Goal: Task Accomplishment & Management: Manage account settings

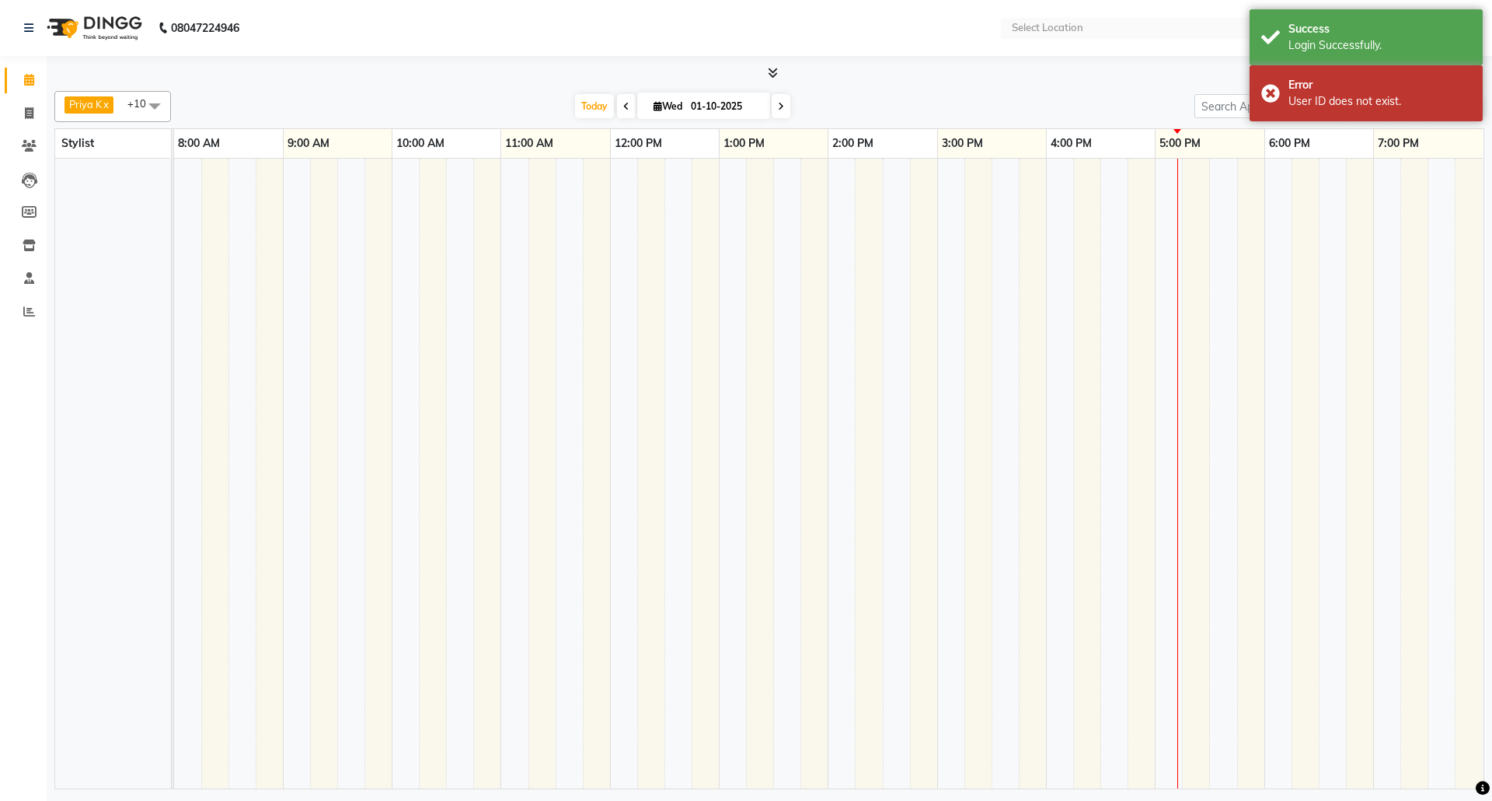
select select "en"
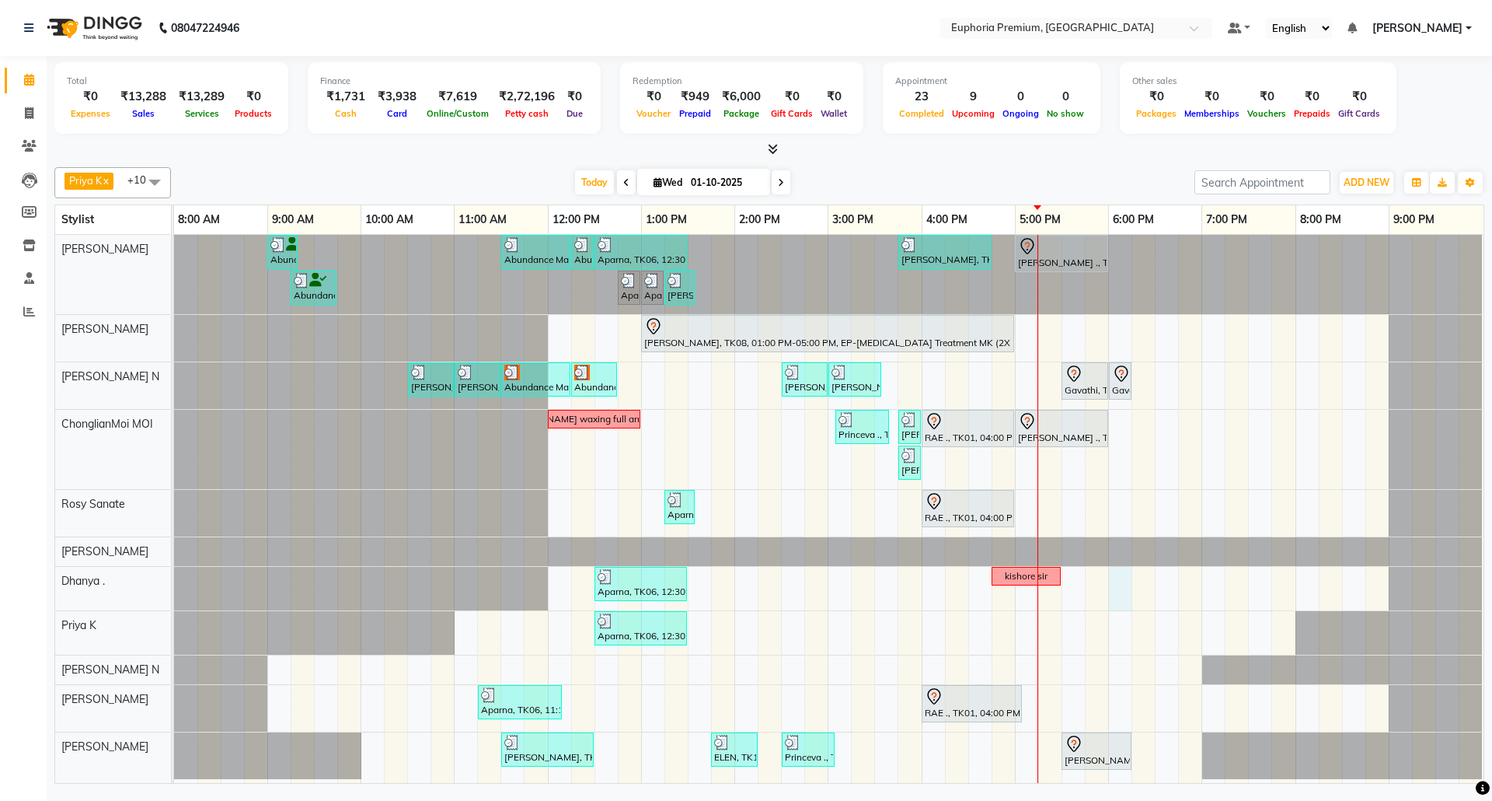
click at [1115, 586] on div "Abundance Manifestation 29AASCA8886B1Z0, TK12, 09:00 AM-09:20 AM, EP-Eyebrows T…" at bounding box center [829, 509] width 1310 height 548
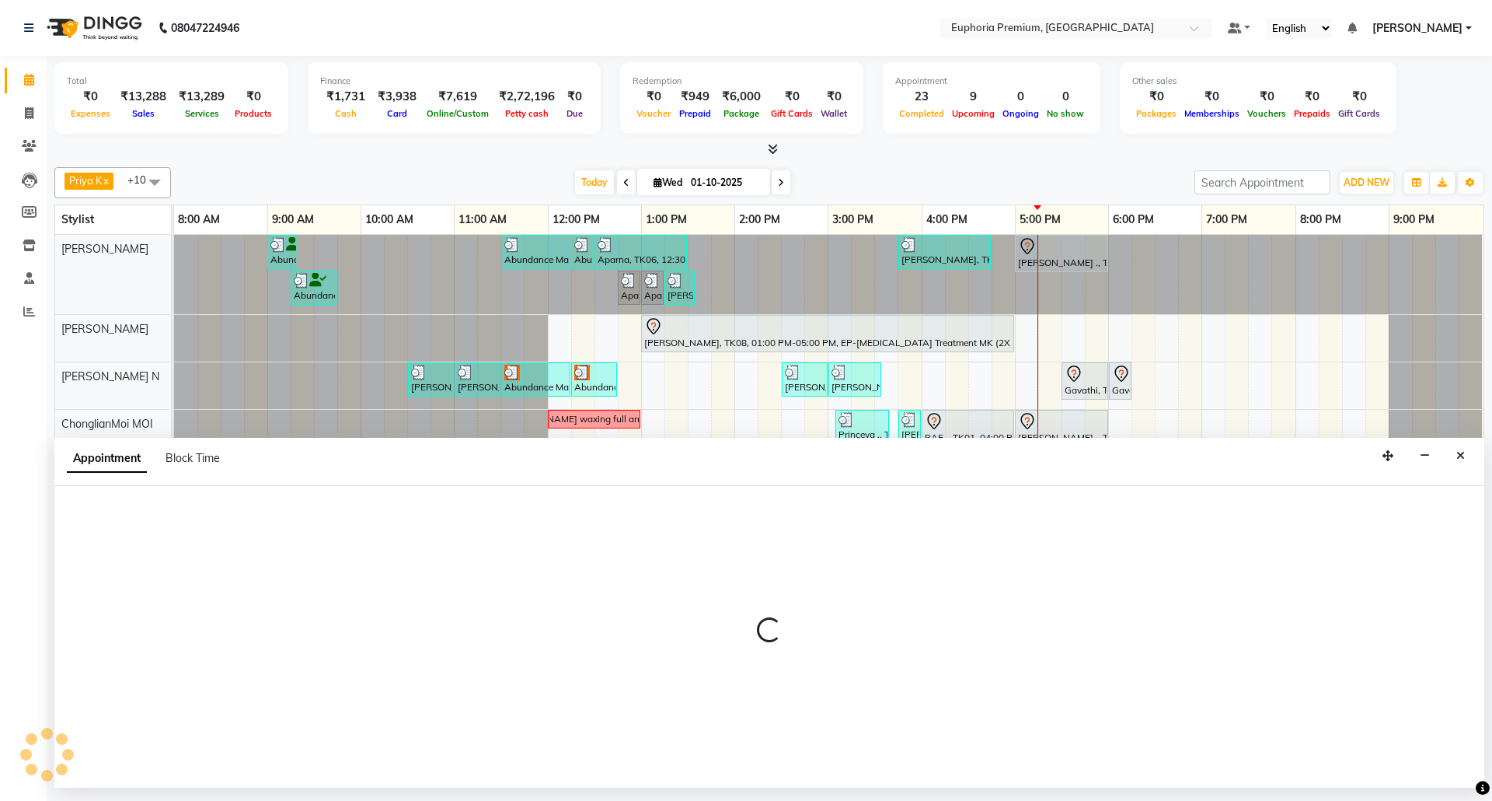
select select "71607"
select select "1080"
select select "tentative"
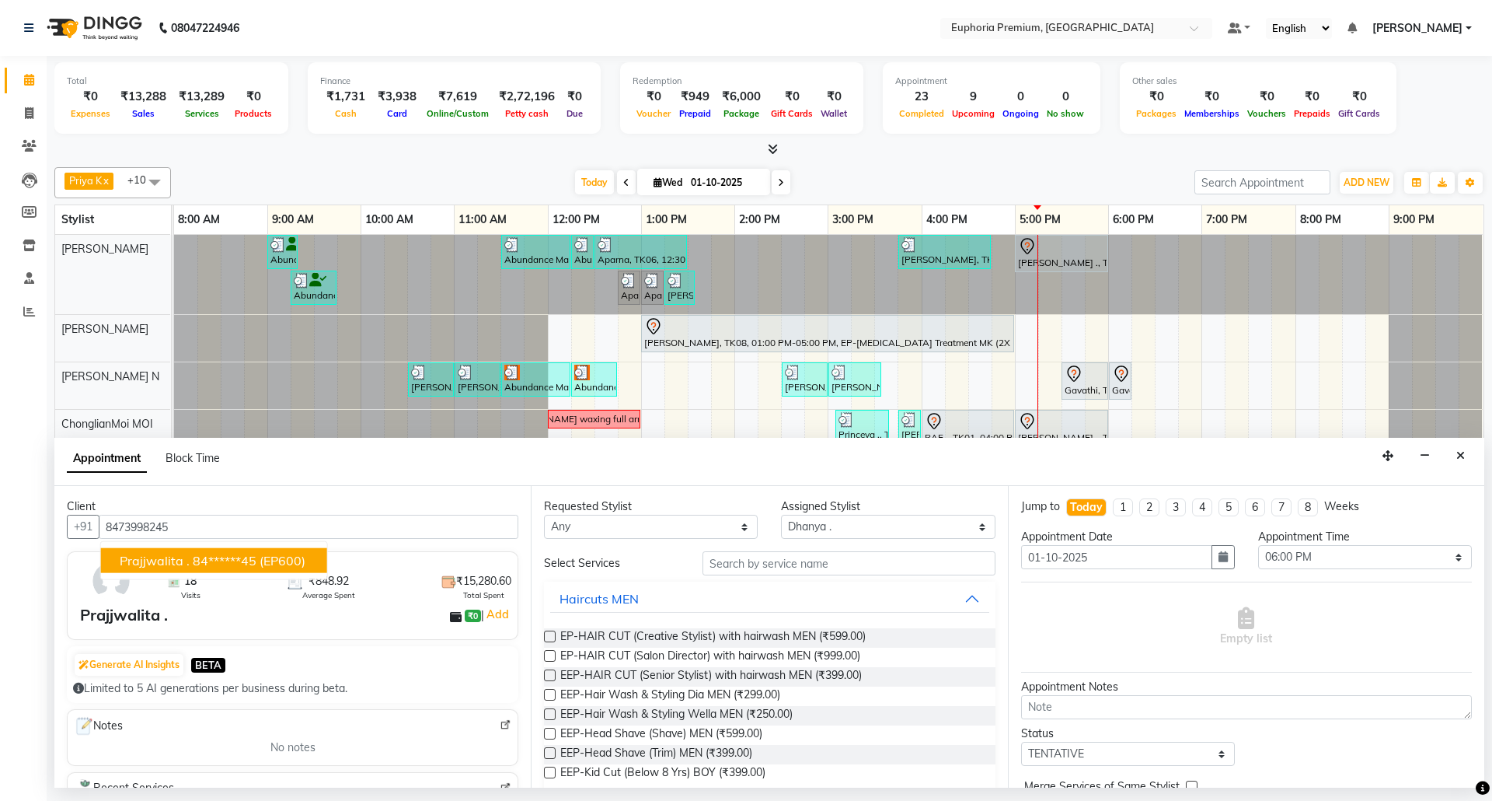
click at [193, 560] on ngb-highlight "84******45" at bounding box center [225, 561] width 64 height 16
type input "84******45"
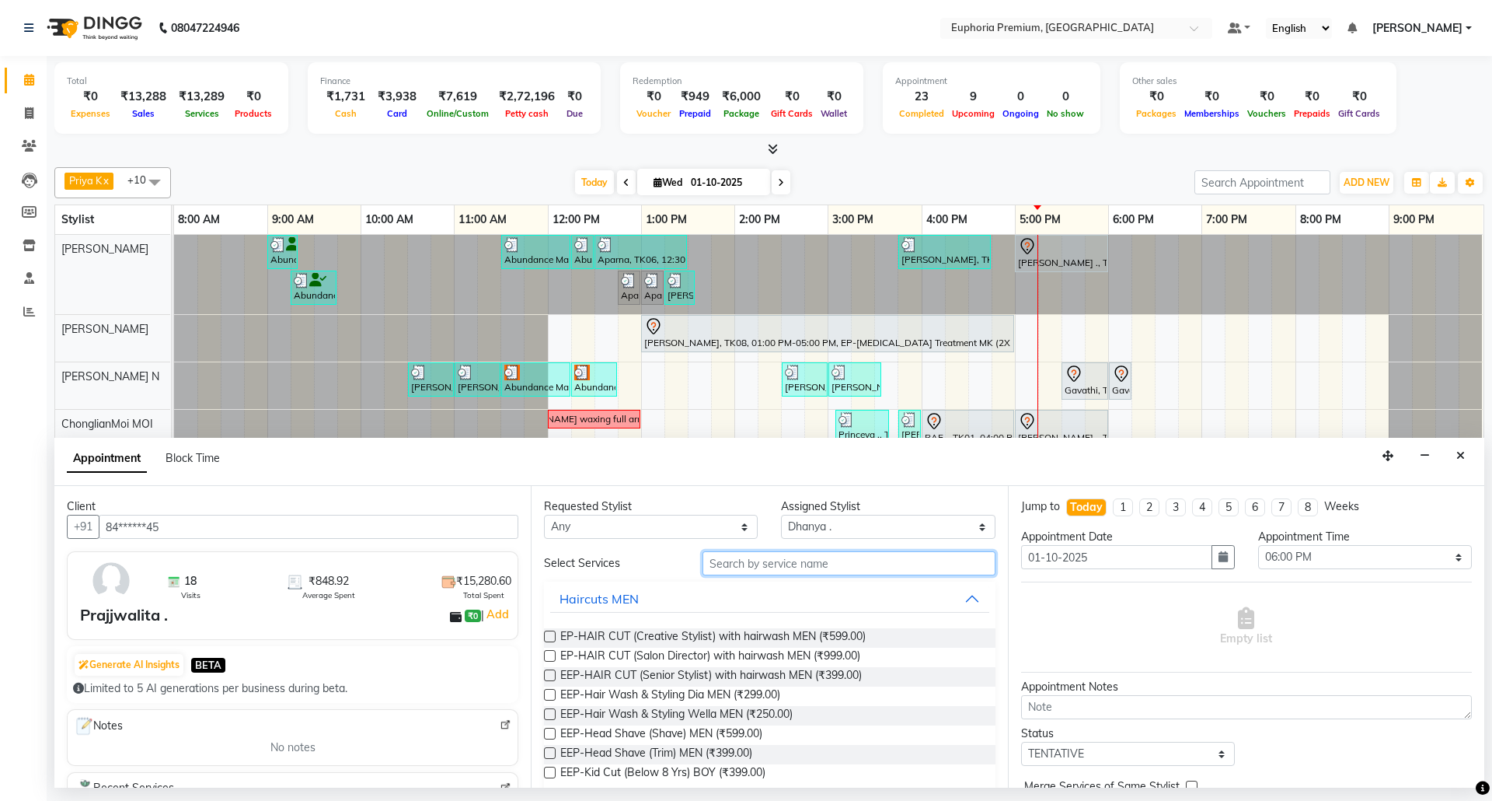
click at [830, 567] on input "text" at bounding box center [849, 563] width 293 height 24
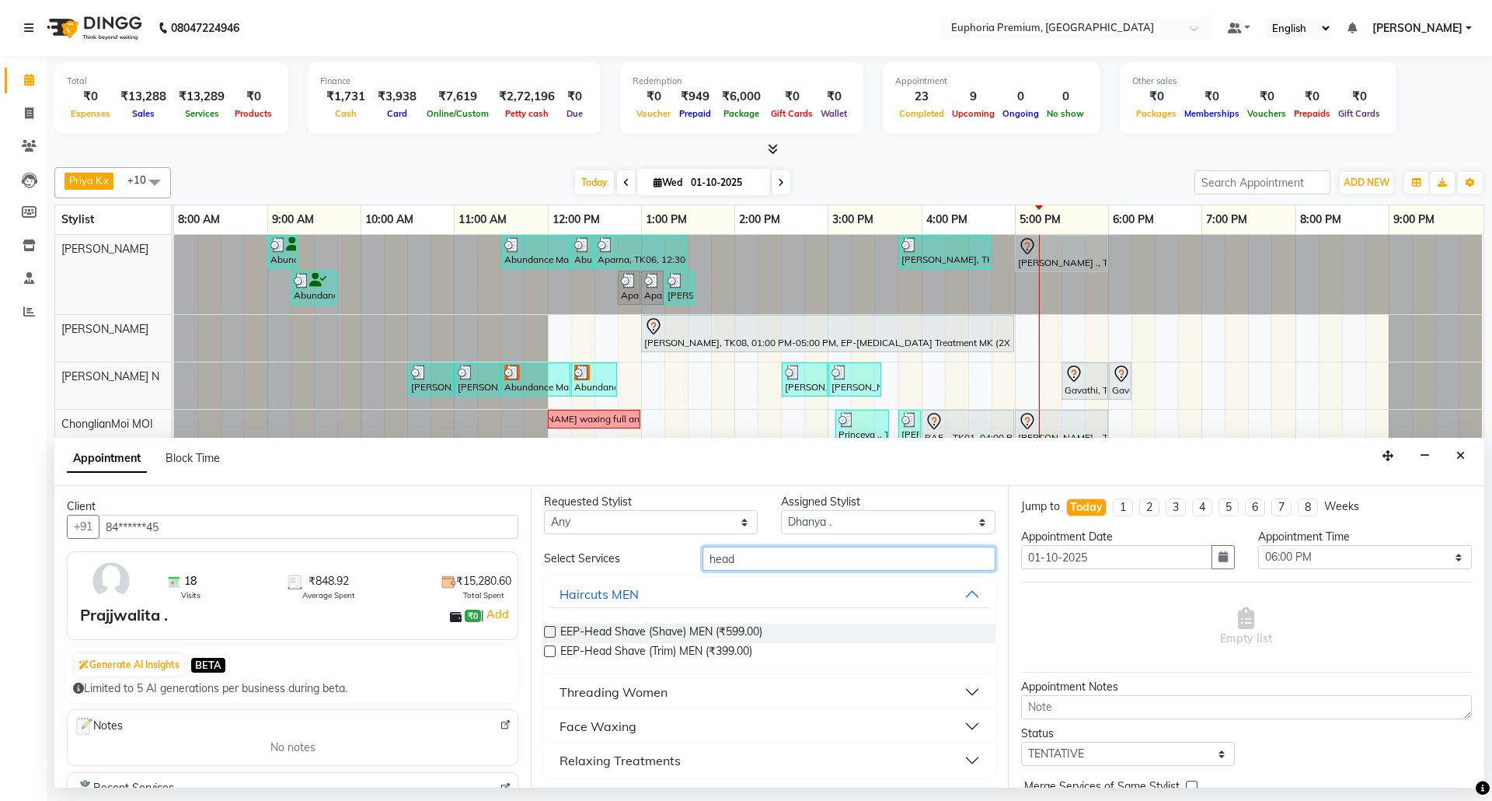
scroll to position [7, 0]
click at [688, 766] on button "Relaxing Treatments" at bounding box center [769, 758] width 438 height 28
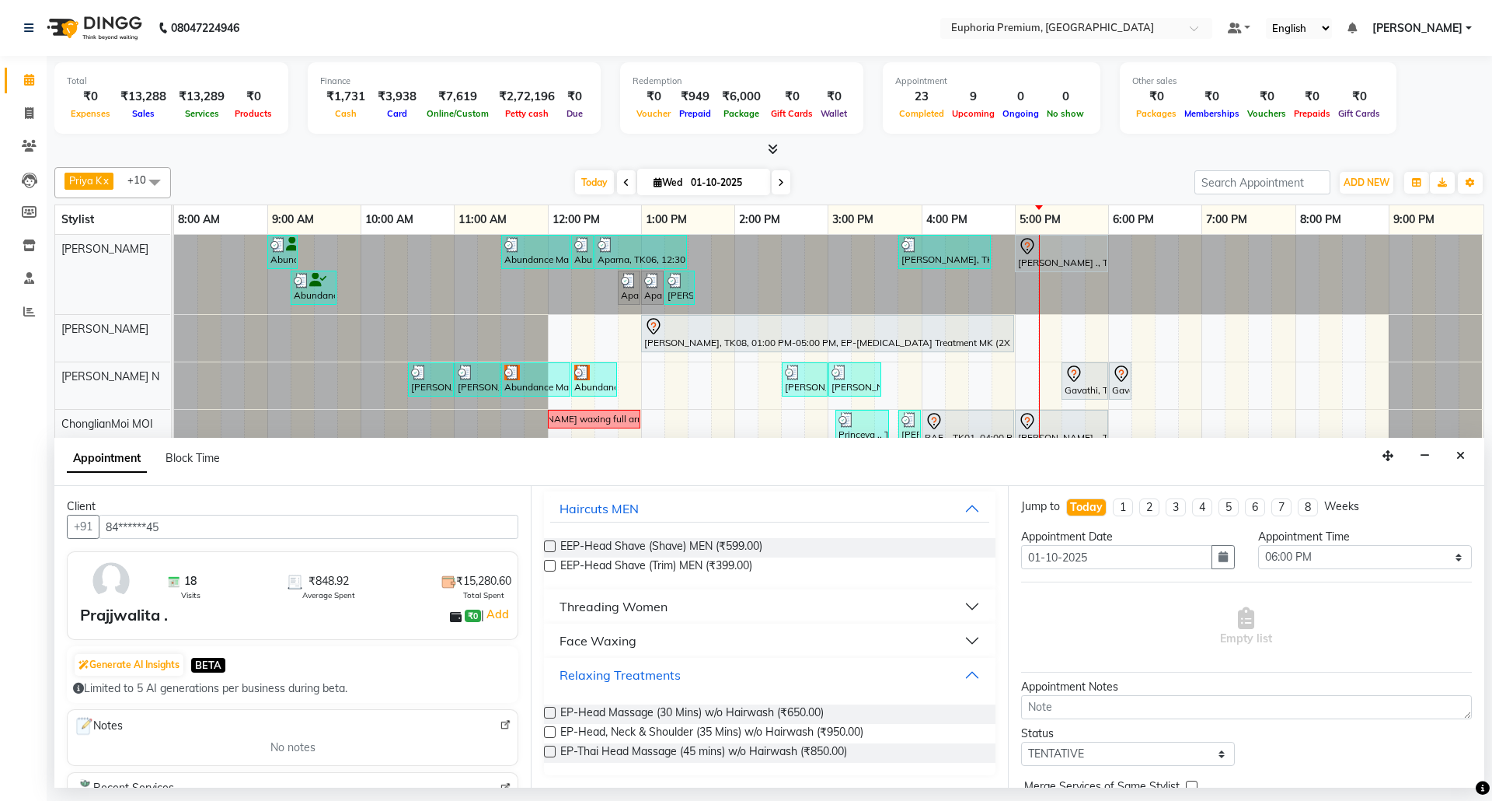
scroll to position [0, 0]
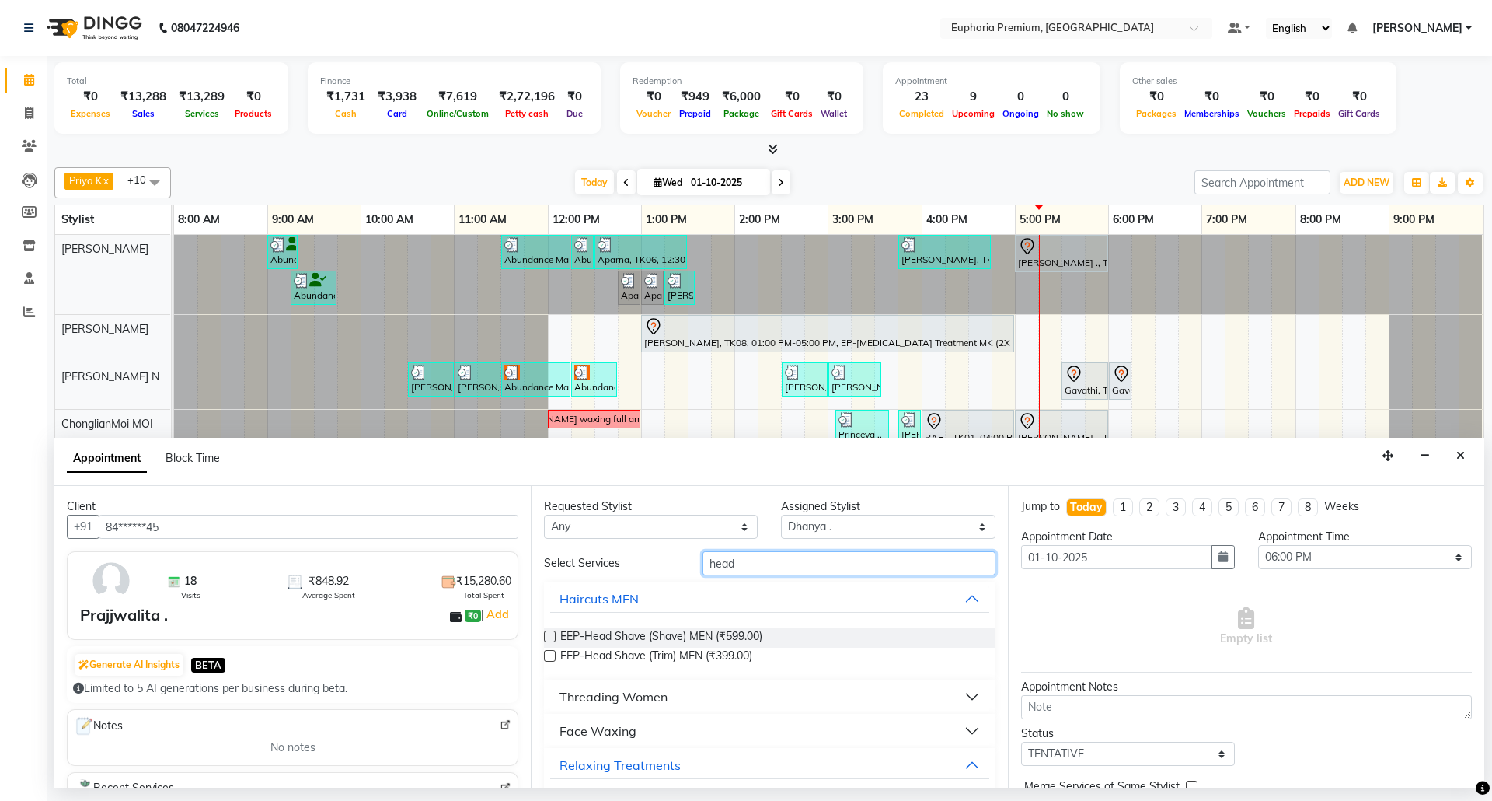
click at [798, 567] on input "head" at bounding box center [849, 563] width 293 height 24
type input "h"
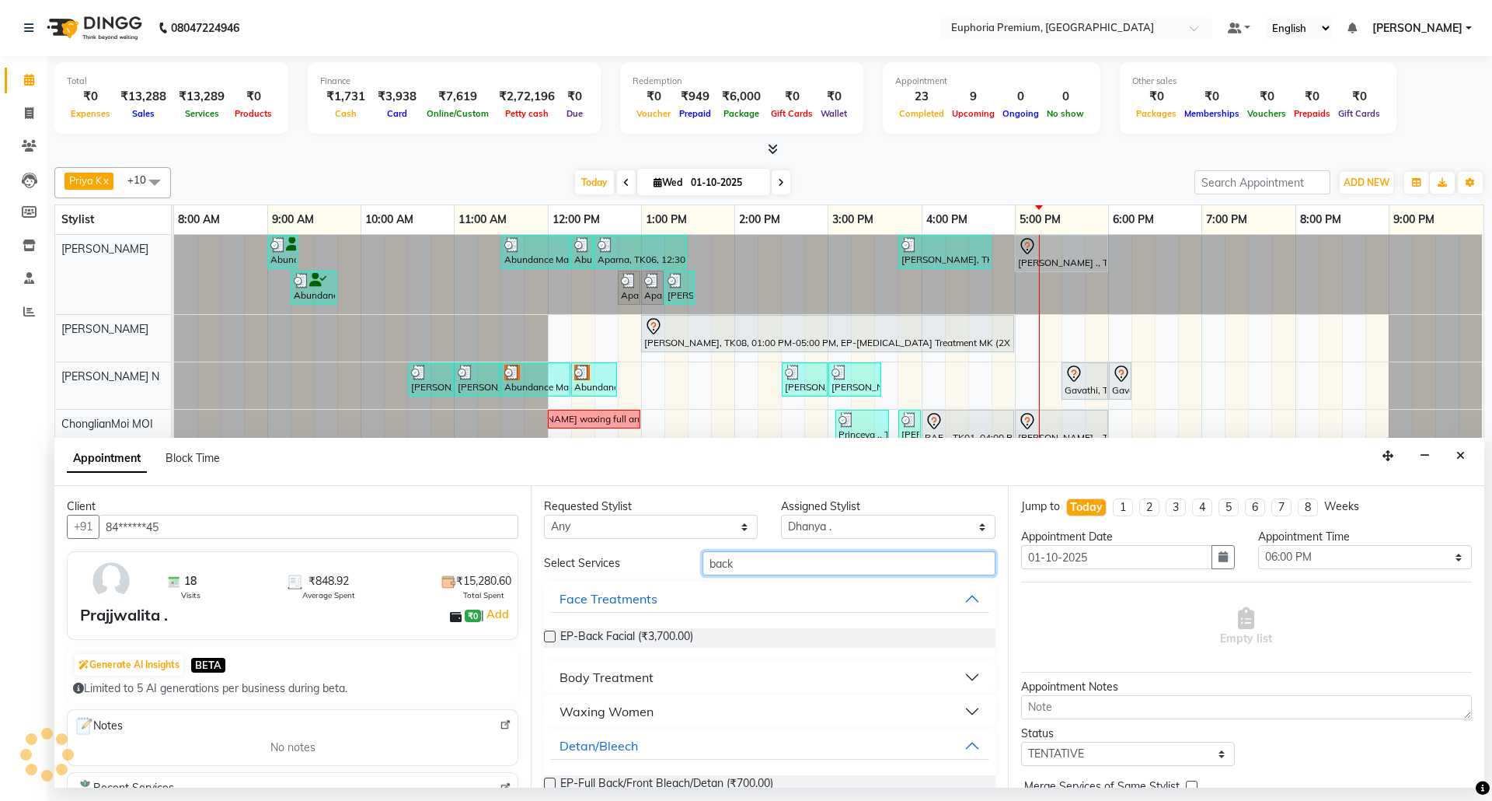
scroll to position [134, 0]
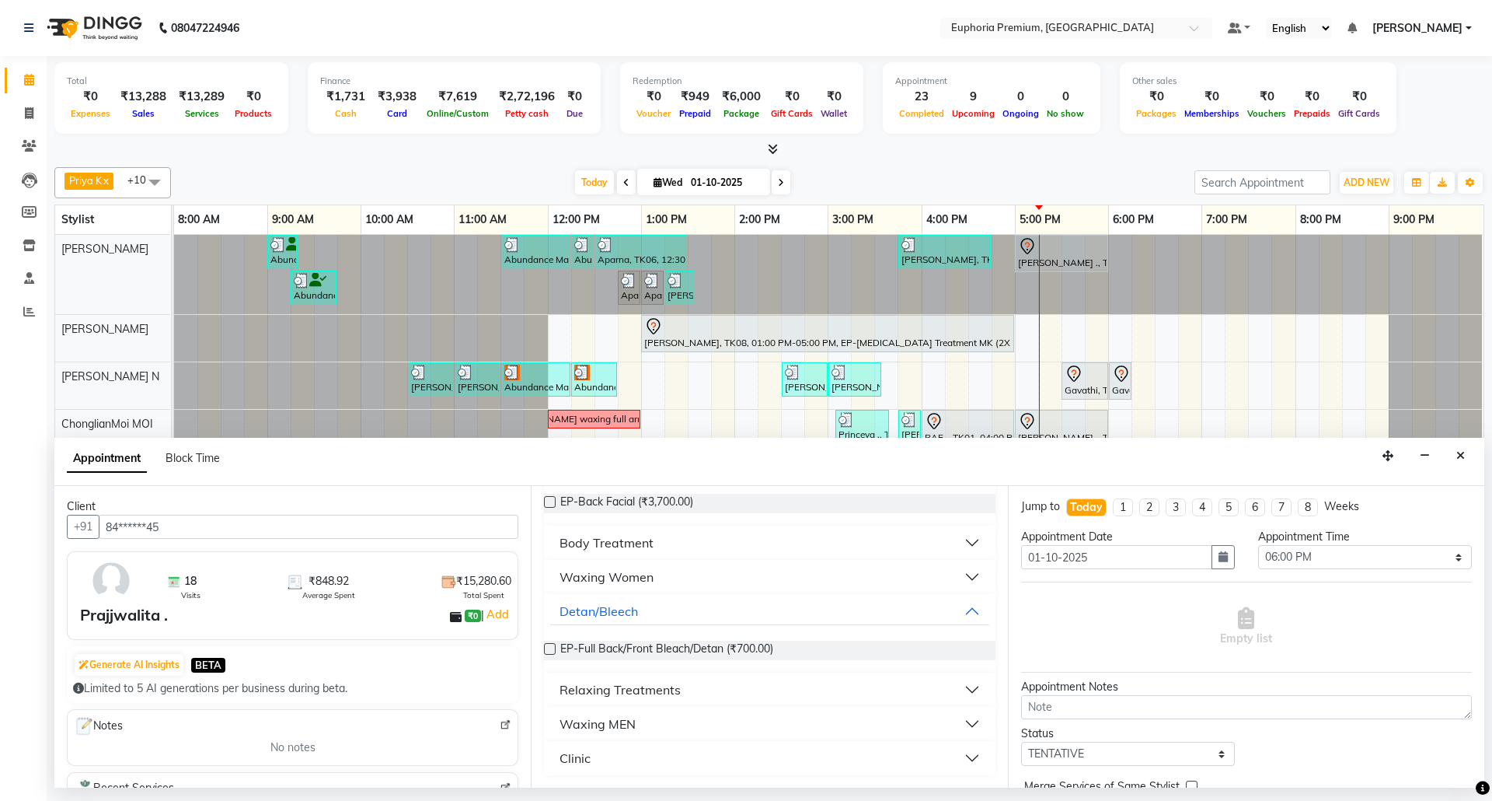
type input "back"
click at [637, 699] on div "Relaxing Treatments" at bounding box center [620, 689] width 121 height 19
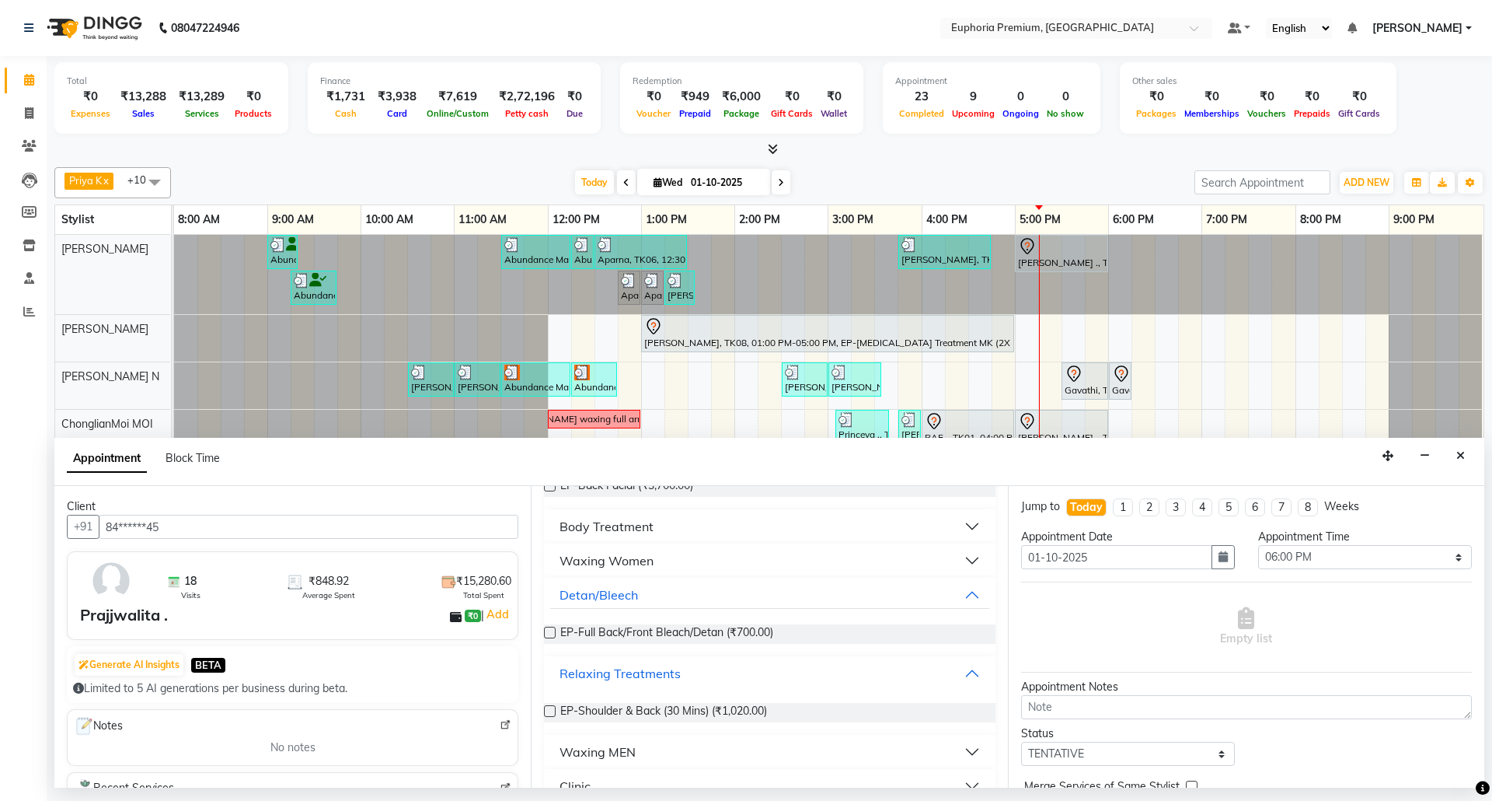
scroll to position [179, 0]
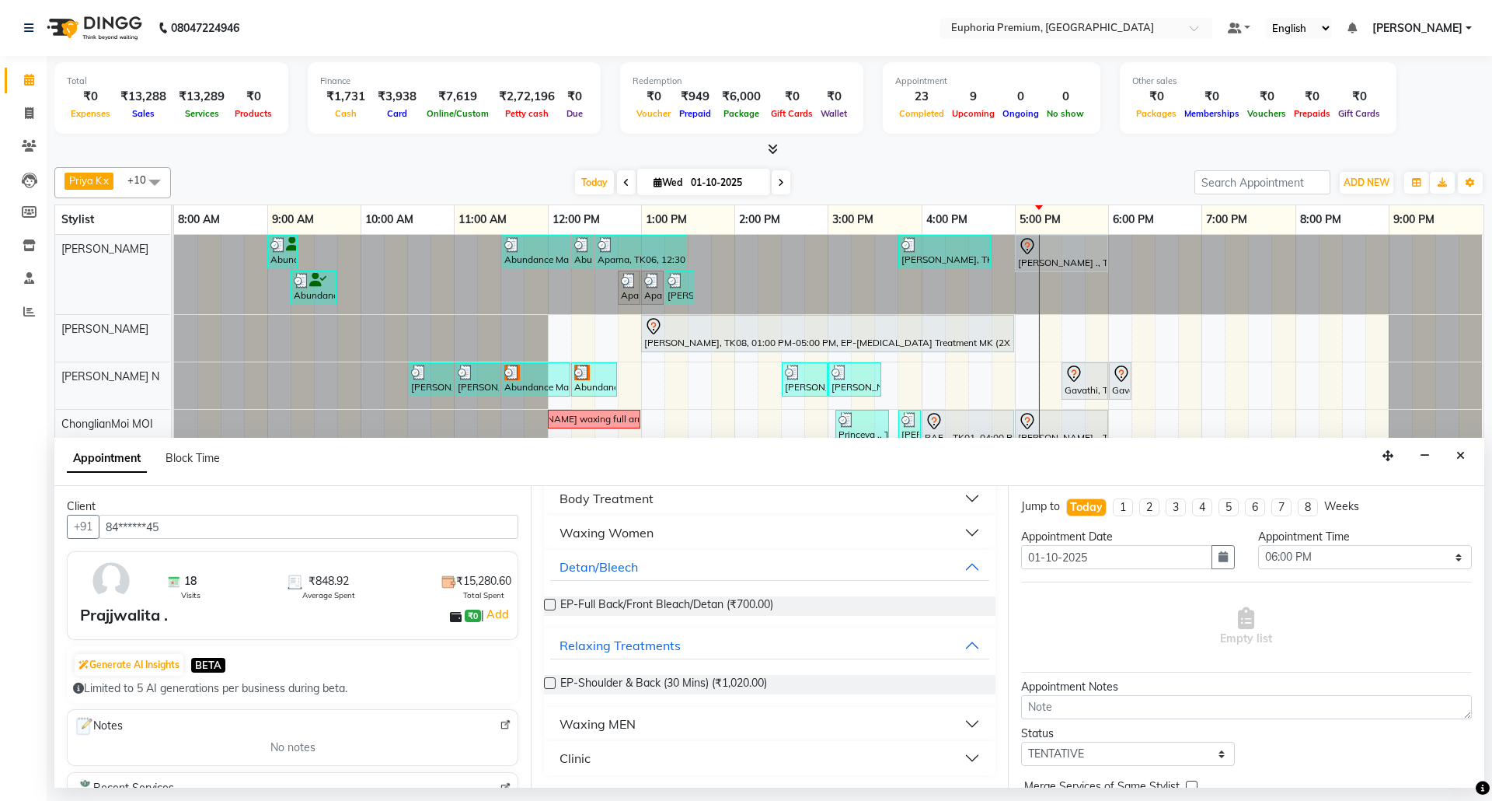
click at [551, 684] on label at bounding box center [550, 683] width 12 height 12
click at [551, 684] on input "checkbox" at bounding box center [549, 684] width 10 height 10
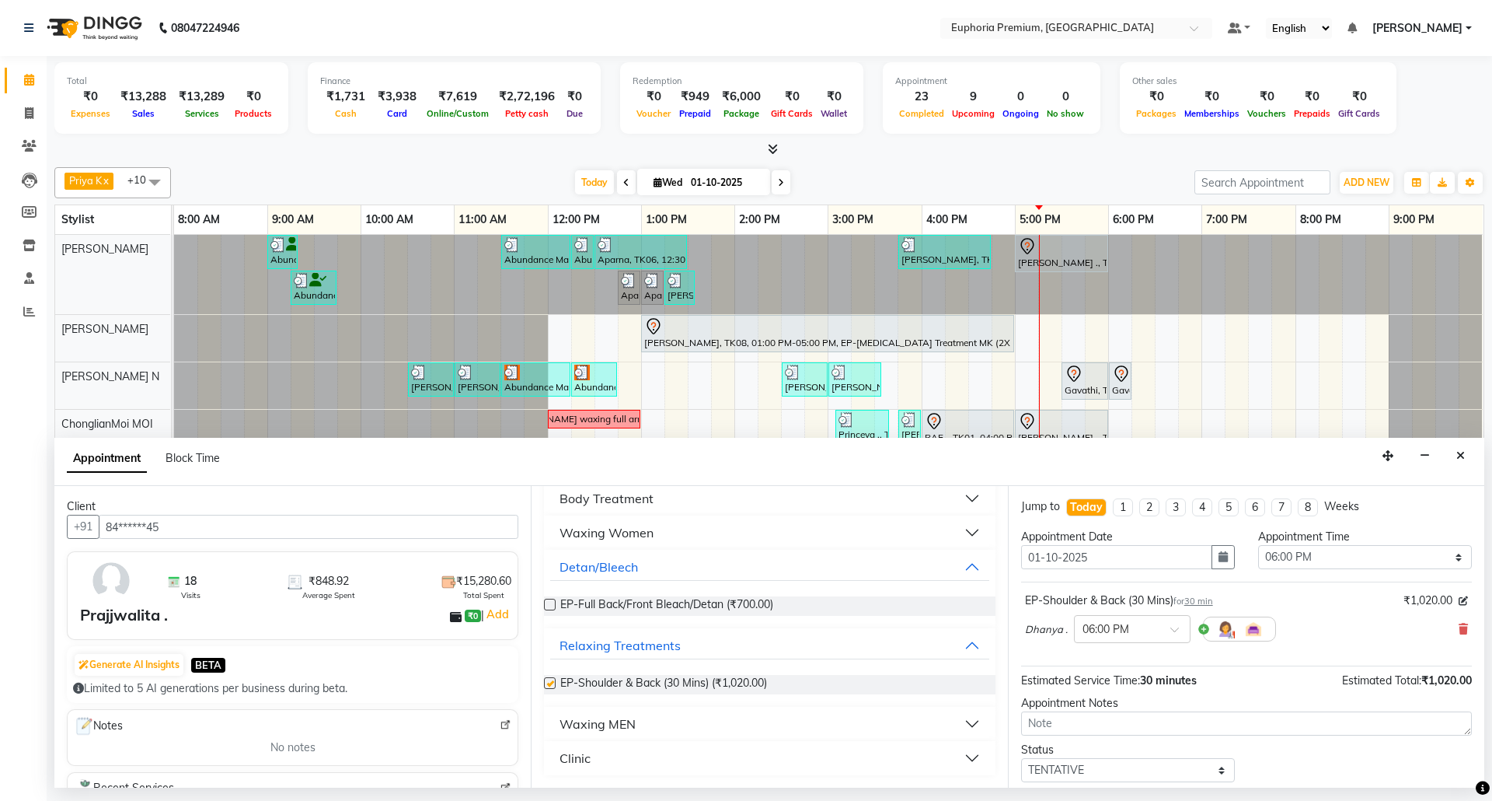
checkbox input "false"
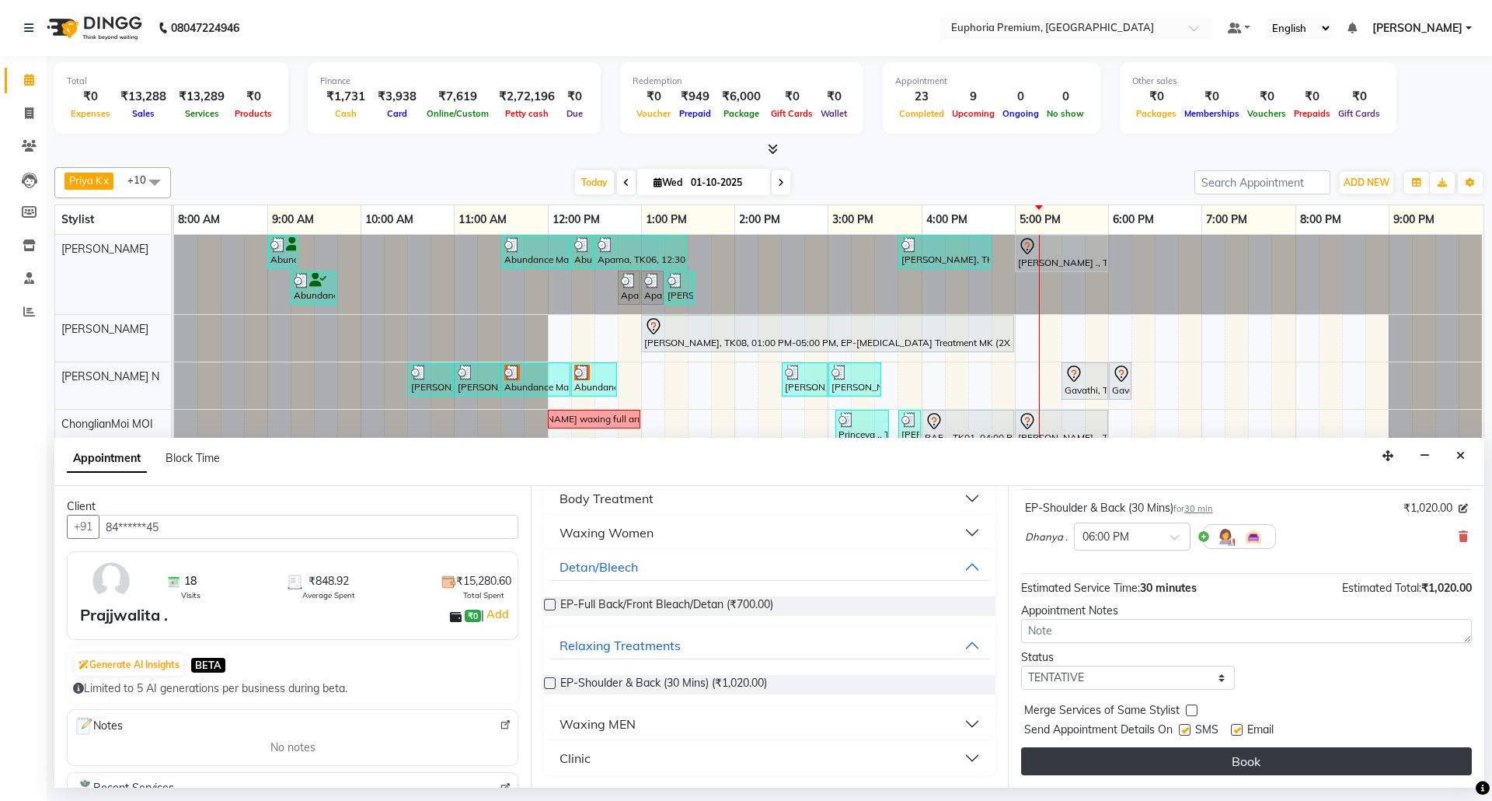
click at [1258, 763] on button "Book" at bounding box center [1246, 761] width 451 height 28
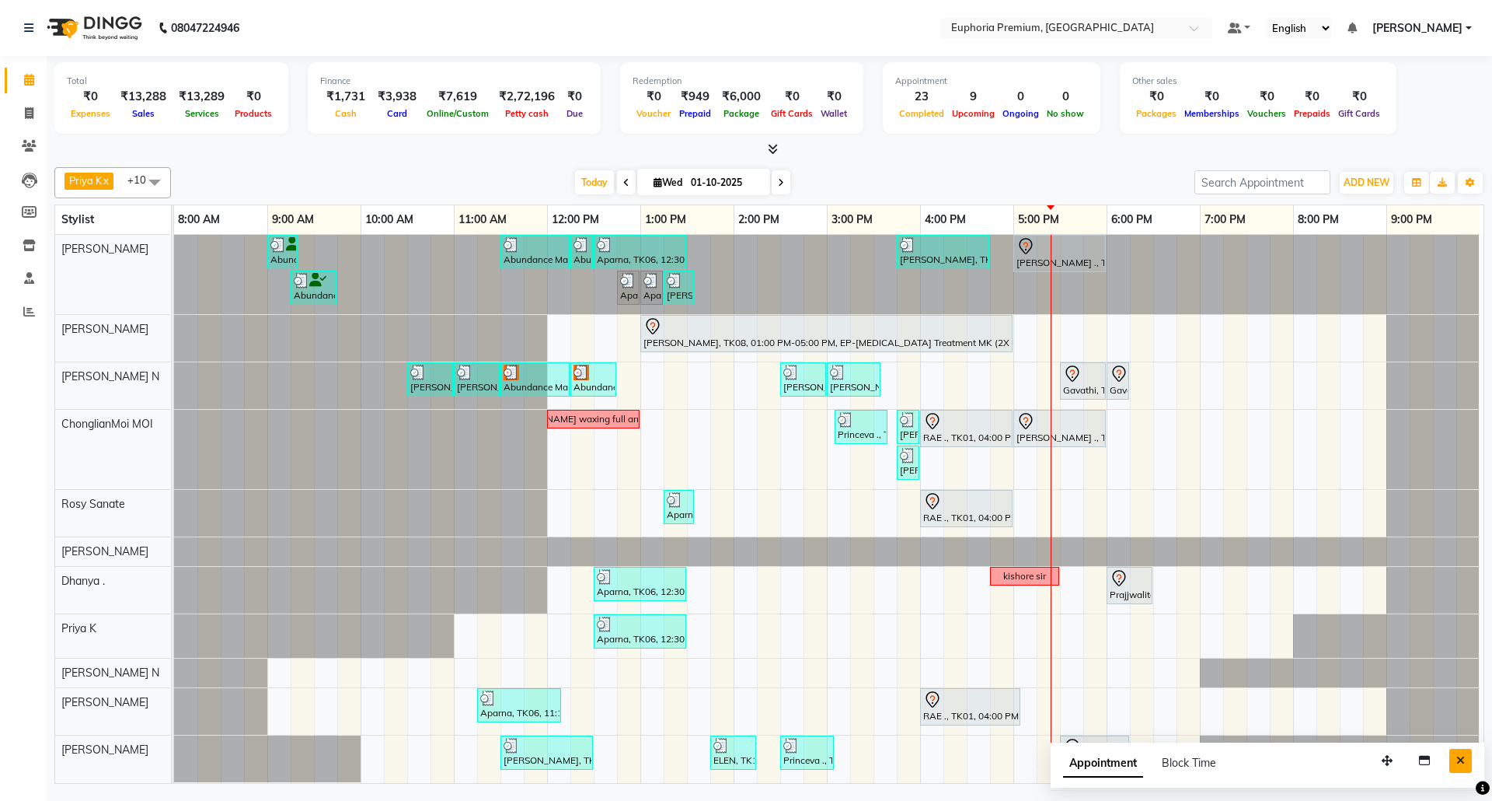
click at [1471, 759] on button "Close" at bounding box center [1461, 761] width 23 height 24
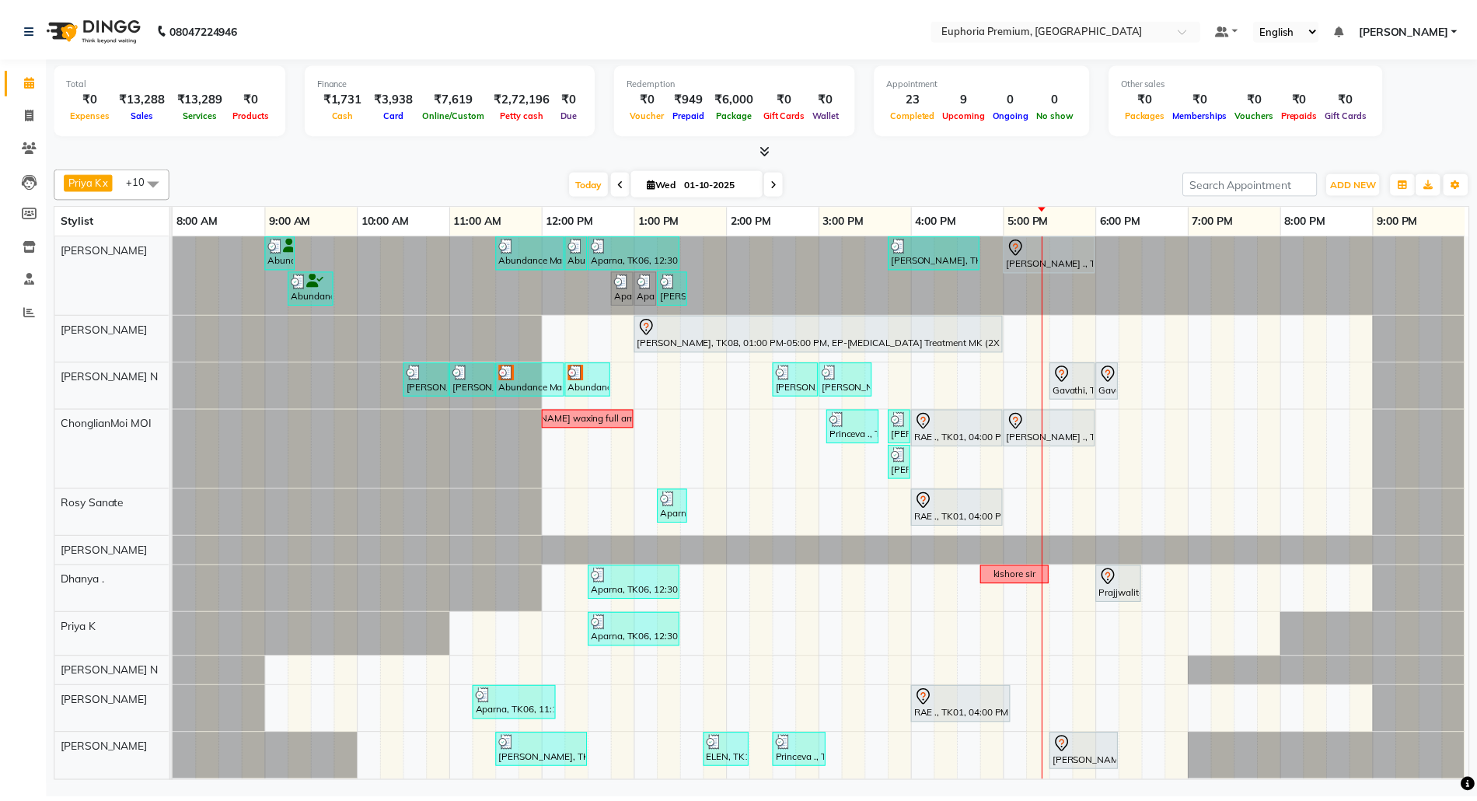
scroll to position [0, 0]
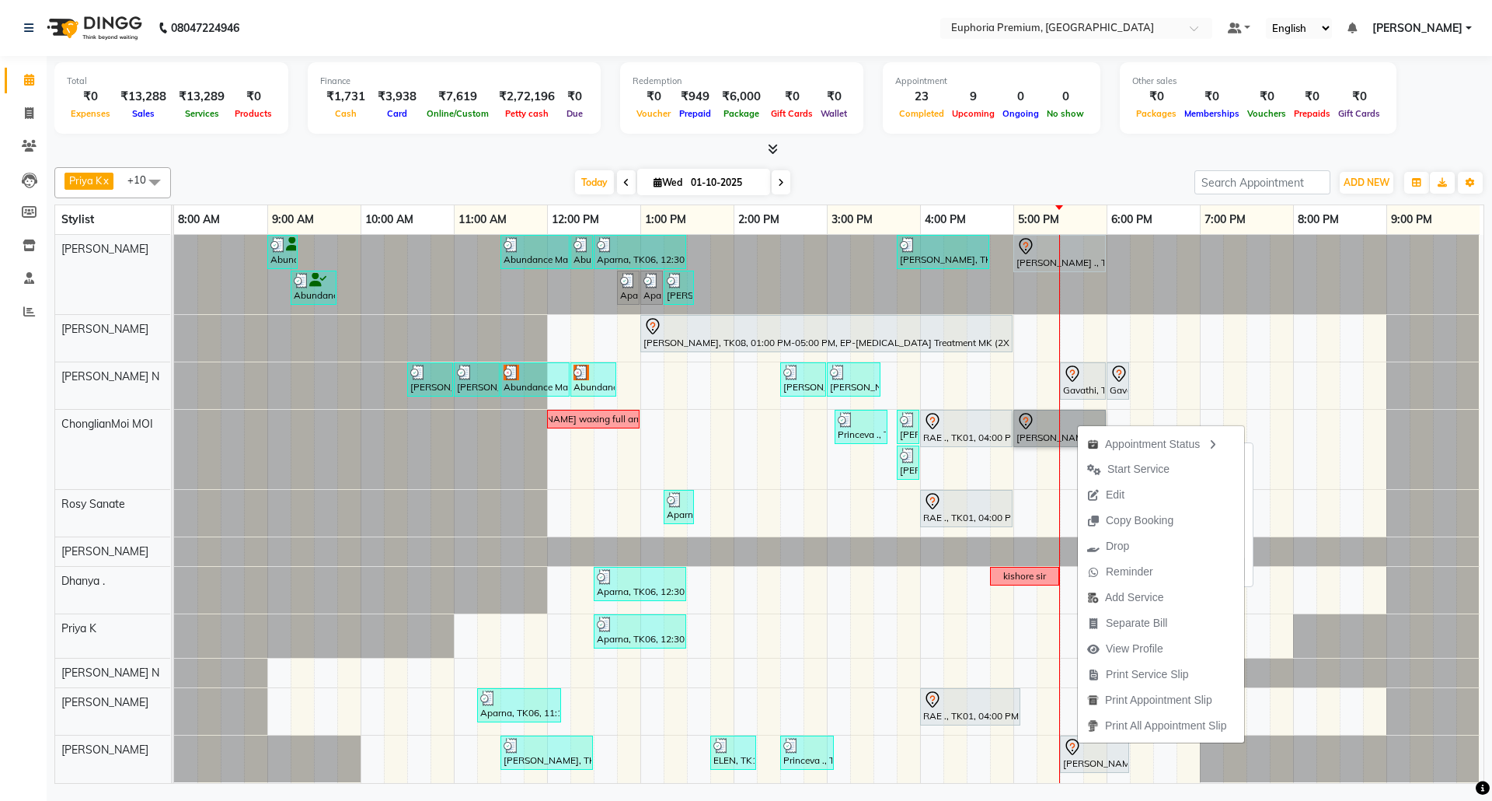
click at [1045, 421] on link "Chandhana ., TK02, 05:00 PM-06:00 PM, EP-Crystal Pedi" at bounding box center [1060, 428] width 92 height 37
select select "7"
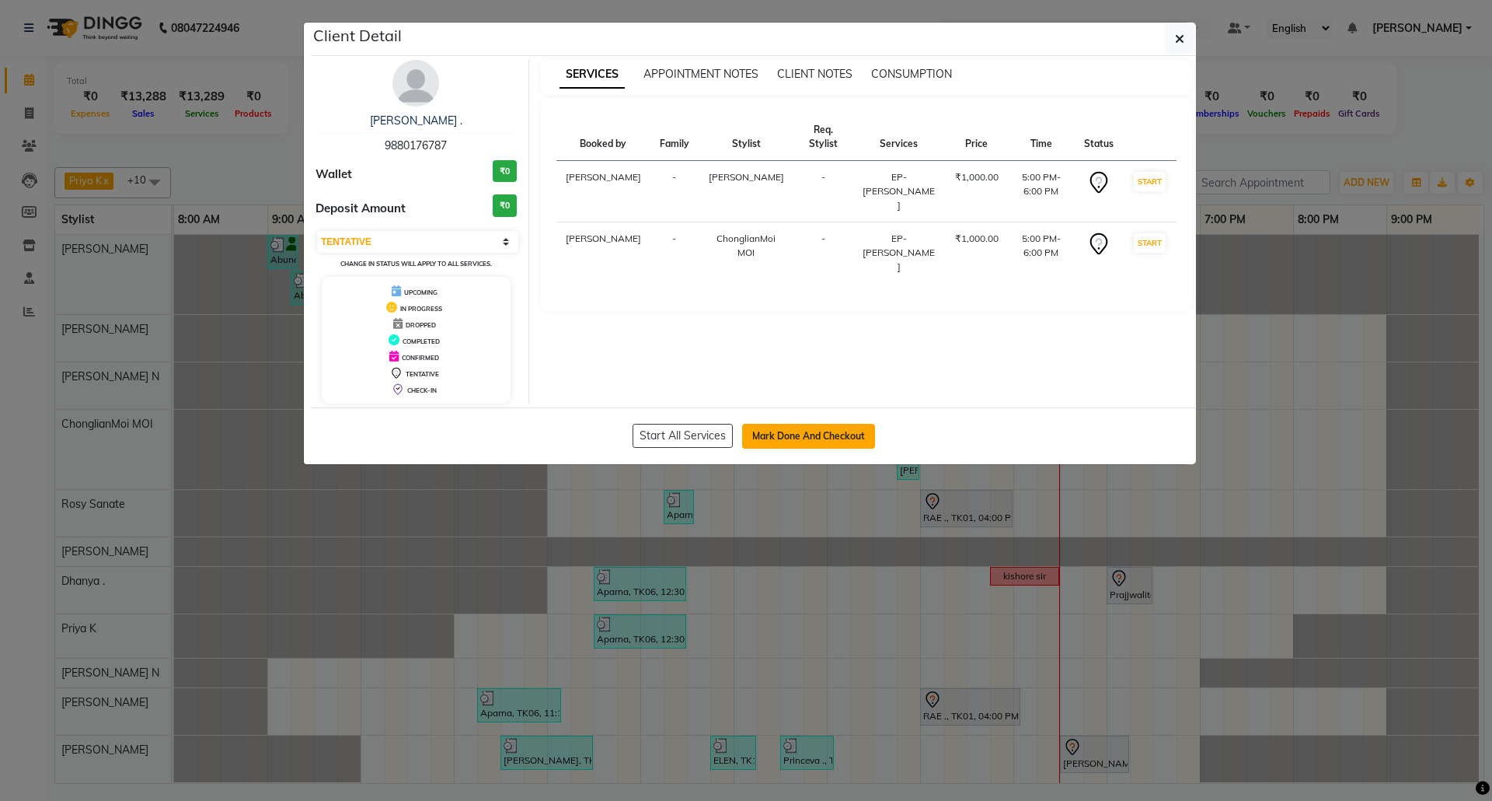
click at [846, 433] on button "Mark Done And Checkout" at bounding box center [808, 436] width 133 height 25
select select "service"
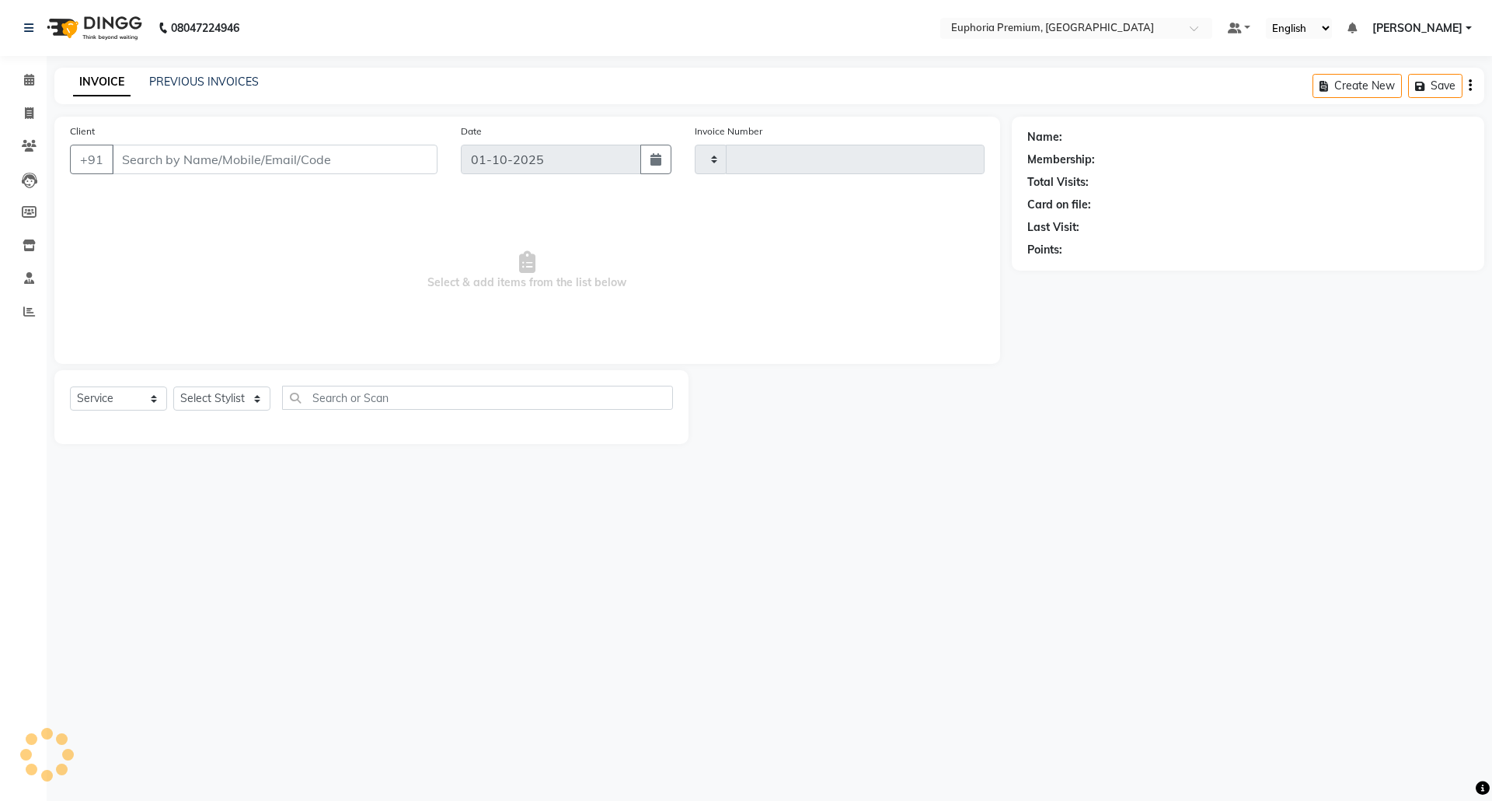
type input "3164"
select select "7925"
type input "98******87"
select select "71609"
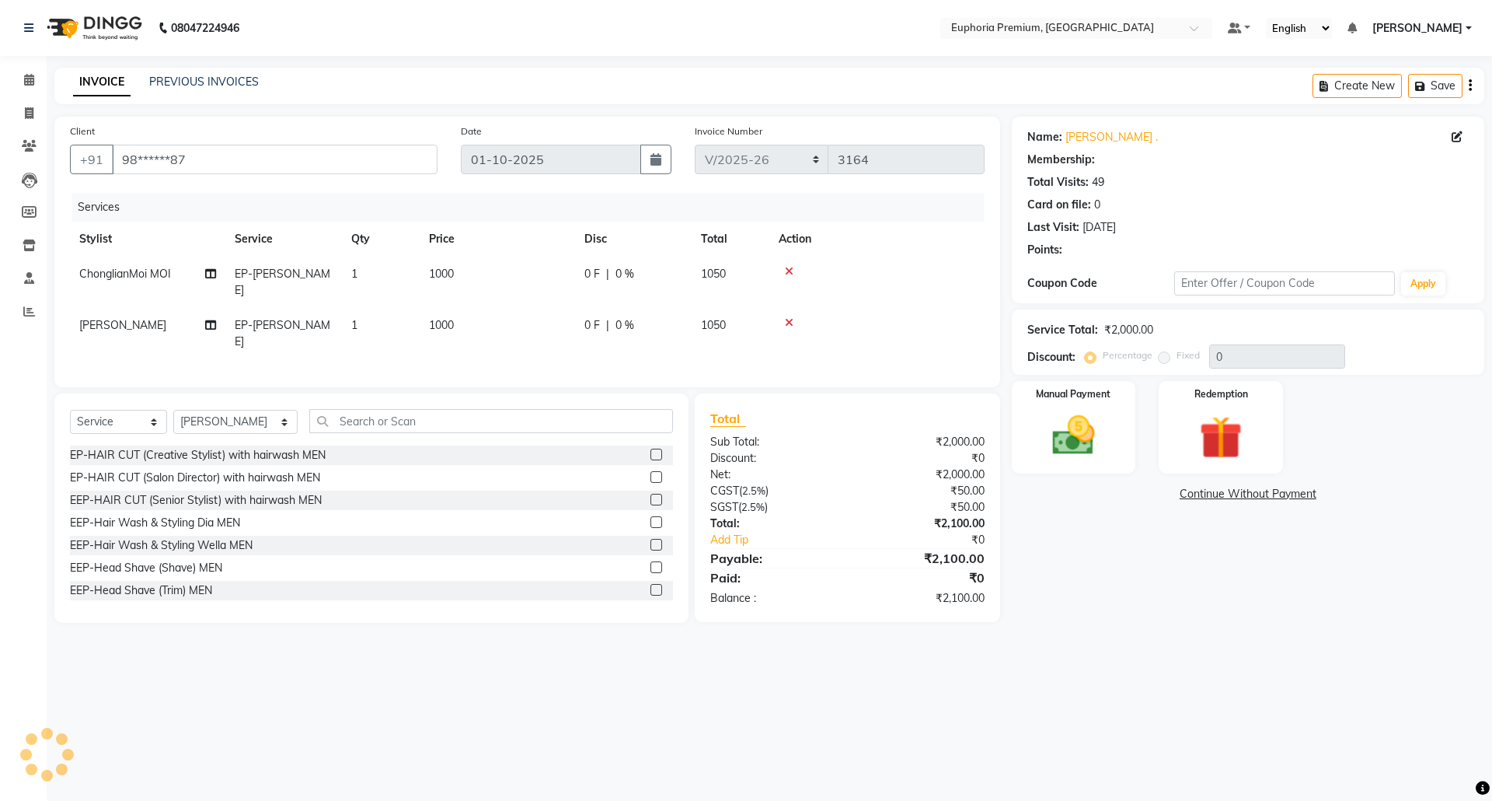
select select "1: Object"
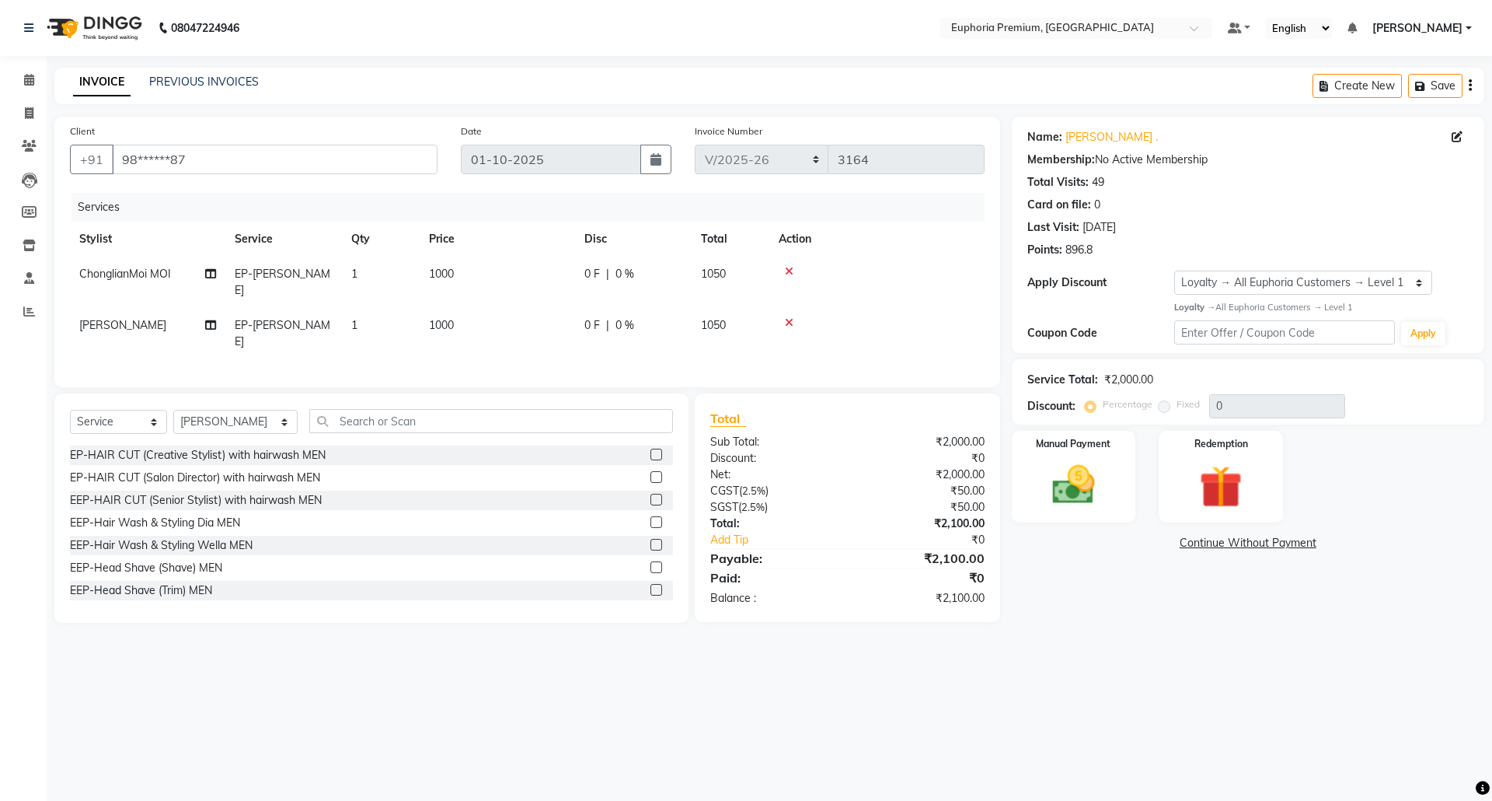
click at [291, 272] on span "EP-[PERSON_NAME]" at bounding box center [283, 282] width 96 height 30
select select "71597"
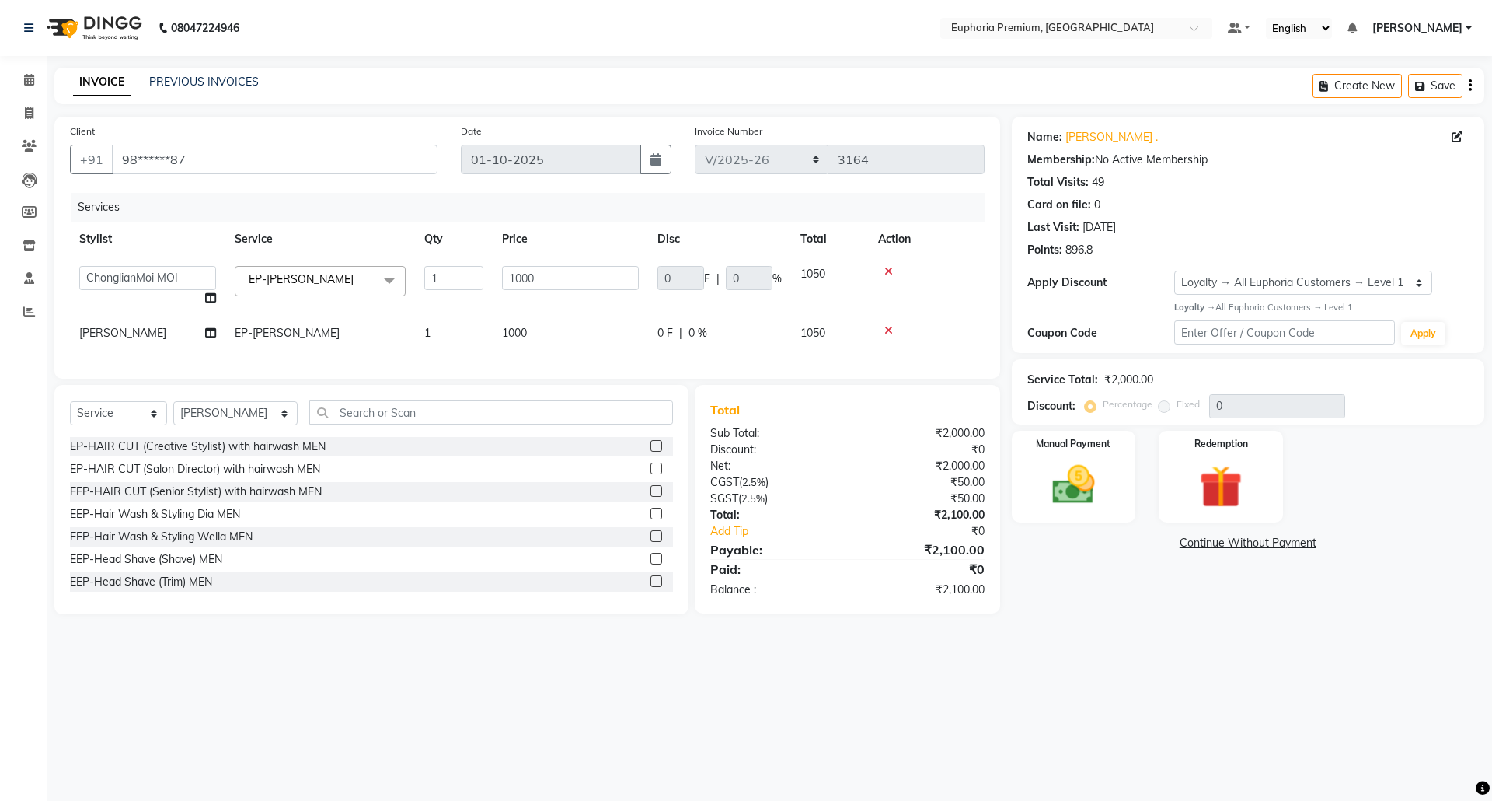
click at [291, 272] on span "EP-[PERSON_NAME]" at bounding box center [301, 279] width 105 height 14
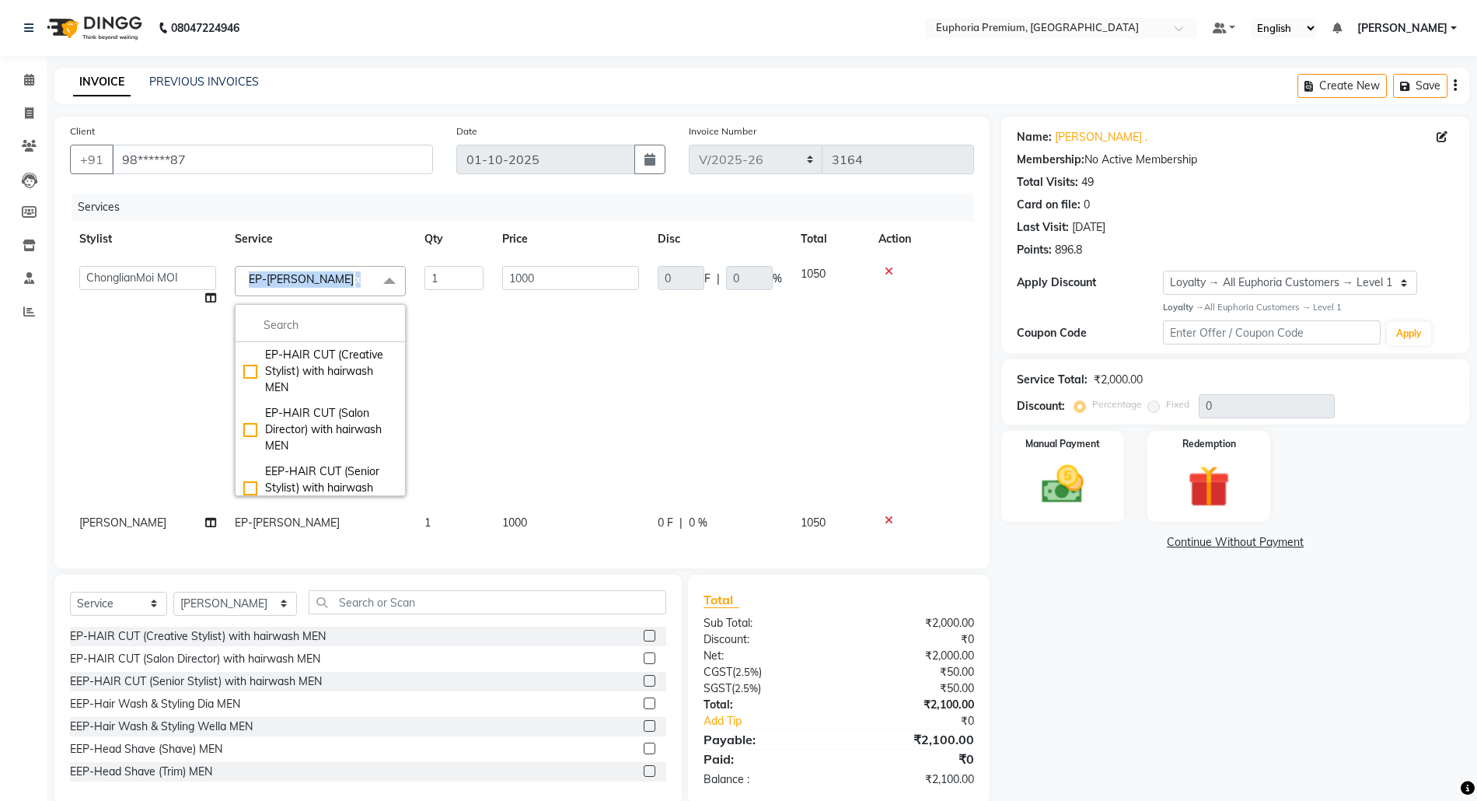
click at [345, 284] on span "EP-Crystal Pedi x" at bounding box center [320, 281] width 171 height 30
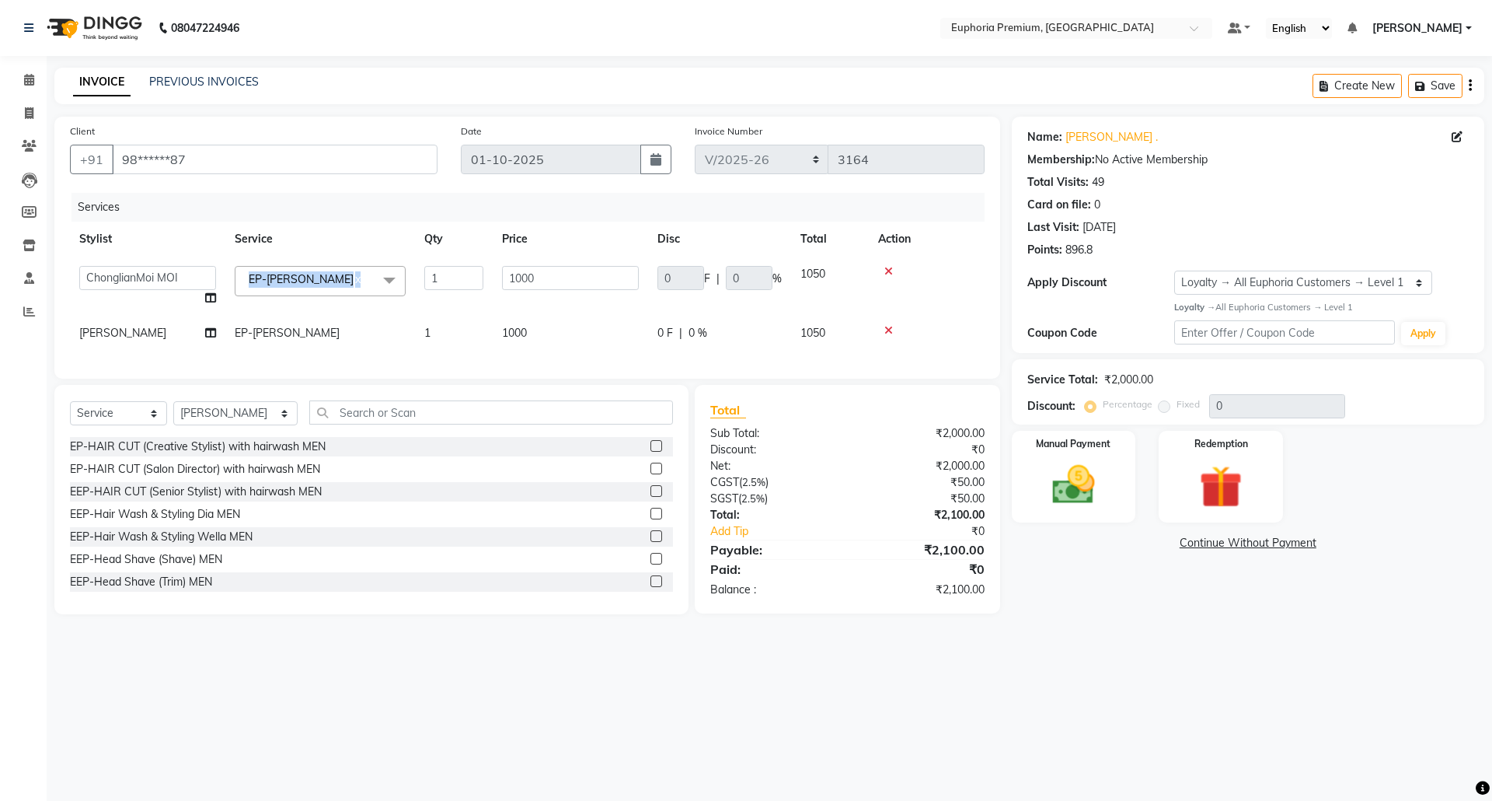
click at [312, 280] on span "EP-[PERSON_NAME]" at bounding box center [301, 279] width 105 height 14
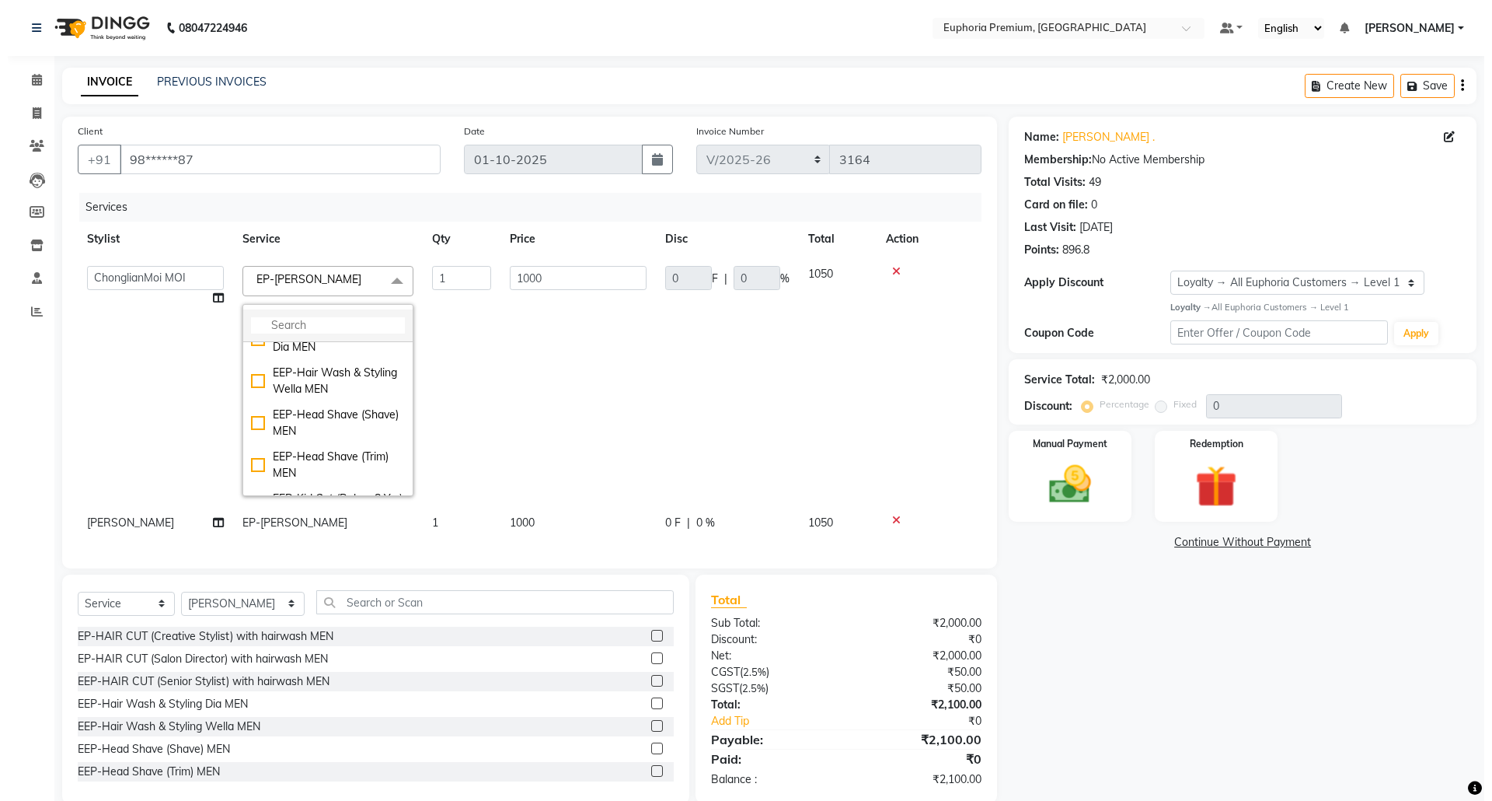
scroll to position [207, 0]
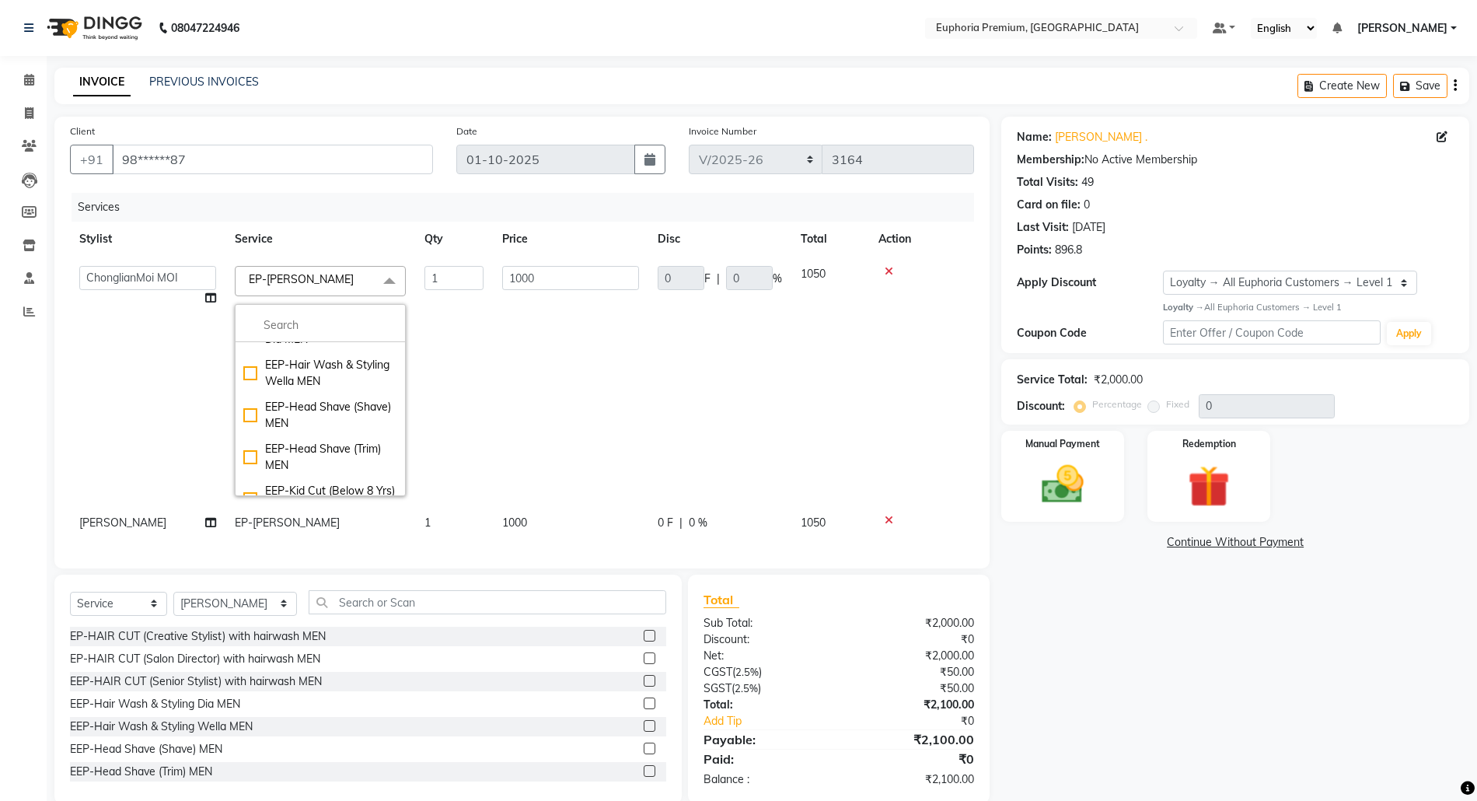
click at [326, 277] on span "EP-[PERSON_NAME]" at bounding box center [301, 279] width 105 height 14
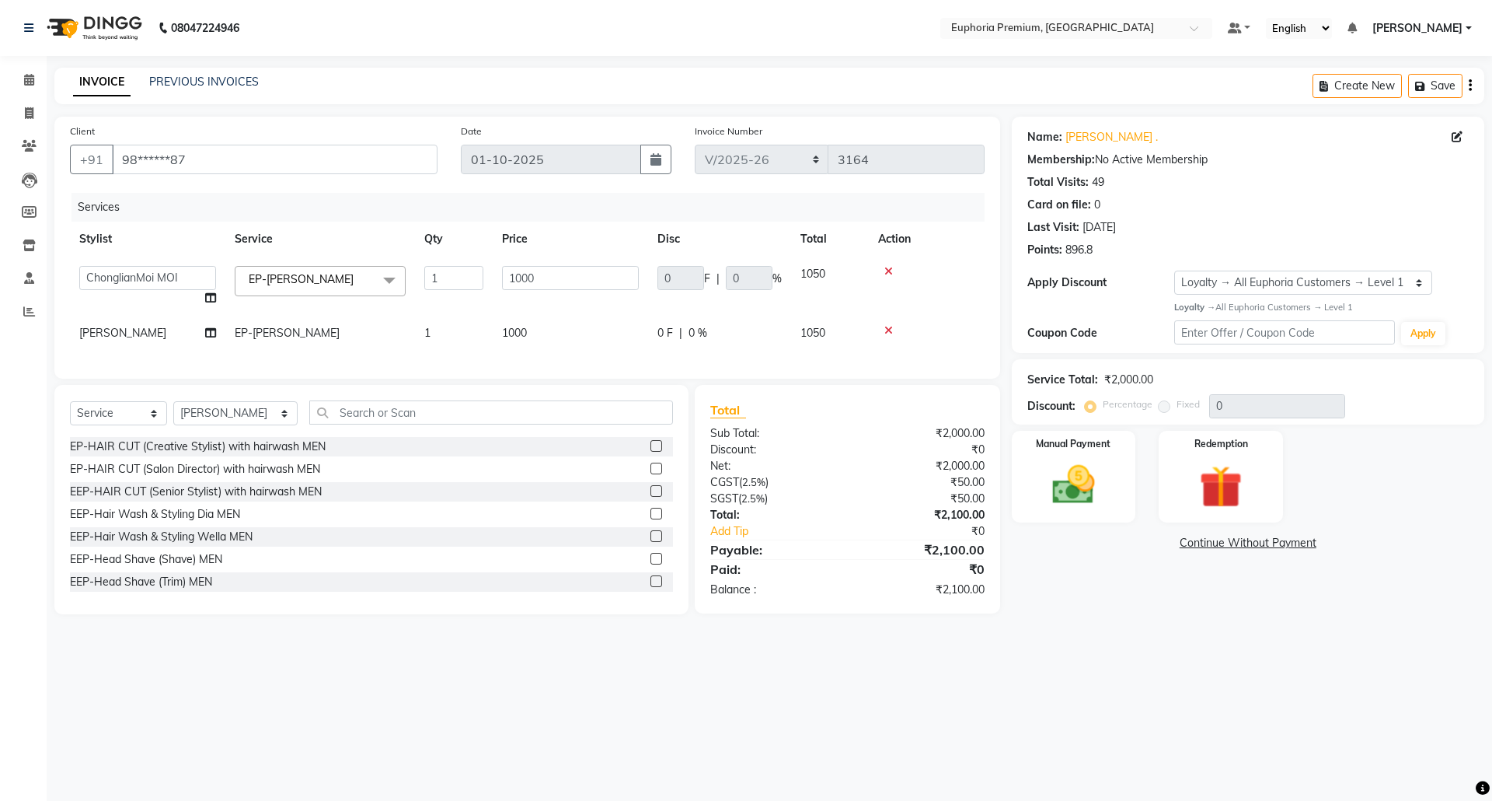
click at [326, 277] on span "EP-[PERSON_NAME]" at bounding box center [301, 279] width 105 height 14
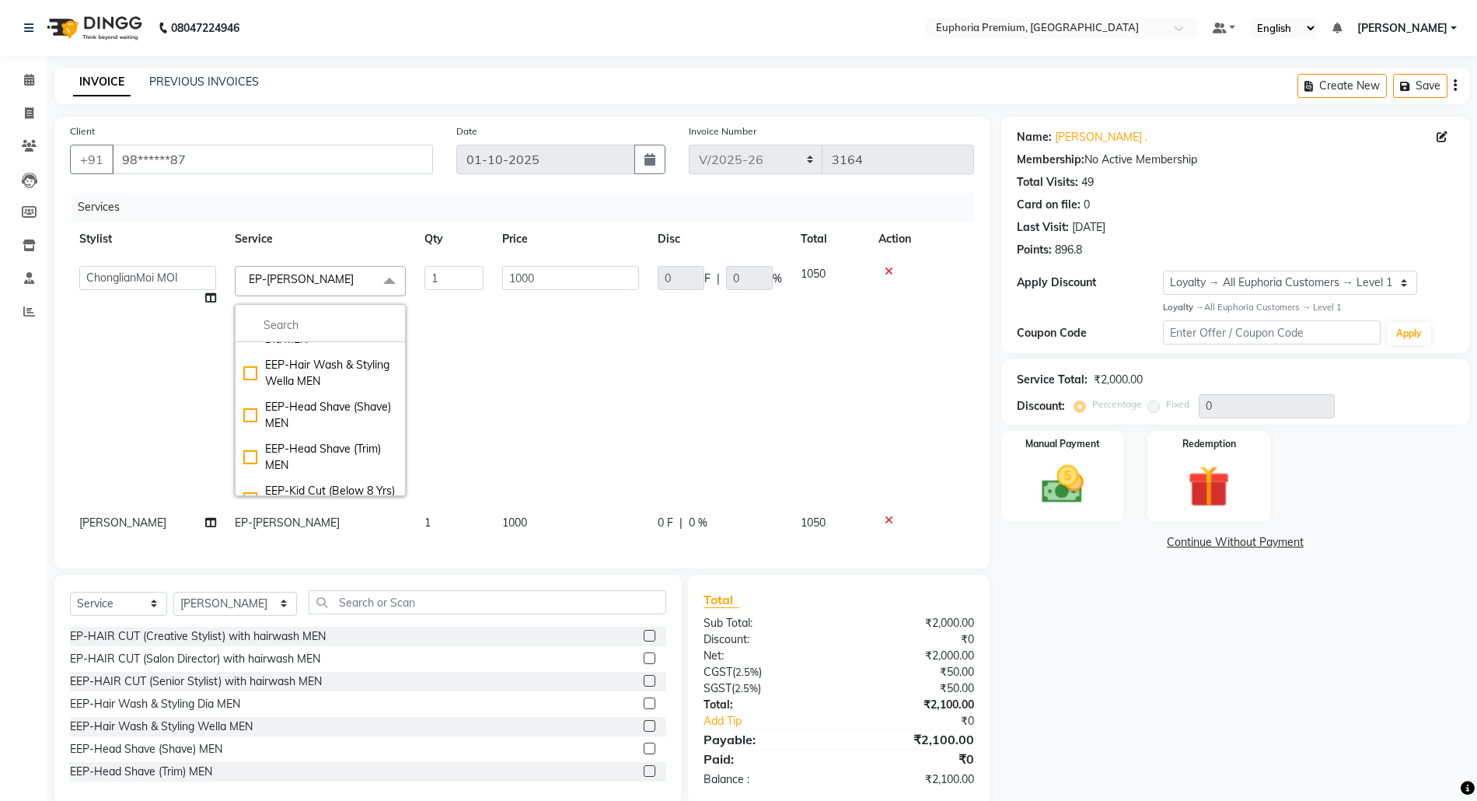
drag, startPoint x: 323, startPoint y: 322, endPoint x: 738, endPoint y: 358, distance: 416.6
click at [737, 358] on td "0 F | 0 %" at bounding box center [719, 381] width 143 height 249
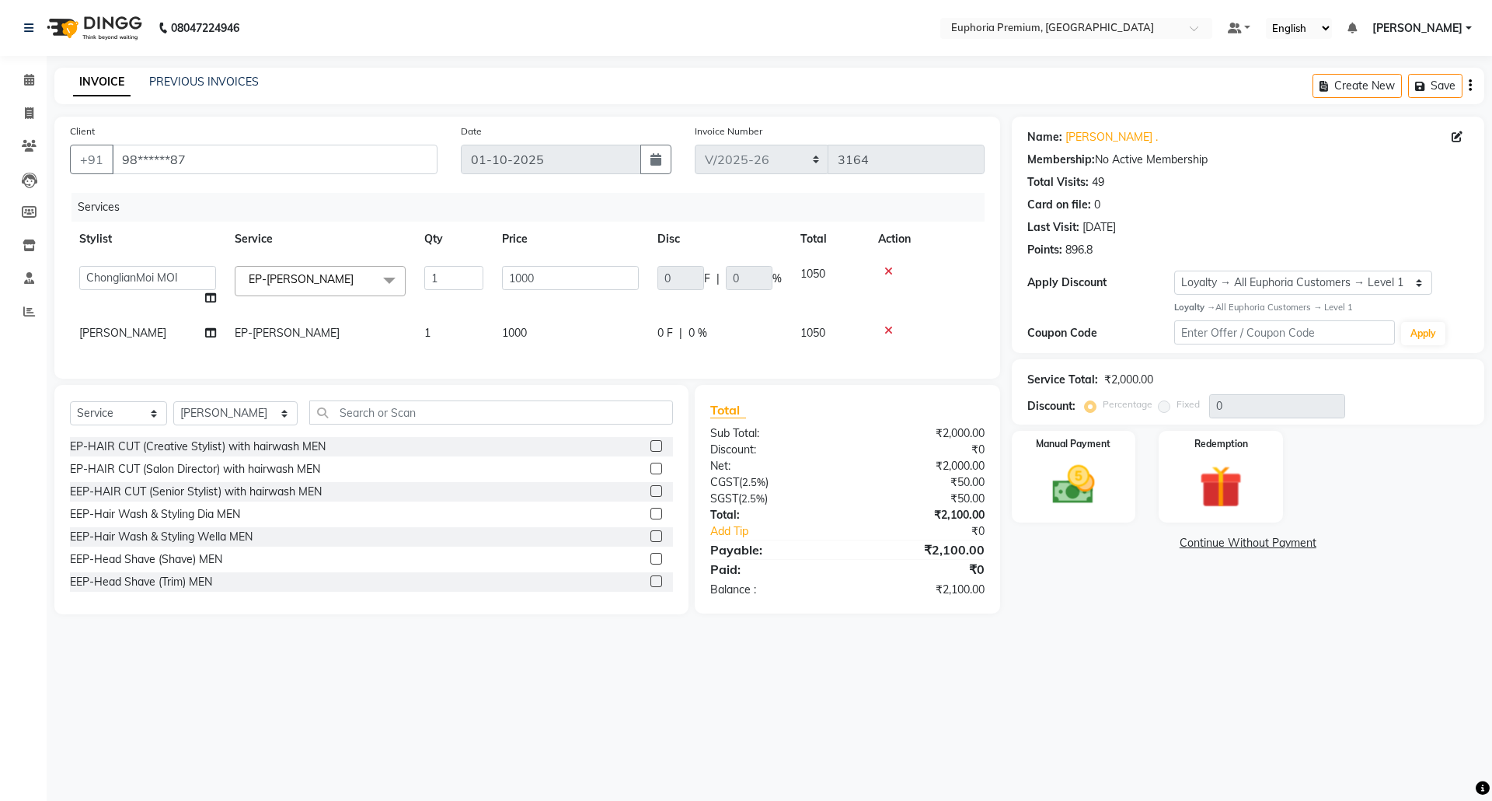
click at [890, 264] on td at bounding box center [927, 286] width 116 height 59
click at [886, 272] on icon at bounding box center [889, 271] width 9 height 11
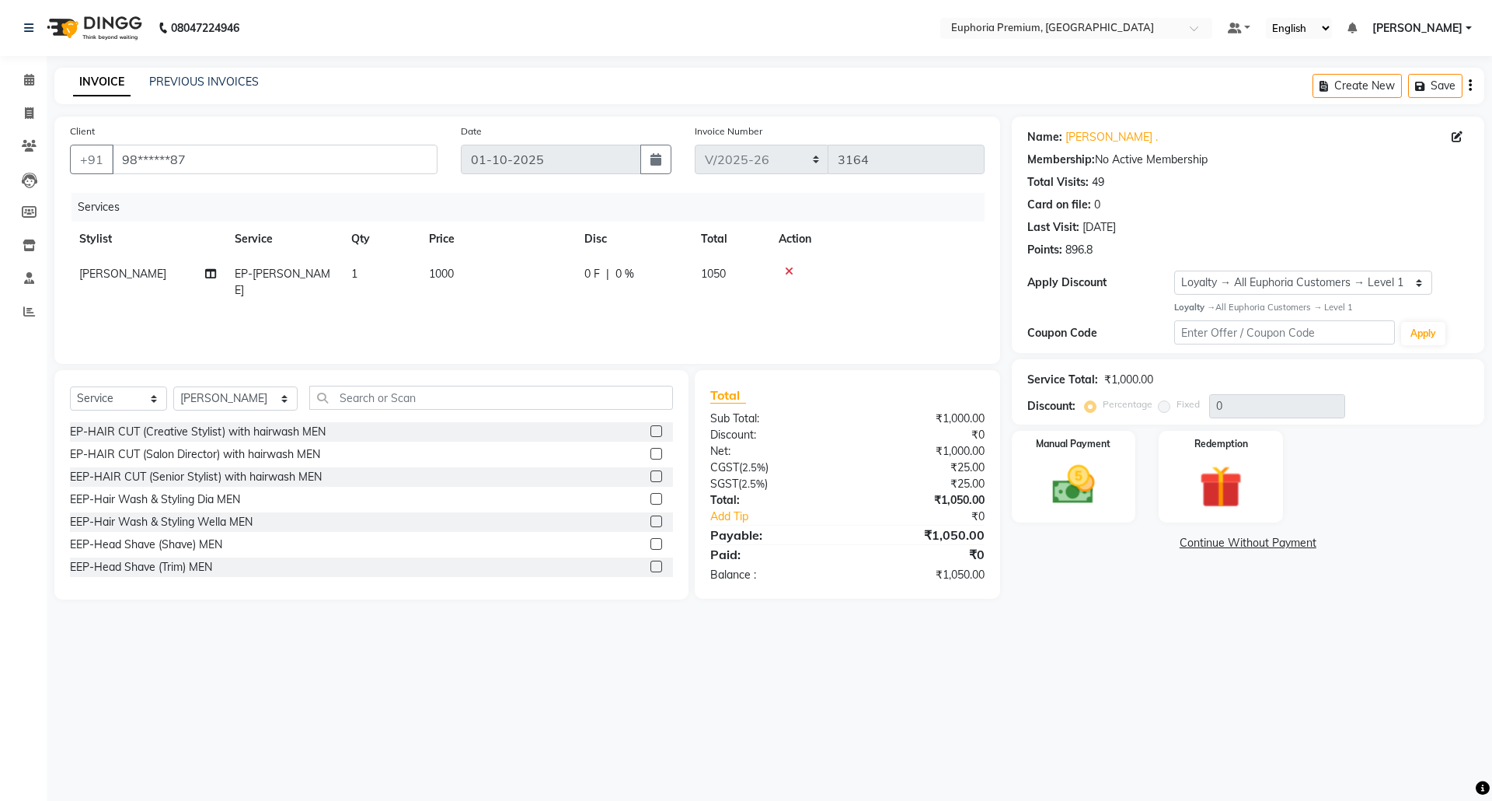
click at [791, 271] on icon at bounding box center [789, 271] width 9 height 11
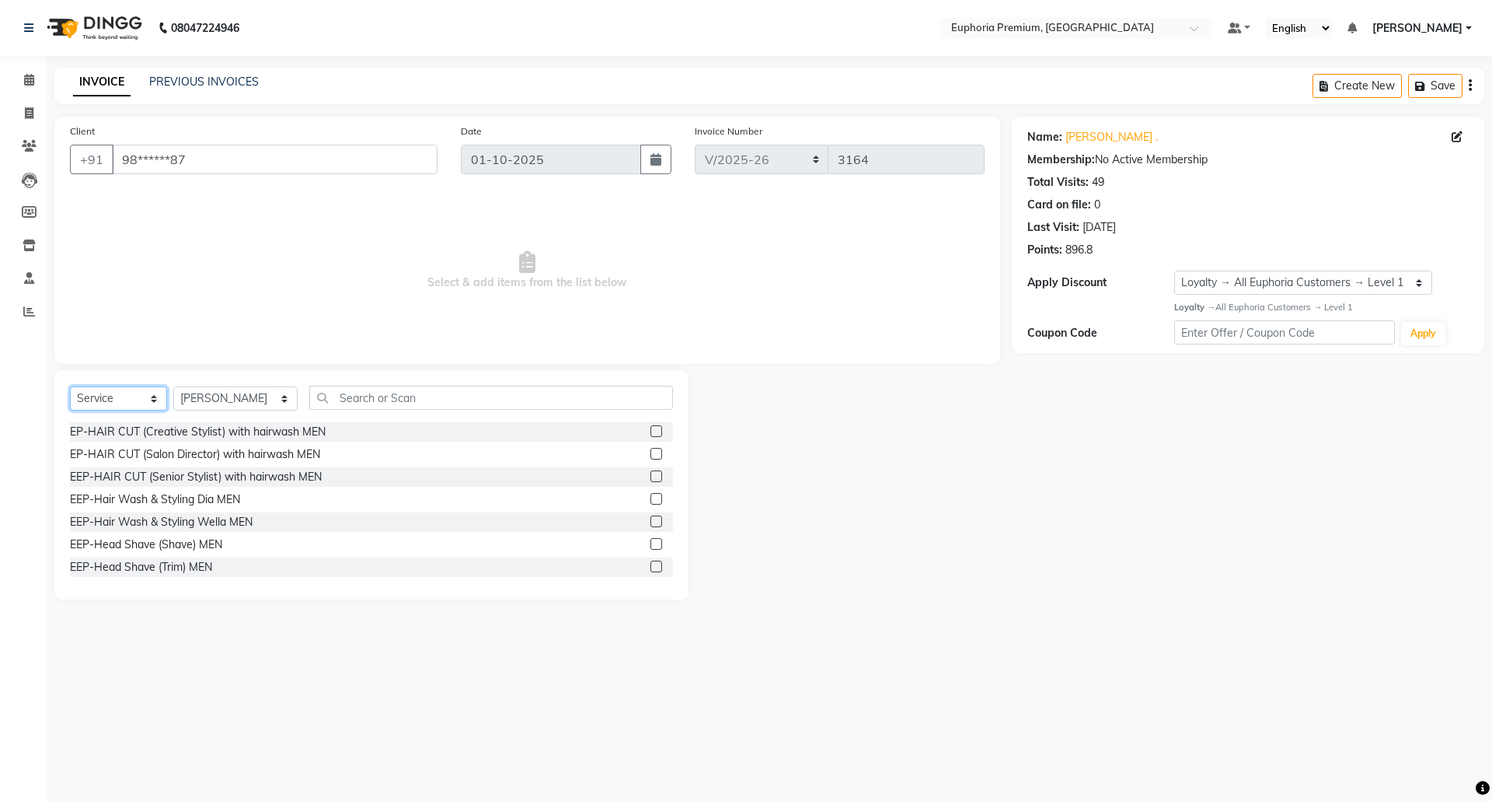
click at [103, 393] on select "Select Service Product Membership Package Voucher Prepaid Gift Card" at bounding box center [118, 398] width 97 height 24
click at [200, 262] on span "Select & add items from the list below" at bounding box center [527, 270] width 915 height 155
click at [34, 84] on span at bounding box center [29, 81] width 27 height 18
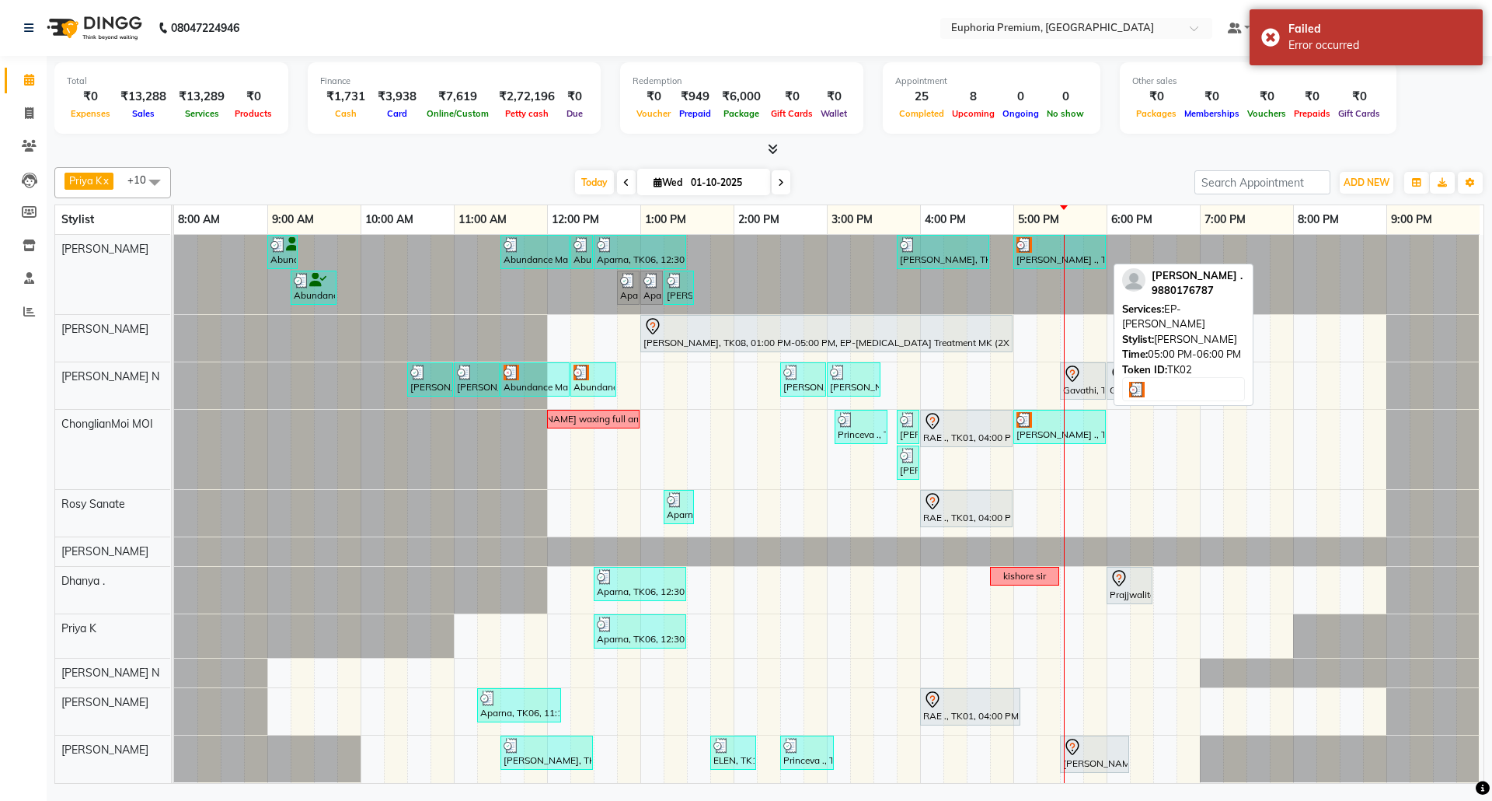
click at [1054, 255] on div "Chandhana ., TK02, 05:00 PM-06:00 PM, EP-Crystal Pedi" at bounding box center [1059, 252] width 89 height 30
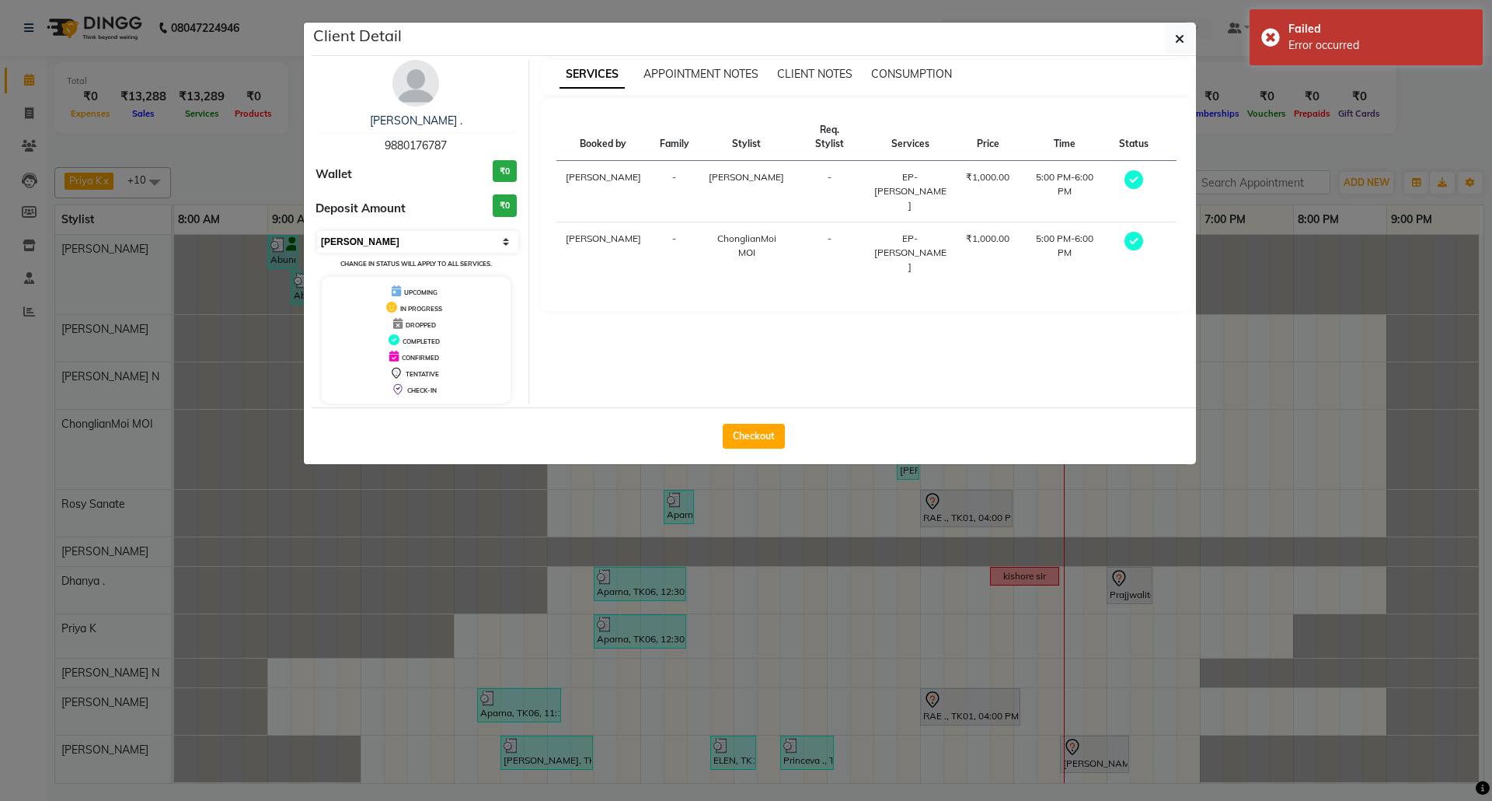
click at [374, 244] on select "Select MARK DONE UPCOMING" at bounding box center [417, 242] width 201 height 22
select select "5"
click at [317, 232] on select "Select MARK DONE UPCOMING" at bounding box center [417, 242] width 201 height 22
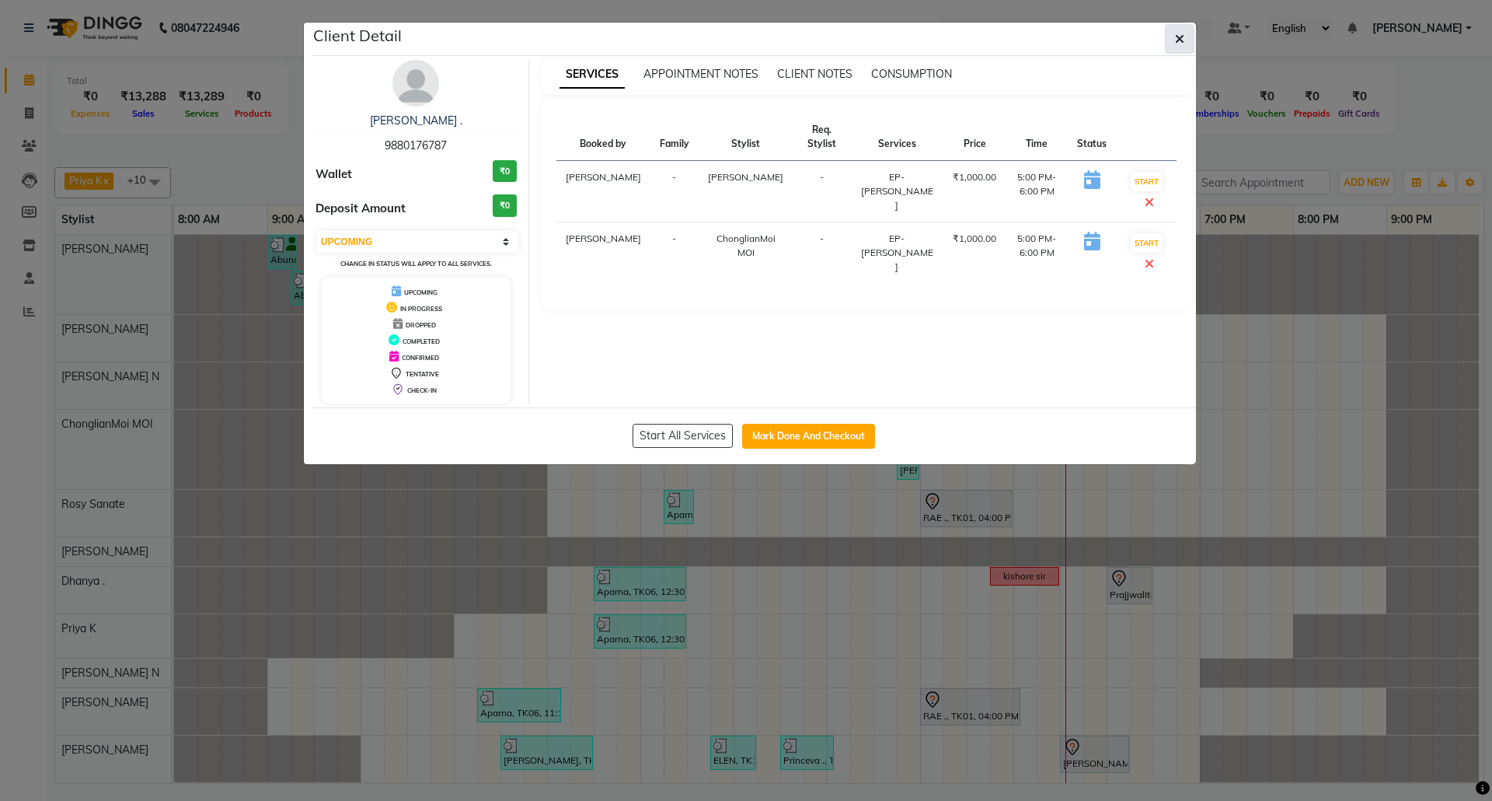
click at [1180, 36] on icon "button" at bounding box center [1179, 39] width 9 height 12
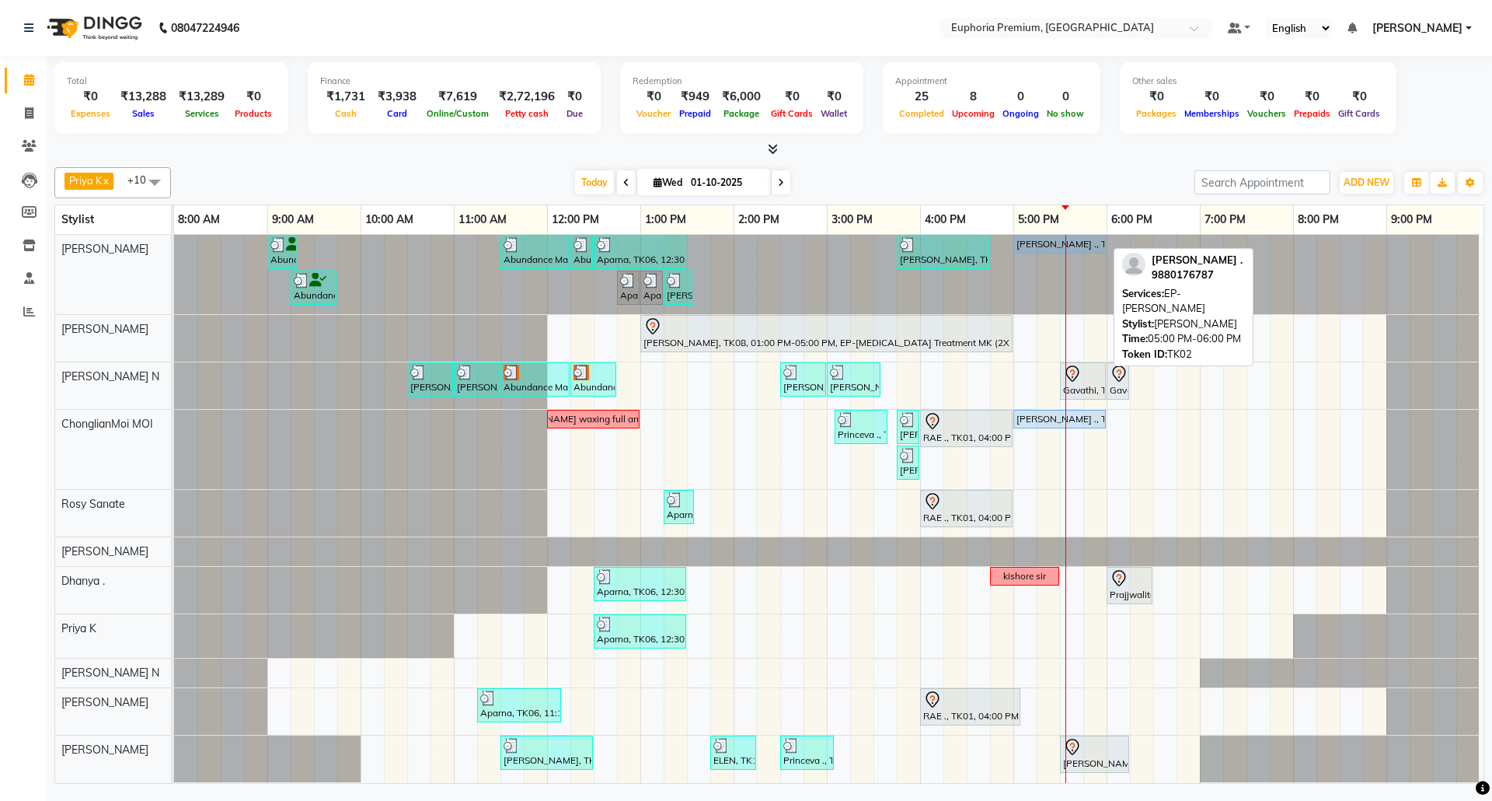
click at [1029, 238] on div "Chandhana ., TK02, 05:00 PM-06:00 PM, EP-Crystal Pedi" at bounding box center [1059, 244] width 89 height 14
select select "5"
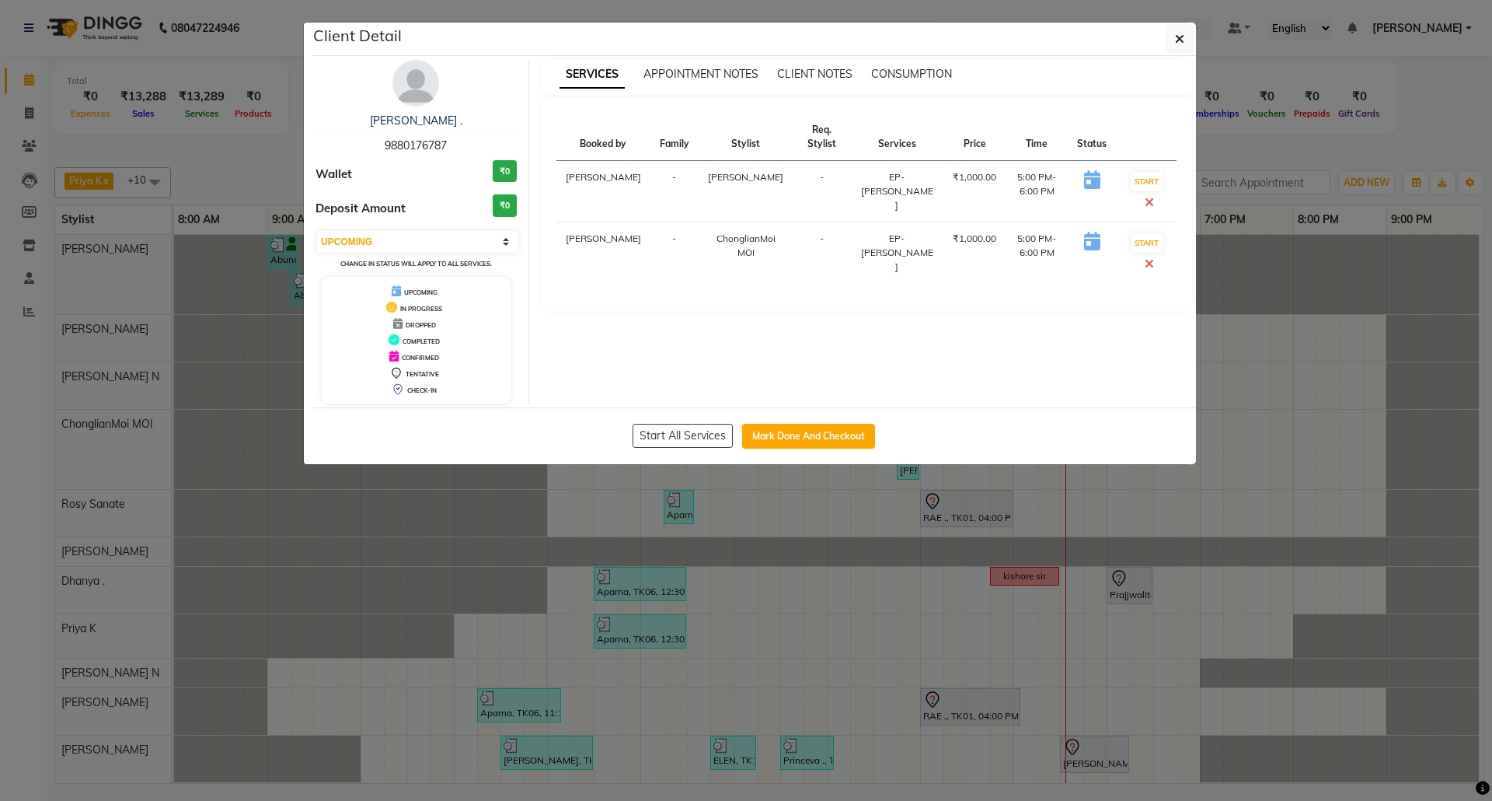
click at [886, 166] on td "EP-[PERSON_NAME]" at bounding box center [896, 191] width 93 height 61
click at [877, 179] on div "EP-[PERSON_NAME]" at bounding box center [897, 191] width 75 height 42
click at [1179, 44] on icon "button" at bounding box center [1179, 39] width 9 height 12
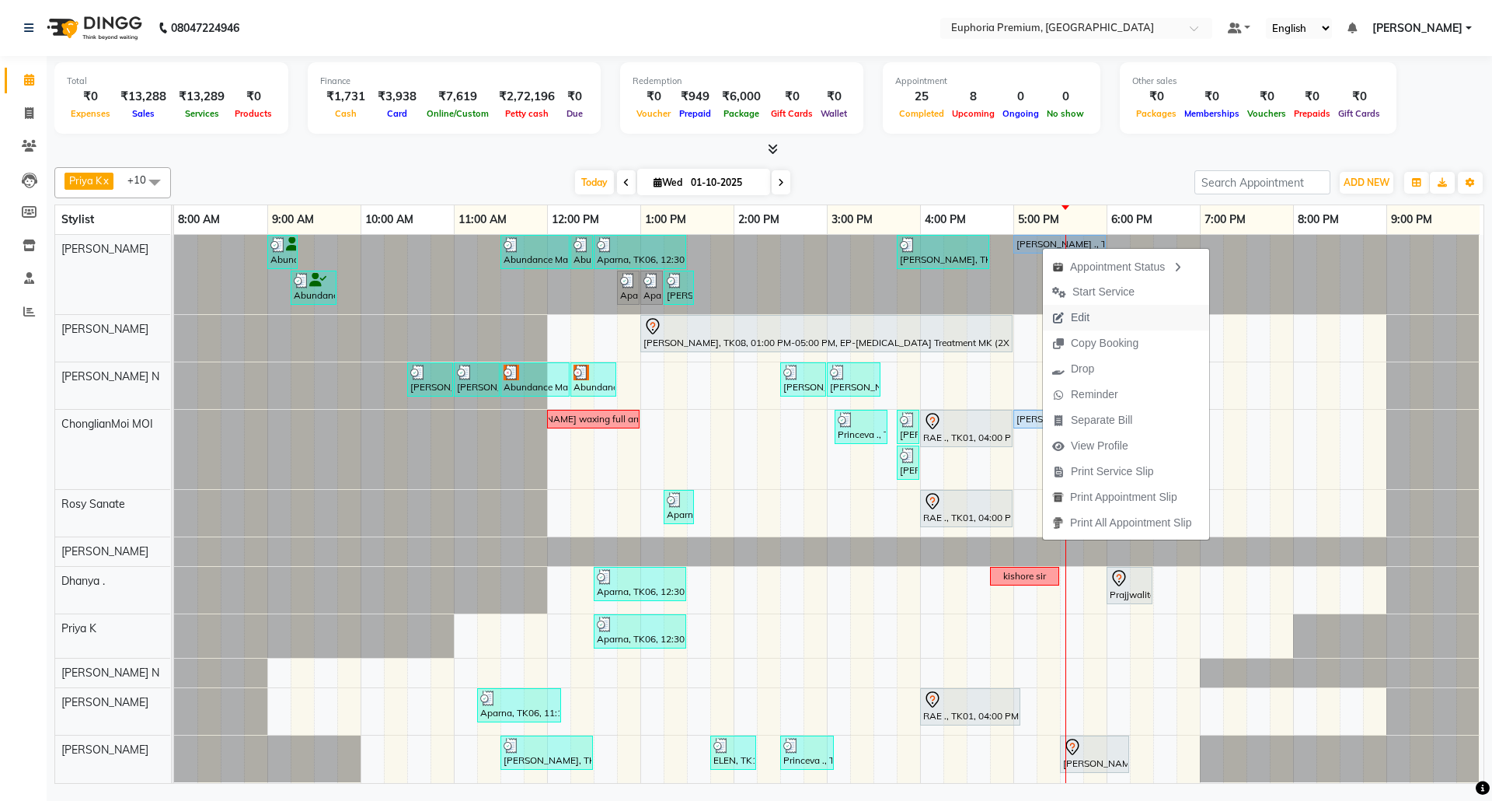
click at [1094, 320] on span "Edit" at bounding box center [1071, 318] width 56 height 26
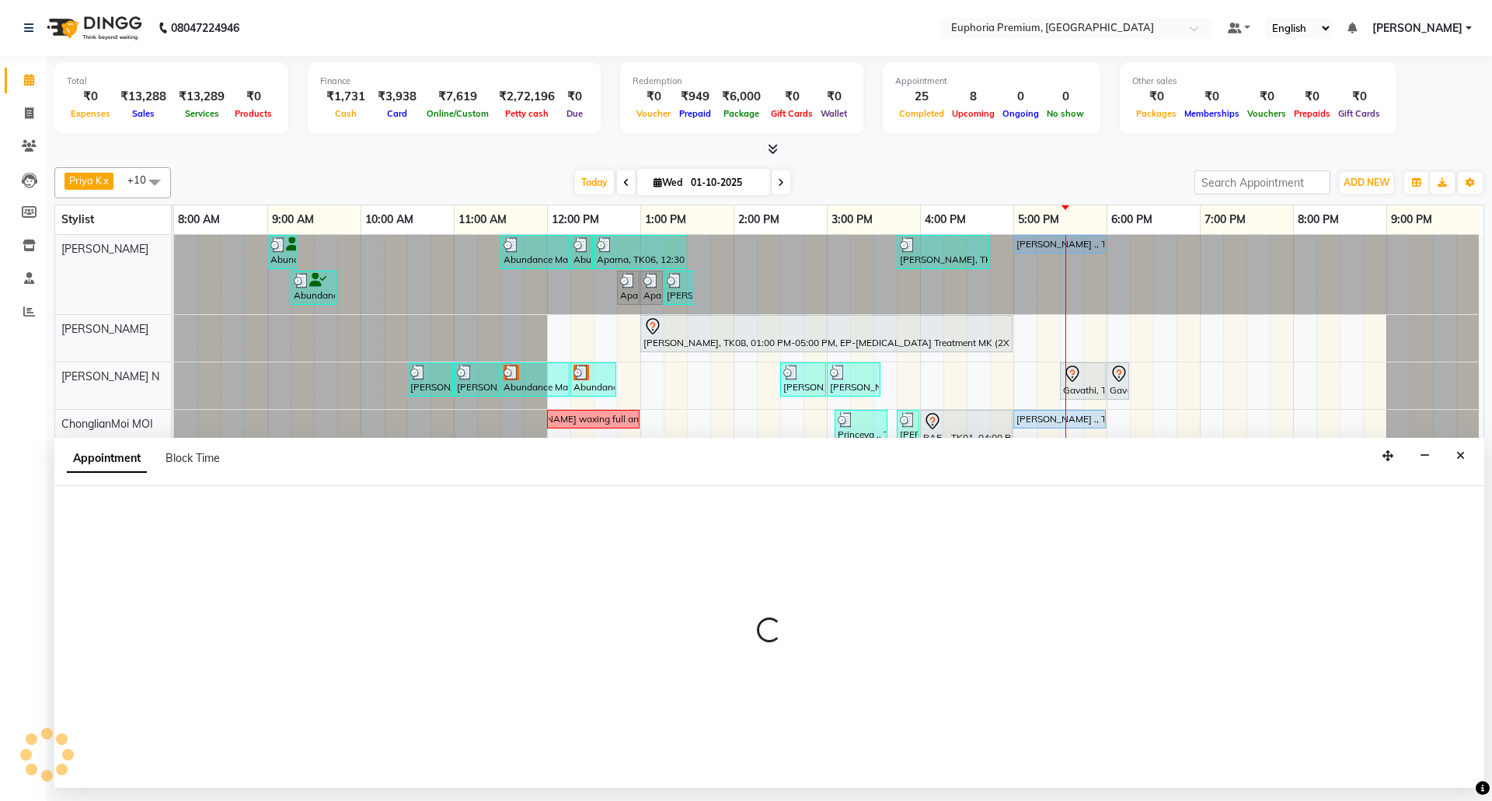
select select "upcoming"
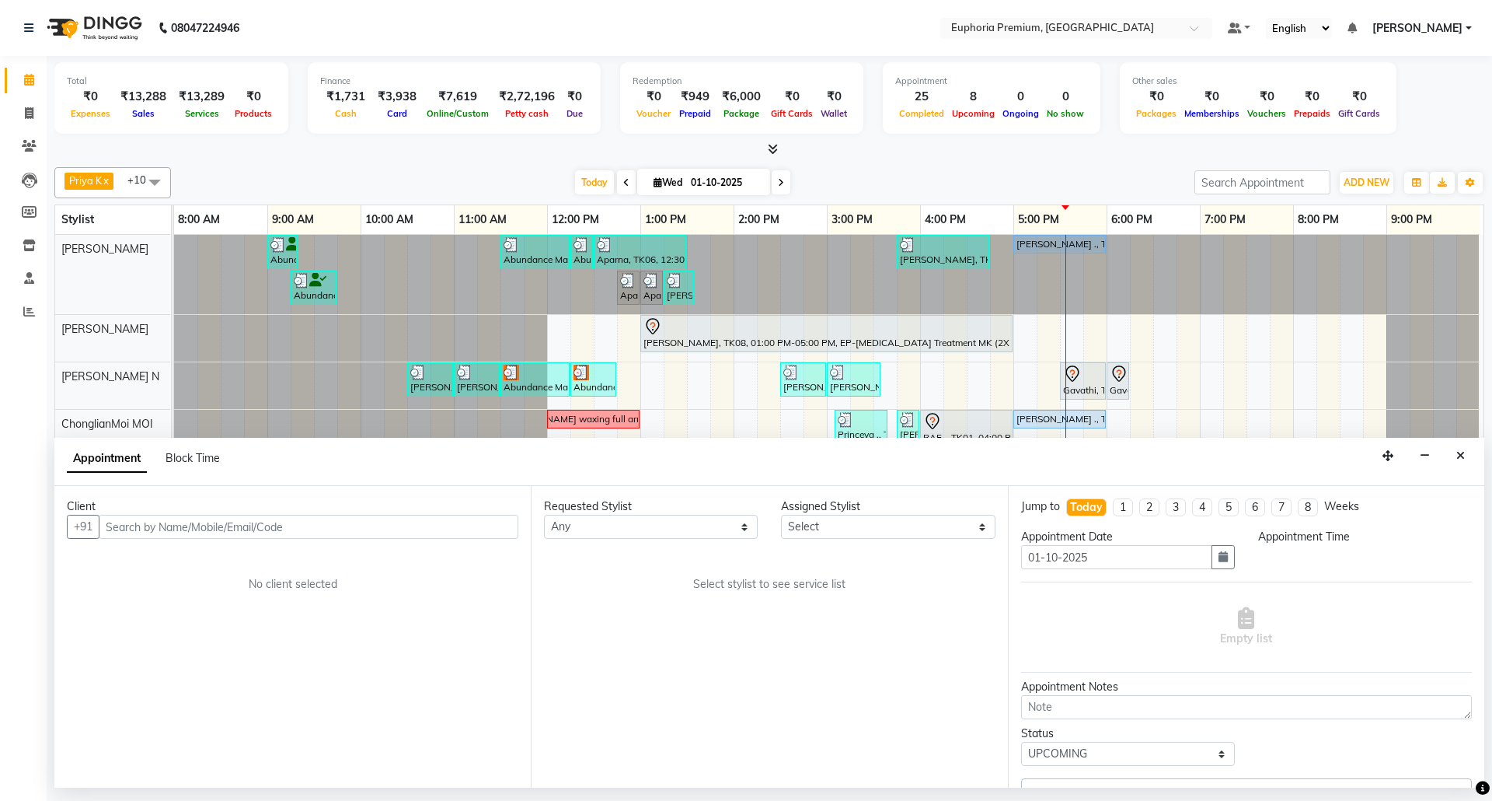
select select "1020"
select select "71609"
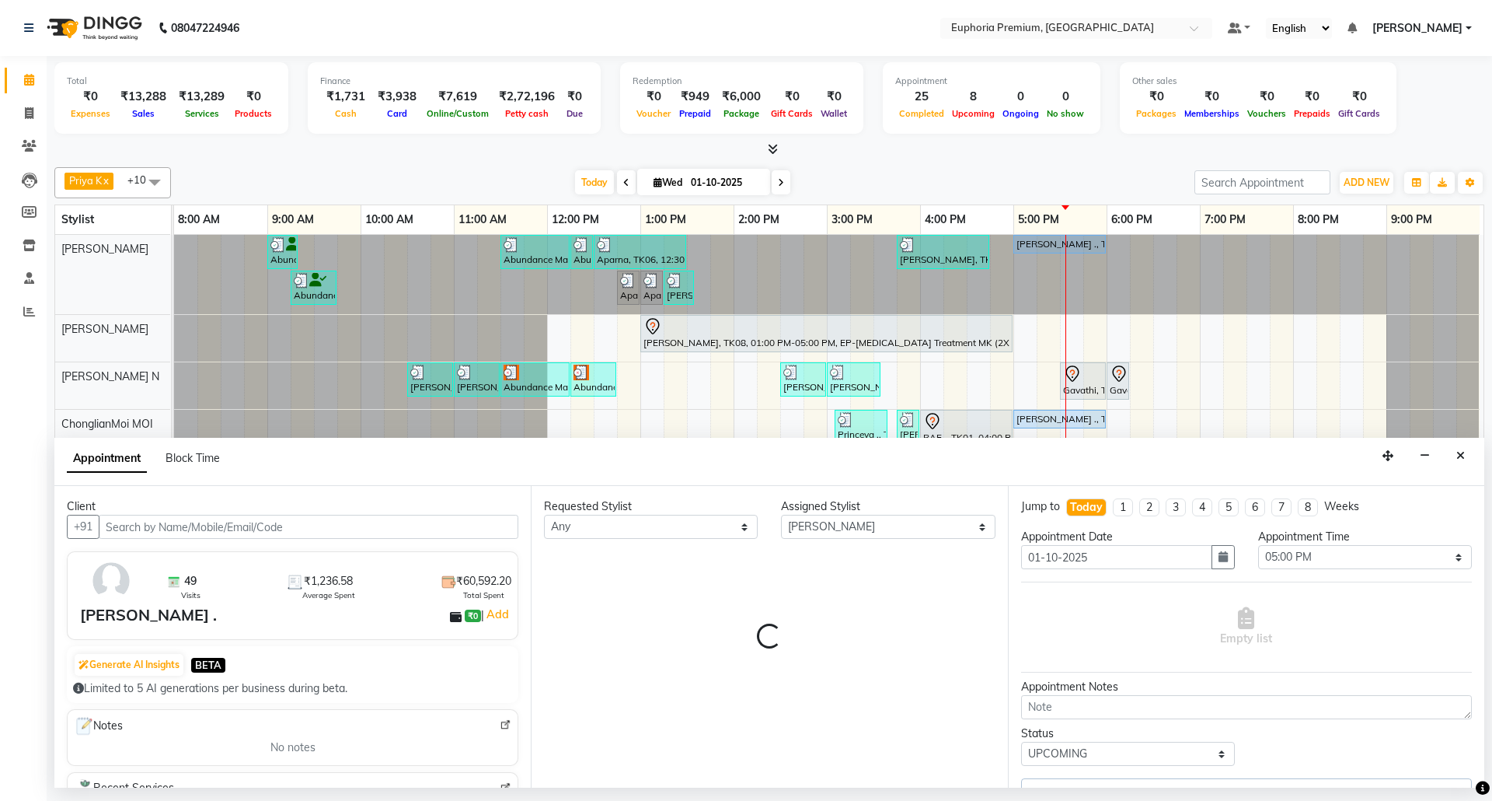
select select "4006"
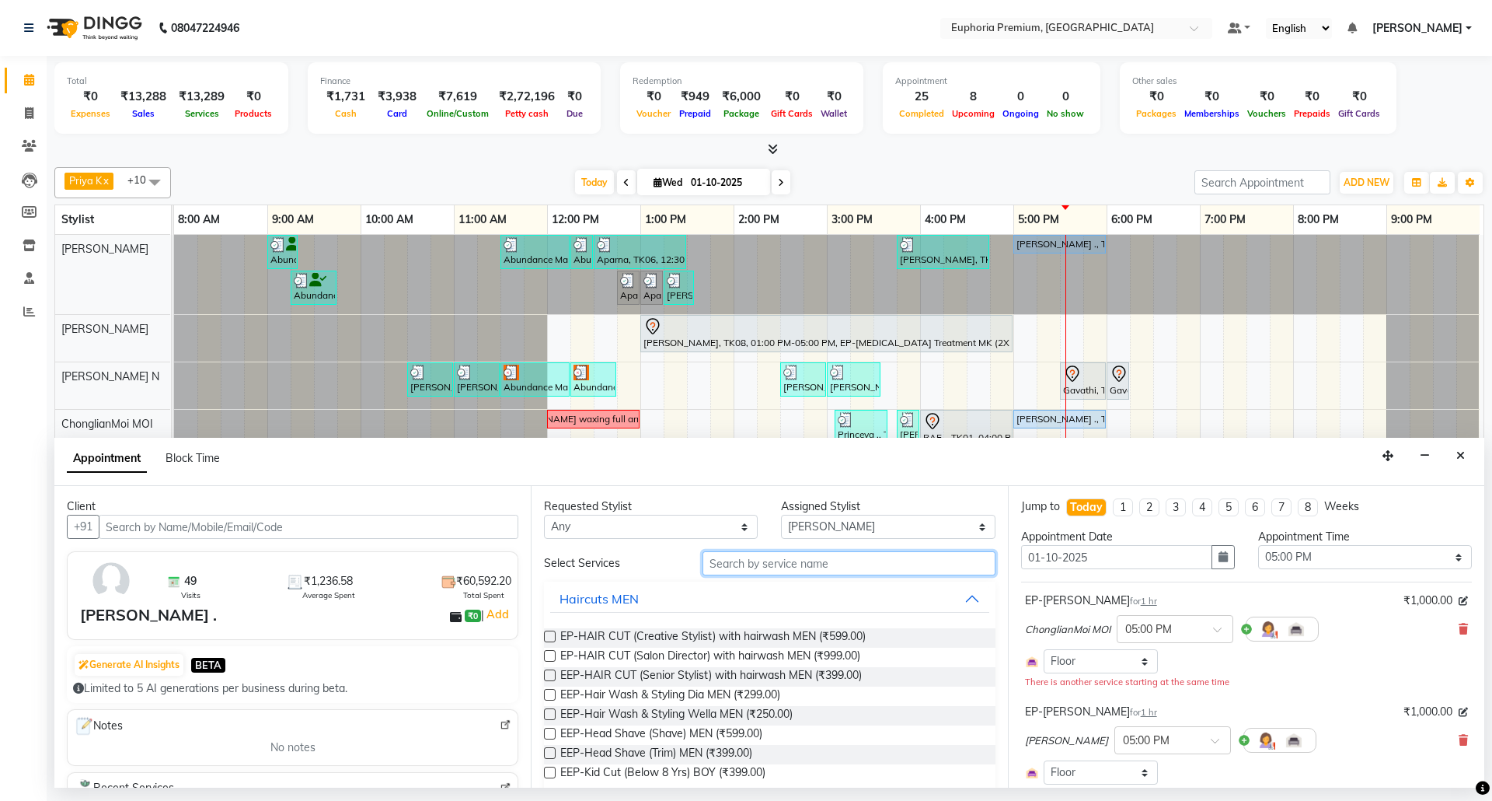
click at [799, 563] on input "text" at bounding box center [849, 563] width 293 height 24
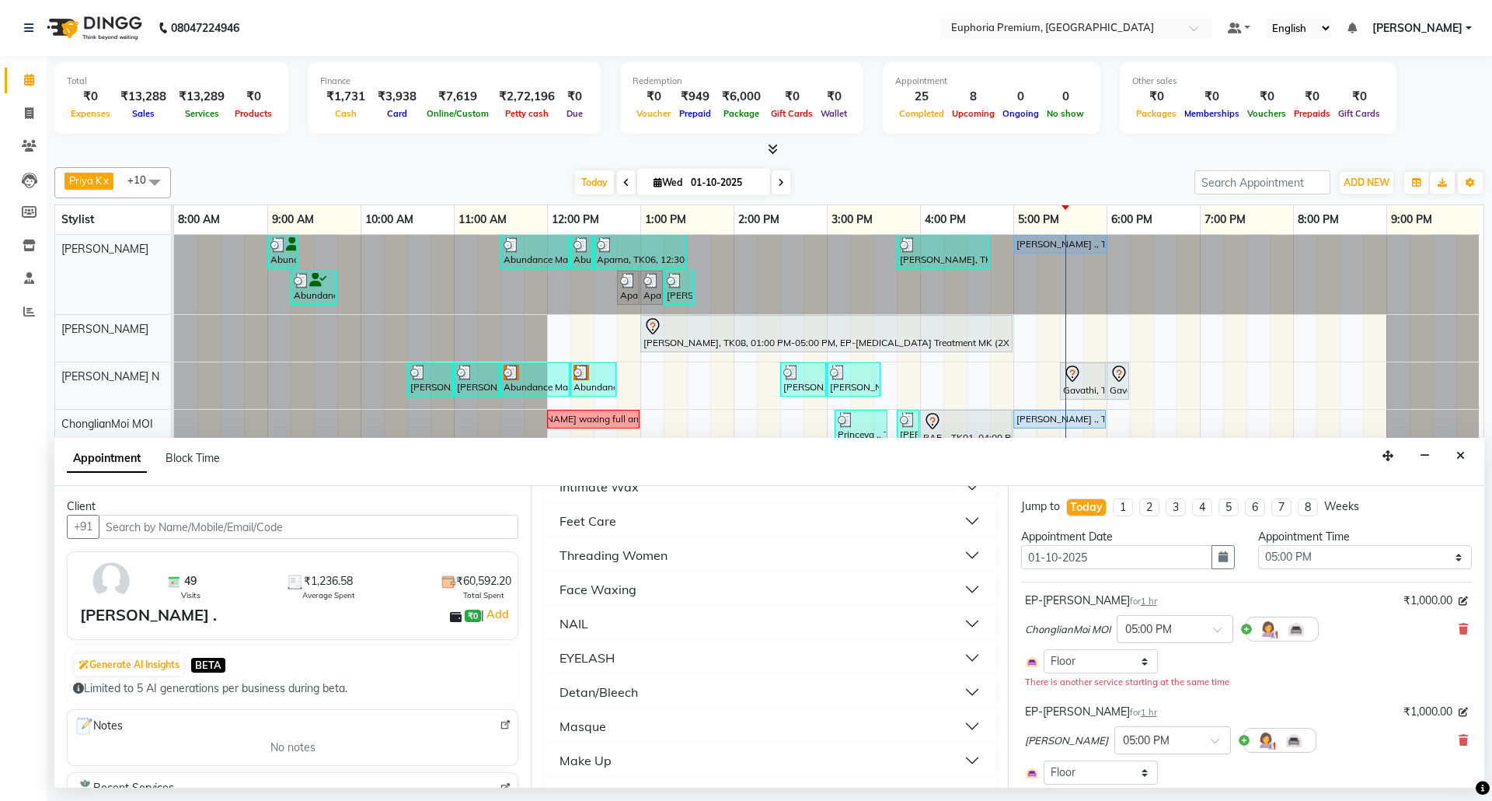
scroll to position [633, 0]
click at [606, 628] on div "Feet Care" at bounding box center [588, 625] width 57 height 19
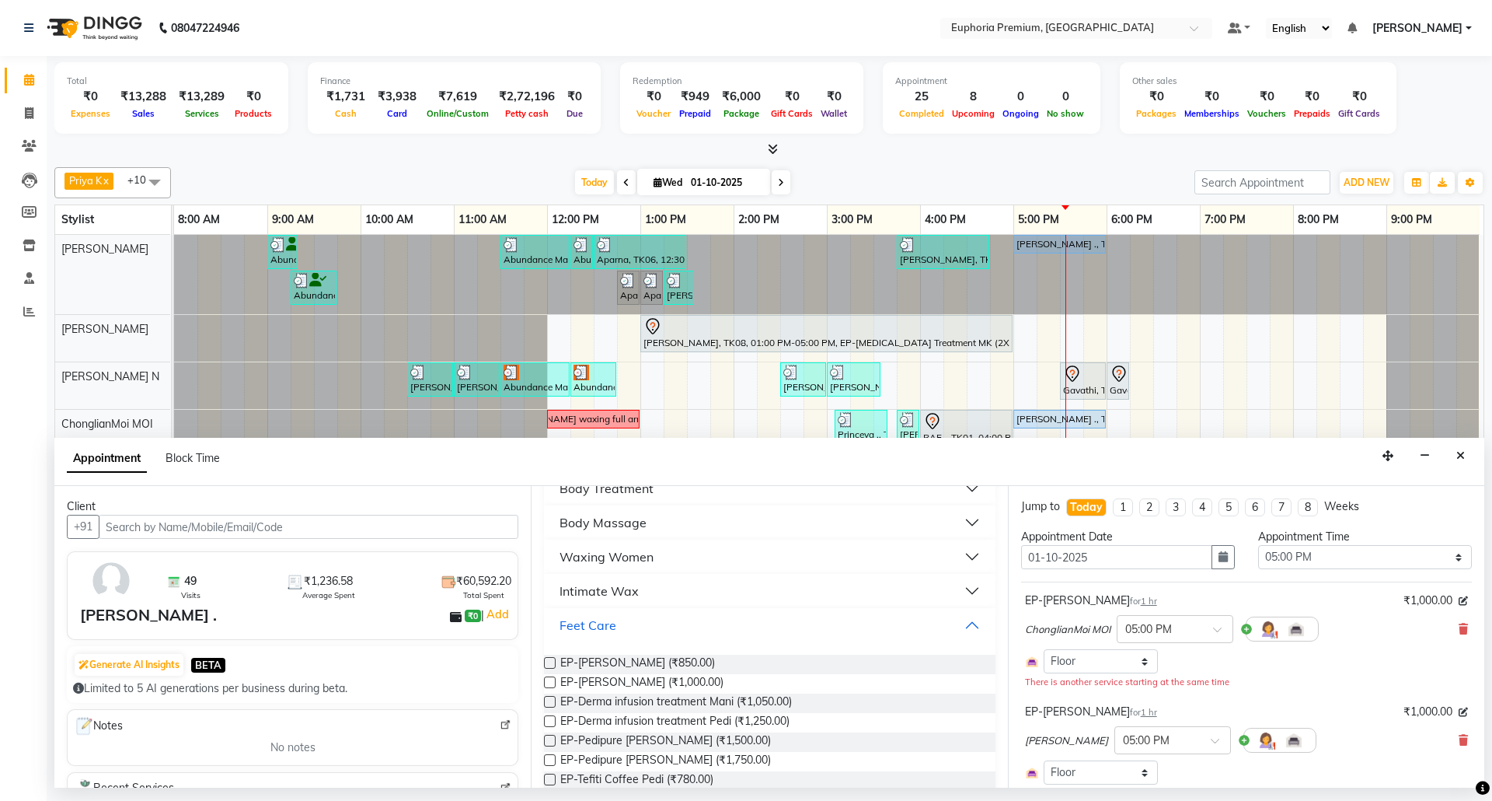
scroll to position [737, 0]
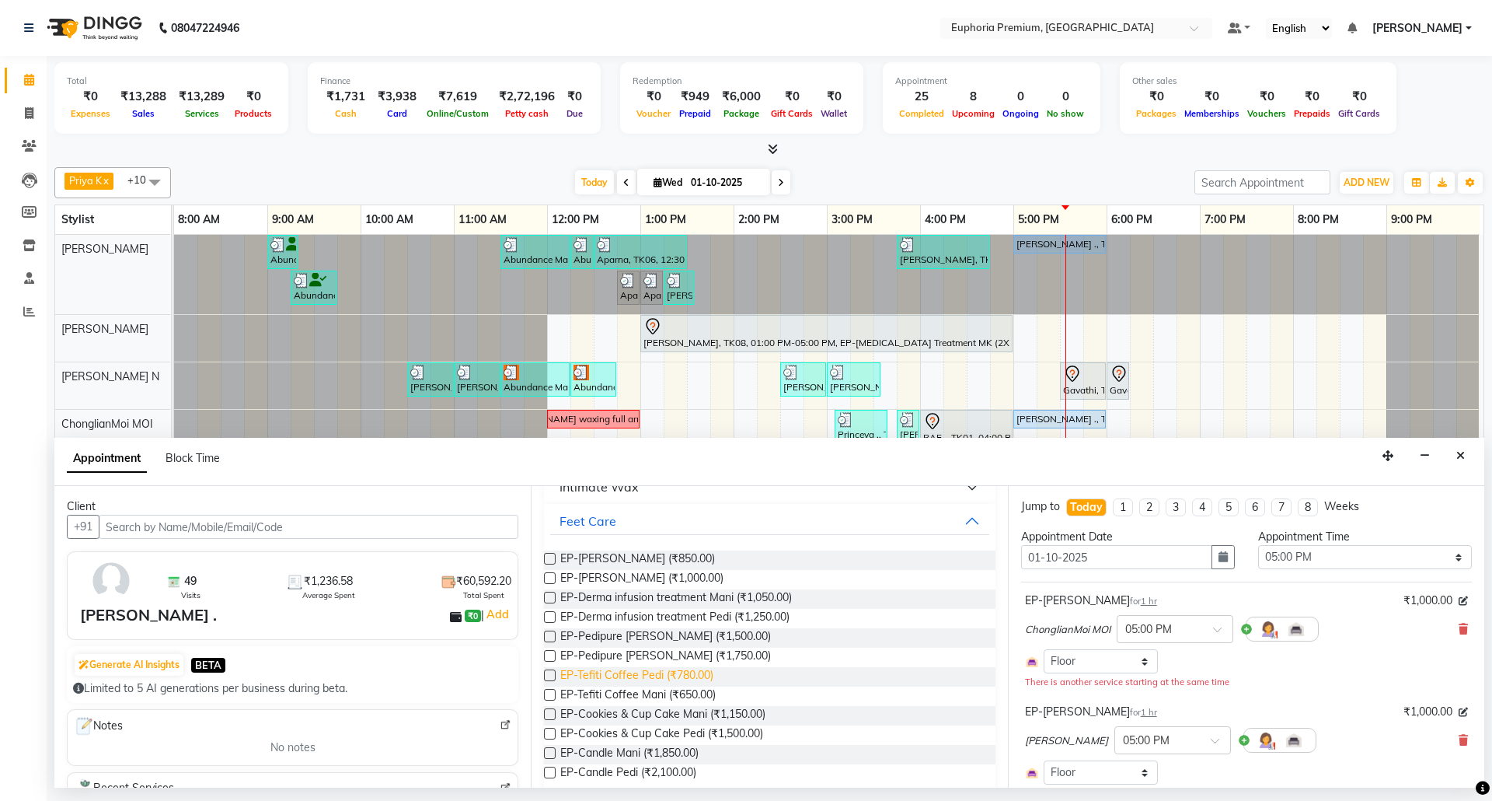
click at [700, 682] on span "EP-Tefiti Coffee Pedi (₹780.00)" at bounding box center [636, 676] width 153 height 19
checkbox input "false"
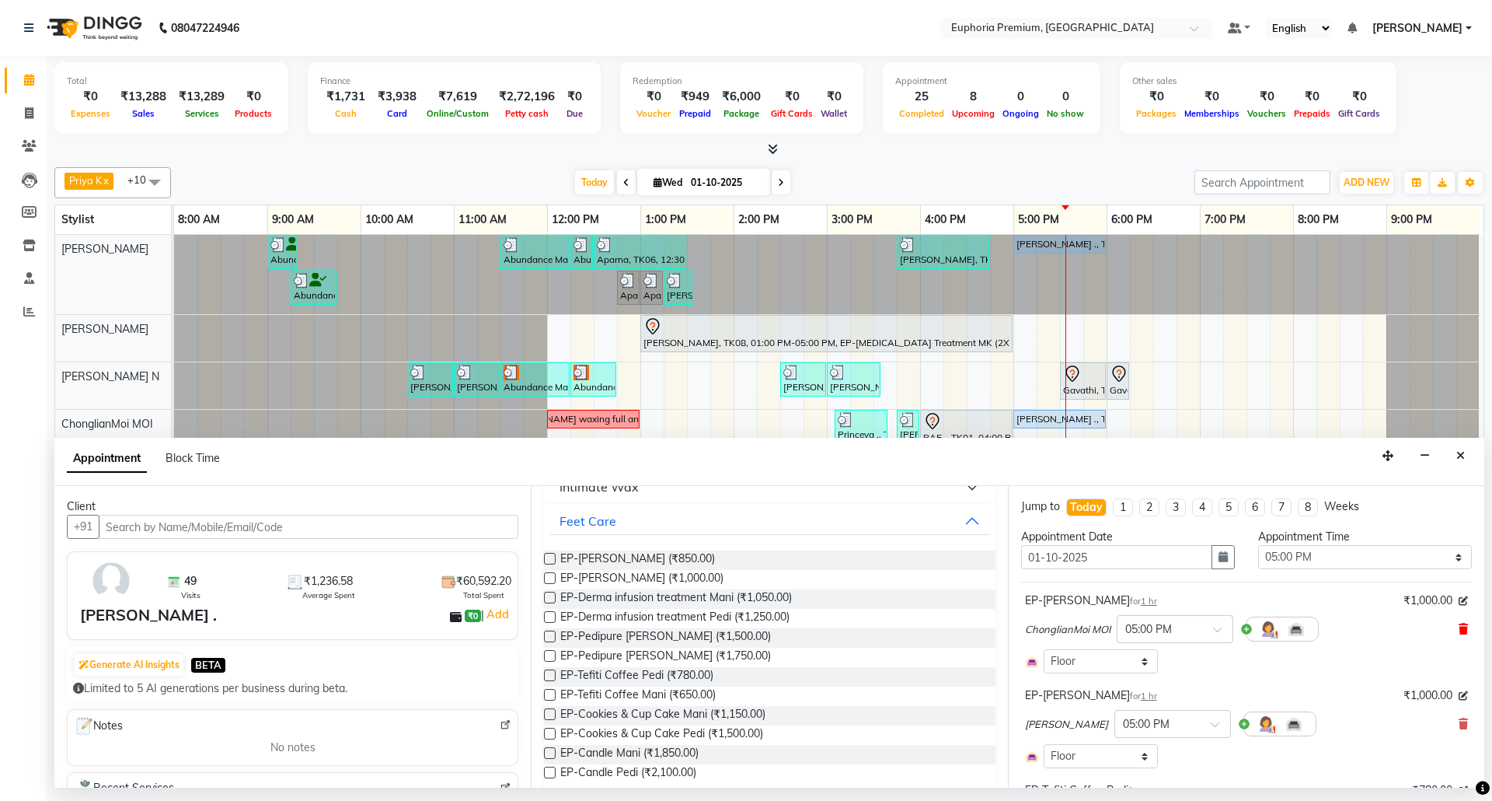
click at [1459, 629] on icon at bounding box center [1463, 628] width 9 height 11
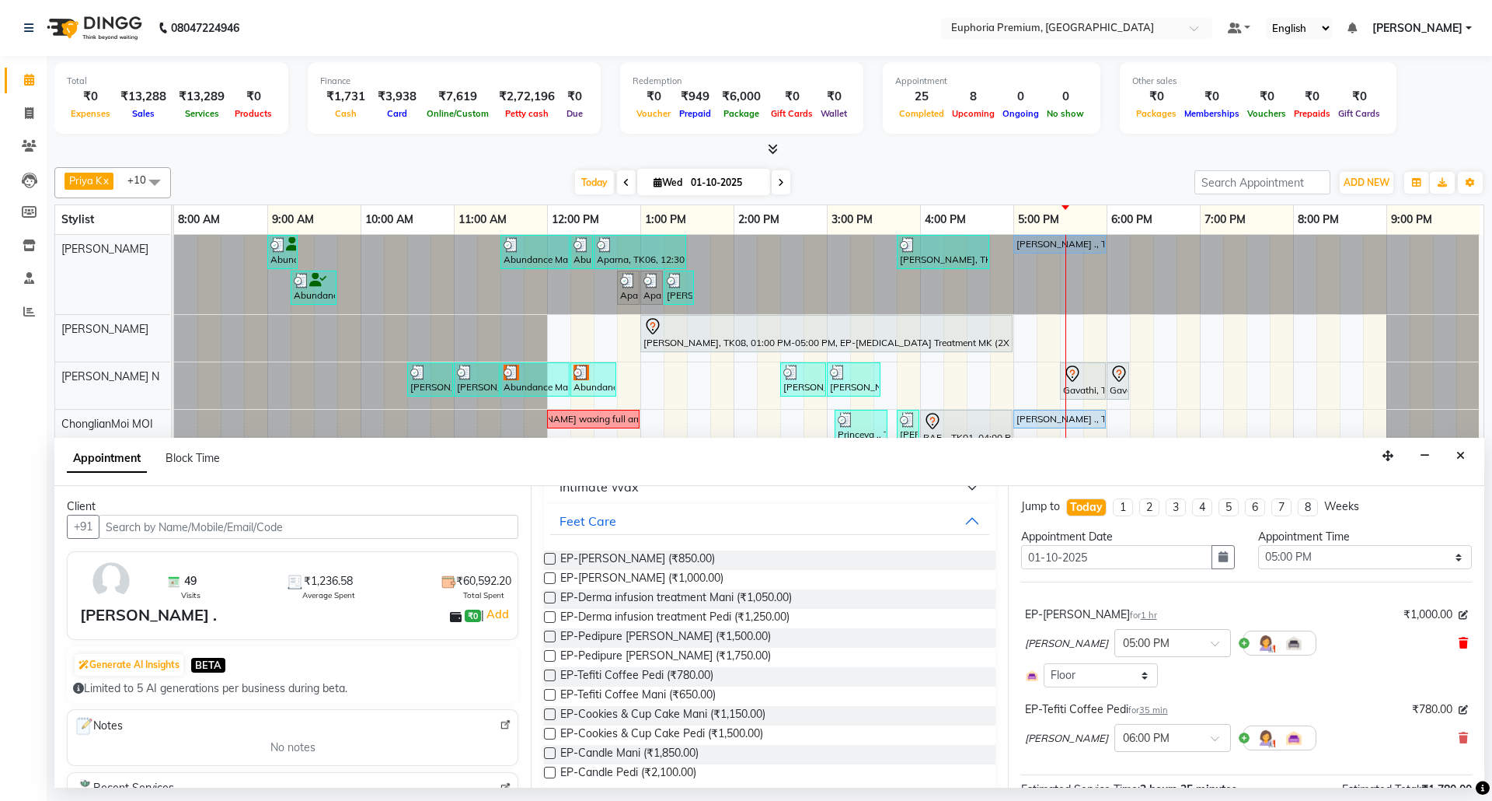
click at [1459, 641] on icon at bounding box center [1463, 642] width 9 height 11
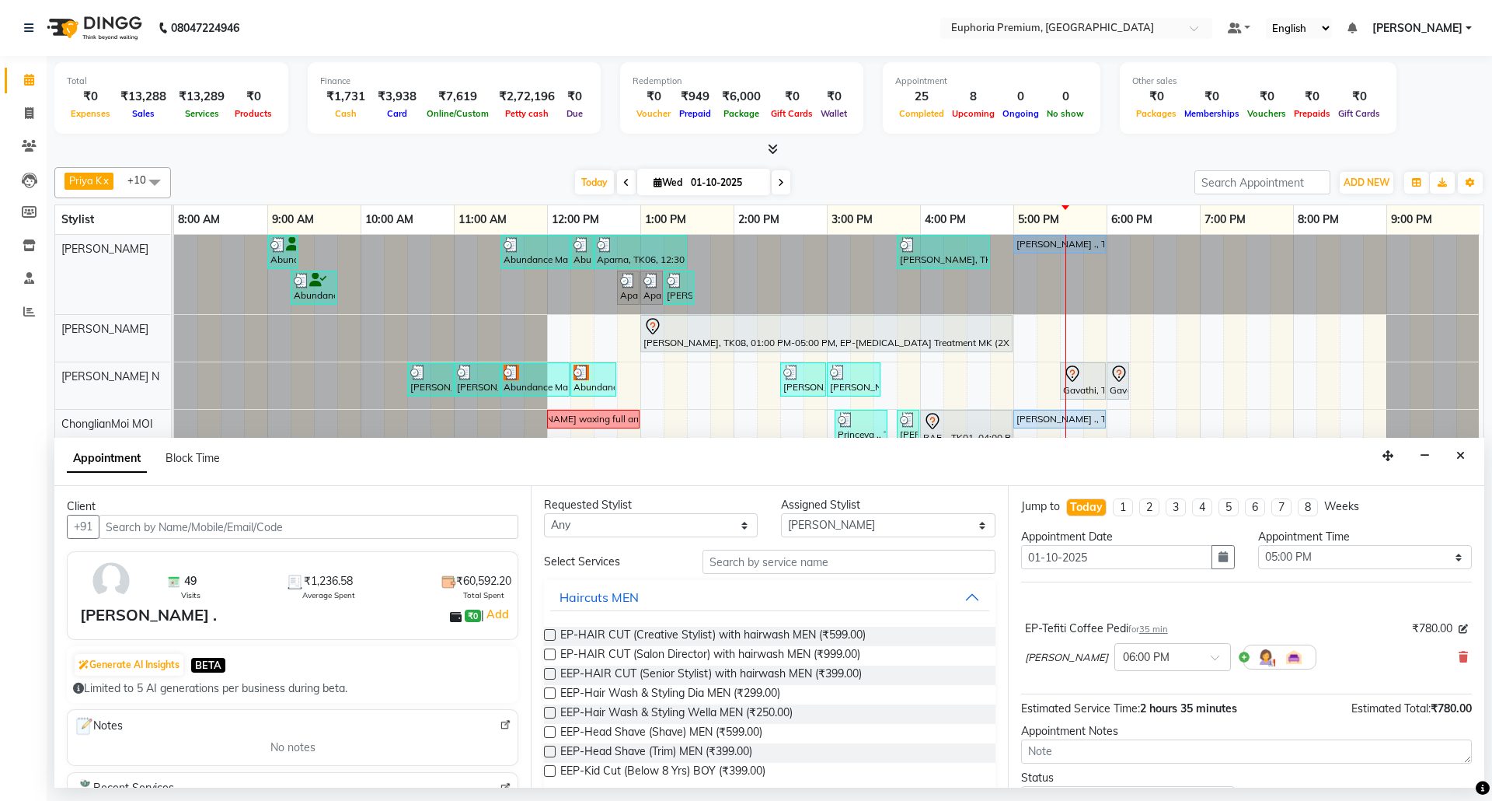
scroll to position [0, 0]
click at [884, 529] on select "Select [PERSON_NAME] N [PERSON_NAME] N ChonglianMoi MOI [PERSON_NAME] . [PERSON…" at bounding box center [888, 527] width 214 height 24
select select "71597"
click at [781, 516] on select "Select [PERSON_NAME] N [PERSON_NAME] N ChonglianMoi MOI [PERSON_NAME] . [PERSON…" at bounding box center [888, 527] width 214 height 24
drag, startPoint x: 763, startPoint y: 571, endPoint x: 763, endPoint y: 563, distance: 7.8
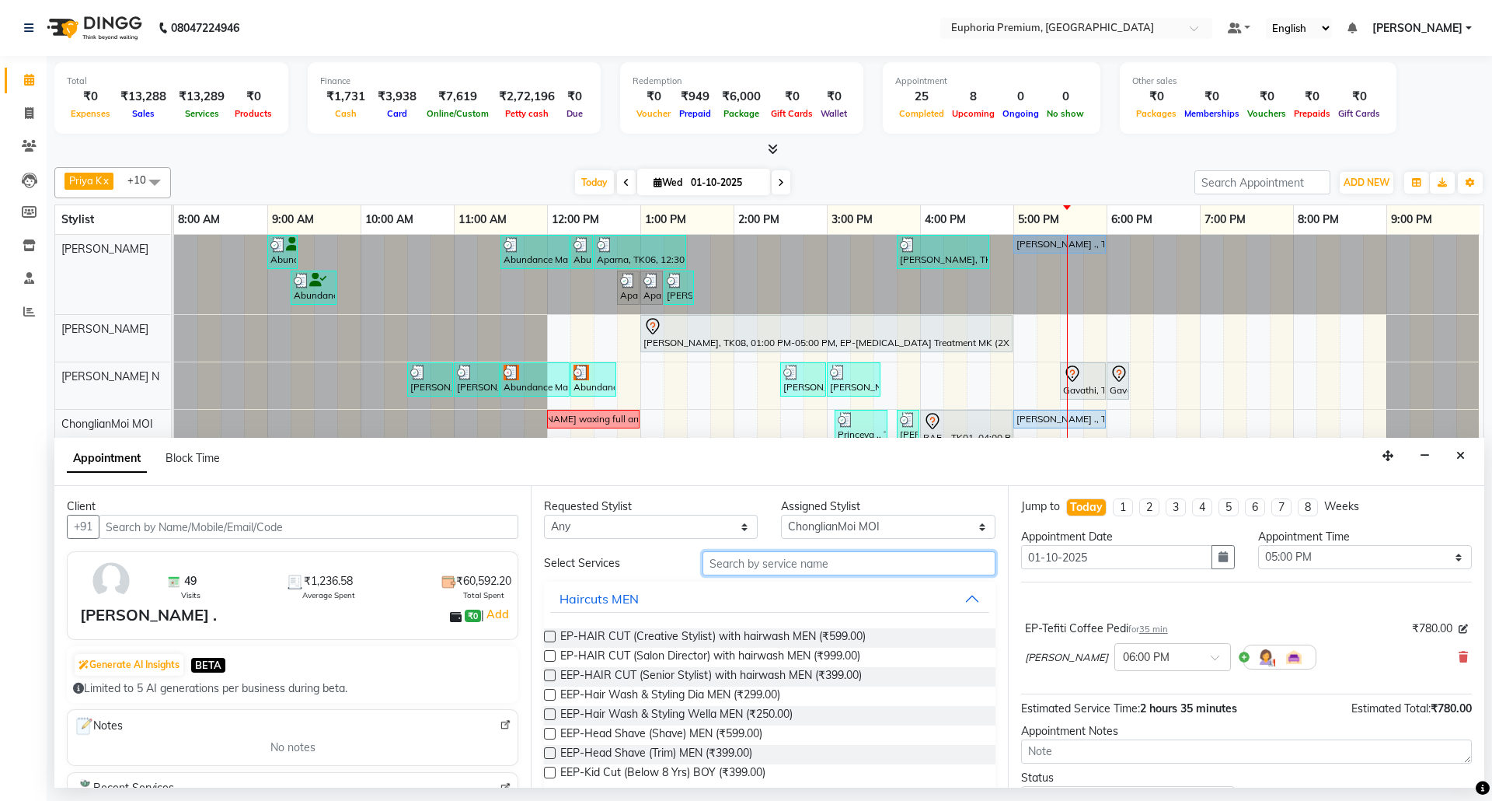
click at [763, 567] on input "text" at bounding box center [849, 563] width 293 height 24
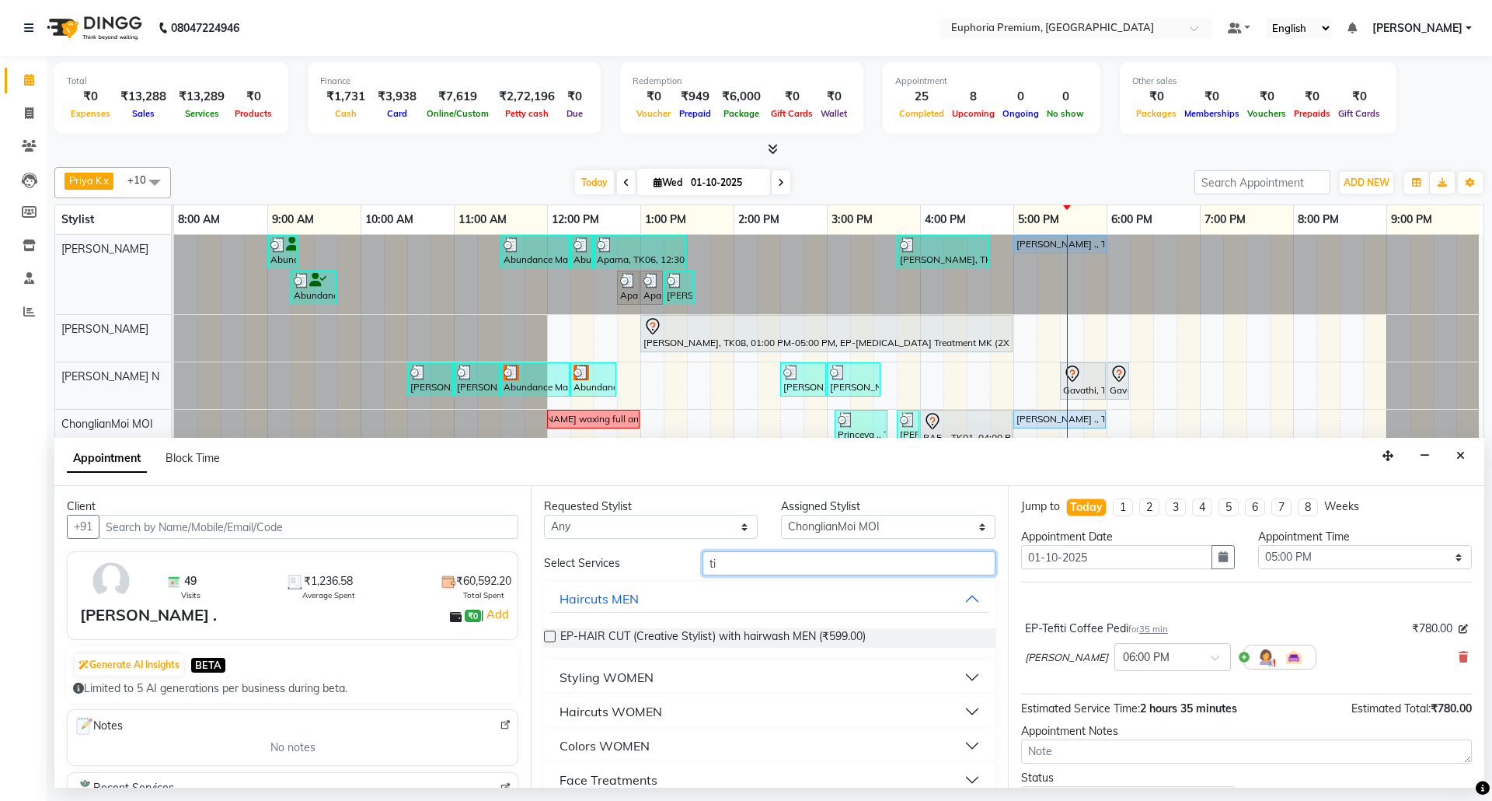
type input "t"
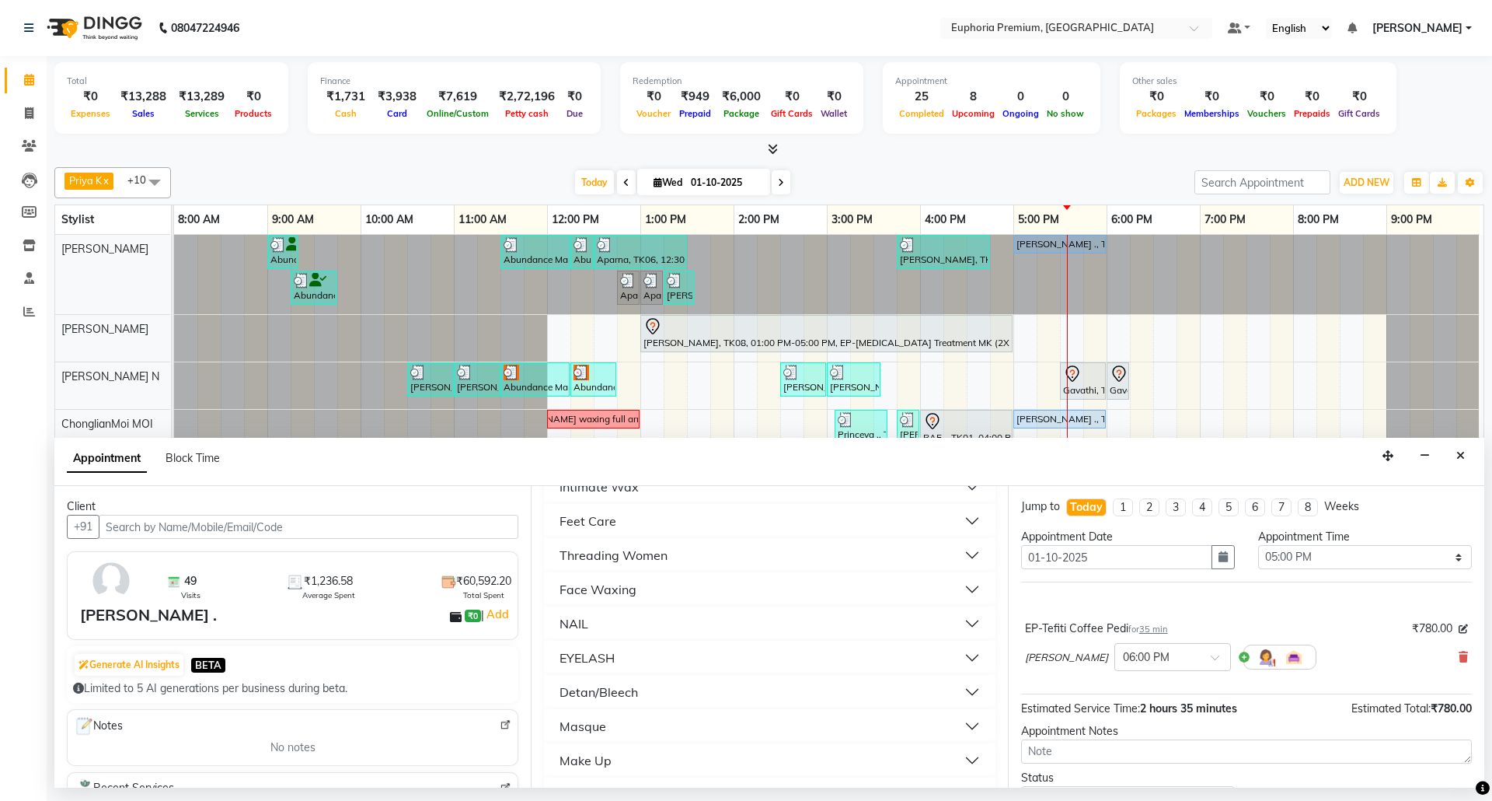
scroll to position [633, 0]
click at [601, 623] on div "Feet Care" at bounding box center [588, 625] width 57 height 19
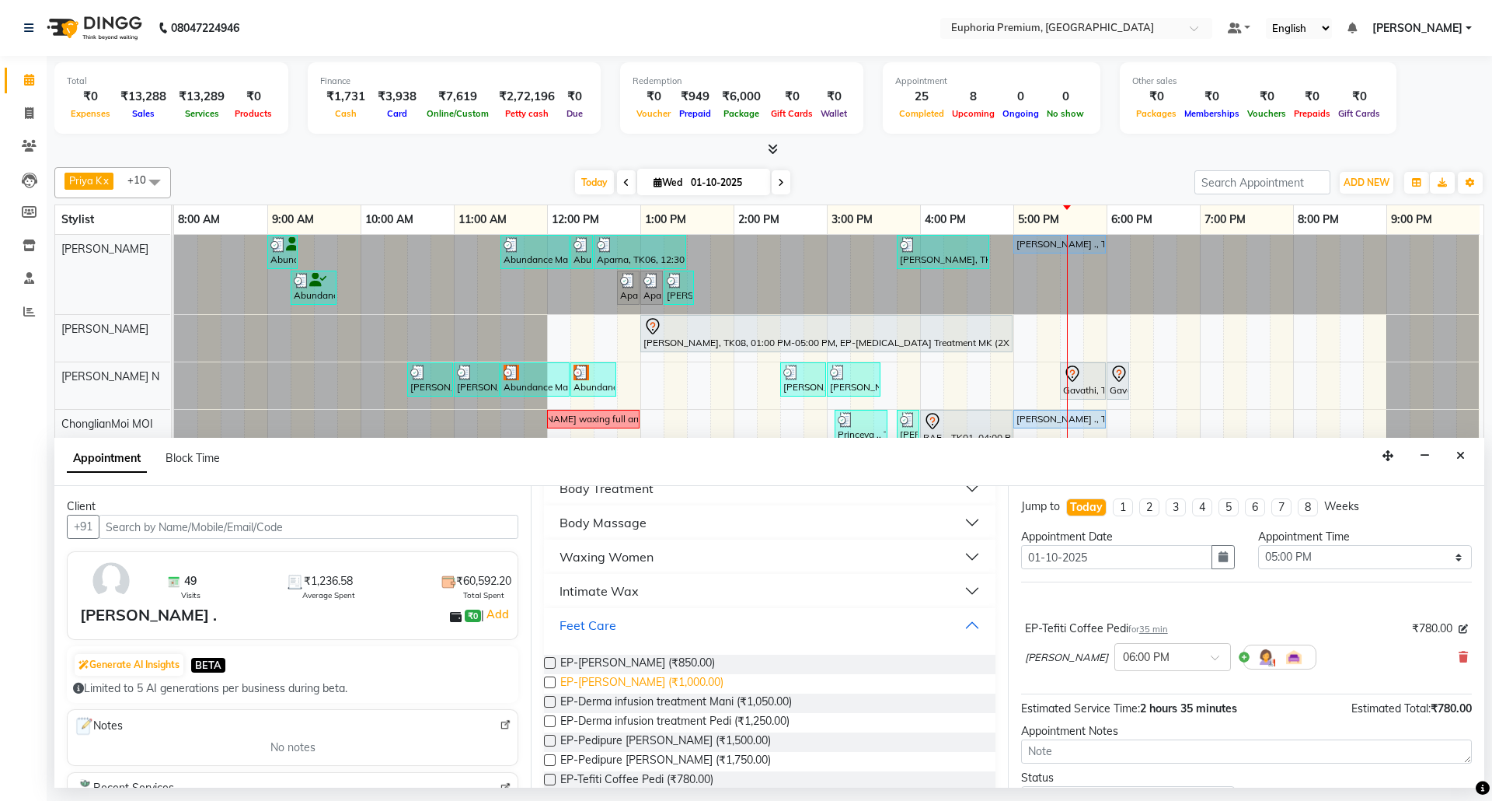
scroll to position [840, 0]
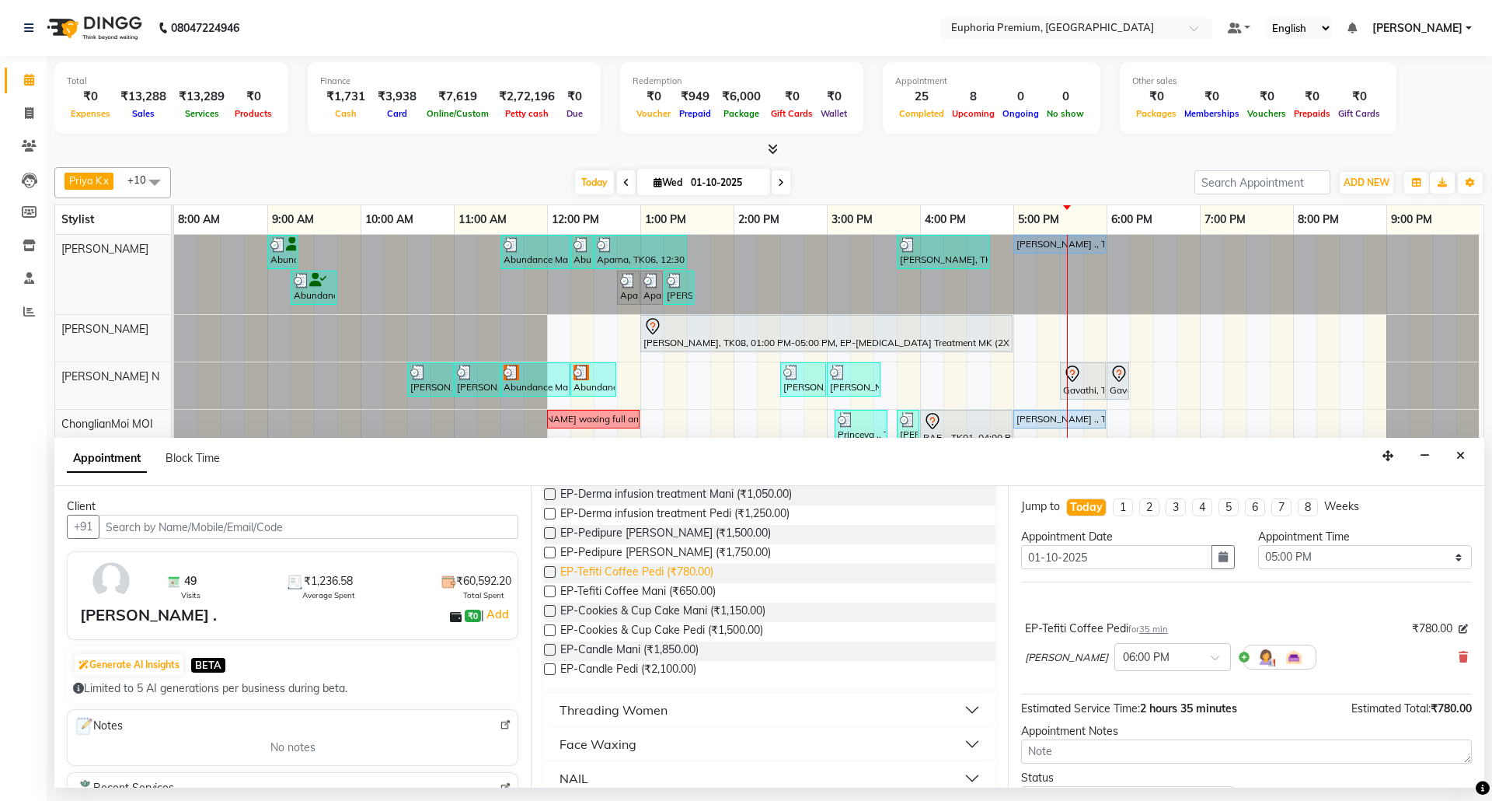
click at [689, 578] on span "EP-Tefiti Coffee Pedi (₹780.00)" at bounding box center [636, 573] width 153 height 19
checkbox input "false"
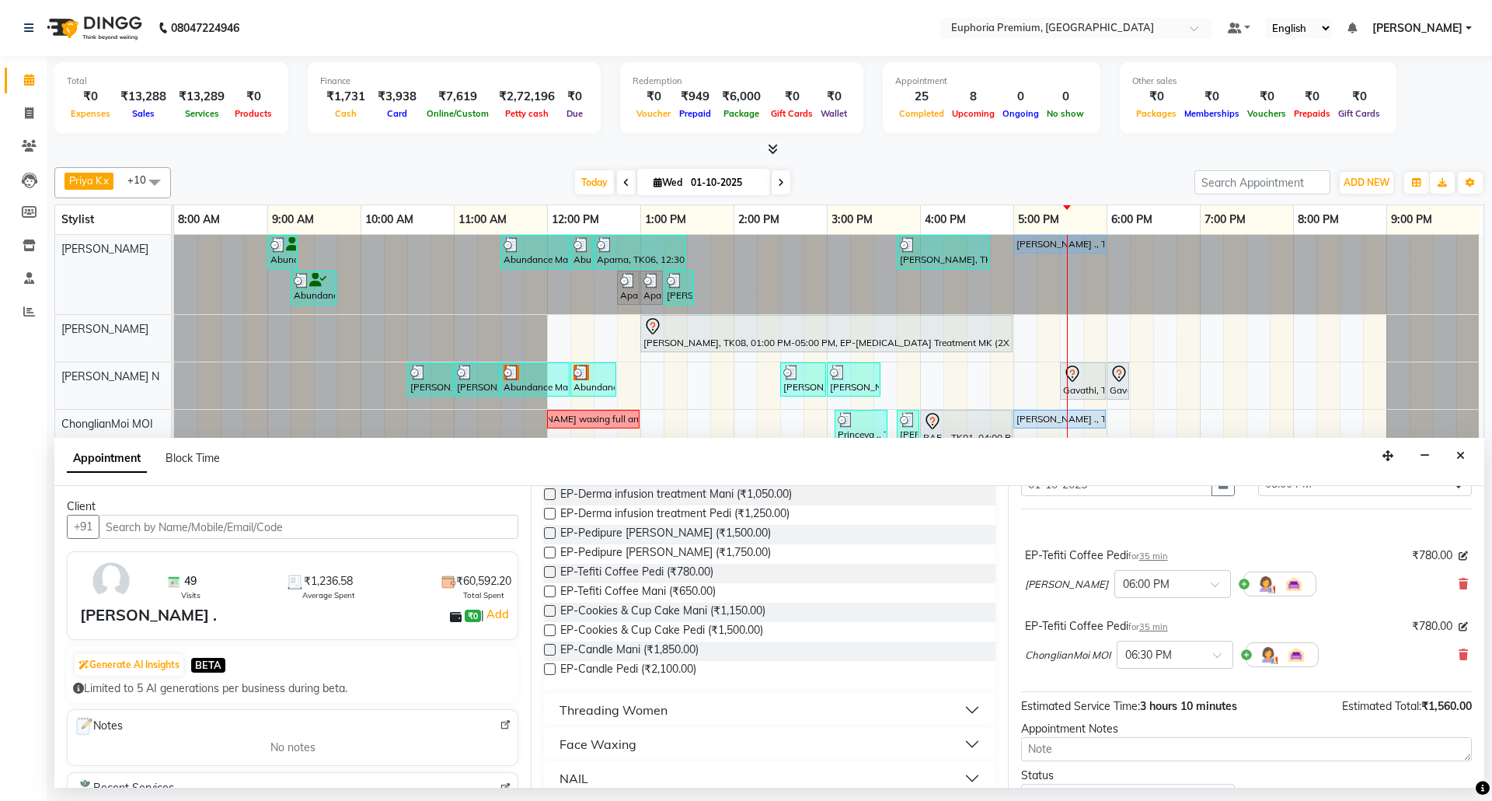
scroll to position [148, 0]
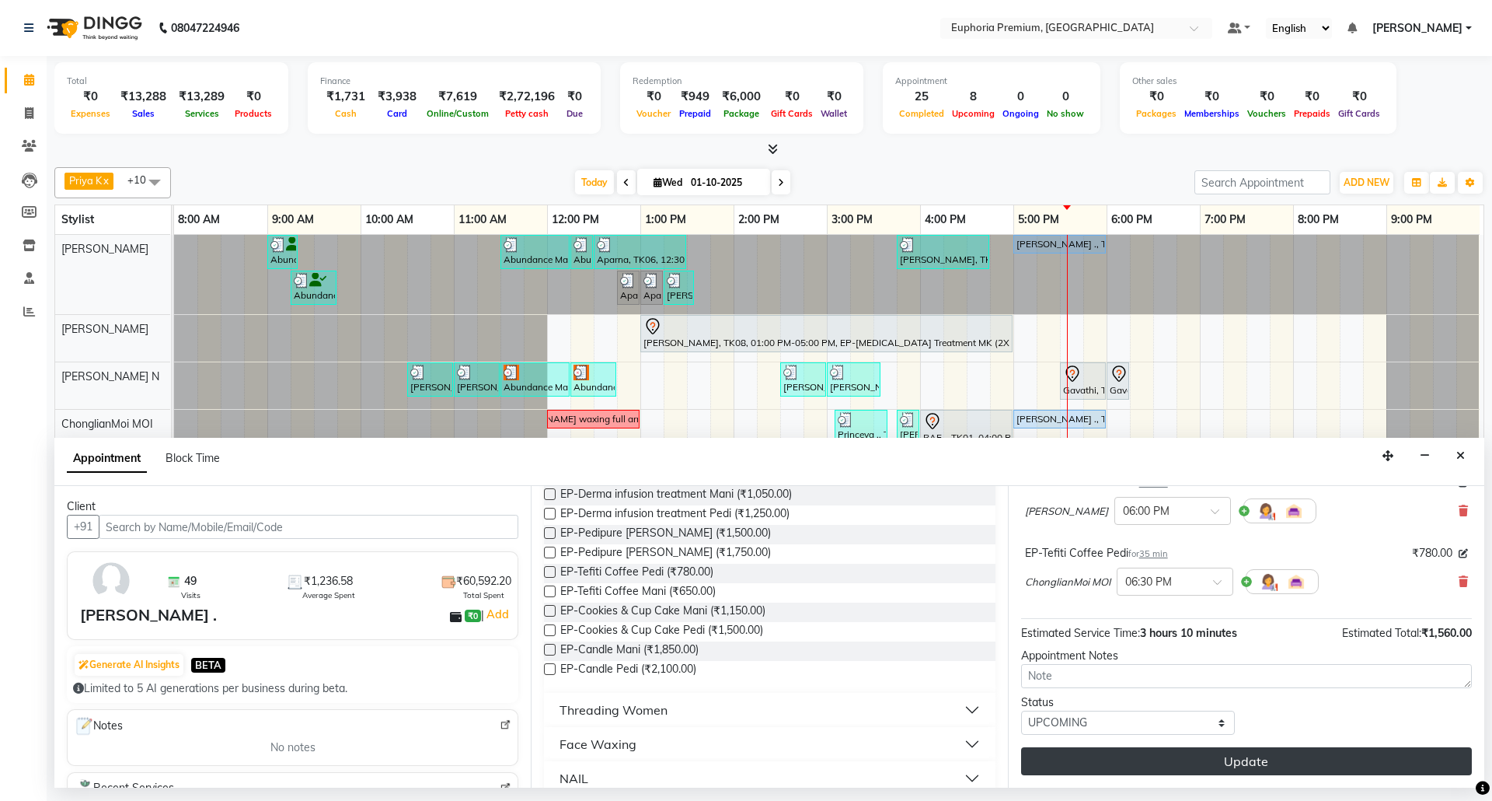
click at [1205, 763] on button "Update" at bounding box center [1246, 761] width 451 height 28
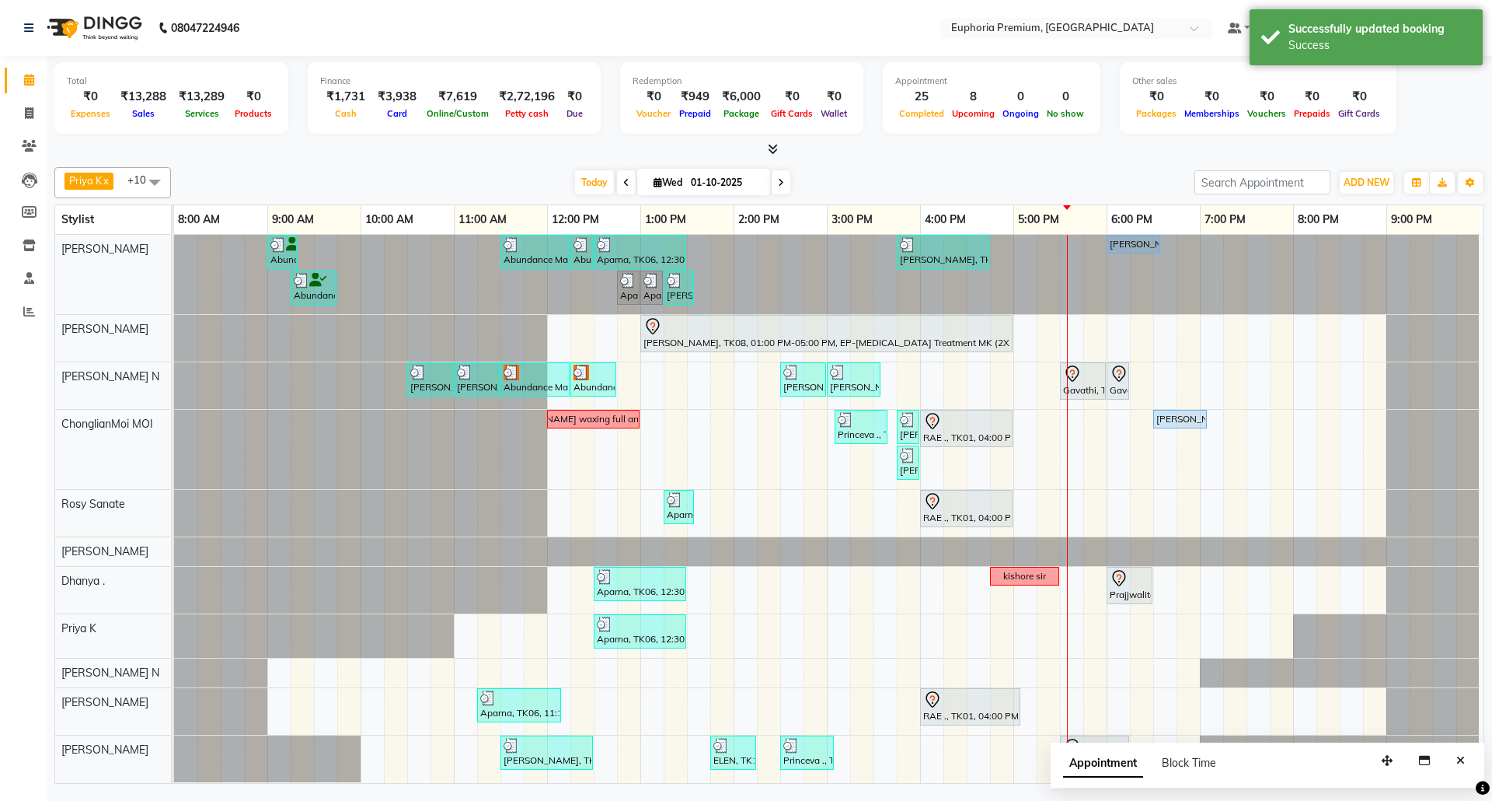
scroll to position [0, 11]
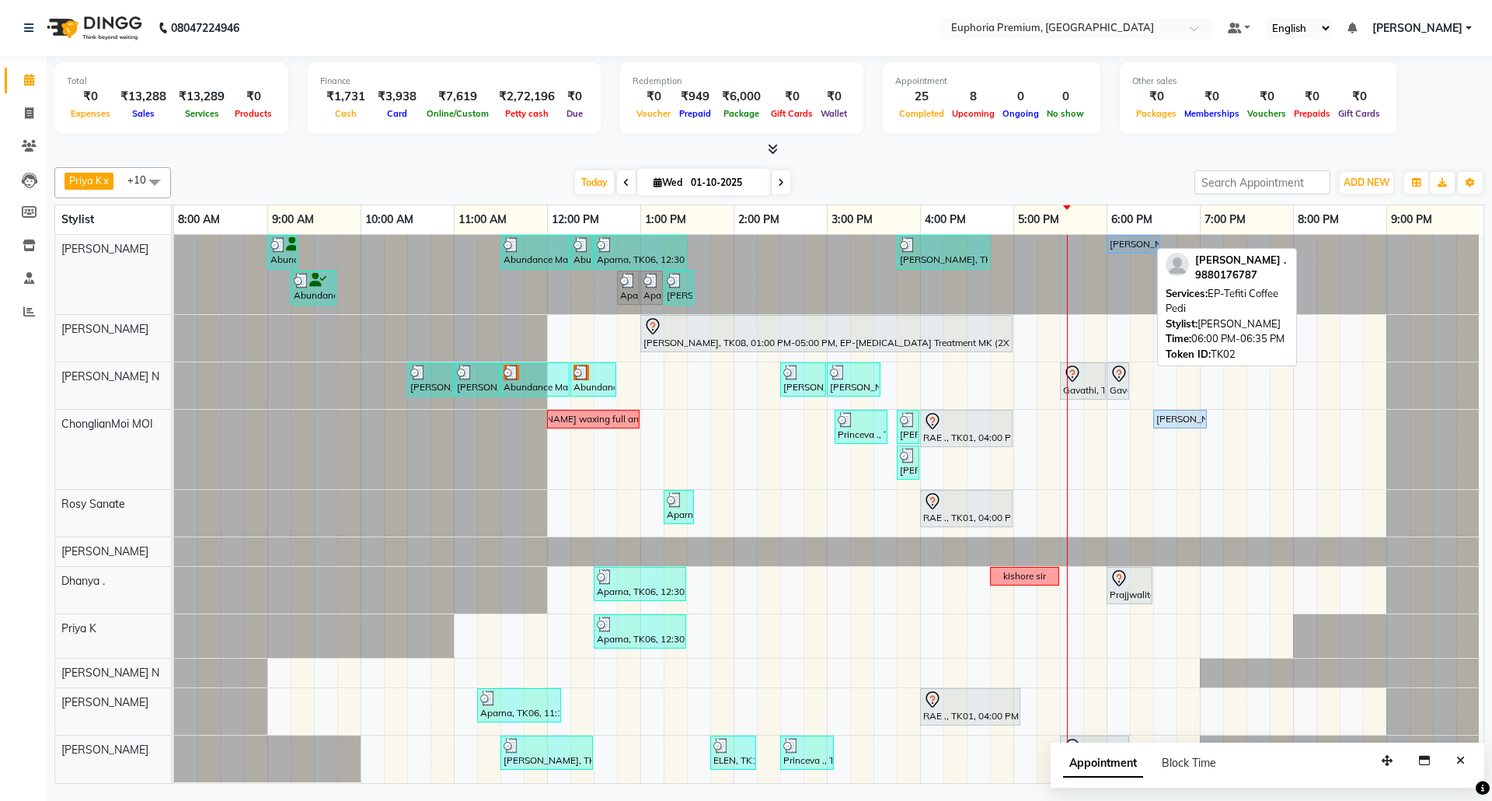
click at [1138, 250] on div "[PERSON_NAME] ., TK02, 06:00 PM-06:35 PM, EP-Tefiti Coffee Pedi" at bounding box center [1133, 244] width 51 height 14
select select "5"
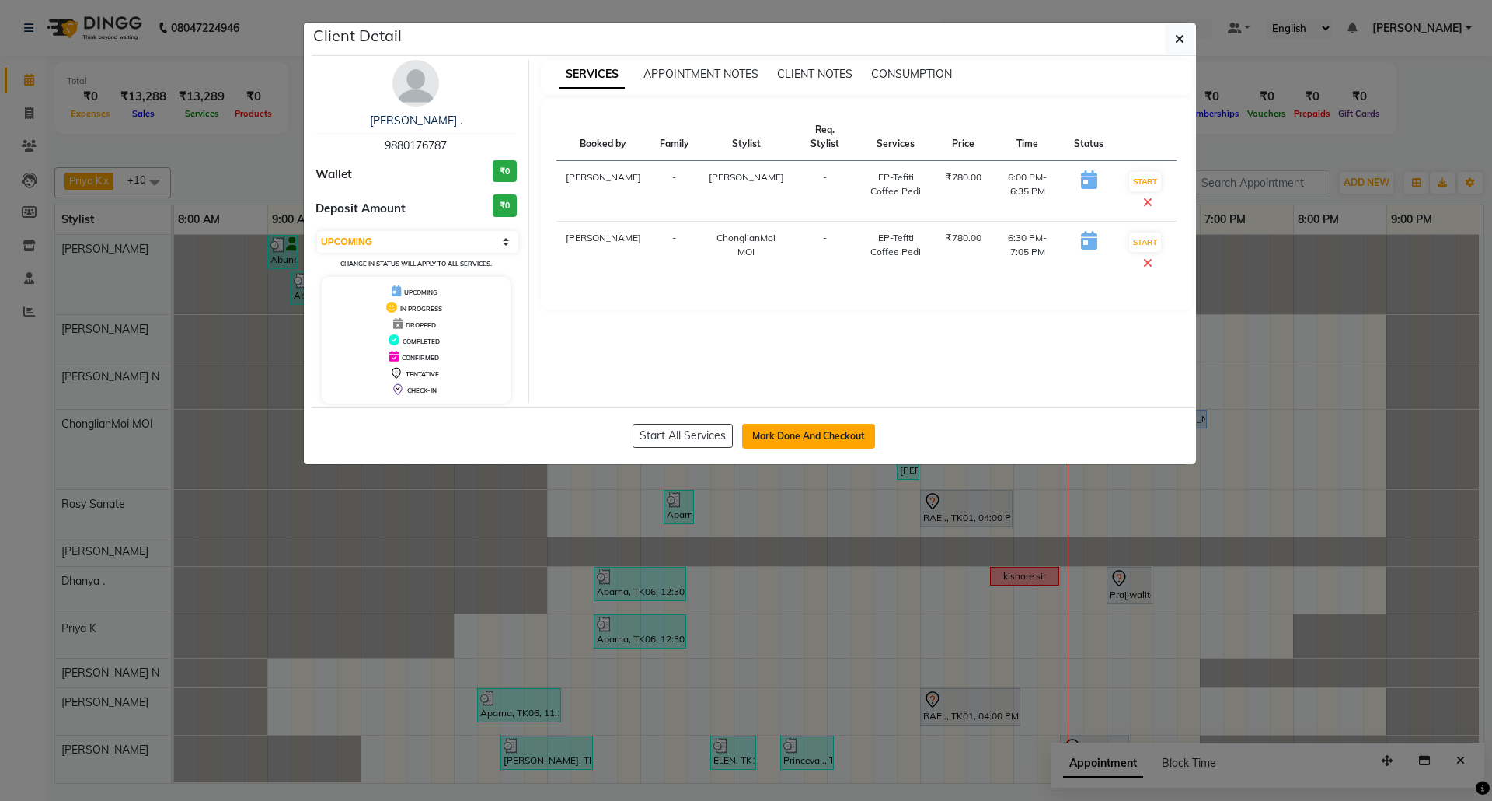
click at [841, 430] on button "Mark Done And Checkout" at bounding box center [808, 436] width 133 height 25
select select "service"
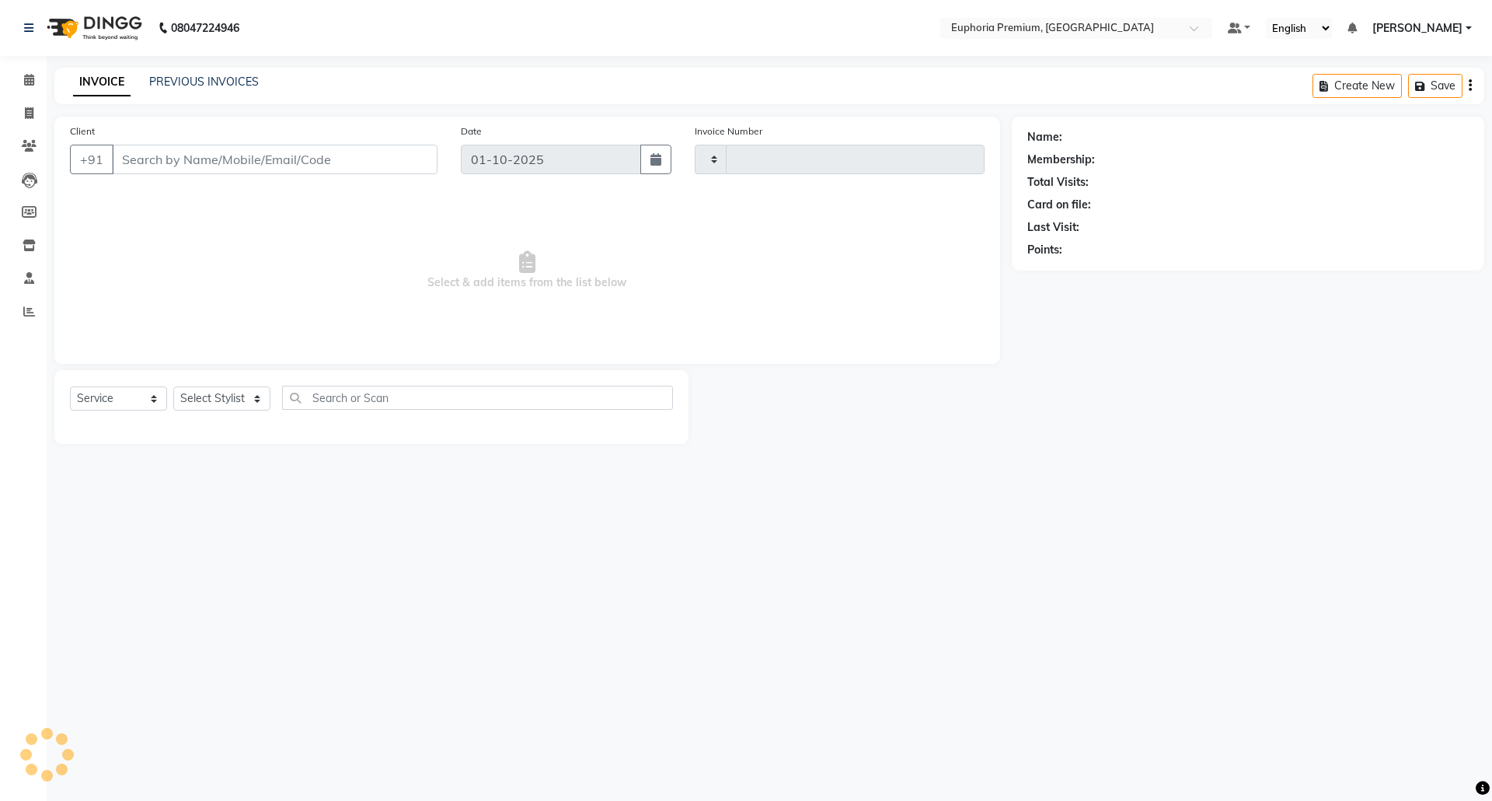
type input "3164"
select select "7925"
type input "98******87"
select select "71597"
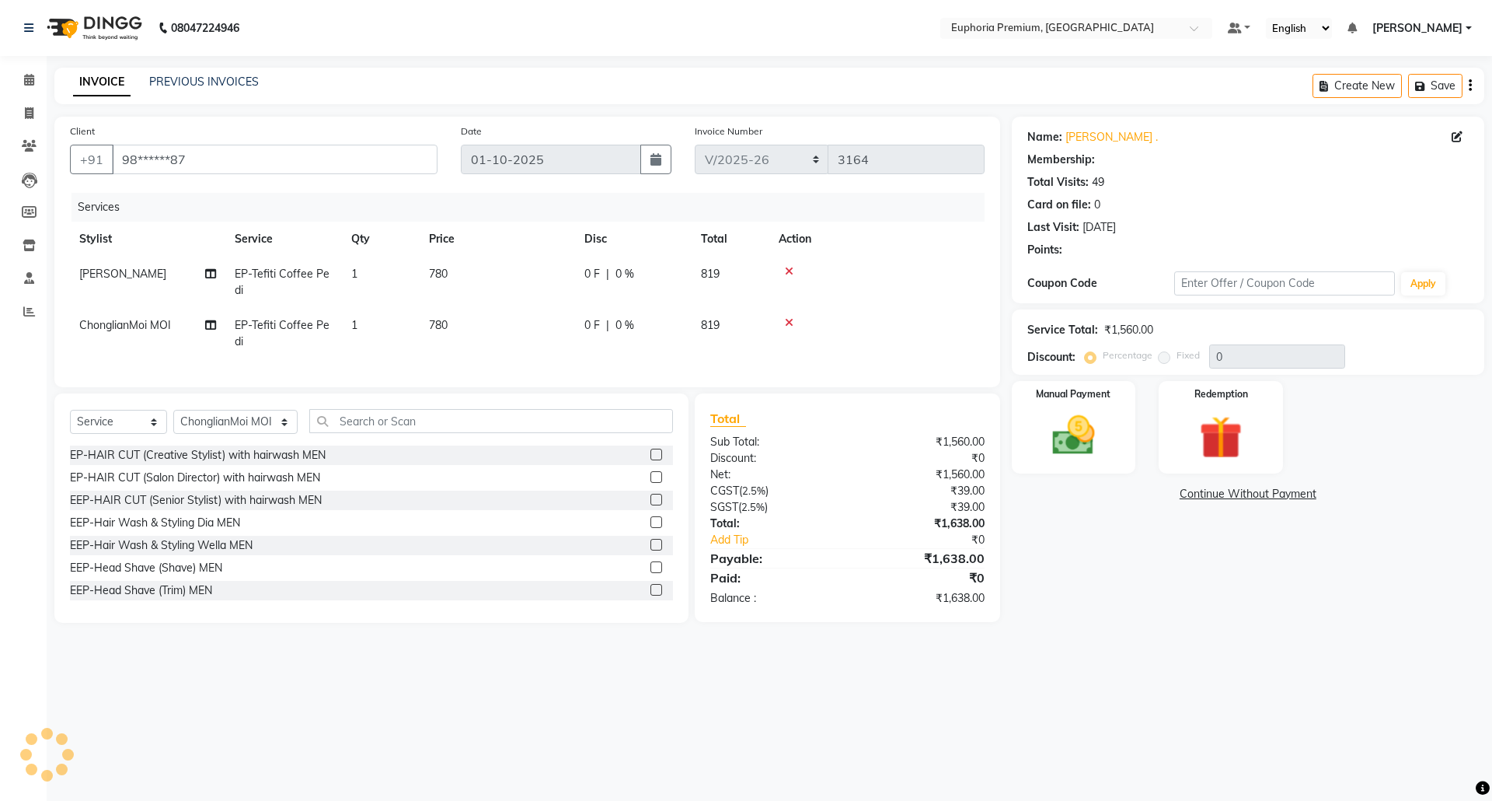
select select "1: Object"
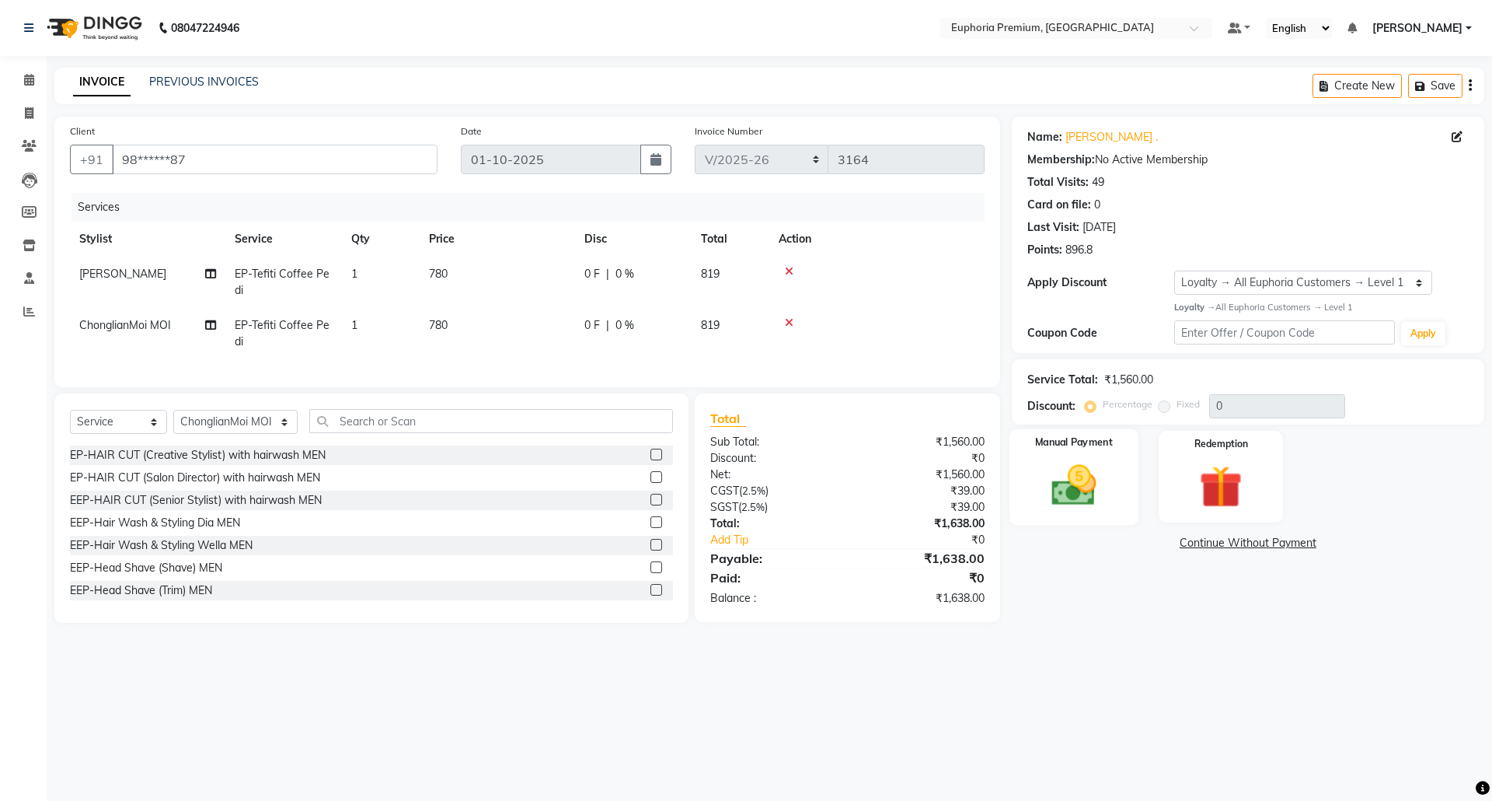
click at [1091, 473] on img at bounding box center [1074, 484] width 72 height 51
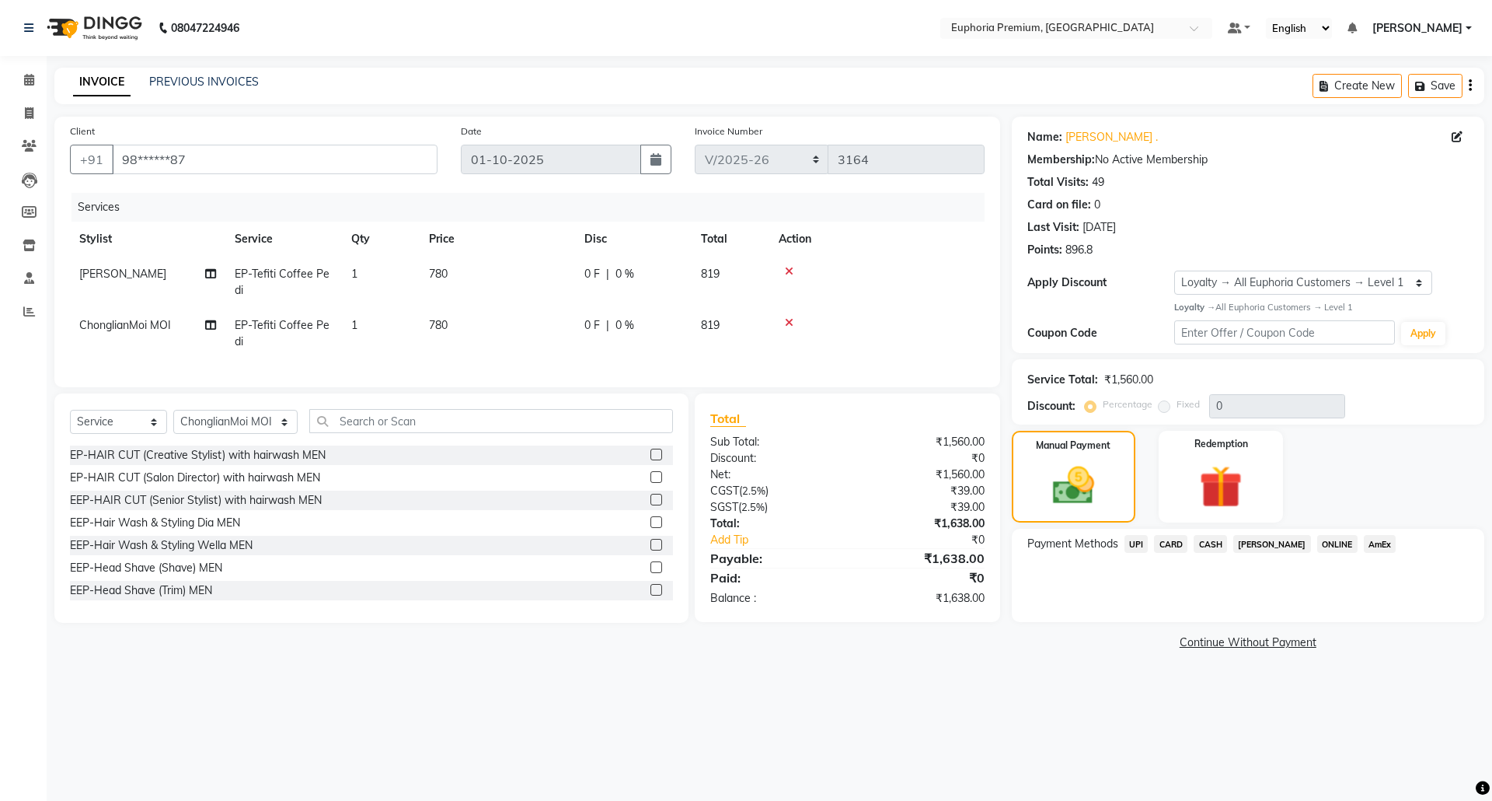
click at [1140, 548] on span "UPI" at bounding box center [1137, 544] width 24 height 18
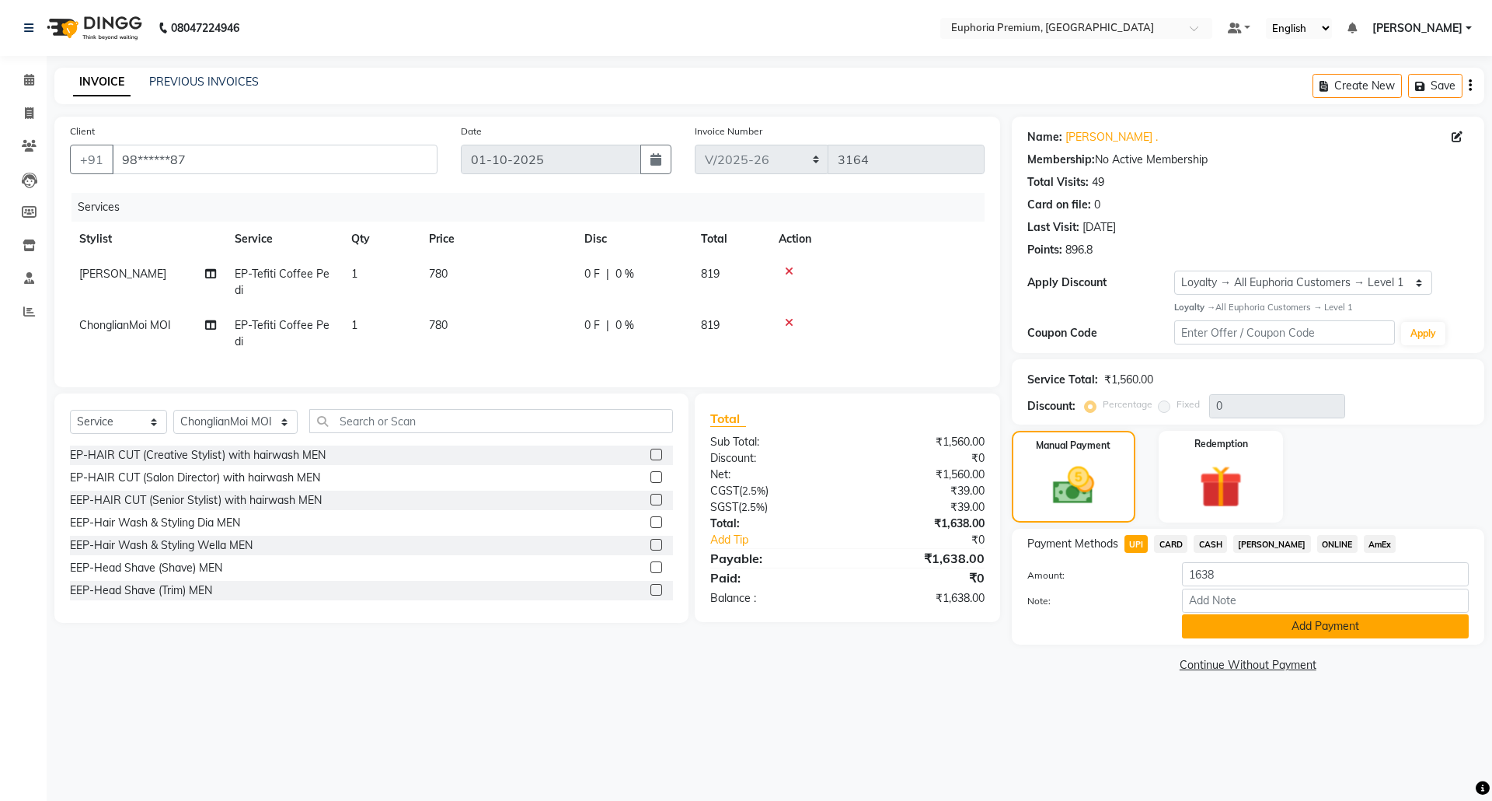
click at [1260, 620] on button "Add Payment" at bounding box center [1325, 626] width 287 height 24
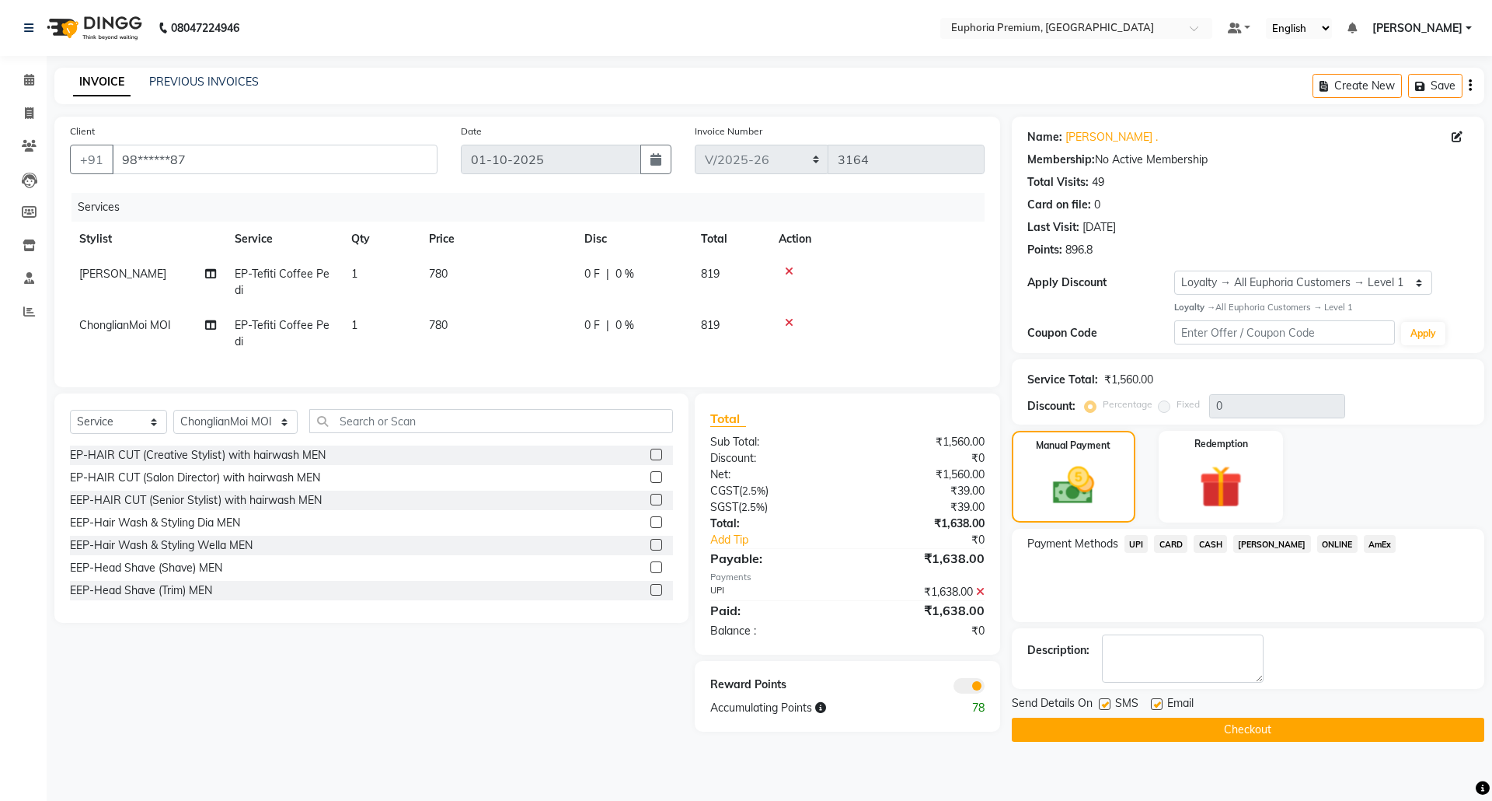
click at [1257, 729] on button "Checkout" at bounding box center [1248, 729] width 473 height 24
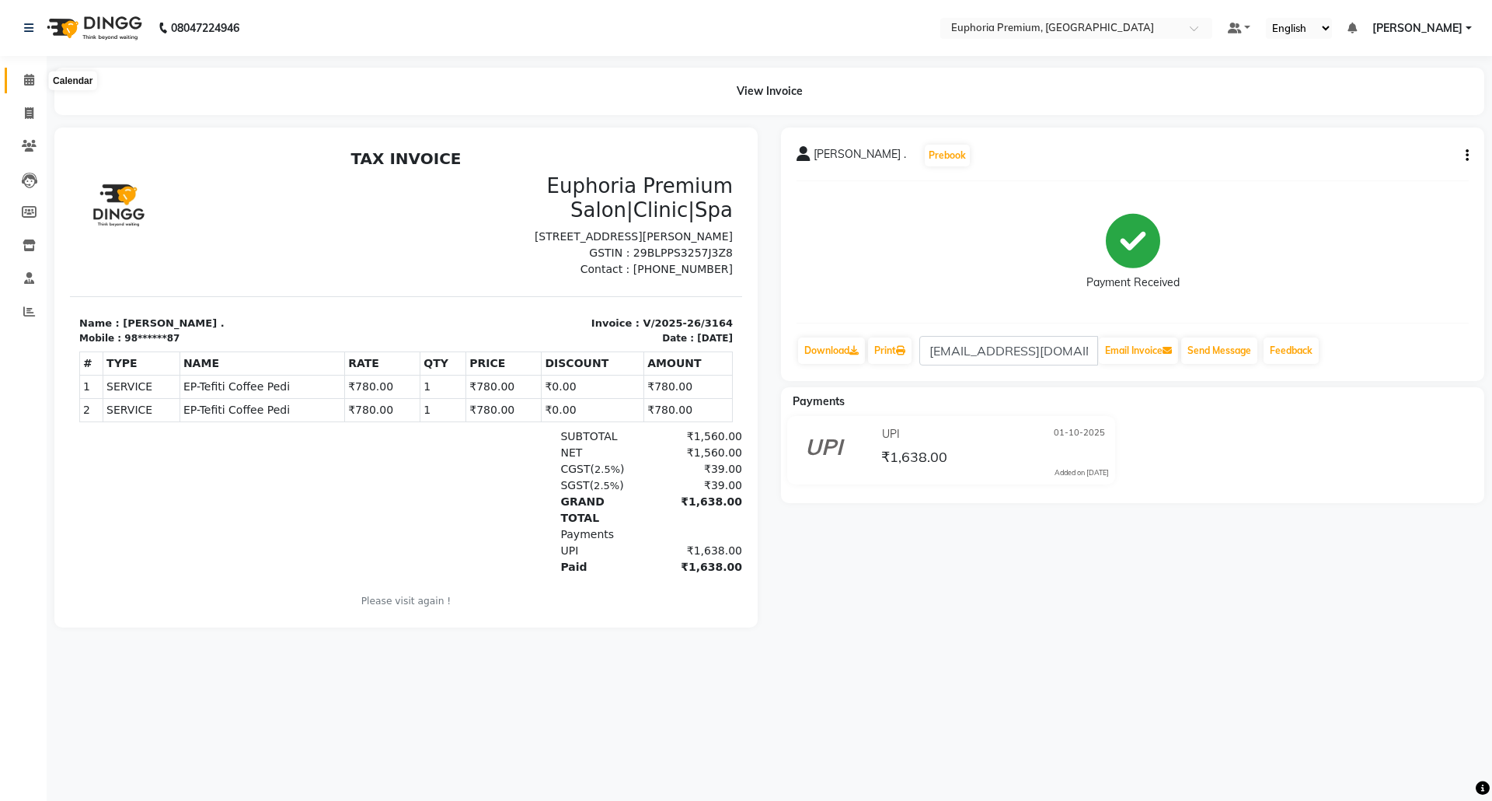
click at [25, 78] on icon at bounding box center [29, 80] width 10 height 12
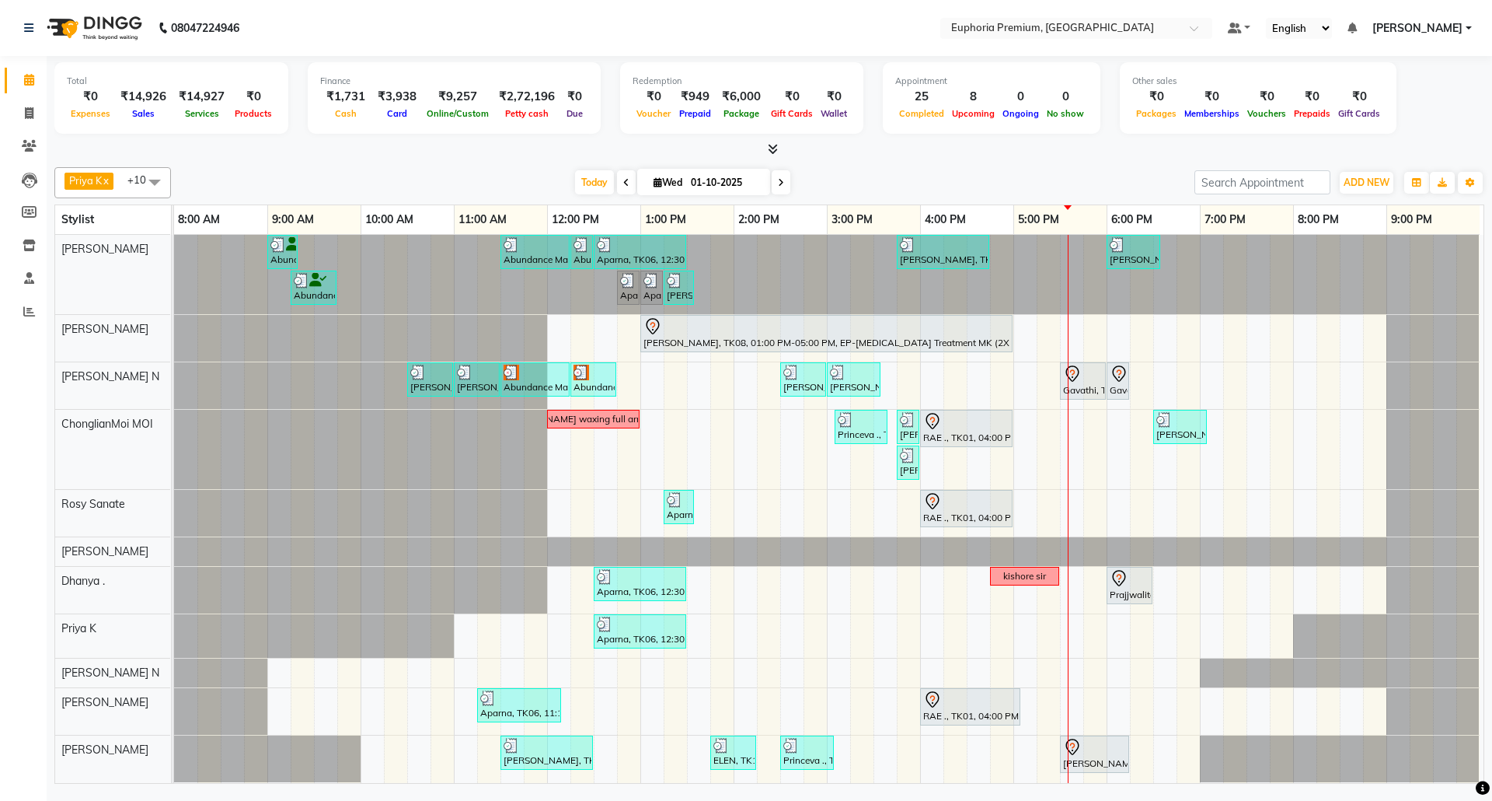
drag, startPoint x: 1183, startPoint y: 430, endPoint x: 1105, endPoint y: 452, distance: 80.7
click at [1105, 452] on div "Abundance Manifestation 29AASCA8886B1Z0, TK12, 09:00 AM-09:20 AM, EP-Eyebrows T…" at bounding box center [829, 509] width 1310 height 548
drag, startPoint x: 1179, startPoint y: 421, endPoint x: 1119, endPoint y: 414, distance: 60.3
click at [1087, 421] on div "Abundance Manifestation 29AASCA8886B1Z0, TK12, 09:00 AM-09:20 AM, EP-Eyebrows T…" at bounding box center [829, 509] width 1310 height 548
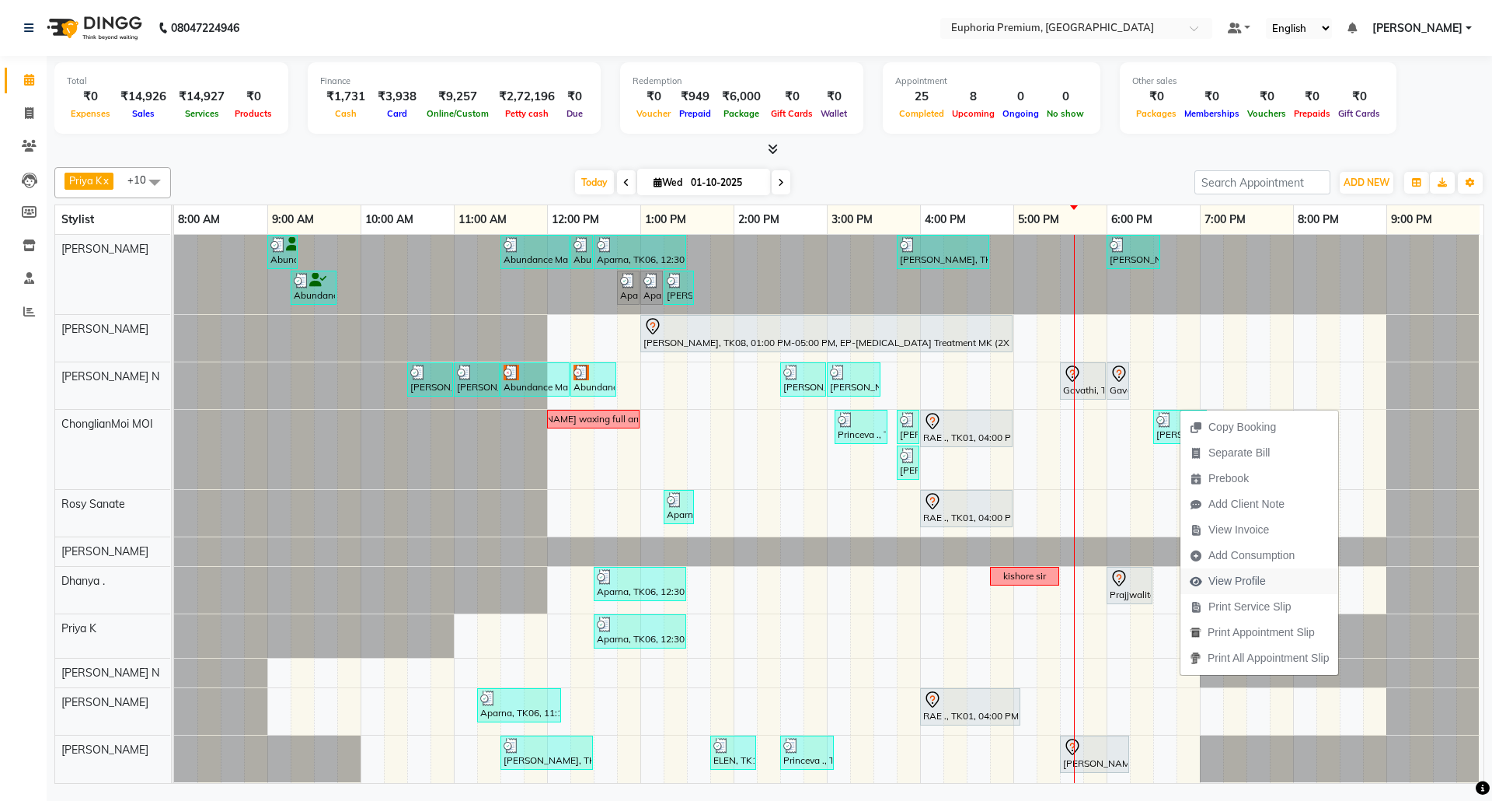
click at [1233, 586] on span "View Profile" at bounding box center [1238, 581] width 58 height 16
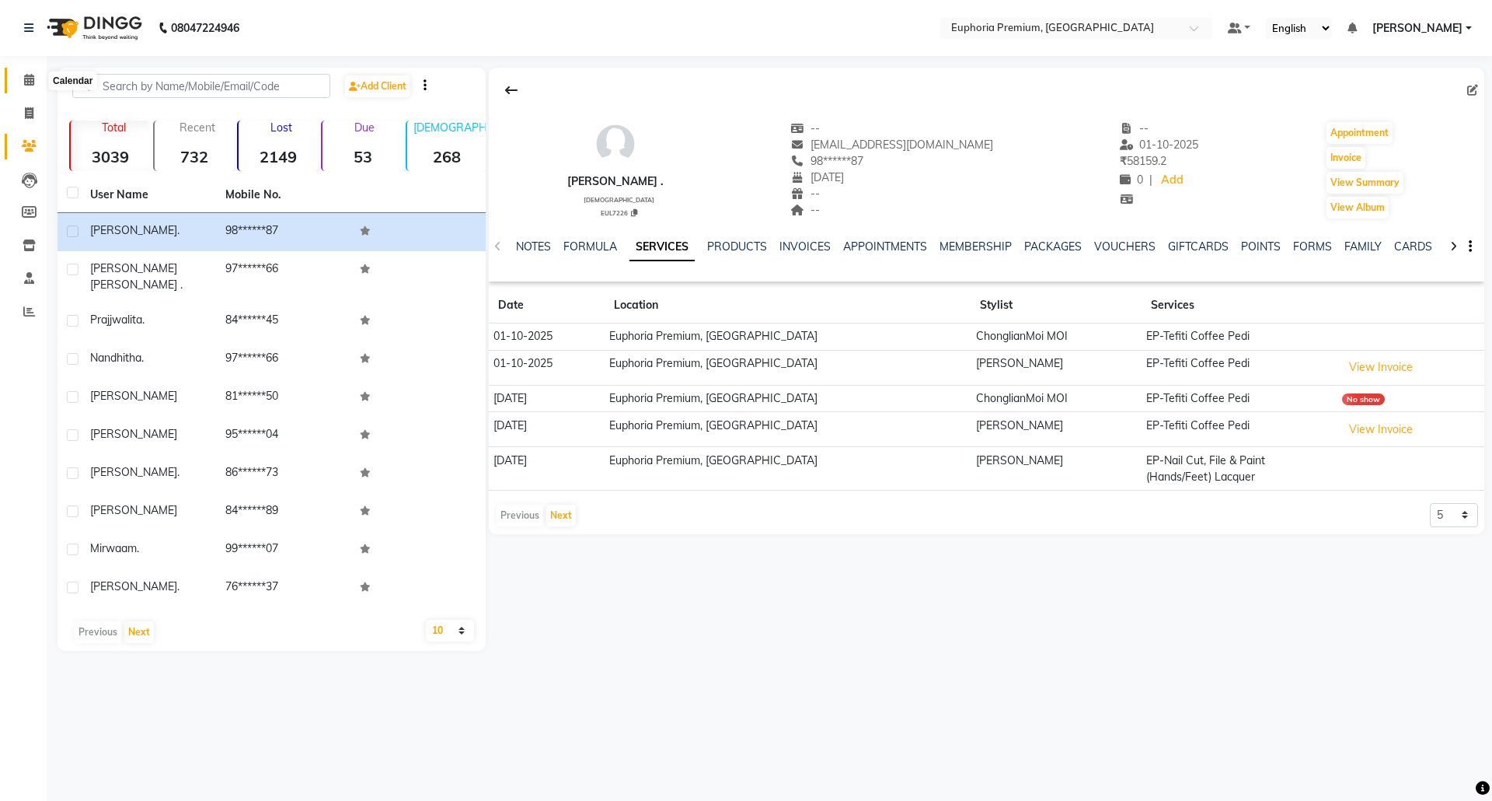
click at [33, 88] on span at bounding box center [29, 81] width 27 height 18
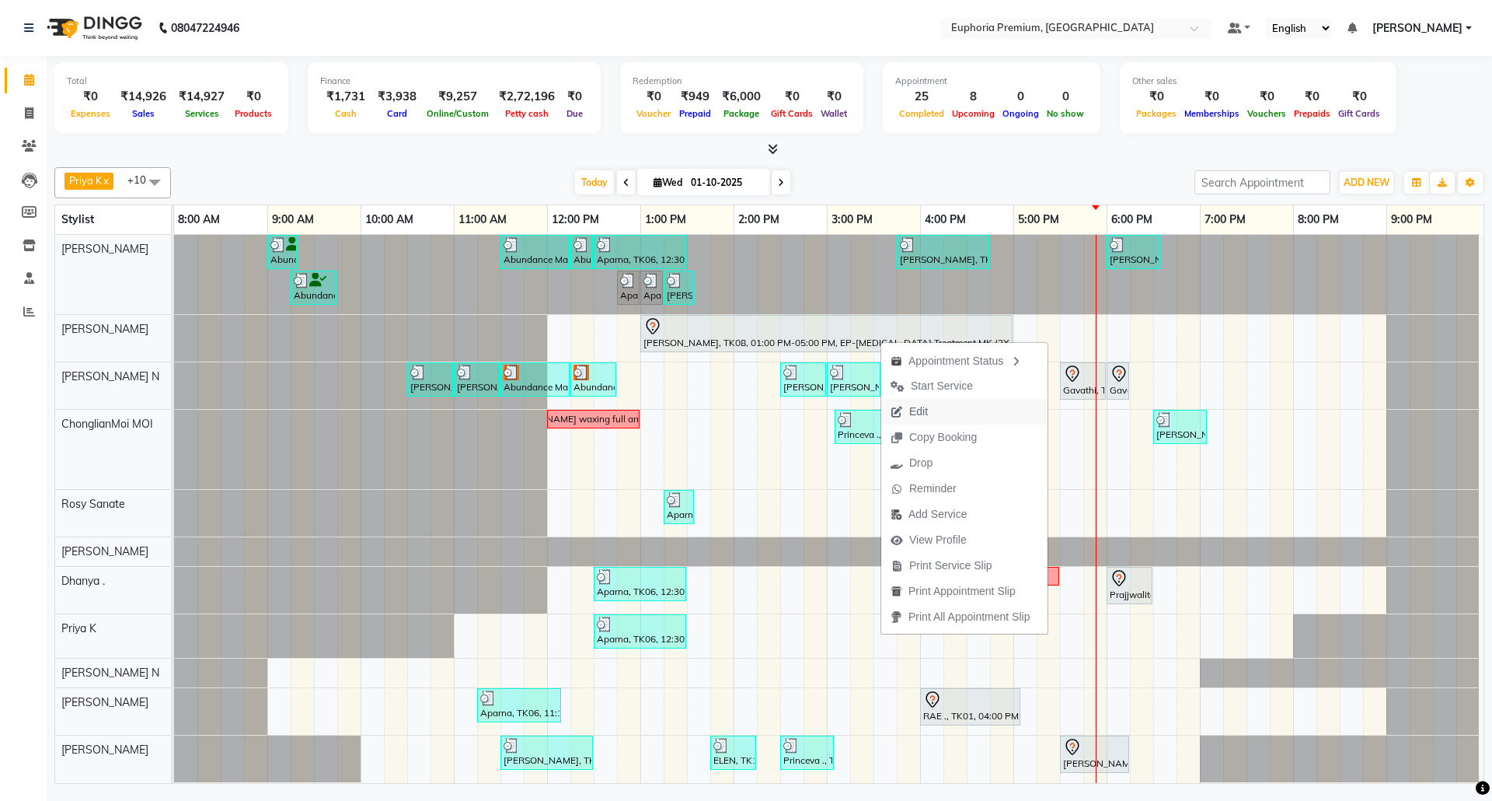
click at [934, 414] on span "Edit" at bounding box center [909, 412] width 56 height 26
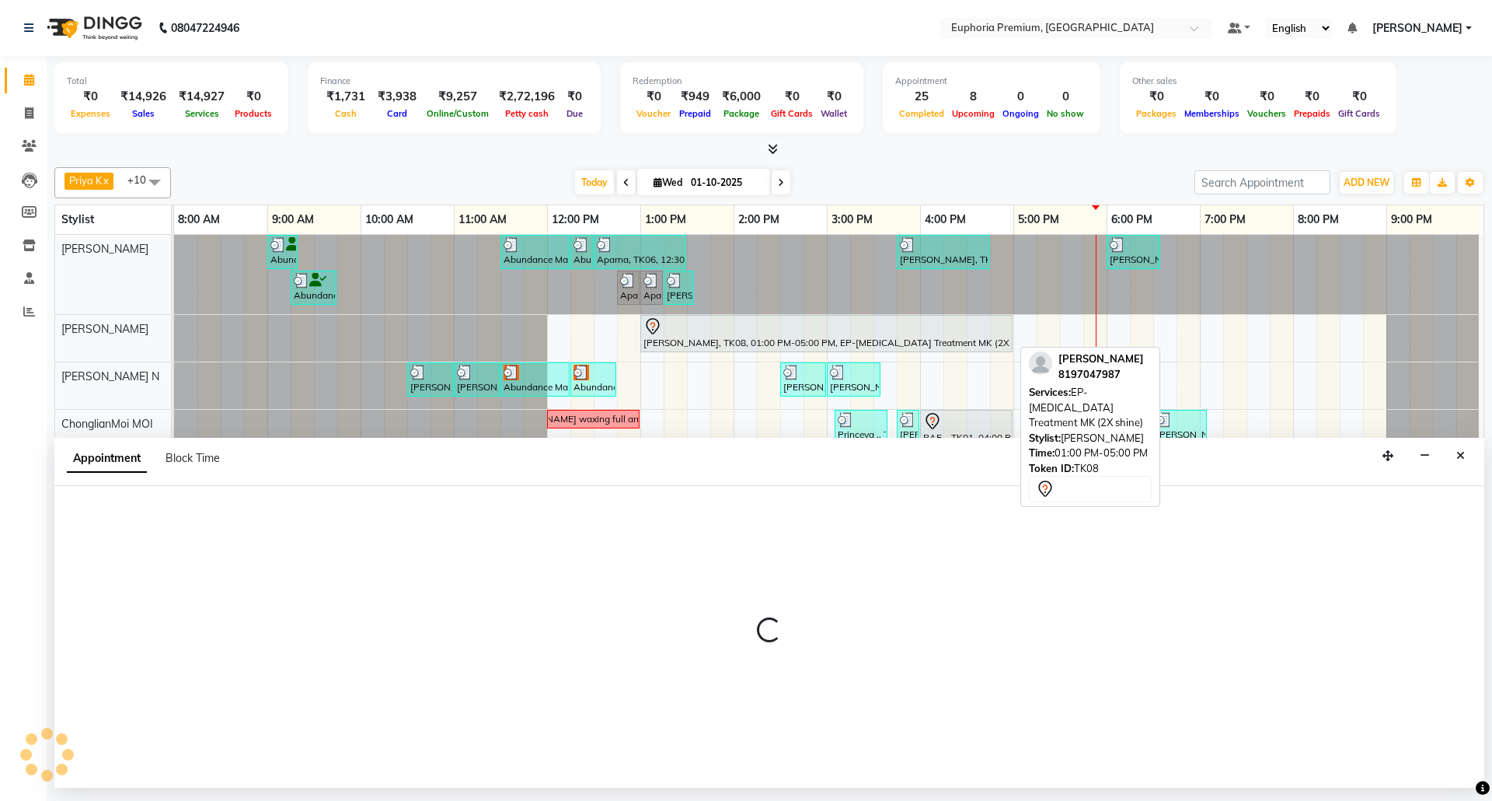
select select "tentative"
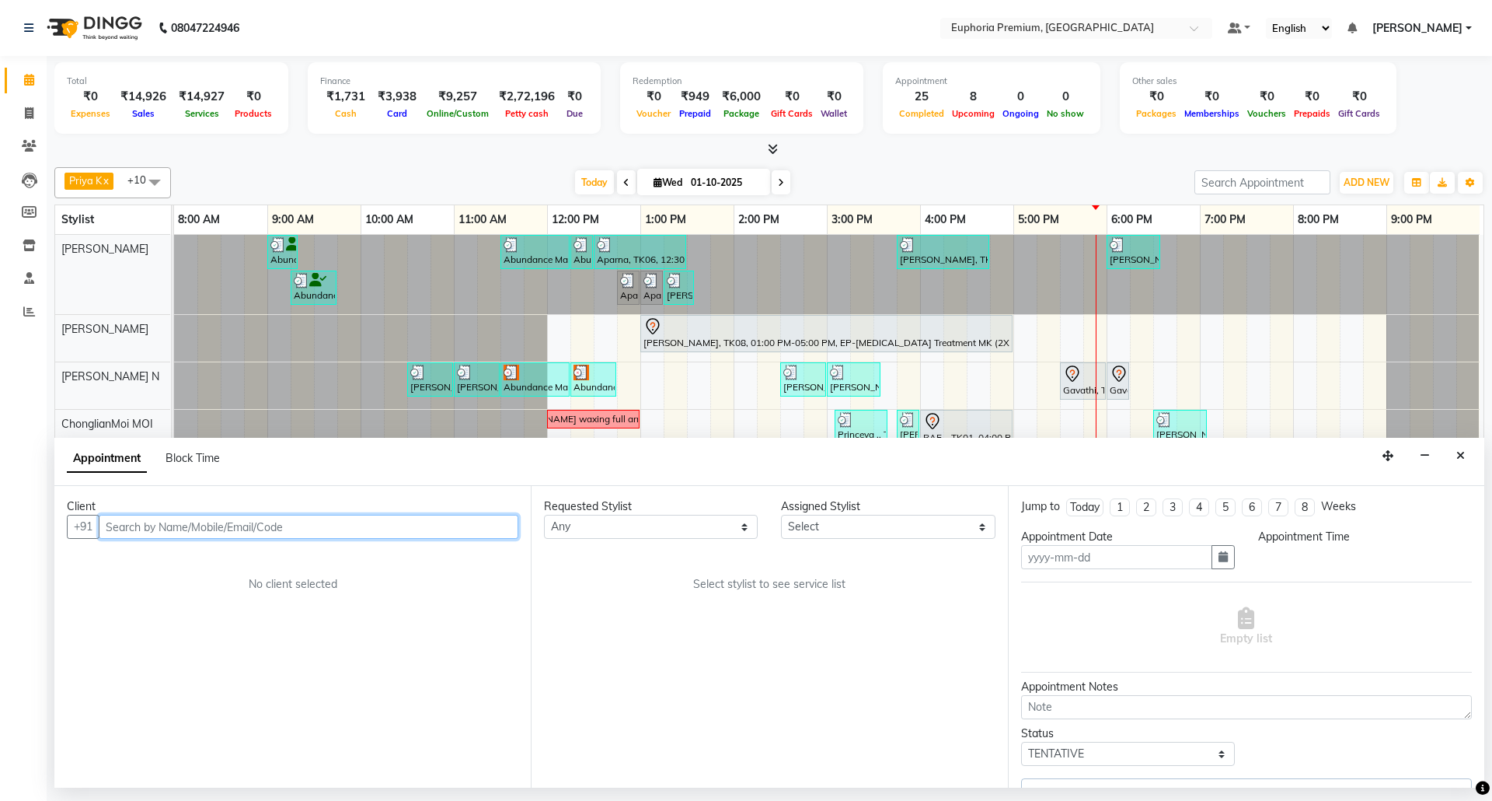
type input "01-10-2025"
select select "780"
select select "78117"
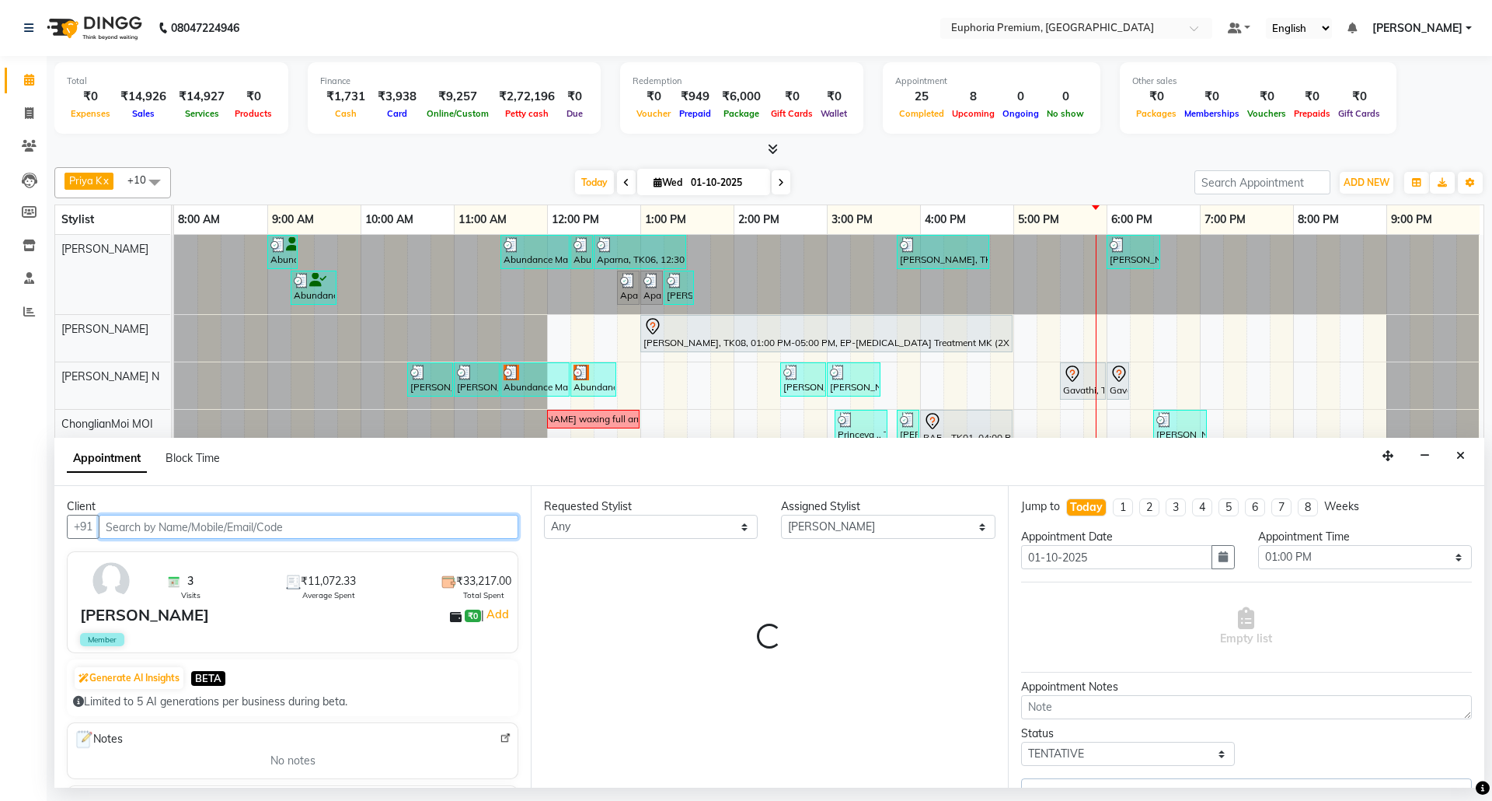
select select "4006"
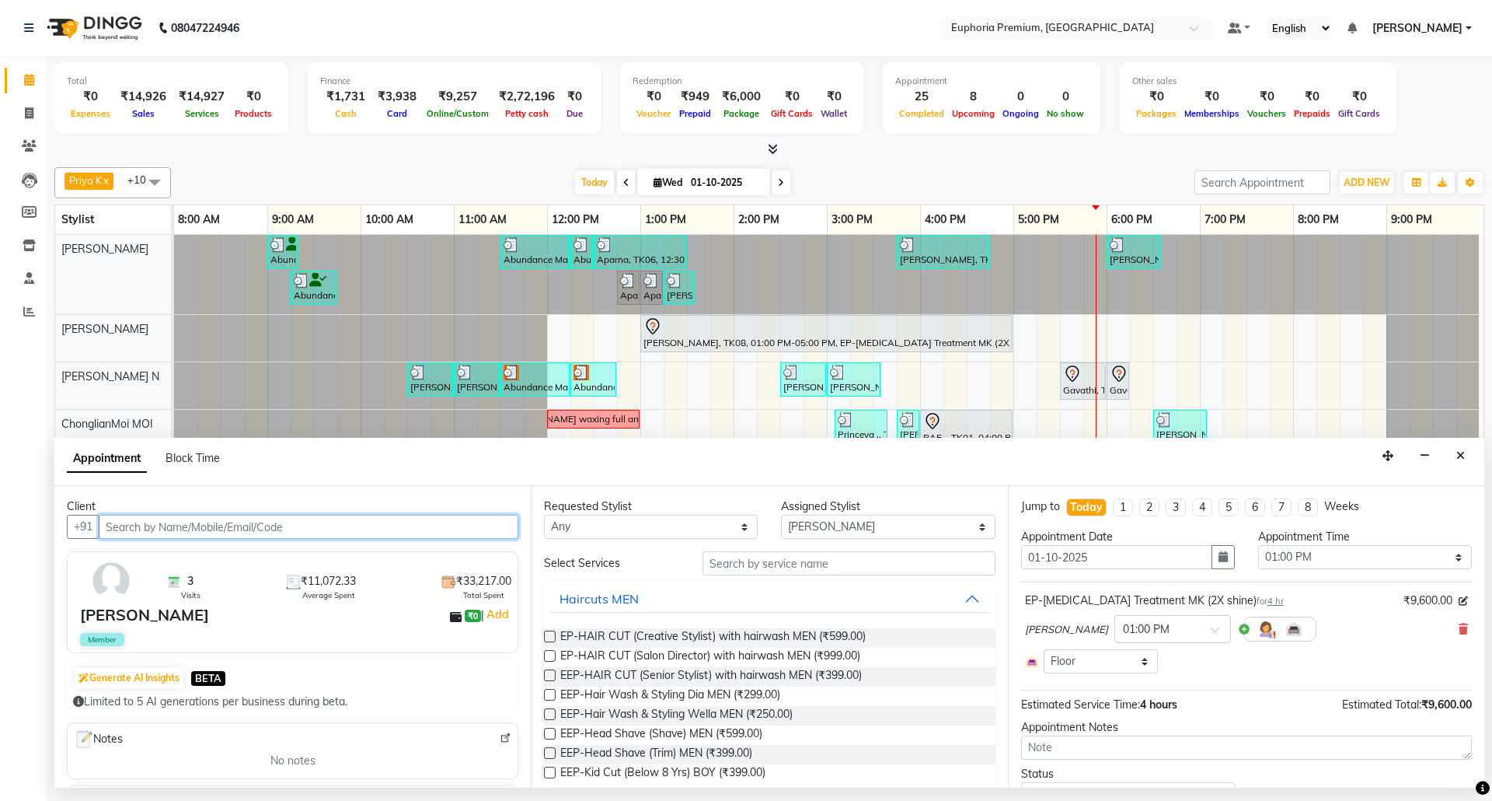
scroll to position [0, 12]
click at [1457, 457] on icon "Close" at bounding box center [1461, 455] width 9 height 11
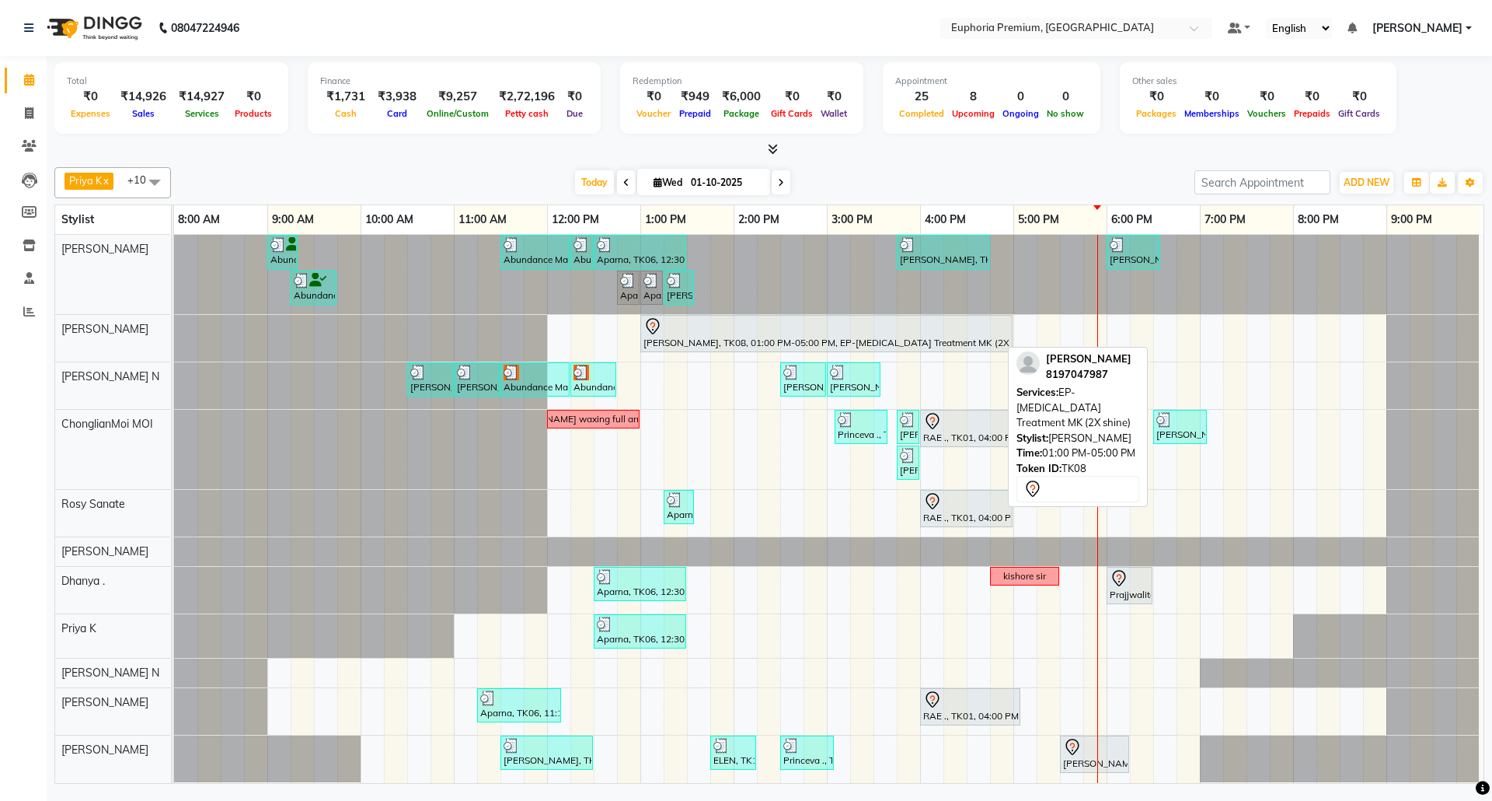
click at [921, 346] on div "Elizabeth, TK08, 01:00 PM-05:00 PM, EP-Botox Treatment MK (2X shine)" at bounding box center [826, 333] width 369 height 33
select select "7"
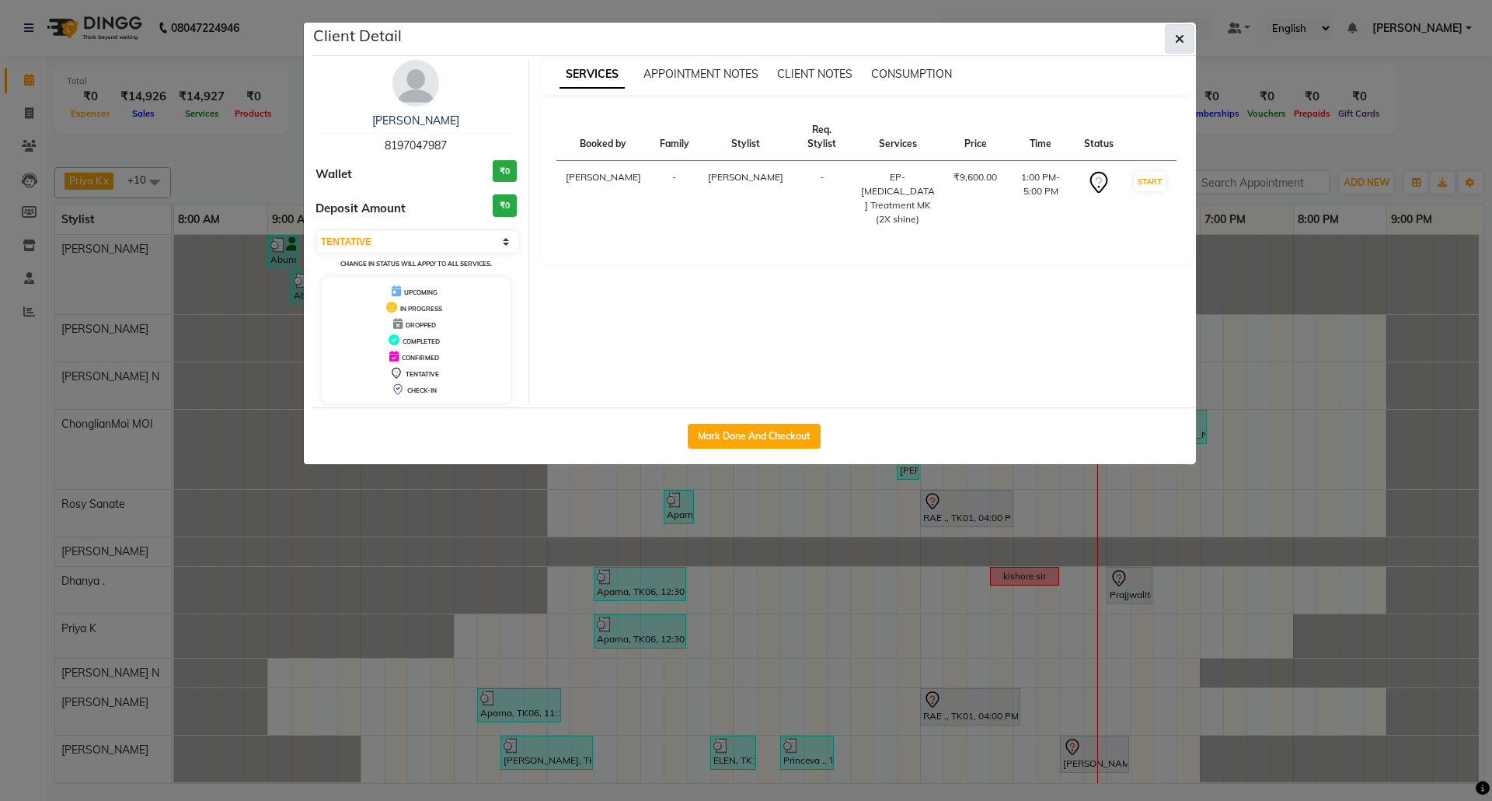
click at [1176, 33] on icon "button" at bounding box center [1179, 39] width 9 height 12
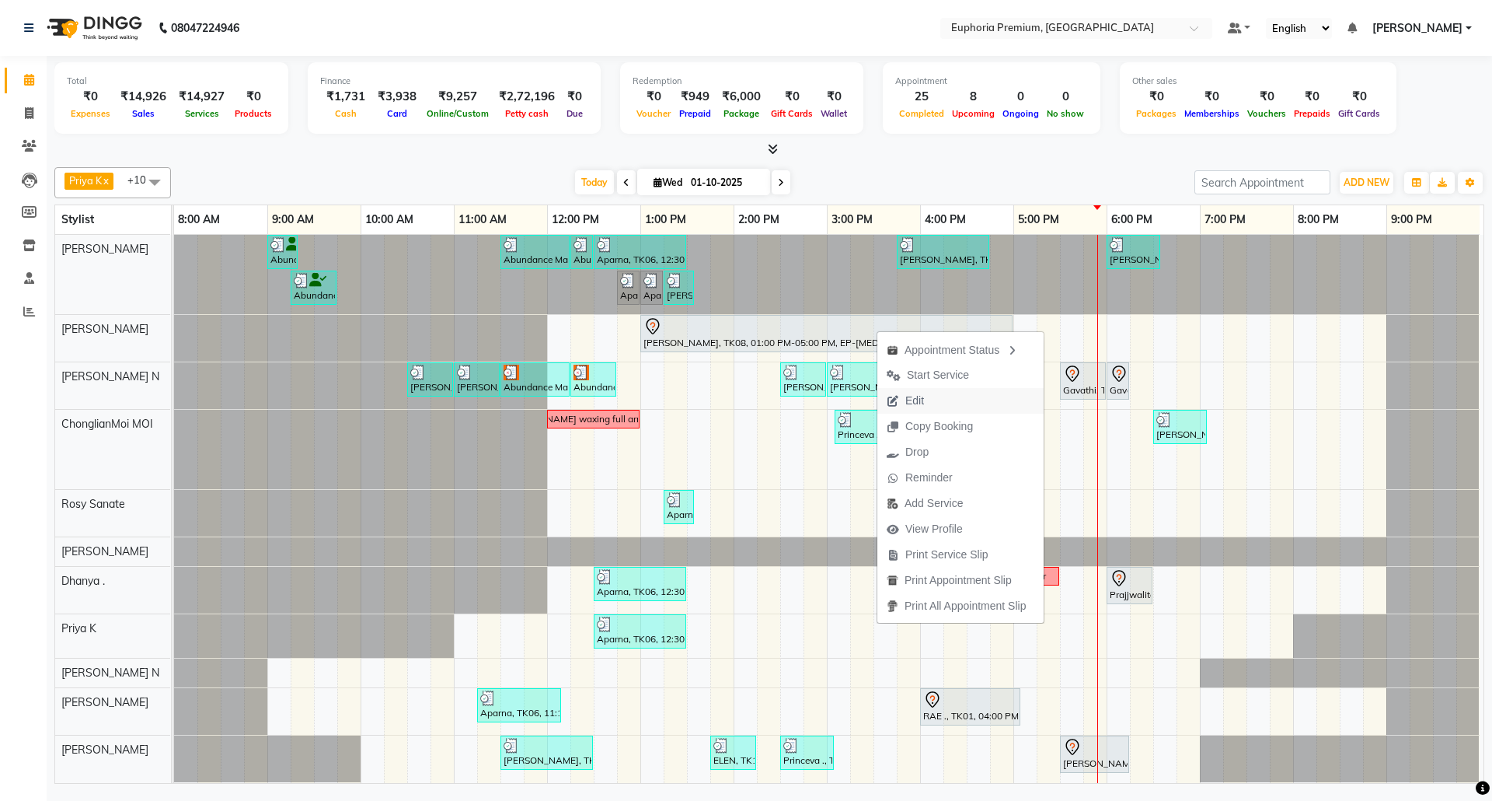
click at [928, 396] on span "Edit" at bounding box center [906, 401] width 56 height 26
select select "tentative"
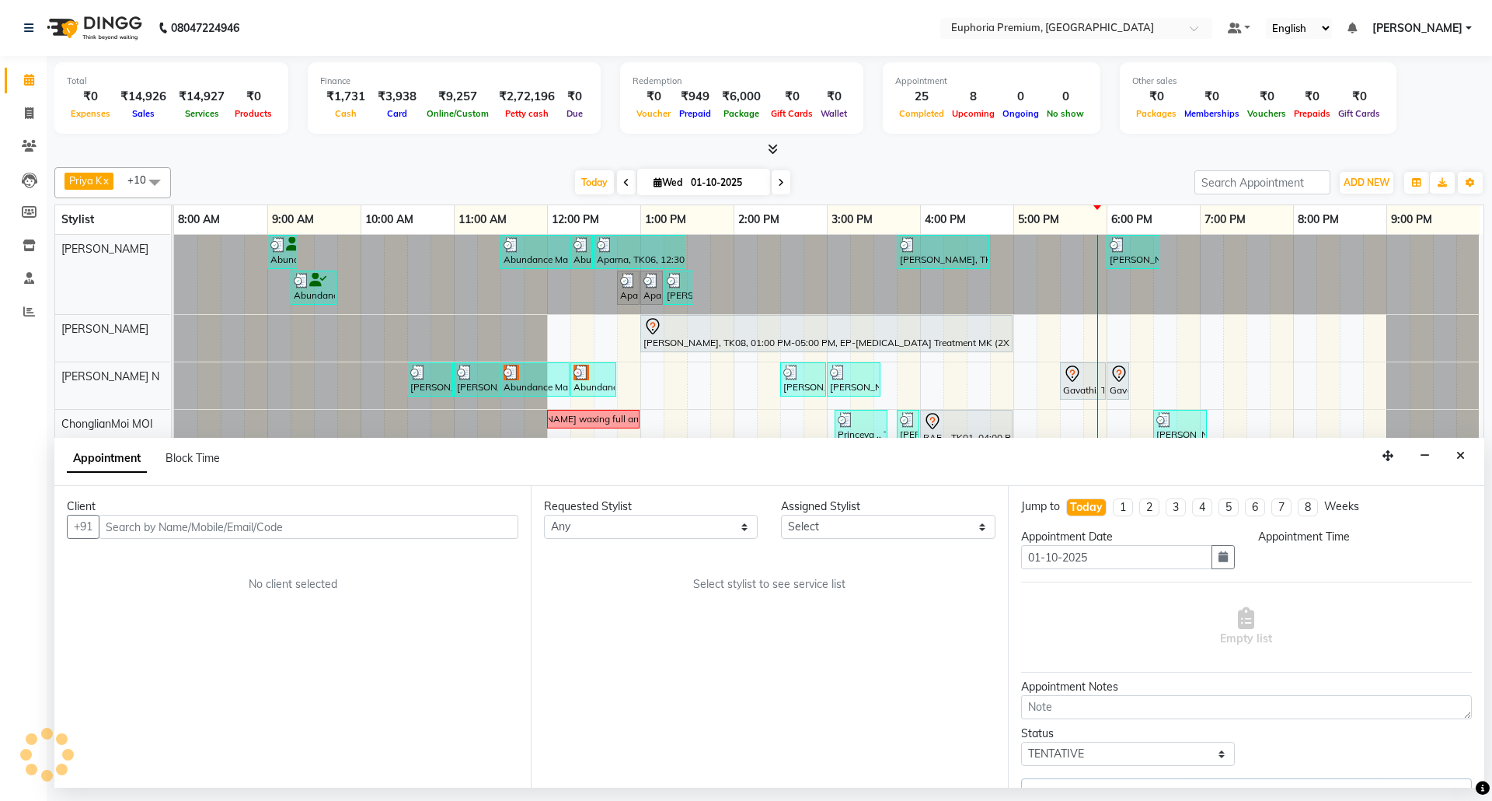
scroll to position [0, 0]
select select "78117"
select select "780"
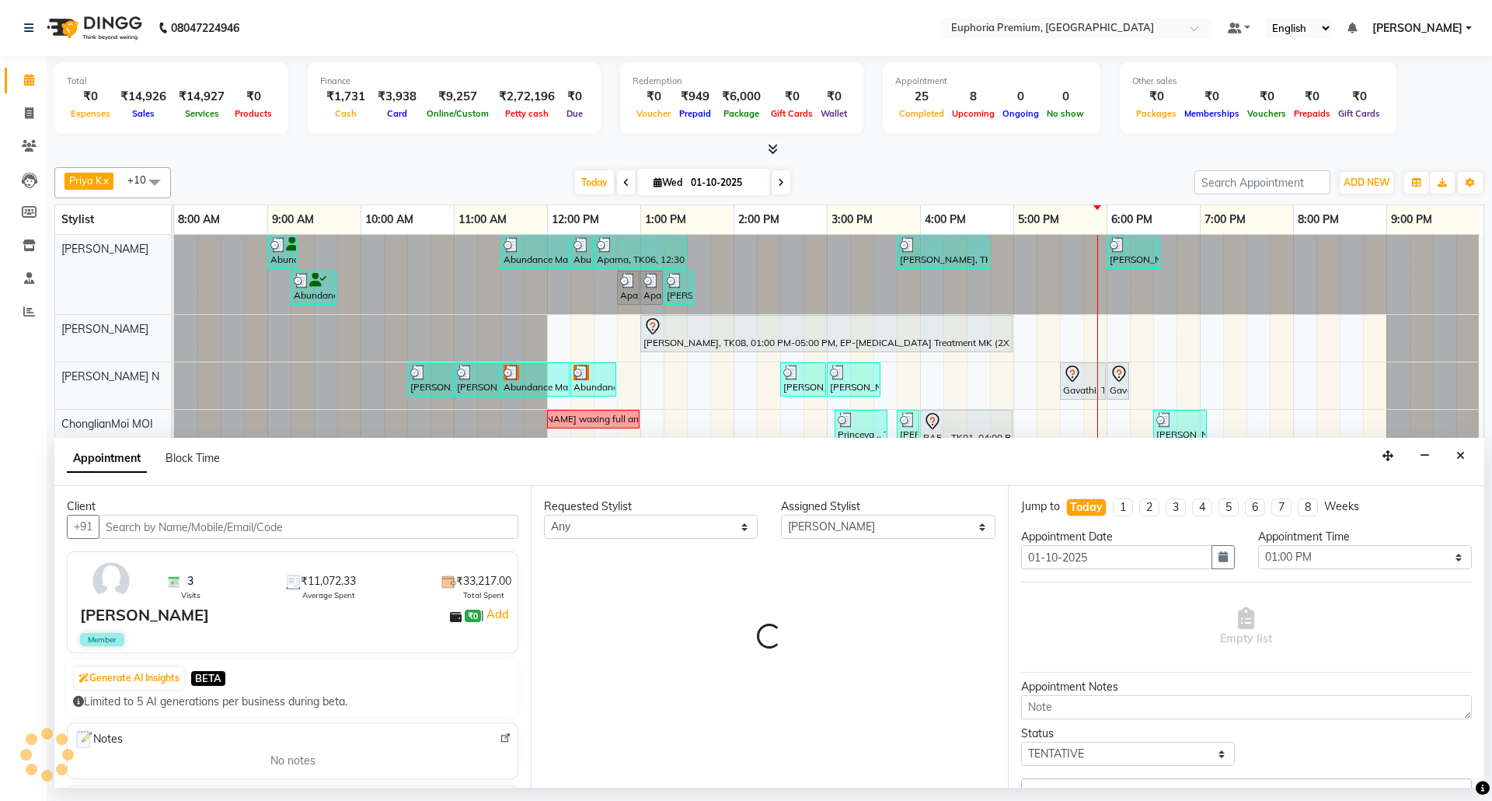
select select "4006"
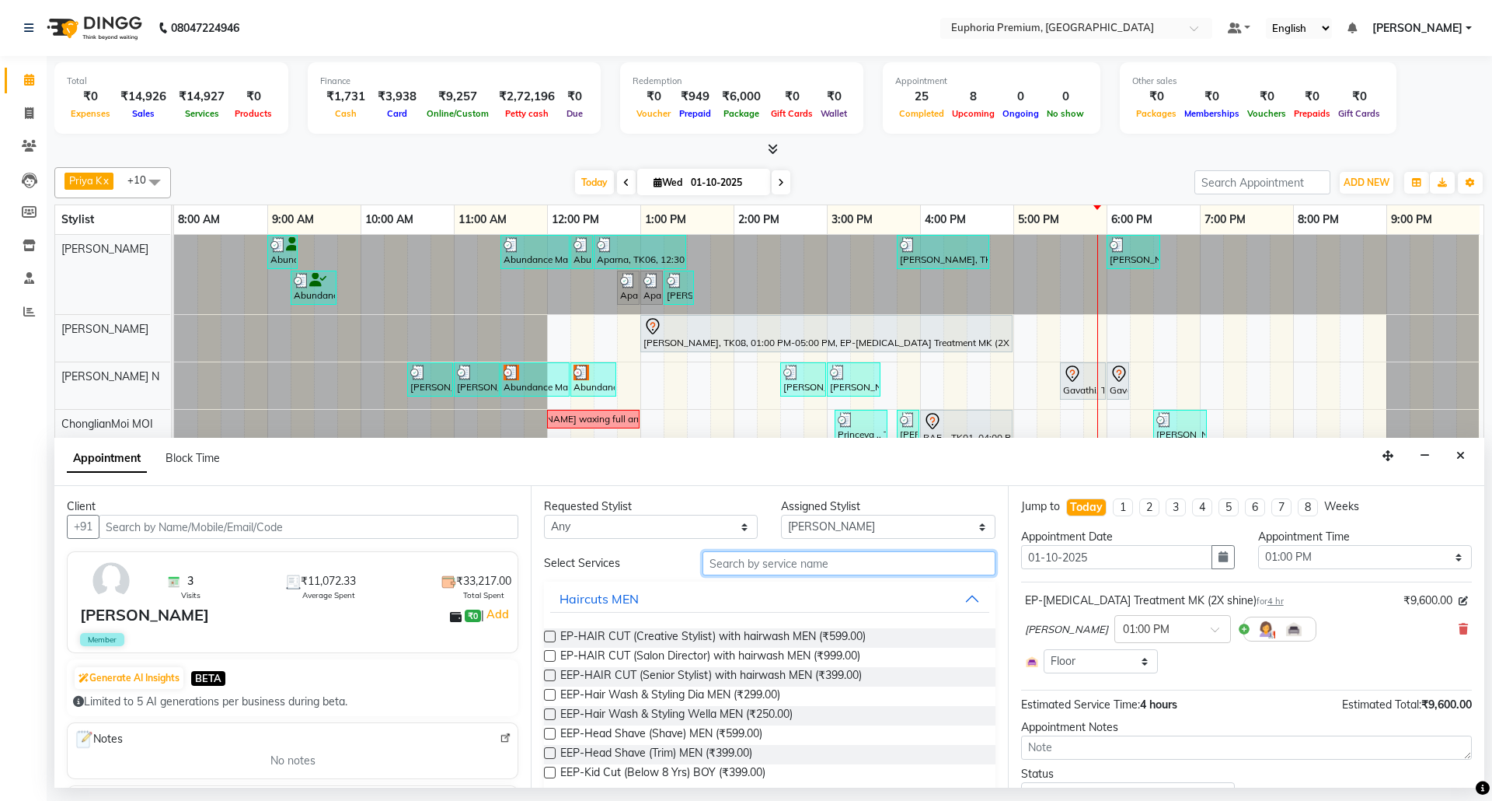
click at [763, 563] on input "text" at bounding box center [849, 563] width 293 height 24
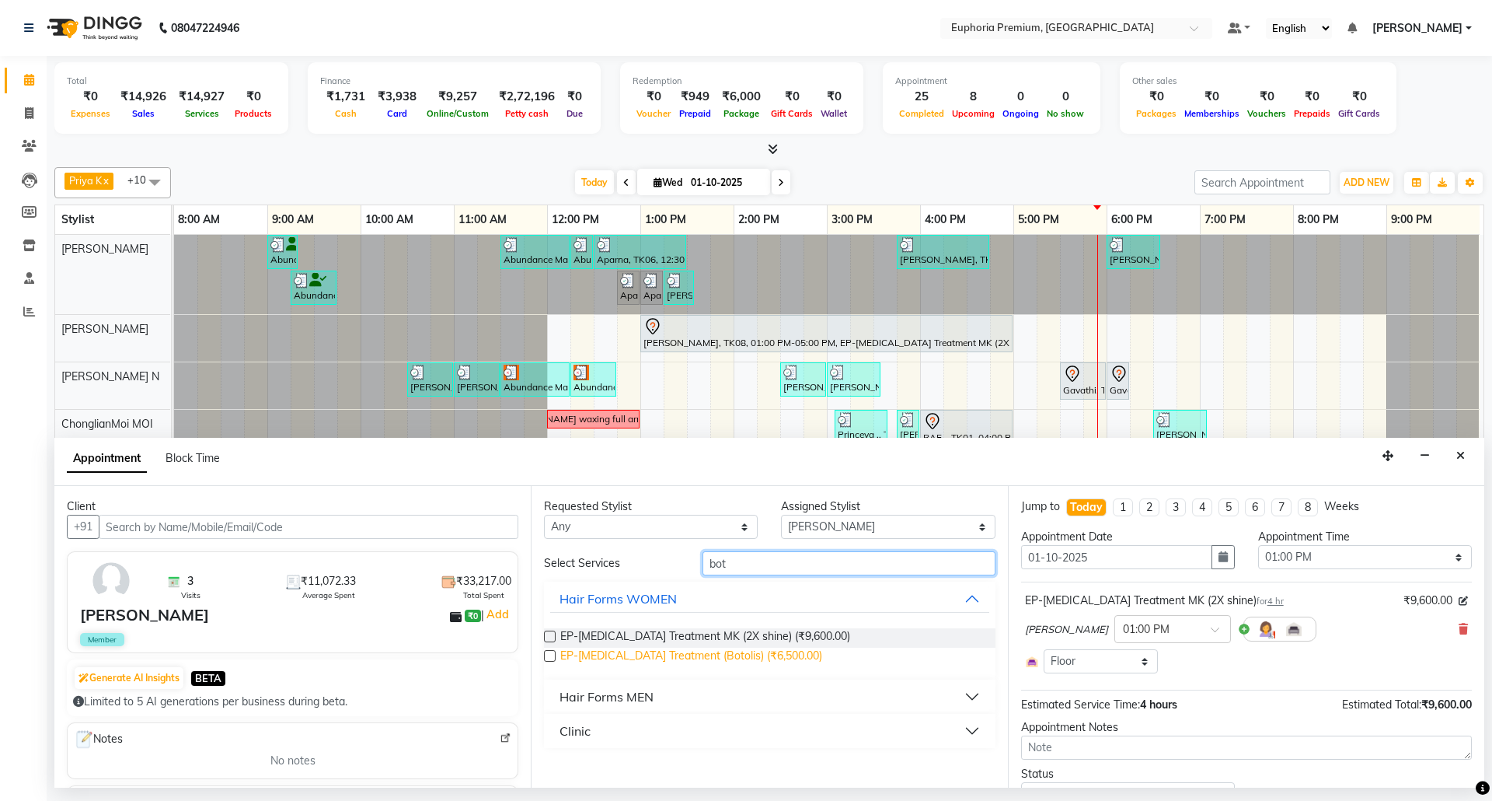
type input "bot"
click at [684, 657] on span "EP-Botox Treatment (Botolis) (₹6,500.00)" at bounding box center [691, 656] width 262 height 19
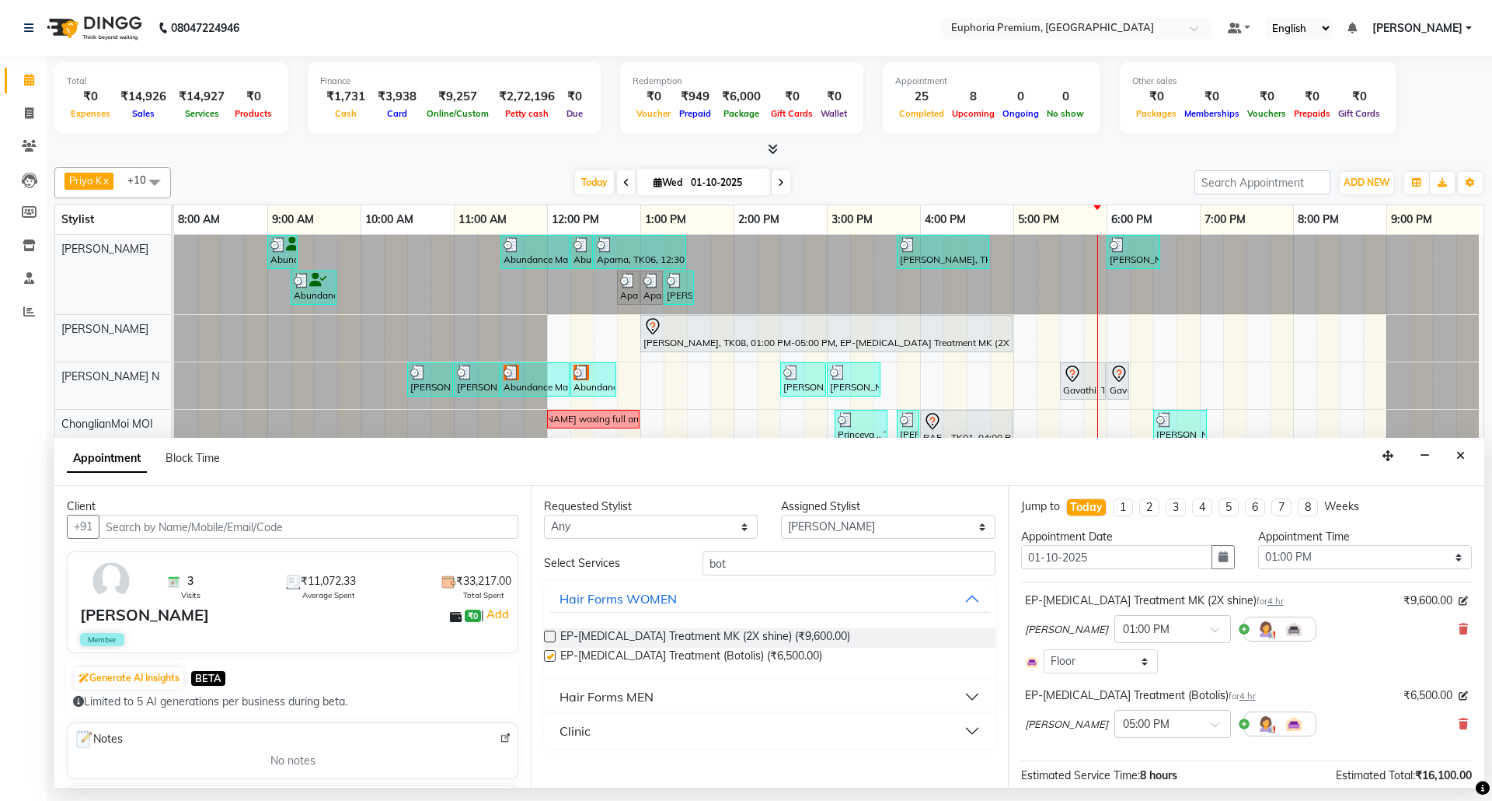
checkbox input "false"
click at [1459, 629] on icon at bounding box center [1463, 628] width 9 height 11
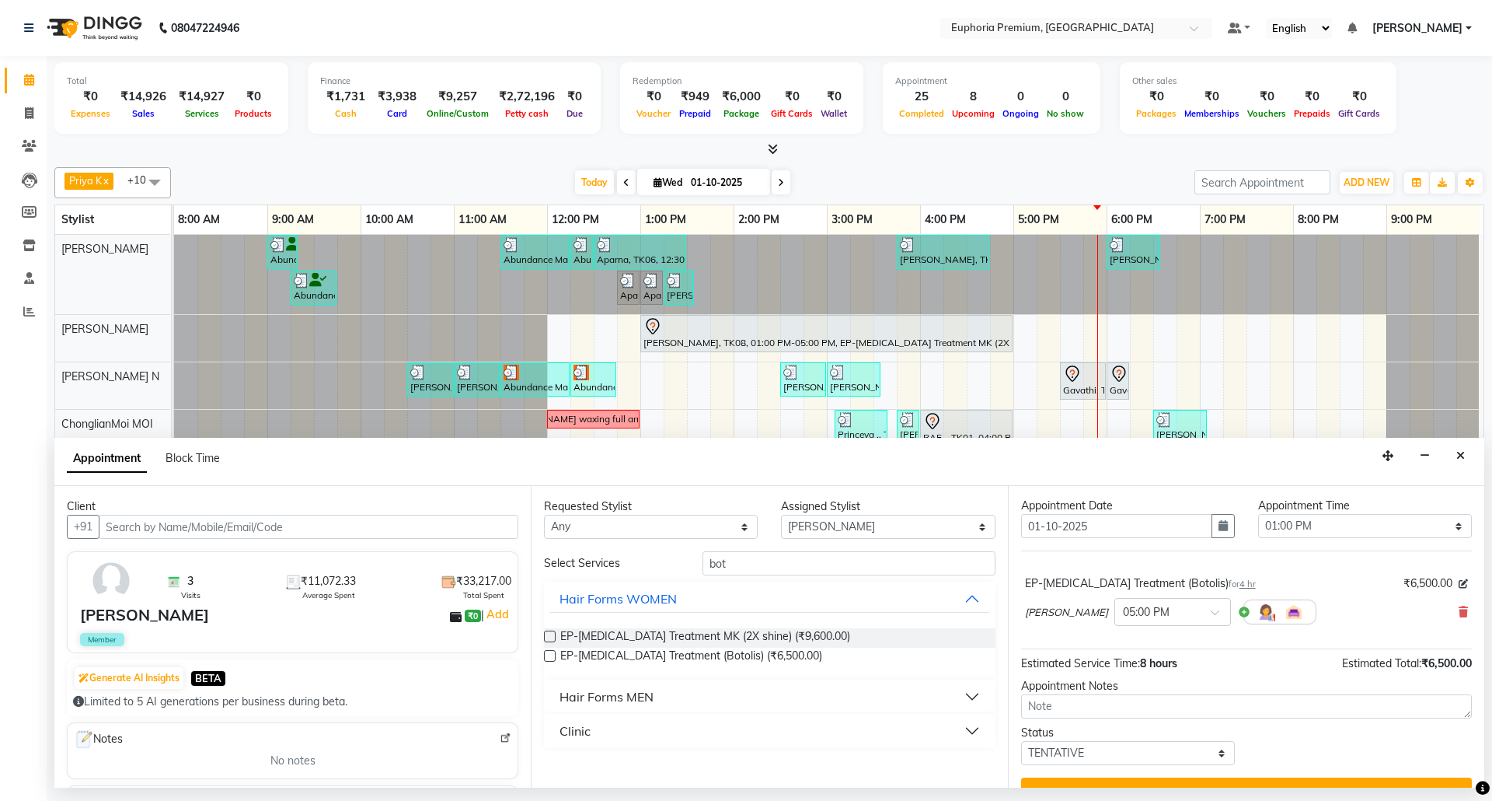
scroll to position [63, 0]
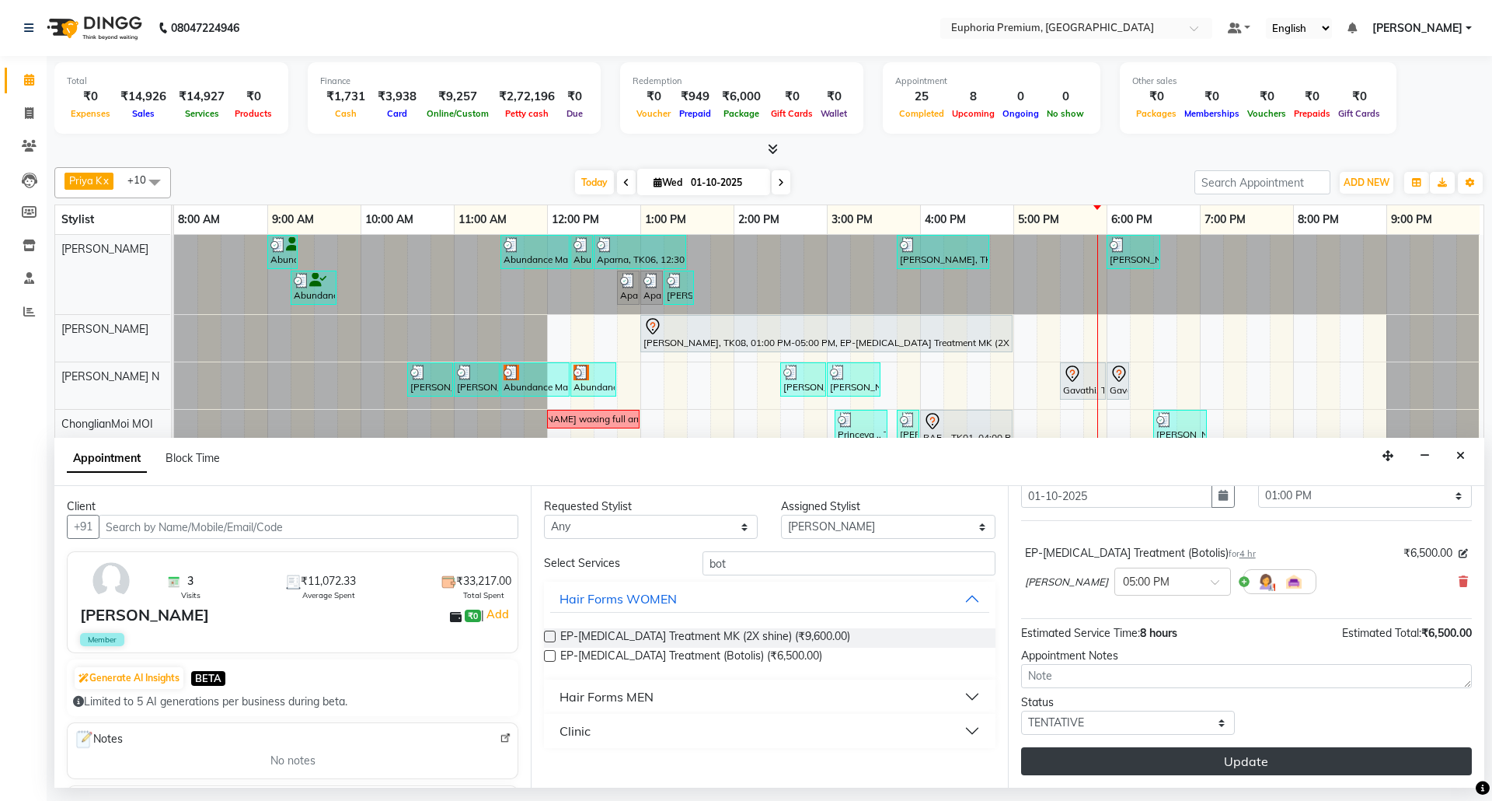
click at [1208, 763] on button "Update" at bounding box center [1246, 761] width 451 height 28
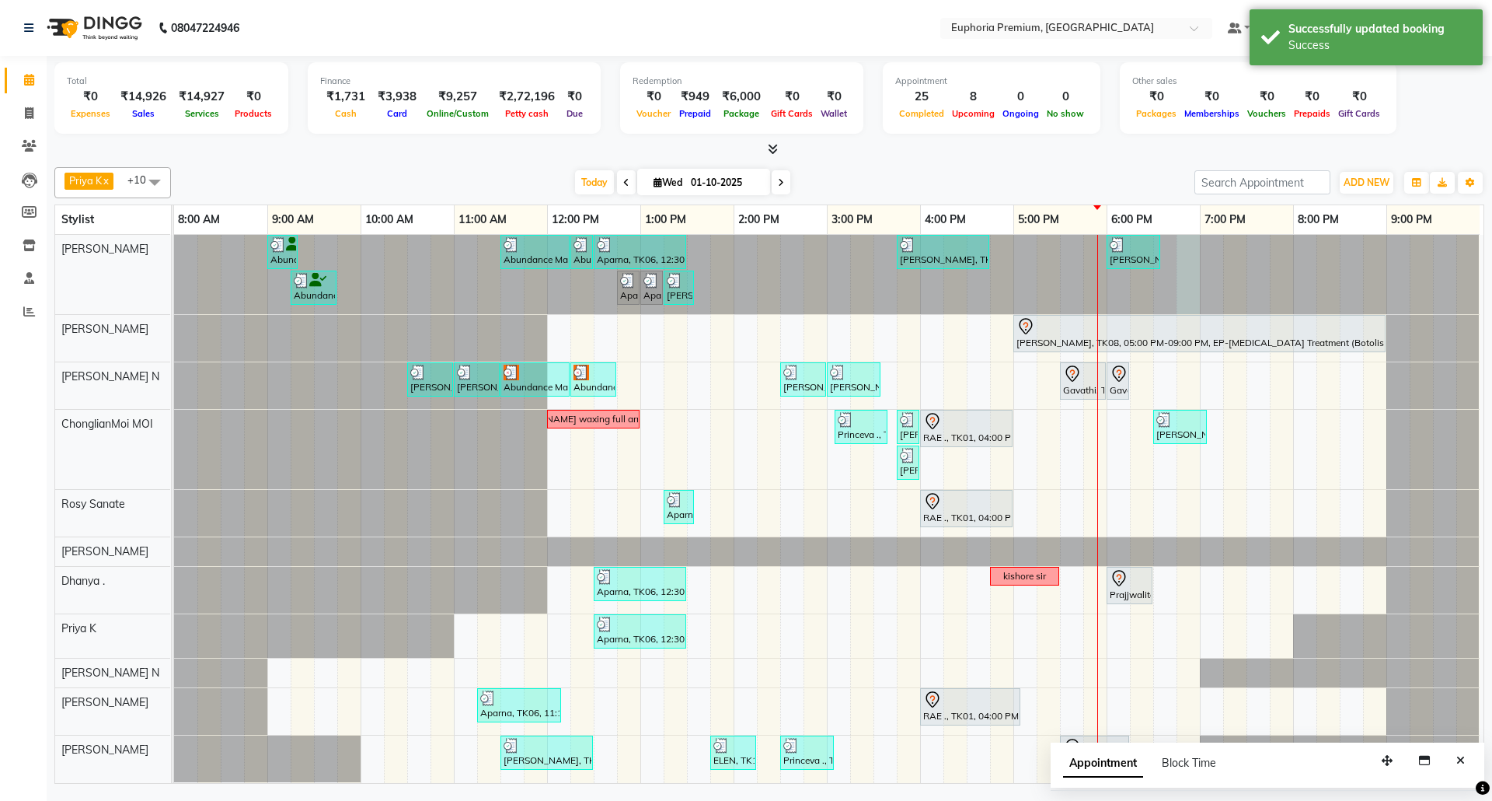
click at [174, 312] on div at bounding box center [174, 274] width 0 height 79
select select "71609"
select select "1125"
select select "tentative"
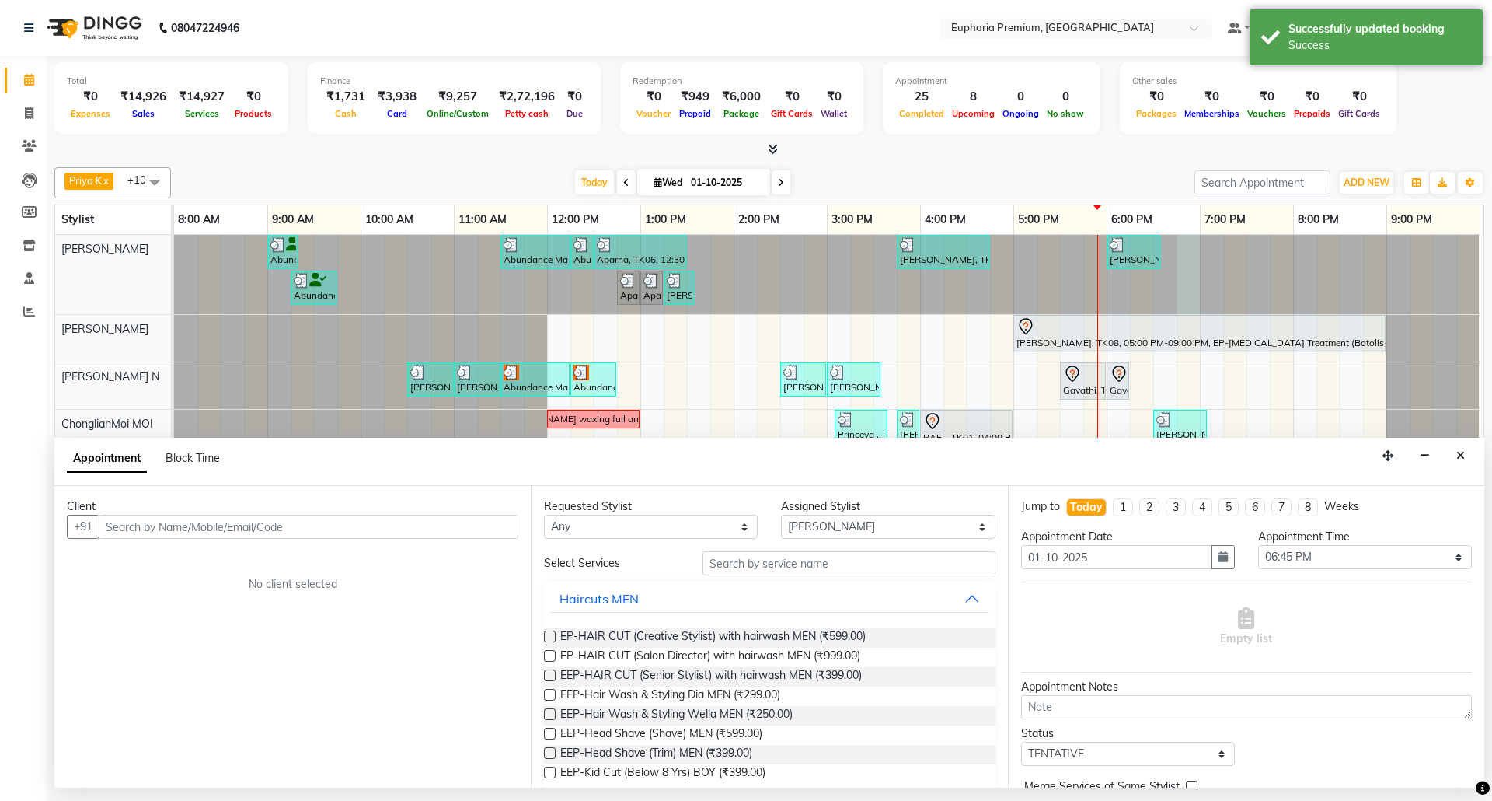
scroll to position [0, 11]
click at [1458, 449] on button "Close" at bounding box center [1461, 456] width 23 height 24
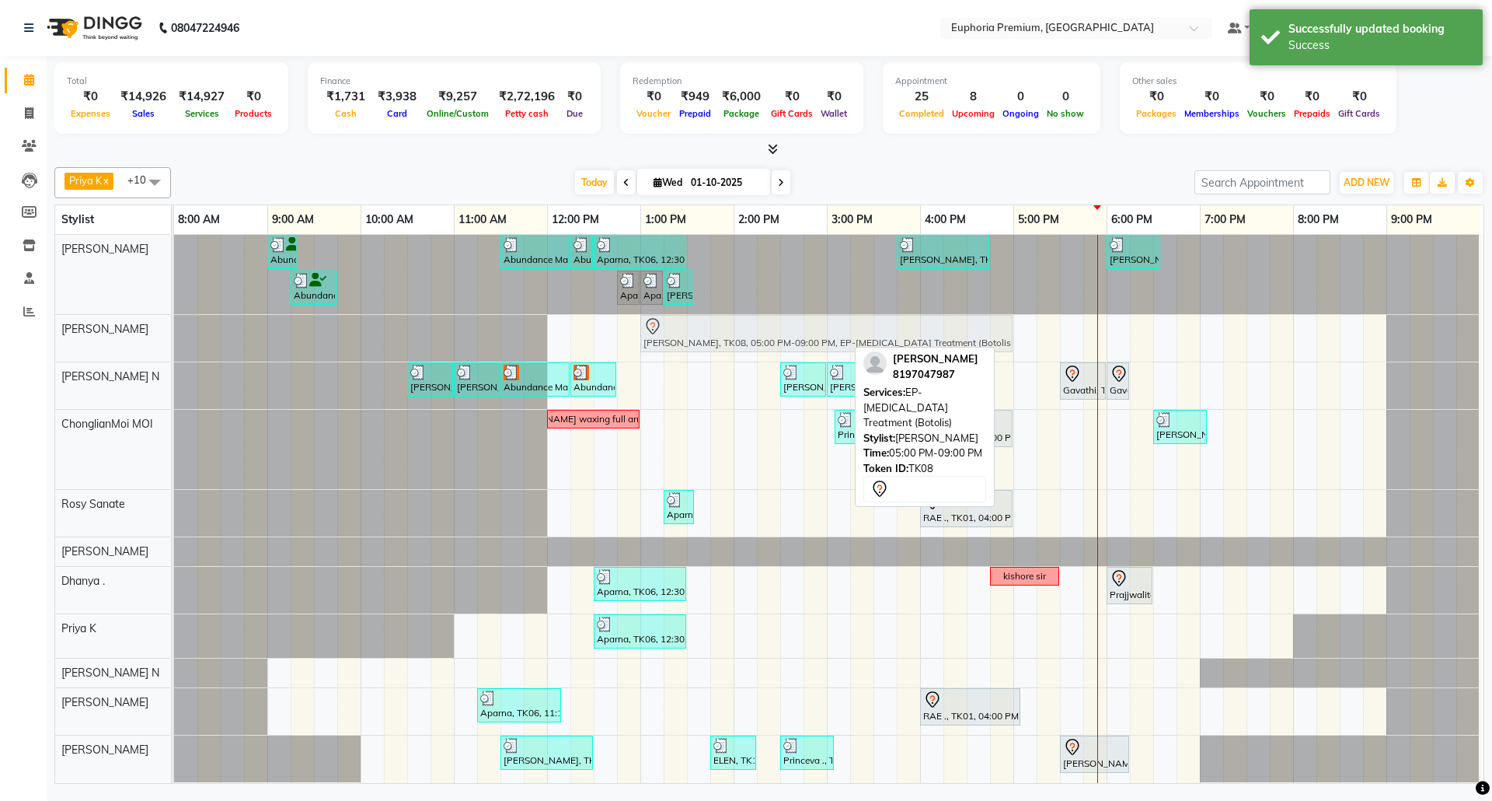
drag, startPoint x: 1206, startPoint y: 340, endPoint x: 844, endPoint y: 364, distance: 363.0
click at [844, 364] on tbody "Abundance Manifestation 29AASCA8886B1Z0, TK12, 09:00 AM-09:20 AM, EP-Eyebrows T…" at bounding box center [827, 508] width 1306 height 547
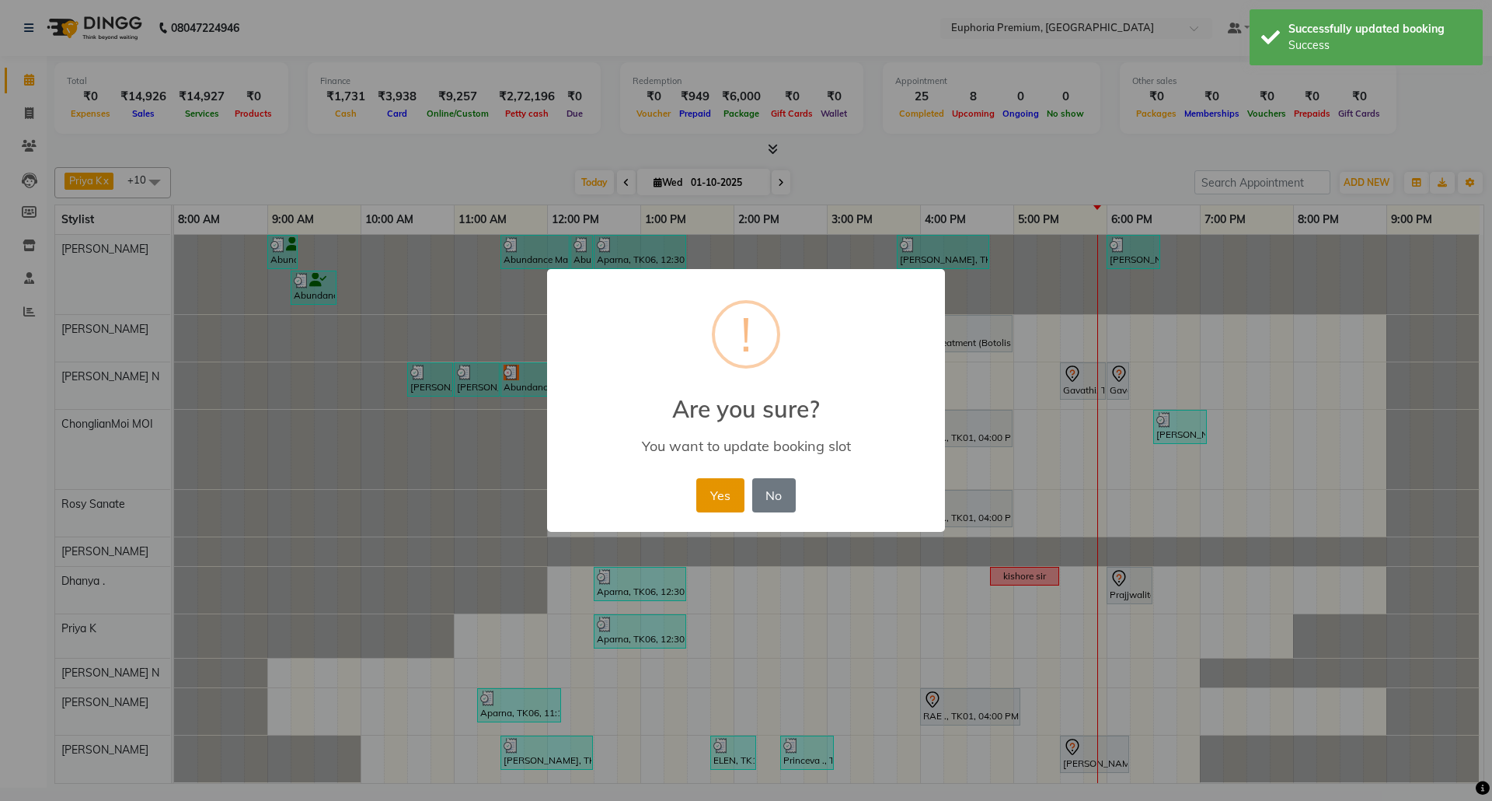
click at [707, 494] on button "Yes" at bounding box center [719, 495] width 47 height 34
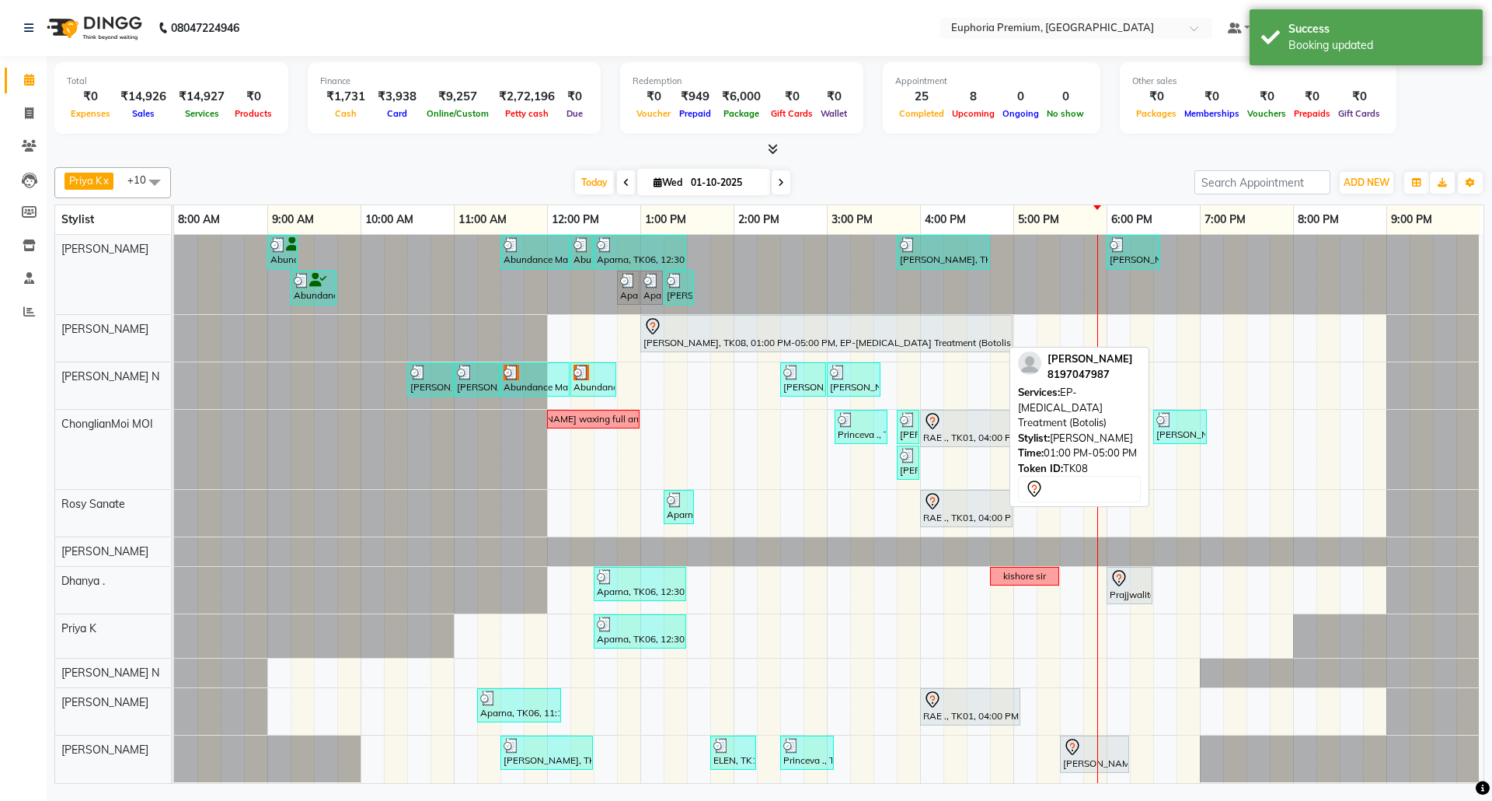
click at [889, 336] on div at bounding box center [827, 326] width 366 height 19
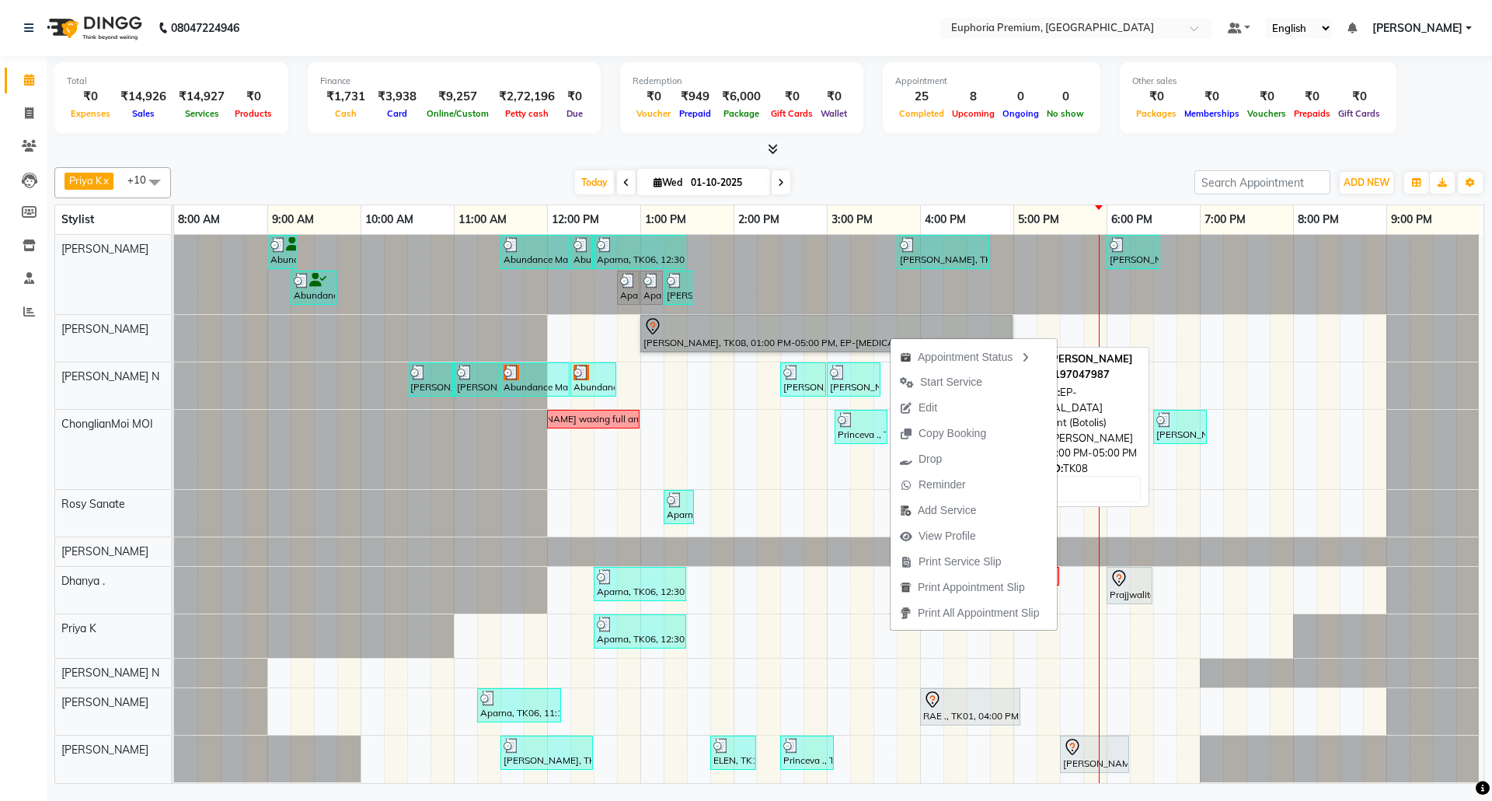
click at [787, 352] on link "[PERSON_NAME], TK08, 01:00 PM-05:00 PM, EP-[MEDICAL_DATA] Treatment (Botolis)" at bounding box center [827, 333] width 372 height 37
select select "7"
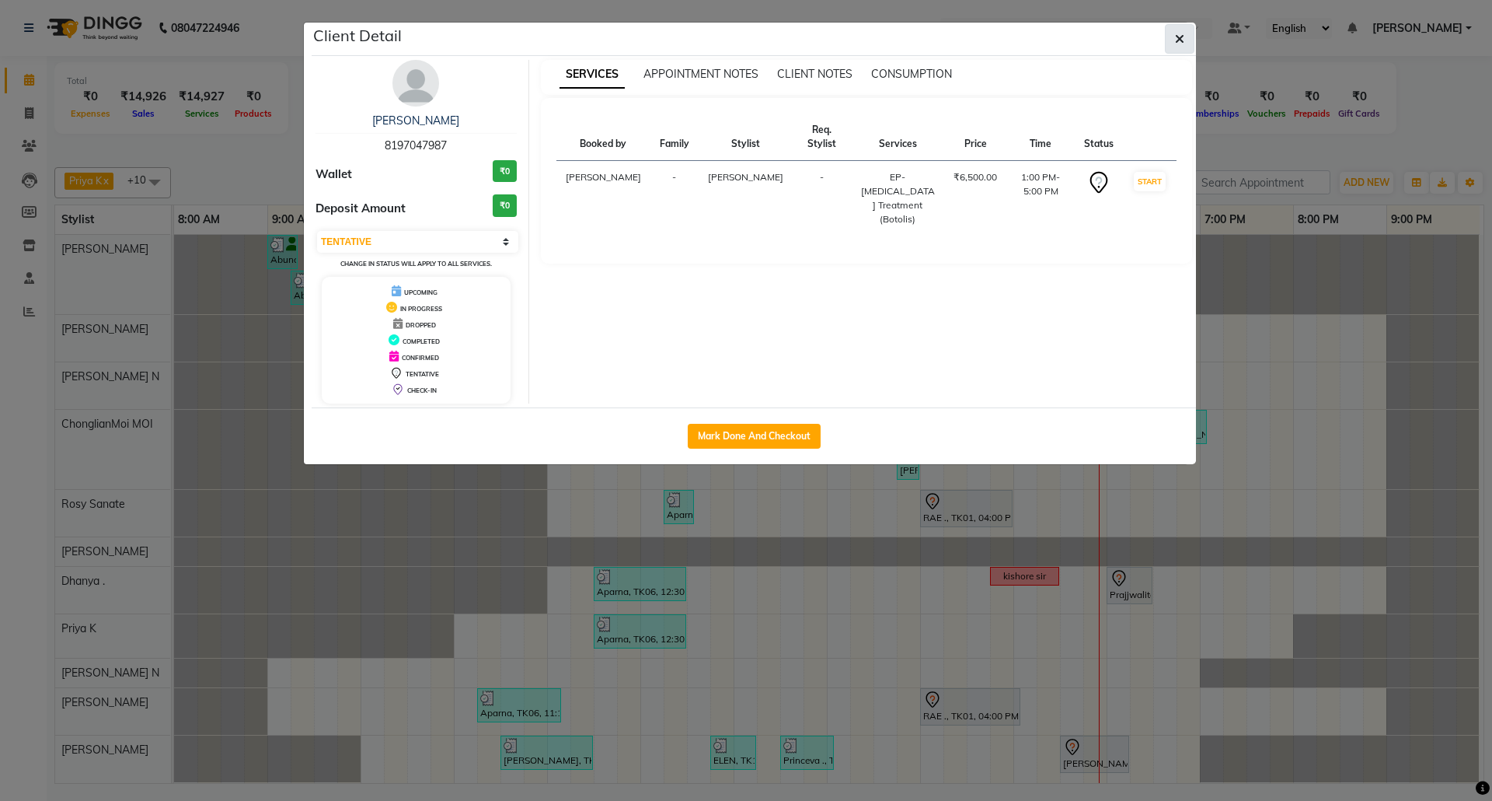
click at [1179, 39] on icon "button" at bounding box center [1179, 39] width 9 height 12
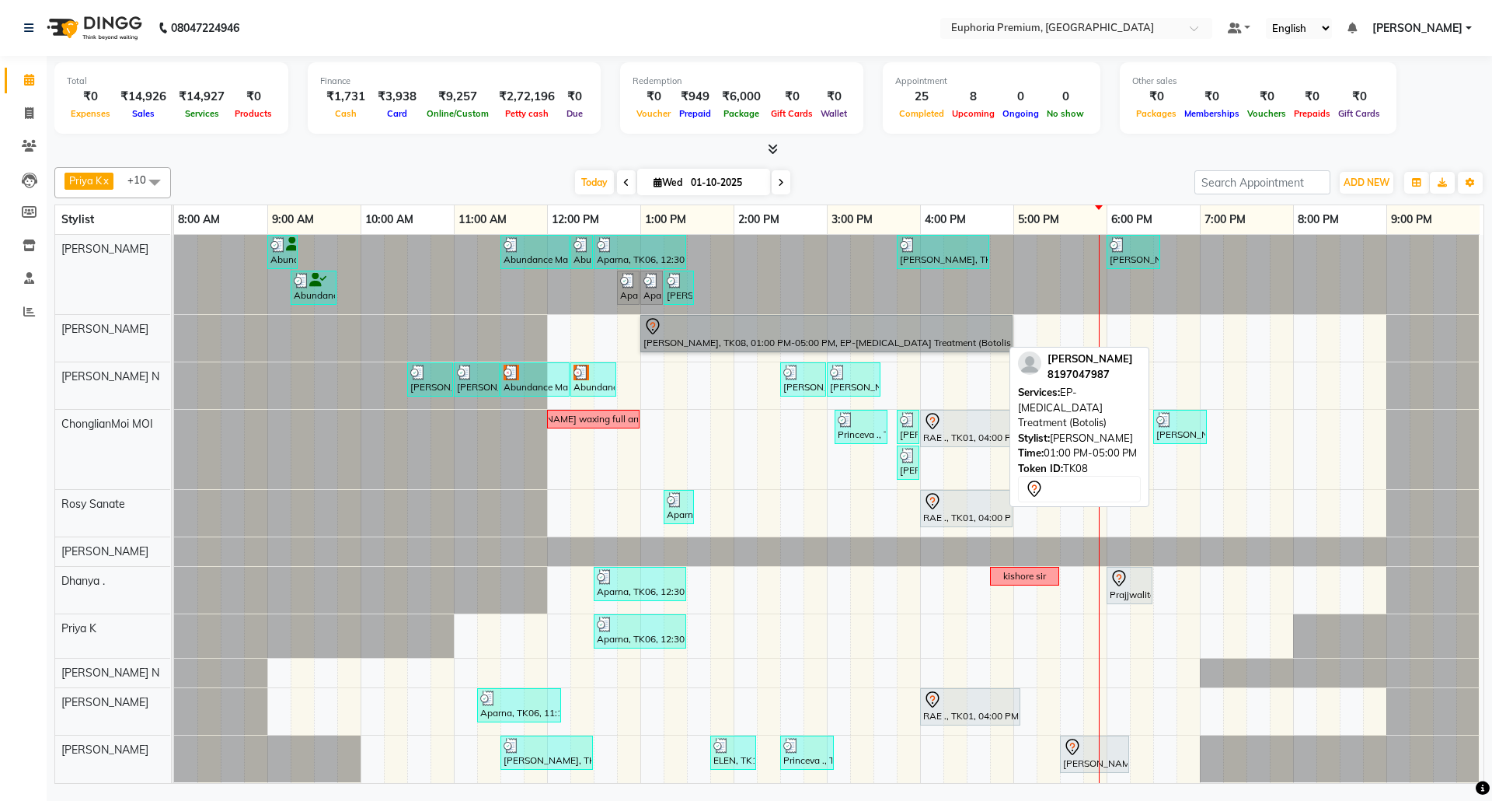
click at [885, 334] on link "[PERSON_NAME], TK08, 01:00 PM-05:00 PM, EP-[MEDICAL_DATA] Treatment (Botolis)" at bounding box center [827, 333] width 372 height 37
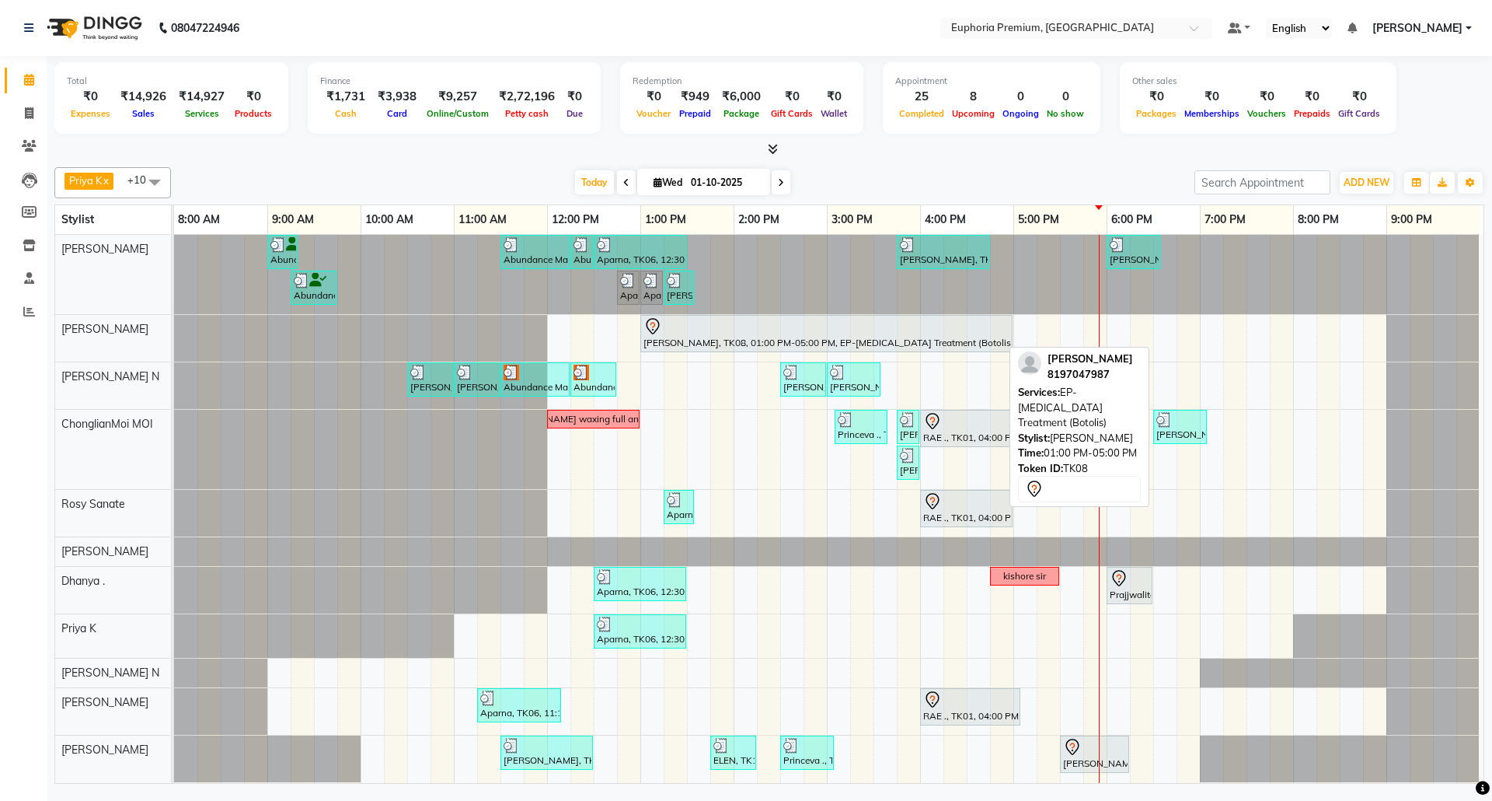
select select "7"
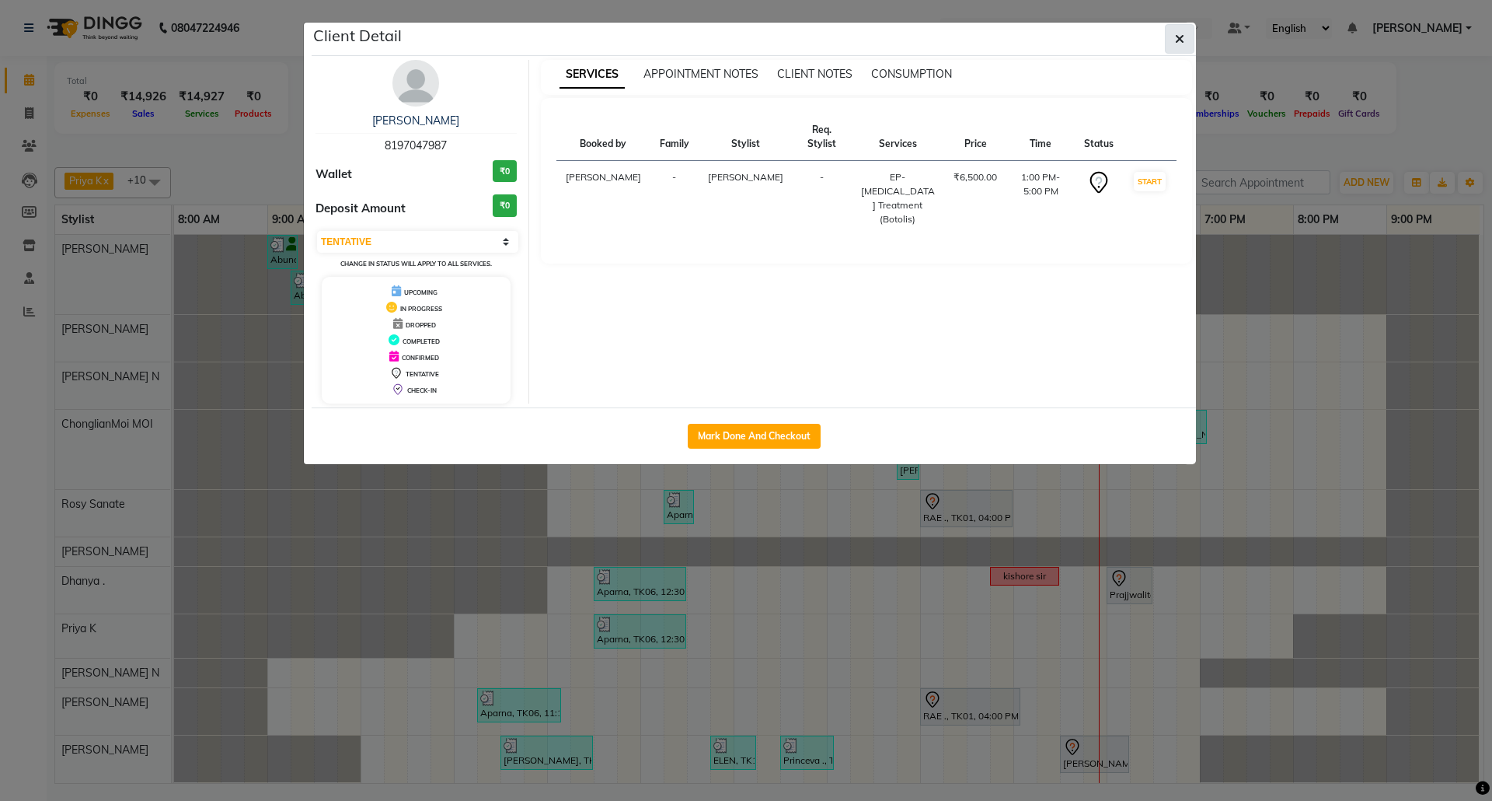
click at [1175, 37] on icon "button" at bounding box center [1179, 39] width 9 height 12
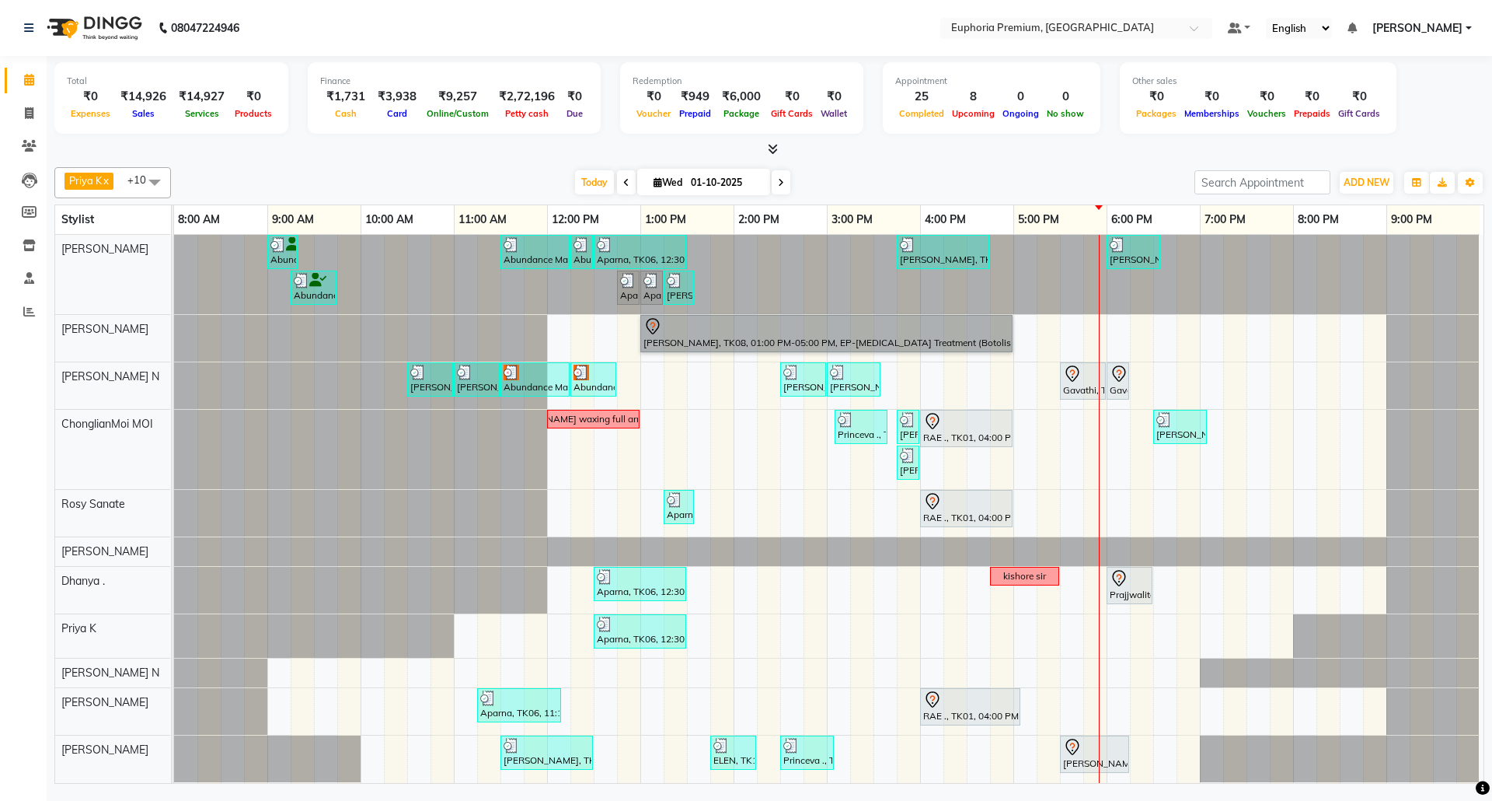
scroll to position [17, 0]
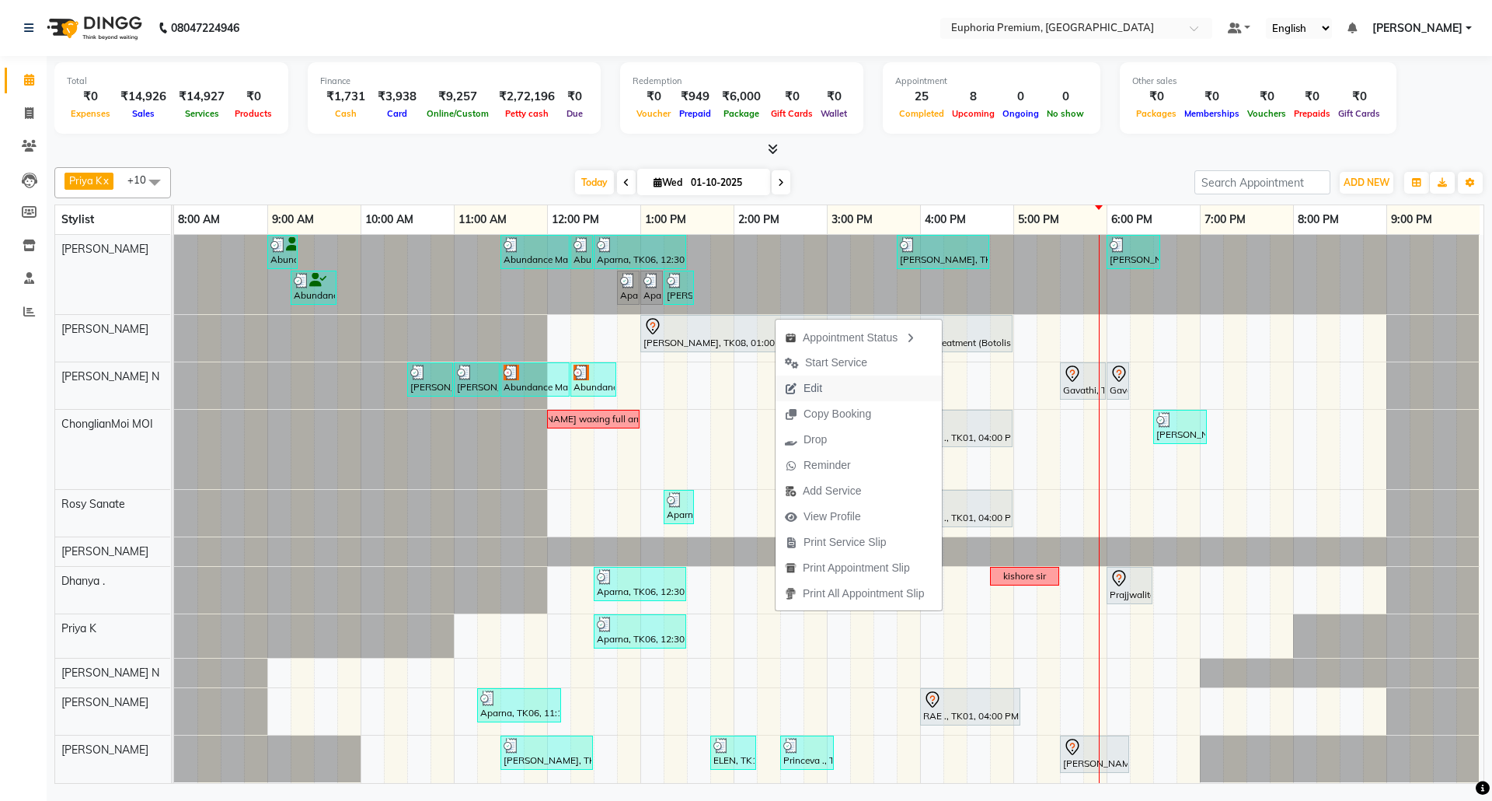
click at [819, 389] on span "Edit" at bounding box center [813, 388] width 19 height 16
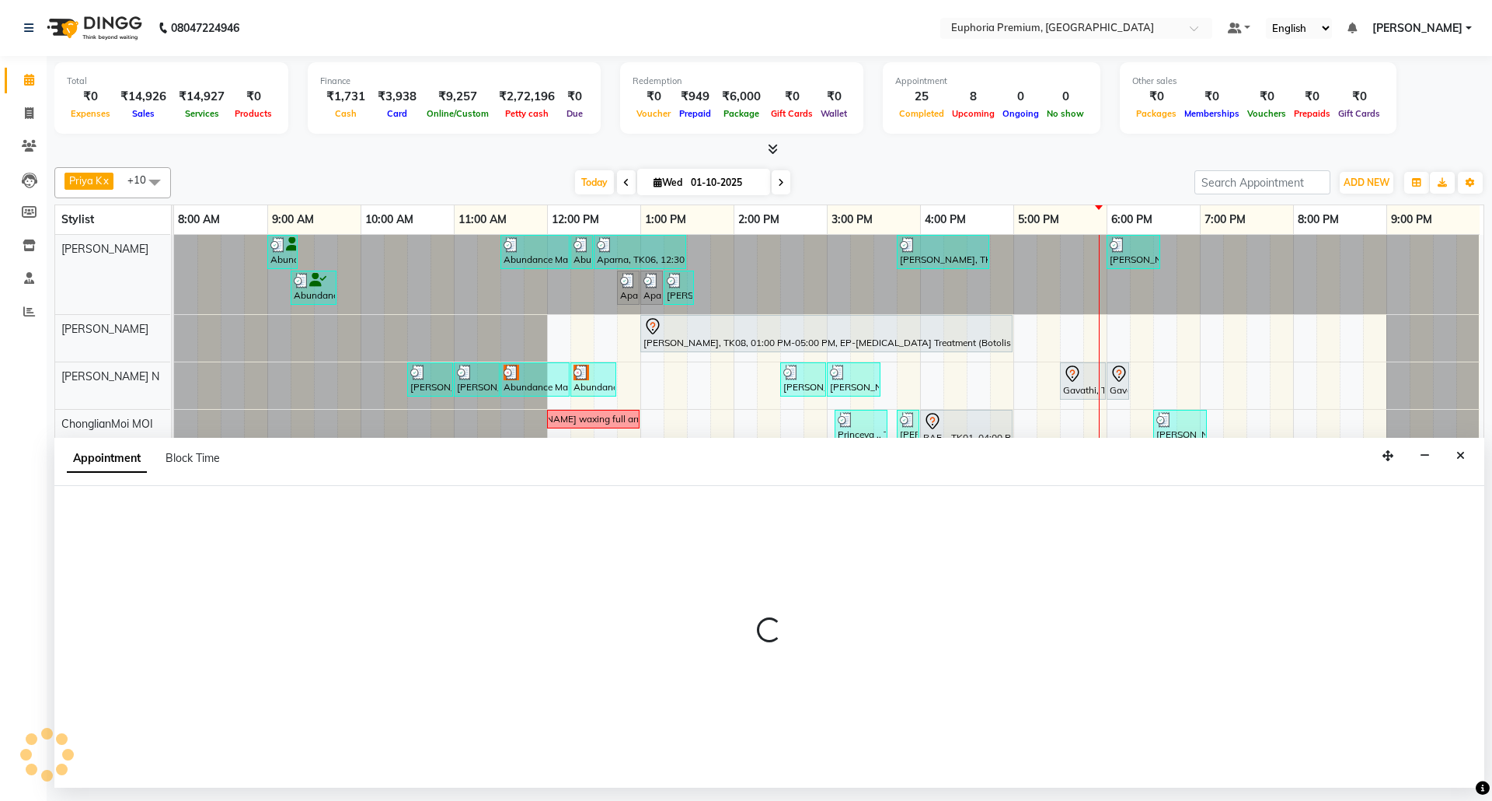
scroll to position [0, 0]
select select "tentative"
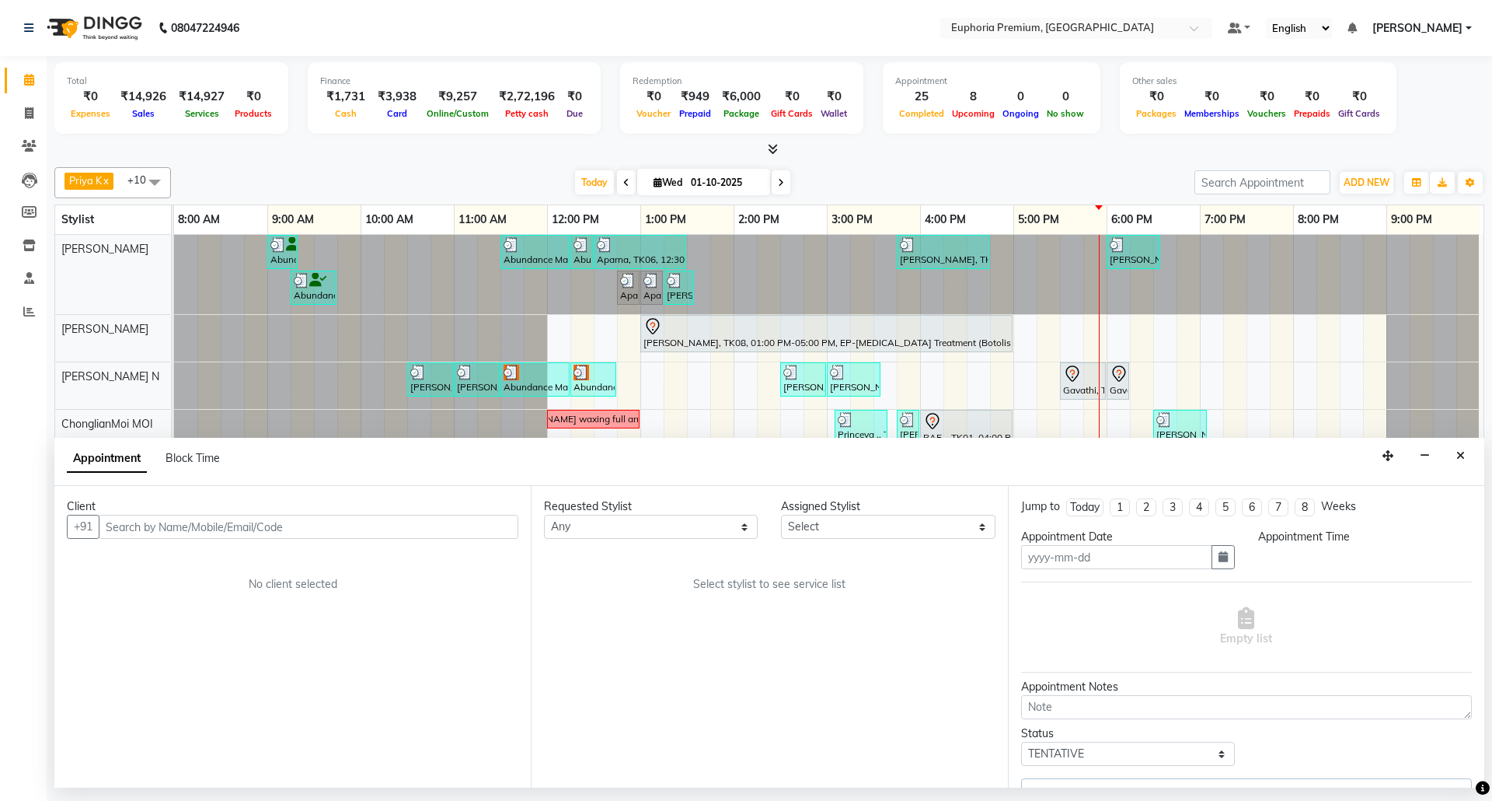
type input "01-10-2025"
select select "78117"
select select "780"
select select "4006"
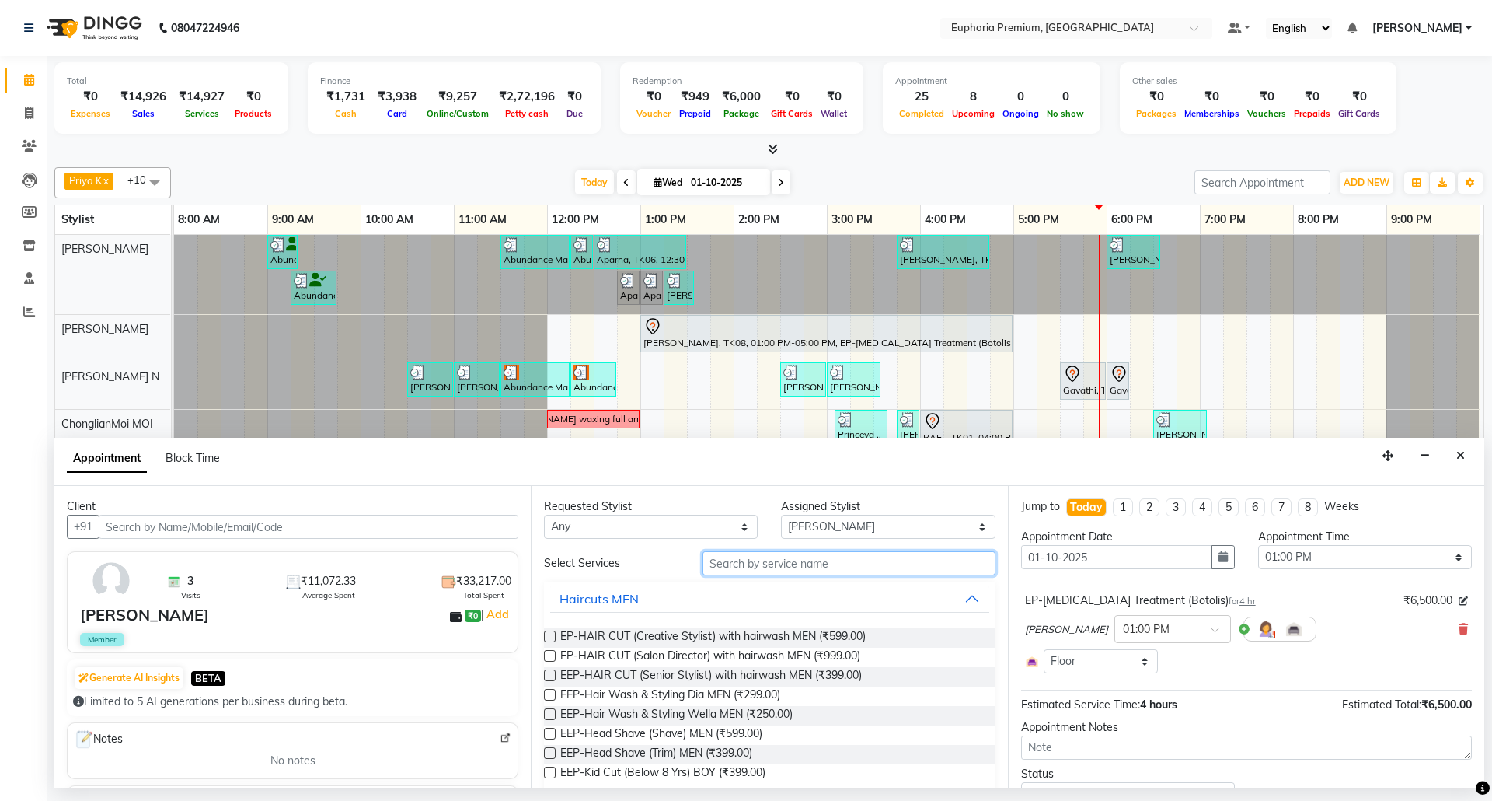
click at [745, 570] on input "text" at bounding box center [849, 563] width 293 height 24
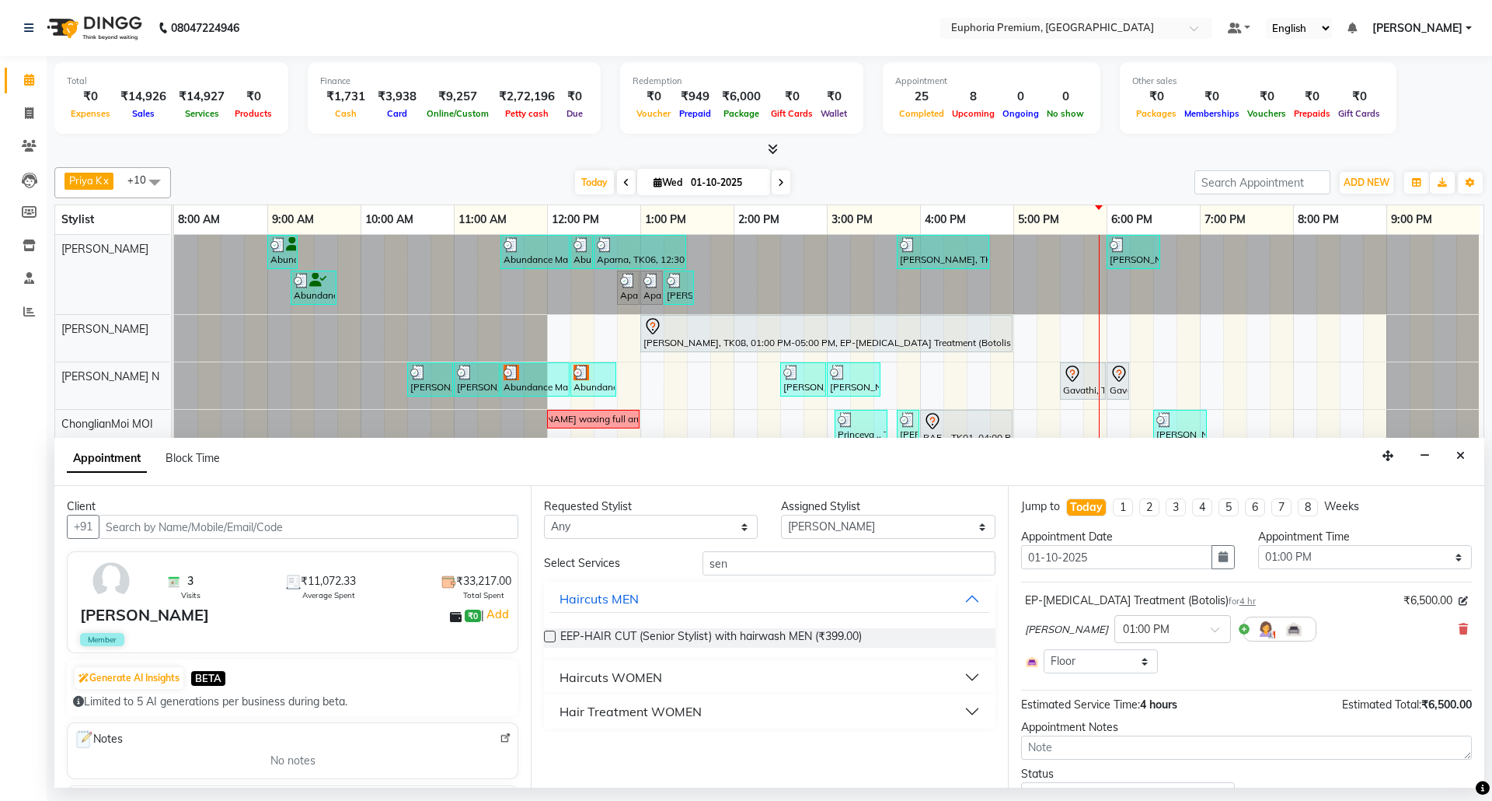
click at [654, 715] on div "Hair Treatment WOMEN" at bounding box center [631, 711] width 142 height 19
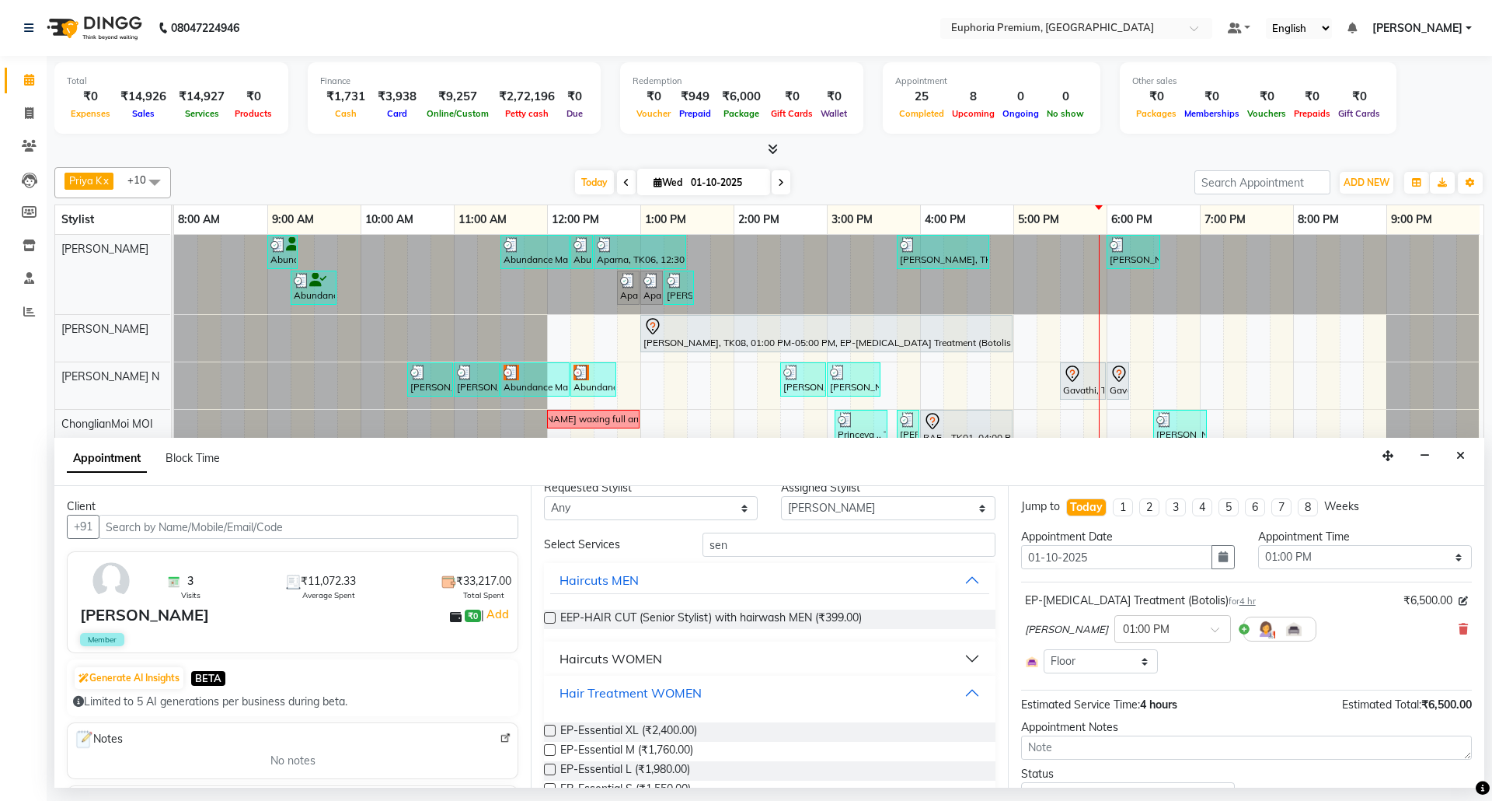
scroll to position [0, 0]
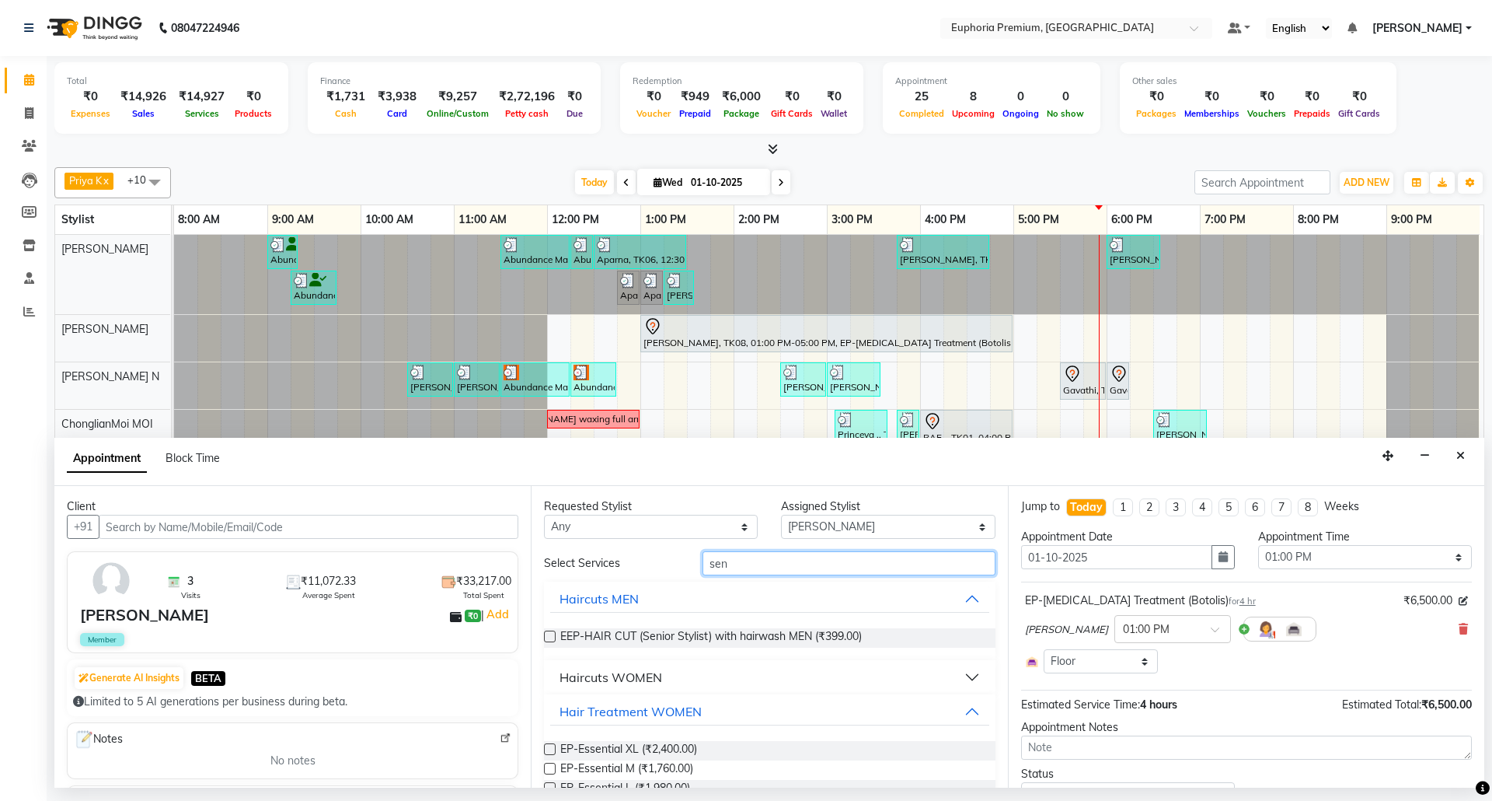
click at [763, 567] on input "sen" at bounding box center [849, 563] width 293 height 24
type input "s"
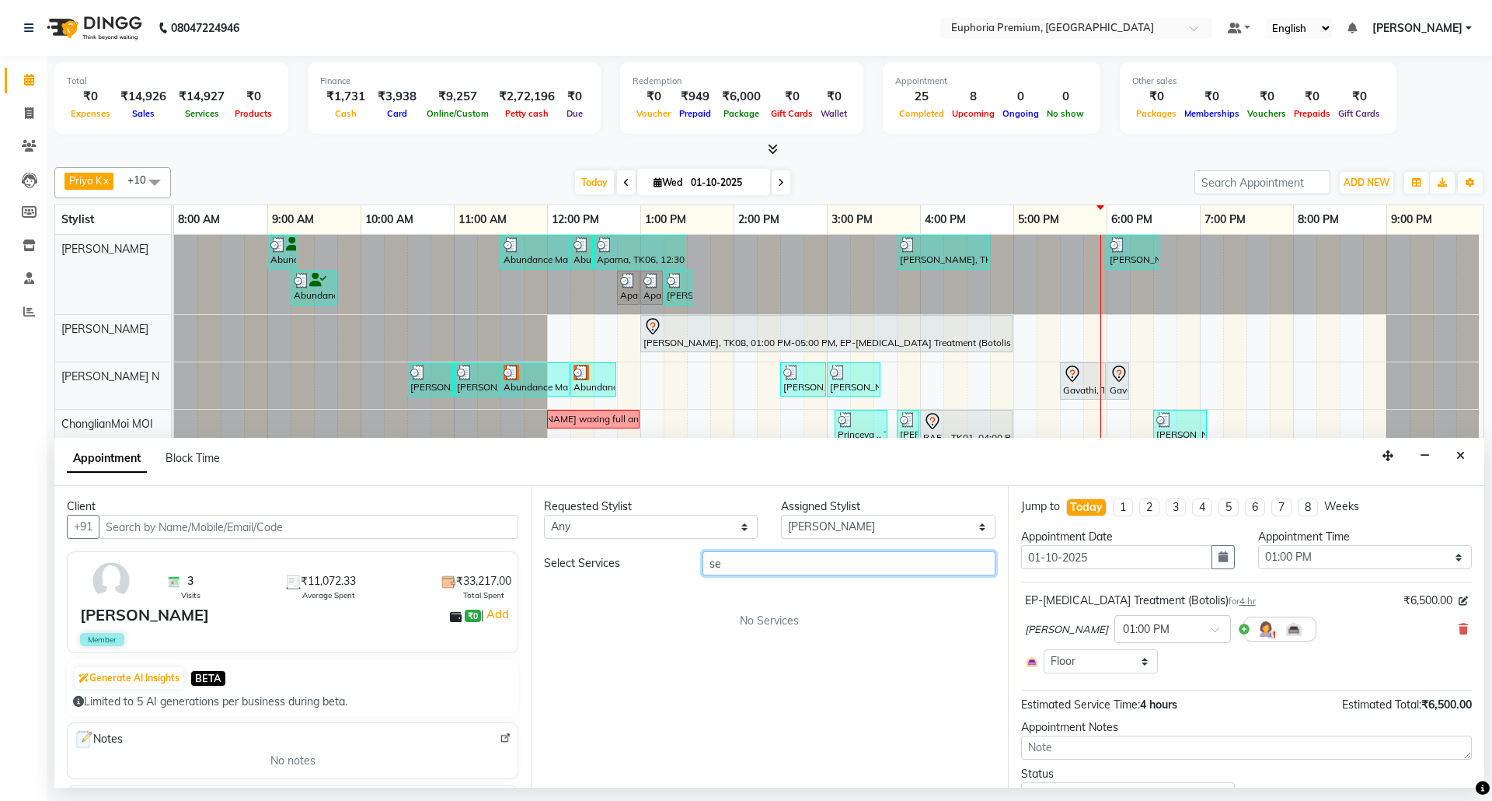
type input "s"
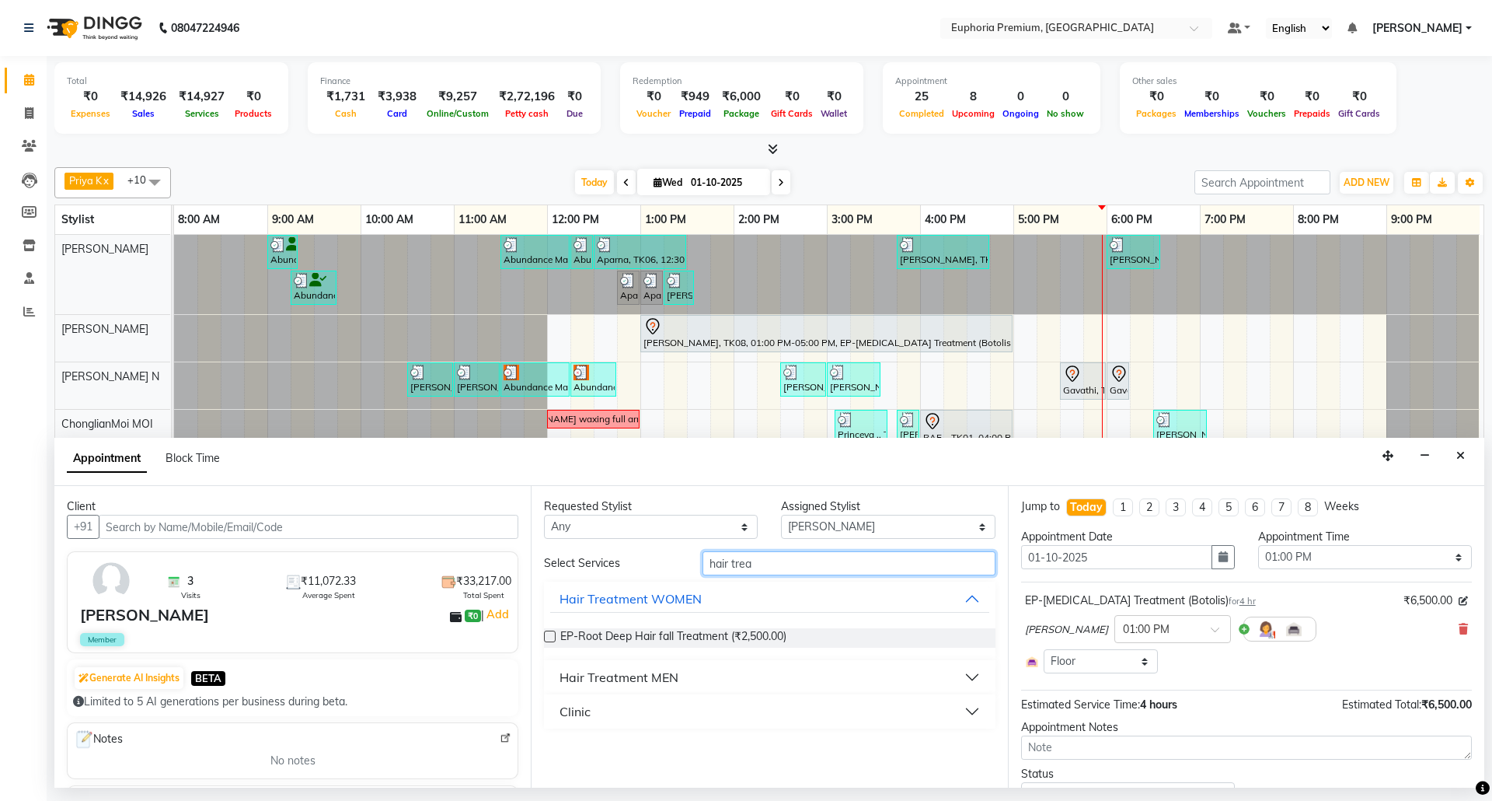
scroll to position [17, 0]
click at [698, 675] on button "Hair Treatment MEN" at bounding box center [769, 677] width 438 height 28
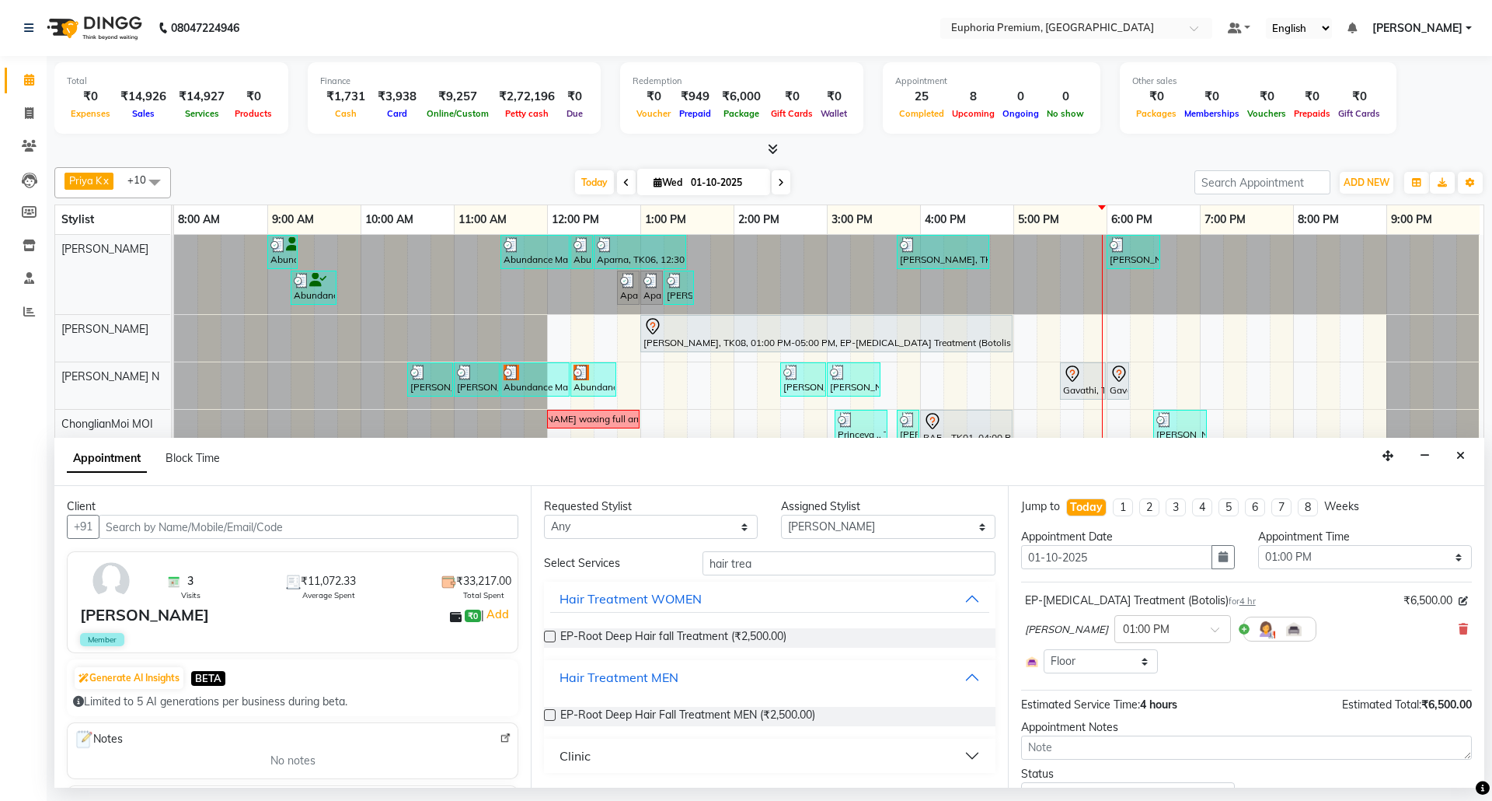
click at [693, 672] on button "Hair Treatment MEN" at bounding box center [769, 677] width 438 height 28
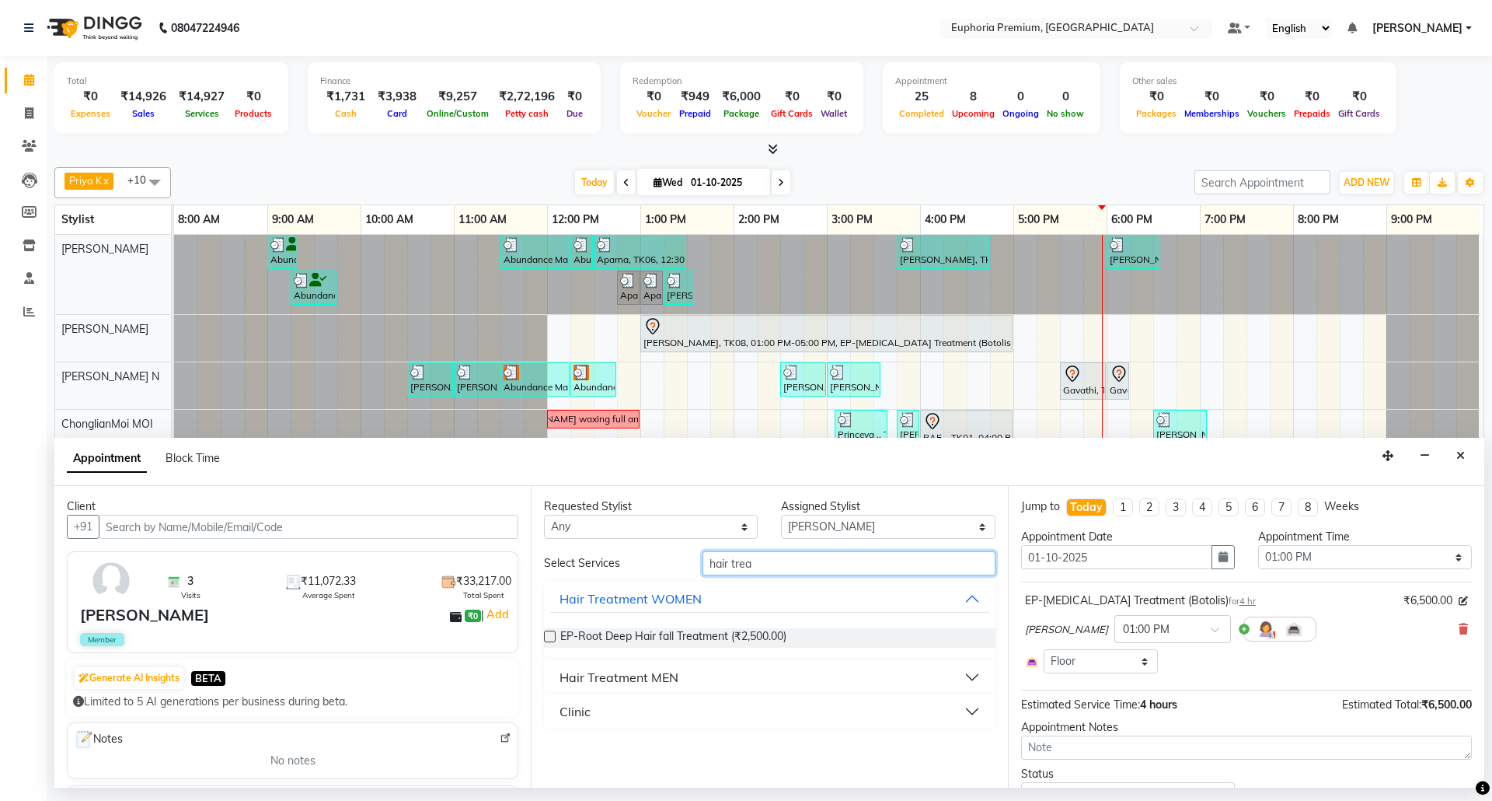
click at [763, 563] on input "hair trea" at bounding box center [849, 563] width 293 height 24
type input "h"
drag, startPoint x: 780, startPoint y: 550, endPoint x: 713, endPoint y: 560, distance: 68.3
click at [706, 558] on div "Requested Stylist Any Bharath N Binoy Chethan N ChonglianMoi MOI Daisy . Dhanya…" at bounding box center [769, 637] width 476 height 302
drag, startPoint x: 765, startPoint y: 574, endPoint x: 700, endPoint y: 574, distance: 64.5
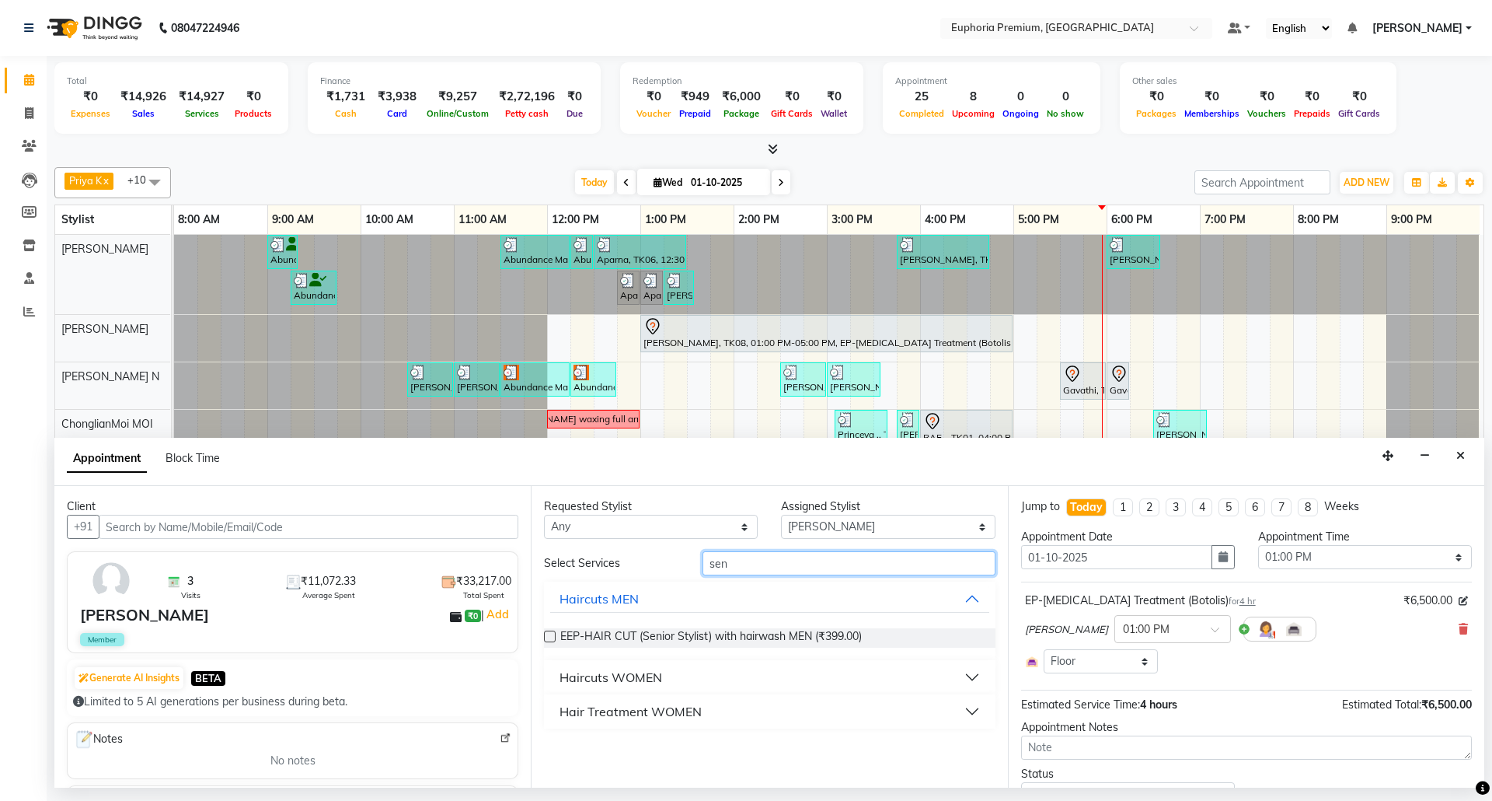
click at [700, 574] on div "sen" at bounding box center [849, 563] width 316 height 24
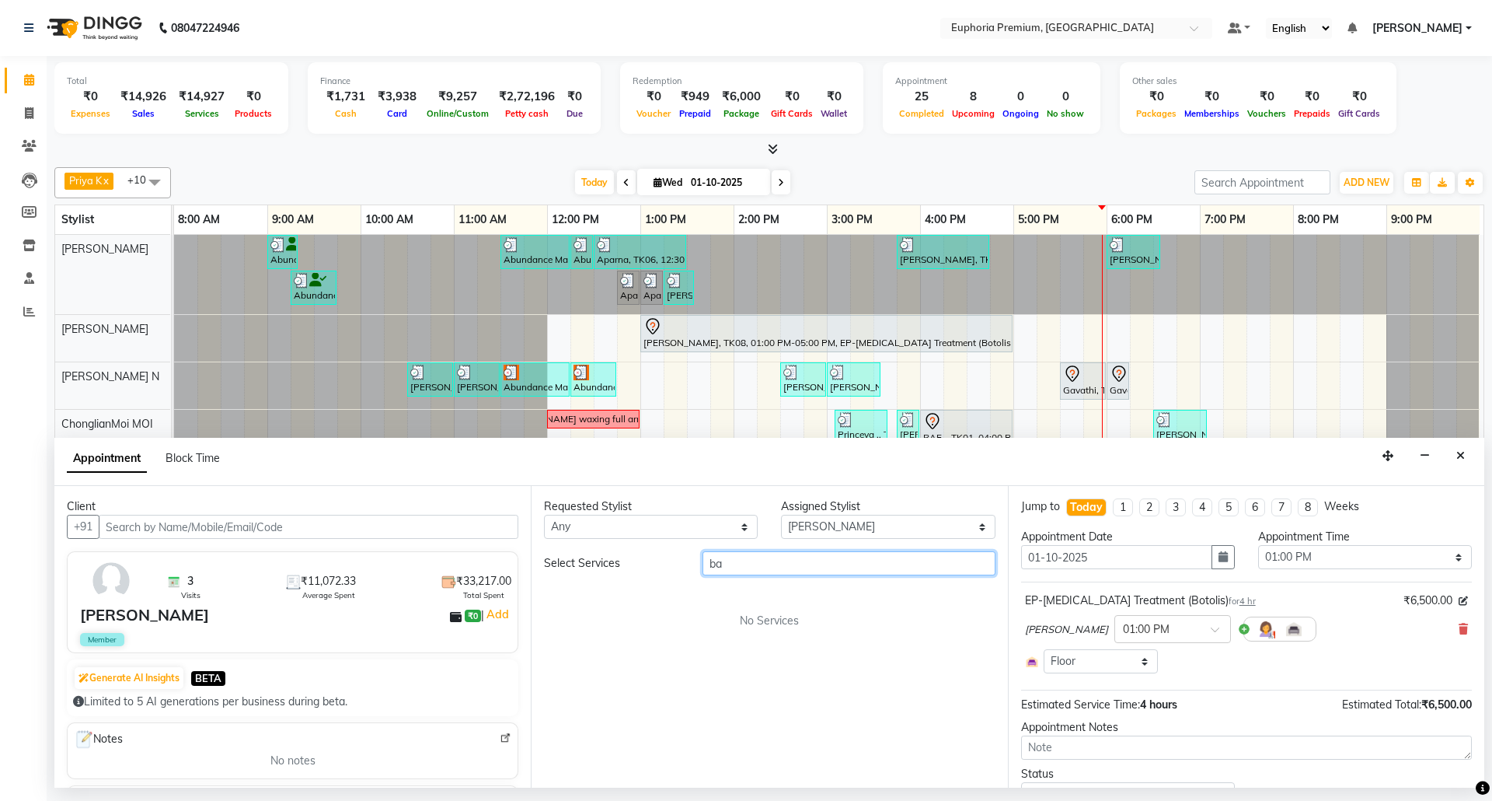
type input "b"
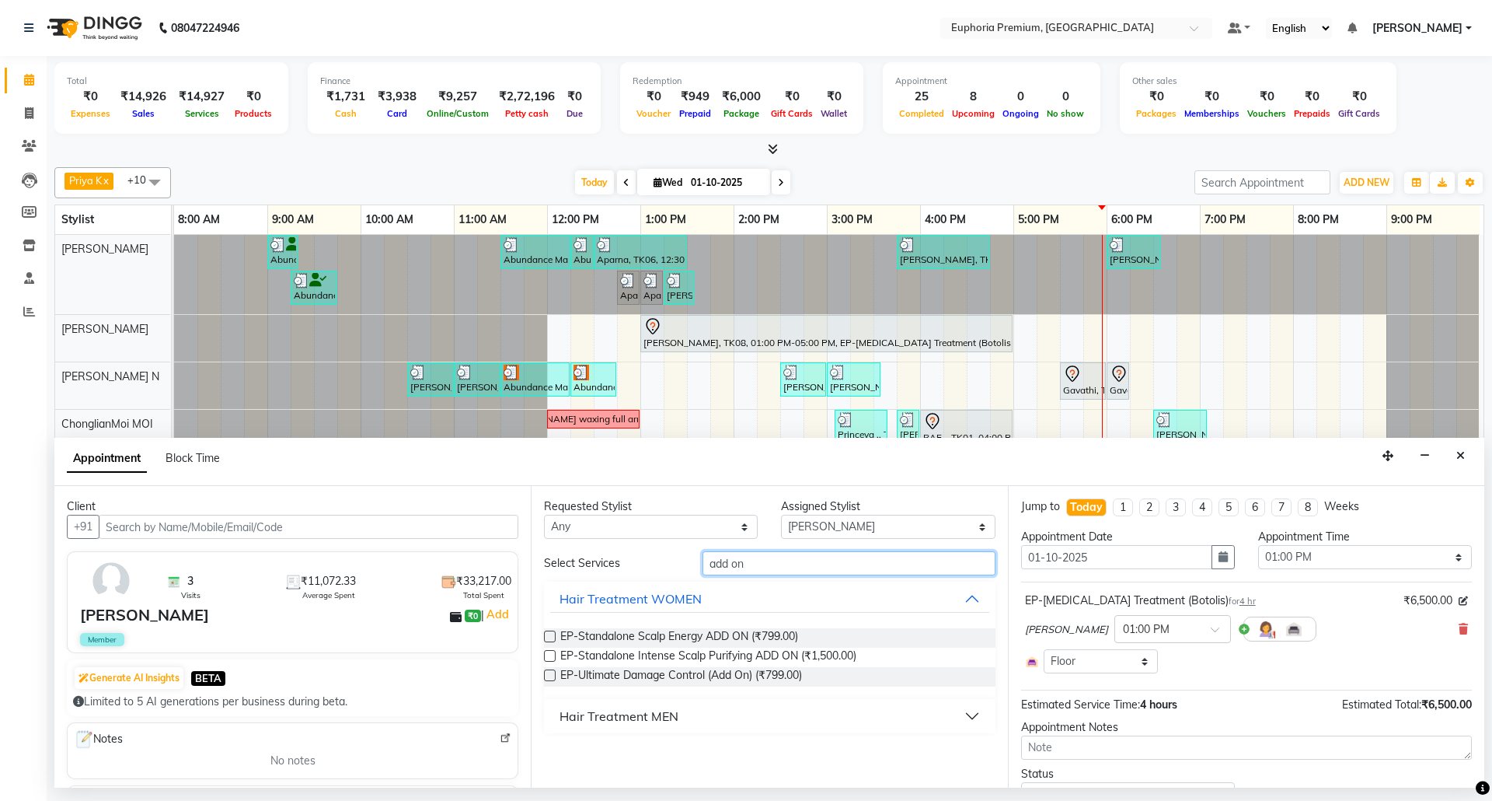
type input "add on"
click at [552, 636] on label at bounding box center [550, 636] width 12 height 12
click at [552, 636] on input "checkbox" at bounding box center [549, 638] width 10 height 10
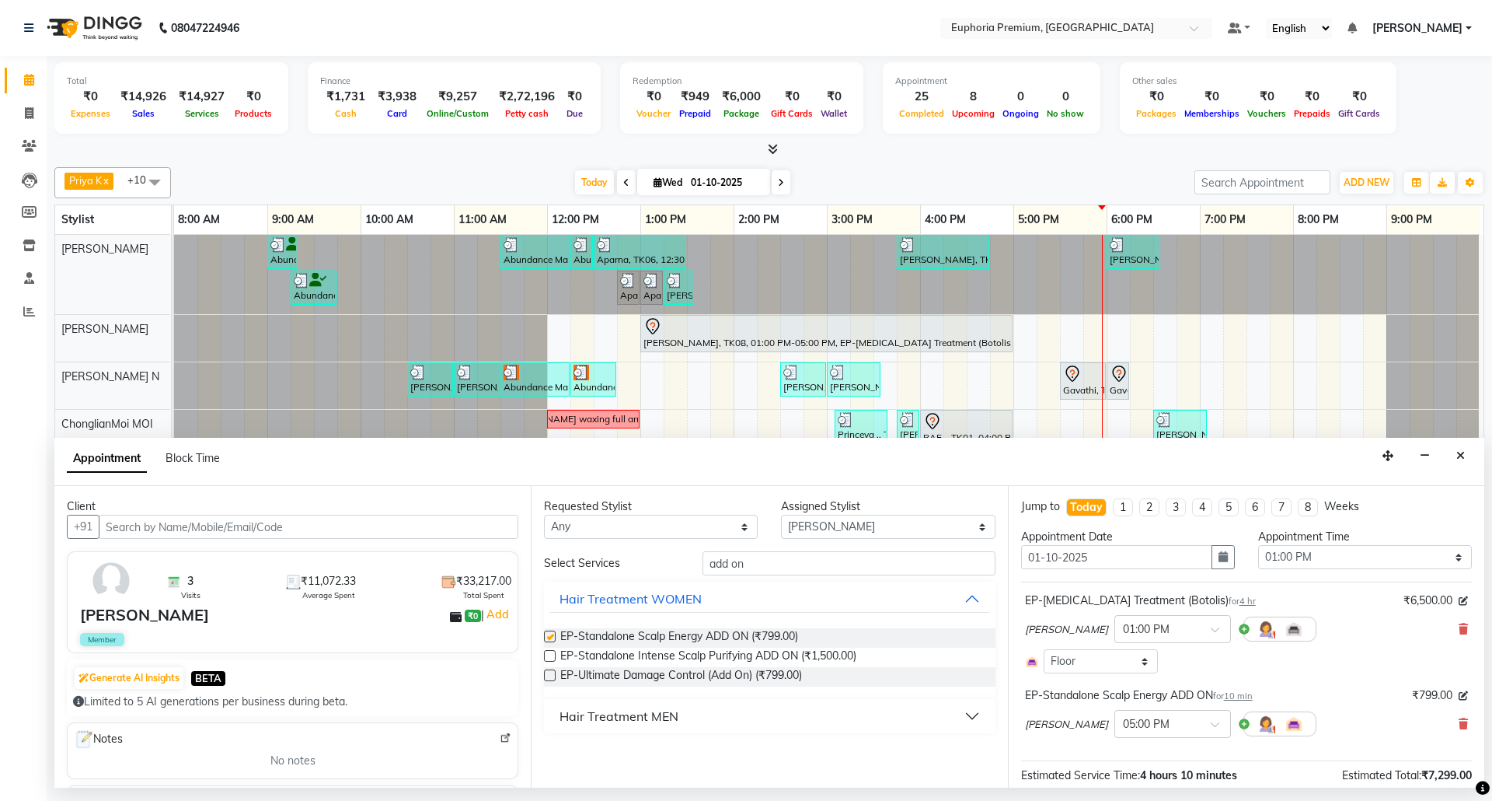
checkbox input "false"
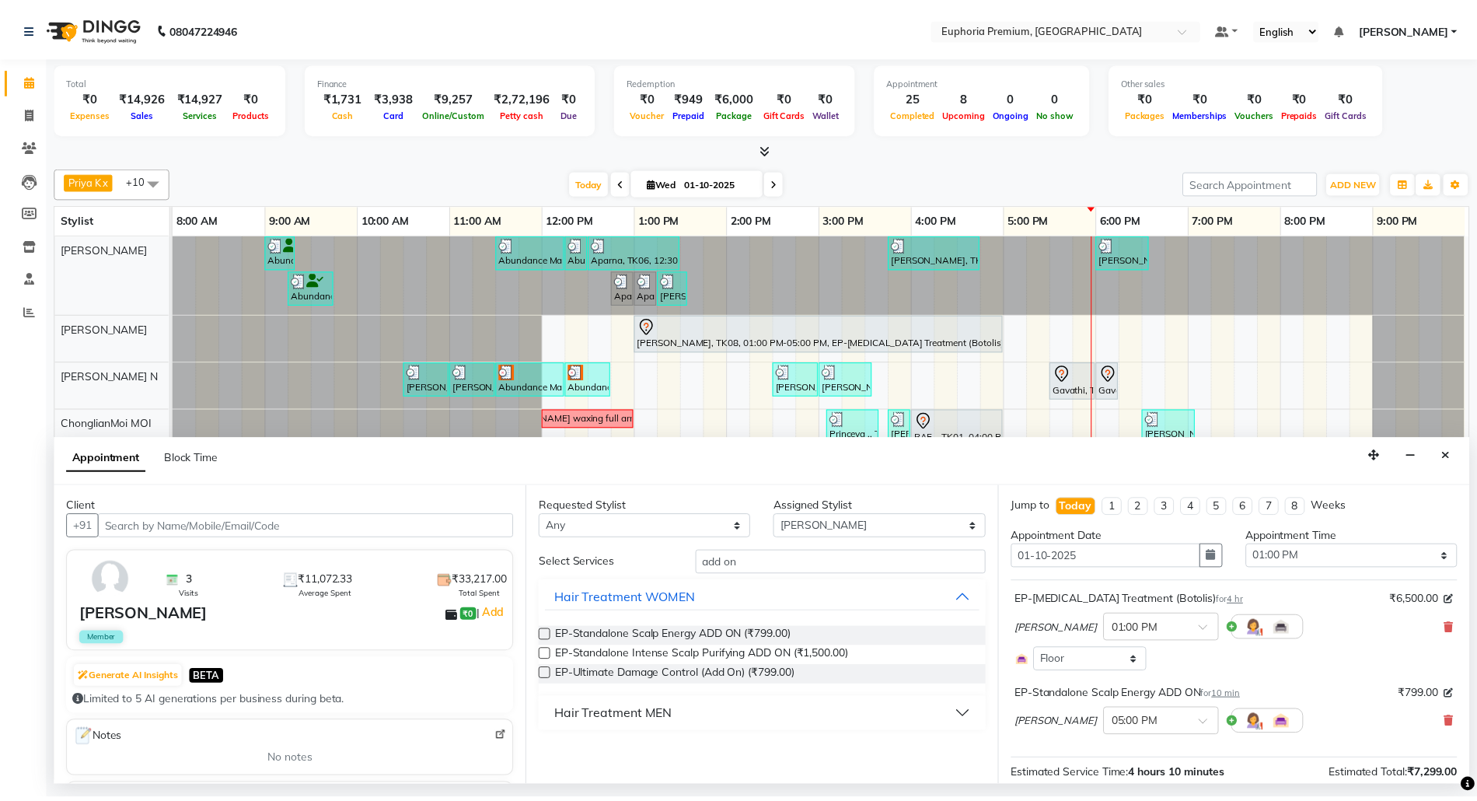
scroll to position [144, 0]
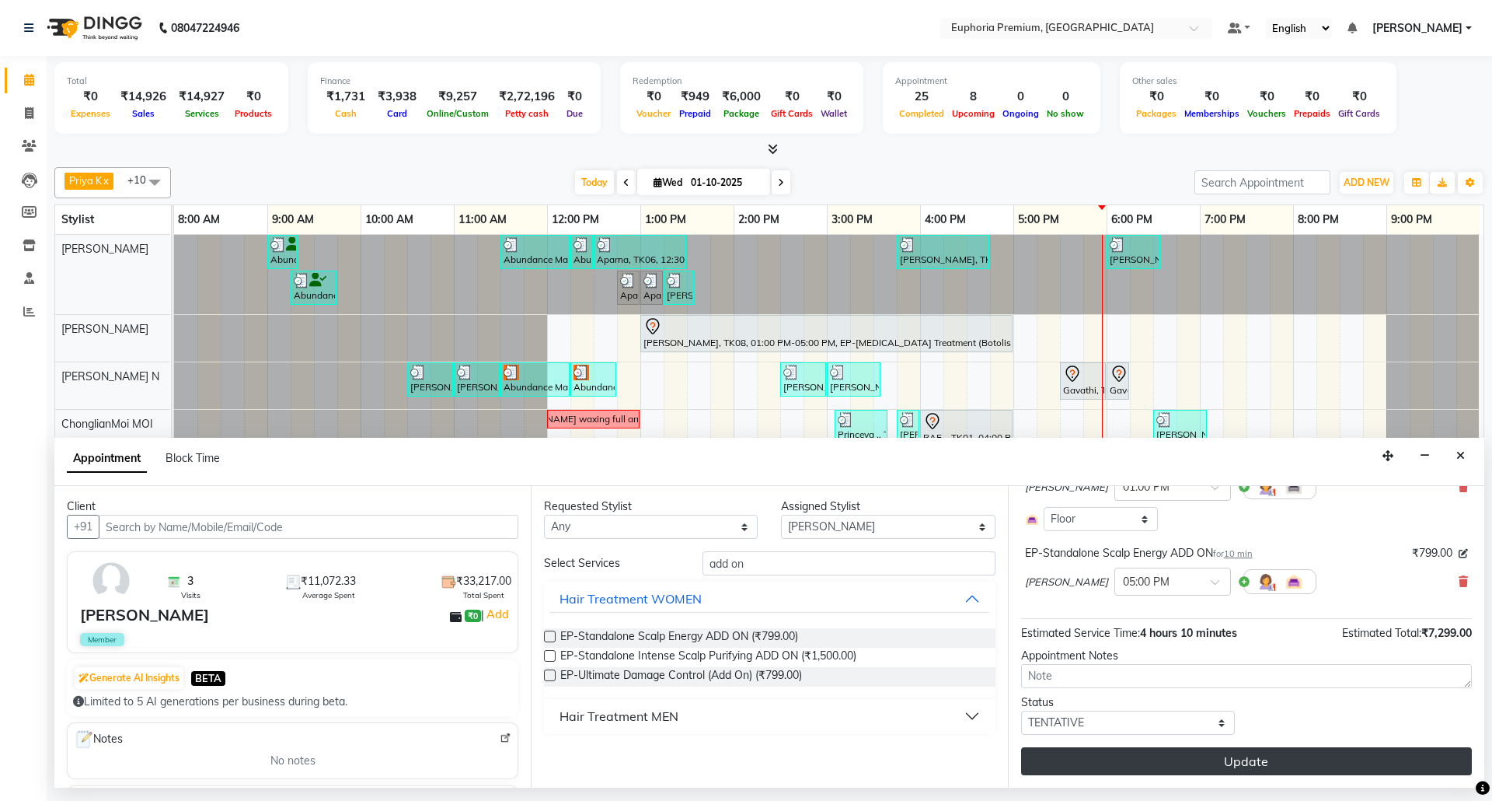
click at [1220, 763] on button "Update" at bounding box center [1246, 761] width 451 height 28
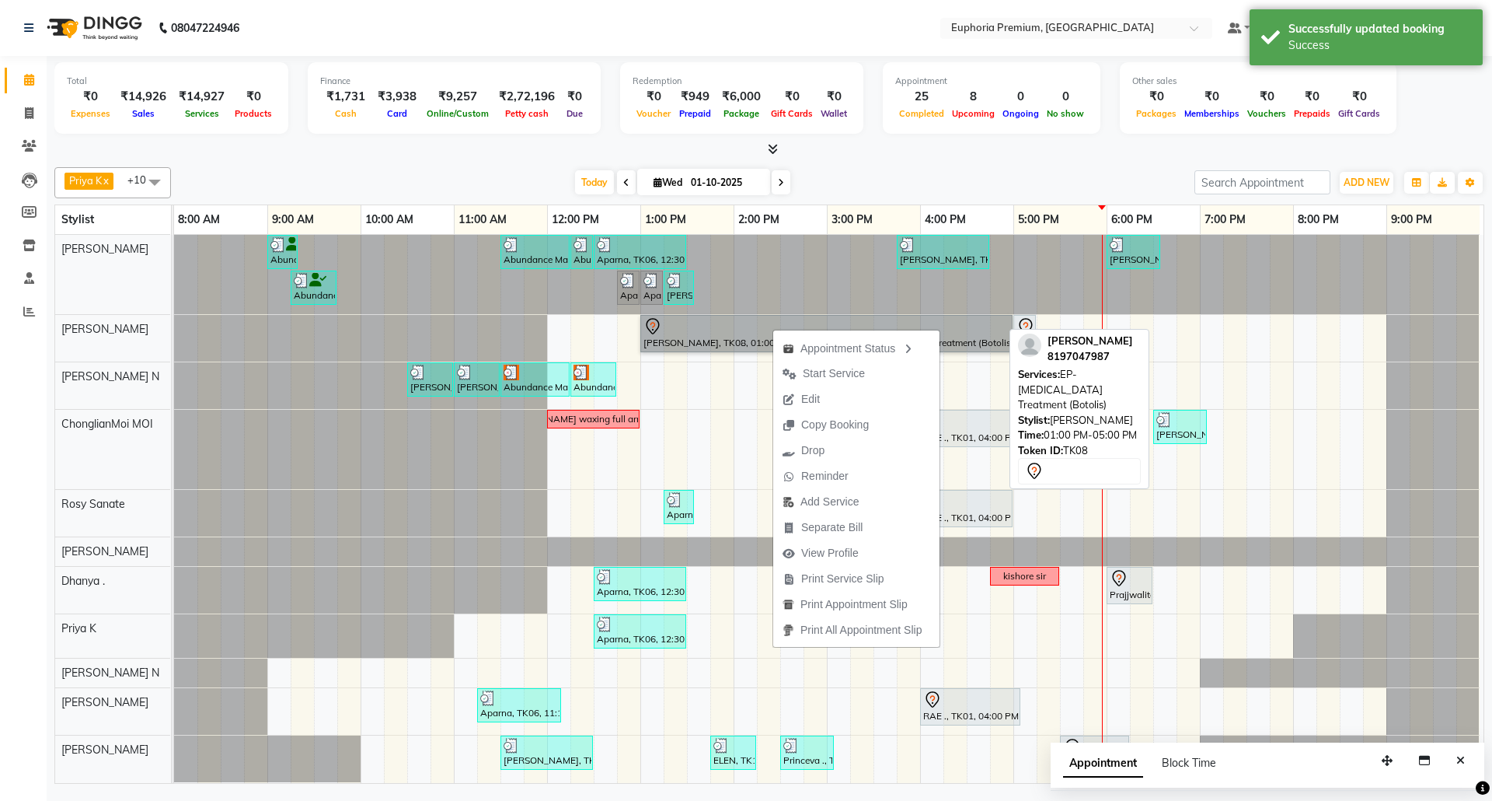
click at [790, 316] on link "[PERSON_NAME], TK08, 01:00 PM-05:00 PM, EP-[MEDICAL_DATA] Treatment (Botolis)" at bounding box center [827, 333] width 372 height 37
select select "7"
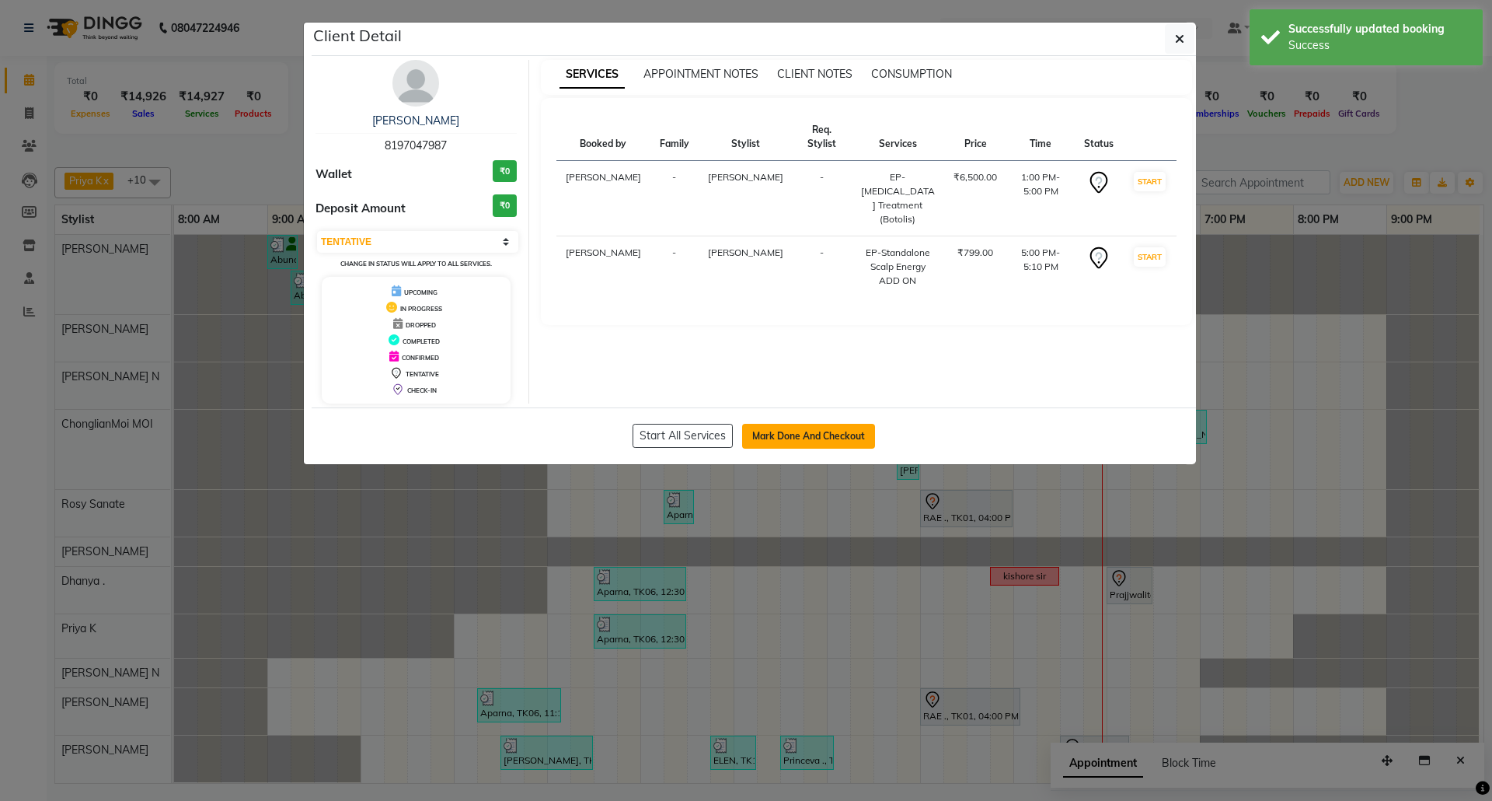
click at [804, 433] on button "Mark Done And Checkout" at bounding box center [808, 436] width 133 height 25
select select "service"
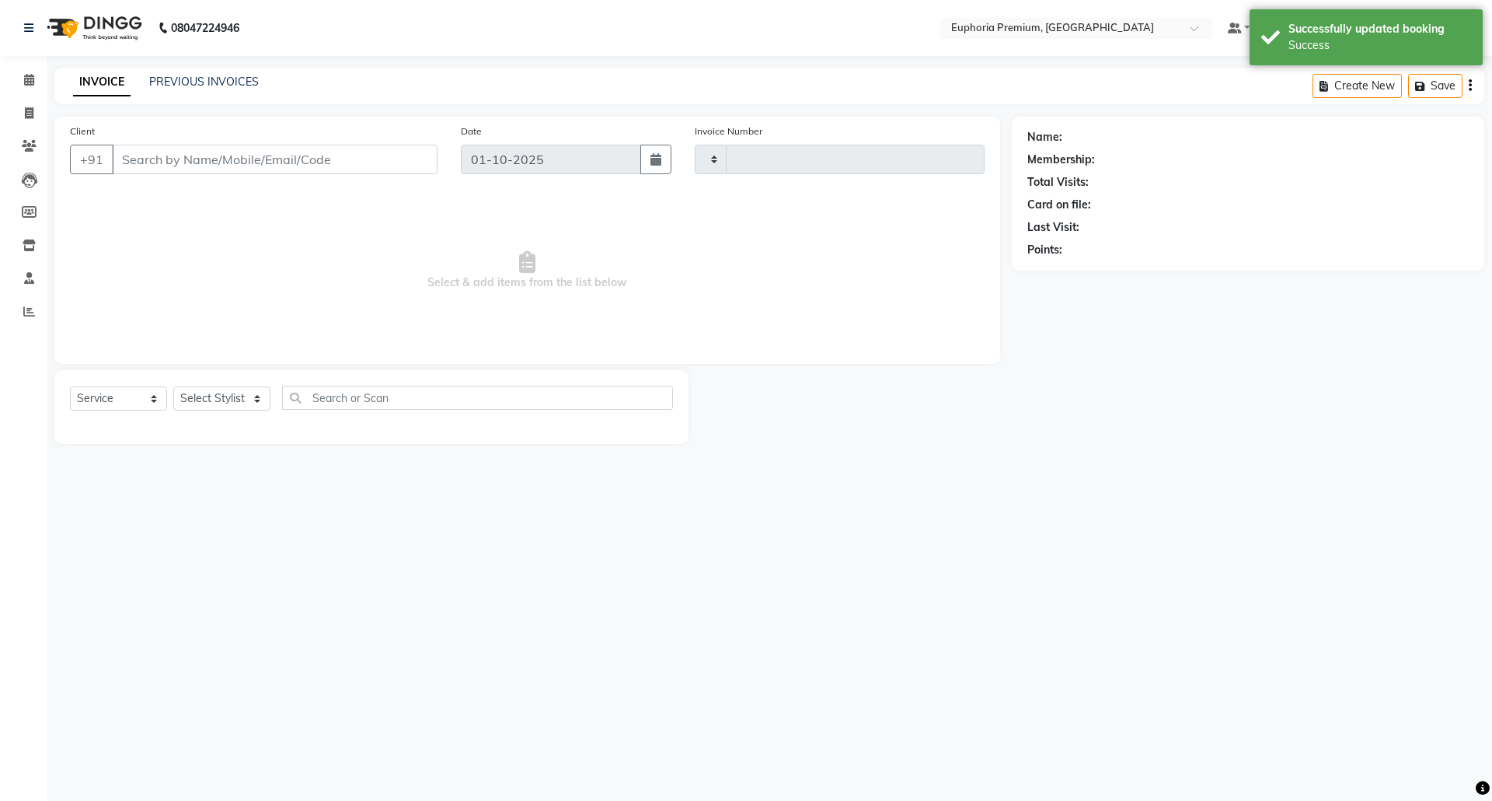
type input "3165"
select select "7925"
type input "81******87"
select select "78117"
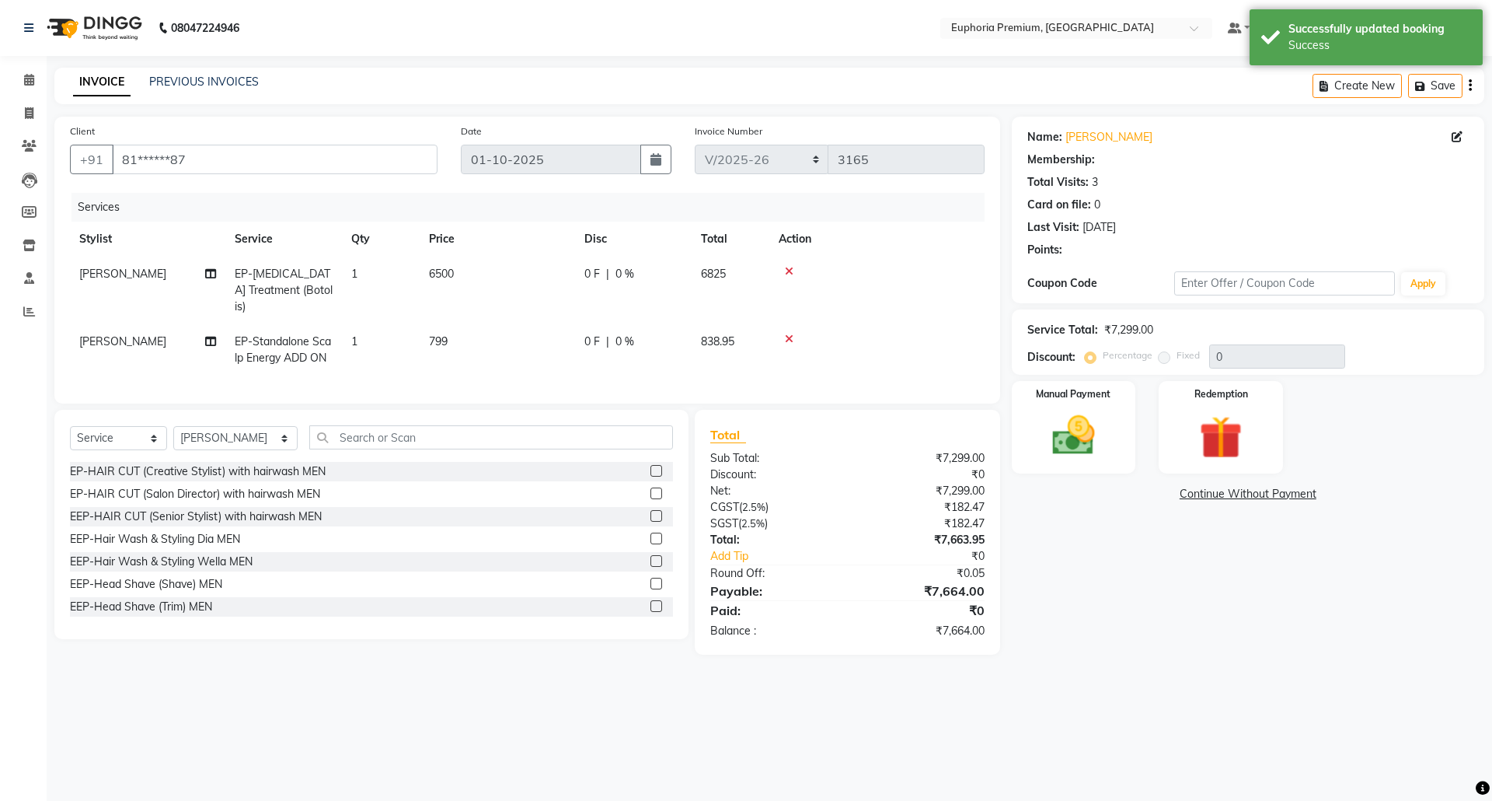
select select "2: Object"
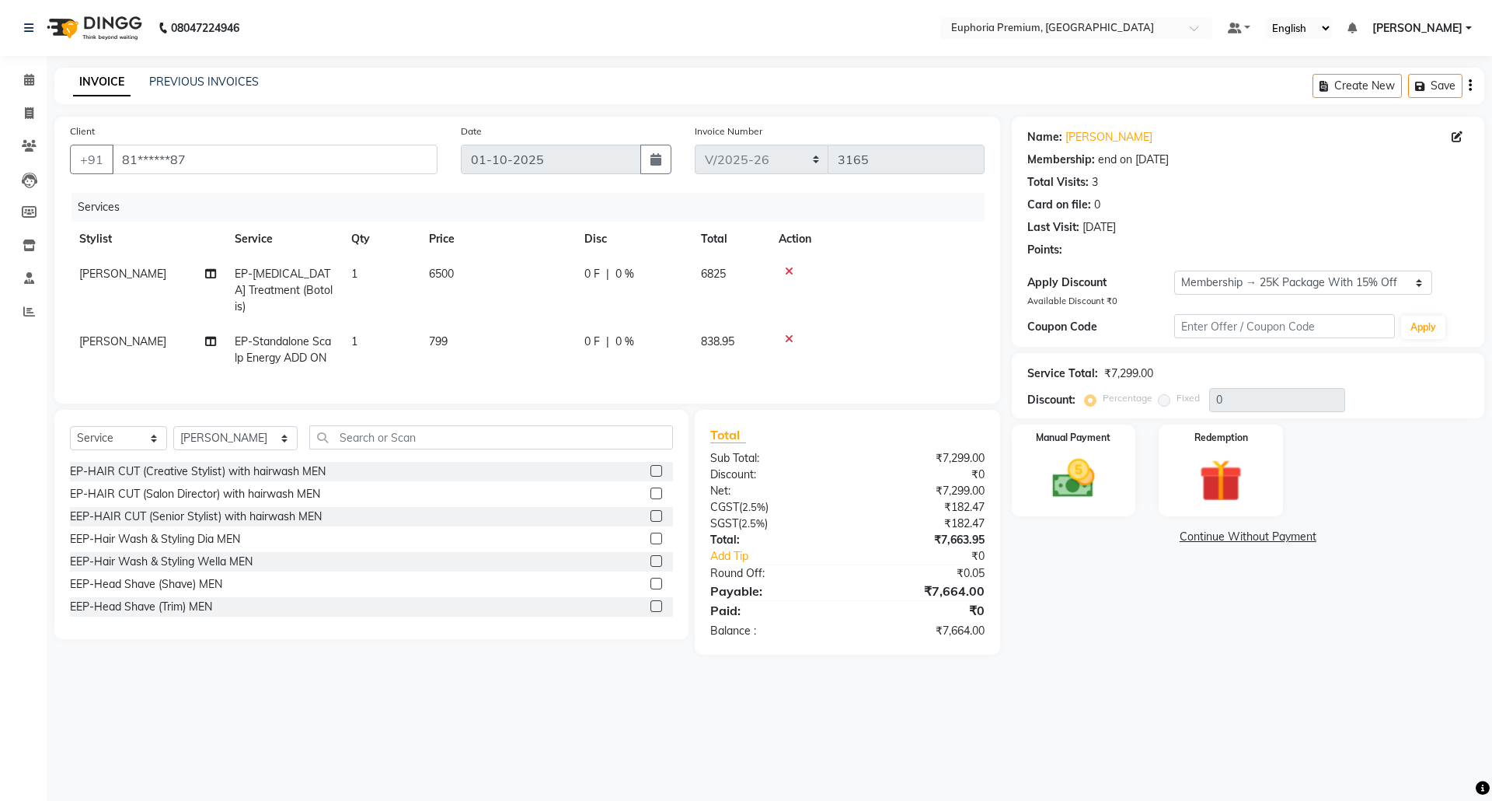
type input "15"
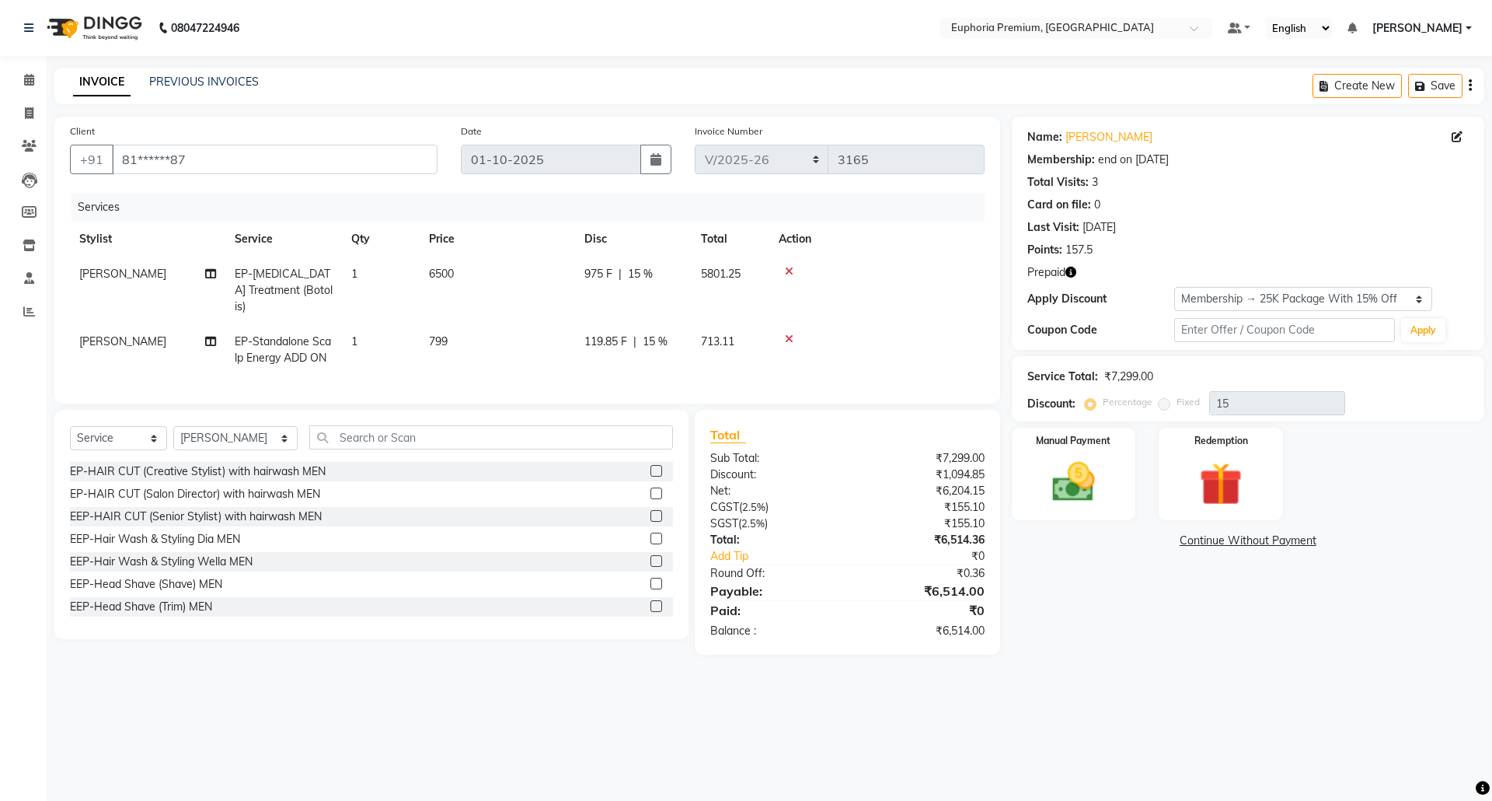
click at [445, 272] on span "6500" at bounding box center [441, 274] width 25 height 14
select select "78117"
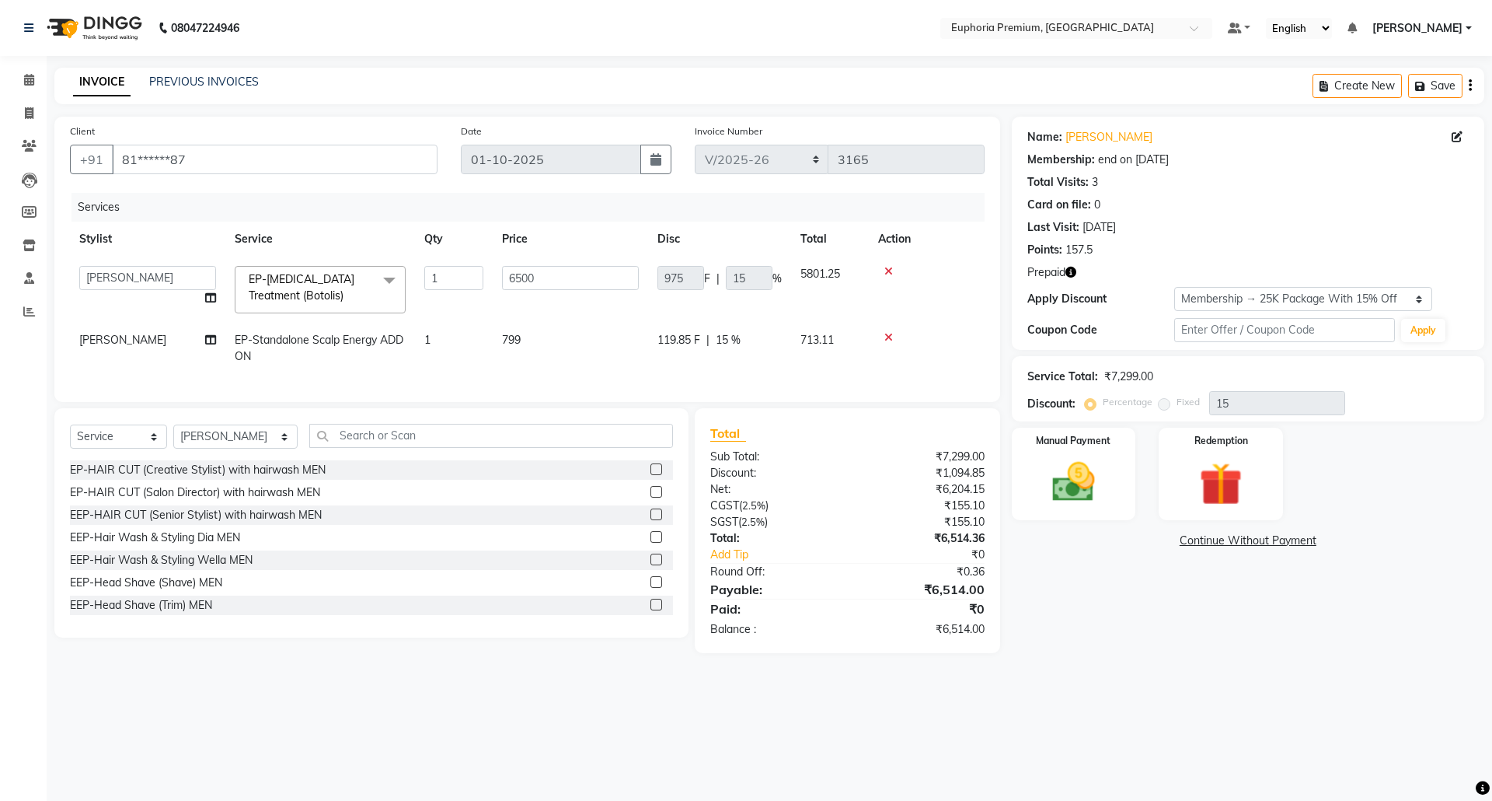
click at [445, 272] on input "1" at bounding box center [453, 278] width 59 height 24
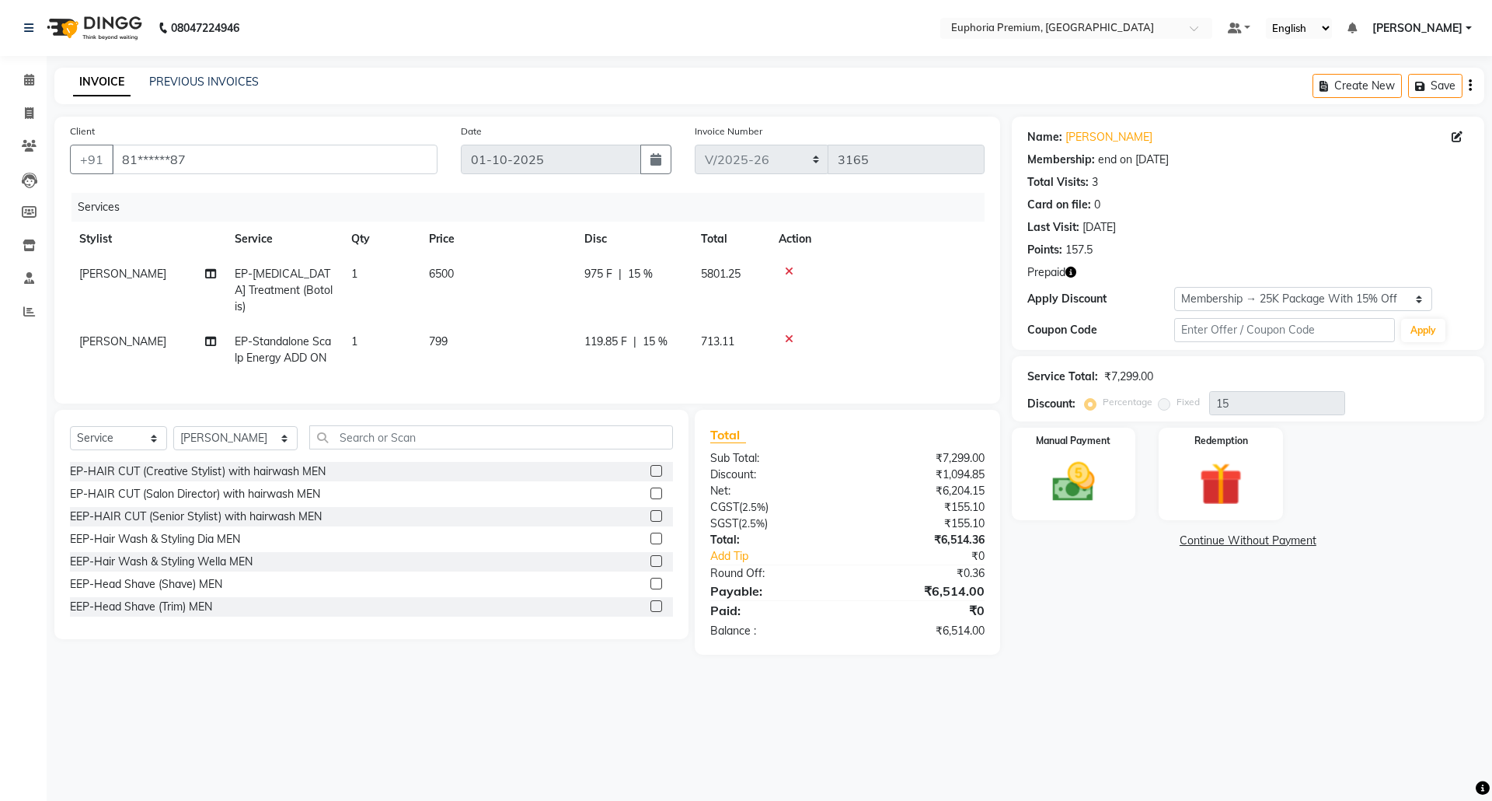
drag, startPoint x: 560, startPoint y: 277, endPoint x: 524, endPoint y: 281, distance: 36.1
click at [449, 281] on td "6500" at bounding box center [497, 291] width 155 height 68
select select "78117"
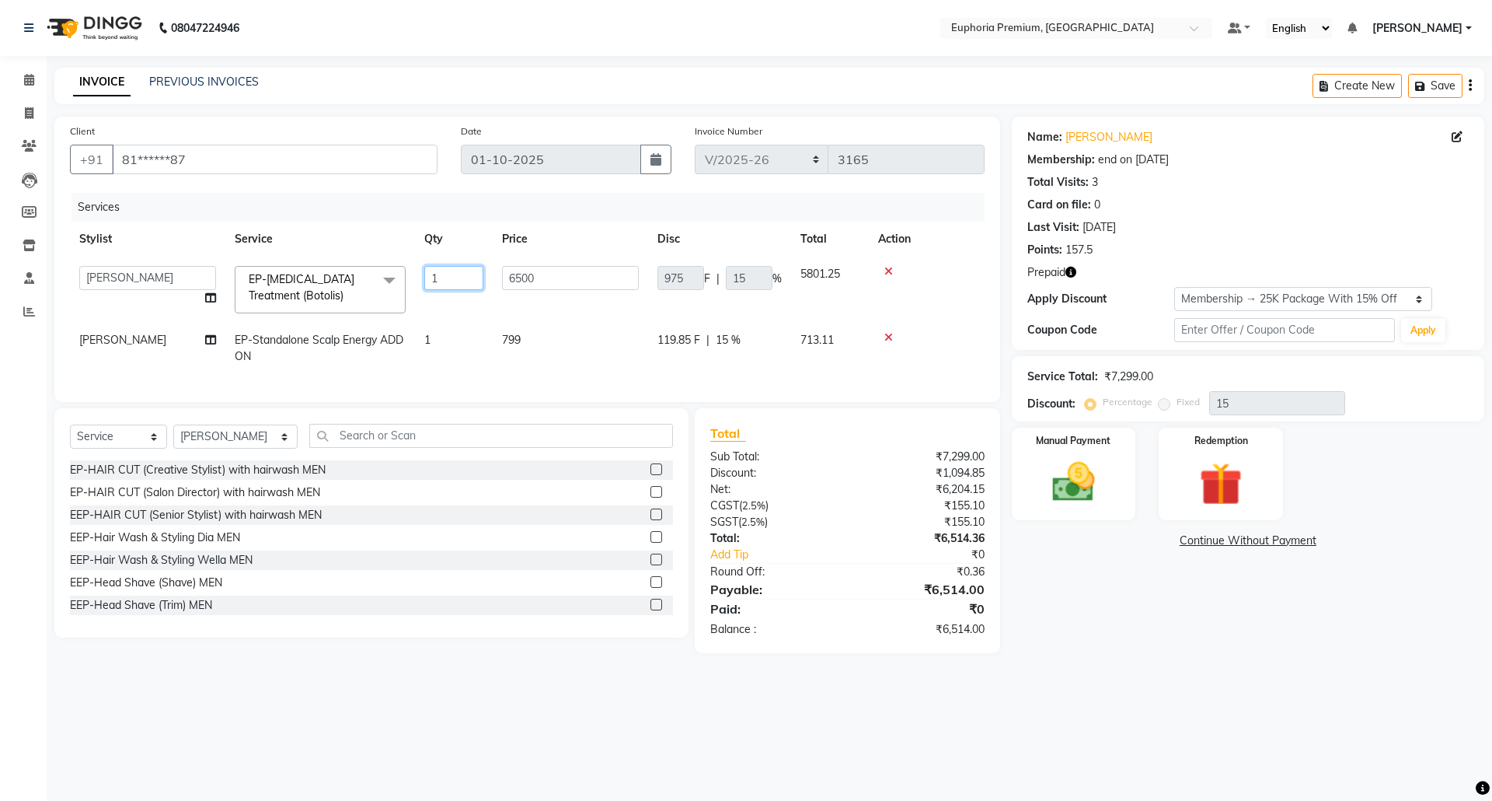
click at [449, 278] on input "1" at bounding box center [453, 278] width 59 height 24
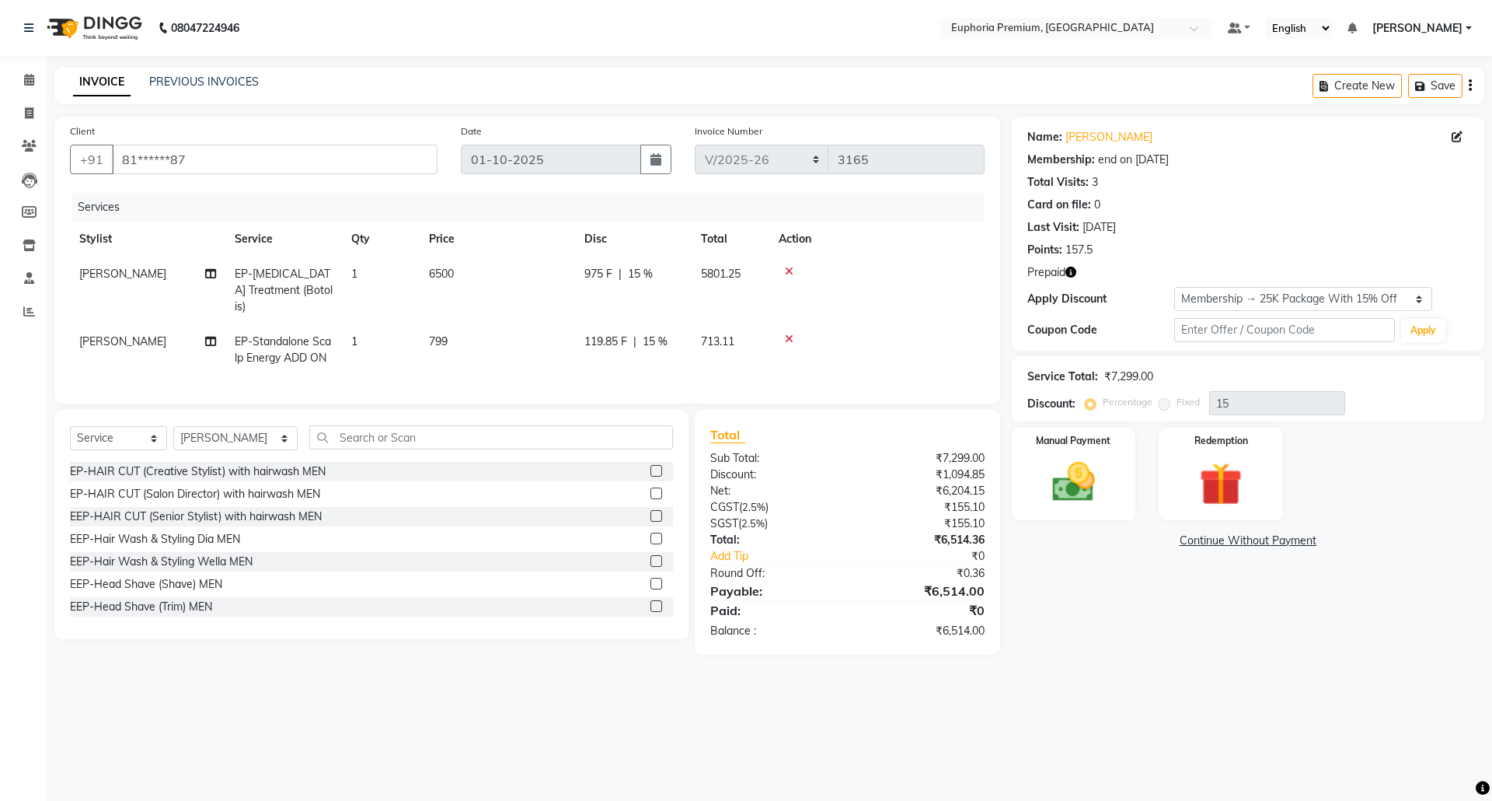
click at [504, 277] on td "6500" at bounding box center [497, 291] width 155 height 68
select select "78117"
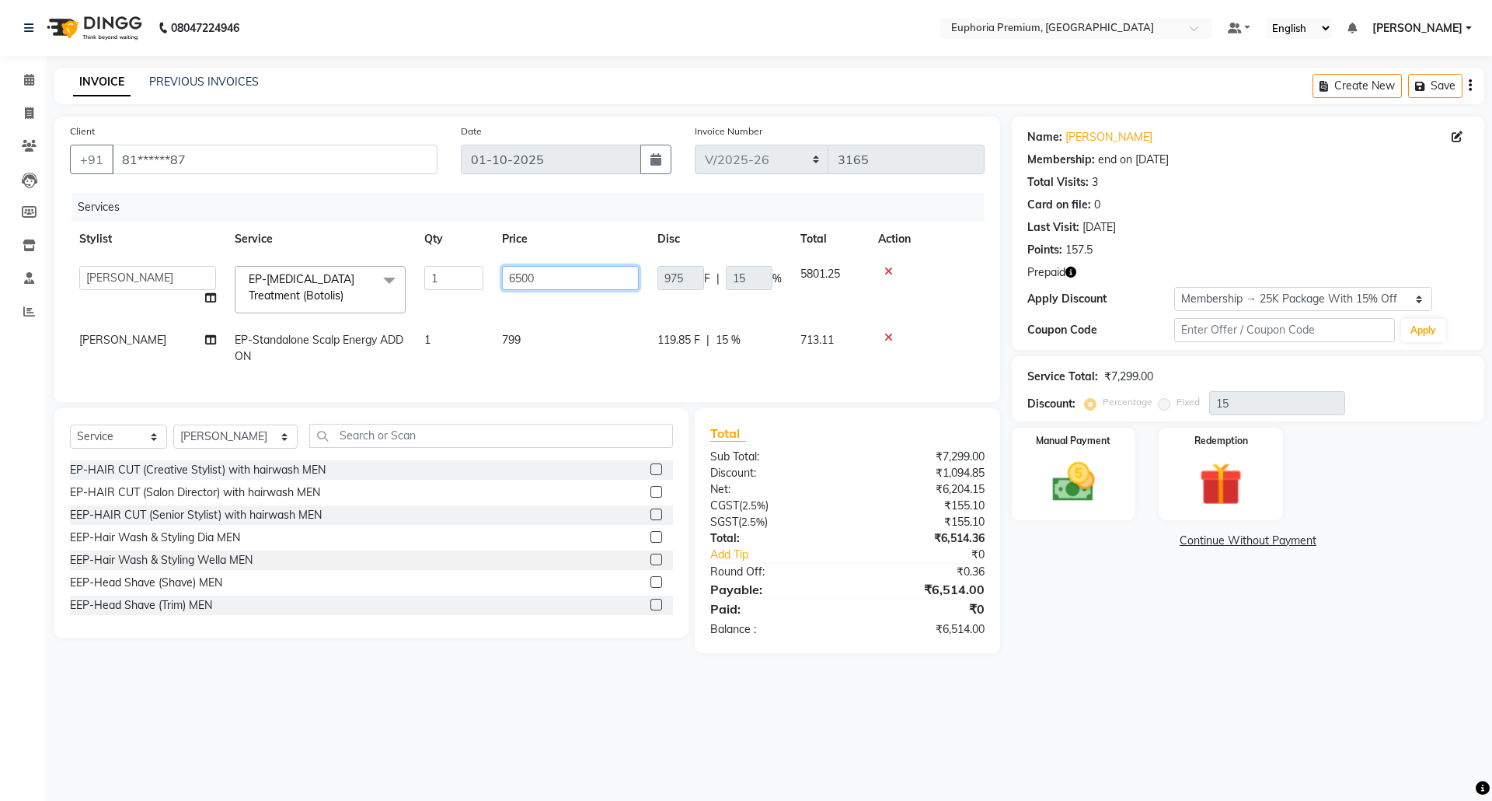
click at [545, 278] on input "6500" at bounding box center [570, 278] width 137 height 24
drag, startPoint x: 545, startPoint y: 278, endPoint x: 495, endPoint y: 267, distance: 50.9
click at [495, 267] on td "6500" at bounding box center [570, 290] width 155 height 66
type input "12000"
click at [1074, 635] on div "Name: Elizabeth Membership: end on 07-09-2026 Total Visits: 3 Card on file: 0 L…" at bounding box center [1254, 385] width 484 height 536
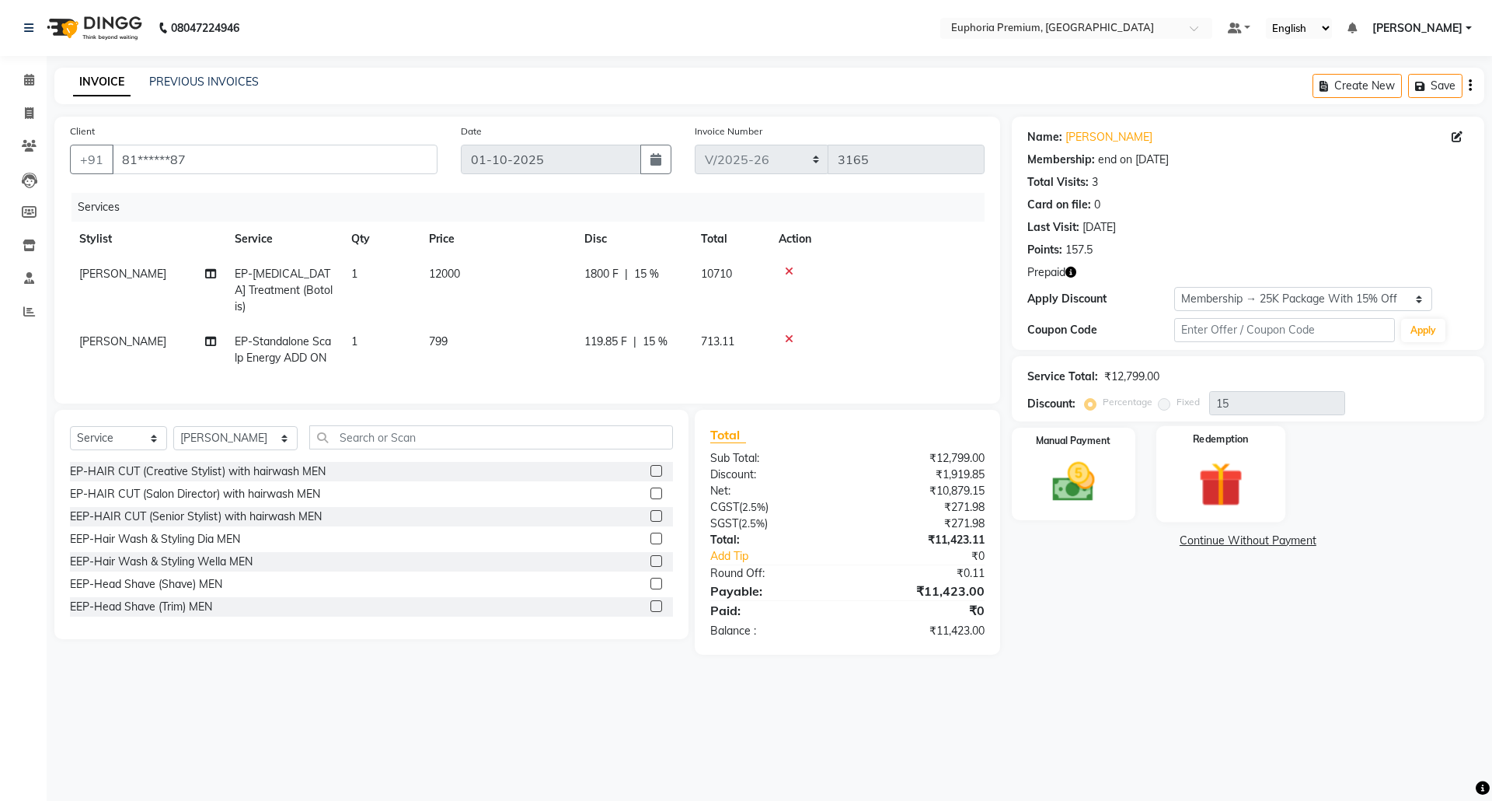
click at [1225, 489] on img at bounding box center [1221, 483] width 72 height 55
click at [1257, 541] on span "1" at bounding box center [1261, 543] width 9 height 9
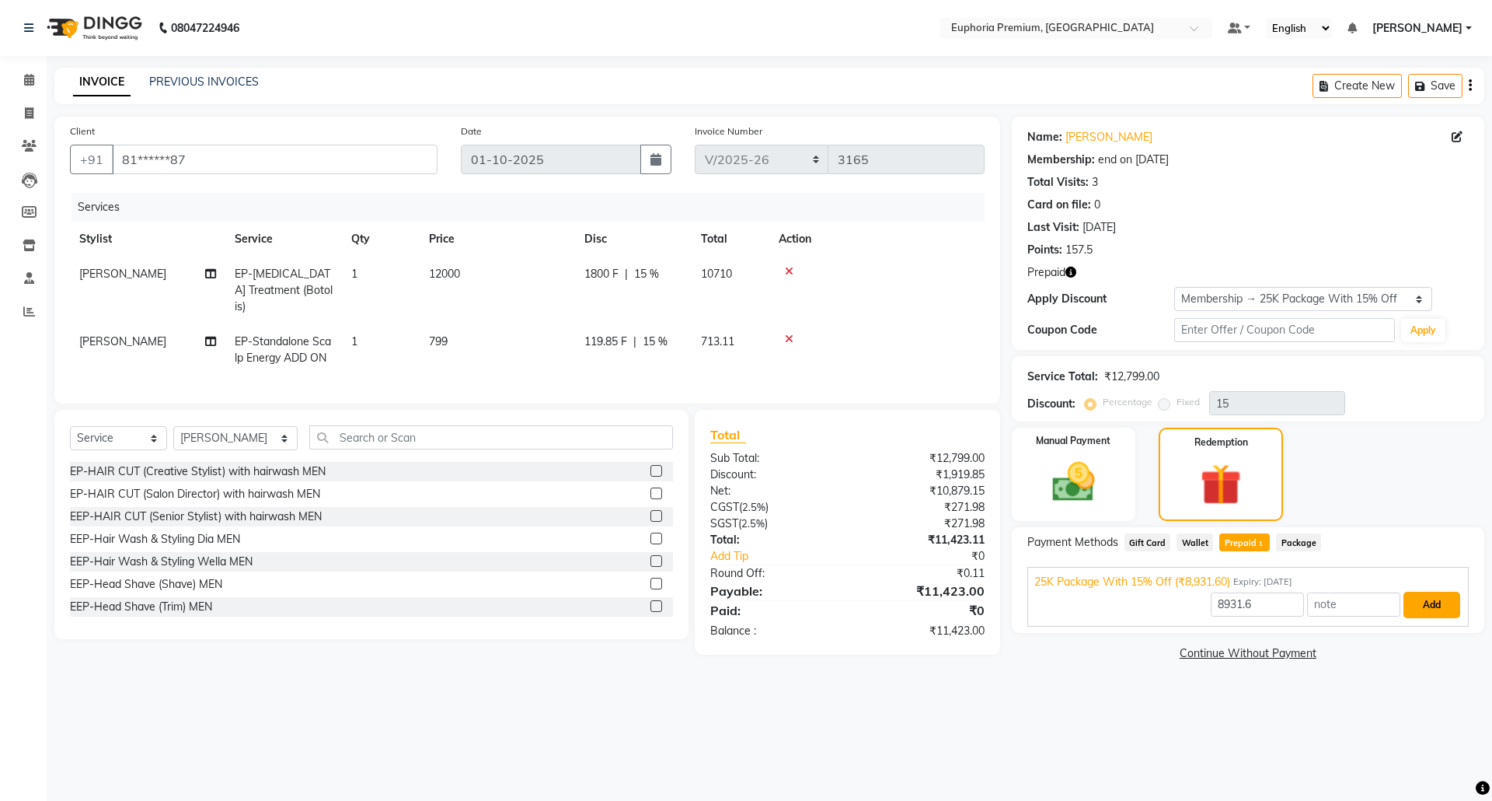
click at [1424, 608] on button "Add" at bounding box center [1432, 605] width 57 height 26
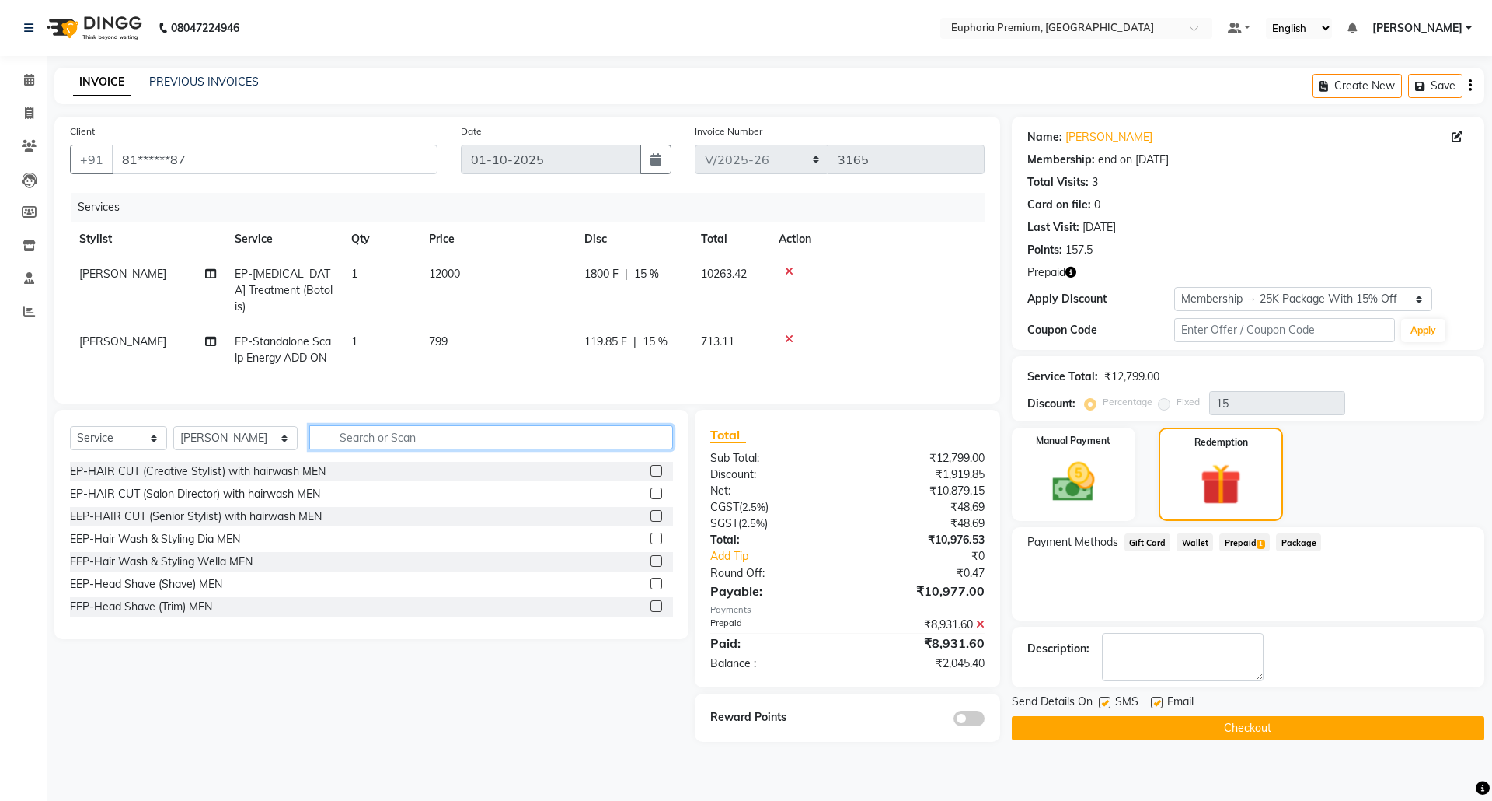
click at [331, 445] on input "text" at bounding box center [491, 437] width 364 height 24
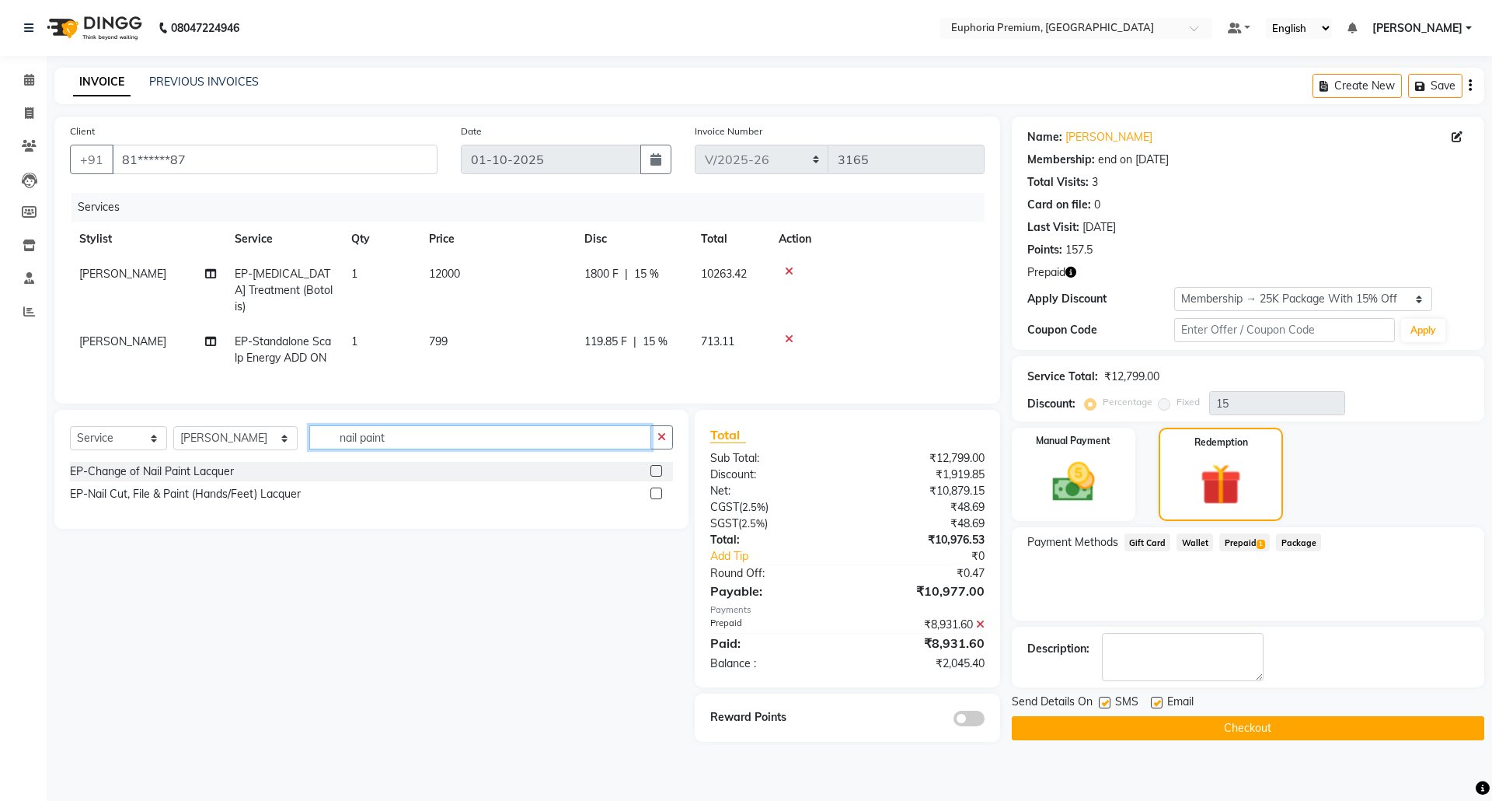
type input "nail paint"
click at [658, 470] on label at bounding box center [657, 471] width 12 height 12
click at [658, 470] on input "checkbox" at bounding box center [656, 471] width 10 height 10
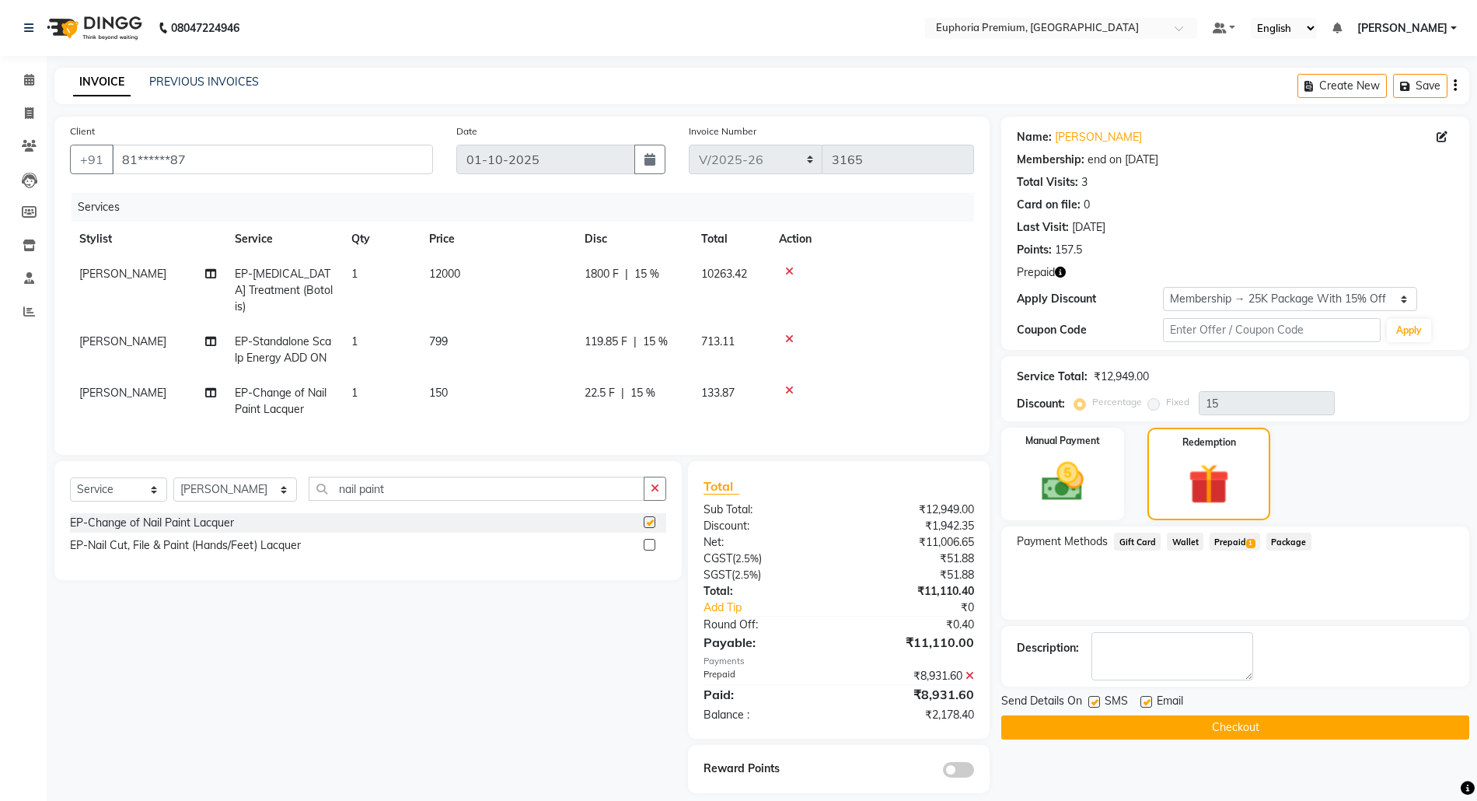
checkbox input "false"
click at [658, 488] on icon "button" at bounding box center [655, 488] width 9 height 11
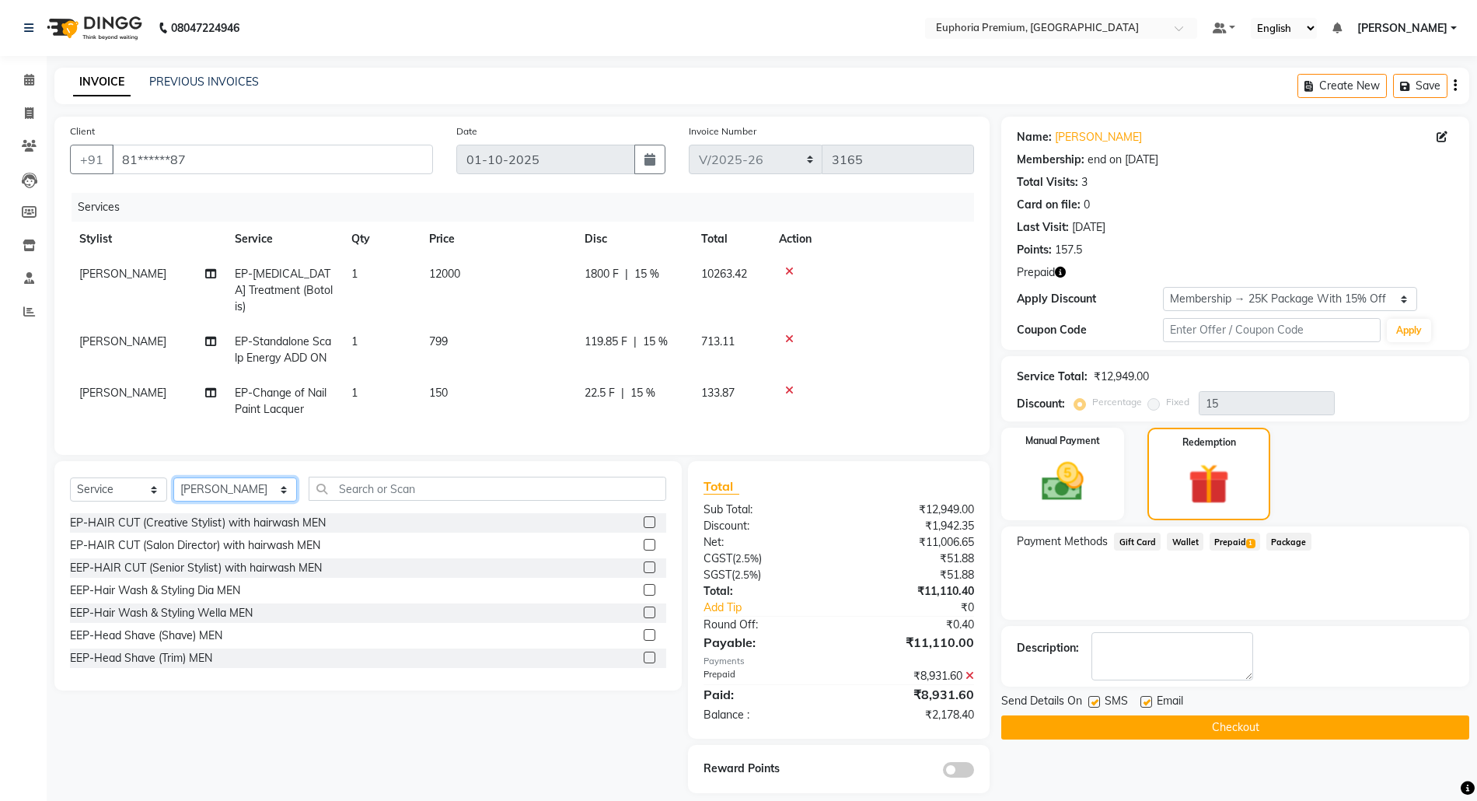
click at [250, 487] on select "Select Stylist Admin [PERSON_NAME] N [PERSON_NAME] N ChonglianMoi MOI [PERSON_N…" at bounding box center [235, 489] width 124 height 24
click at [173, 477] on select "Select Stylist Admin [PERSON_NAME] N [PERSON_NAME] N ChonglianMoi MOI [PERSON_N…" at bounding box center [235, 489] width 124 height 24
click at [141, 499] on select "Select Service Product Membership Package Voucher Prepaid Gift Card" at bounding box center [118, 489] width 97 height 24
select select "product"
click at [70, 477] on select "Select Service Product Membership Package Voucher Prepaid Gift Card" at bounding box center [118, 489] width 97 height 24
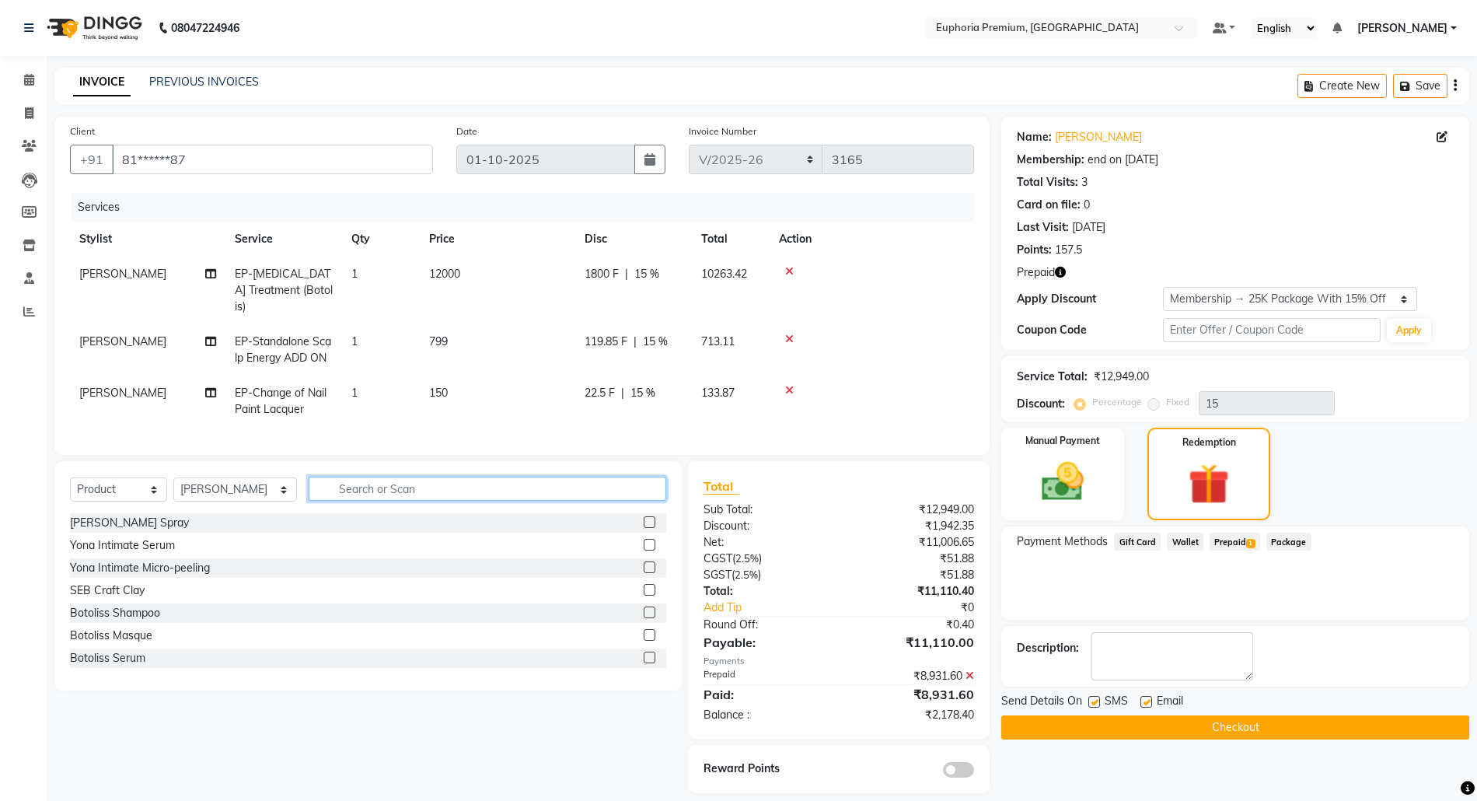
click at [352, 487] on input "text" at bounding box center [488, 488] width 358 height 24
type input "boto"
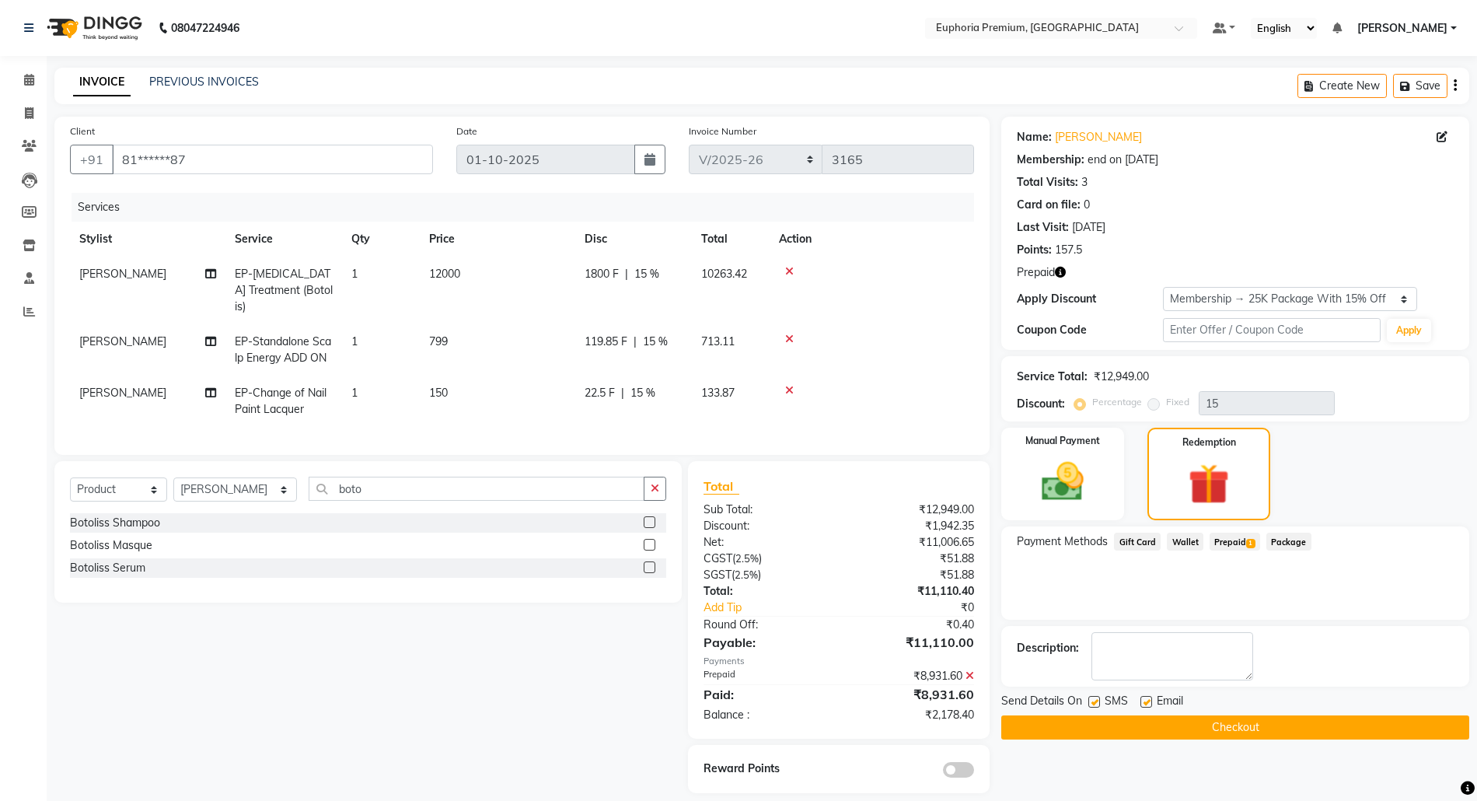
click at [647, 520] on label at bounding box center [650, 522] width 12 height 12
click at [647, 520] on input "checkbox" at bounding box center [649, 523] width 10 height 10
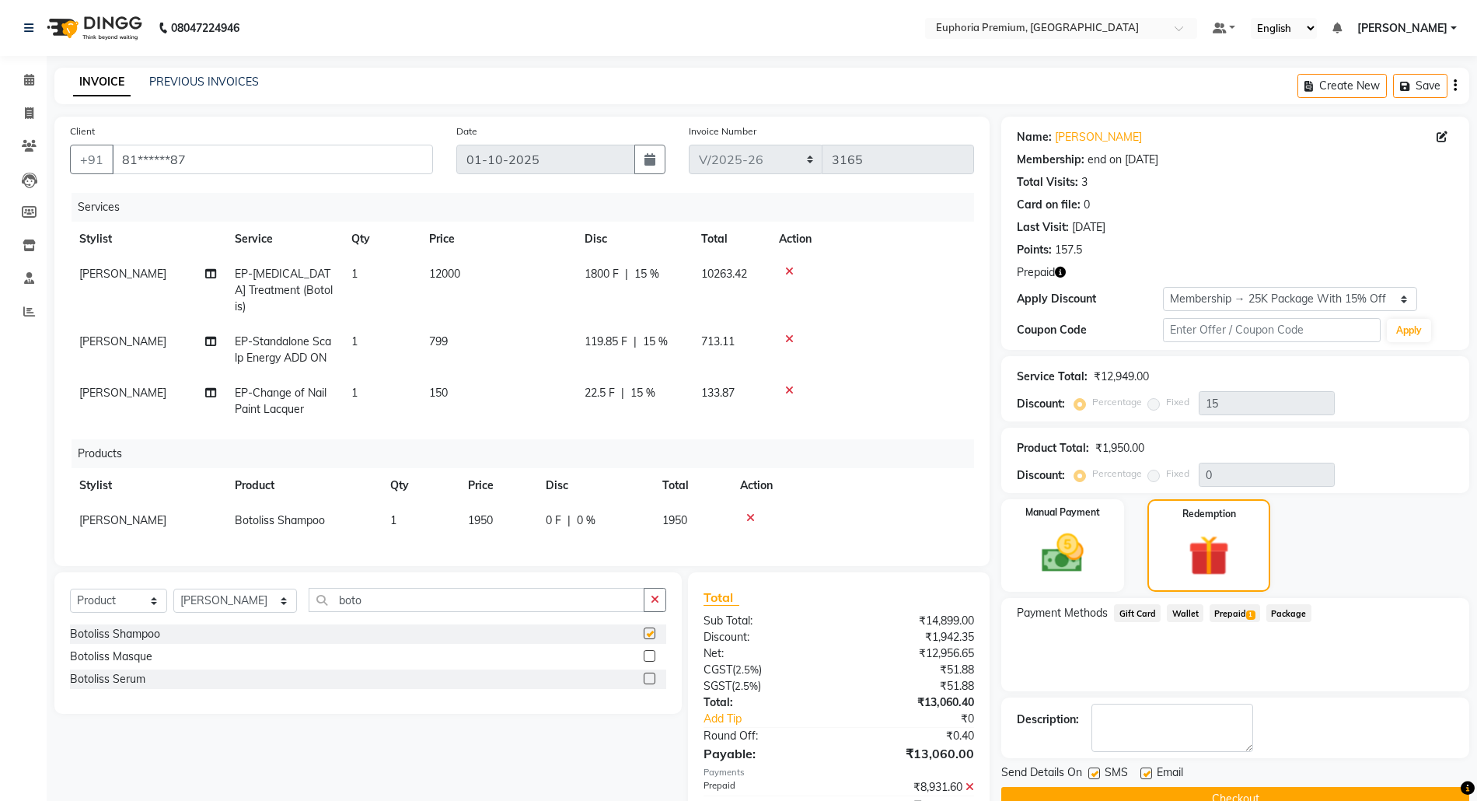
checkbox input "false"
drag, startPoint x: 364, startPoint y: 602, endPoint x: 297, endPoint y: 588, distance: 68.1
click at [309, 588] on input "boto" at bounding box center [477, 600] width 336 height 24
type input "v"
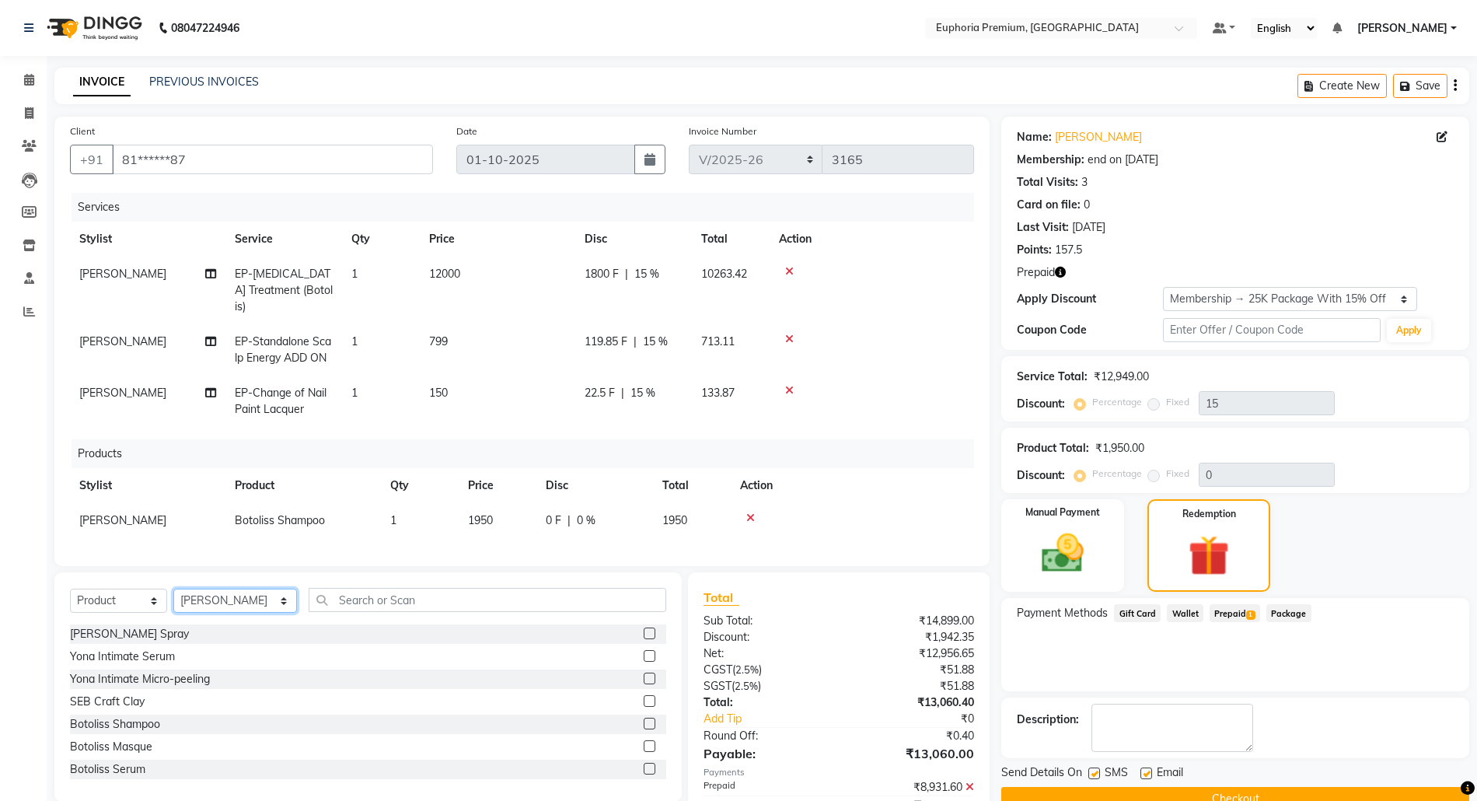
click at [237, 600] on select "Select Stylist Admin [PERSON_NAME] N [PERSON_NAME] N ChonglianMoi MOI [PERSON_N…" at bounding box center [235, 600] width 124 height 24
select select "91236"
click at [173, 588] on select "Select Stylist Admin [PERSON_NAME] N [PERSON_NAME] N ChonglianMoi MOI [PERSON_N…" at bounding box center [235, 600] width 124 height 24
click at [356, 598] on input "text" at bounding box center [488, 600] width 358 height 24
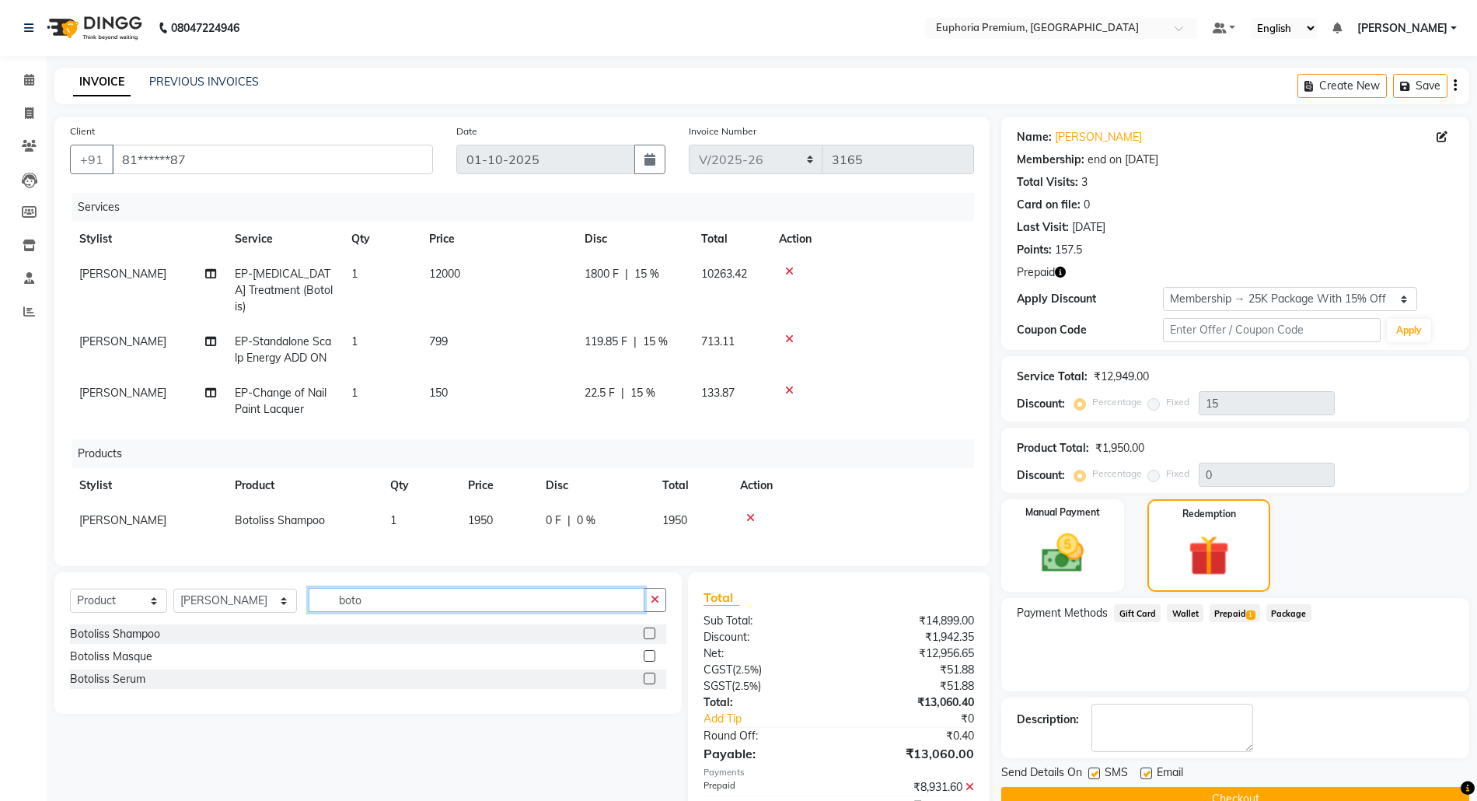
type input "boto"
click at [648, 654] on label at bounding box center [650, 656] width 12 height 12
click at [648, 654] on input "checkbox" at bounding box center [649, 656] width 10 height 10
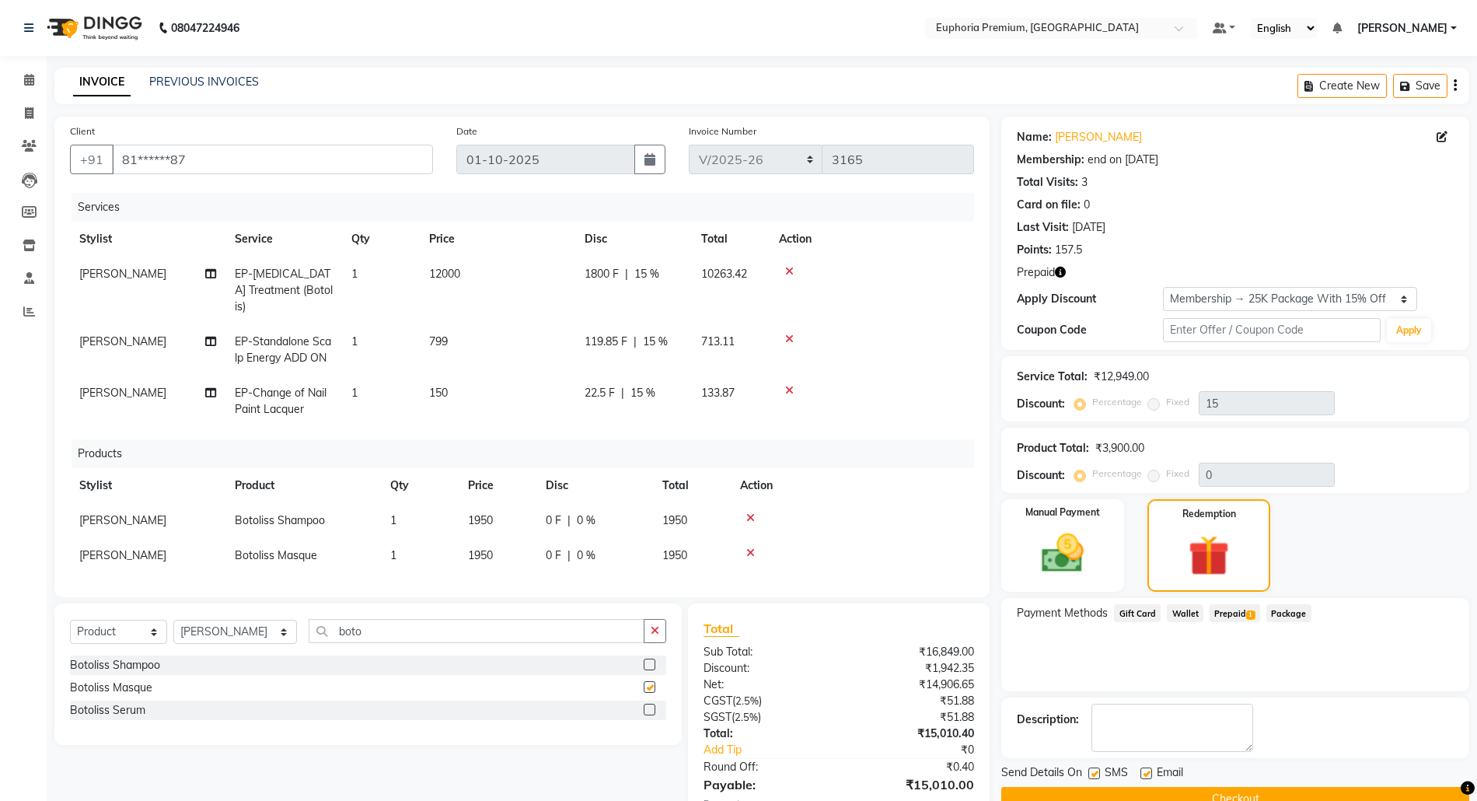
checkbox input "false"
click at [96, 632] on select "Select Service Product Membership Package Voucher Prepaid Gift Card" at bounding box center [118, 632] width 97 height 24
select select "service"
click at [70, 620] on select "Select Service Product Membership Package Voucher Prepaid Gift Card" at bounding box center [118, 632] width 97 height 24
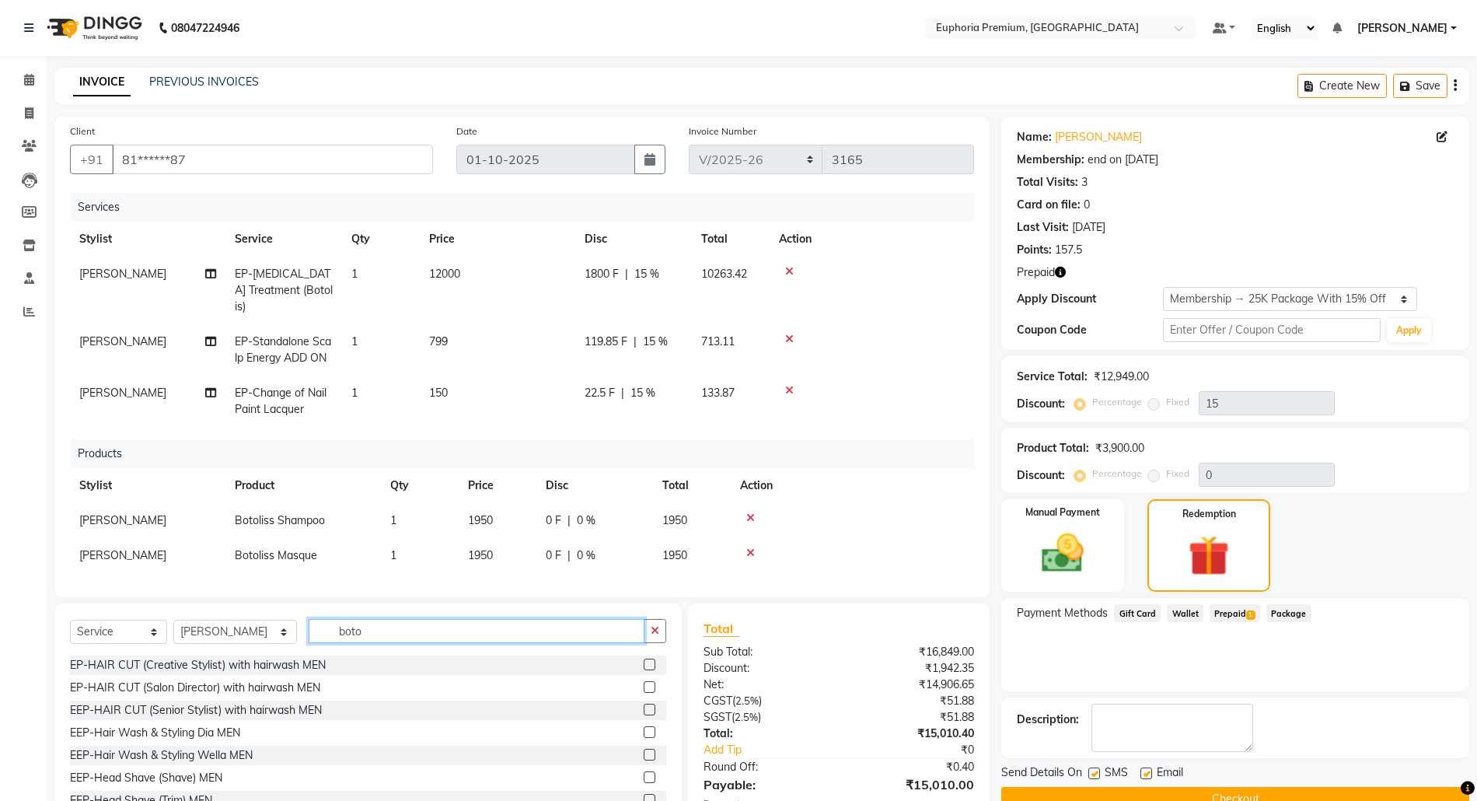
drag, startPoint x: 396, startPoint y: 629, endPoint x: 271, endPoint y: 630, distance: 125.1
click at [271, 630] on div "Select Service Product Membership Package Voucher Prepaid Gift Card Select Styl…" at bounding box center [368, 637] width 596 height 37
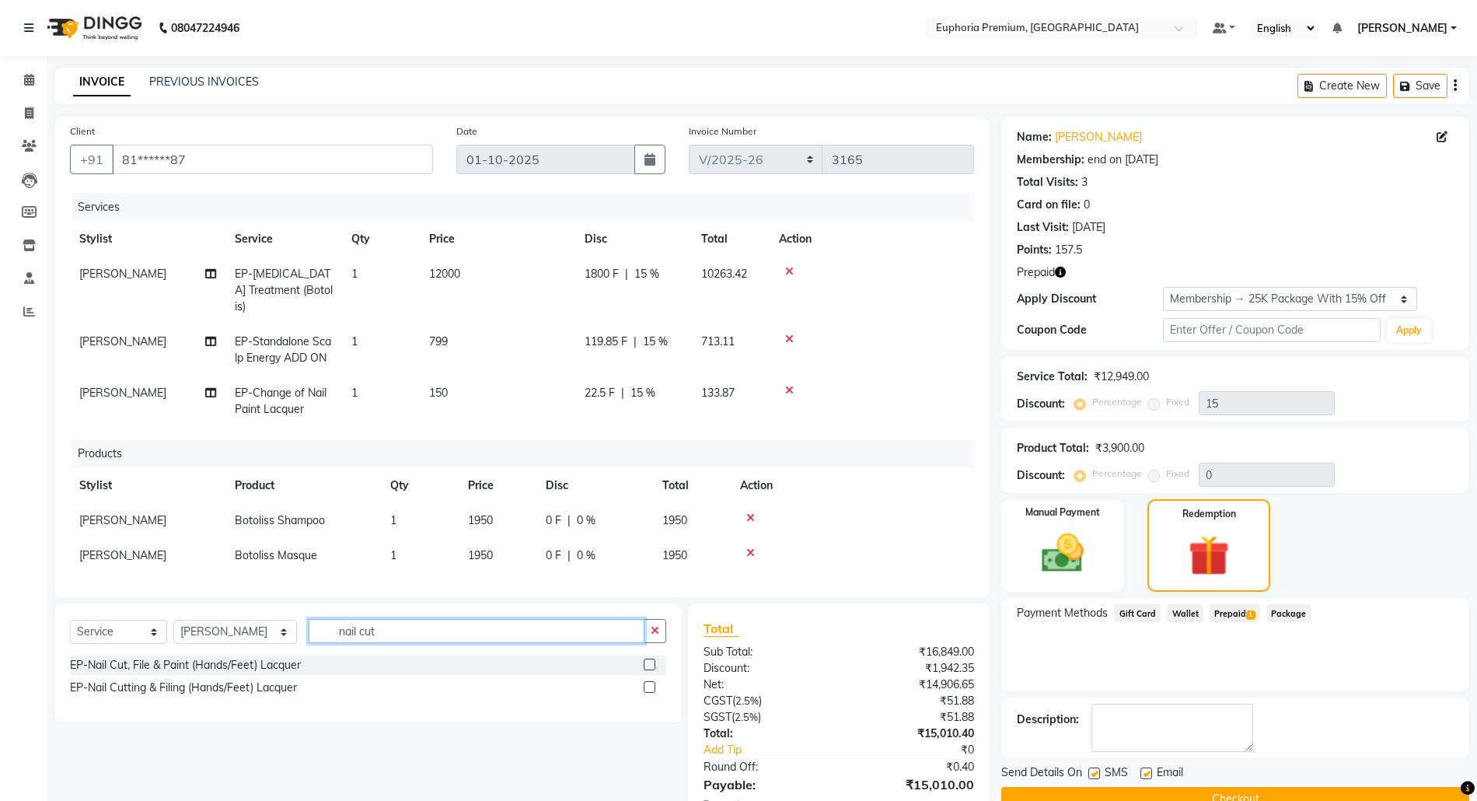
type input "nail cut"
click at [787, 385] on icon at bounding box center [789, 390] width 9 height 11
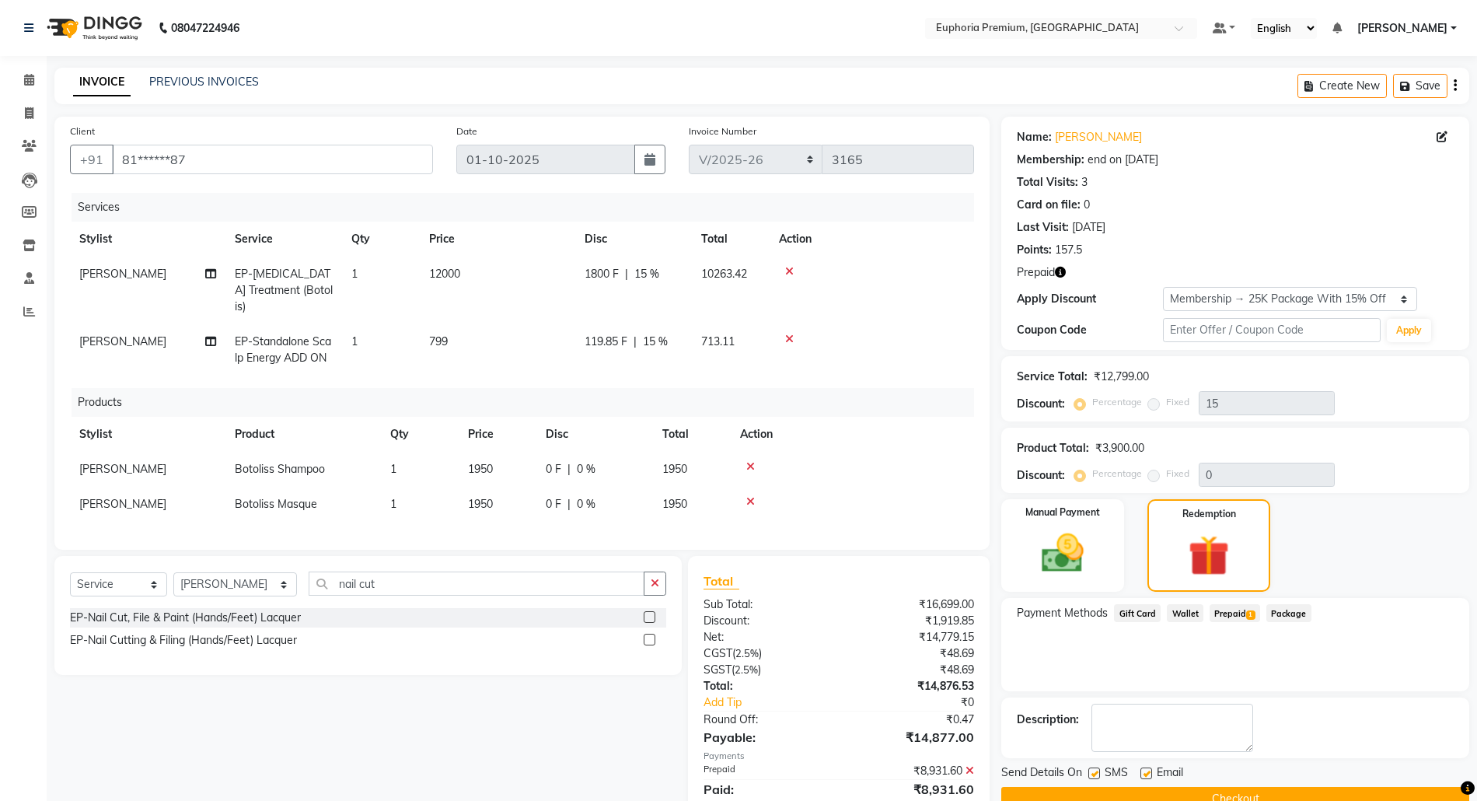
click at [648, 611] on label at bounding box center [650, 617] width 12 height 12
click at [648, 613] on input "checkbox" at bounding box center [649, 618] width 10 height 10
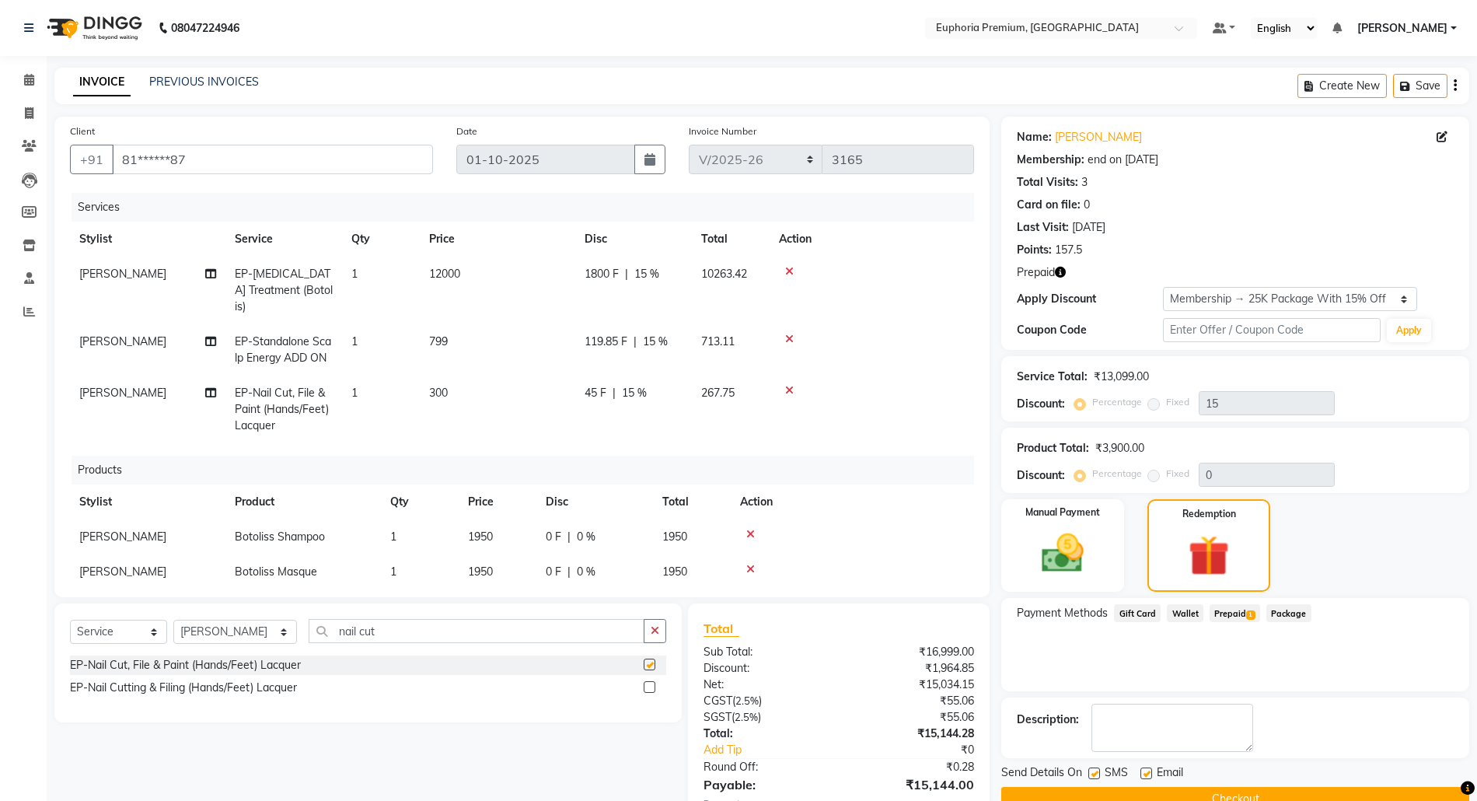
checkbox input "false"
click at [1409, 86] on icon "button" at bounding box center [1408, 86] width 16 height 11
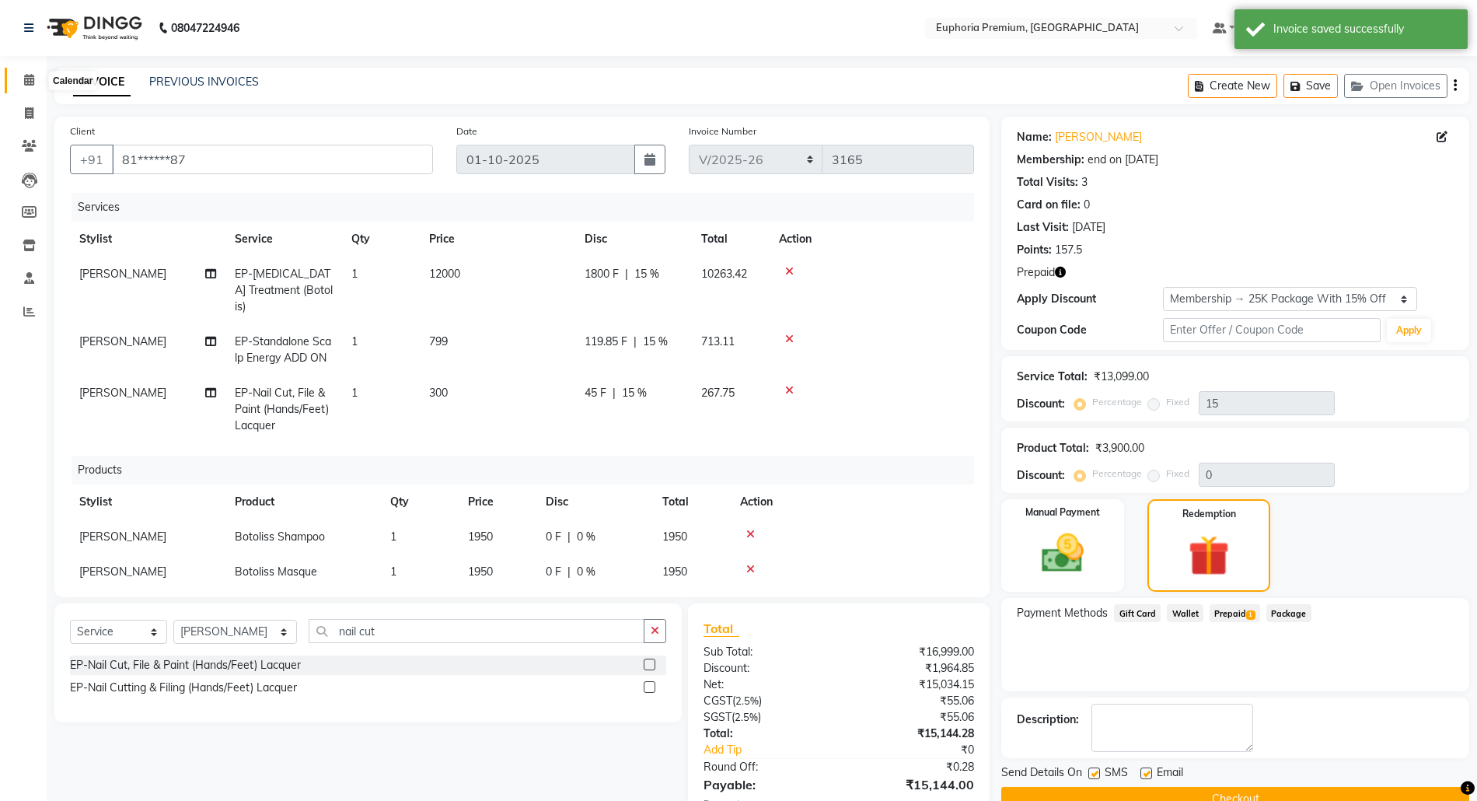
click at [19, 79] on span at bounding box center [29, 81] width 27 height 18
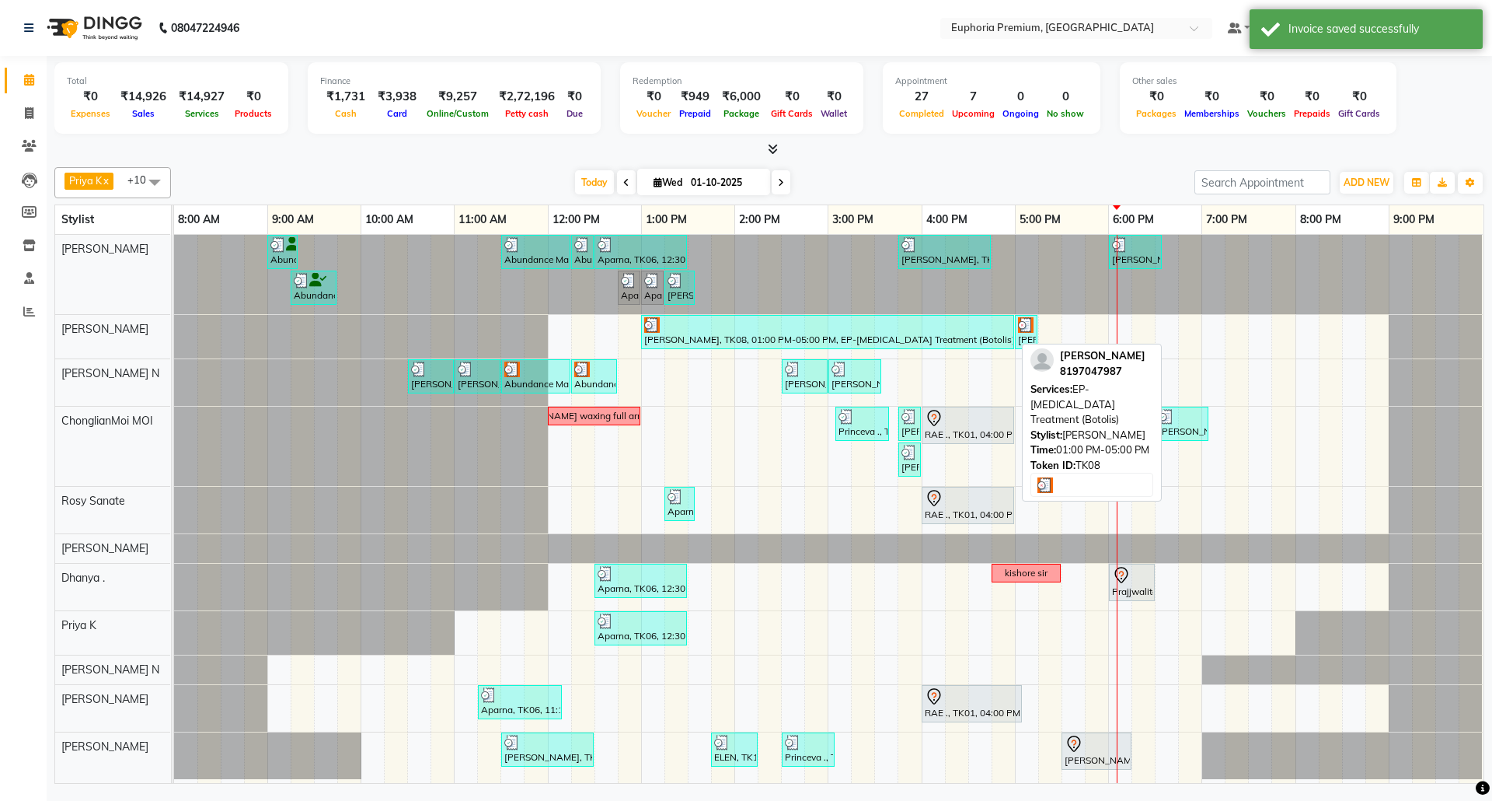
click at [731, 334] on div "[PERSON_NAME], TK08, 01:00 PM-05:00 PM, EP-[MEDICAL_DATA] Treatment (Botolis)" at bounding box center [828, 332] width 370 height 30
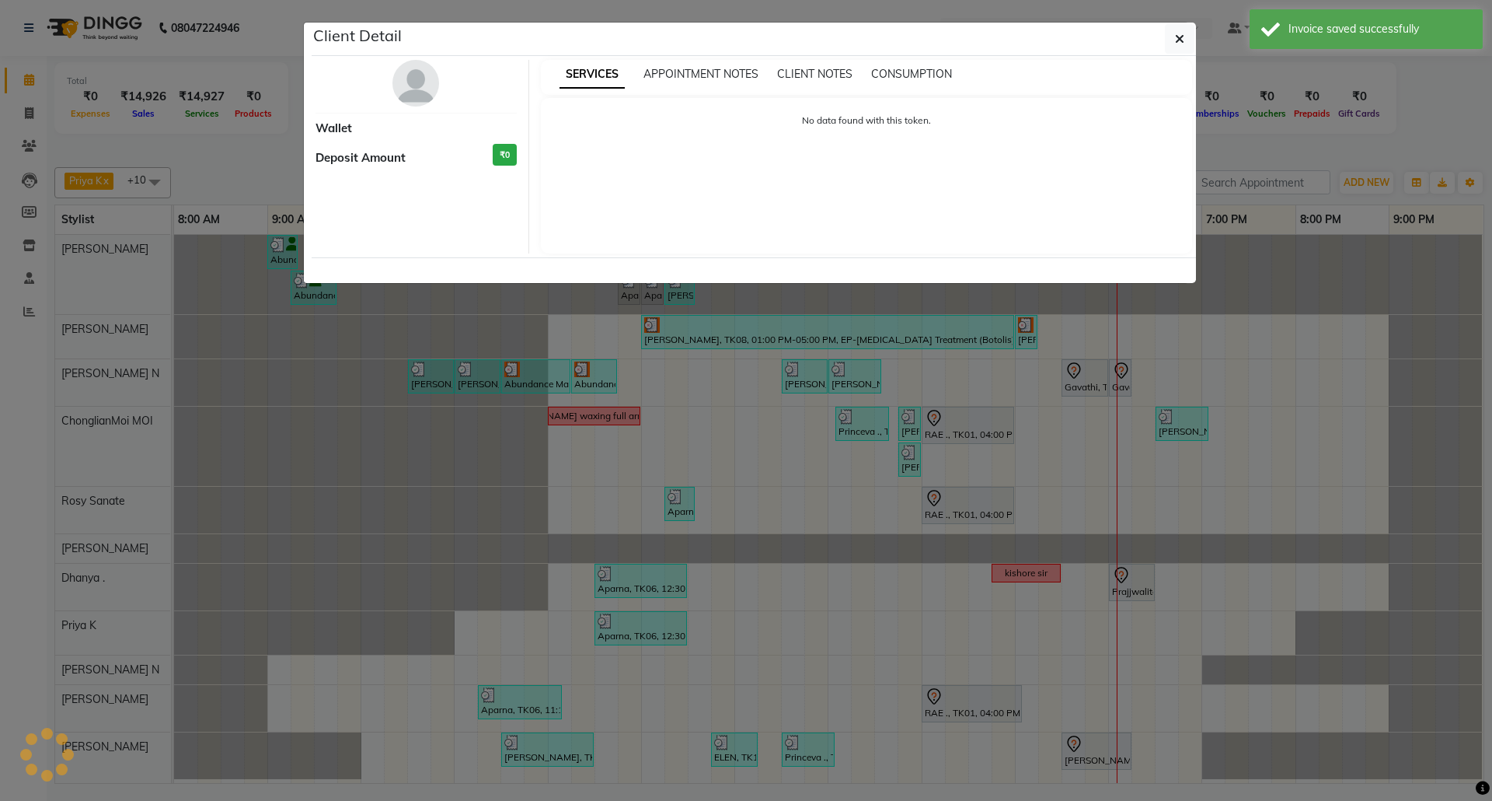
select select "3"
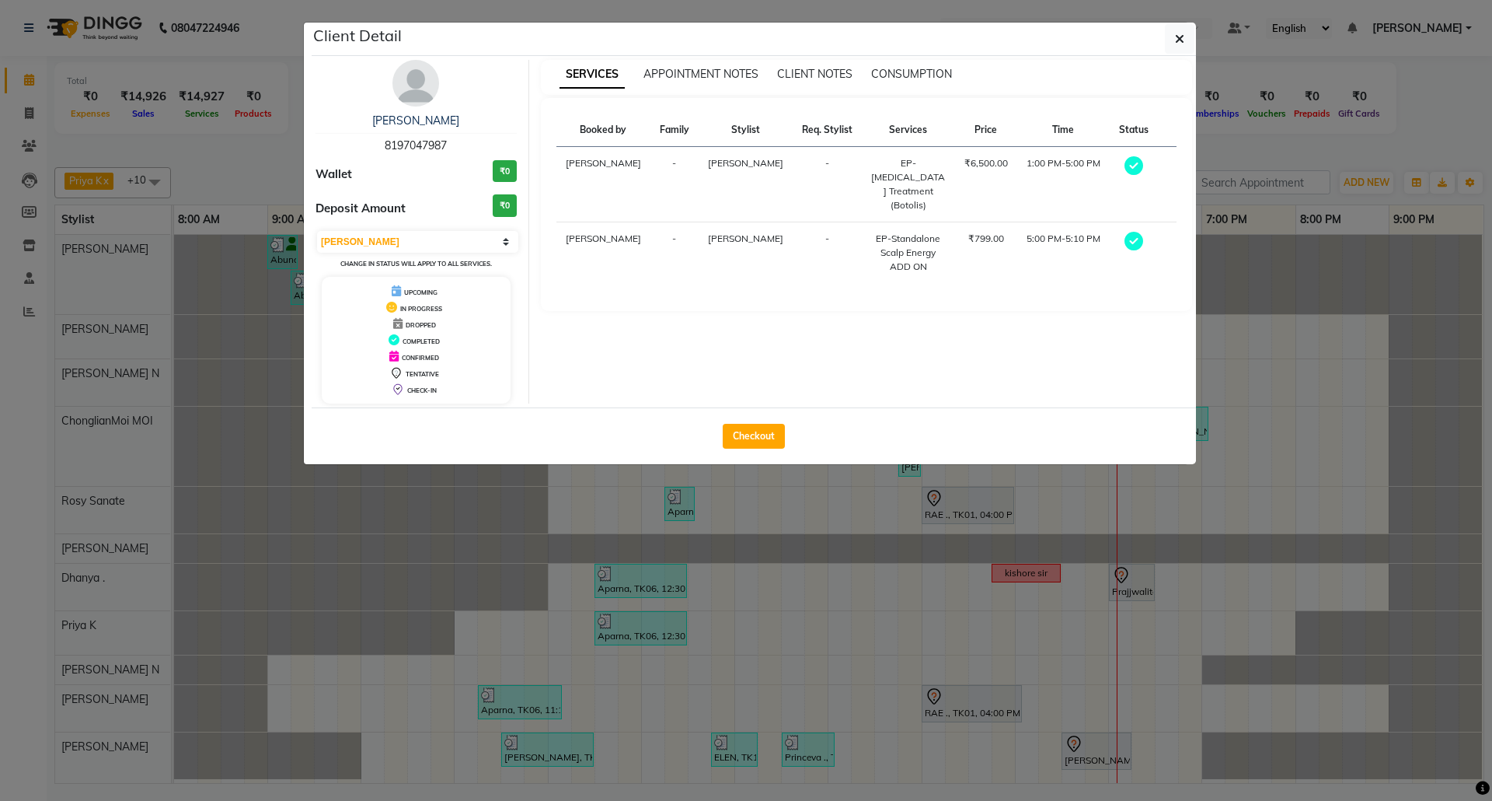
drag, startPoint x: 375, startPoint y: 144, endPoint x: 474, endPoint y: 143, distance: 99.5
click at [474, 143] on div "Elizabeth 8197047987" at bounding box center [416, 133] width 201 height 41
copy span "8197047987"
drag, startPoint x: 16, startPoint y: 103, endPoint x: 23, endPoint y: 110, distance: 8.8
click at [19, 106] on ngb-modal-window "Client Detail Elizabeth 8197047987 Wallet ₹0 Deposit Amount ₹0 Select MARK DONE…" at bounding box center [746, 400] width 1492 height 801
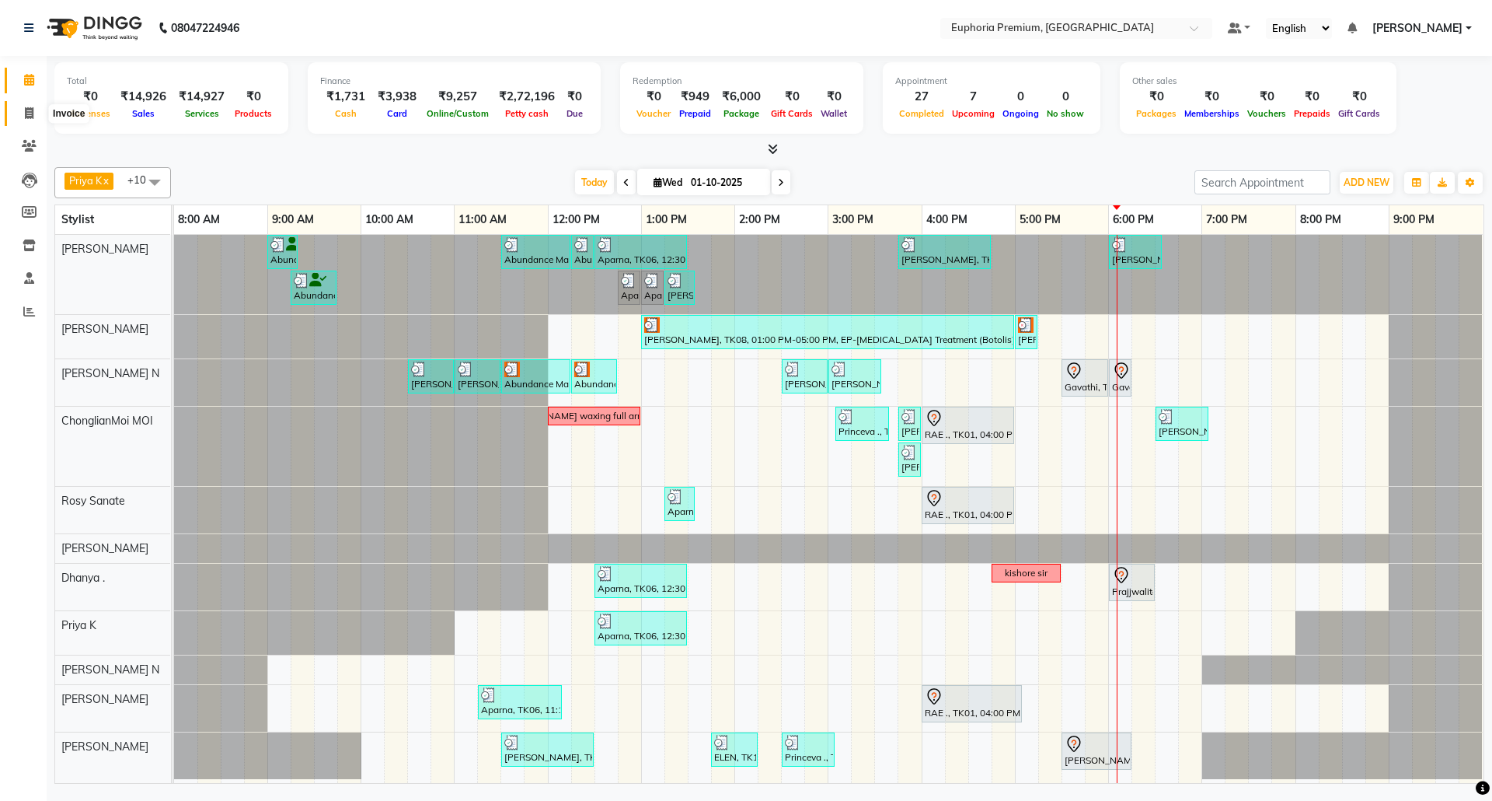
click at [25, 113] on icon at bounding box center [29, 113] width 9 height 12
select select "service"
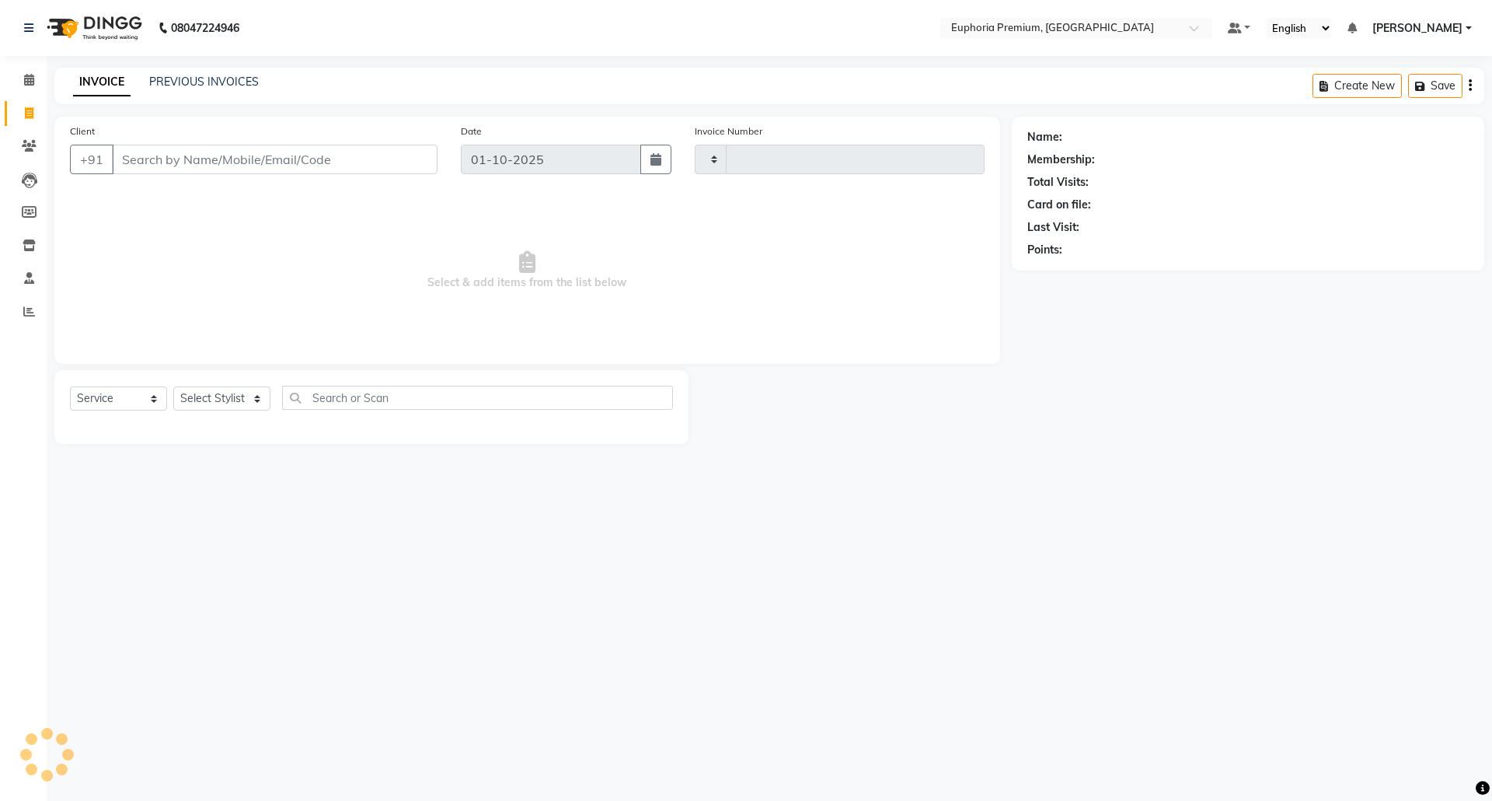
type input "3165"
select select "7925"
click at [295, 160] on input "Client" at bounding box center [275, 160] width 326 height 30
type input "8197047987"
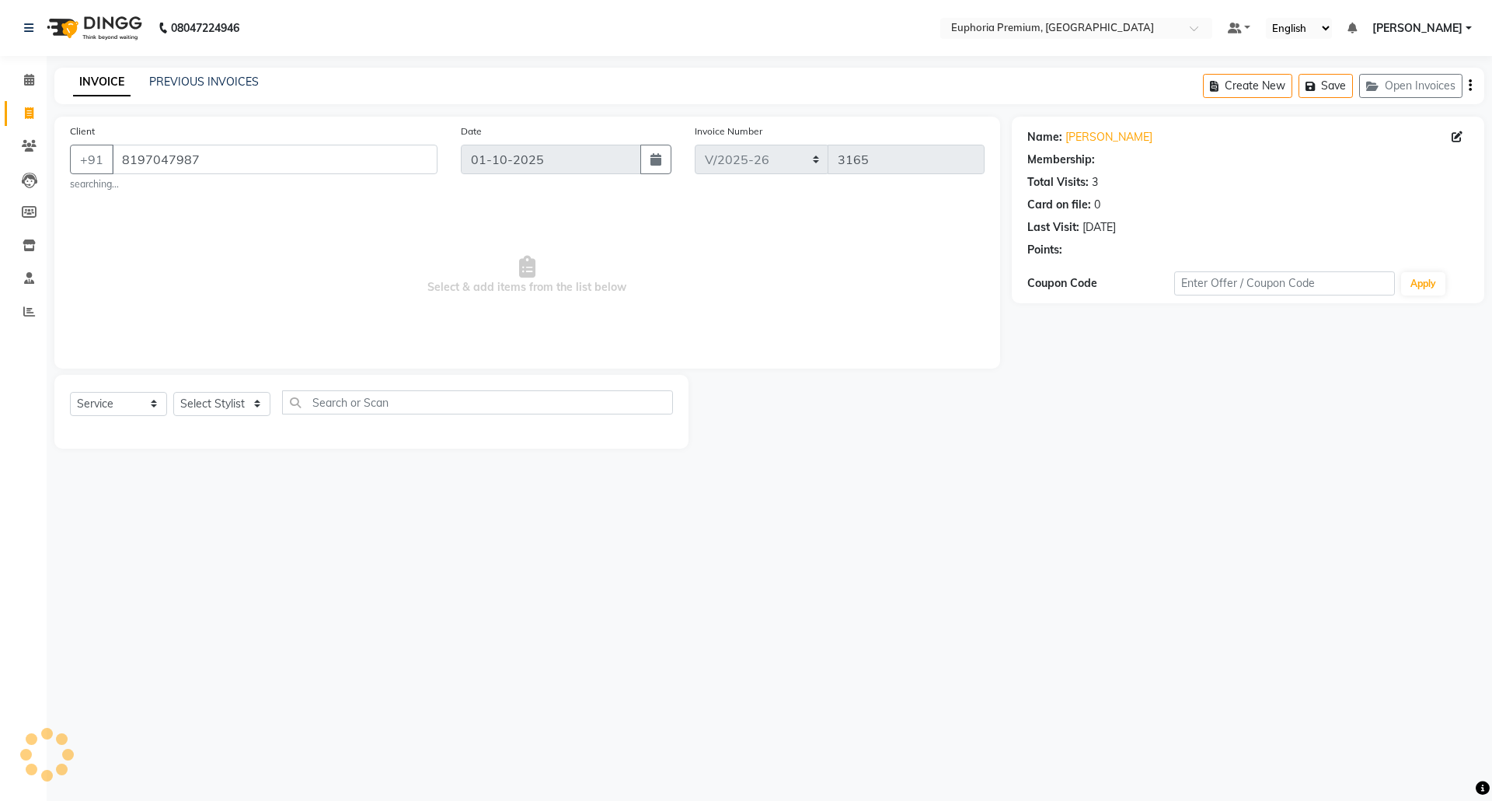
select select "2: Object"
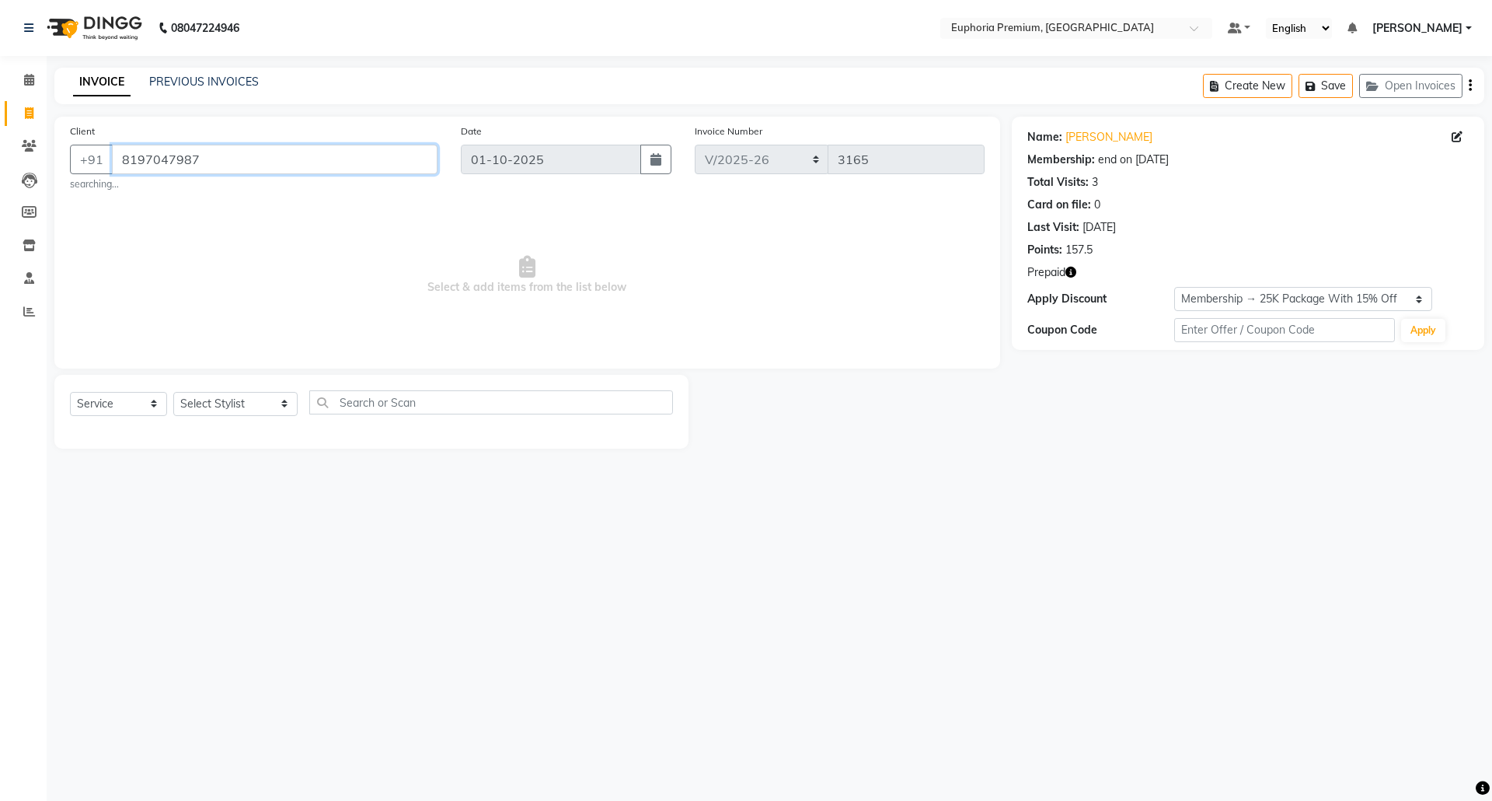
click at [213, 166] on input "8197047987" at bounding box center [275, 160] width 326 height 30
click at [211, 160] on input "8197047987" at bounding box center [275, 160] width 326 height 30
click at [201, 208] on span "Select & add items from the list below" at bounding box center [527, 274] width 915 height 155
click at [218, 155] on input "8197047987" at bounding box center [275, 160] width 326 height 30
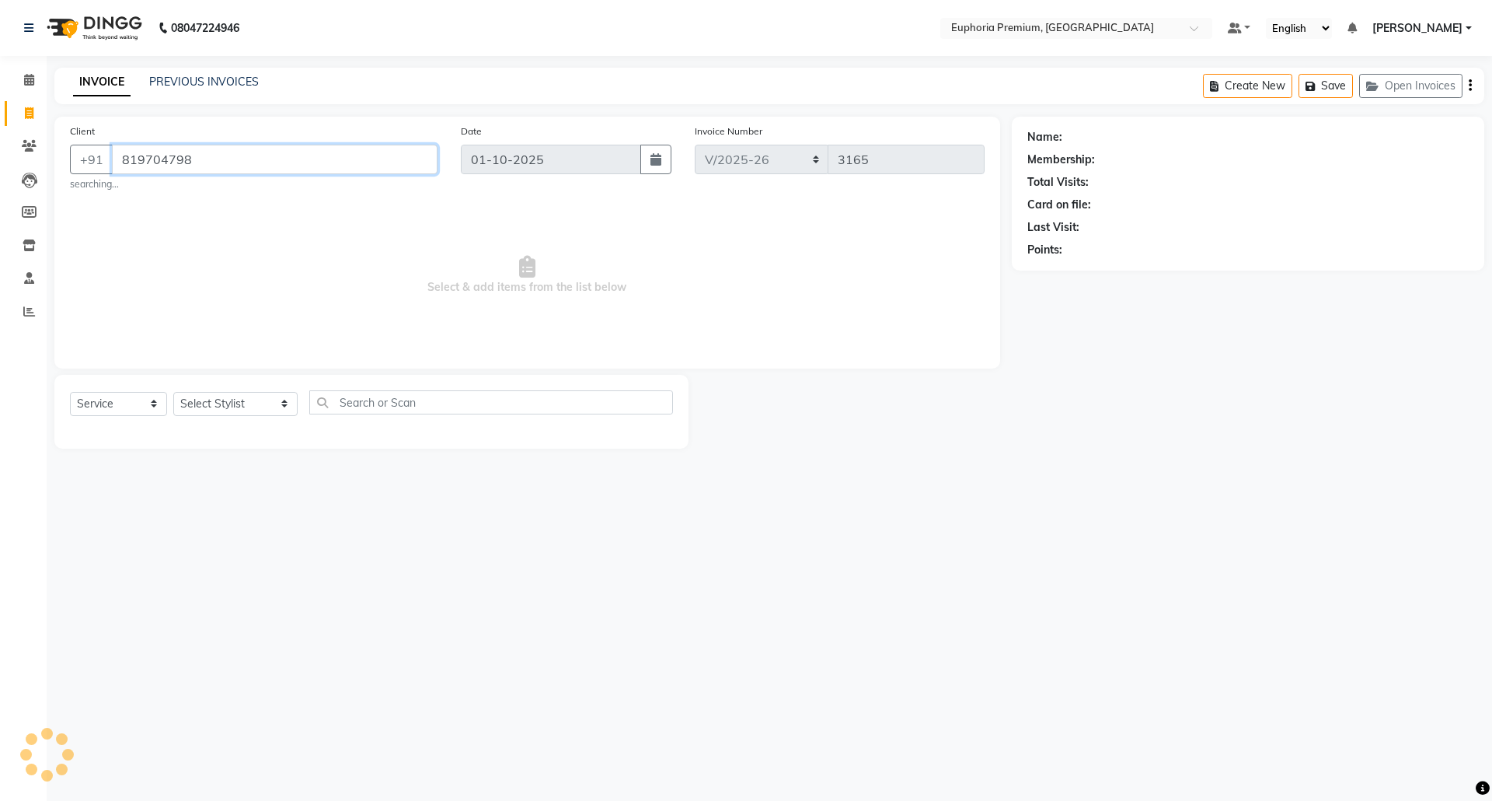
type input "8197047987"
select select "2: Object"
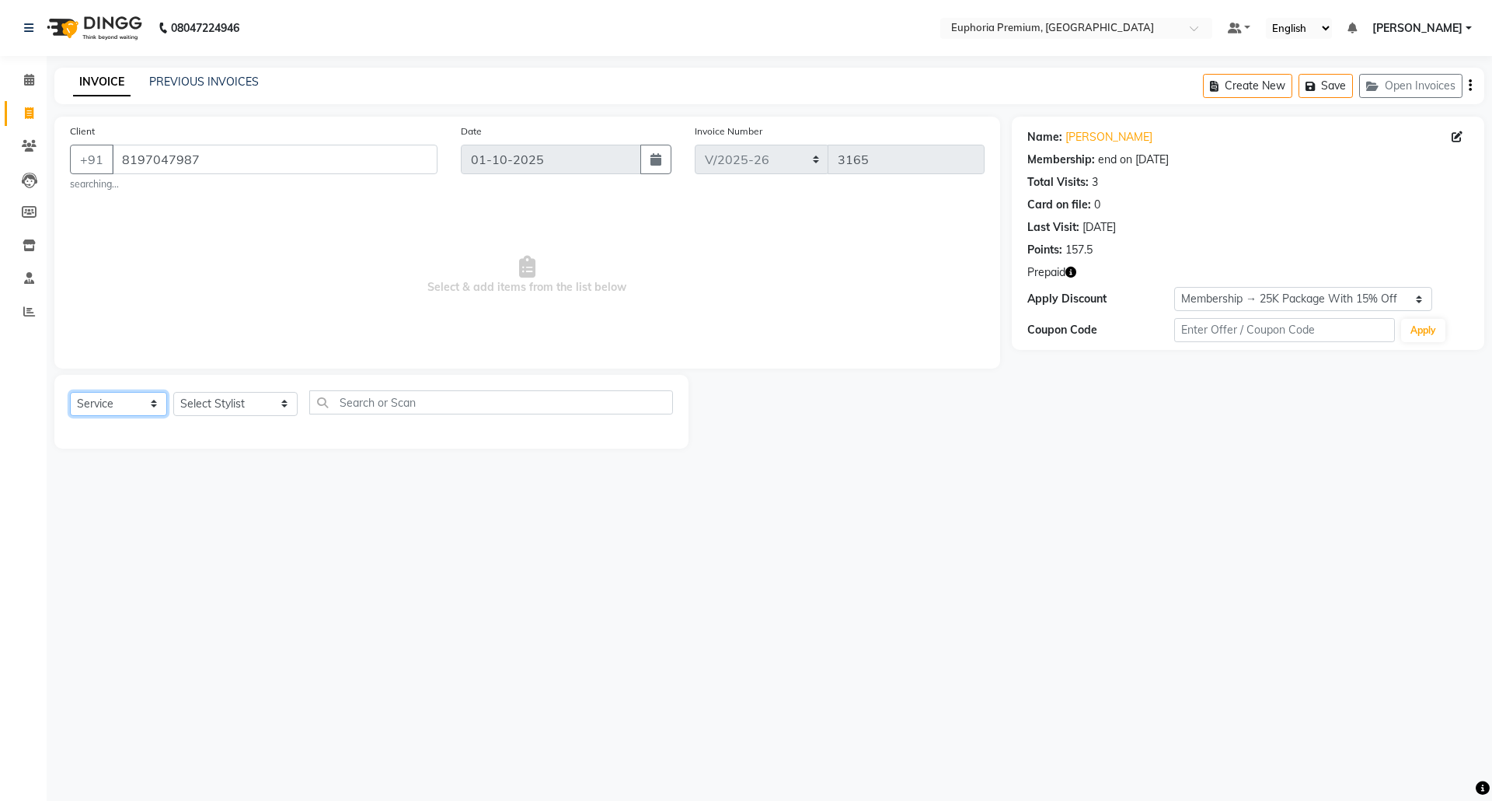
click at [156, 406] on select "Select Service Product Membership Package Voucher Prepaid Gift Card" at bounding box center [118, 404] width 97 height 24
select select "P"
click at [70, 392] on select "Select Service Product Membership Package Voucher Prepaid Gift Card" at bounding box center [118, 404] width 97 height 24
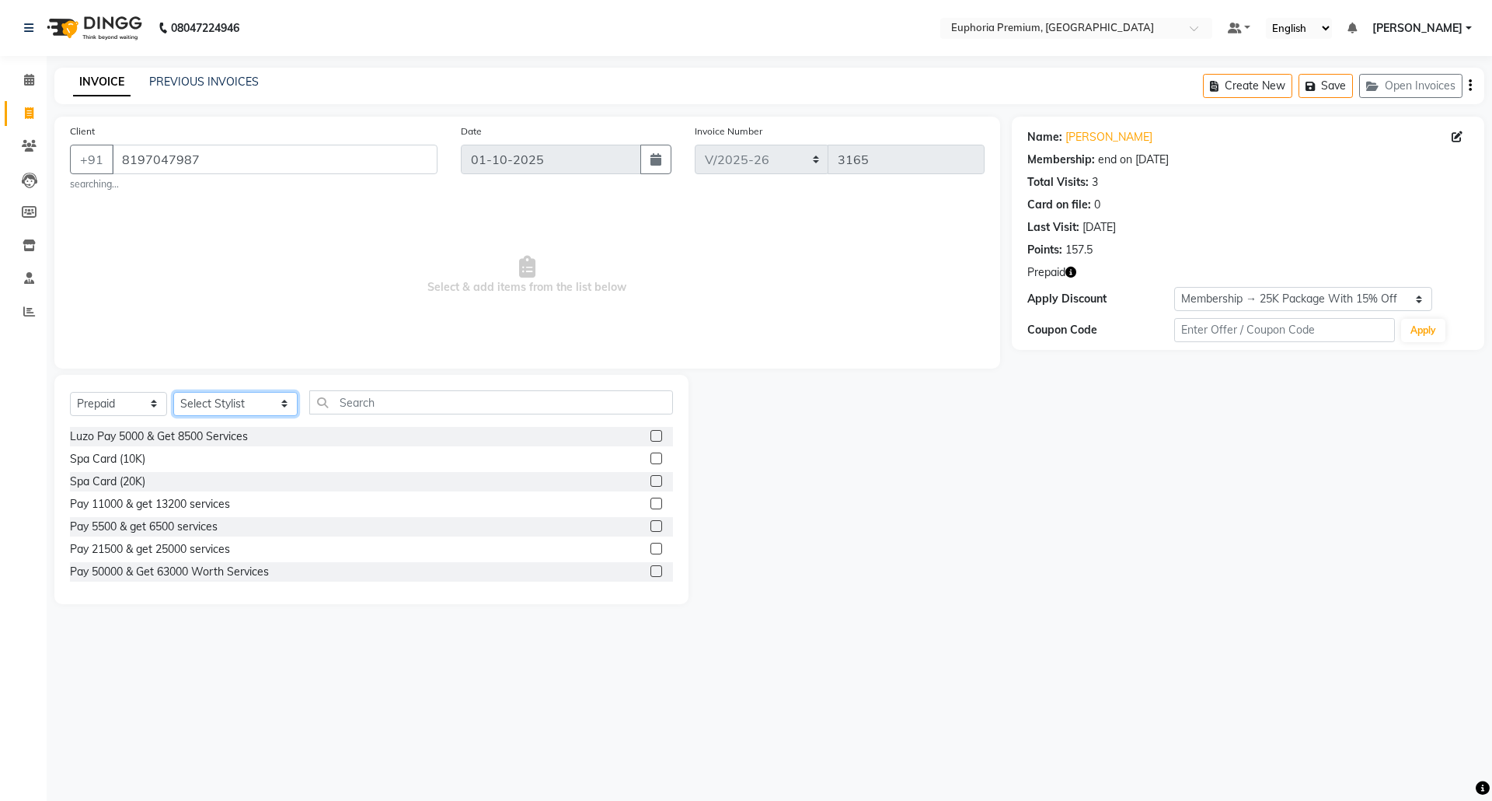
click at [247, 406] on select "Select Stylist Admin [PERSON_NAME] N [PERSON_NAME] N ChonglianMoi MOI [PERSON_N…" at bounding box center [235, 404] width 124 height 24
select select "71627"
click at [173, 392] on select "Select Stylist Admin [PERSON_NAME] N [PERSON_NAME] N ChonglianMoi MOI [PERSON_N…" at bounding box center [235, 404] width 124 height 24
click at [333, 408] on input "text" at bounding box center [491, 402] width 364 height 24
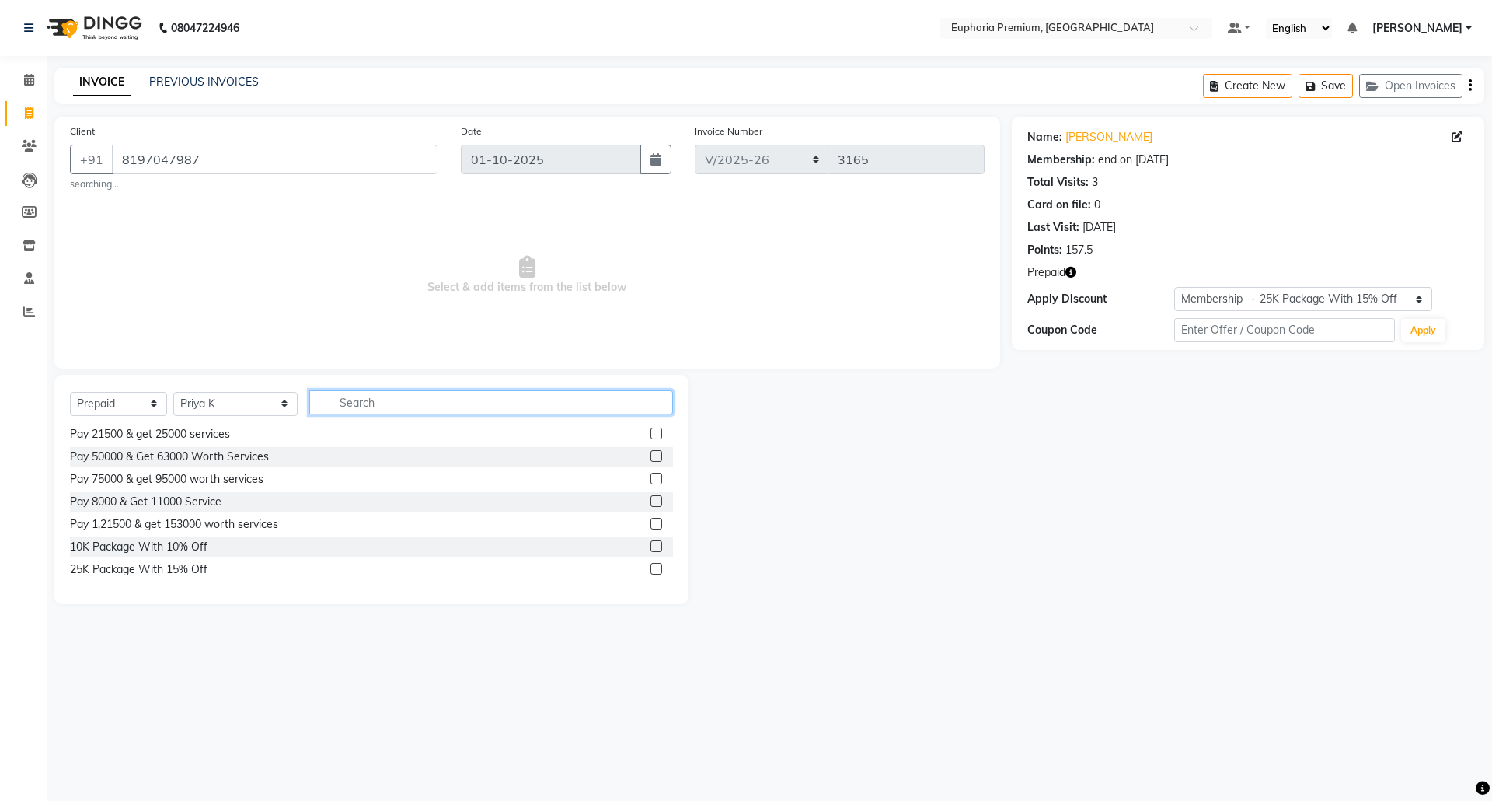
scroll to position [207, 0]
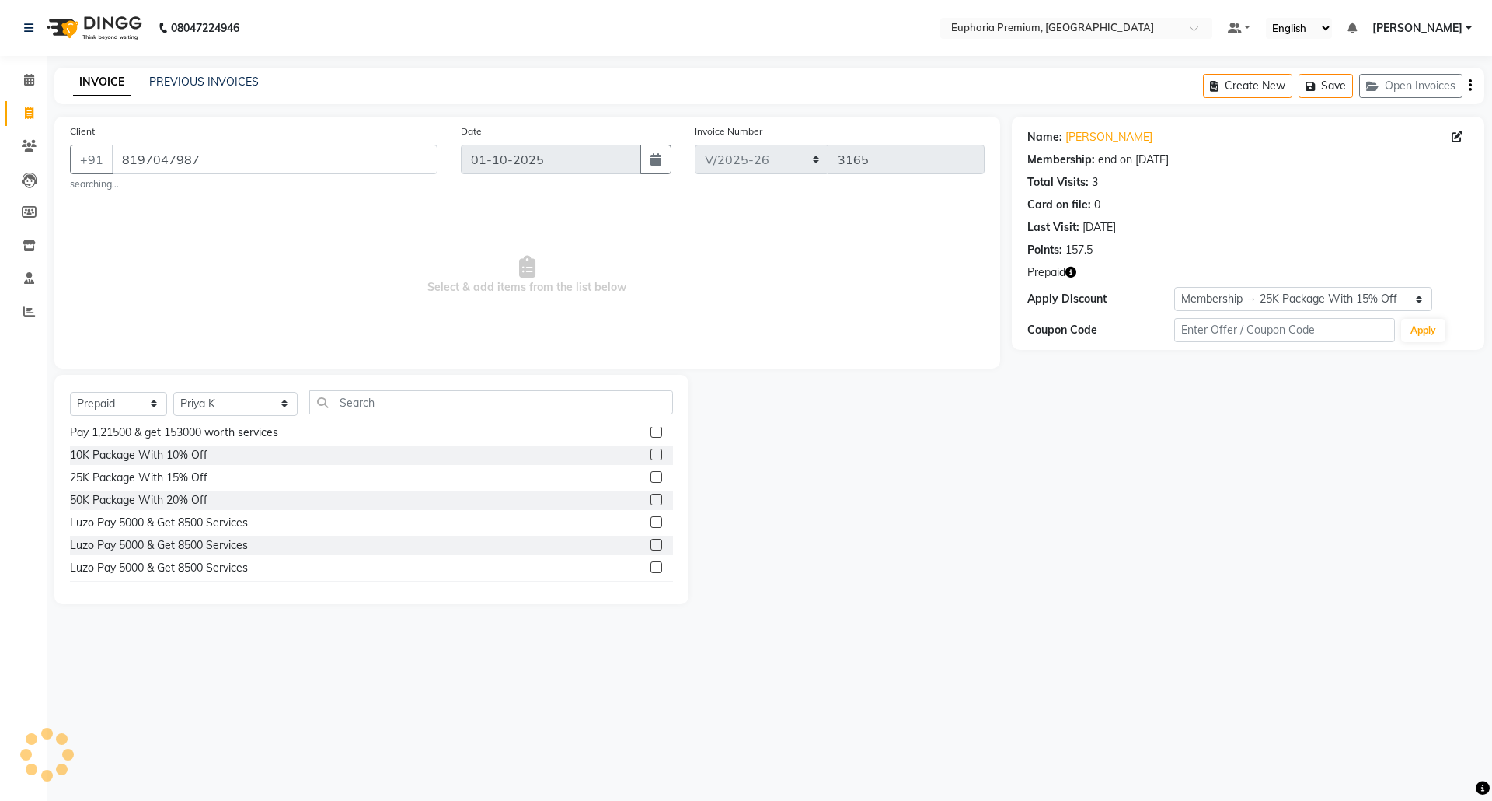
click at [651, 457] on label at bounding box center [657, 455] width 12 height 12
click at [651, 457] on input "checkbox" at bounding box center [656, 455] width 10 height 10
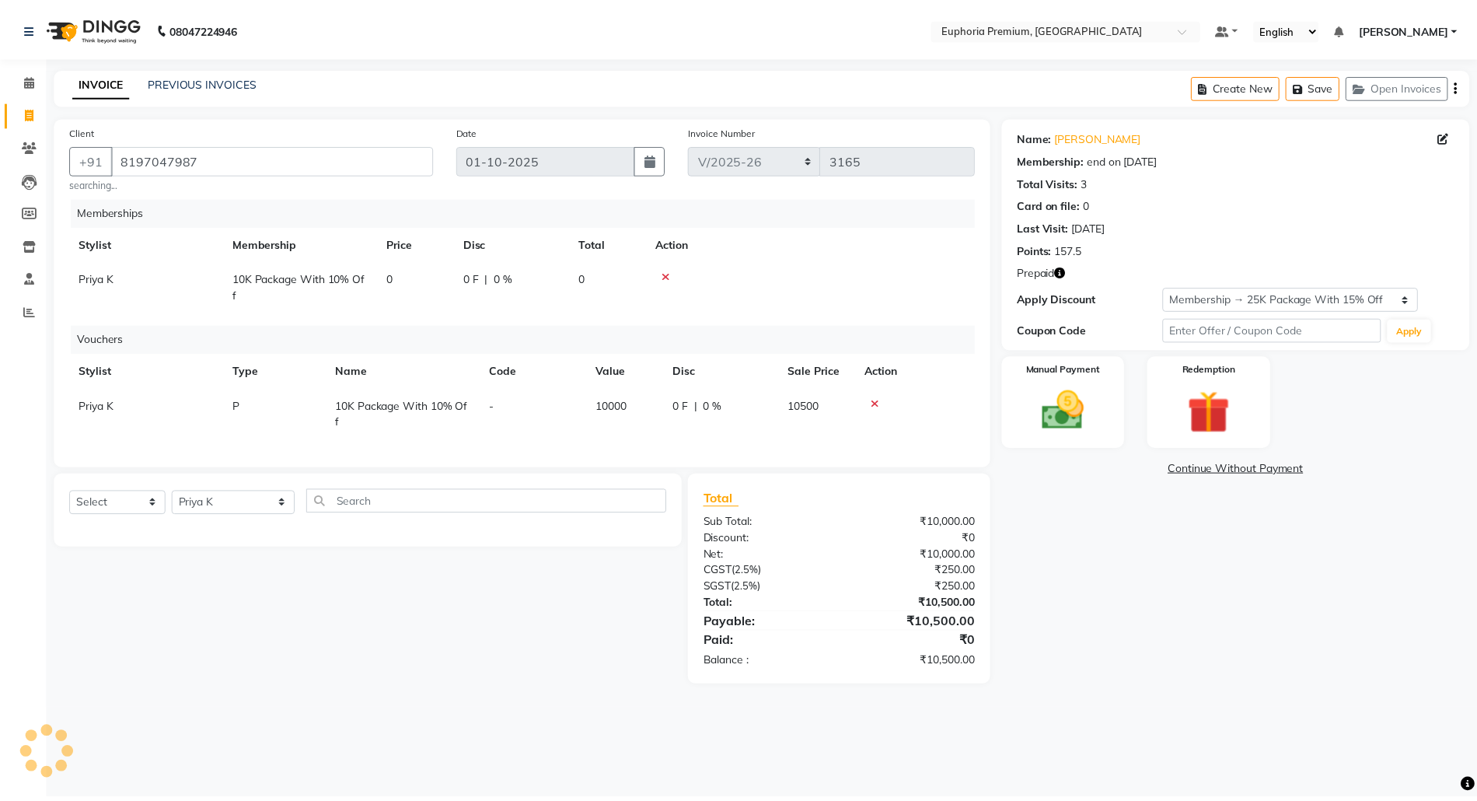
scroll to position [0, 0]
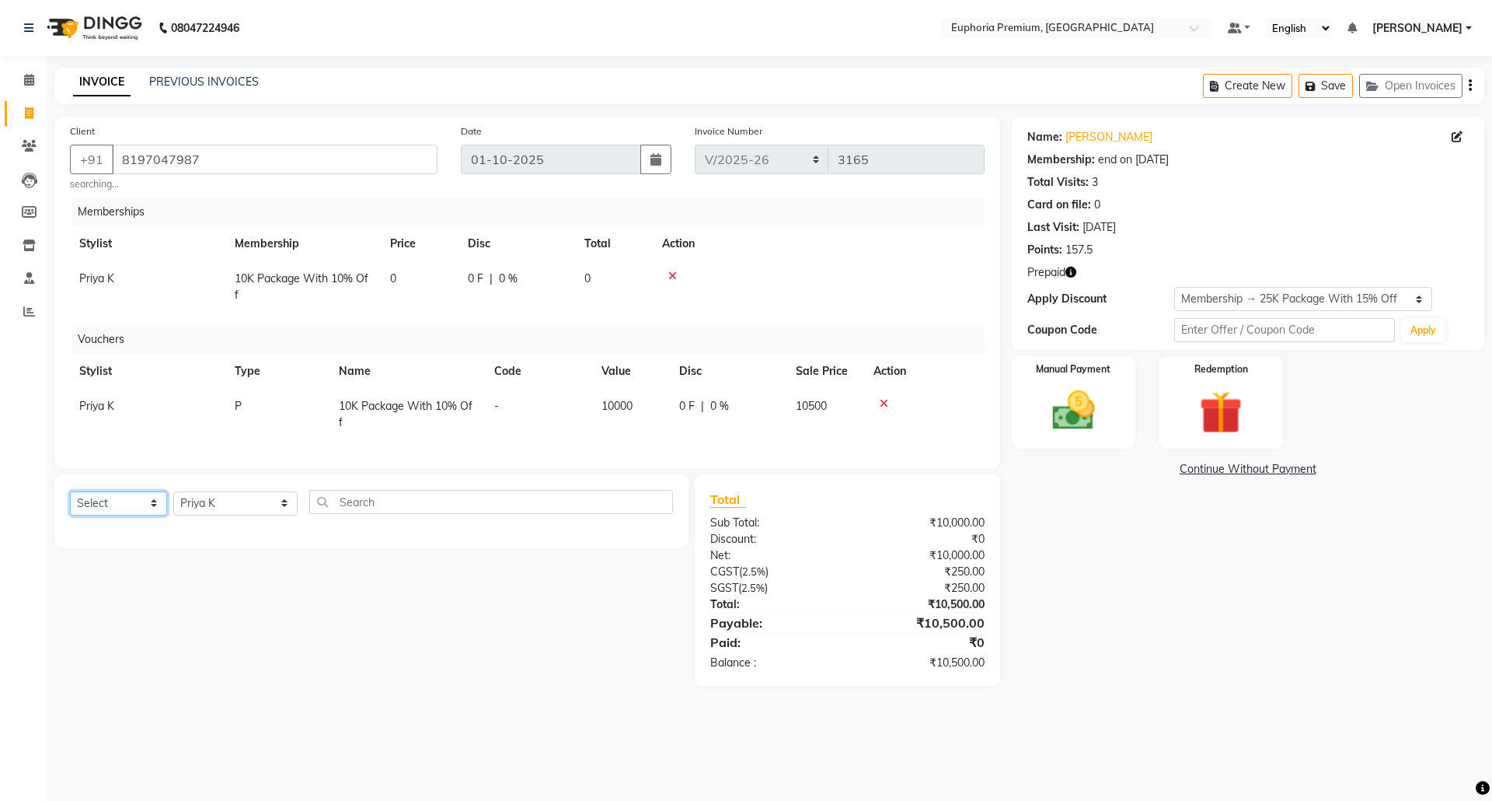
click at [154, 515] on select "Select Service Product Package Voucher Prepaid Gift Card" at bounding box center [118, 503] width 97 height 24
select select "product"
click at [70, 507] on select "Select Service Product Package Voucher Prepaid Gift Card" at bounding box center [118, 503] width 97 height 24
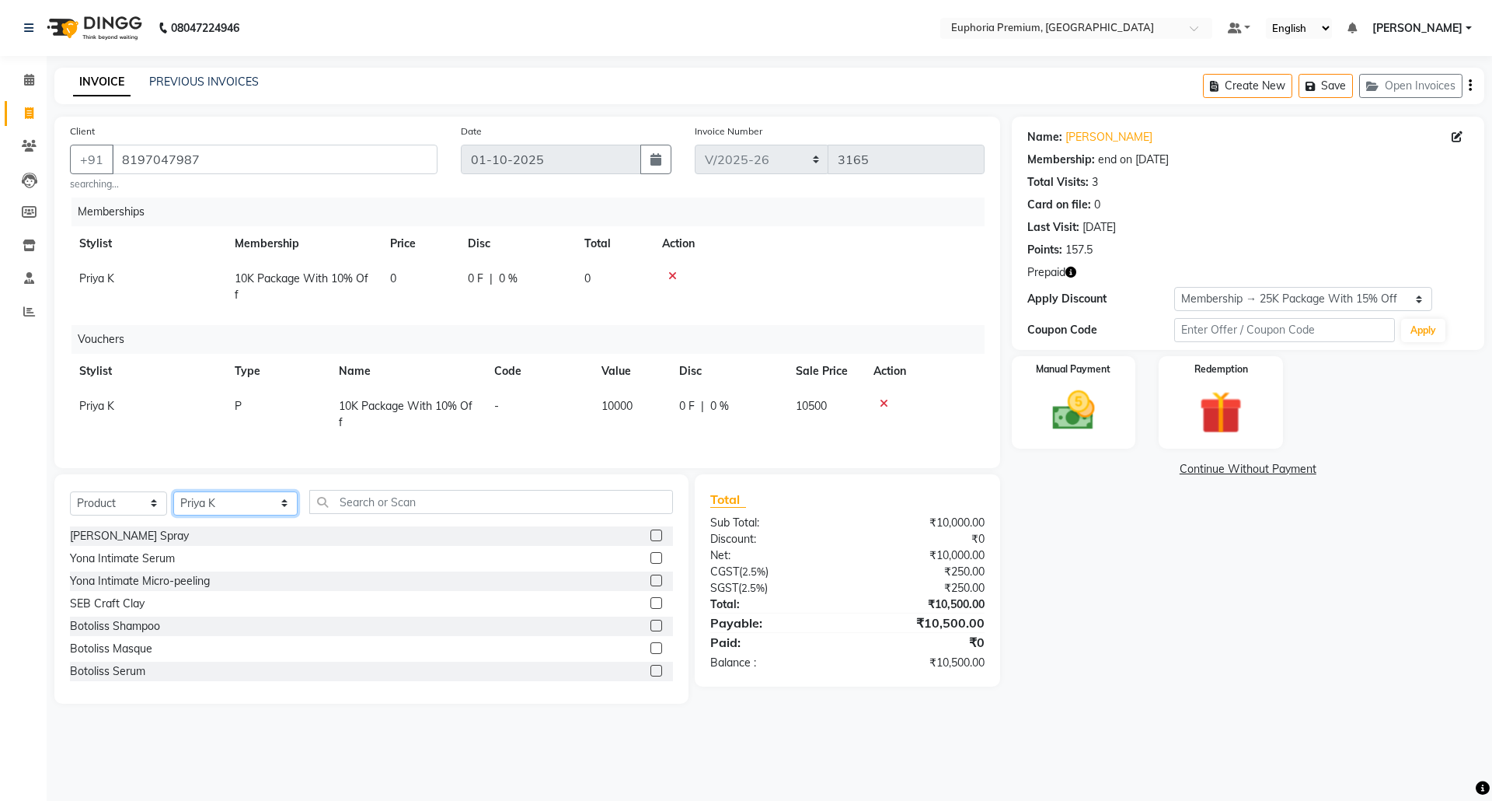
click at [250, 515] on select "Select Stylist Admin [PERSON_NAME] N [PERSON_NAME] N ChonglianMoi MOI [PERSON_N…" at bounding box center [235, 503] width 124 height 24
select select "78117"
click at [173, 507] on select "Select Stylist Admin [PERSON_NAME] N [PERSON_NAME] N ChonglianMoi MOI [PERSON_N…" at bounding box center [235, 503] width 124 height 24
click at [354, 514] on input "text" at bounding box center [491, 502] width 364 height 24
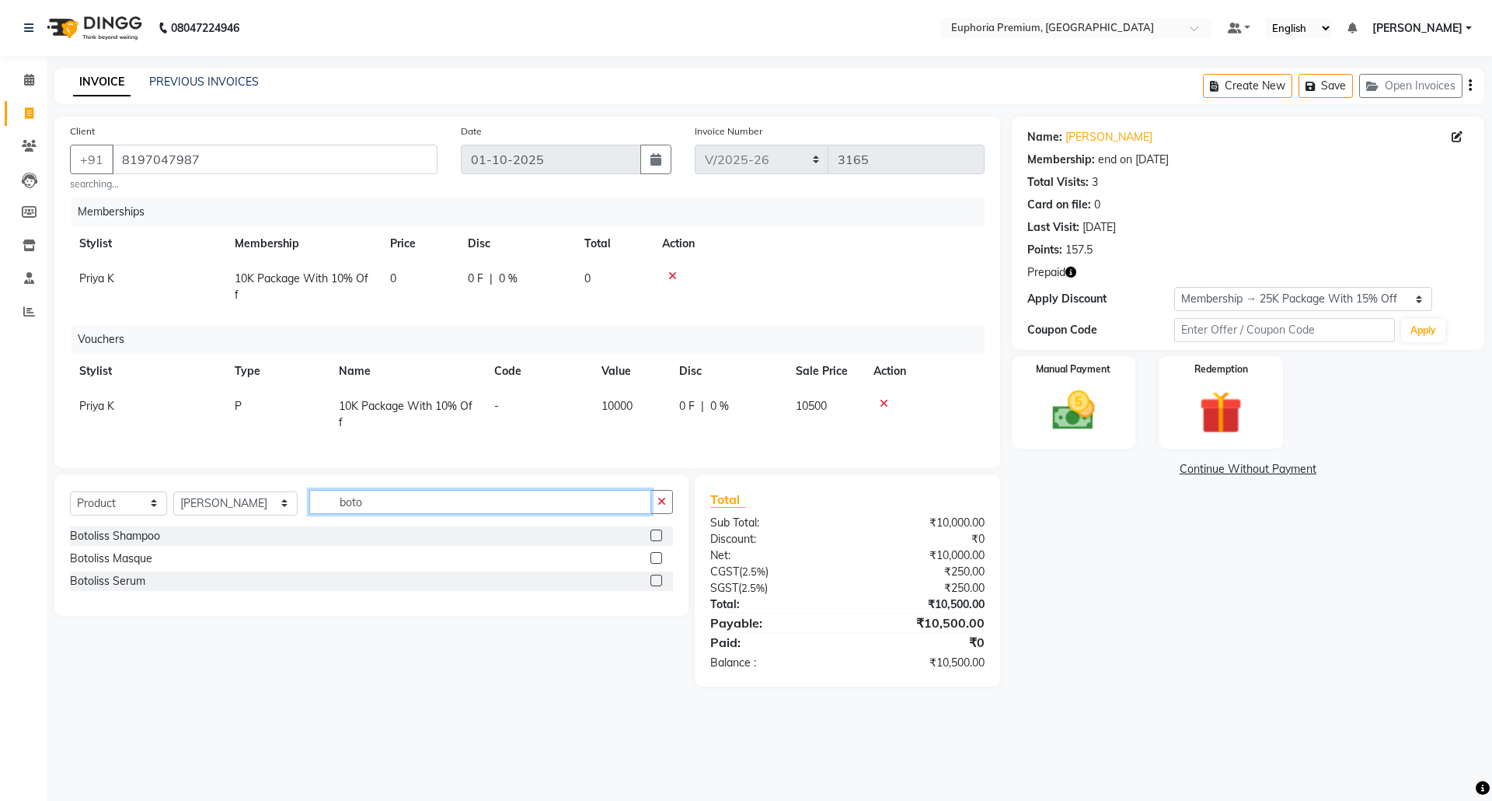
type input "boto"
click at [654, 541] on label at bounding box center [657, 535] width 12 height 12
click at [654, 541] on input "checkbox" at bounding box center [656, 536] width 10 height 10
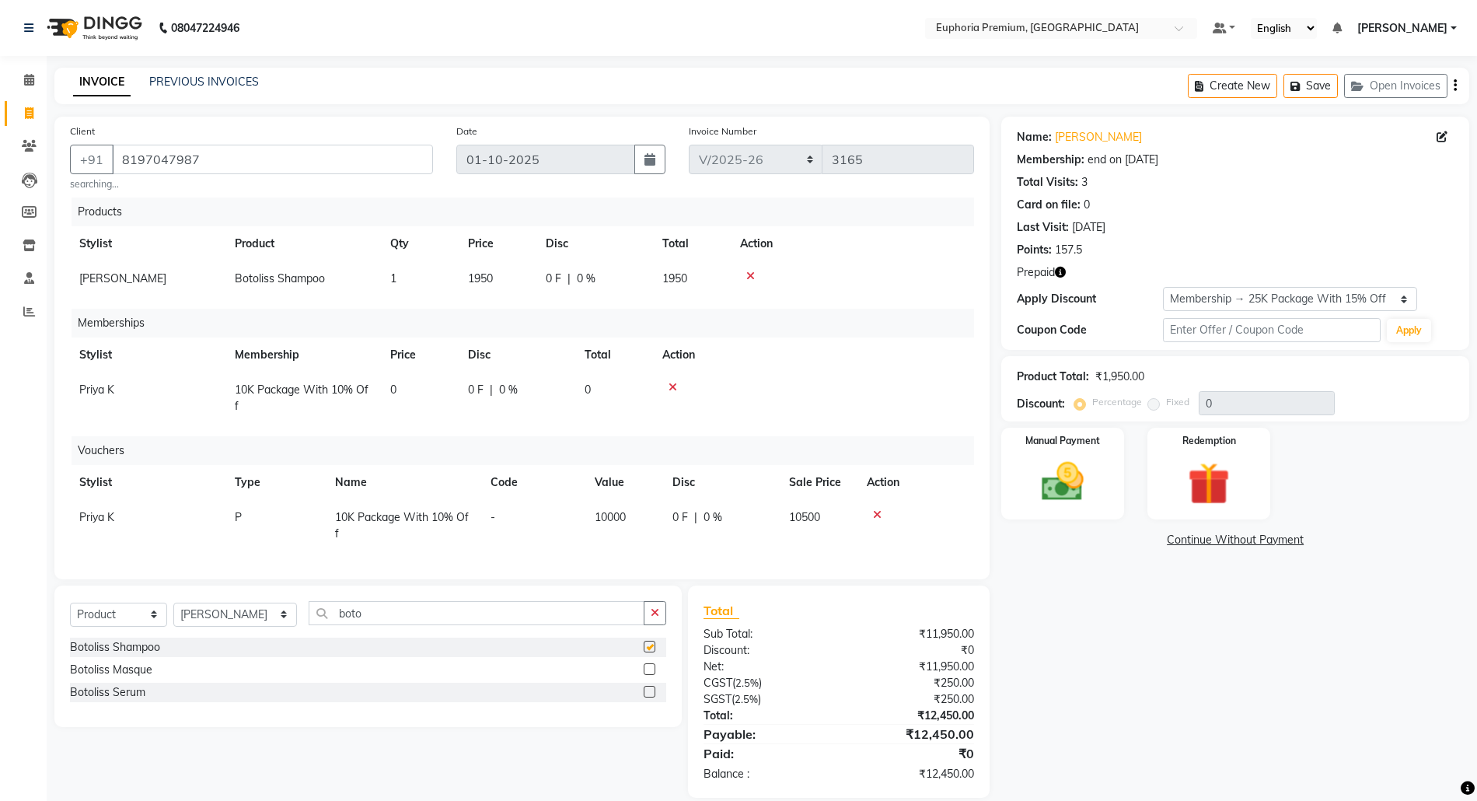
checkbox input "false"
click at [260, 627] on select "Select Stylist Admin [PERSON_NAME] N [PERSON_NAME] N ChonglianMoi MOI [PERSON_N…" at bounding box center [235, 614] width 124 height 24
select select "91236"
click at [173, 618] on select "Select Stylist Admin [PERSON_NAME] N [PERSON_NAME] N ChonglianMoi MOI [PERSON_N…" at bounding box center [235, 614] width 124 height 24
click at [651, 675] on label at bounding box center [650, 669] width 12 height 12
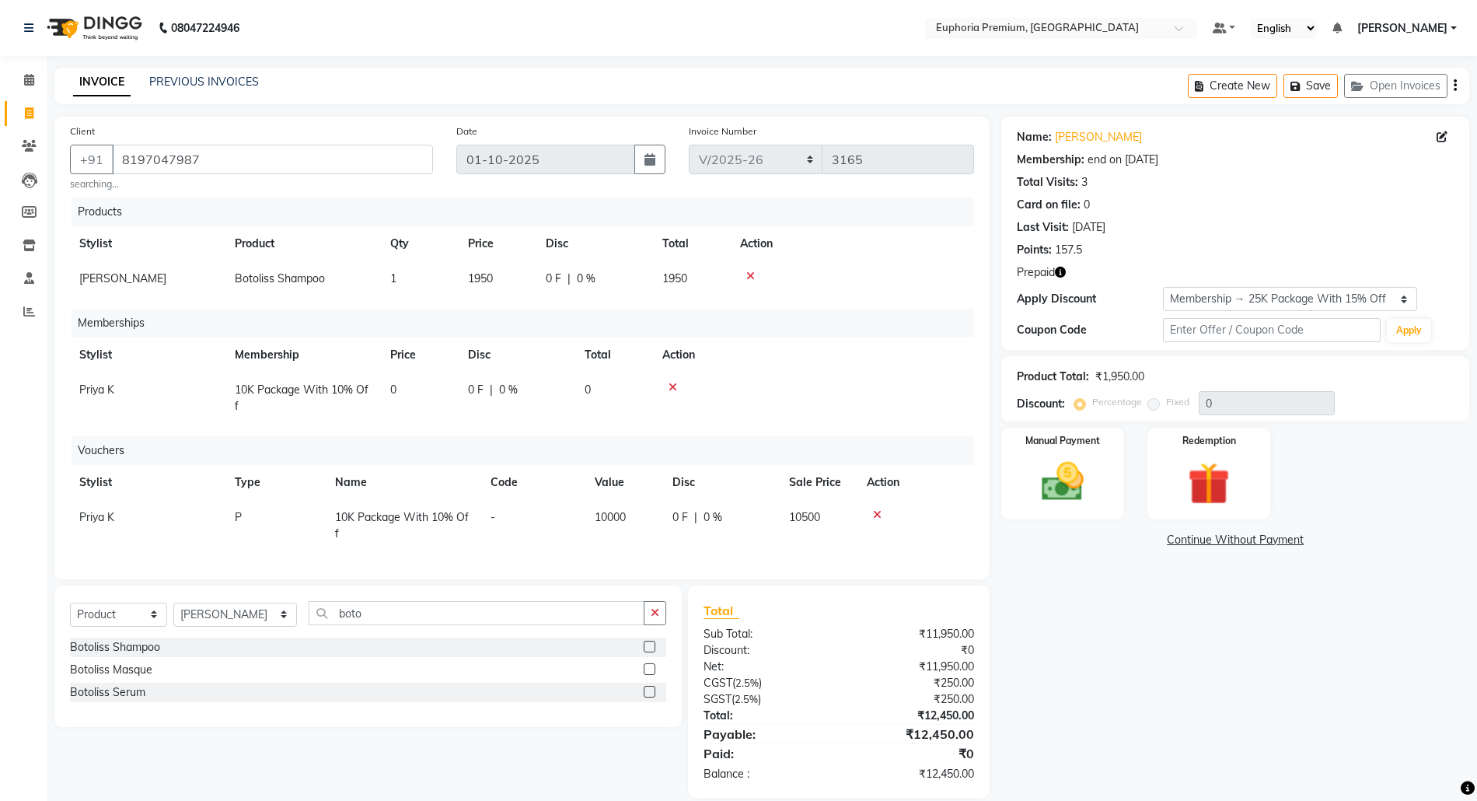
click at [651, 675] on input "checkbox" at bounding box center [649, 670] width 10 height 10
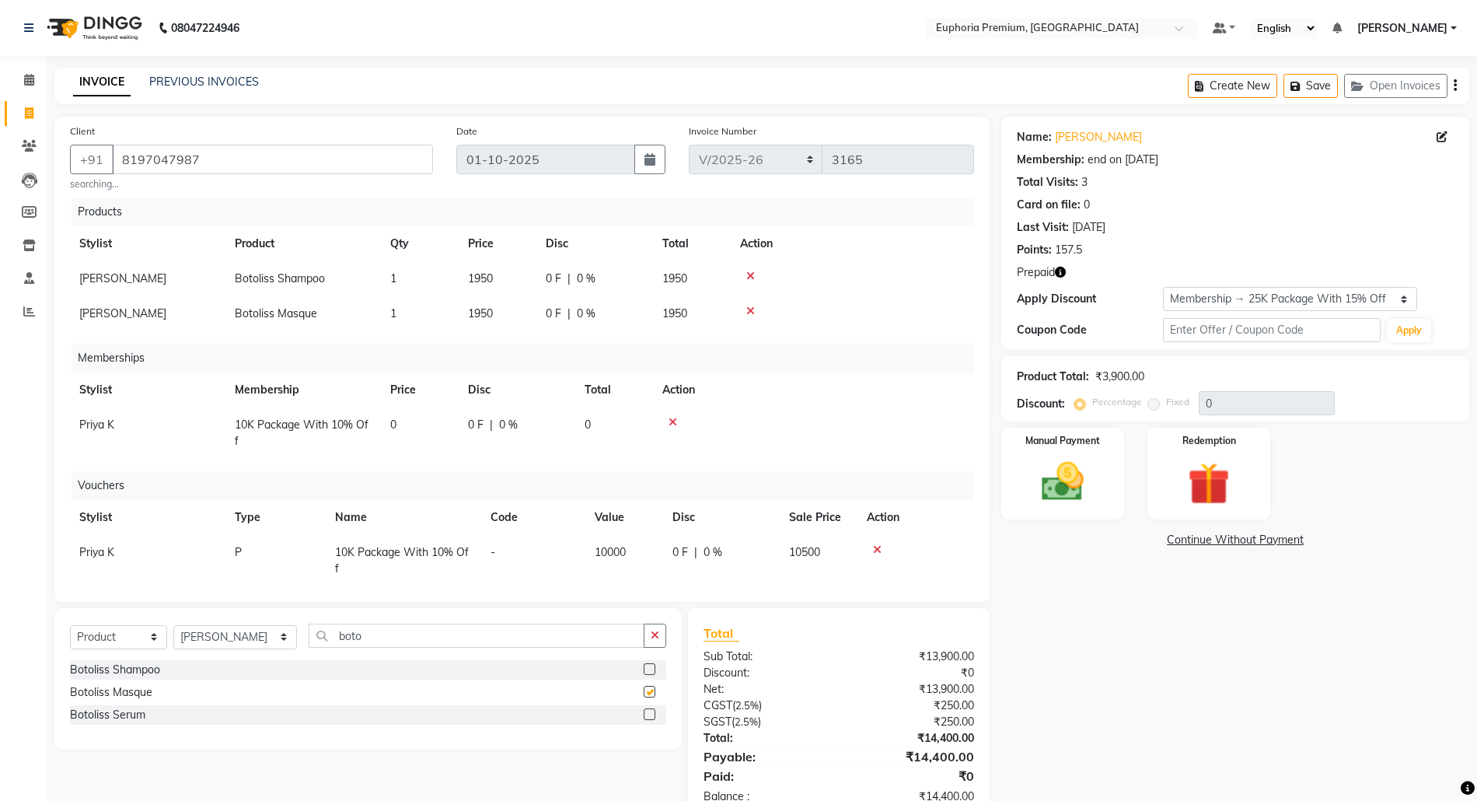
checkbox input "false"
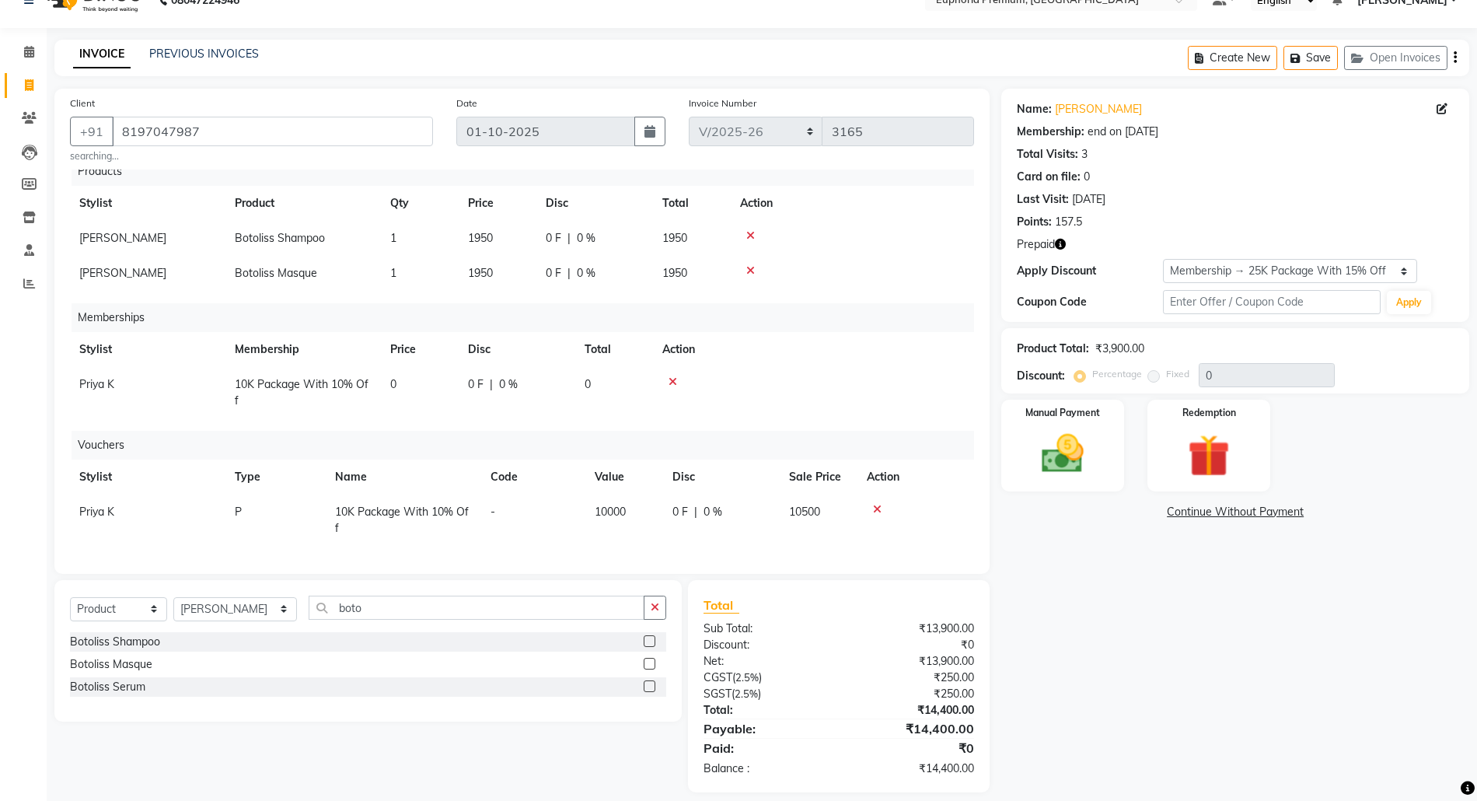
scroll to position [44, 0]
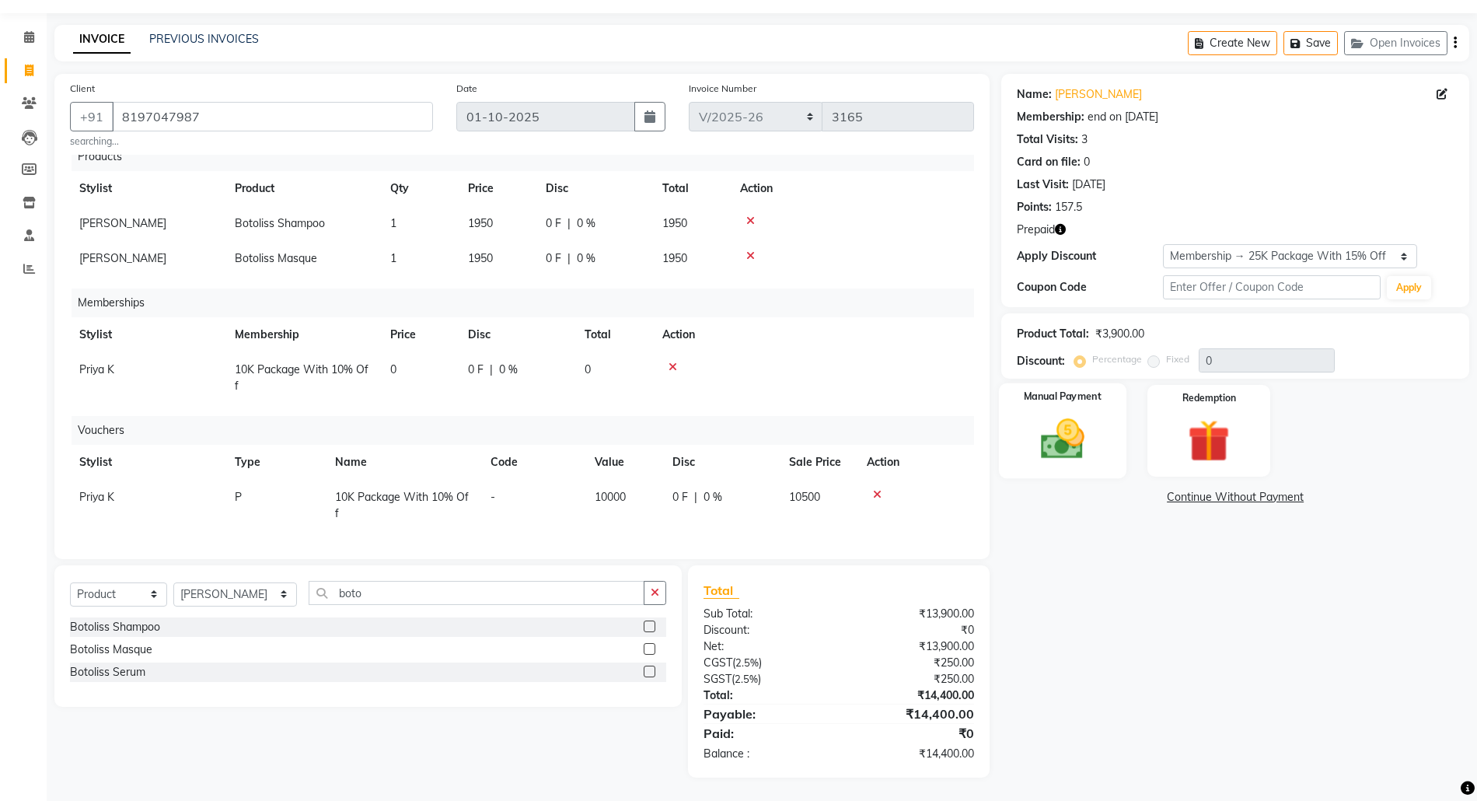
click at [1086, 455] on img at bounding box center [1063, 439] width 72 height 51
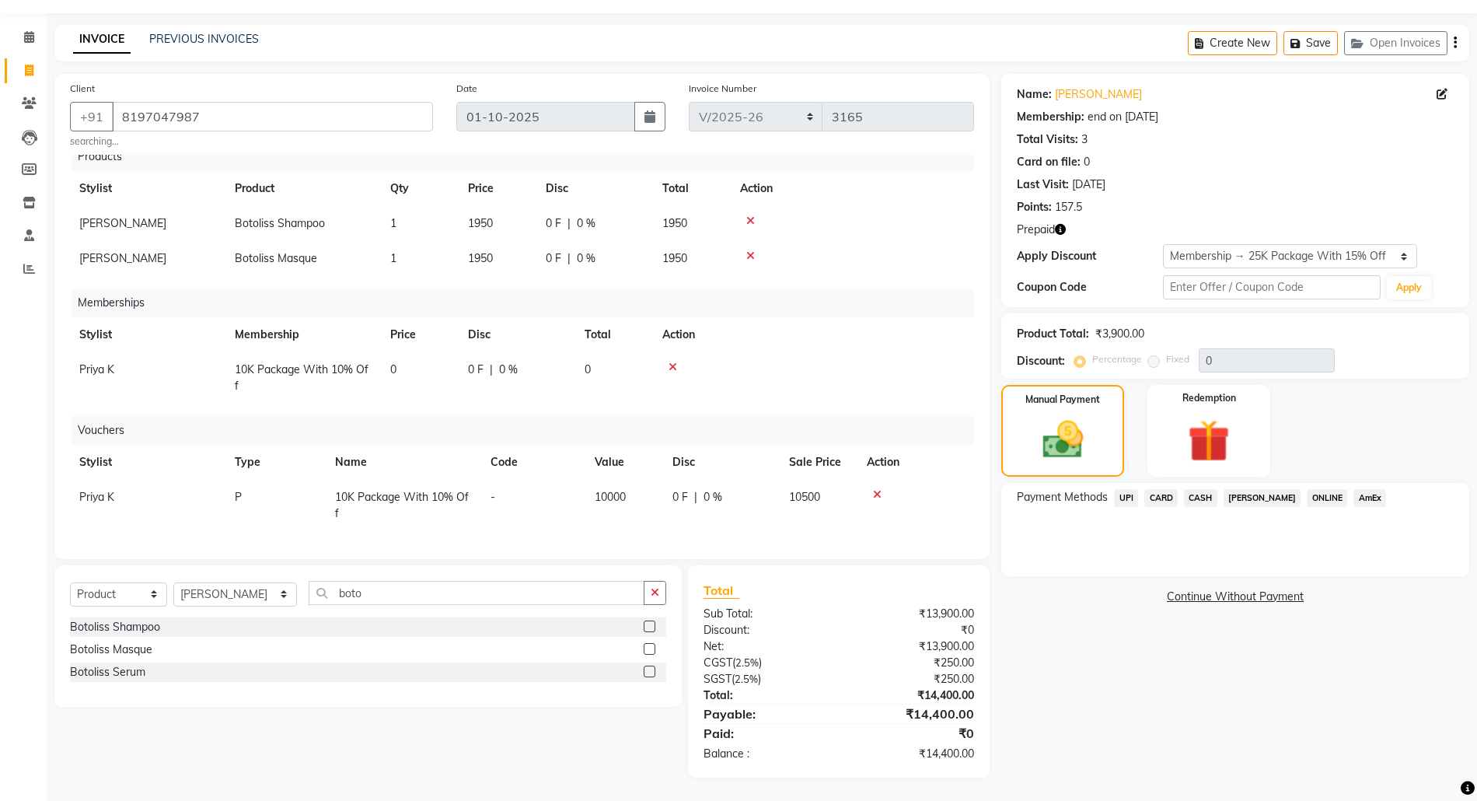
click at [1120, 497] on span "UPI" at bounding box center [1126, 498] width 24 height 18
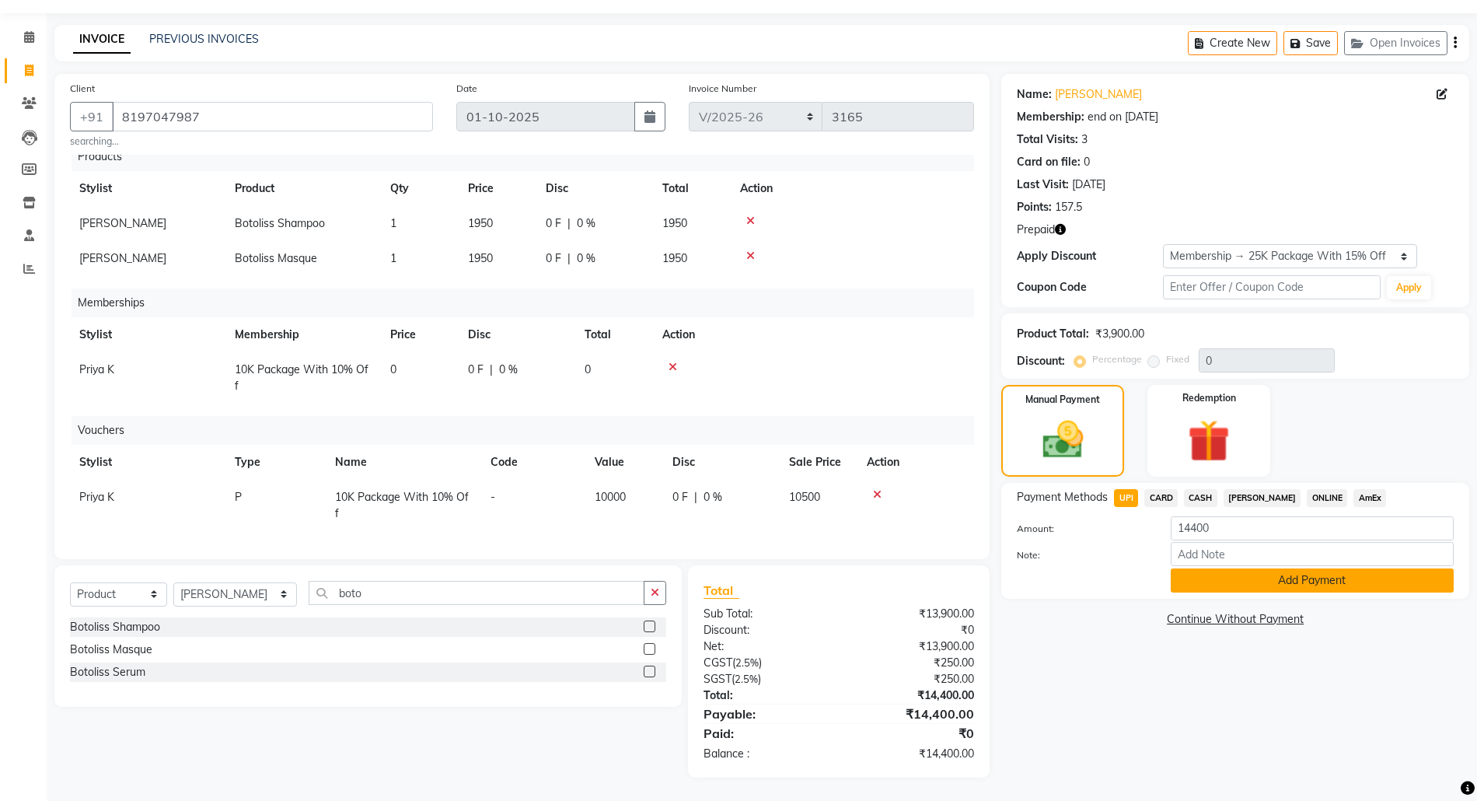
click at [1314, 581] on button "Add Payment" at bounding box center [1312, 580] width 283 height 24
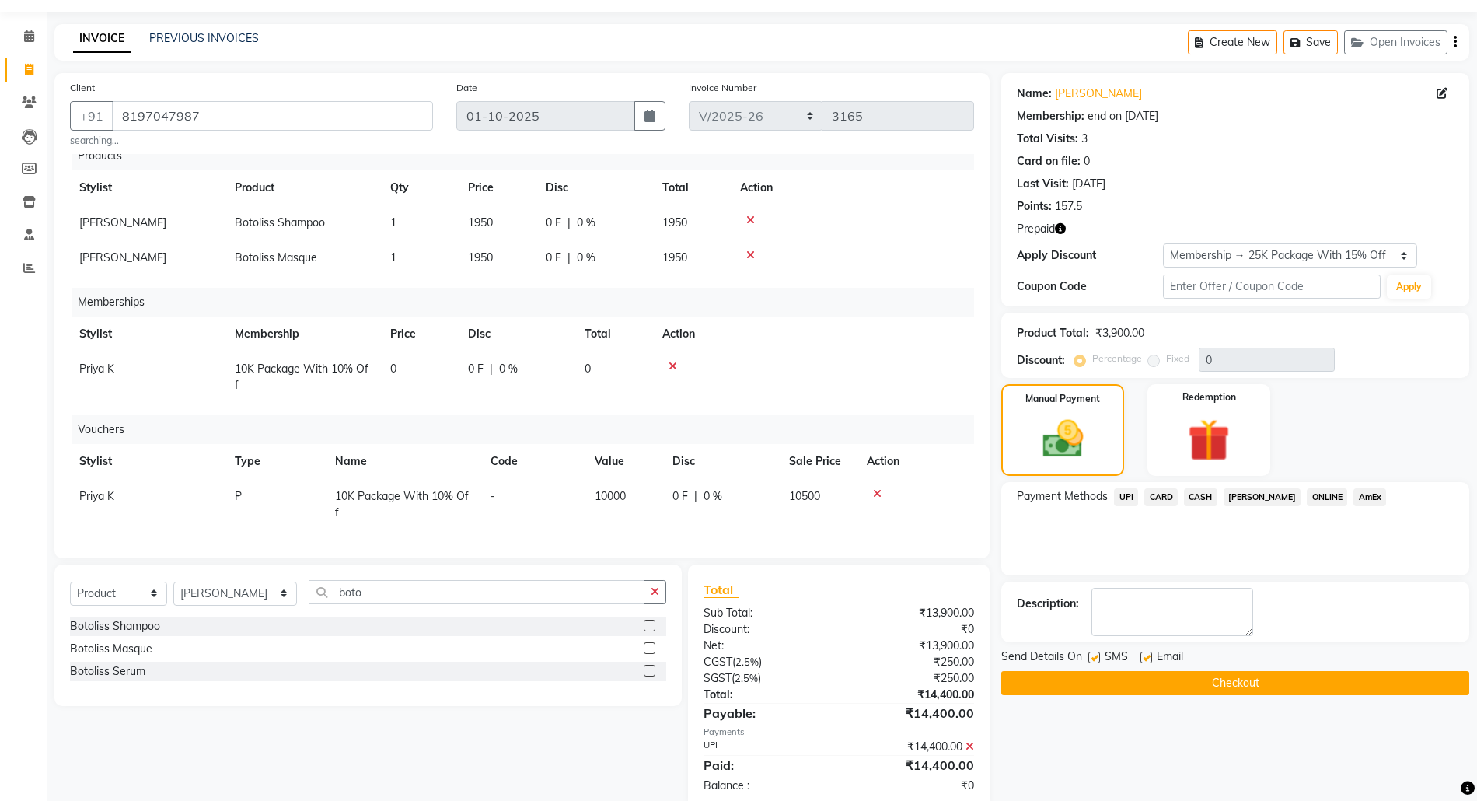
click at [1209, 679] on button "Checkout" at bounding box center [1235, 683] width 468 height 24
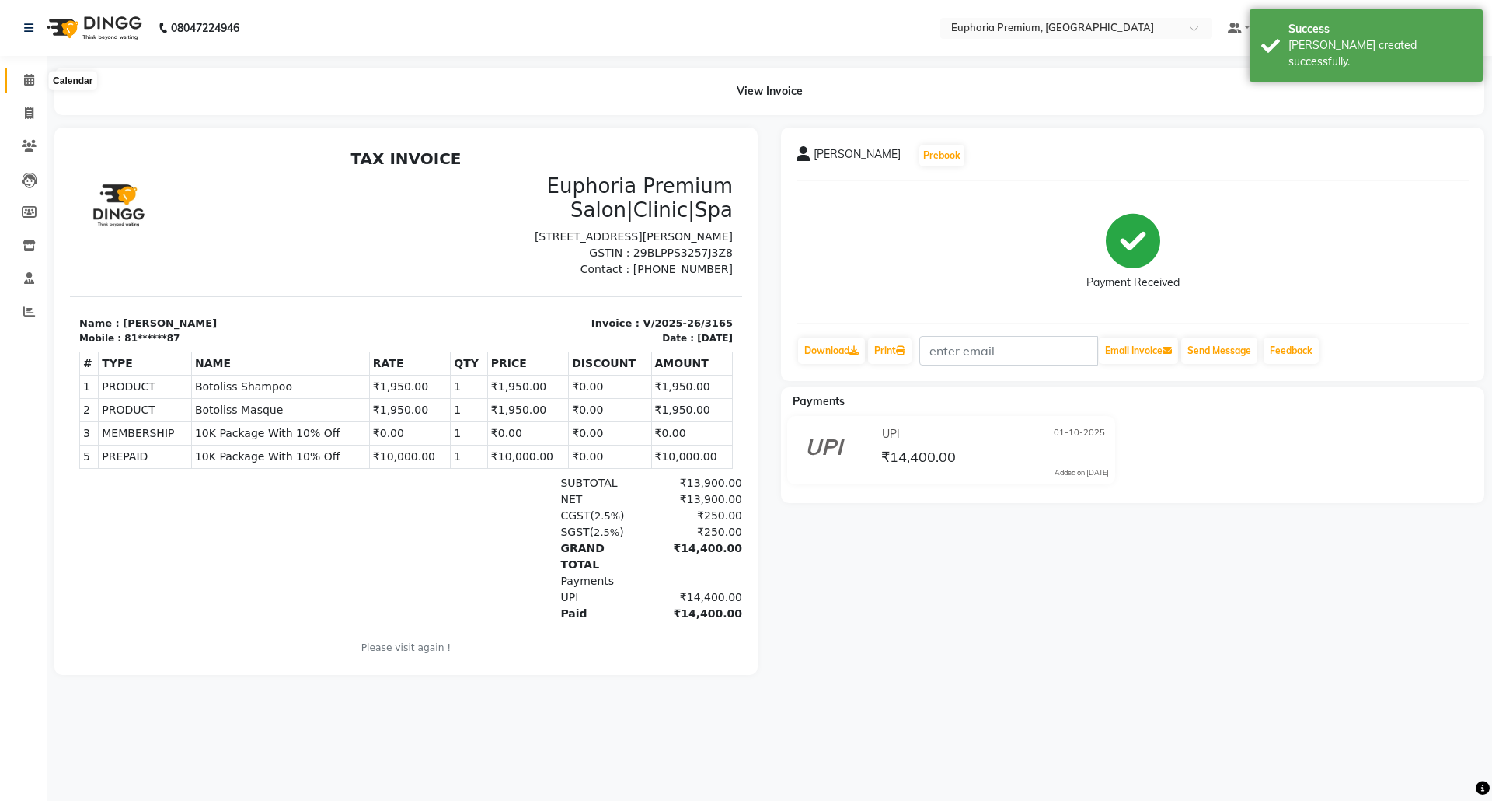
click at [20, 81] on span at bounding box center [29, 81] width 27 height 18
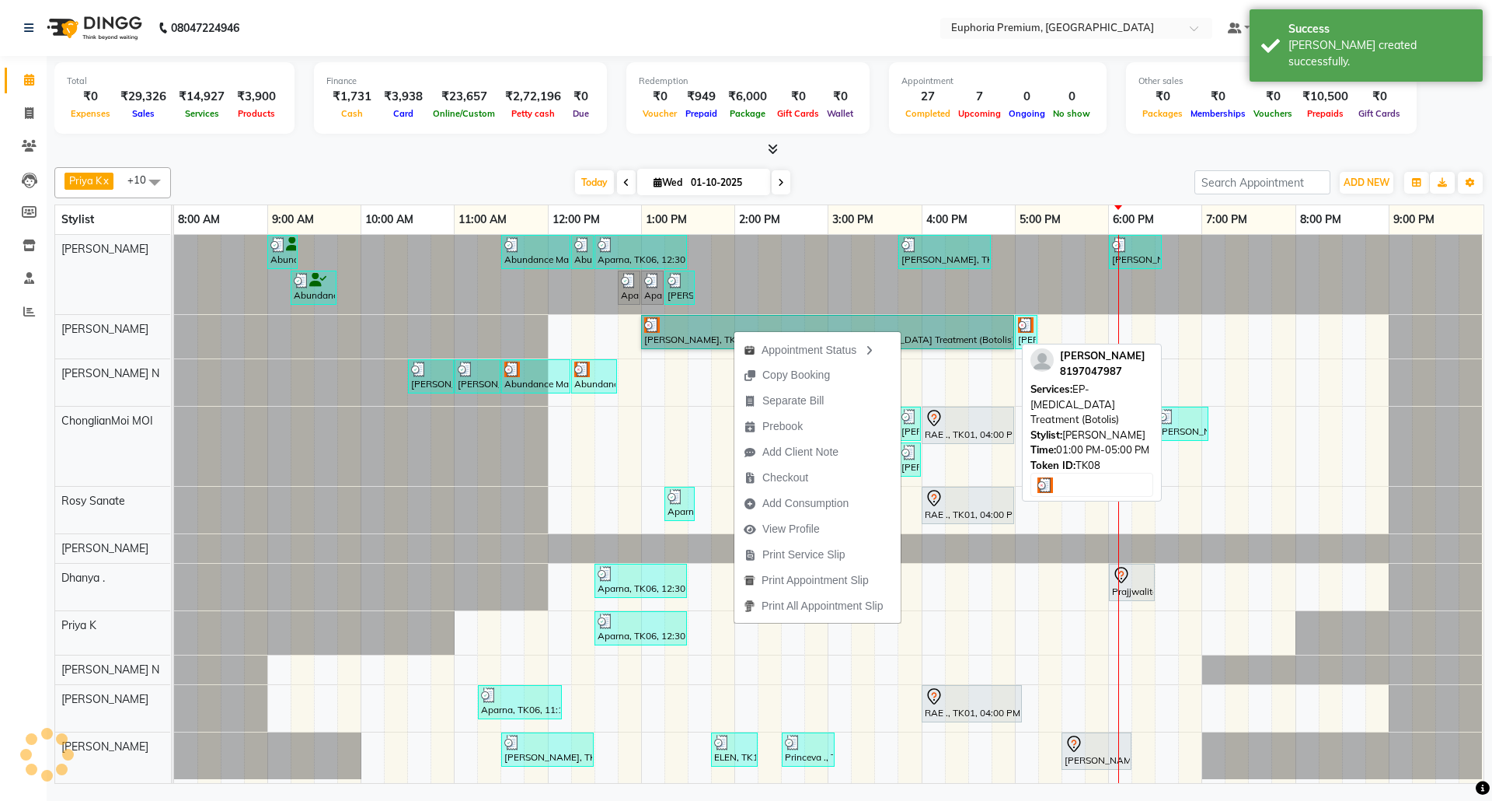
click at [707, 345] on link "[PERSON_NAME], TK08, 01:00 PM-05:00 PM, EP-[MEDICAL_DATA] Treatment (Botolis)" at bounding box center [827, 332] width 373 height 34
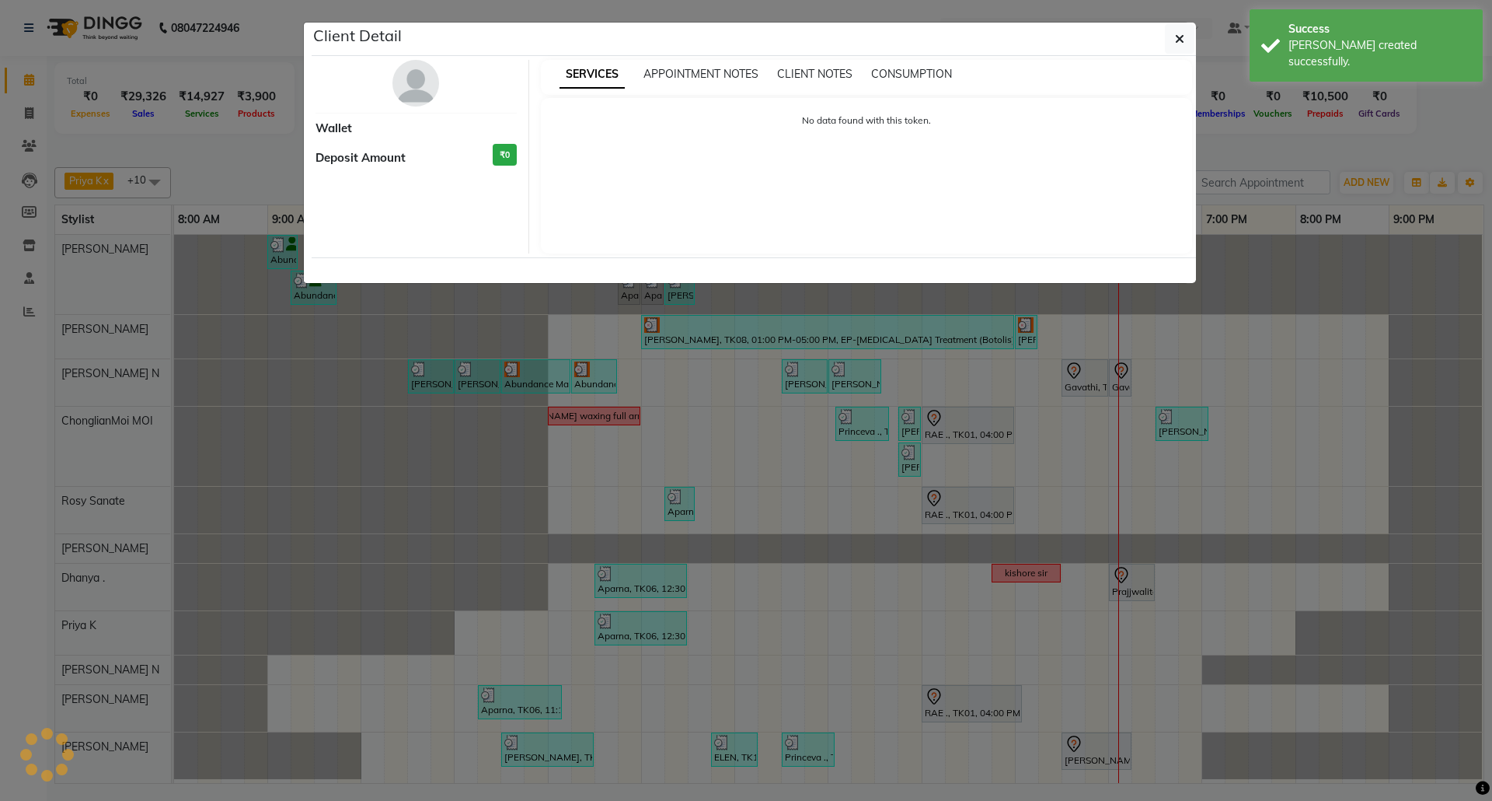
select select "3"
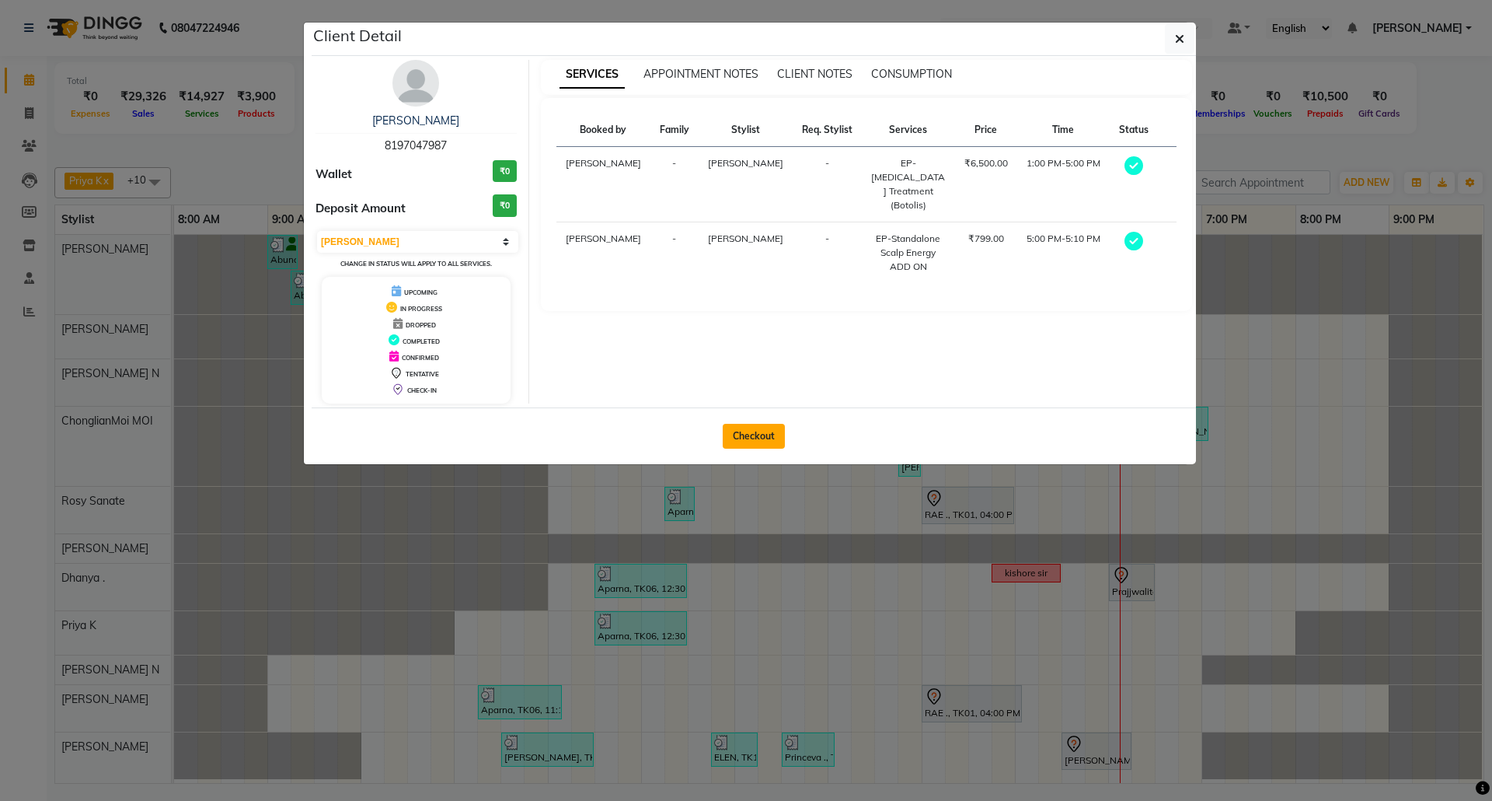
click at [754, 438] on button "Checkout" at bounding box center [754, 436] width 62 height 25
select select "service"
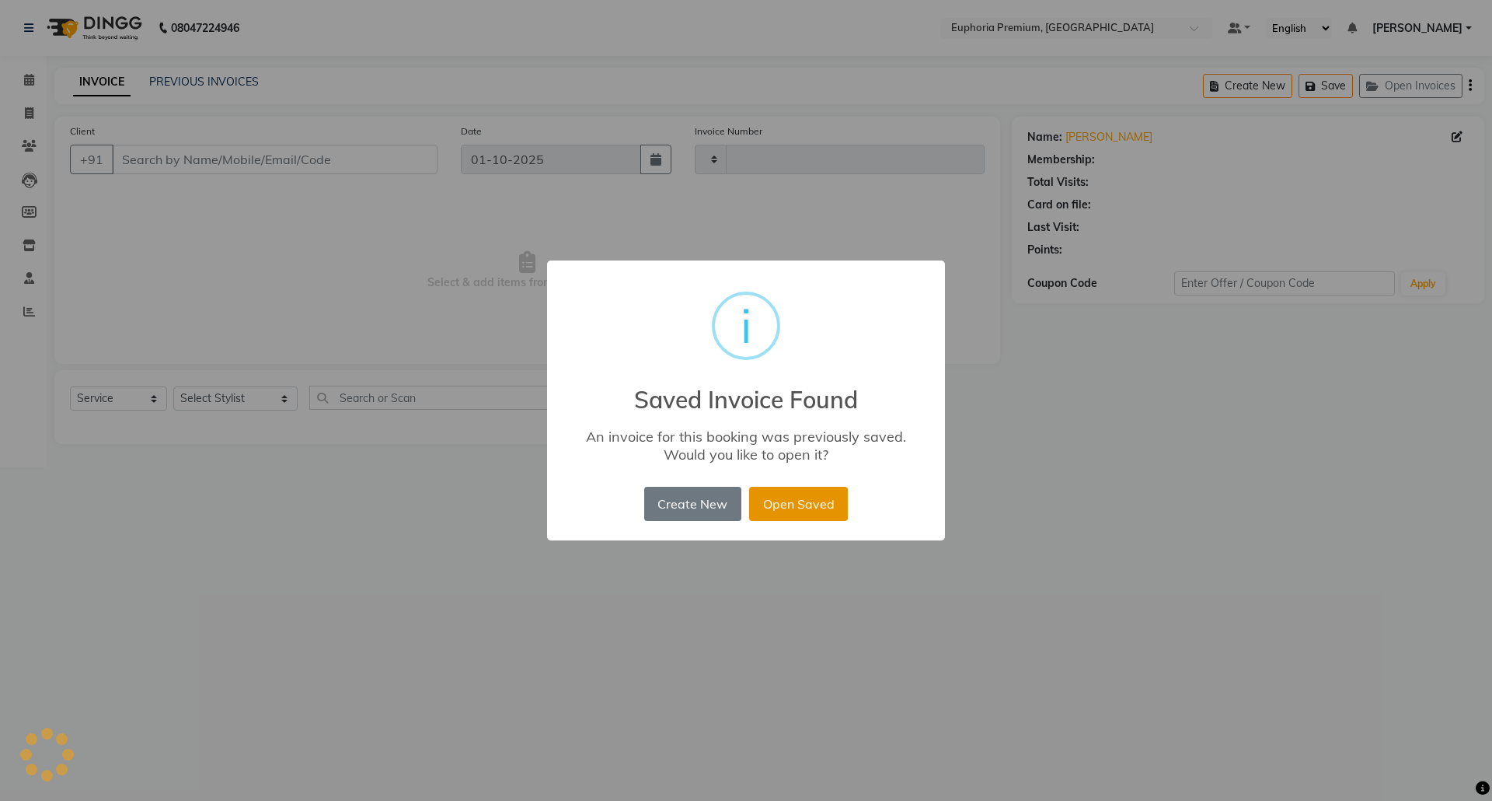
click at [801, 495] on button "Open Saved" at bounding box center [798, 504] width 99 height 34
type input "81******87"
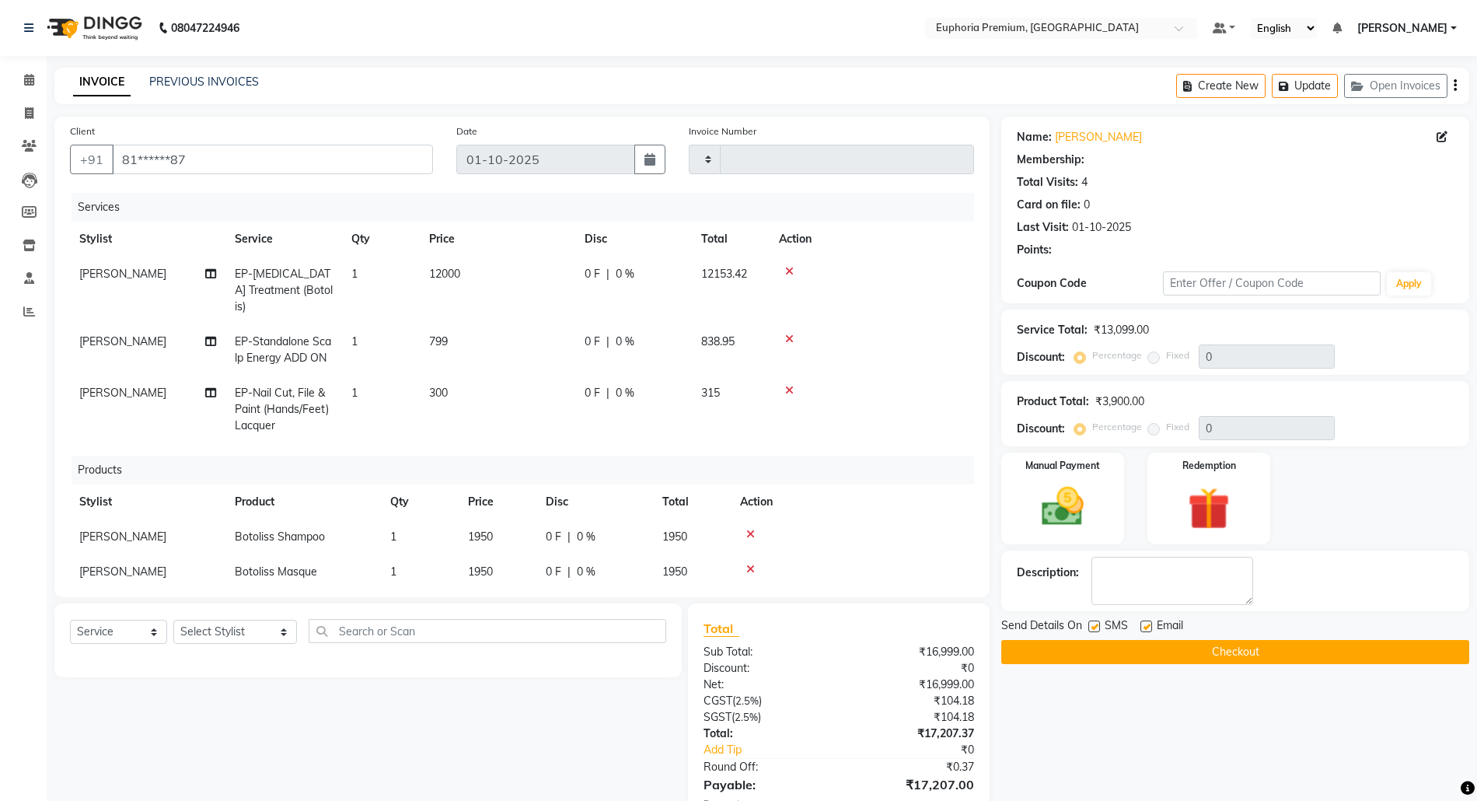
select select "3: Object"
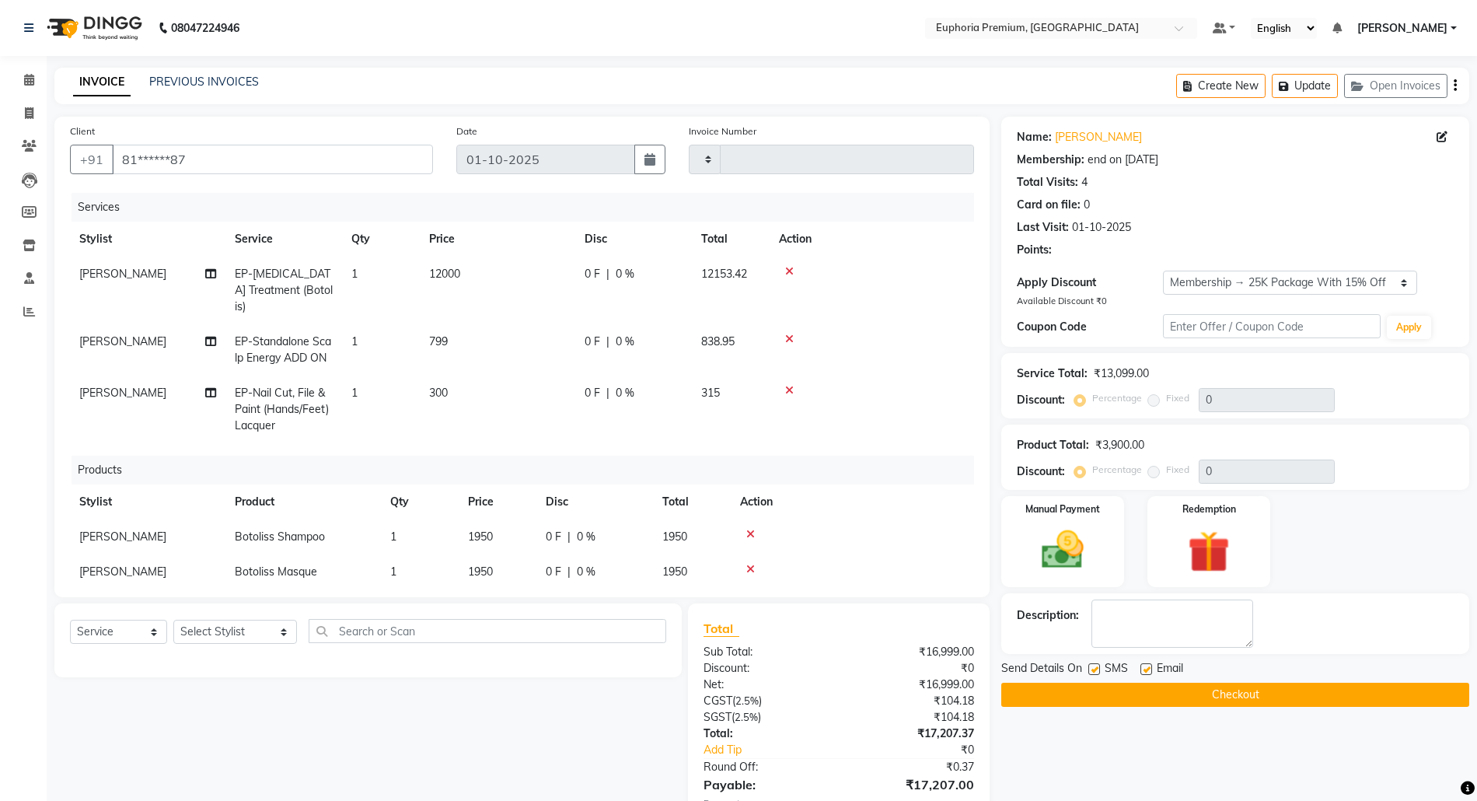
type input "15"
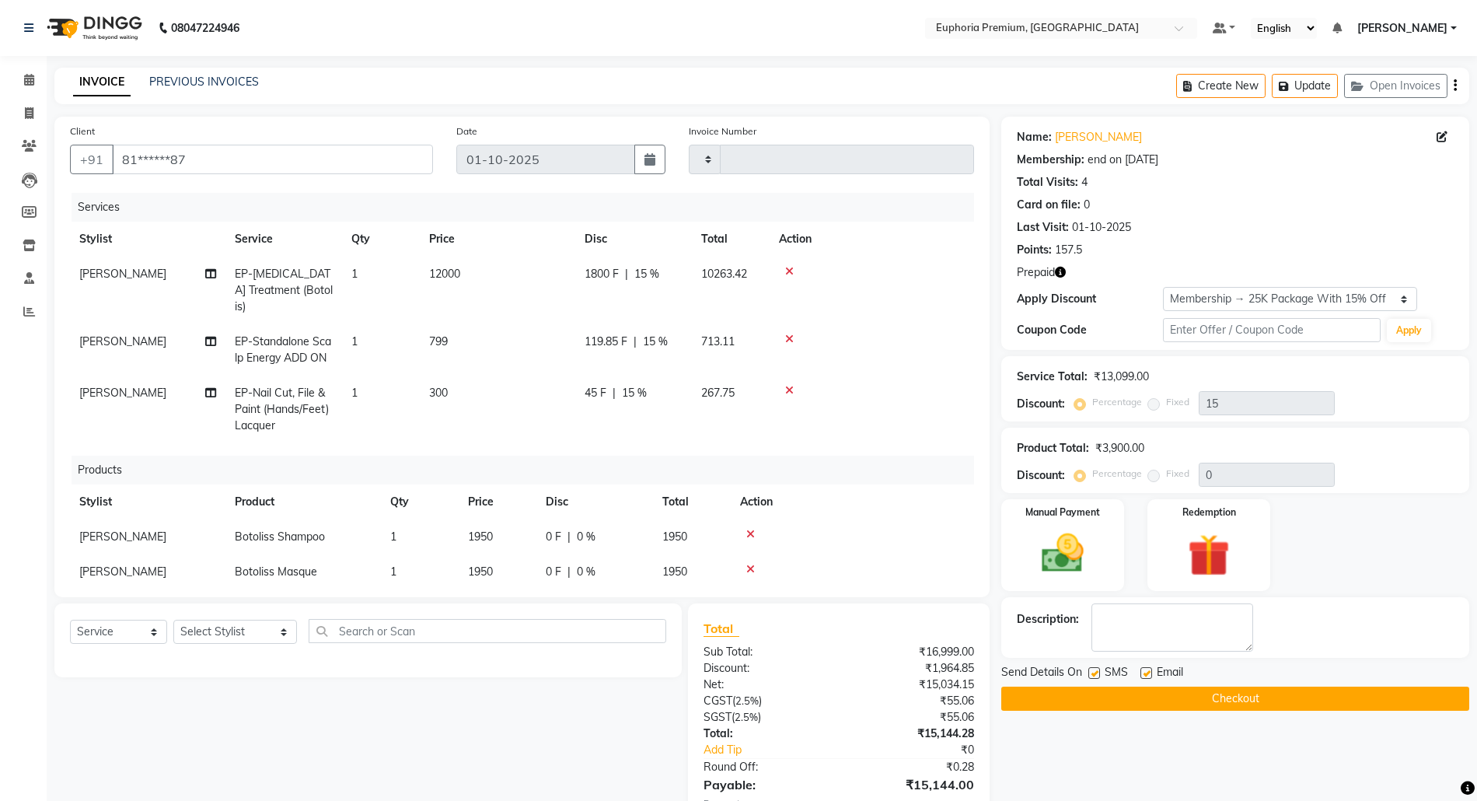
click at [747, 529] on icon at bounding box center [750, 534] width 9 height 11
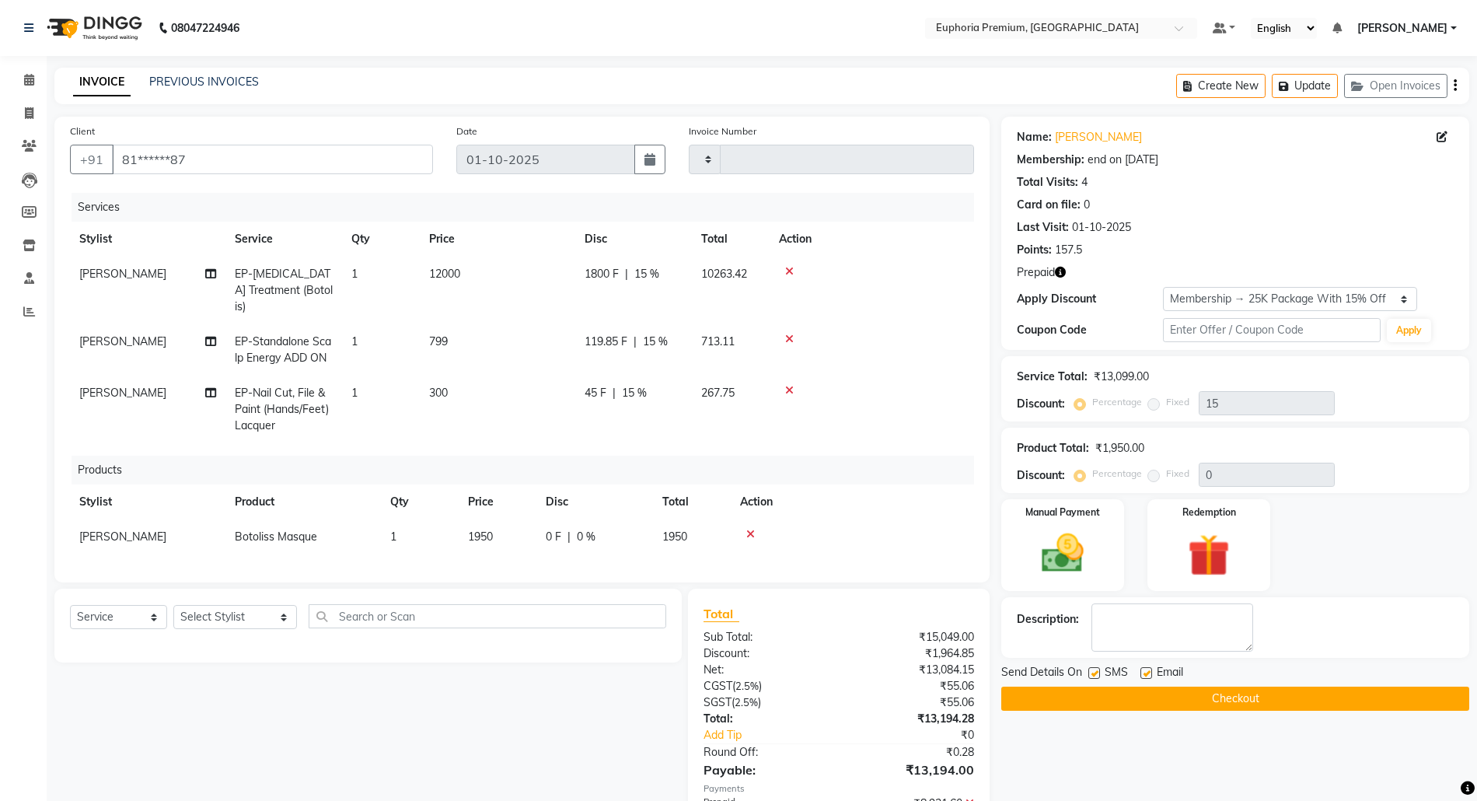
click at [750, 529] on icon at bounding box center [750, 534] width 9 height 11
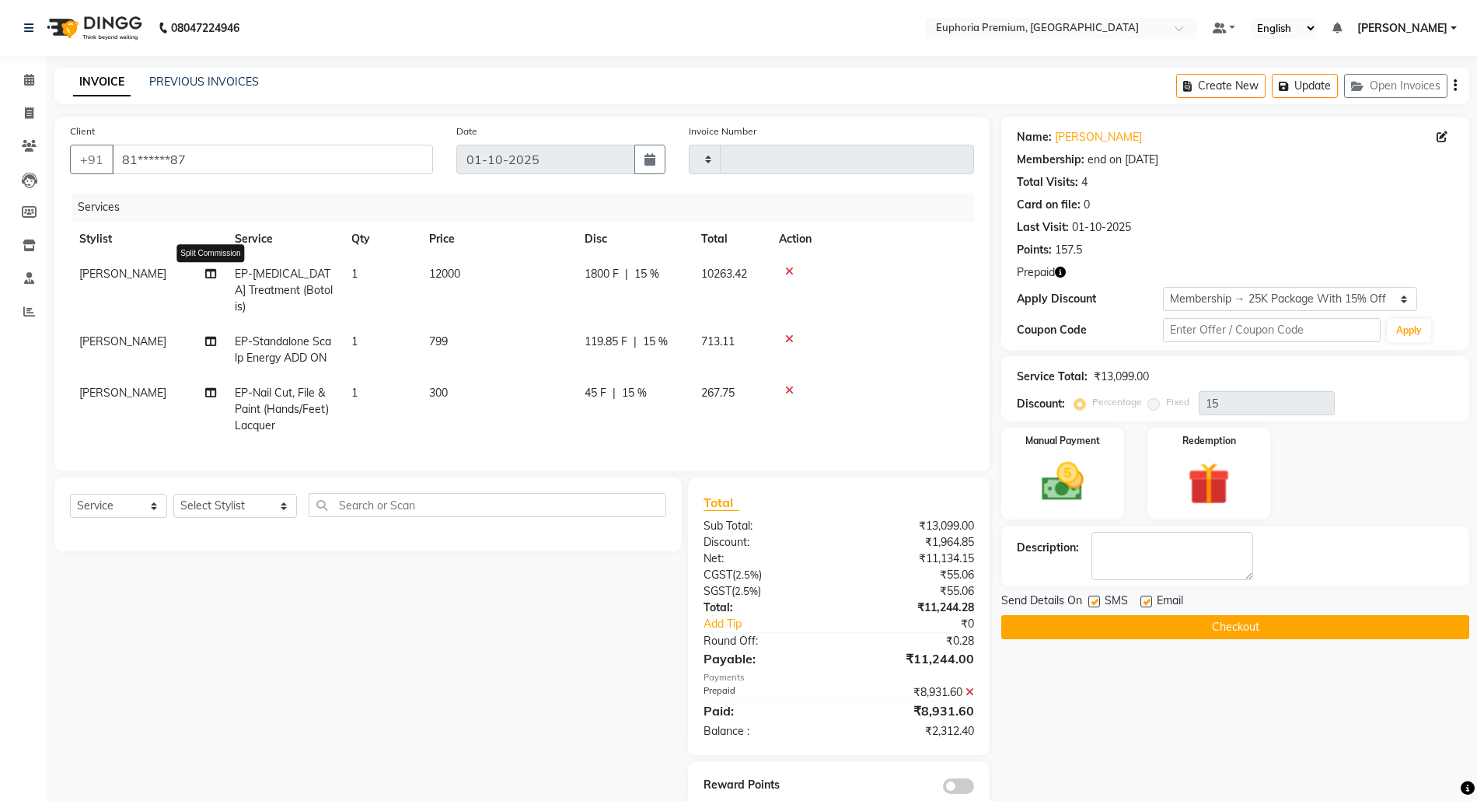
click at [211, 275] on icon at bounding box center [210, 273] width 11 height 11
select select "78117"
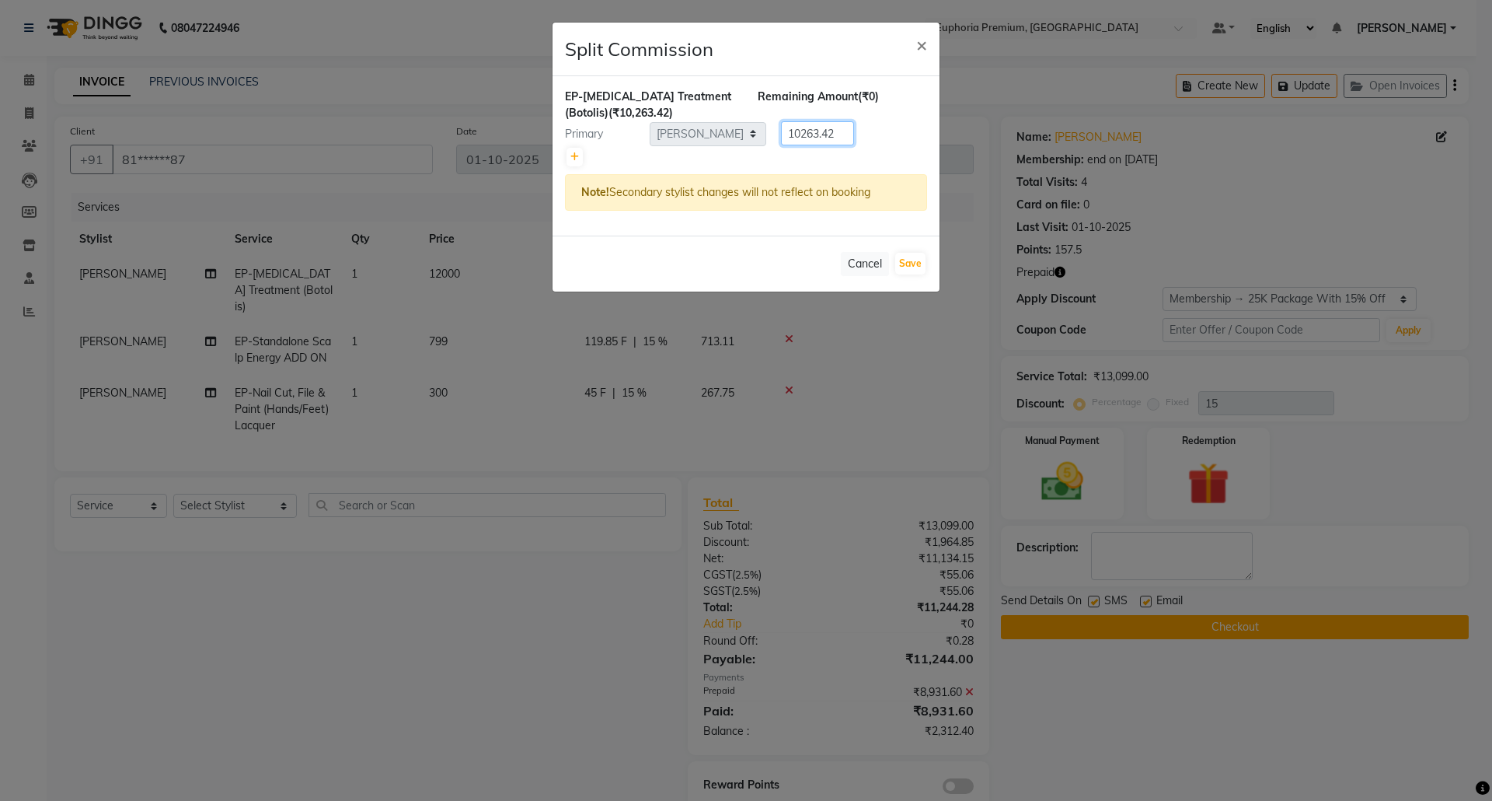
click at [756, 131] on div "Primary Select Admin Ayman William Bharath N Binoy Chethan N ChonglianMoi MOI D…" at bounding box center [746, 133] width 386 height 25
click at [576, 159] on icon at bounding box center [575, 156] width 9 height 9
type input "5131.71"
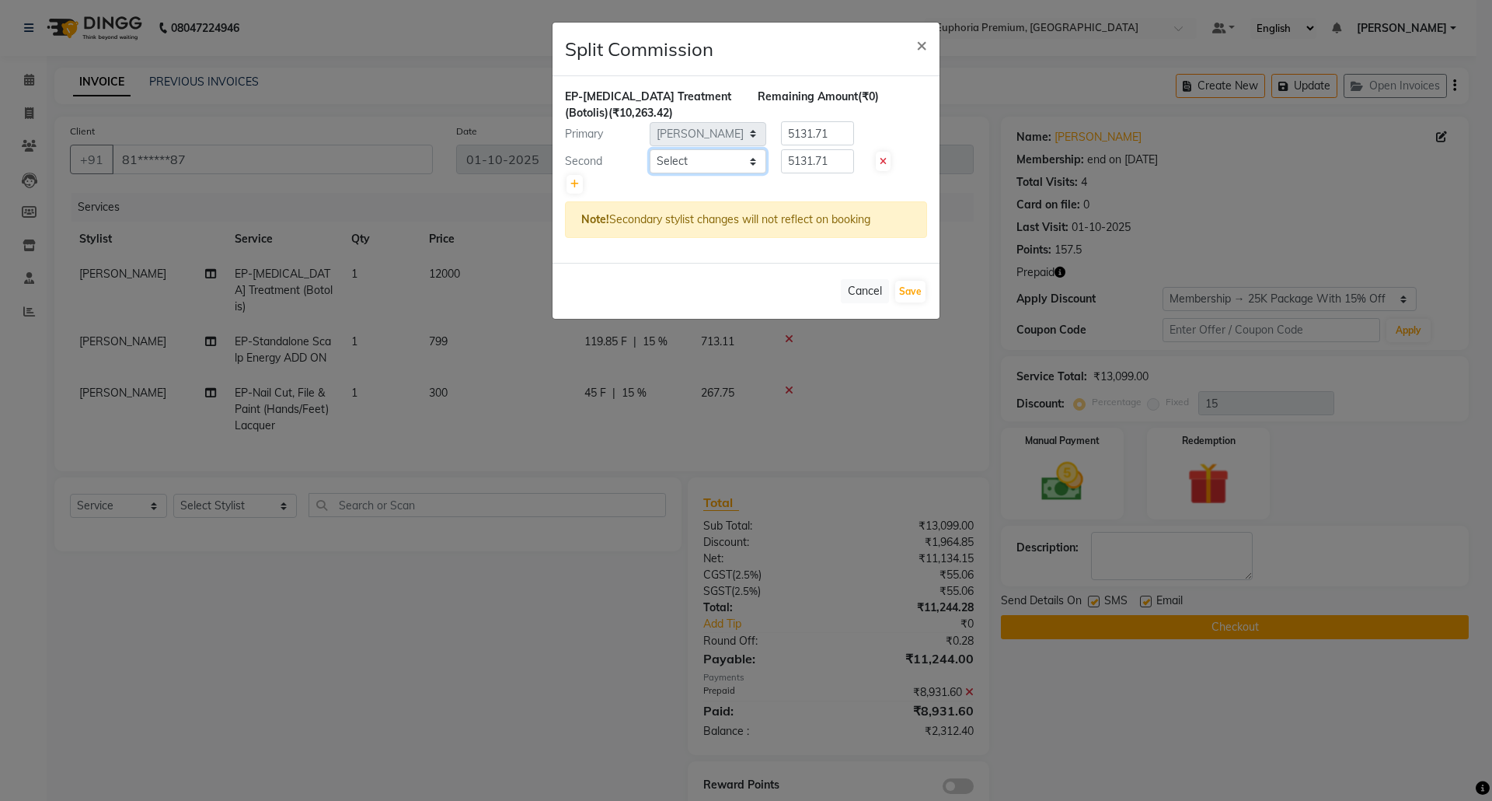
click at [700, 166] on select "Select Admin Ayman William Bharath N Binoy Chethan N ChonglianMoi MOI Daisy . D…" at bounding box center [708, 161] width 117 height 24
select select "91236"
click at [650, 150] on select "Select Admin Ayman William Bharath N Binoy Chethan N ChonglianMoi MOI Daisy . D…" at bounding box center [708, 161] width 117 height 24
click at [912, 291] on button "Save" at bounding box center [910, 292] width 30 height 22
select select "Select"
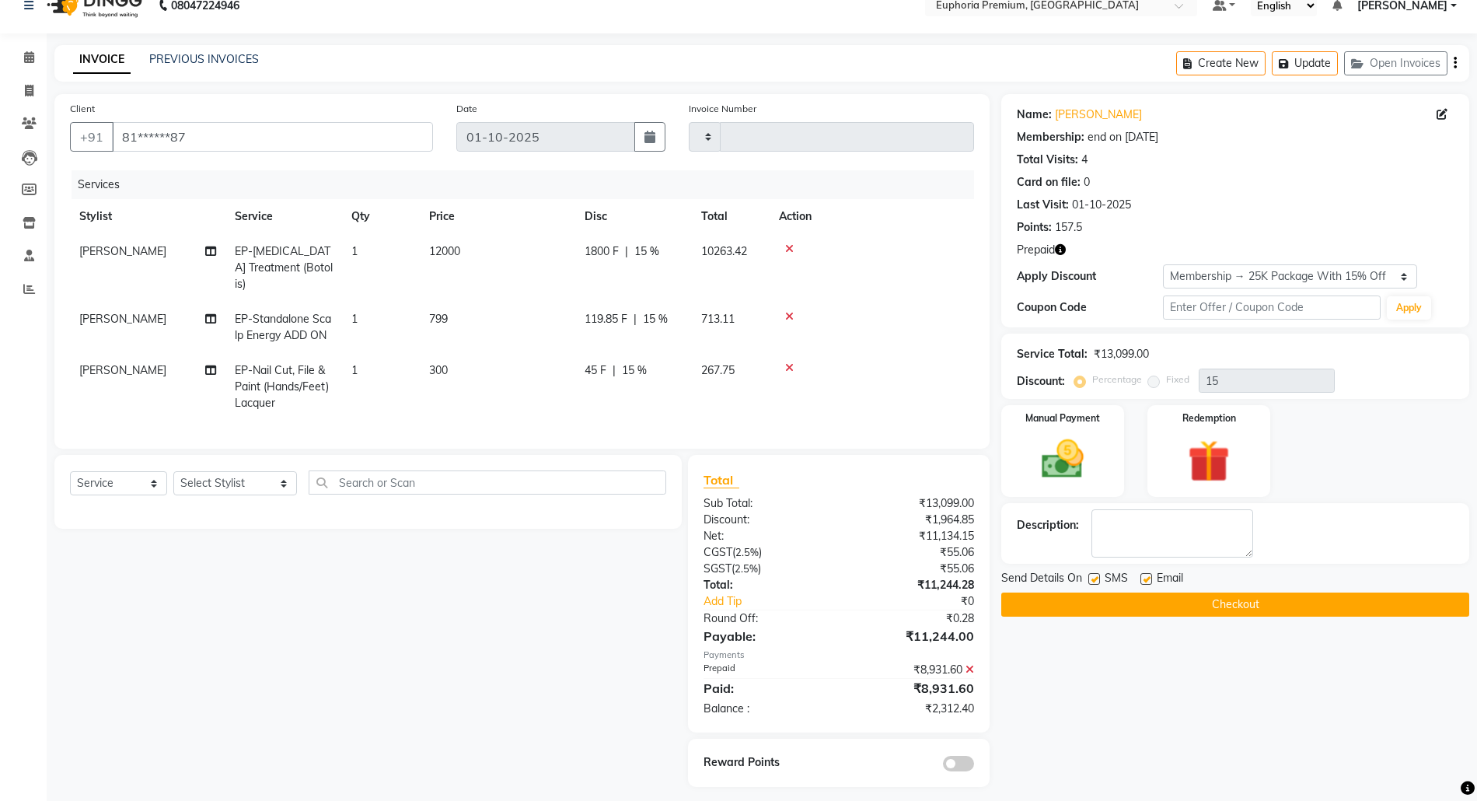
scroll to position [30, 0]
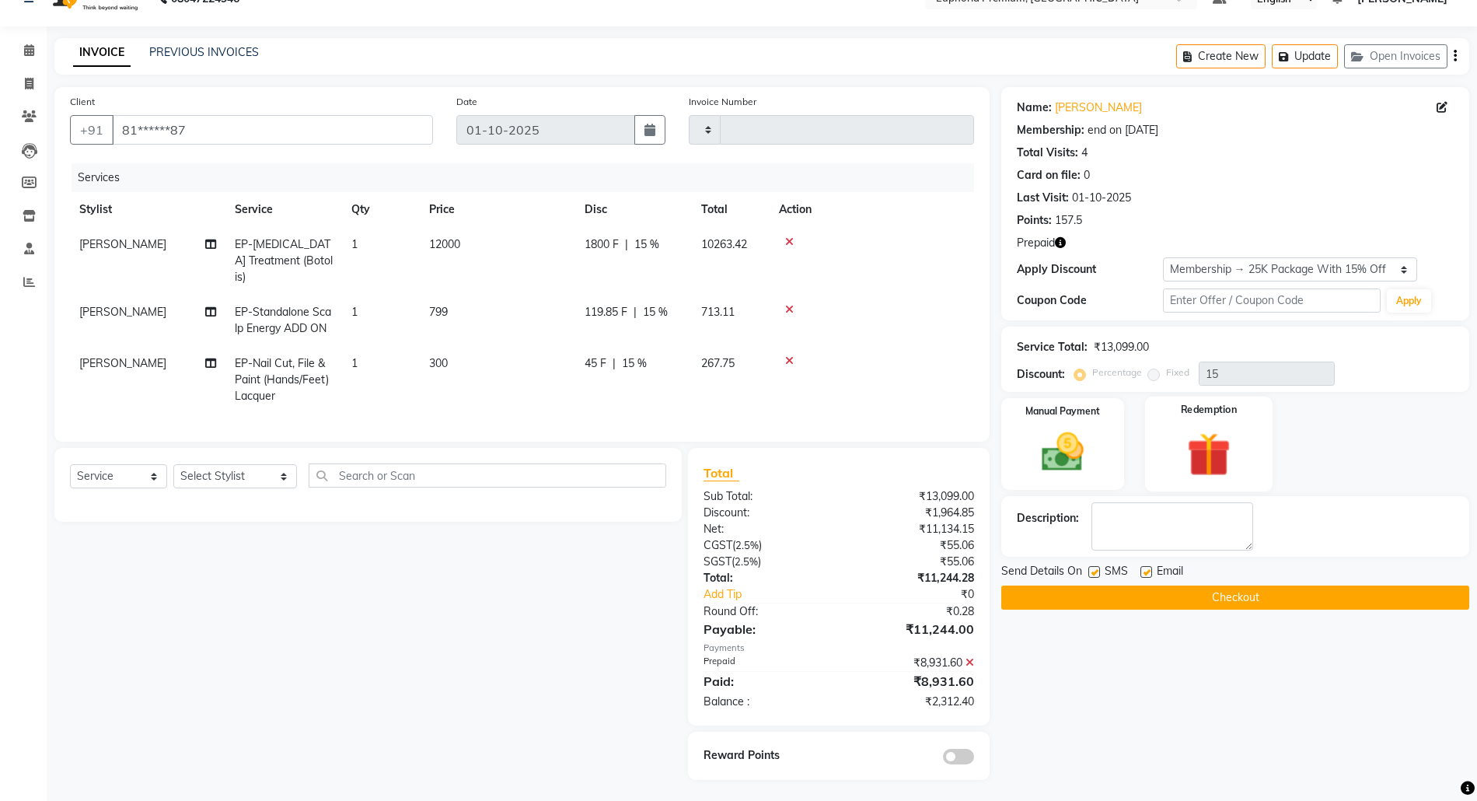
click at [1189, 487] on div "Redemption" at bounding box center [1208, 443] width 127 height 95
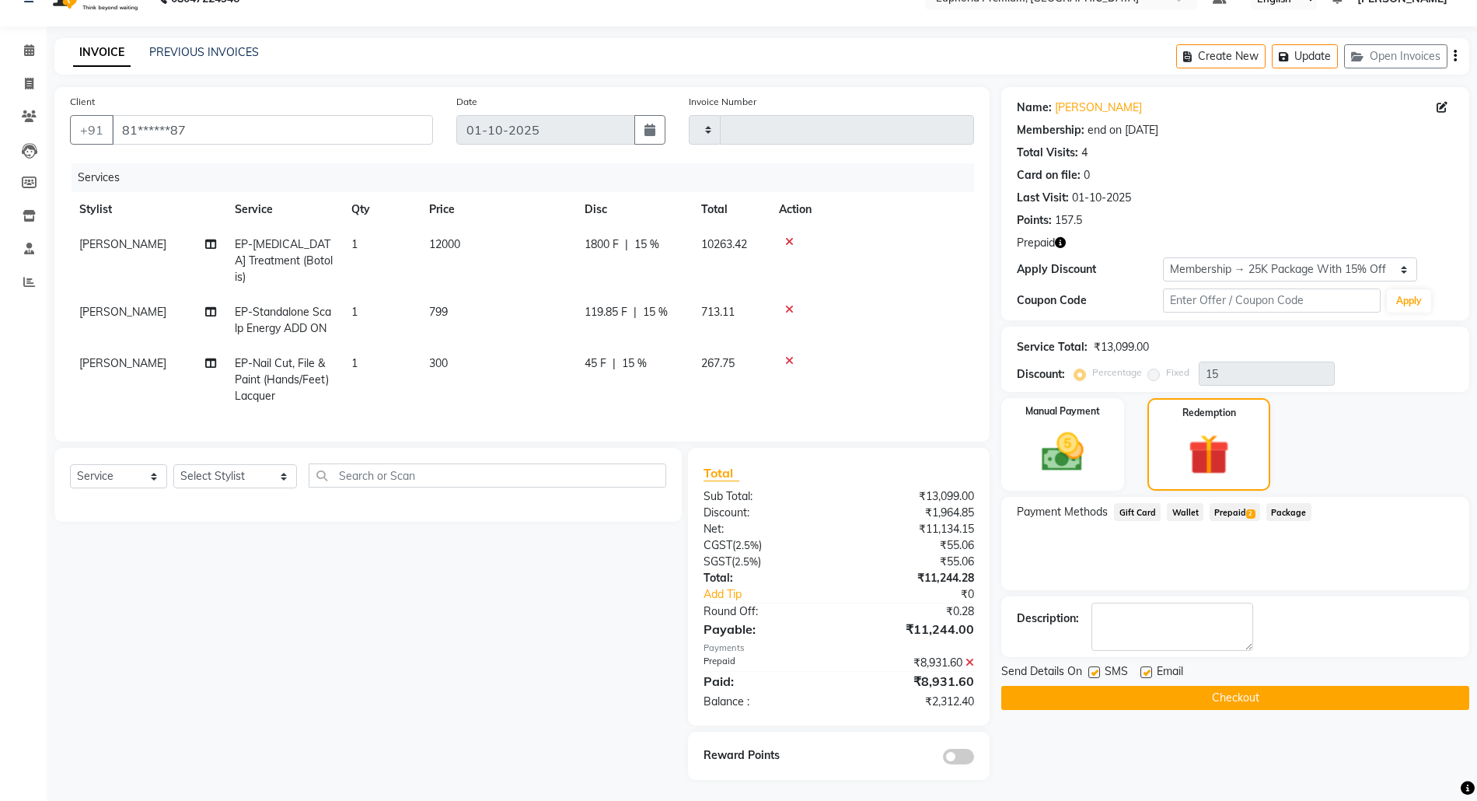
click at [1222, 511] on span "Prepaid 2" at bounding box center [1234, 512] width 51 height 18
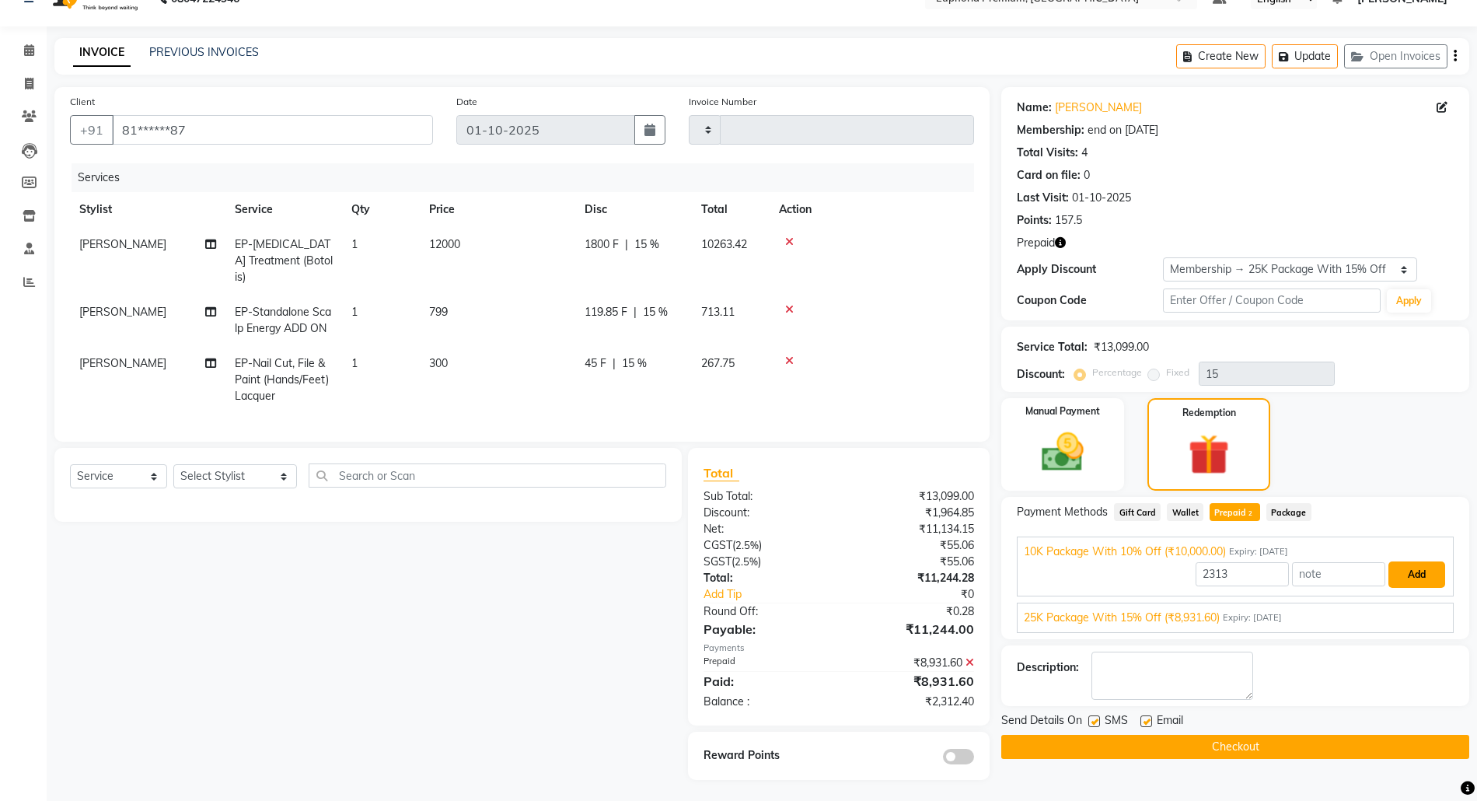
click at [1419, 570] on button "Add" at bounding box center [1416, 574] width 57 height 26
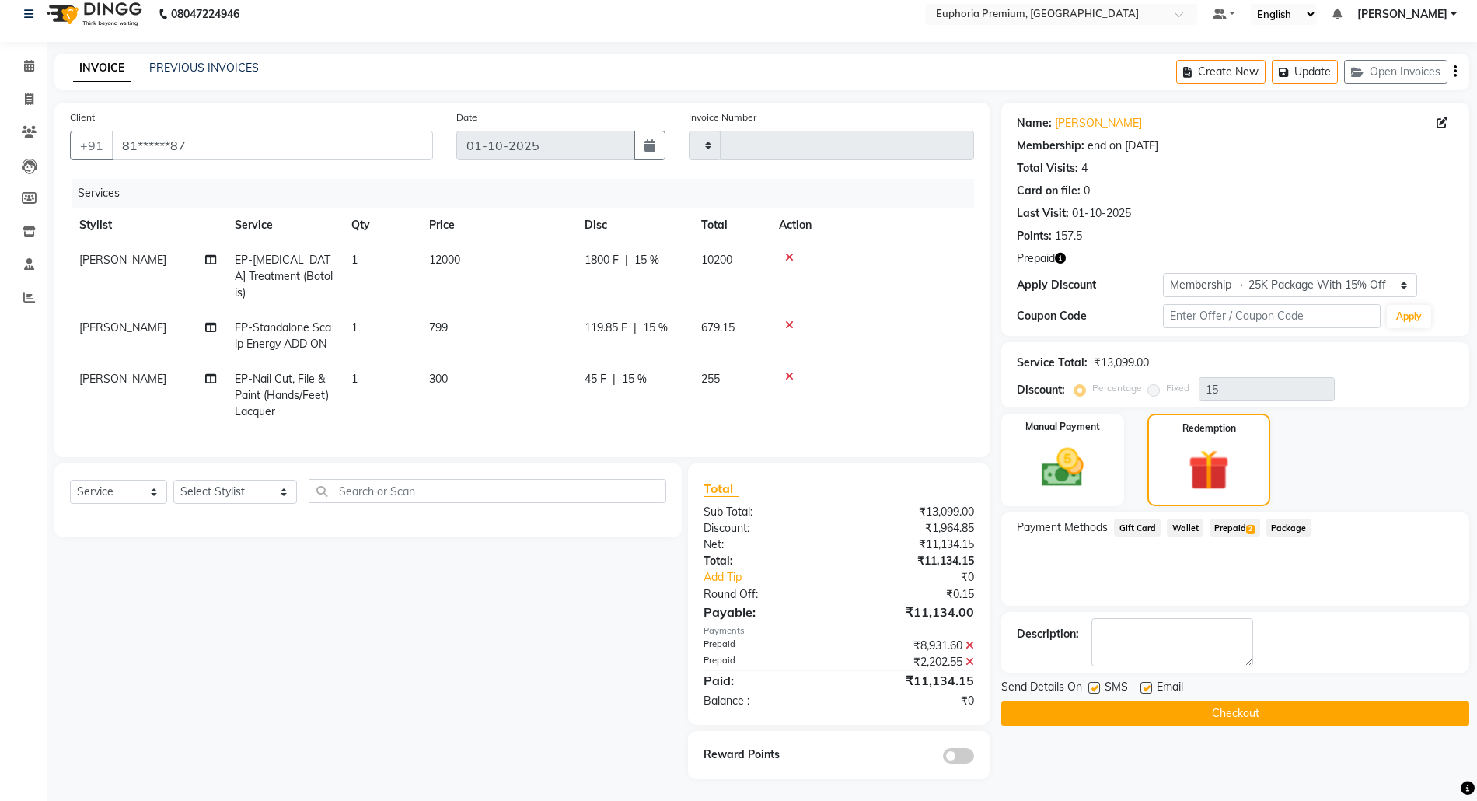
click at [1226, 709] on button "Checkout" at bounding box center [1235, 713] width 468 height 24
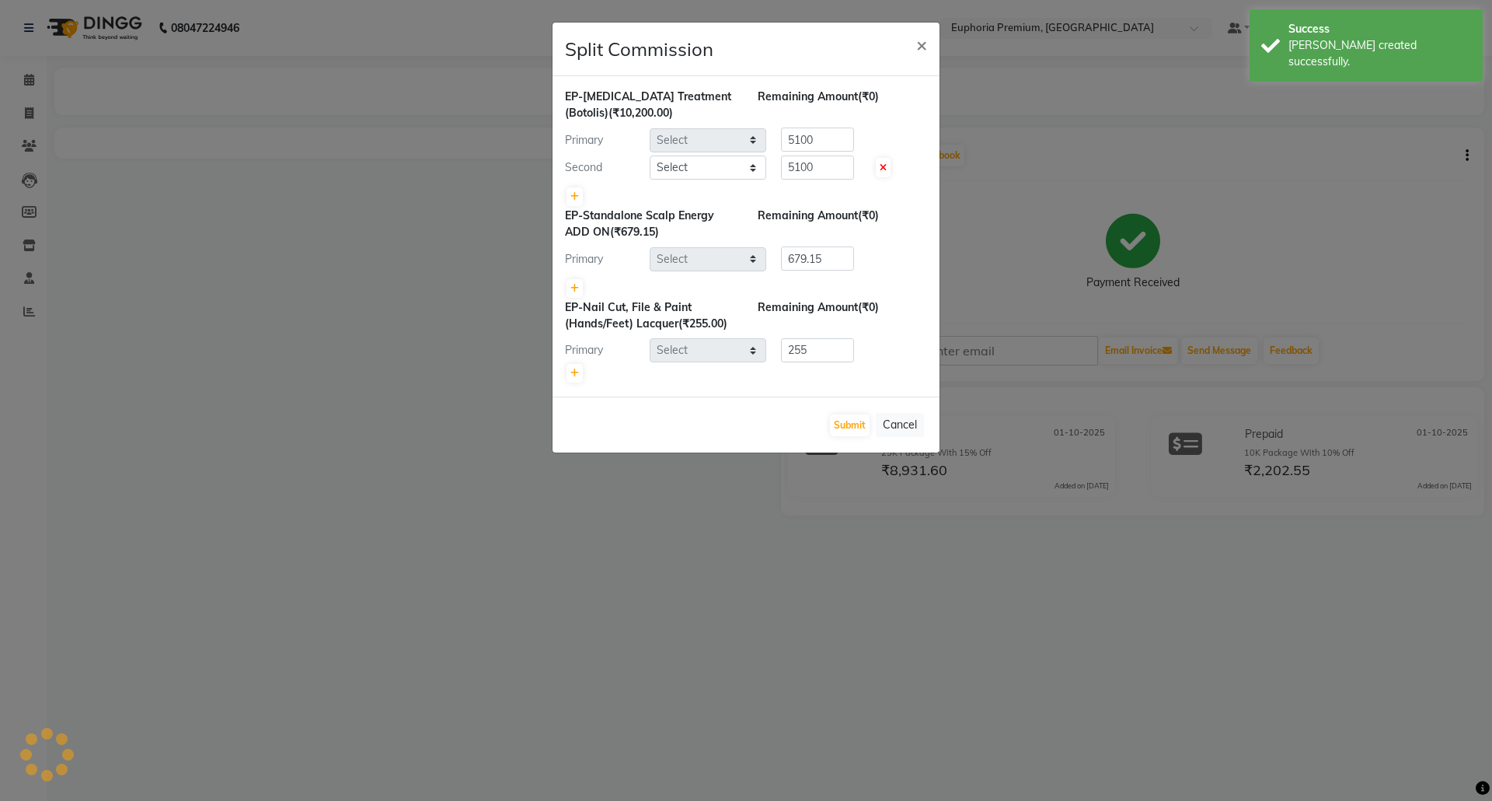
select select "78117"
select select "91236"
select select "78117"
select select "91236"
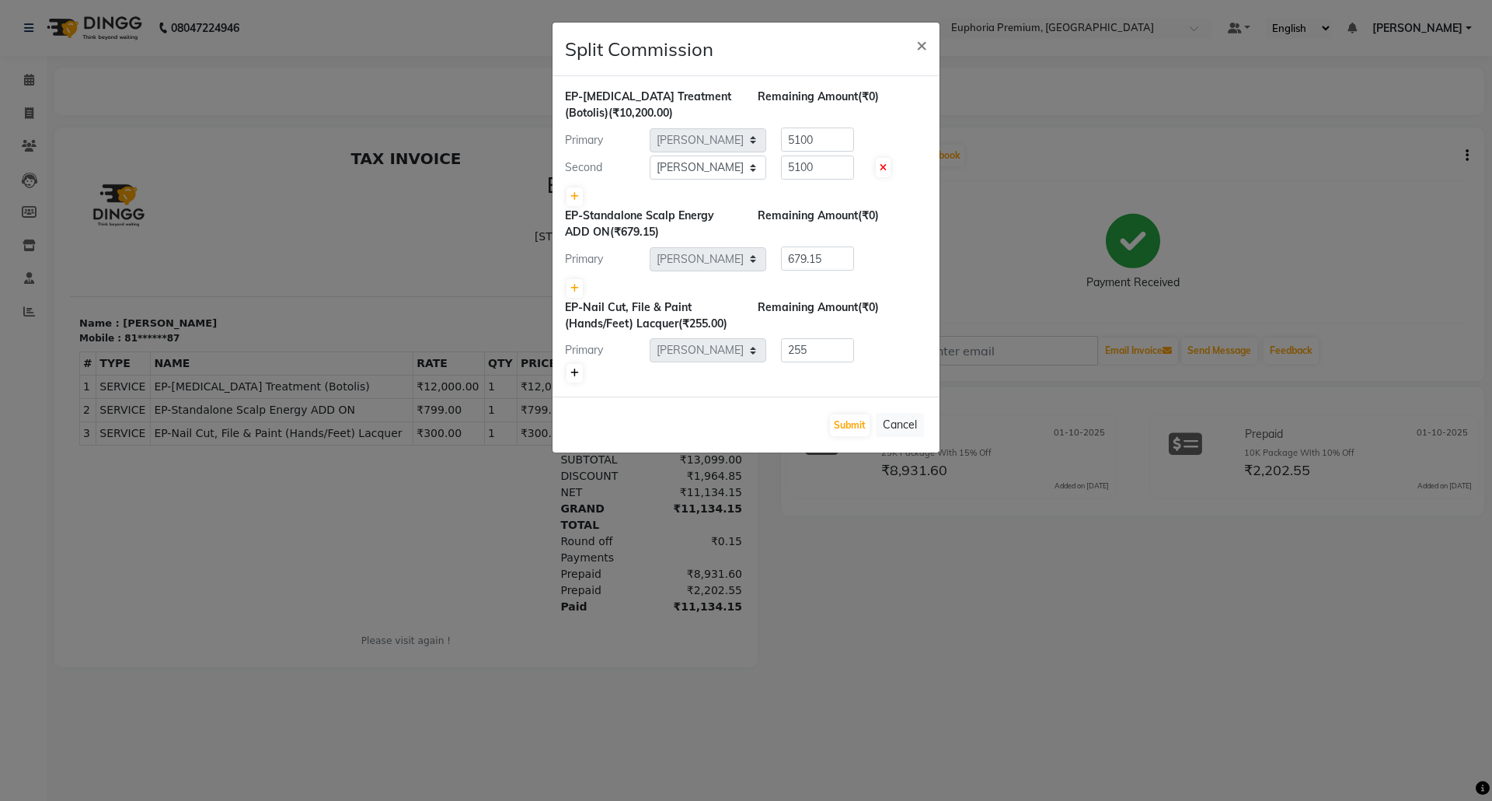
click at [575, 376] on icon at bounding box center [575, 372] width 9 height 9
type input "127.5"
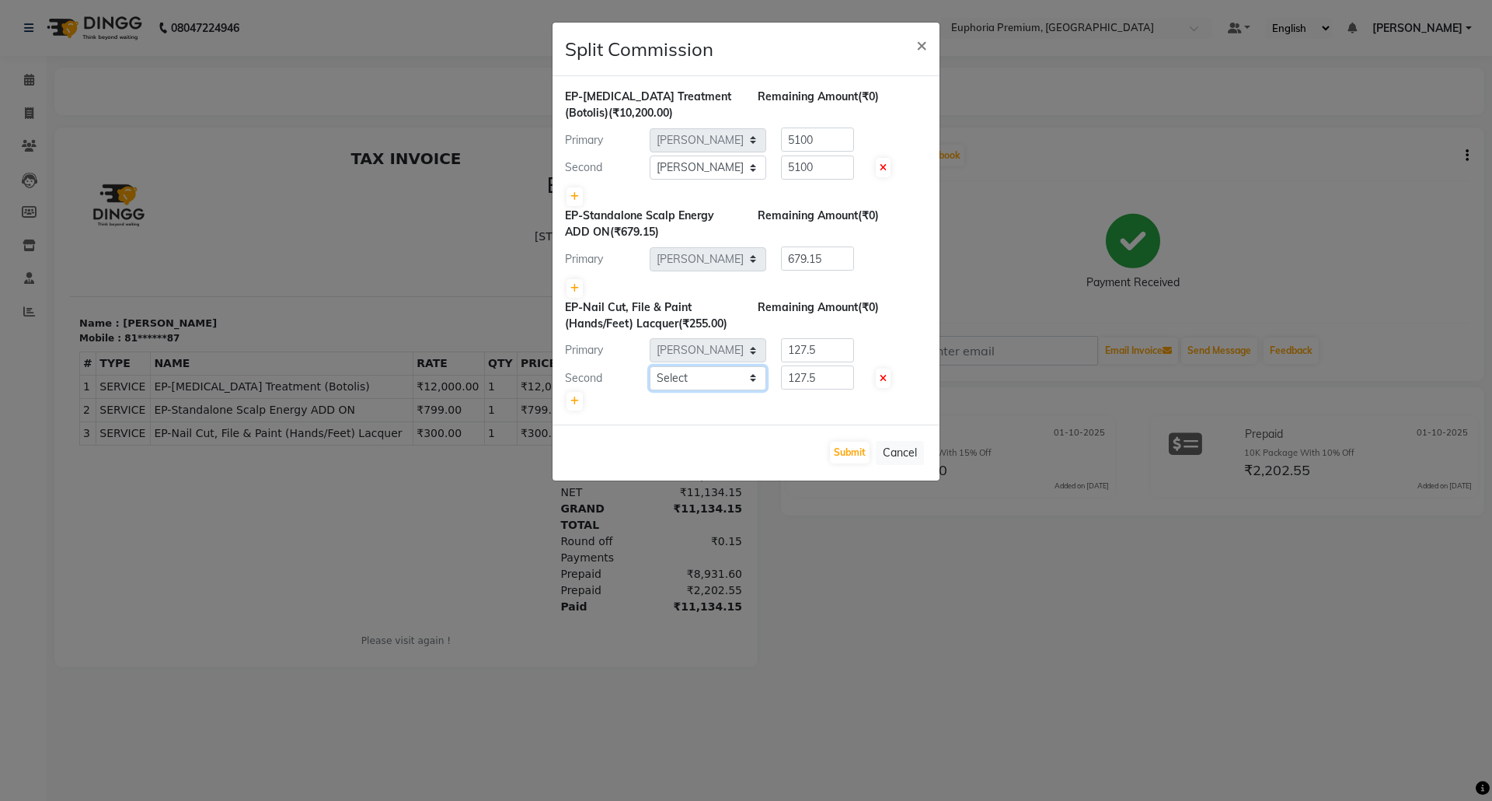
click at [752, 379] on select "Select Admin Ayman William Bharath N Binoy Chethan N ChonglianMoi MOI Daisy . D…" at bounding box center [708, 378] width 117 height 24
select select "71597"
click at [650, 367] on select "Select Admin Ayman William Bharath N Binoy Chethan N ChonglianMoi MOI Daisy . D…" at bounding box center [708, 378] width 117 height 24
click at [880, 380] on icon at bounding box center [883, 378] width 7 height 9
type input "255"
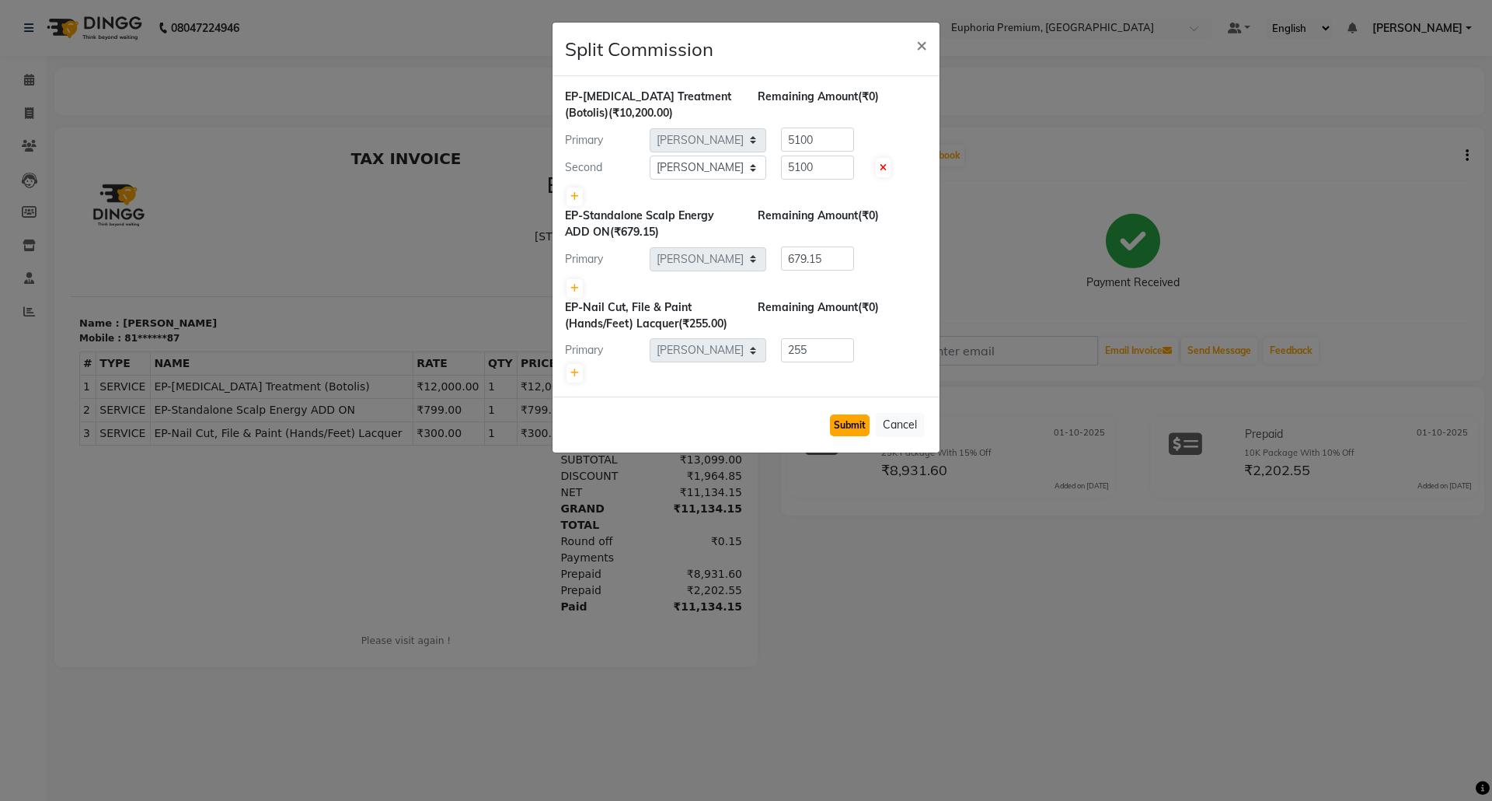
click at [834, 430] on button "Submit" at bounding box center [850, 425] width 40 height 22
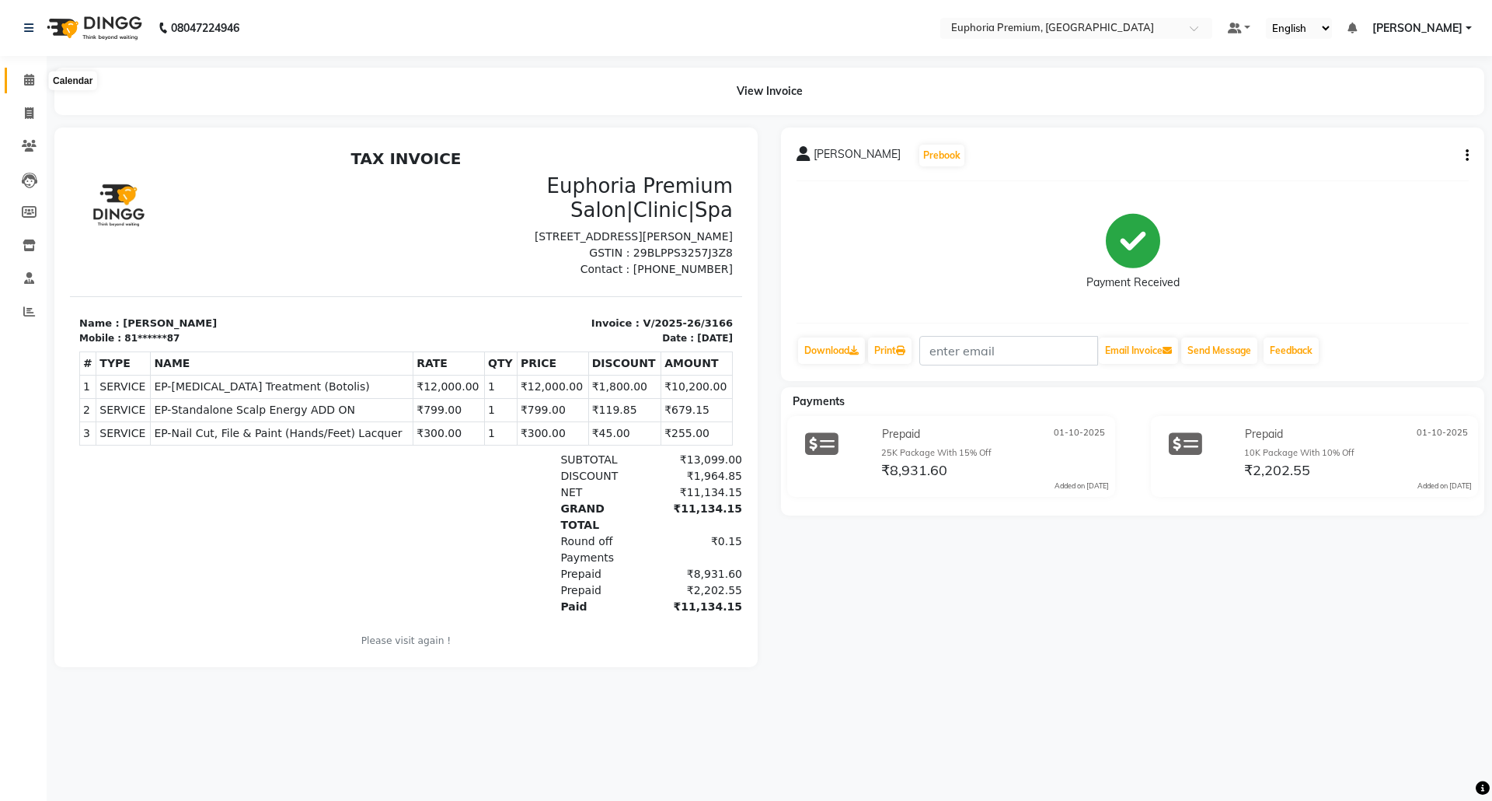
click at [24, 78] on icon at bounding box center [29, 80] width 10 height 12
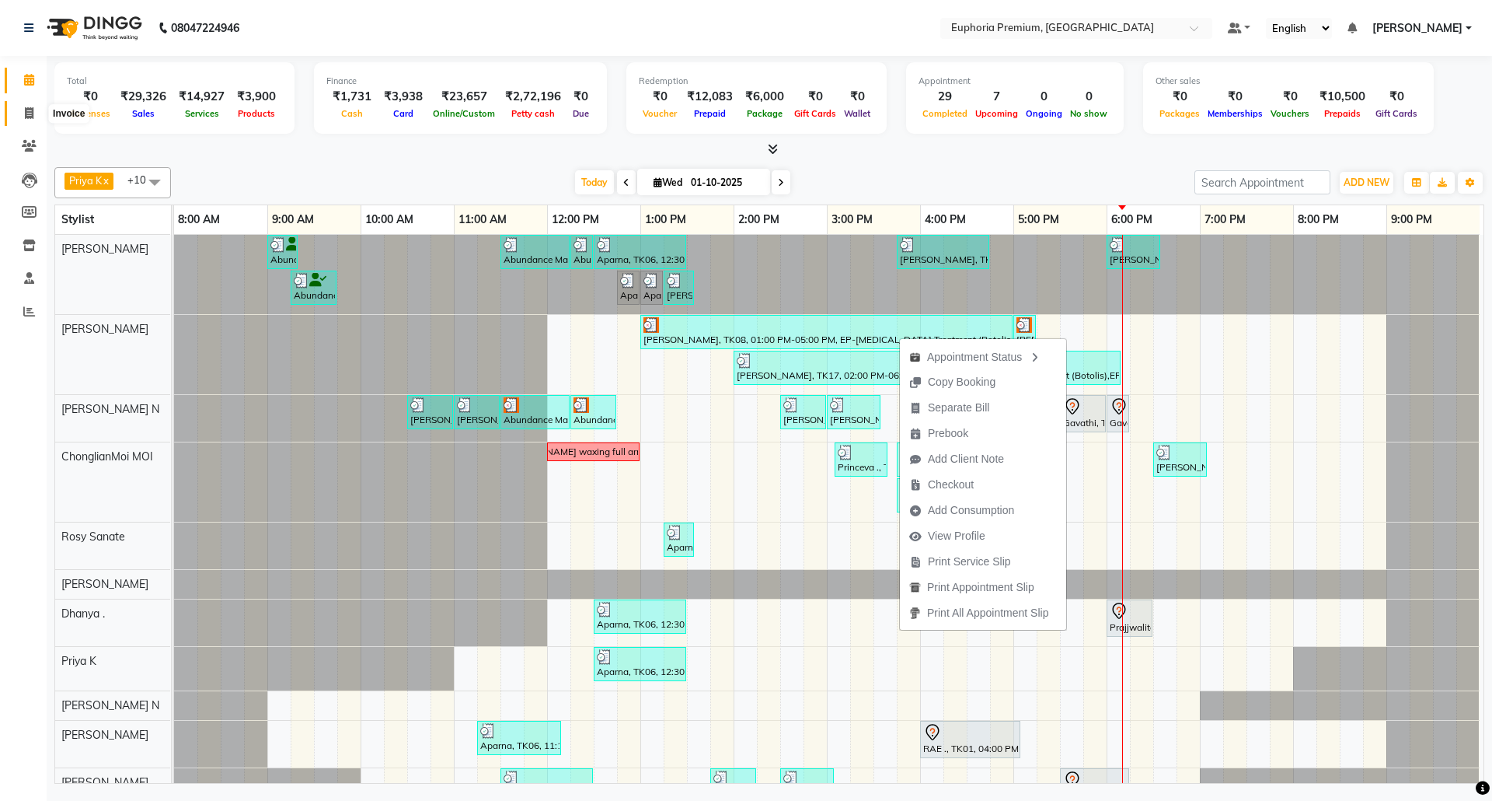
click at [25, 110] on icon at bounding box center [29, 113] width 9 height 12
select select "service"
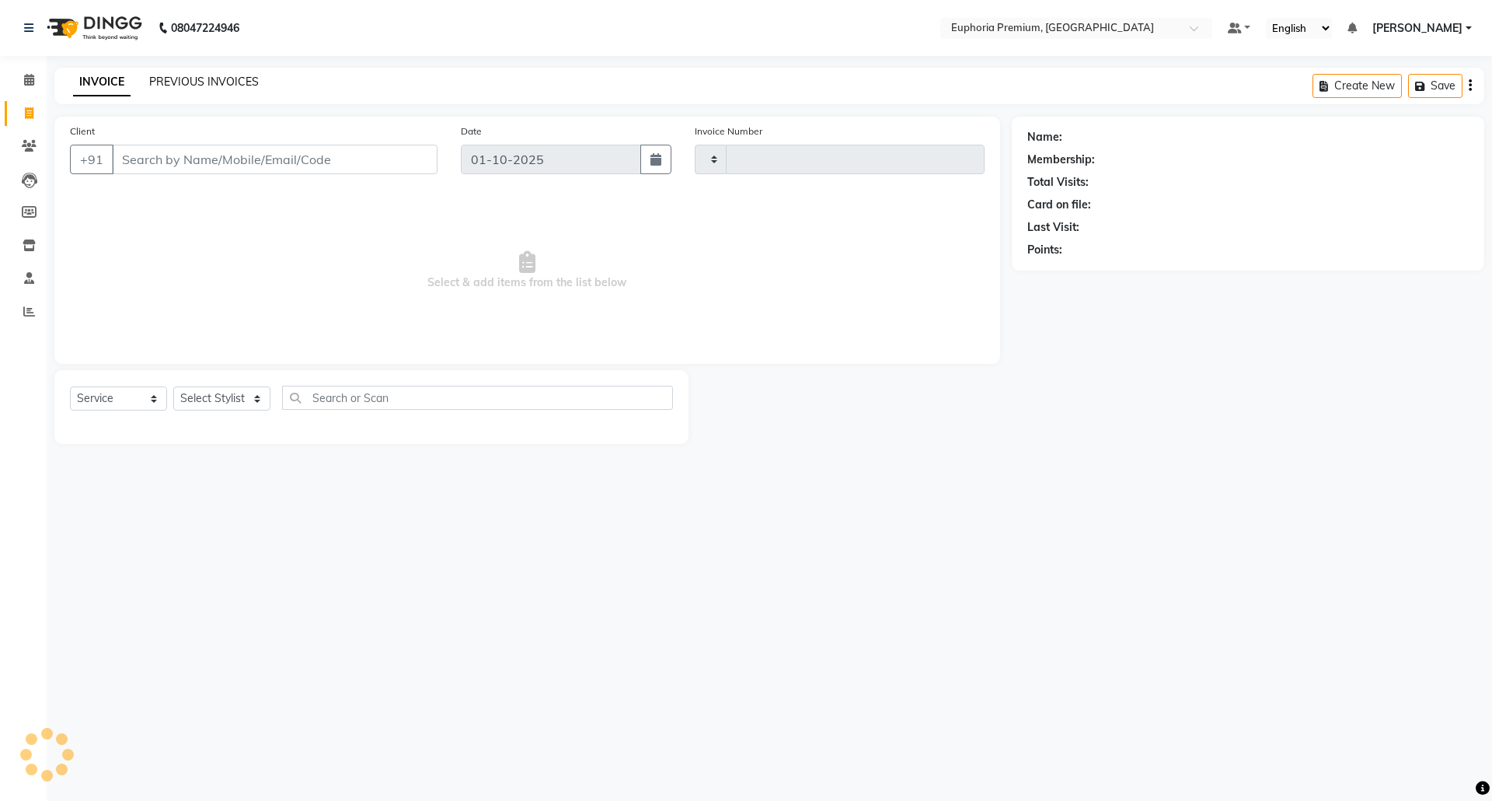
type input "3167"
select select "7925"
click at [222, 76] on link "PREVIOUS INVOICES" at bounding box center [204, 82] width 110 height 14
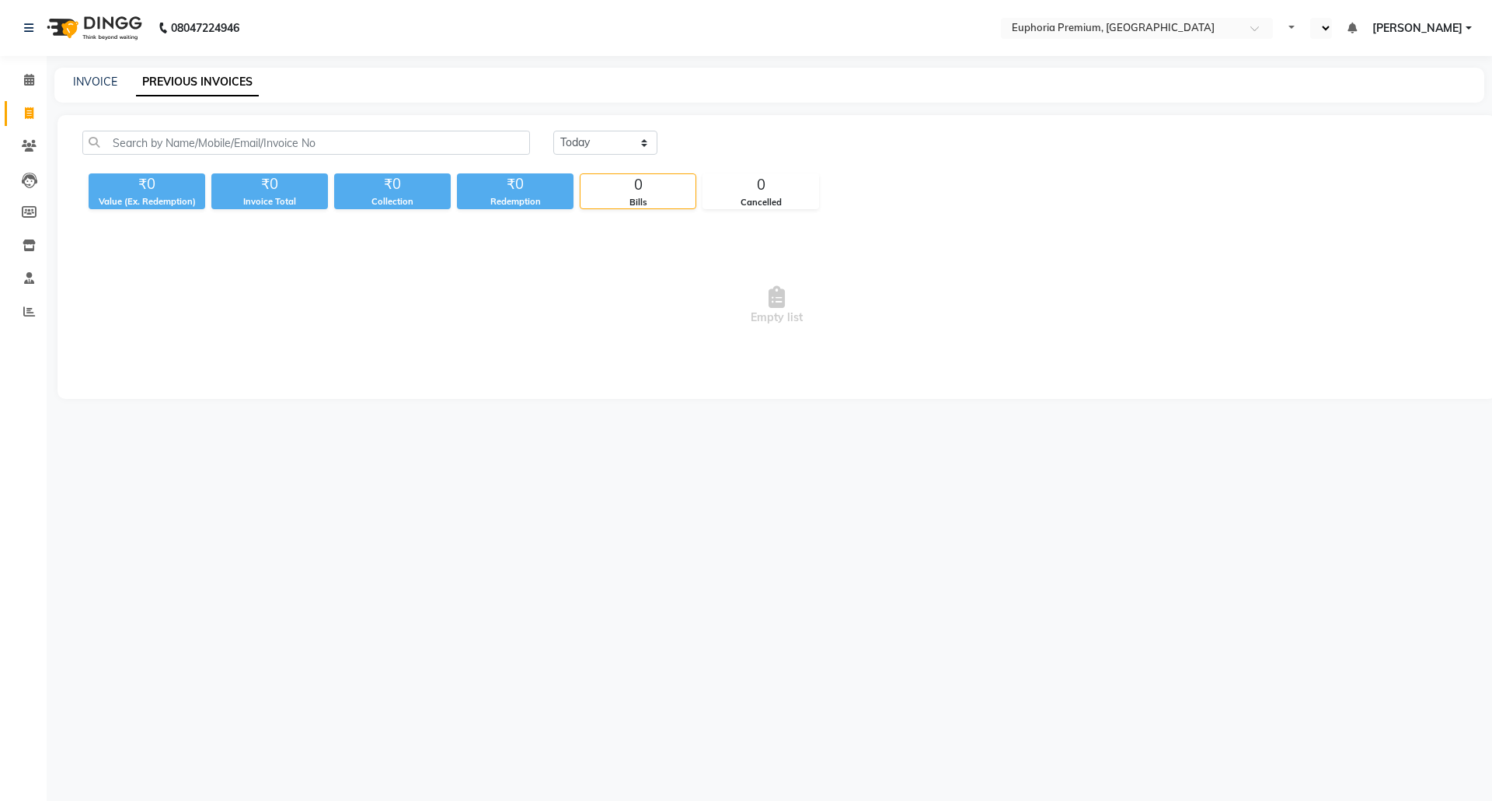
select select "en"
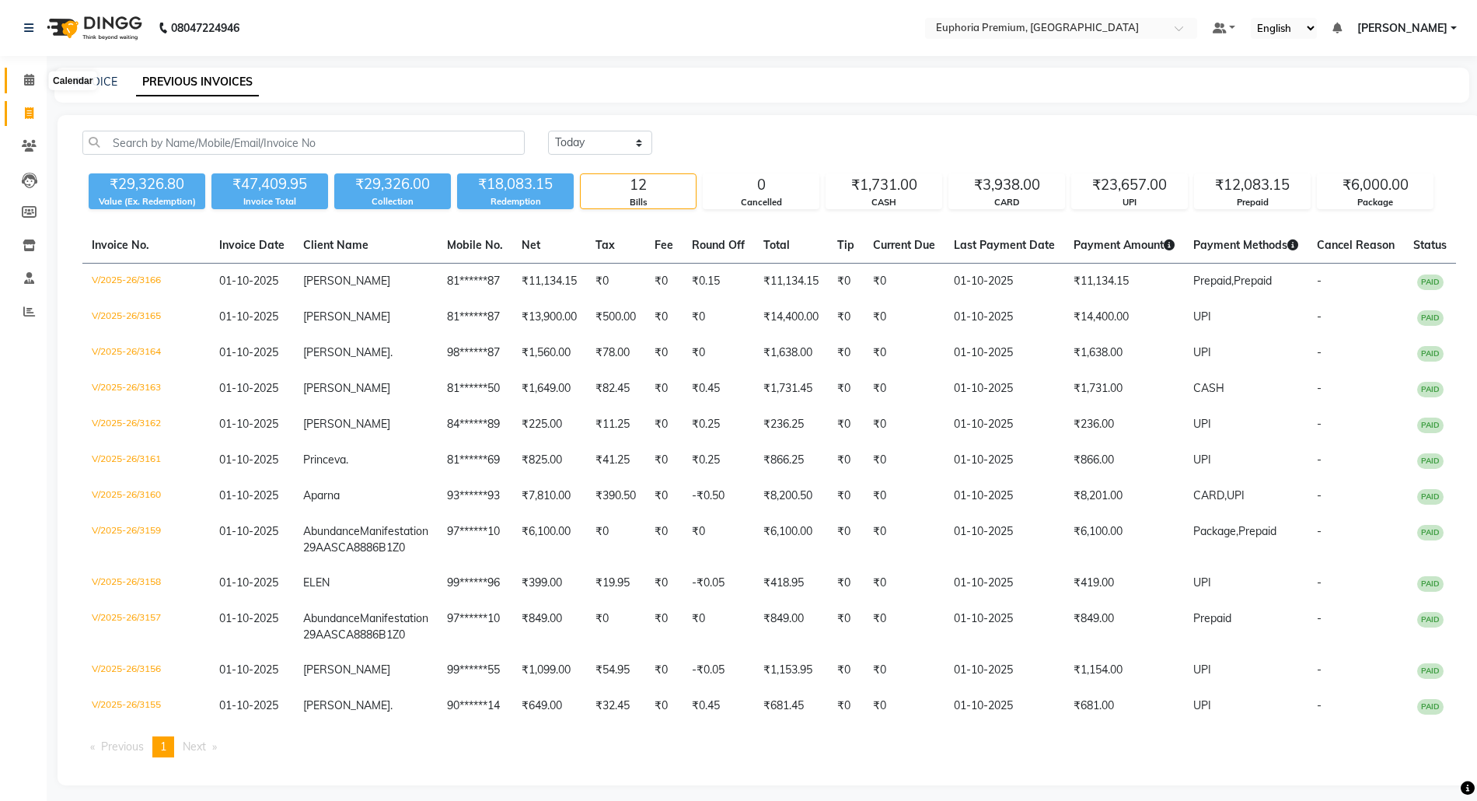
click at [24, 81] on icon at bounding box center [29, 80] width 10 height 12
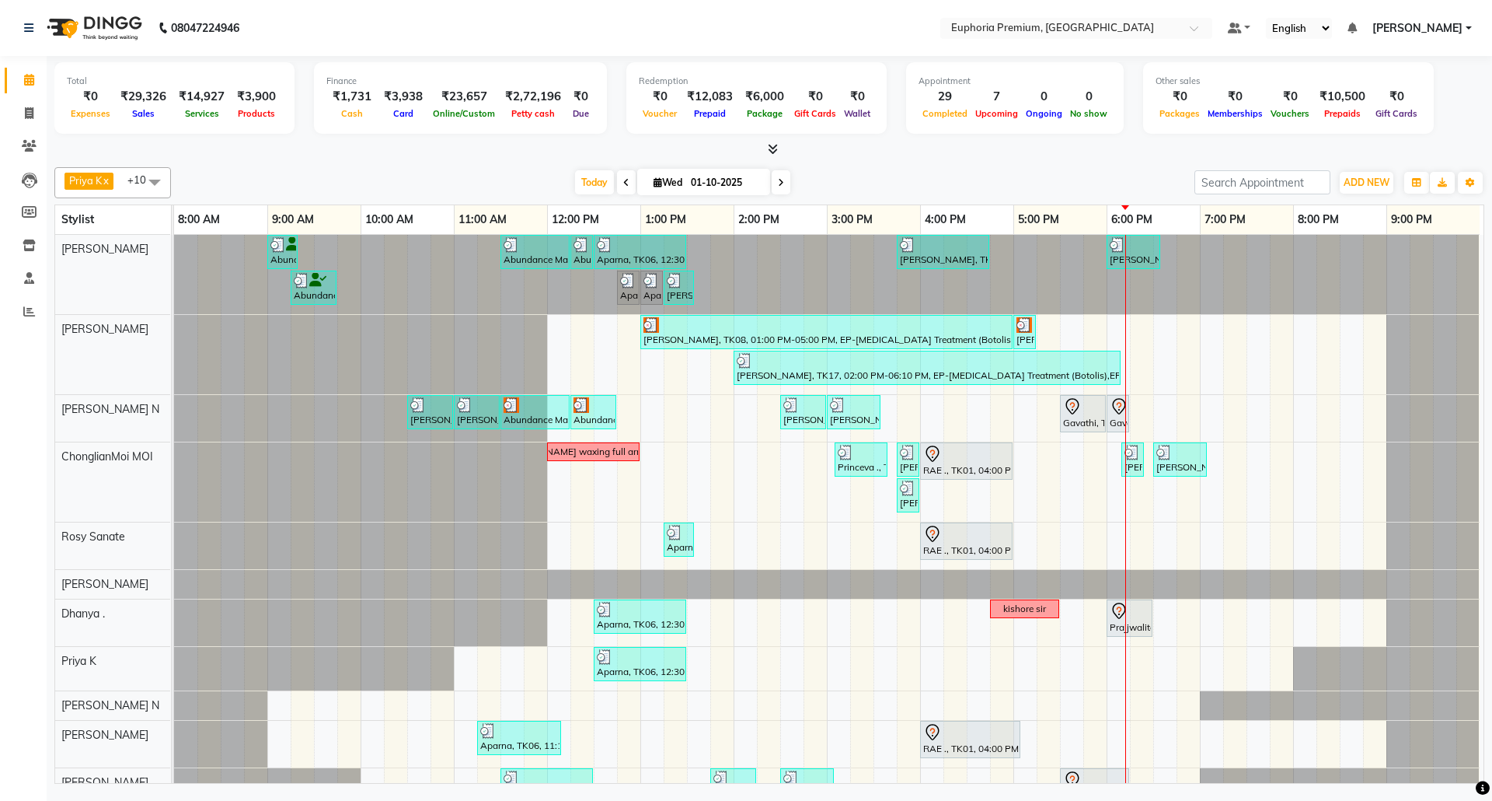
scroll to position [86, 0]
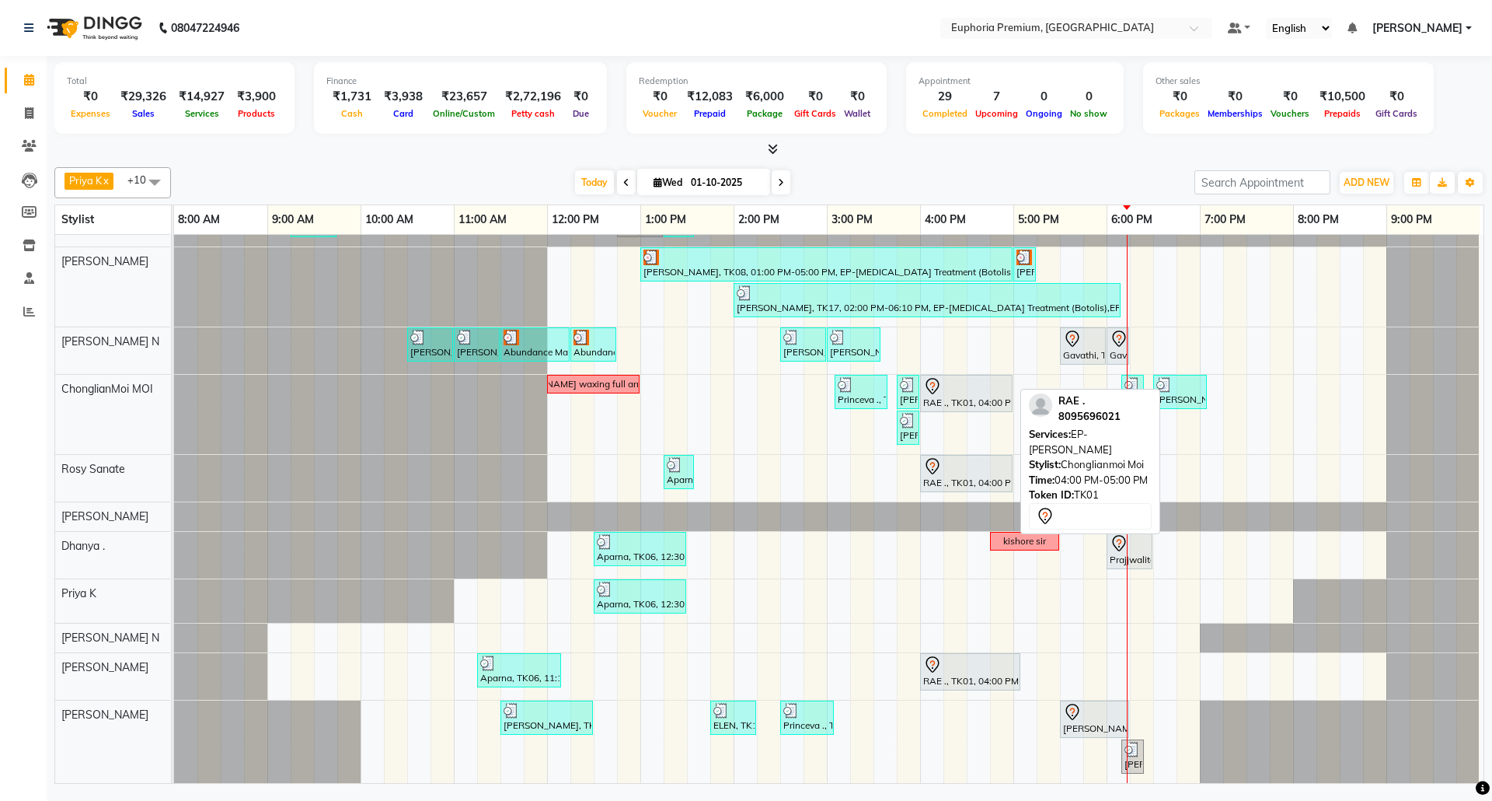
click at [976, 384] on div "RAE ., TK01, 04:00 PM-05:00 PM, EP-[PERSON_NAME]" at bounding box center [966, 393] width 89 height 33
select select "7"
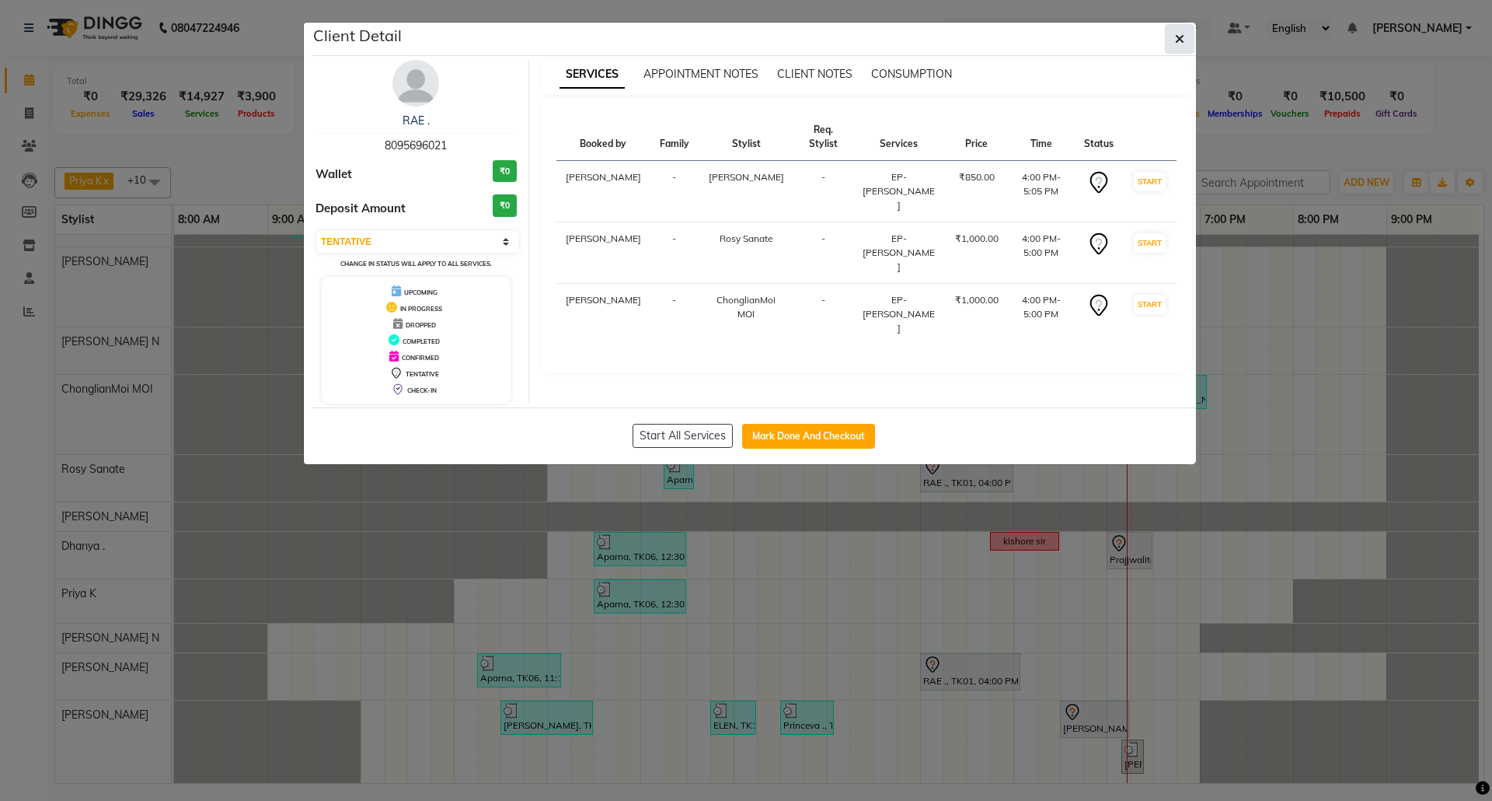
click at [1178, 39] on icon "button" at bounding box center [1179, 39] width 9 height 12
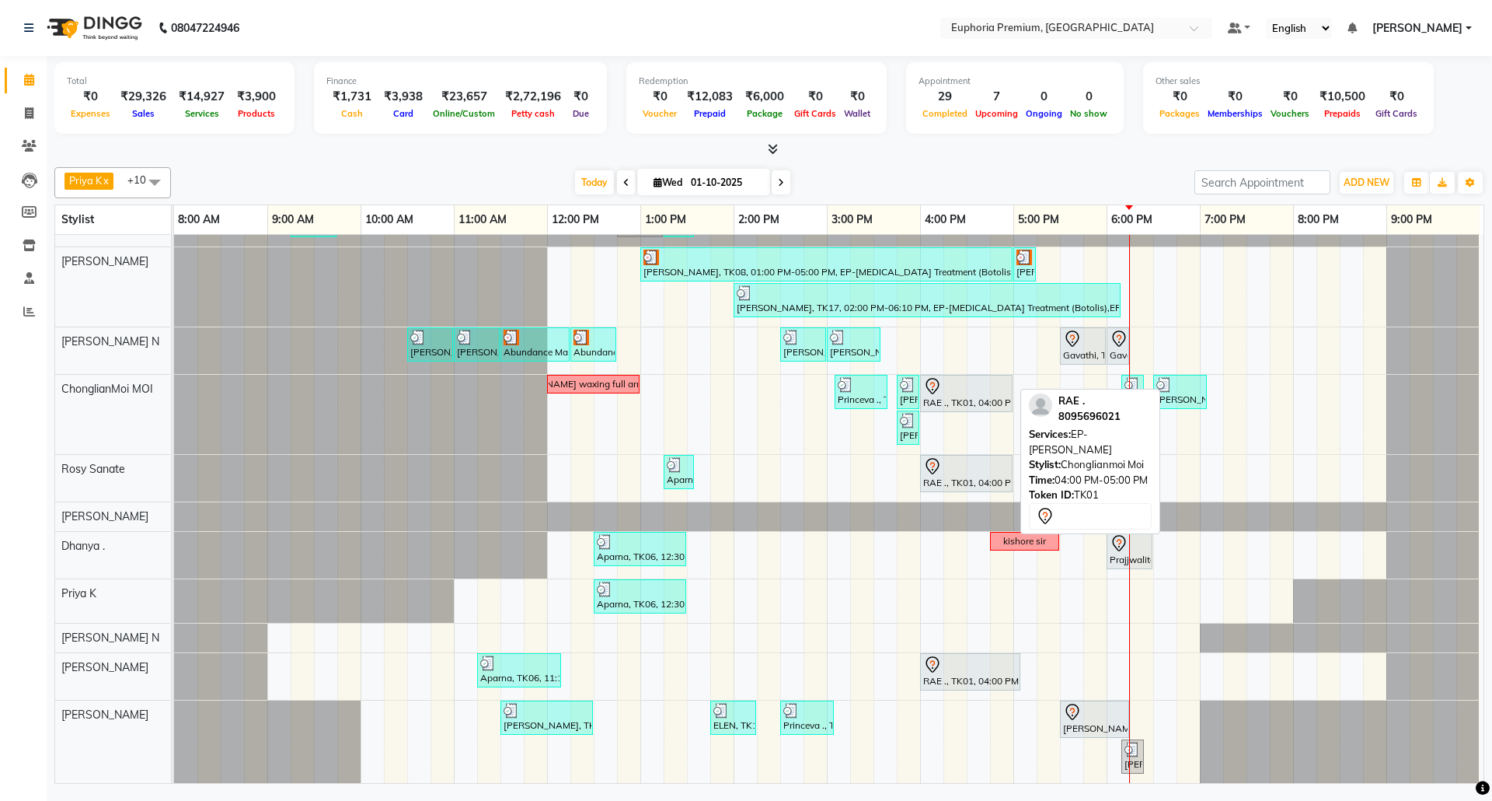
click at [990, 377] on div at bounding box center [966, 386] width 86 height 19
select select "7"
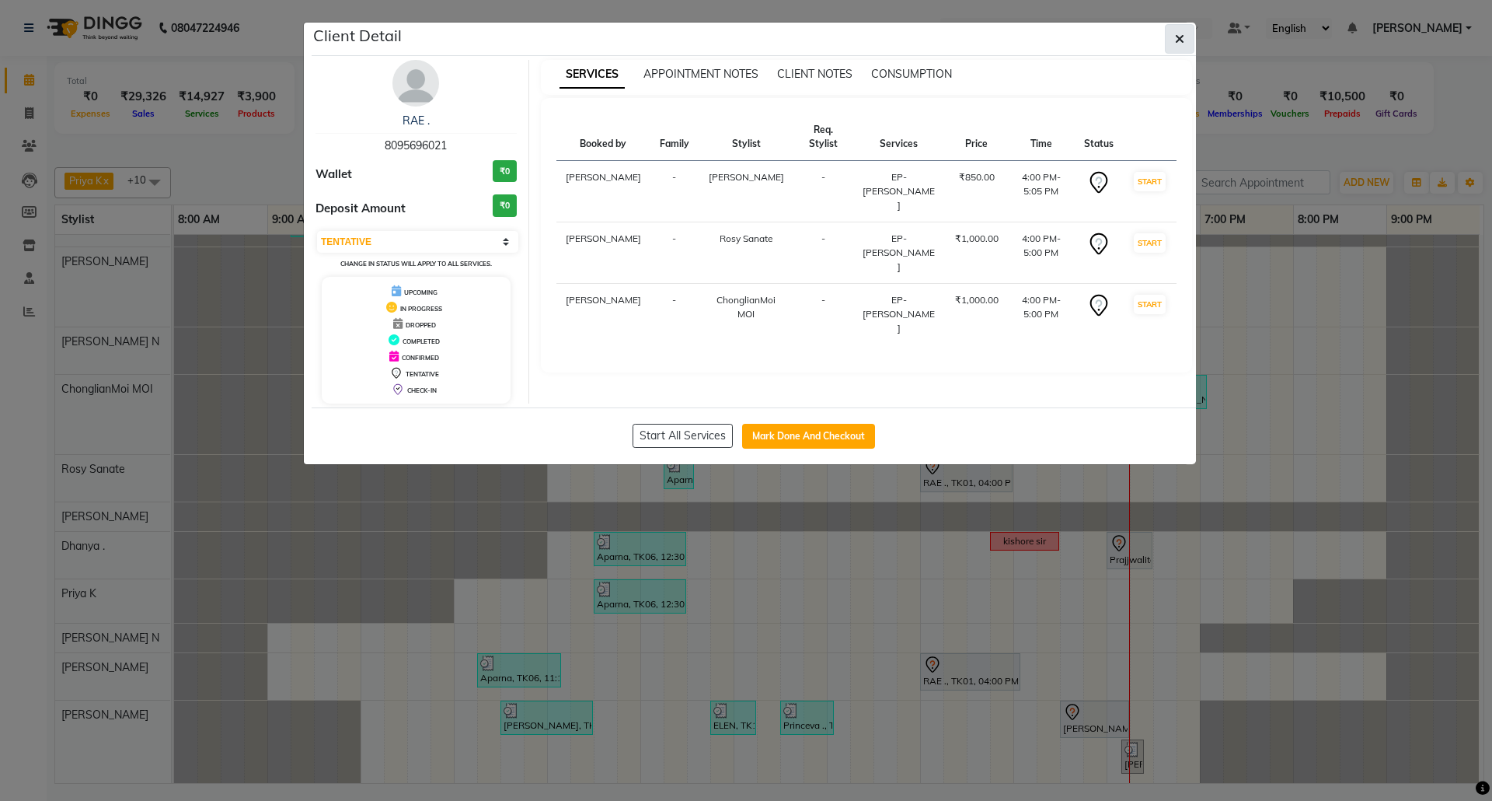
click at [1185, 42] on button "button" at bounding box center [1180, 39] width 30 height 30
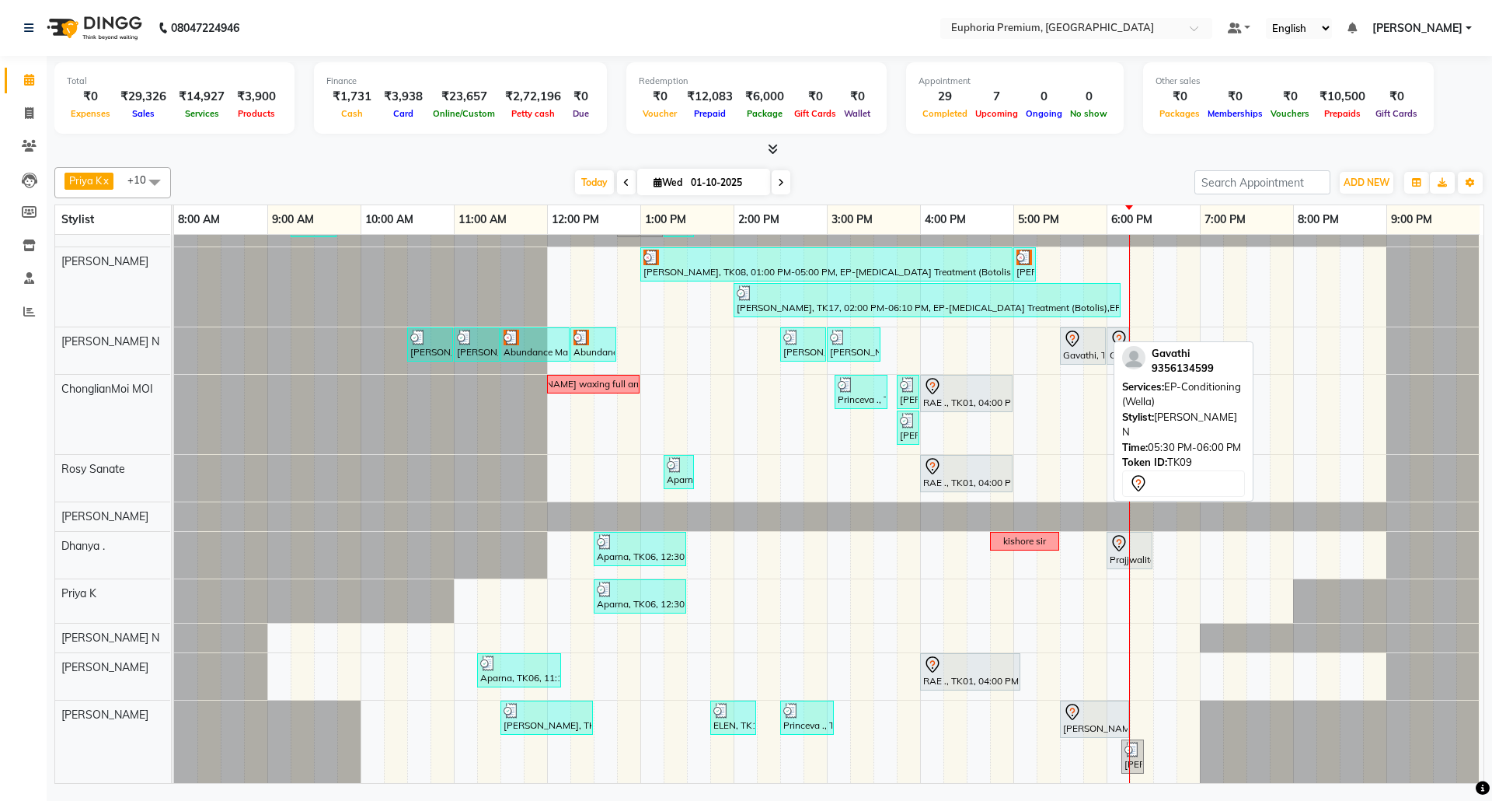
click at [1098, 333] on div "Gavathi, TK09, 05:30 PM-06:00 PM, EP-Conditioning (Wella)" at bounding box center [1083, 346] width 43 height 33
select select "7"
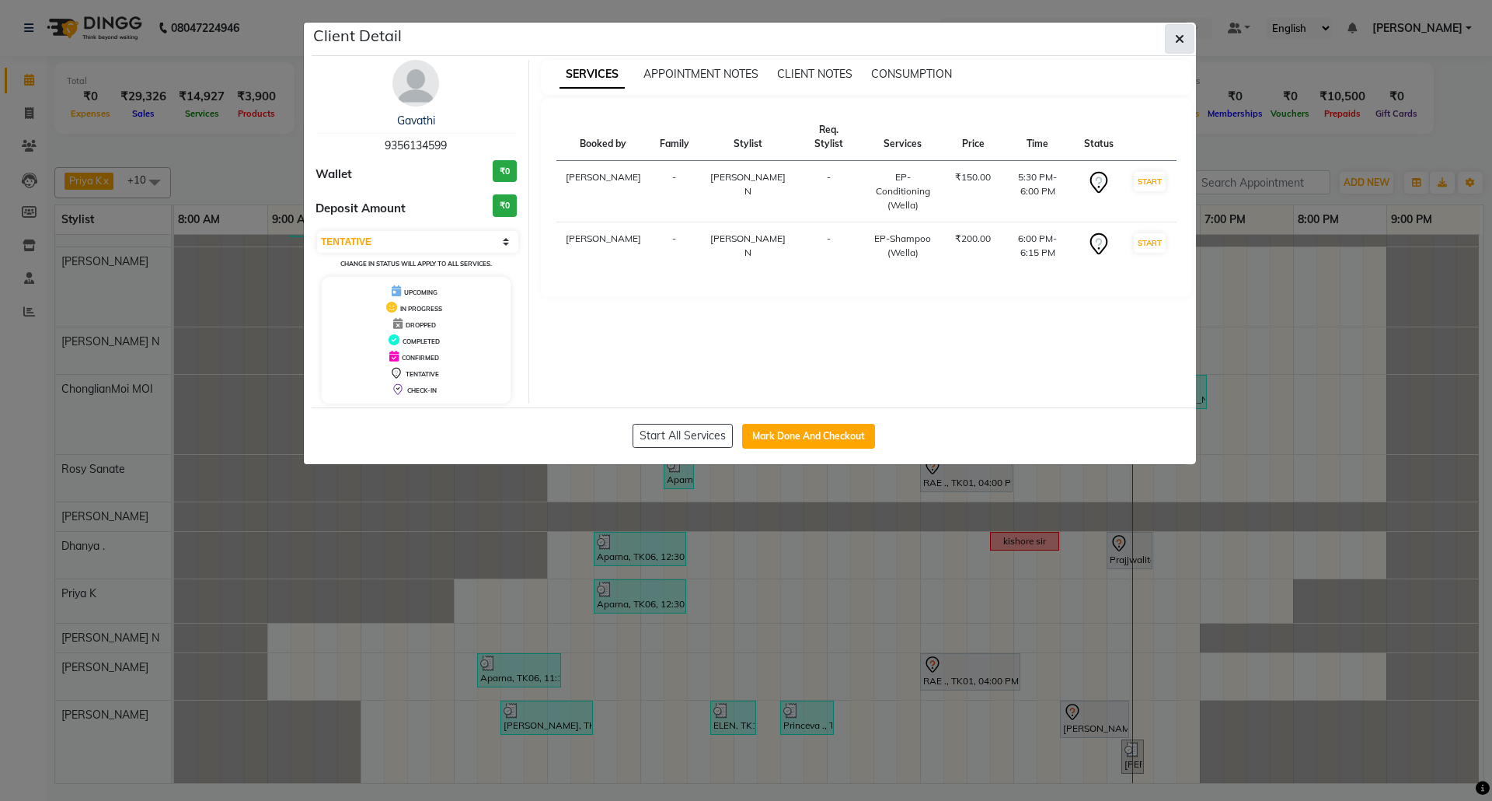
click at [1172, 44] on button "button" at bounding box center [1180, 39] width 30 height 30
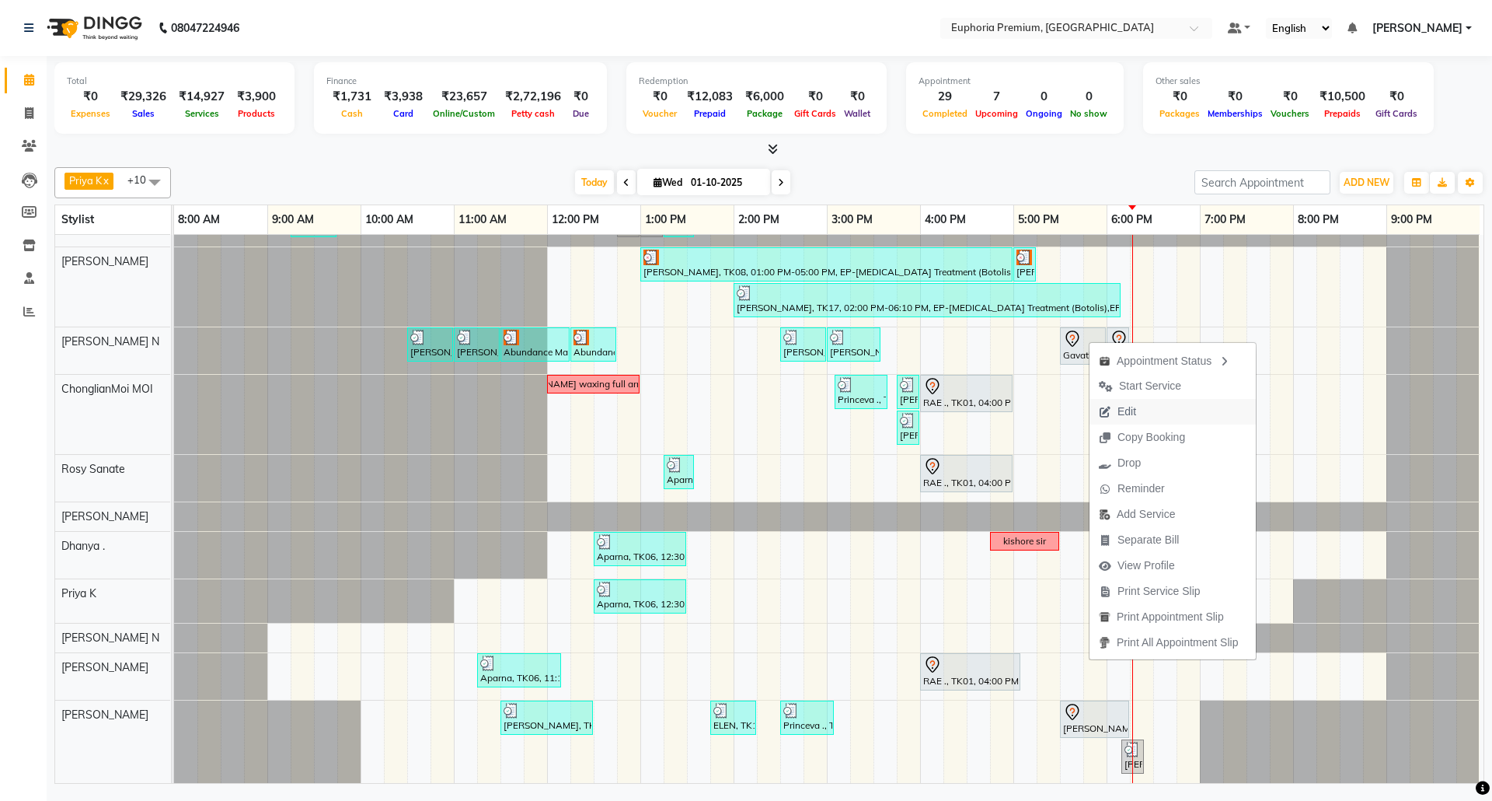
click at [1163, 411] on button "Edit" at bounding box center [1173, 412] width 166 height 26
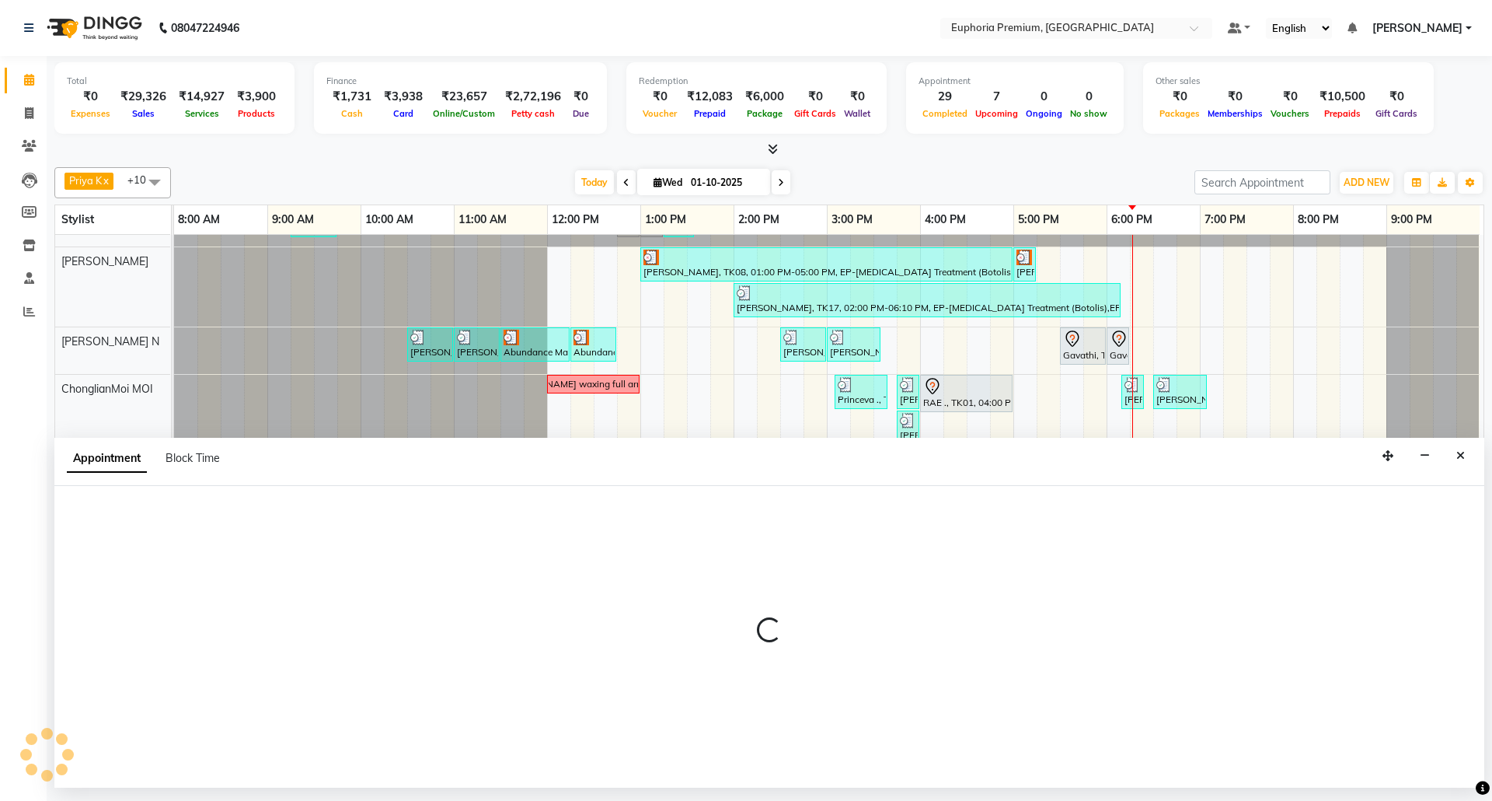
select select "tentative"
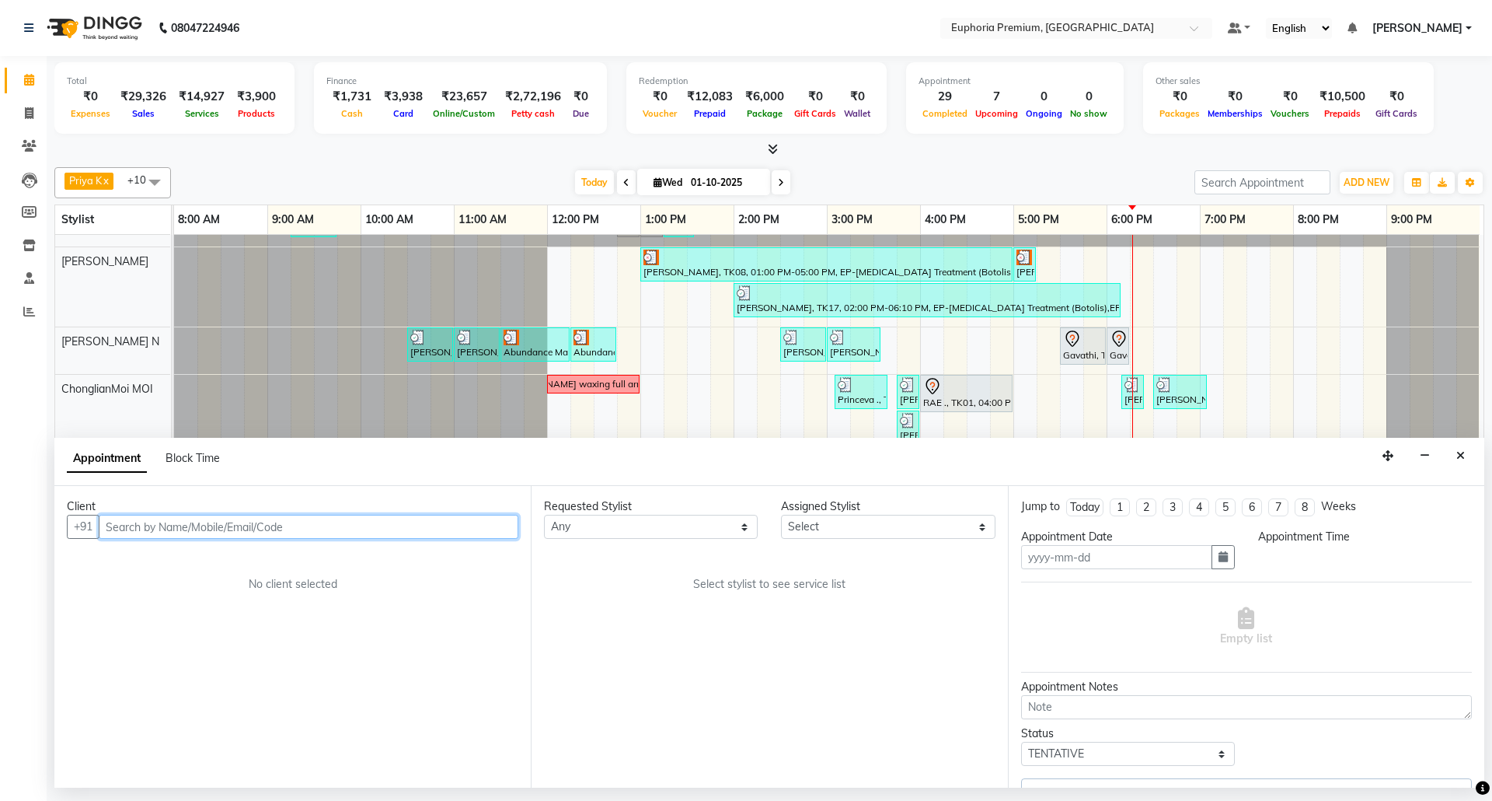
type input "01-10-2025"
select select "1050"
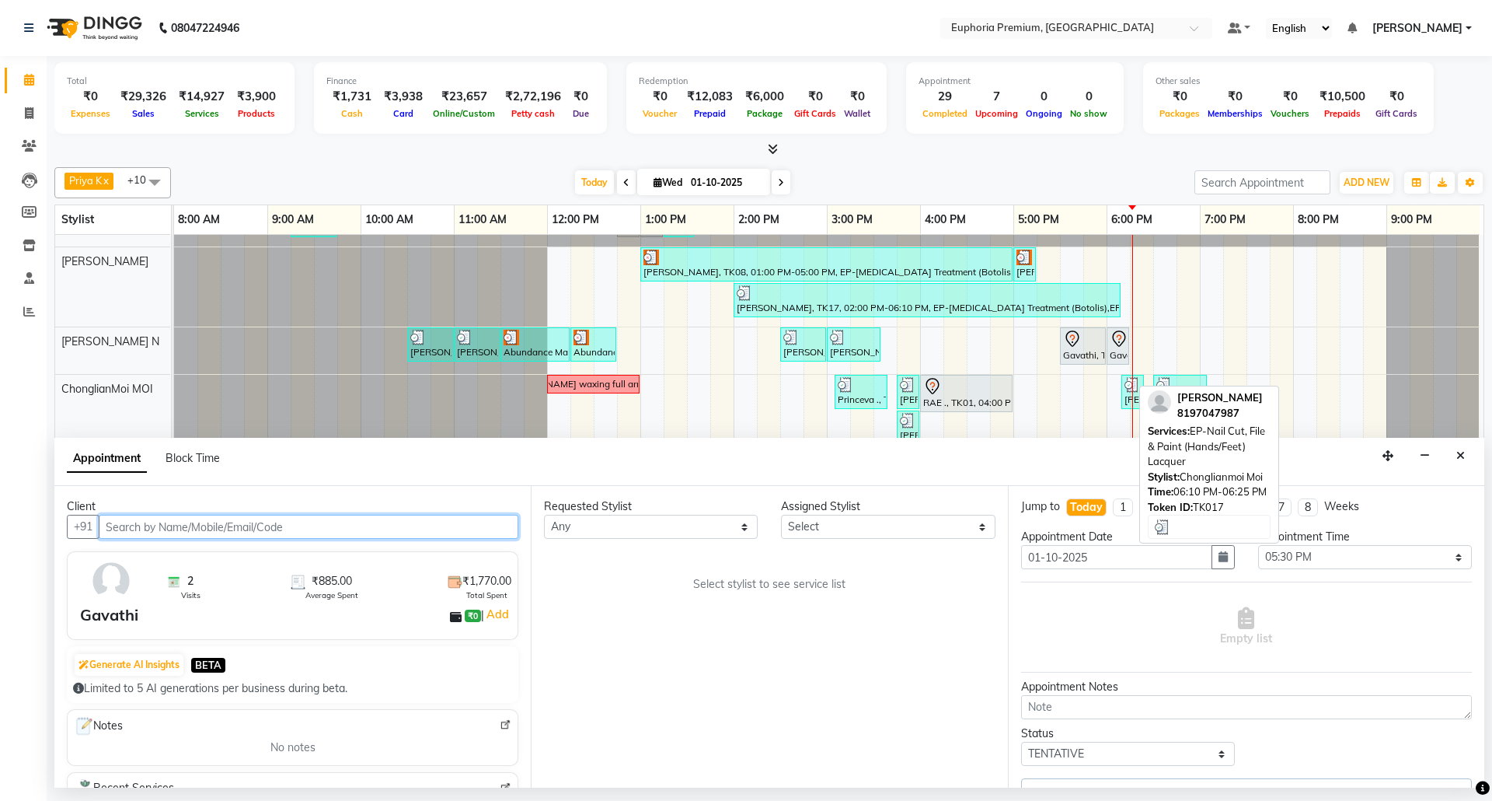
select select "71614"
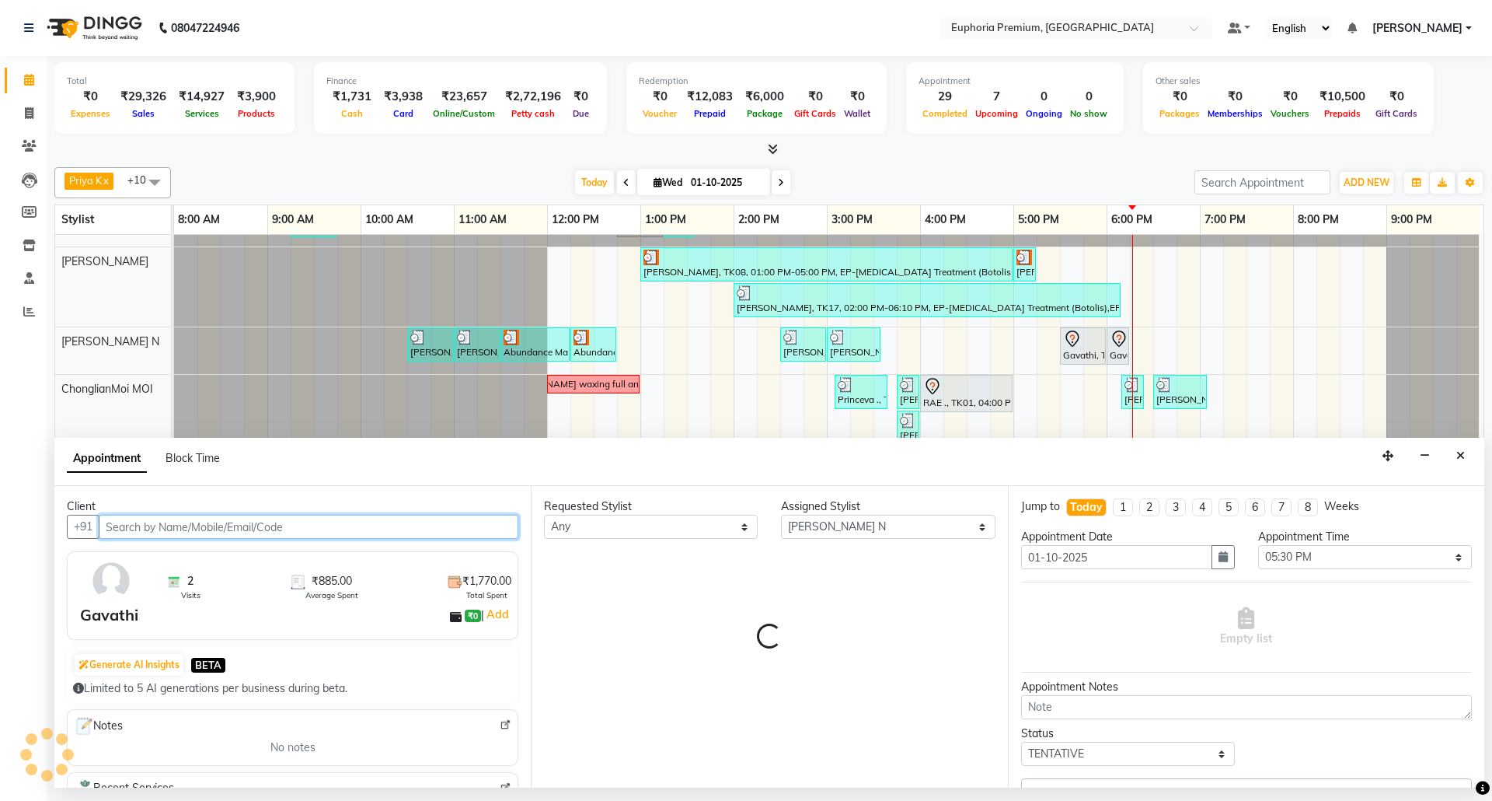
select select "4006"
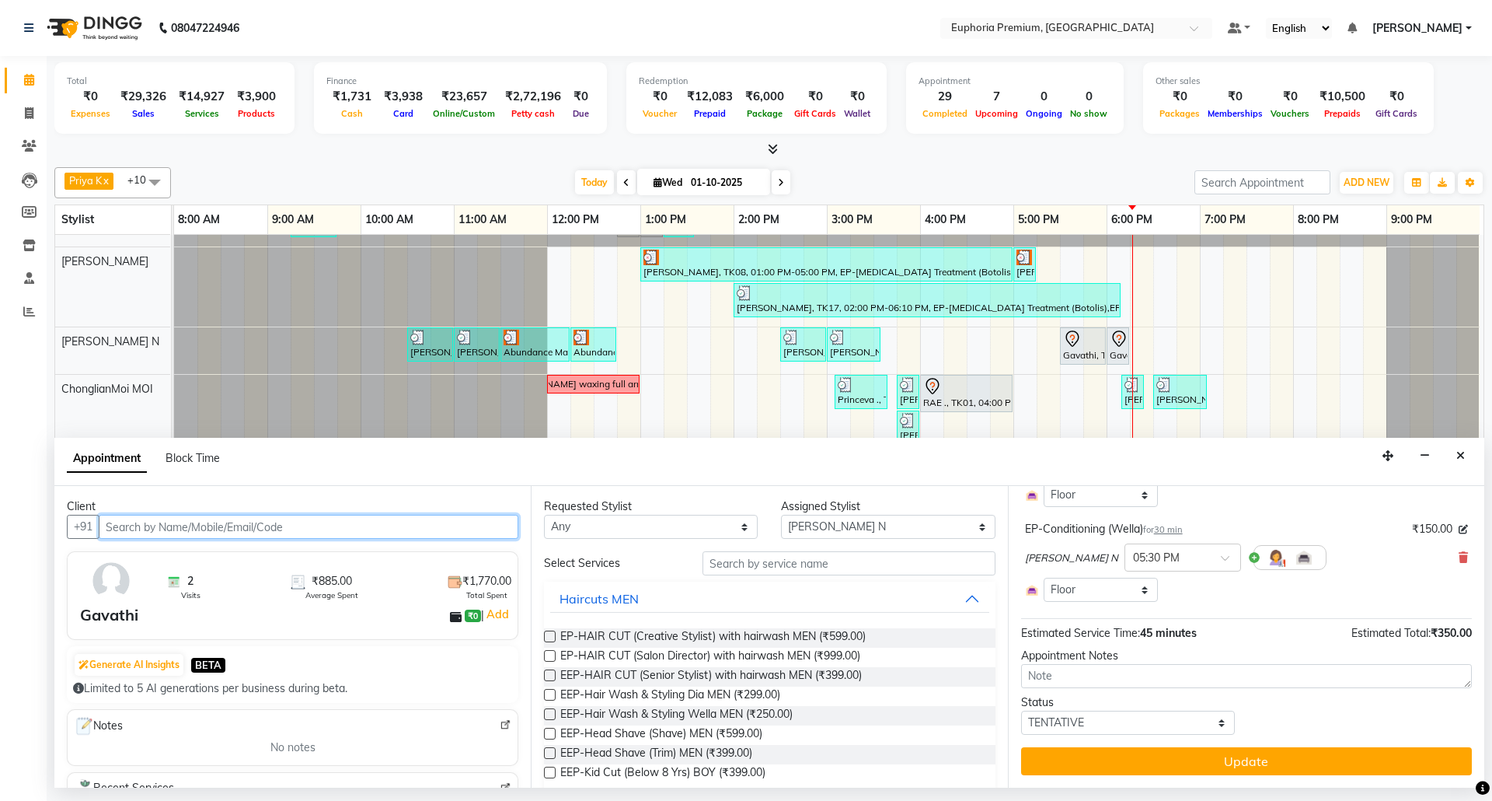
scroll to position [0, 0]
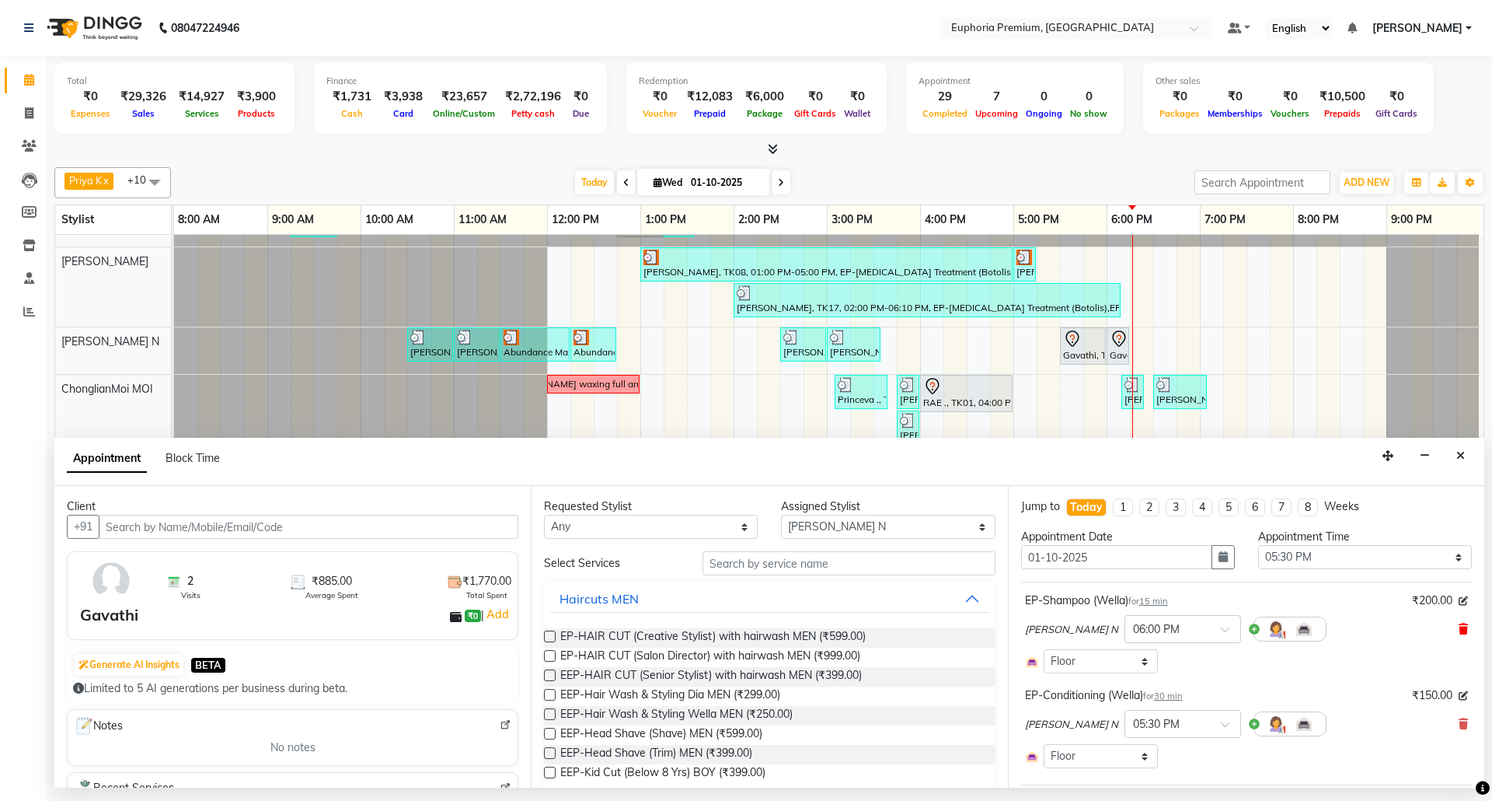
click at [1459, 634] on icon at bounding box center [1463, 628] width 9 height 11
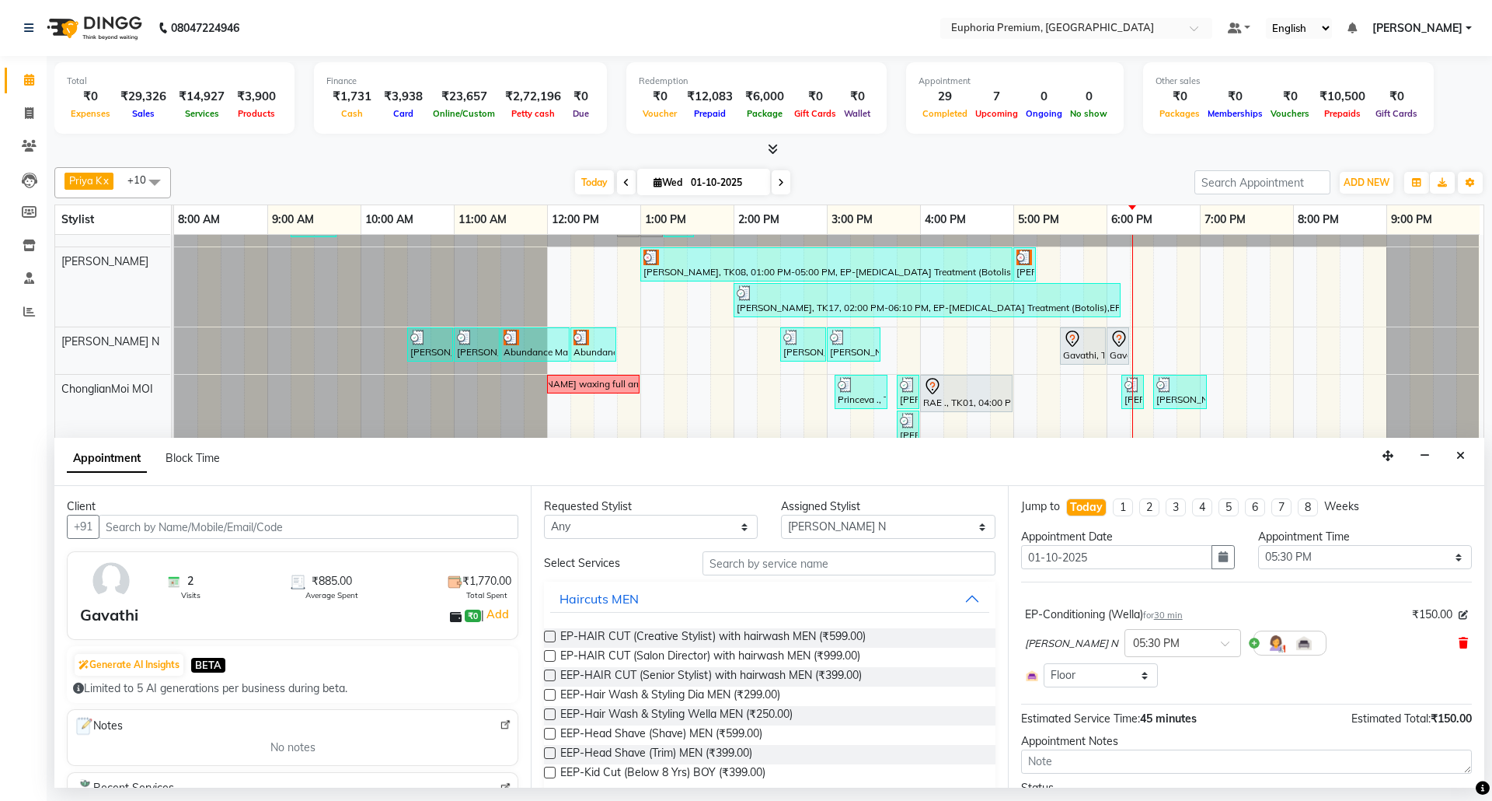
click at [1459, 648] on icon at bounding box center [1463, 642] width 9 height 11
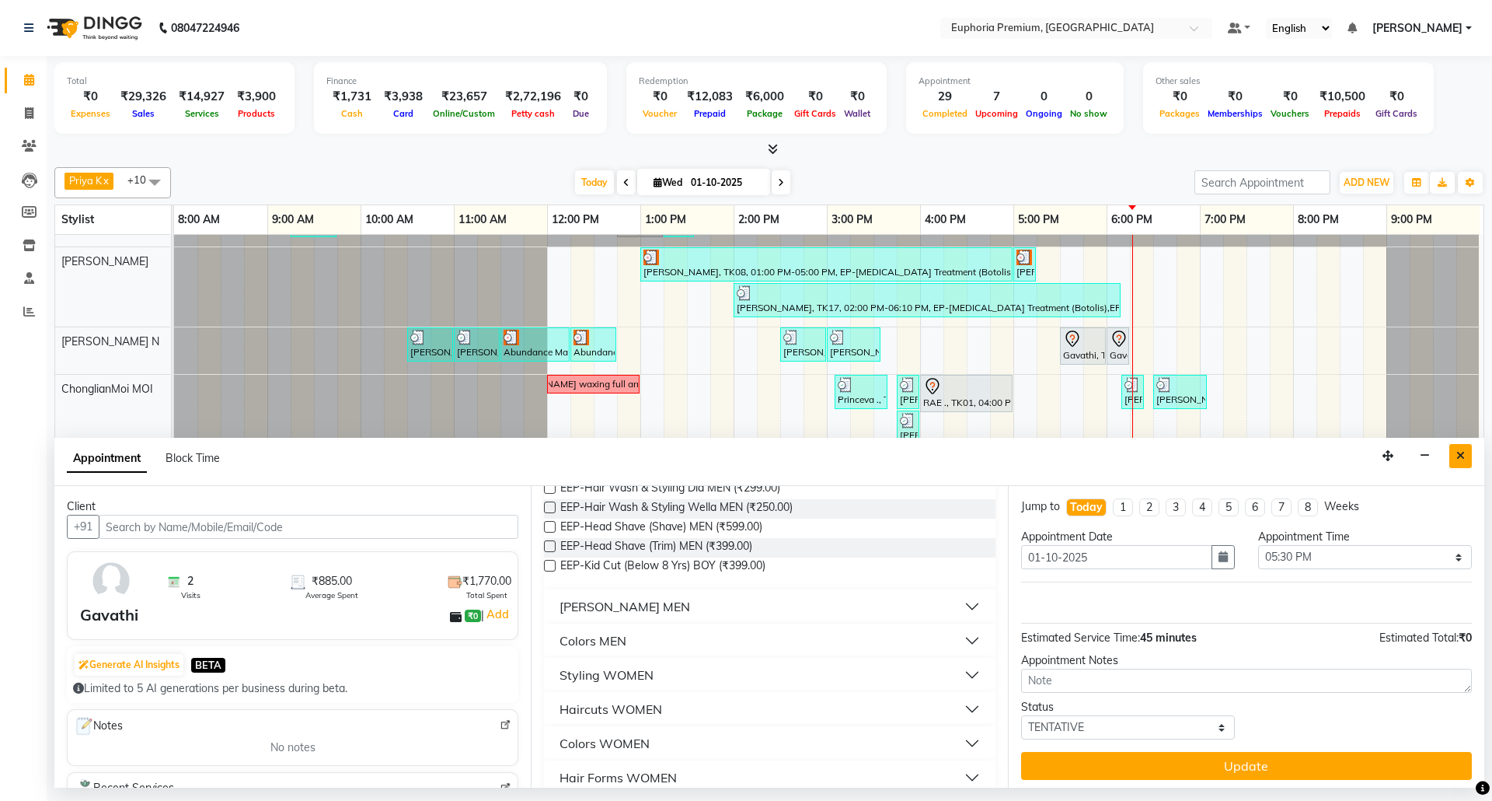
click at [1455, 452] on button "Close" at bounding box center [1461, 456] width 23 height 24
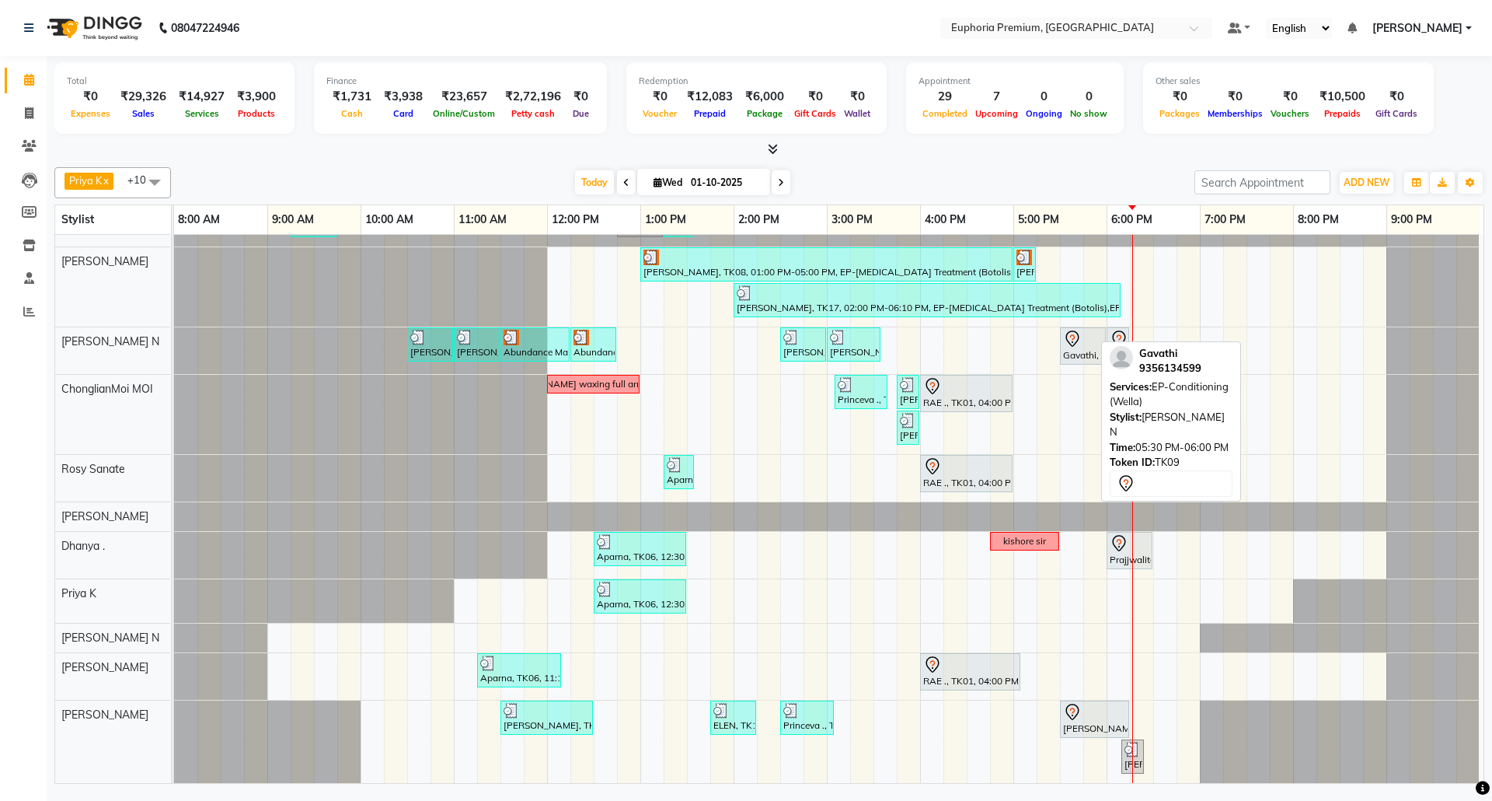
click at [1070, 340] on div "Gavathi, TK09, 05:30 PM-06:00 PM, EP-Conditioning (Wella)" at bounding box center [1083, 346] width 43 height 33
select select "7"
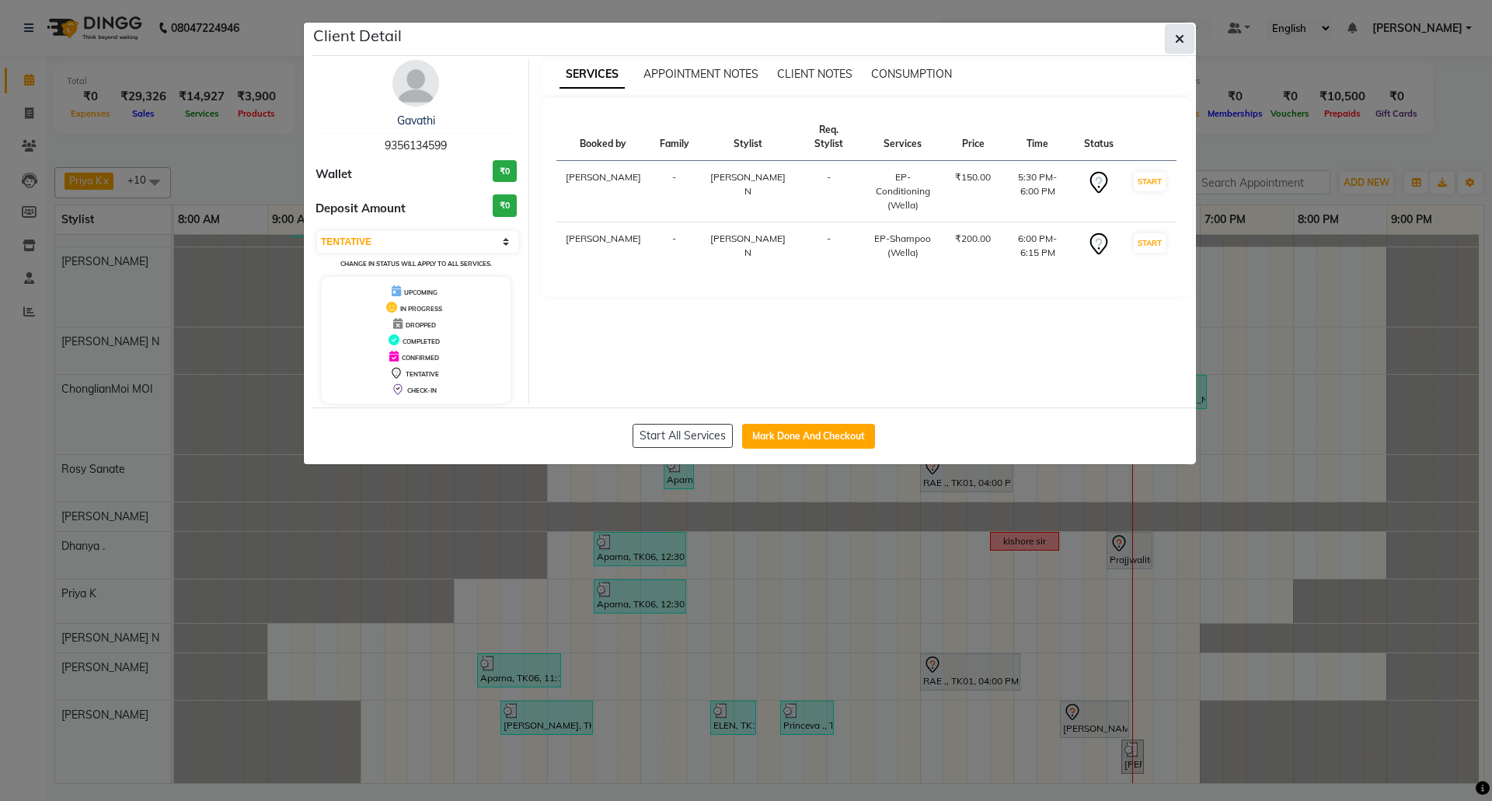
click at [1183, 44] on icon "button" at bounding box center [1179, 39] width 9 height 12
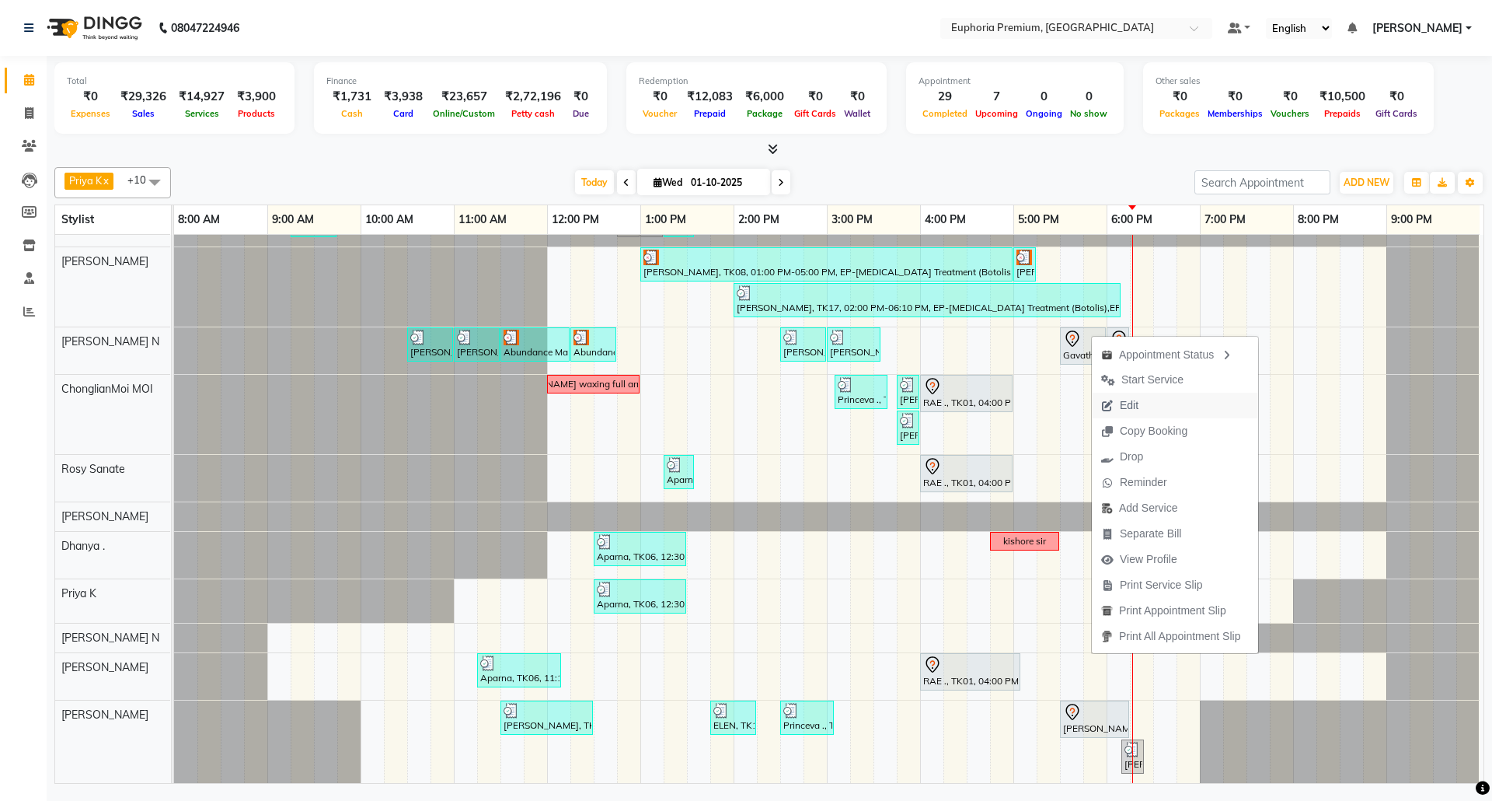
click at [1154, 404] on button "Edit" at bounding box center [1175, 406] width 166 height 26
select select "tentative"
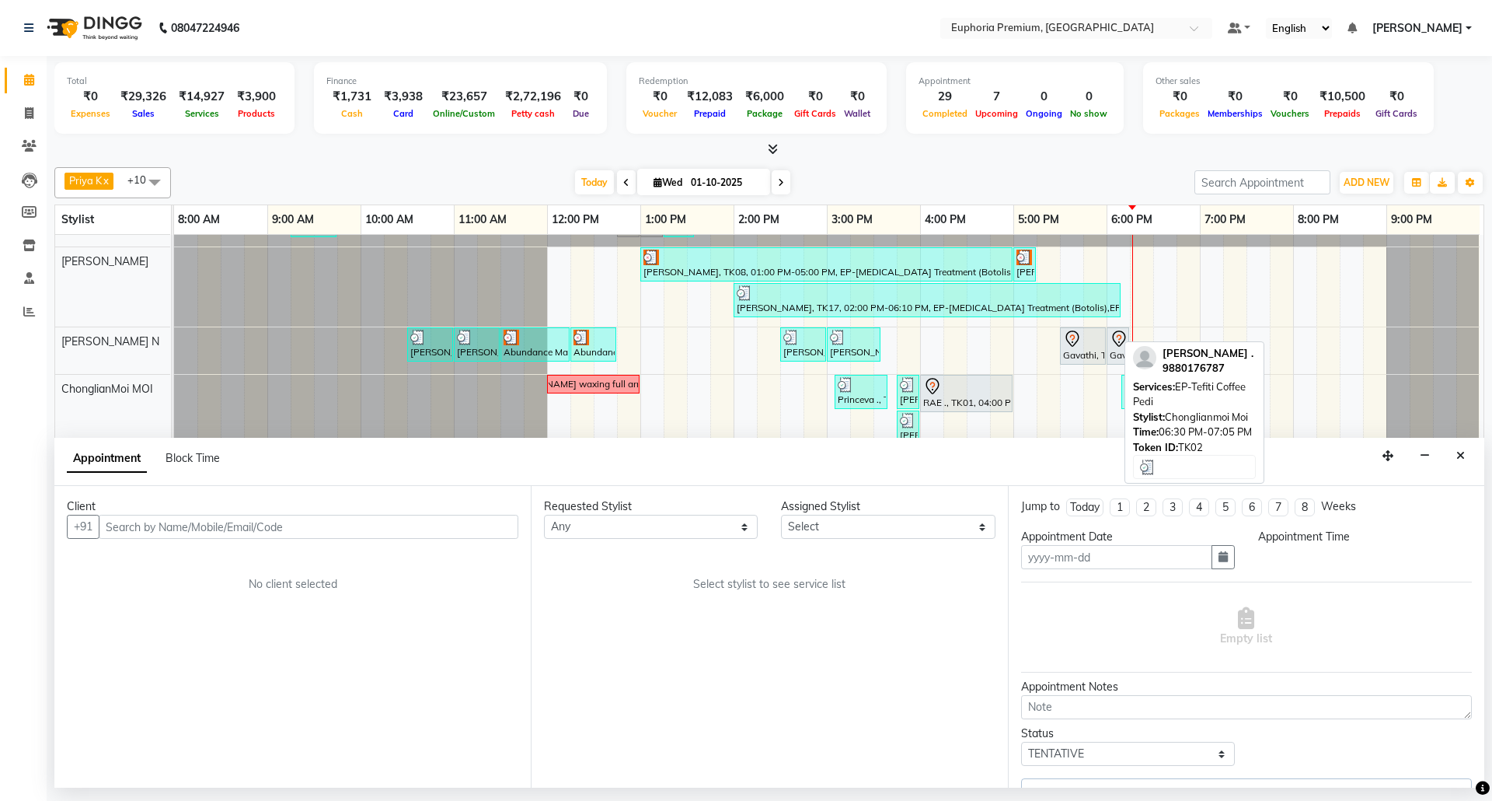
type input "01-10-2025"
select select "1050"
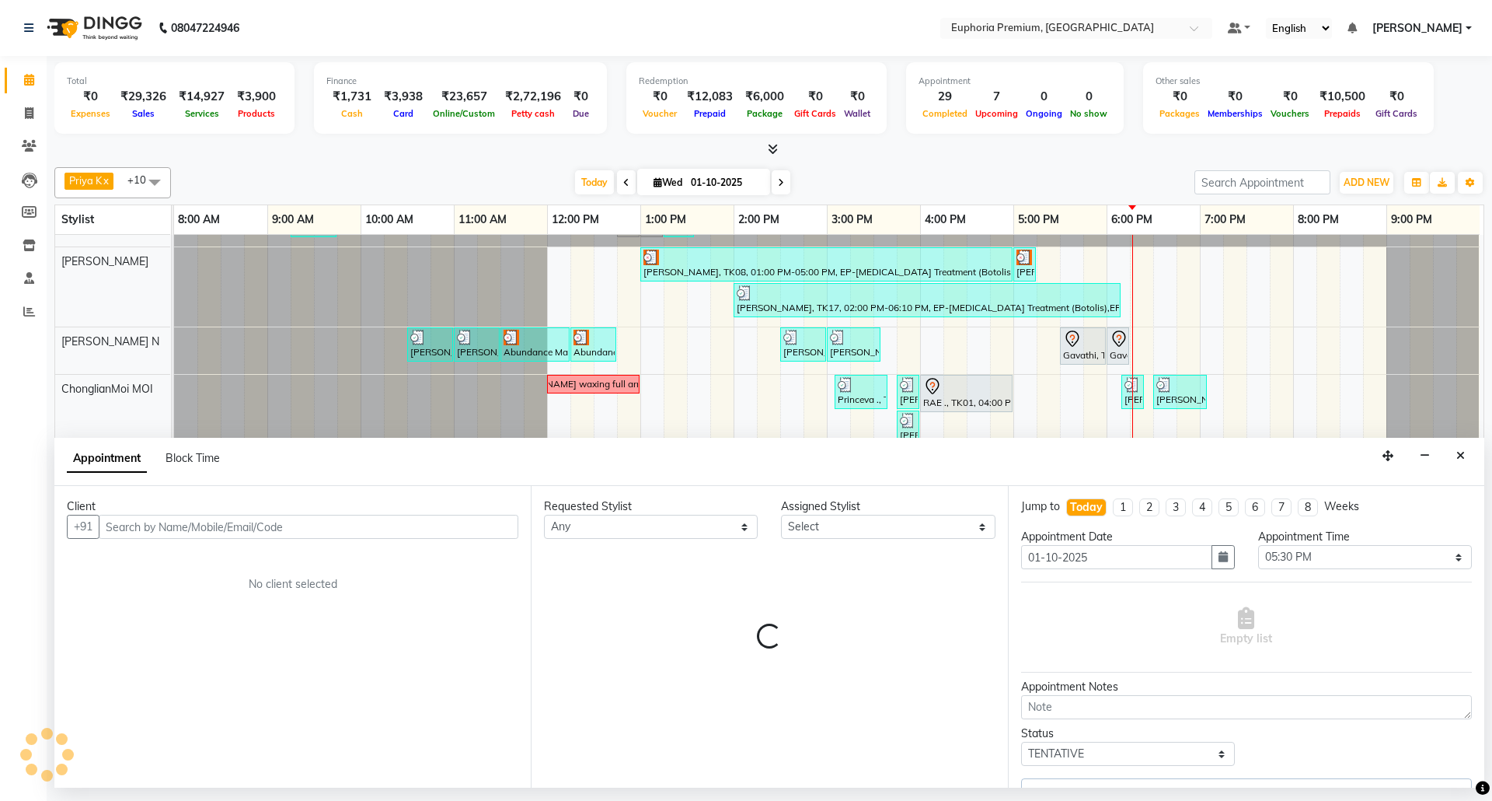
select select "71614"
select select "4006"
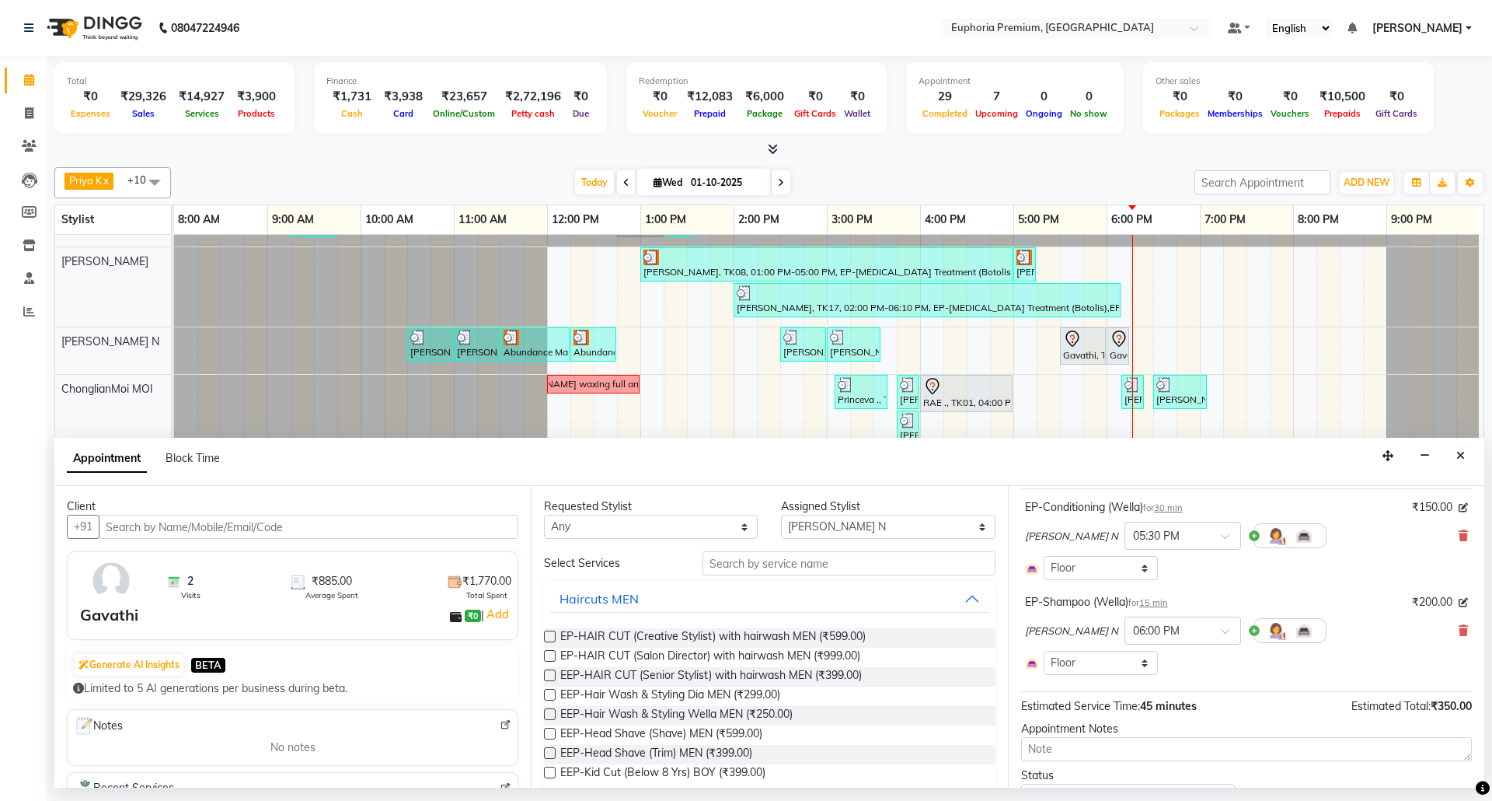
scroll to position [0, 0]
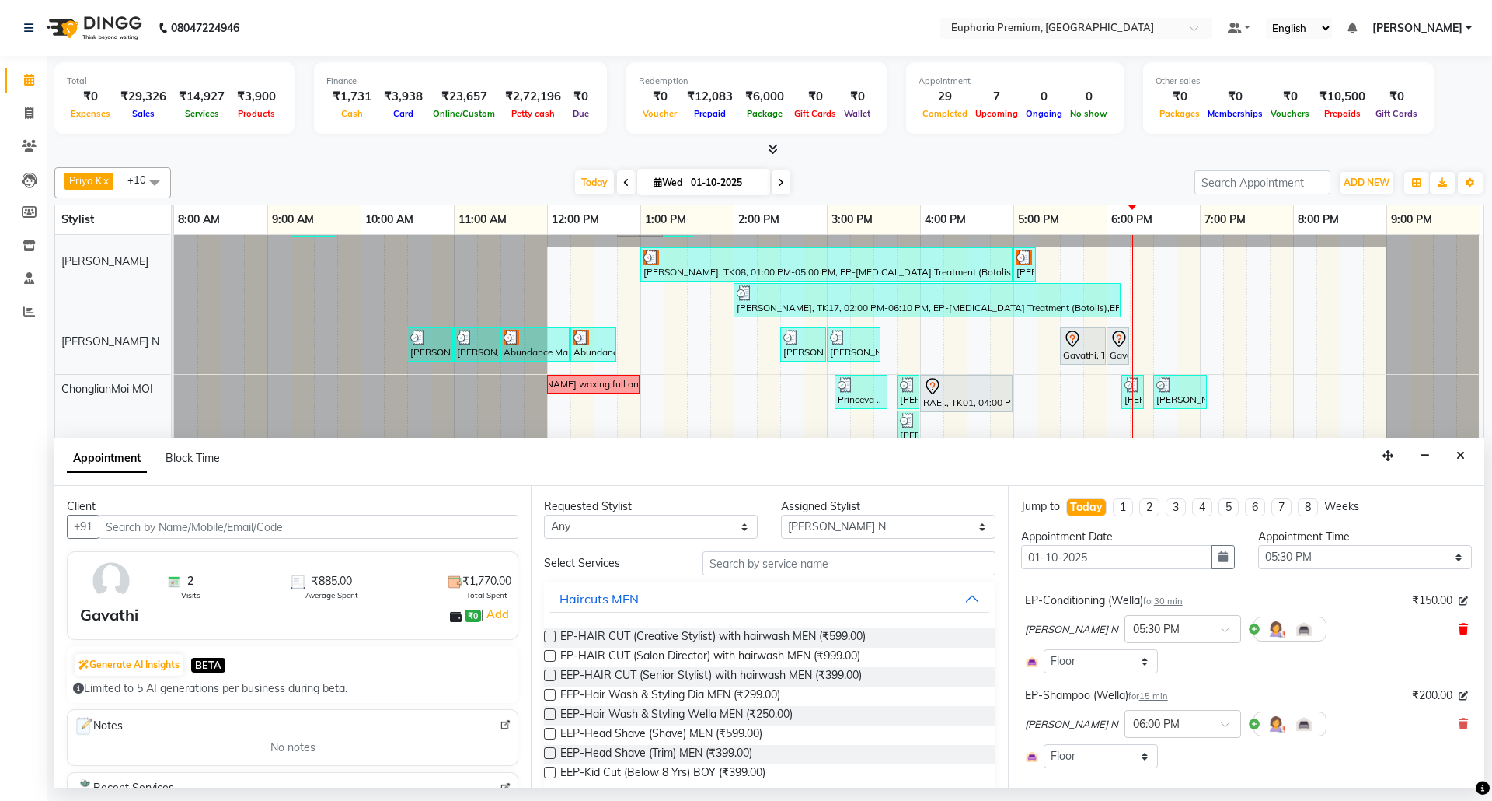
click at [1459, 637] on span at bounding box center [1463, 629] width 9 height 16
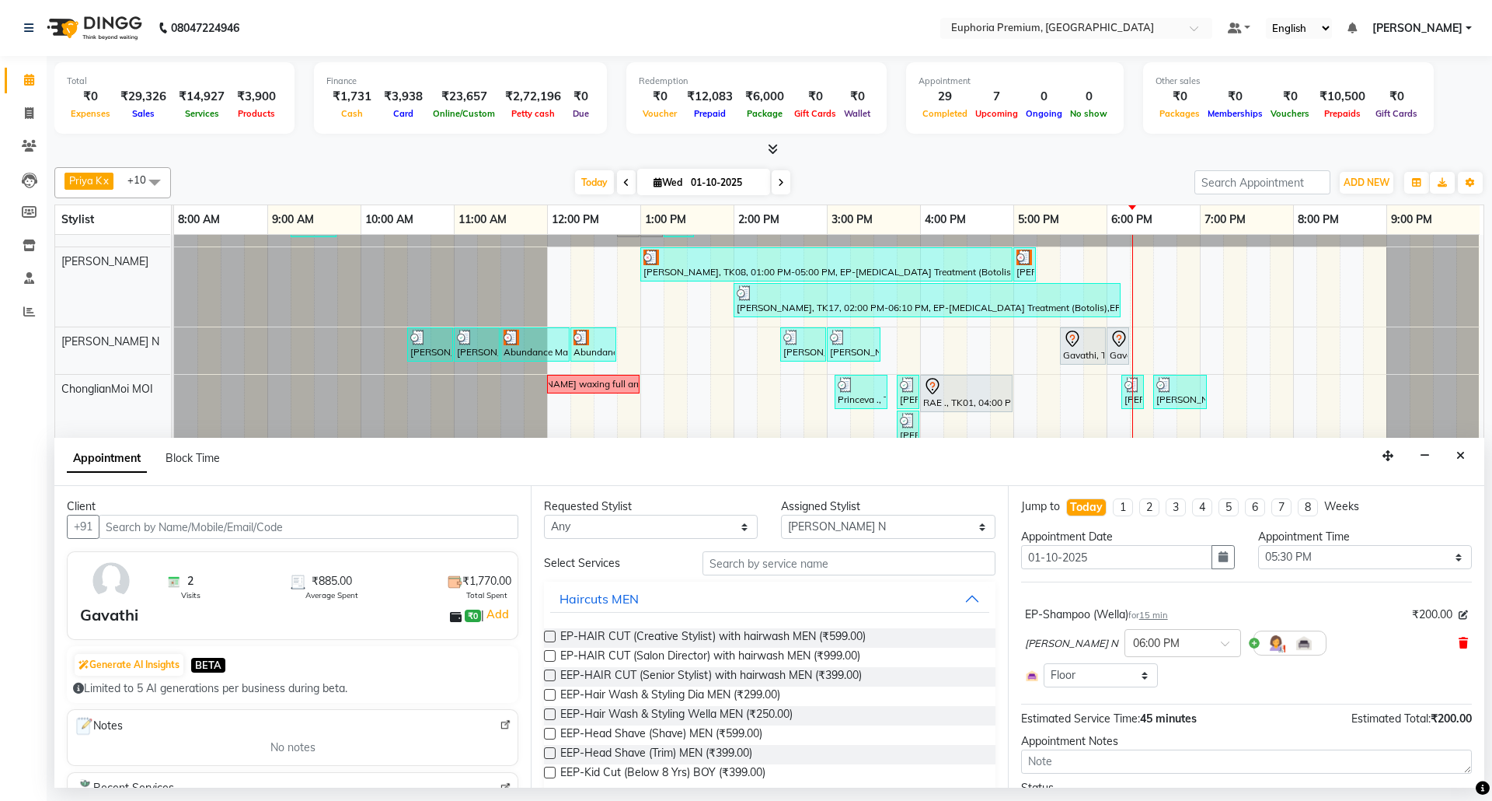
click at [1459, 644] on icon at bounding box center [1463, 642] width 9 height 11
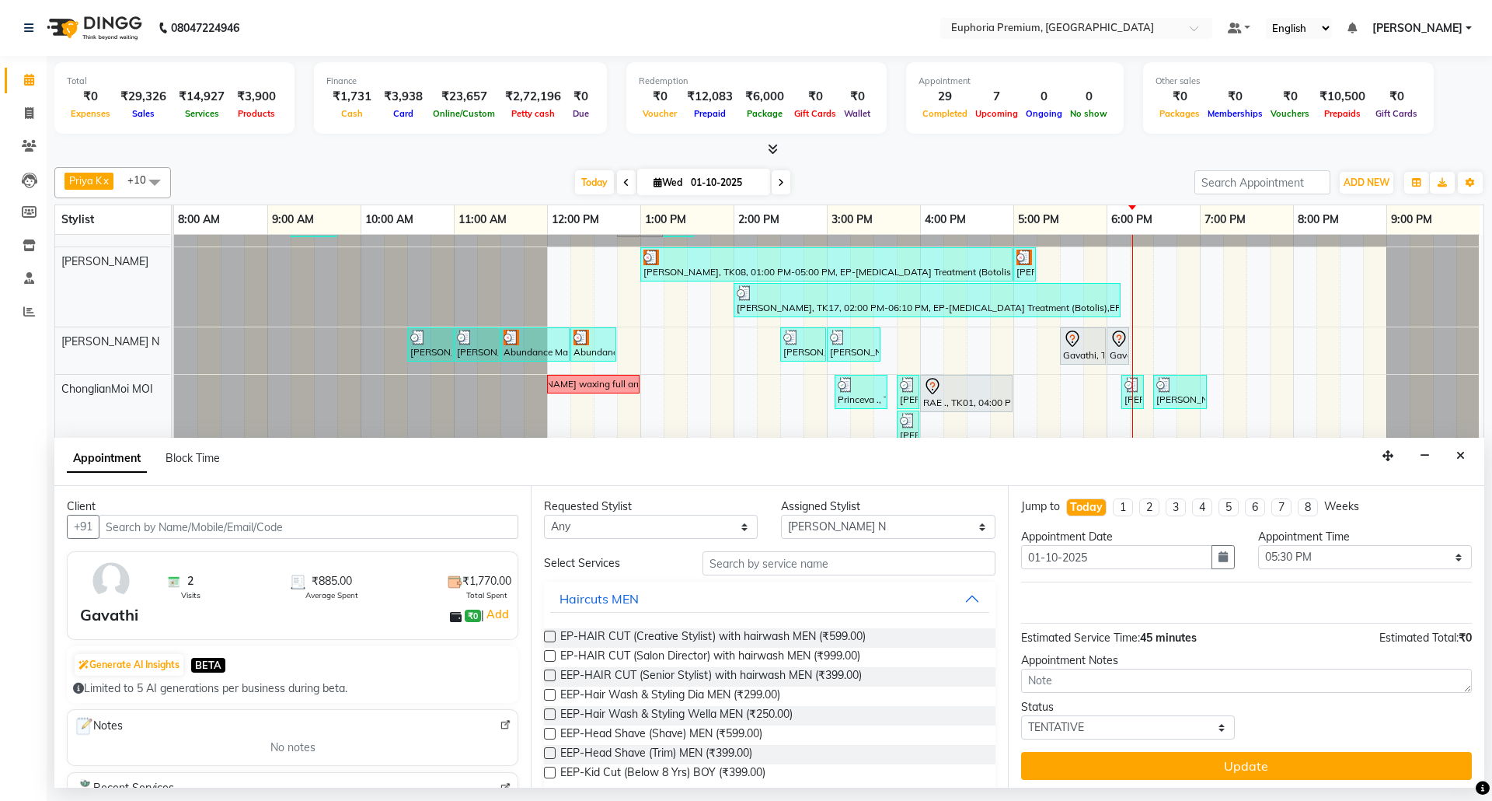
scroll to position [7, 0]
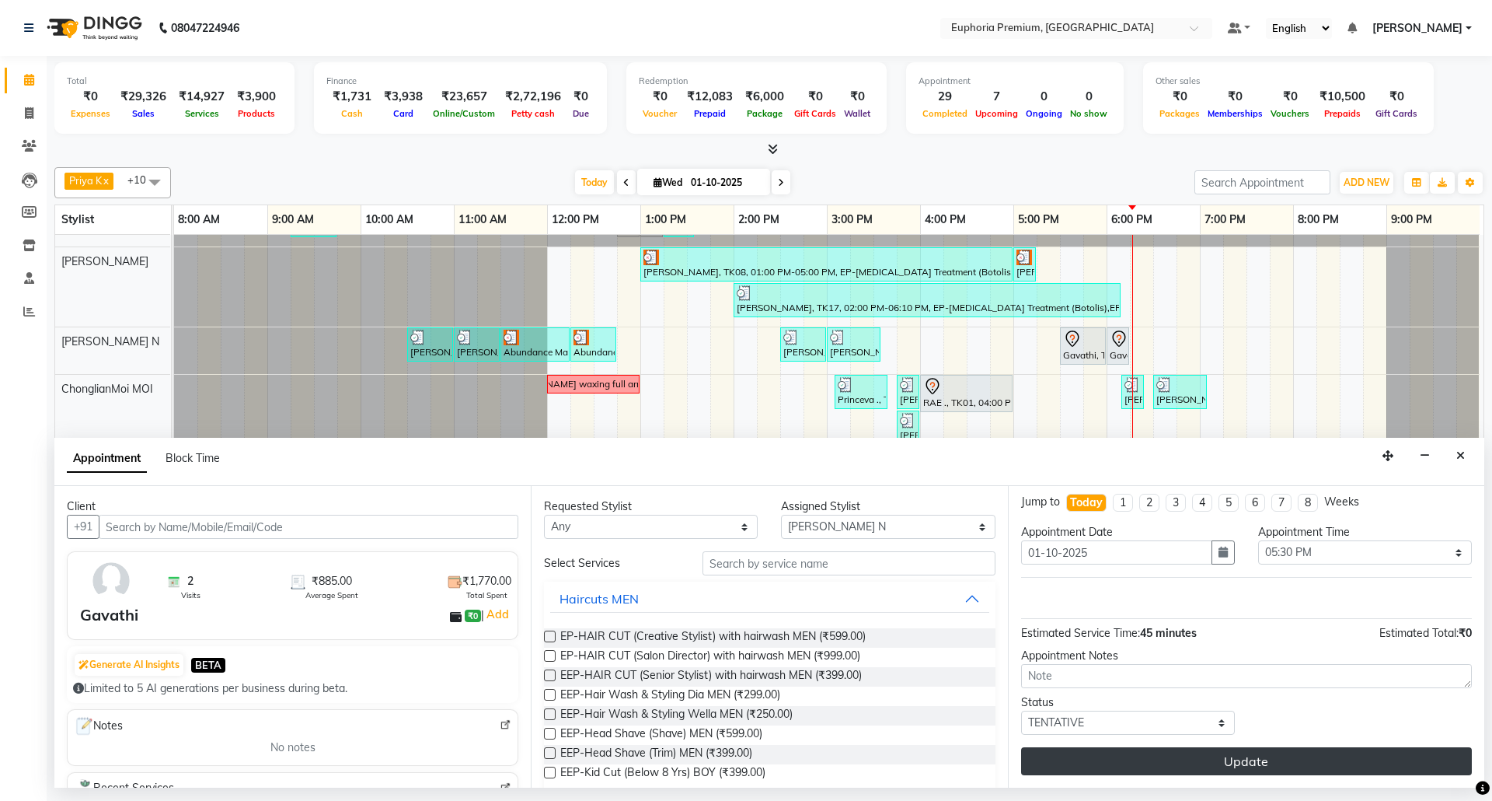
click at [1247, 759] on button "Update" at bounding box center [1246, 761] width 451 height 28
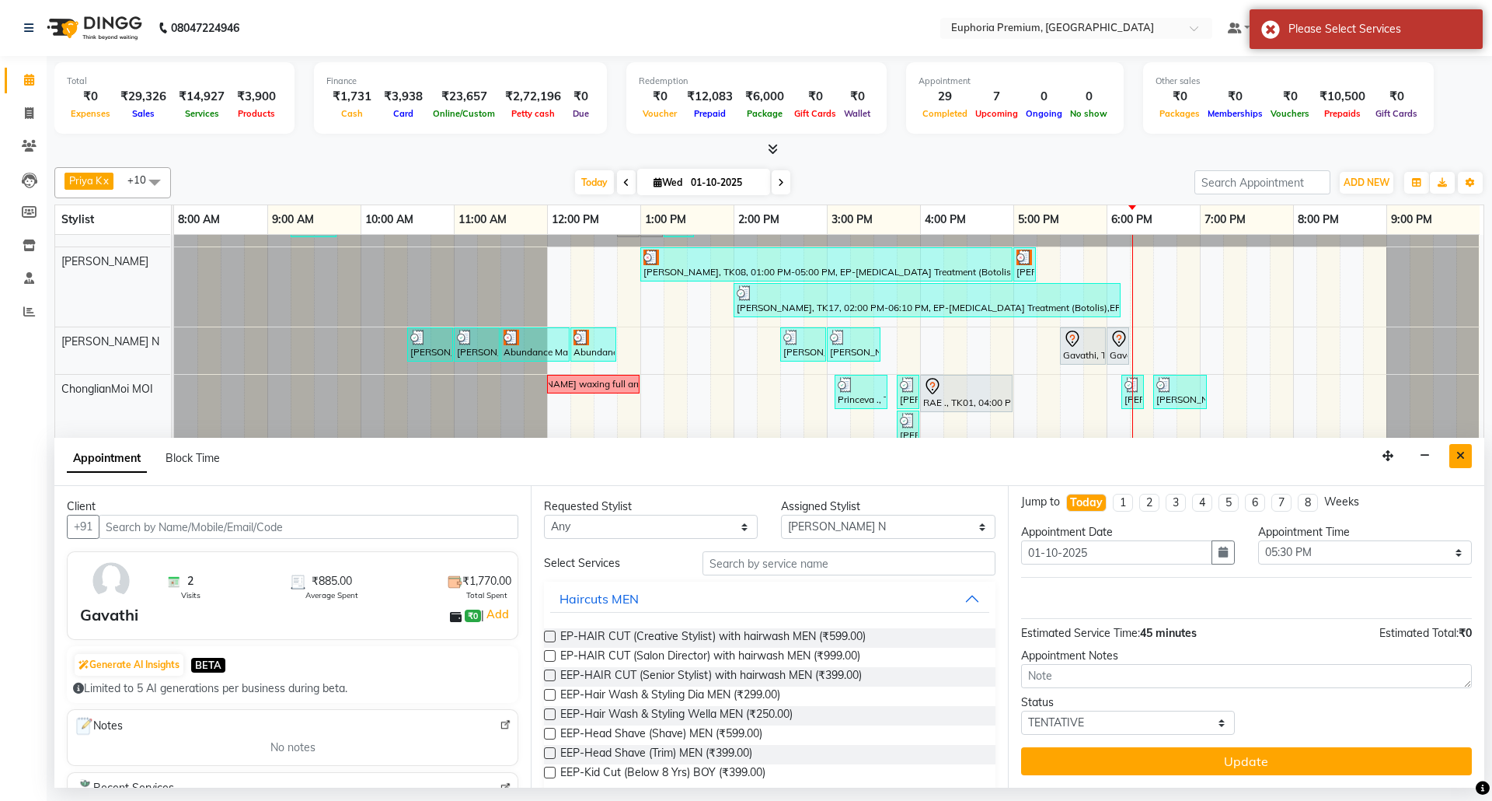
click at [1460, 458] on icon "Close" at bounding box center [1461, 455] width 9 height 11
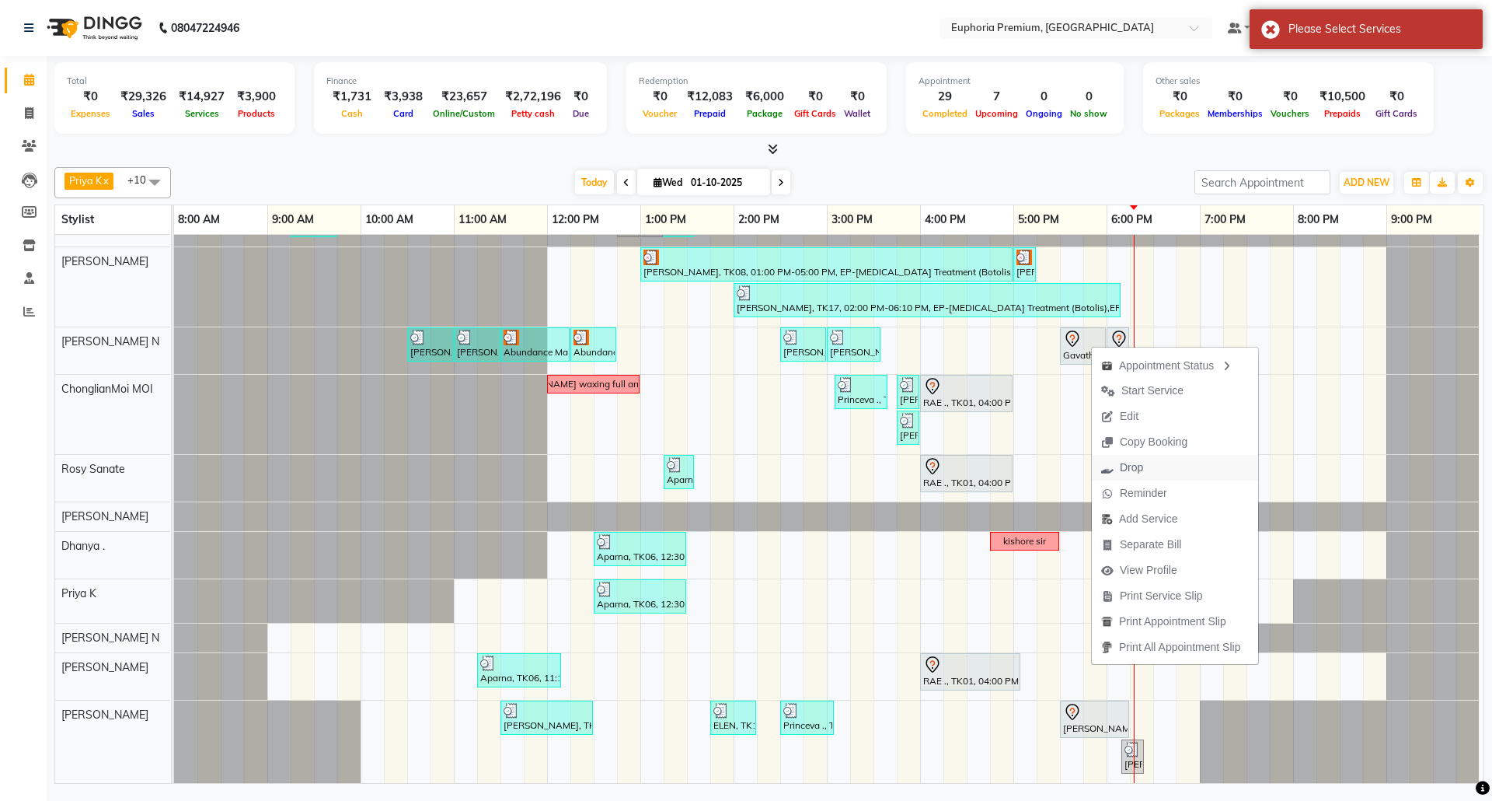
click at [1136, 469] on span "Drop" at bounding box center [1131, 467] width 23 height 16
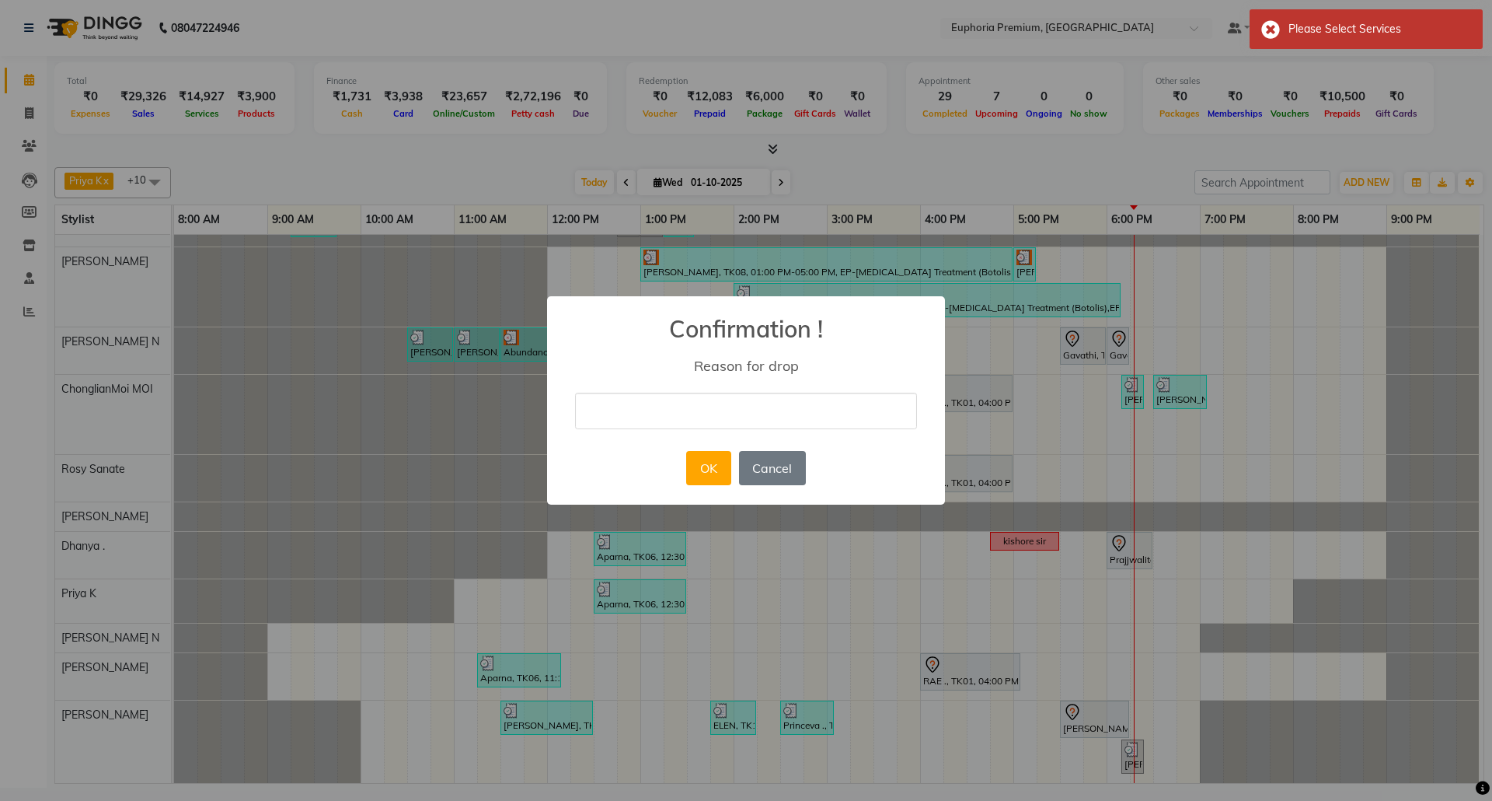
click at [828, 412] on input "text" at bounding box center [746, 411] width 342 height 37
type input "Busy"
click at [701, 473] on button "OK" at bounding box center [708, 468] width 44 height 34
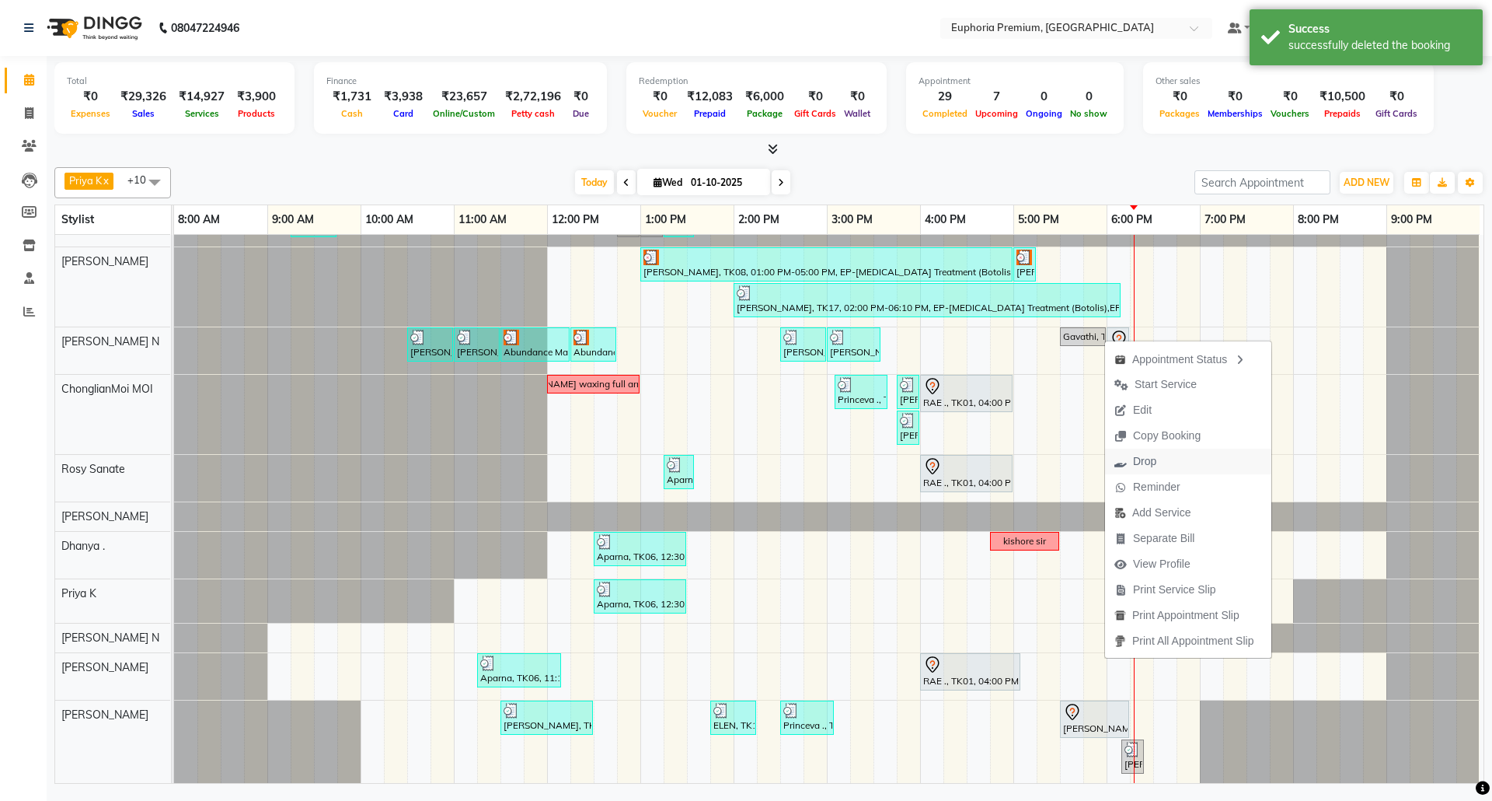
click at [1157, 462] on span "Drop" at bounding box center [1144, 461] width 23 height 16
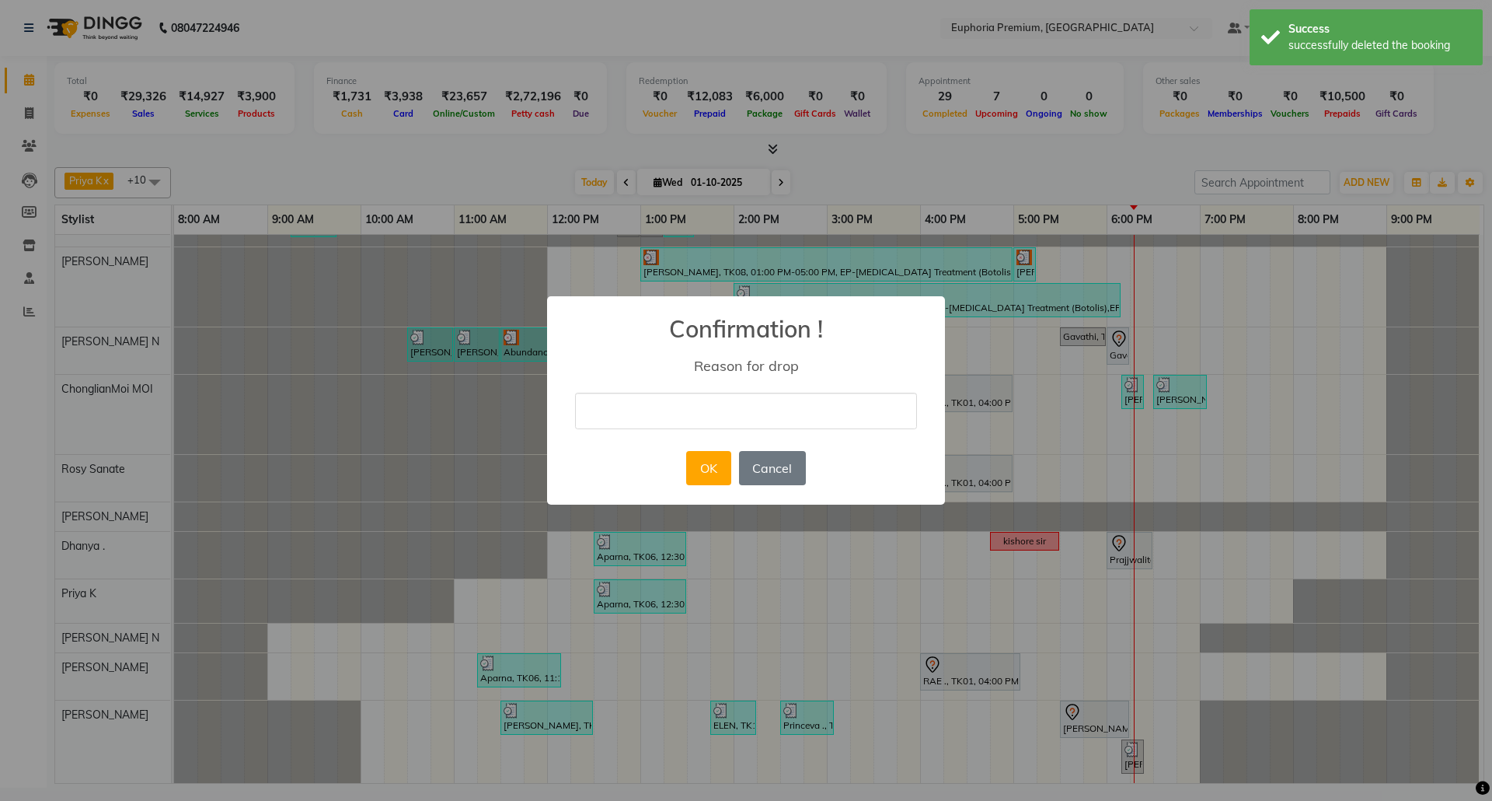
click at [785, 431] on div "× Confirmation ! Reason for drop OK No Cancel" at bounding box center [746, 400] width 398 height 209
click at [743, 411] on input "text" at bounding box center [746, 411] width 342 height 37
type input "Busy"
click at [710, 468] on button "OK" at bounding box center [708, 468] width 44 height 34
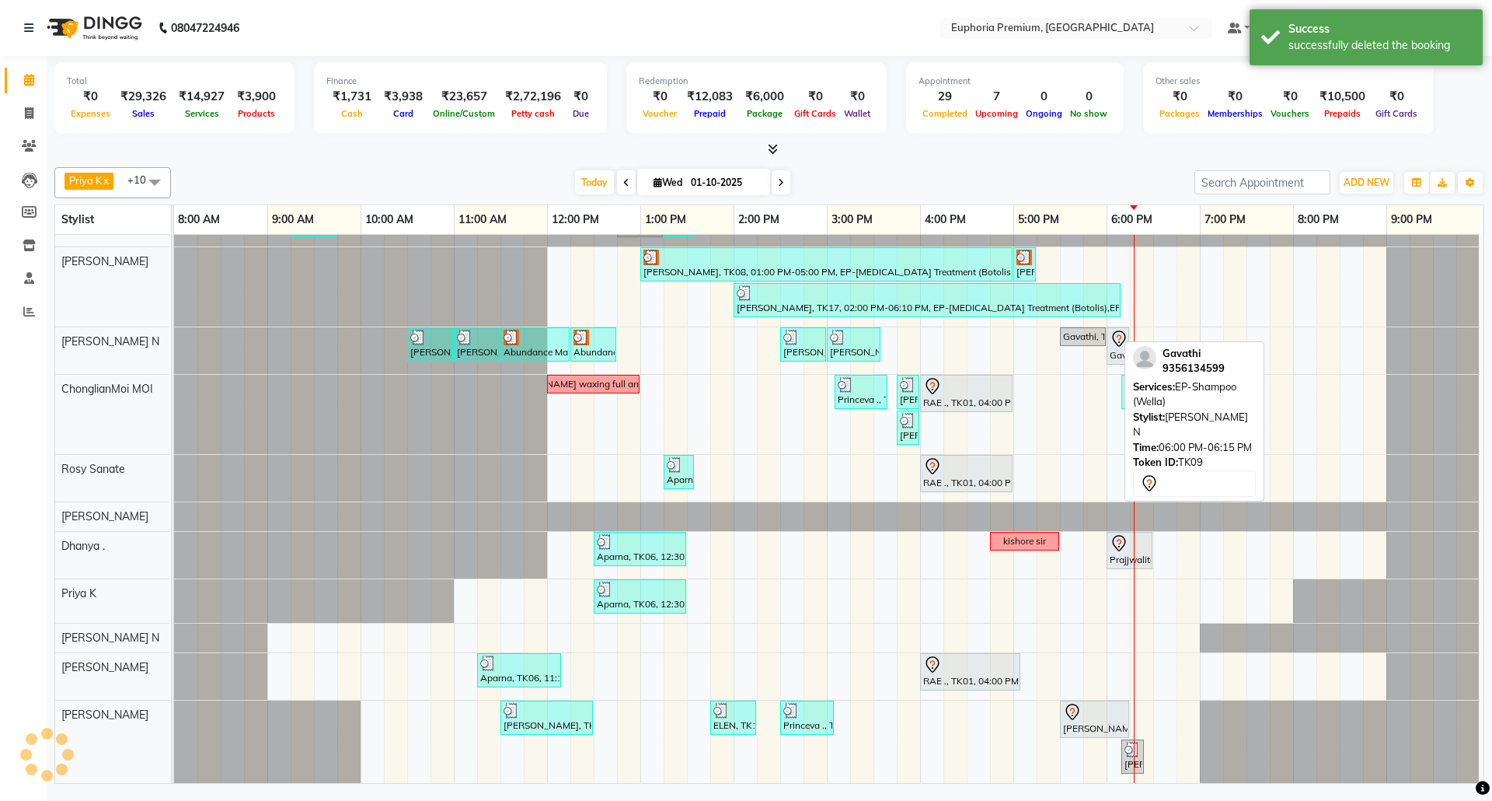
scroll to position [84, 12]
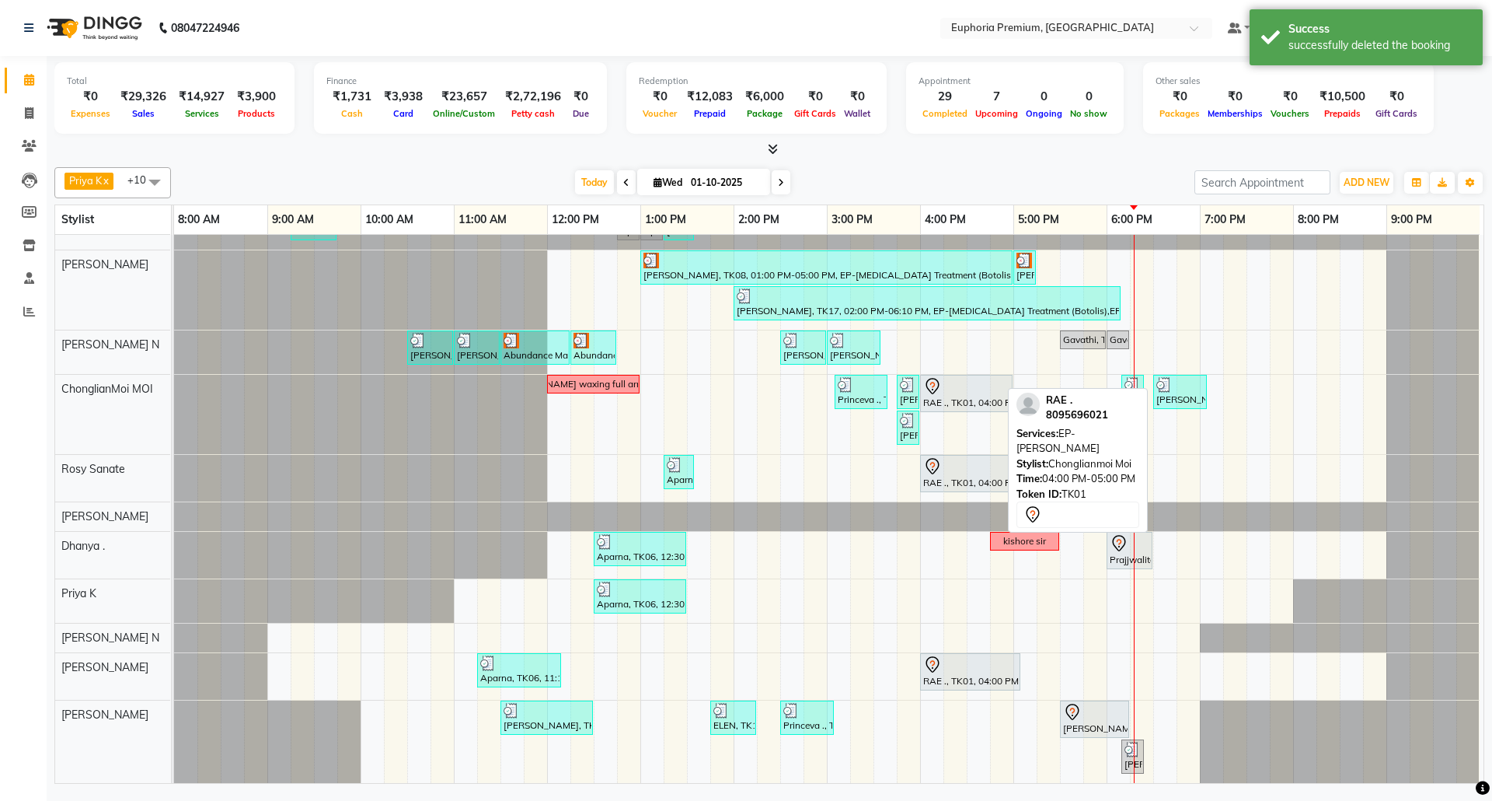
click at [958, 387] on div "RAE ., TK01, 04:00 PM-05:00 PM, EP-[PERSON_NAME]" at bounding box center [966, 393] width 89 height 33
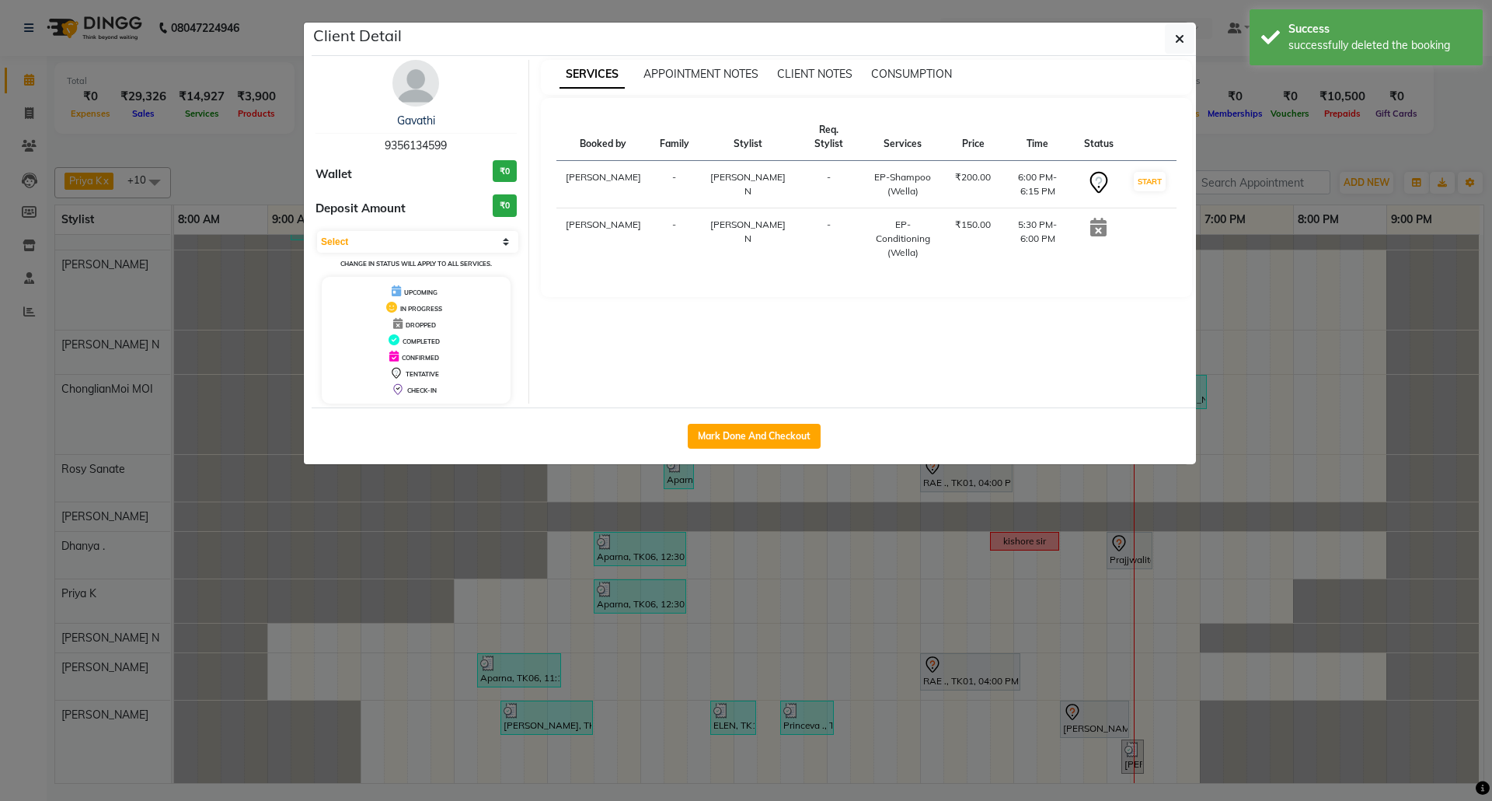
select select "7"
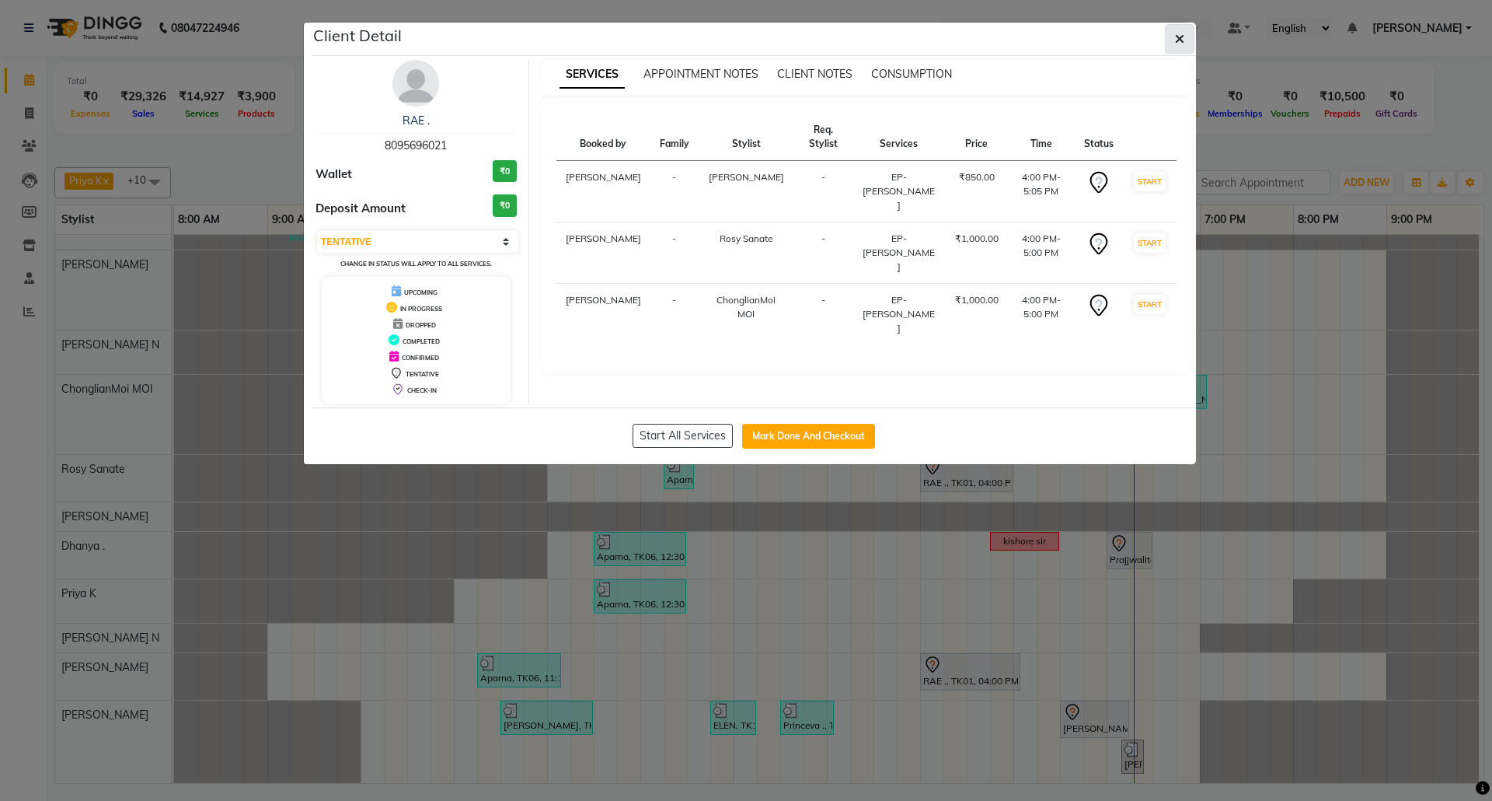
click at [1186, 44] on button "button" at bounding box center [1180, 39] width 30 height 30
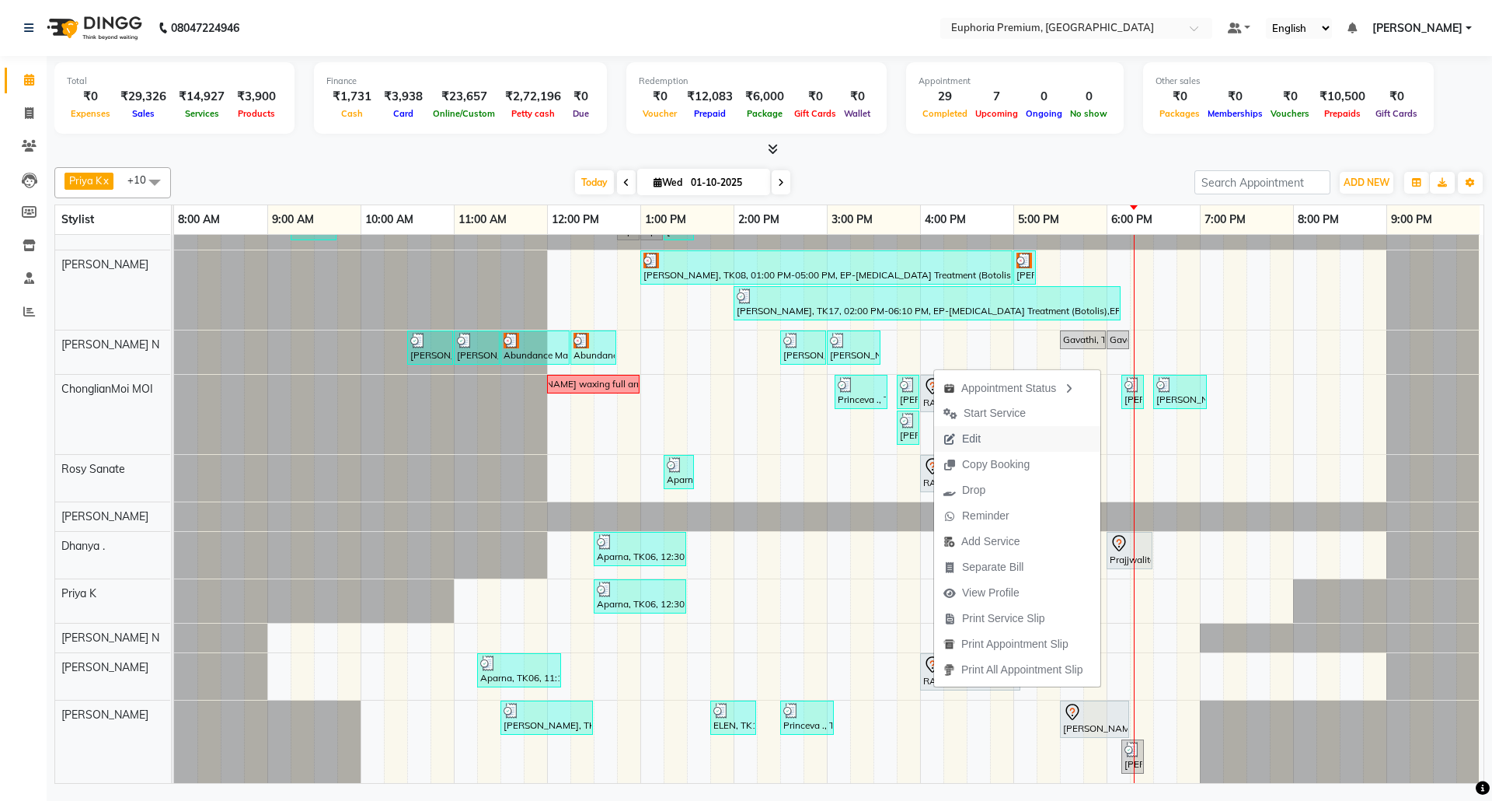
click at [972, 442] on span "Edit" at bounding box center [971, 439] width 19 height 16
select select "tentative"
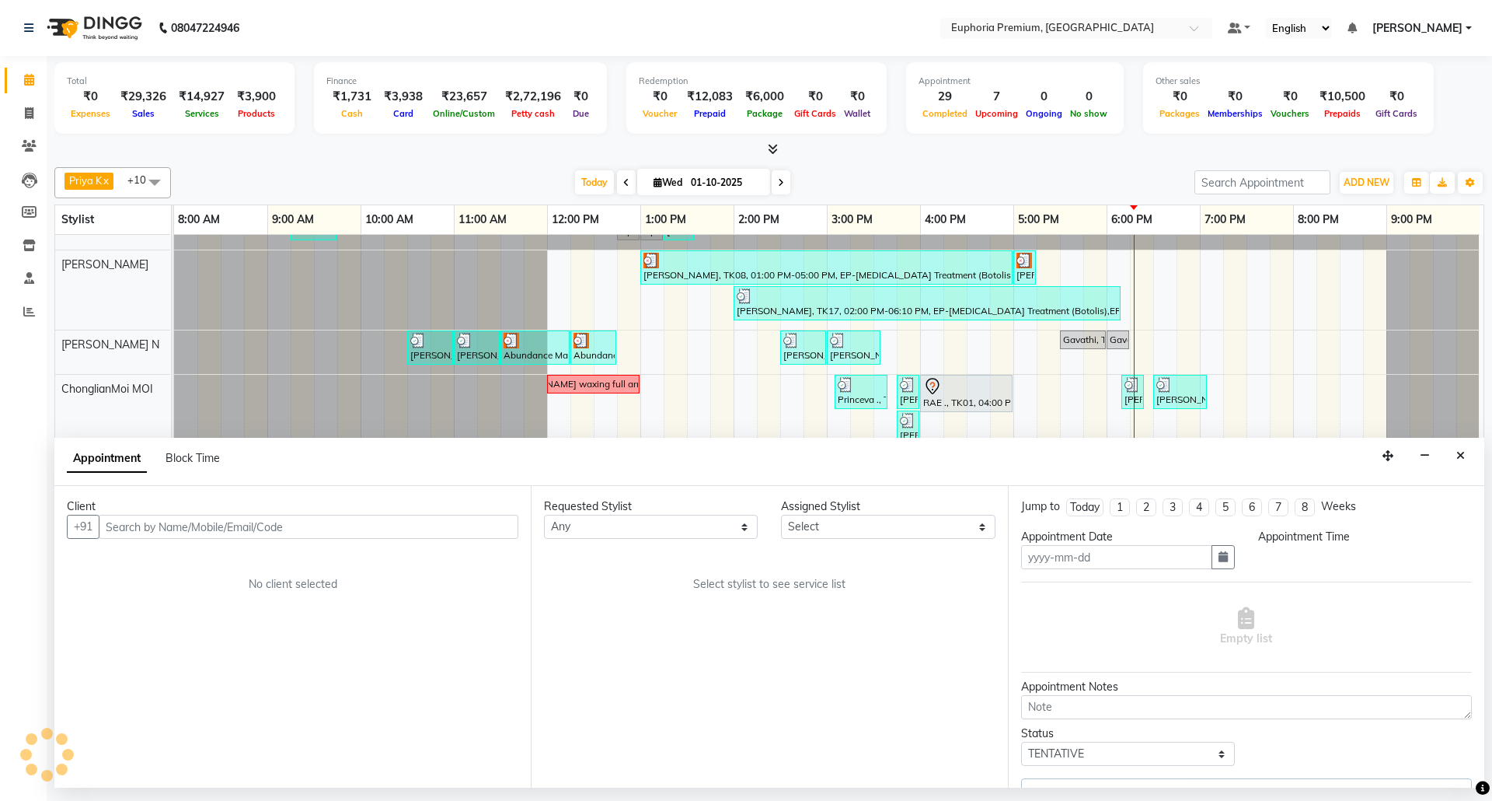
type input "01-10-2025"
select select "960"
select select "71597"
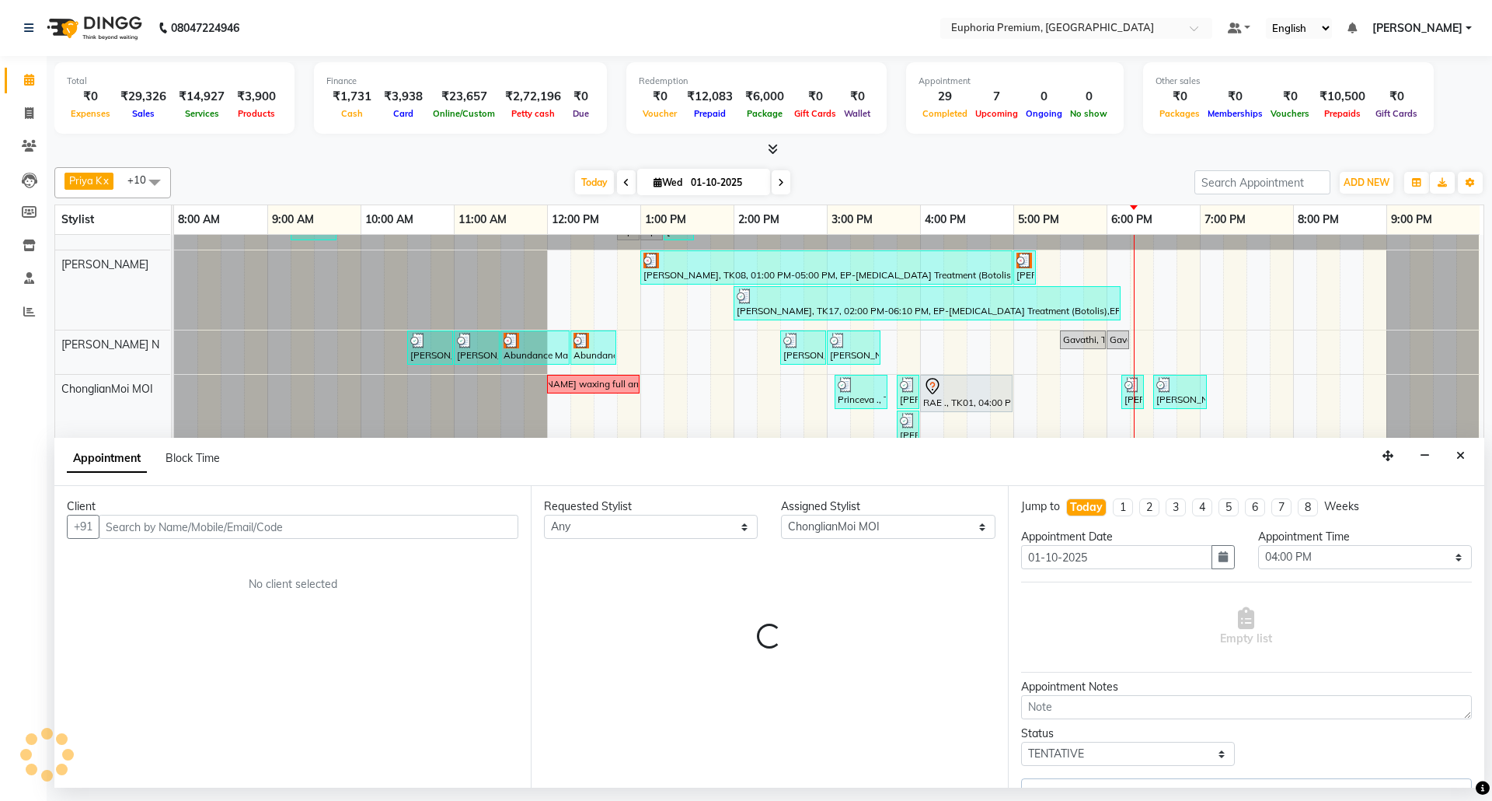
select select "4006"
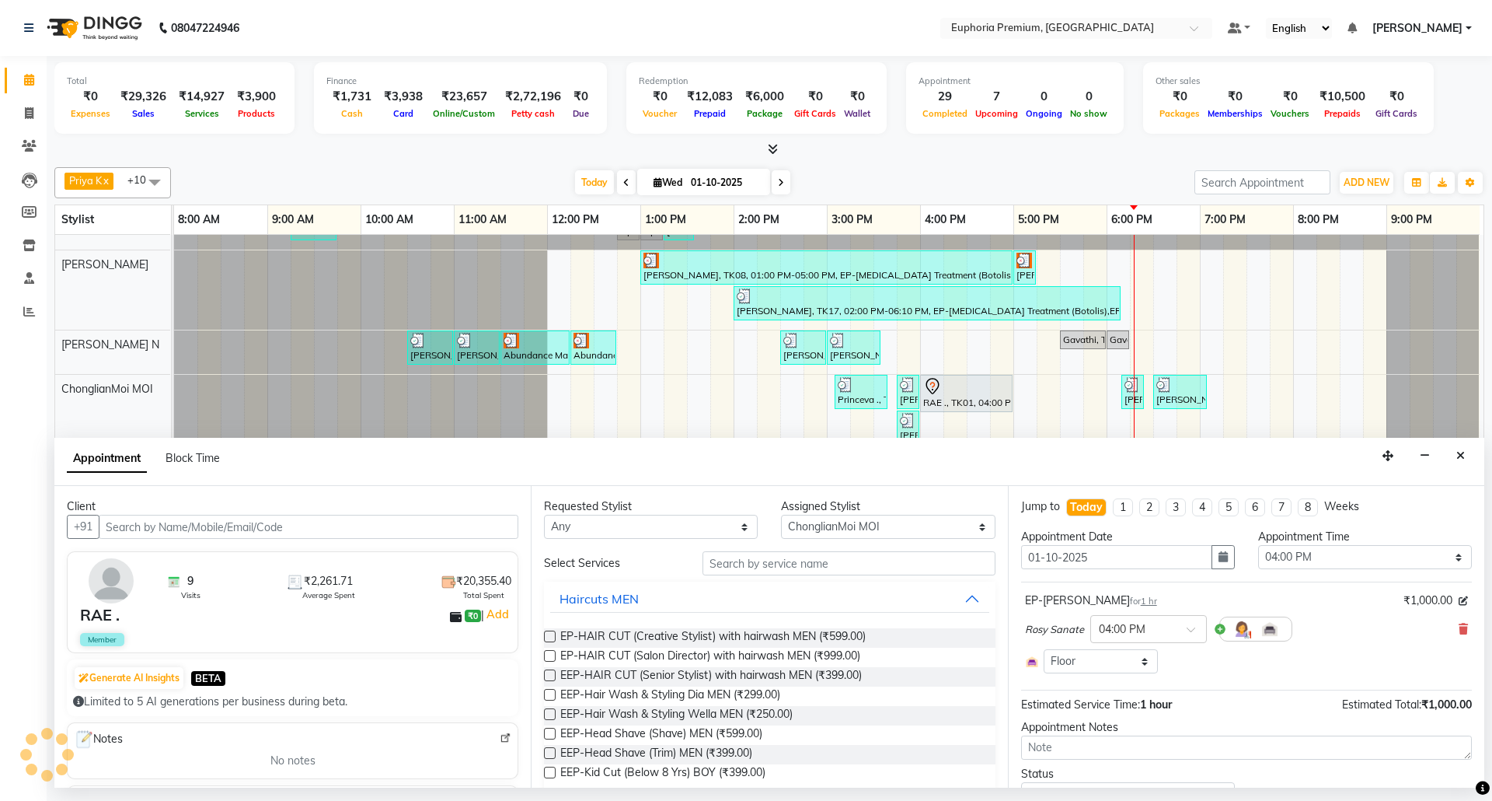
select select "4006"
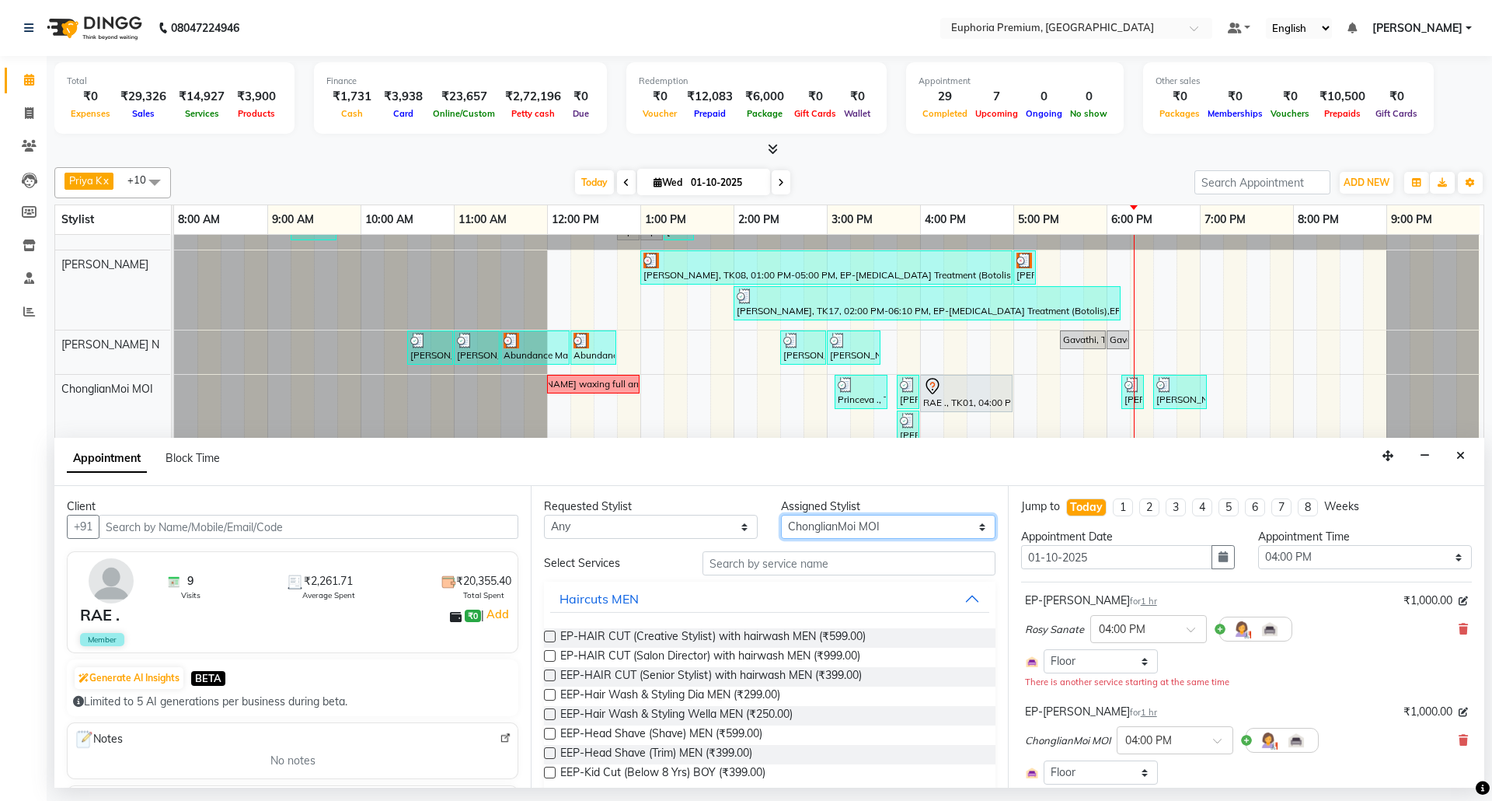
click at [843, 529] on select "Select [PERSON_NAME] N [PERSON_NAME] N ChonglianMoi MOI [PERSON_NAME] . [PERSON…" at bounding box center [888, 527] width 214 height 24
select select "71614"
click at [781, 516] on select "Select [PERSON_NAME] N [PERSON_NAME] N ChonglianMoi MOI [PERSON_NAME] . [PERSON…" at bounding box center [888, 527] width 214 height 24
click at [746, 560] on input "text" at bounding box center [849, 563] width 293 height 24
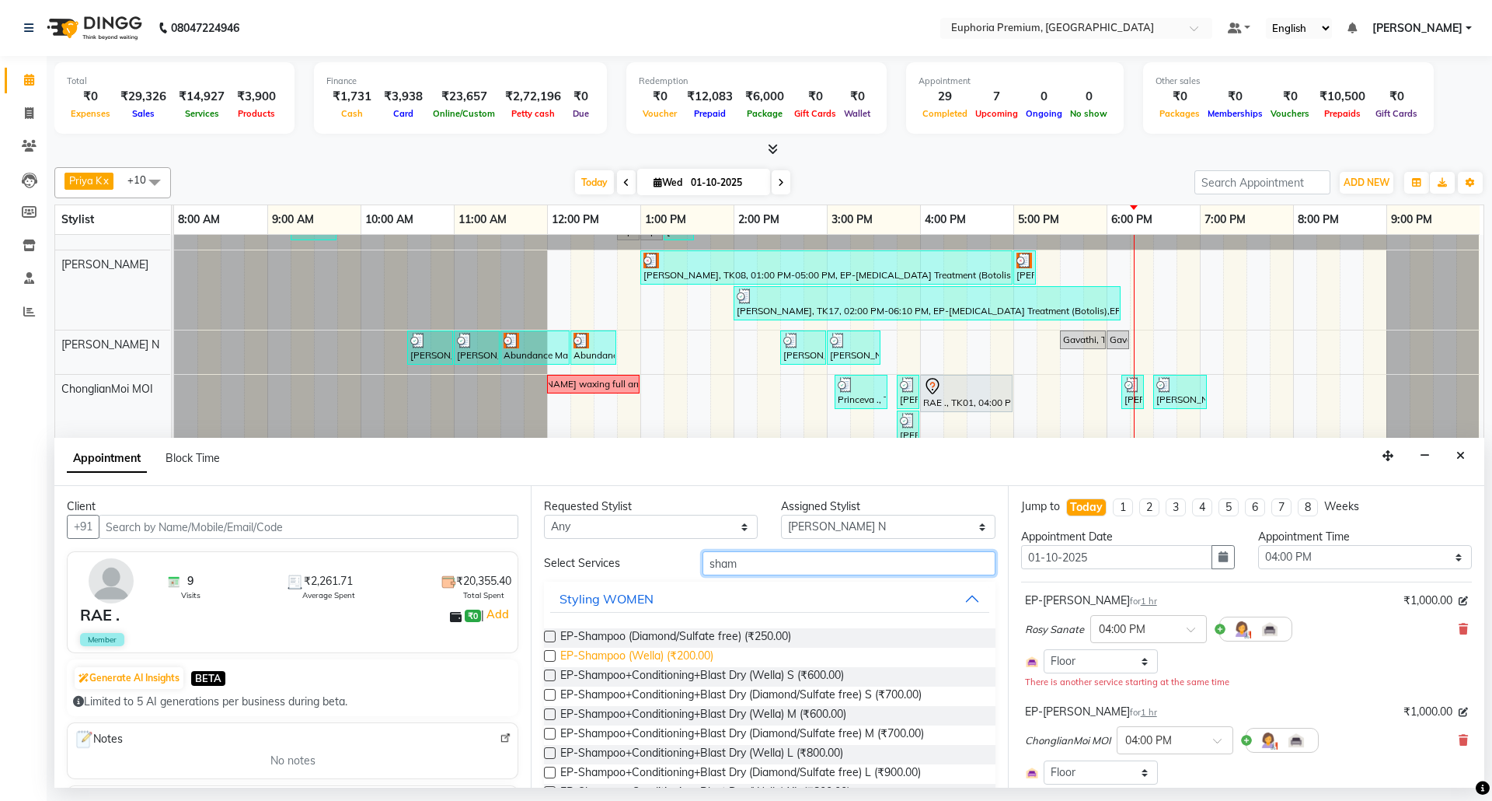
type input "sham"
click at [653, 651] on span "EP-Shampoo (Wella) (₹200.00)" at bounding box center [636, 656] width 153 height 19
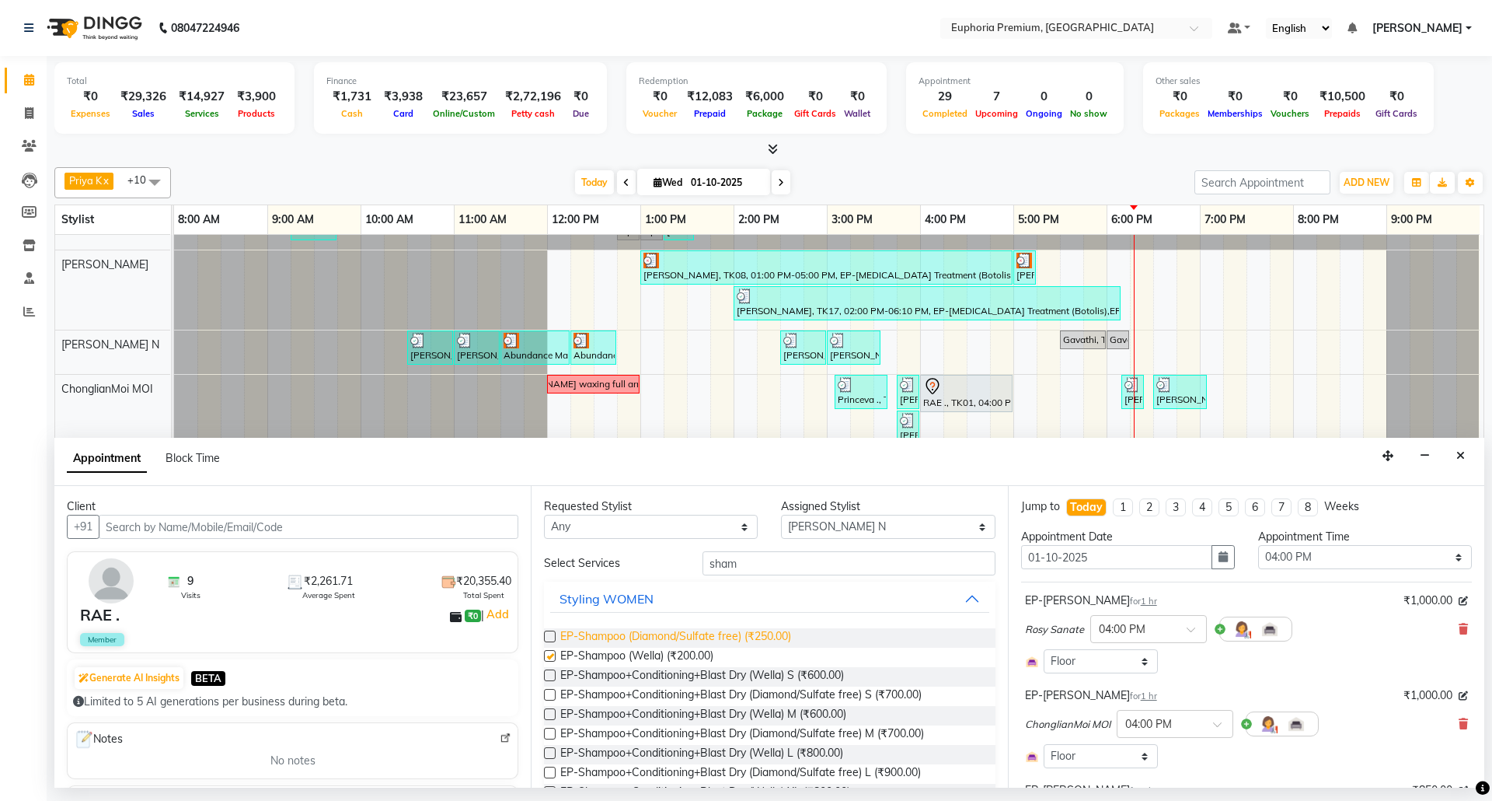
checkbox input "false"
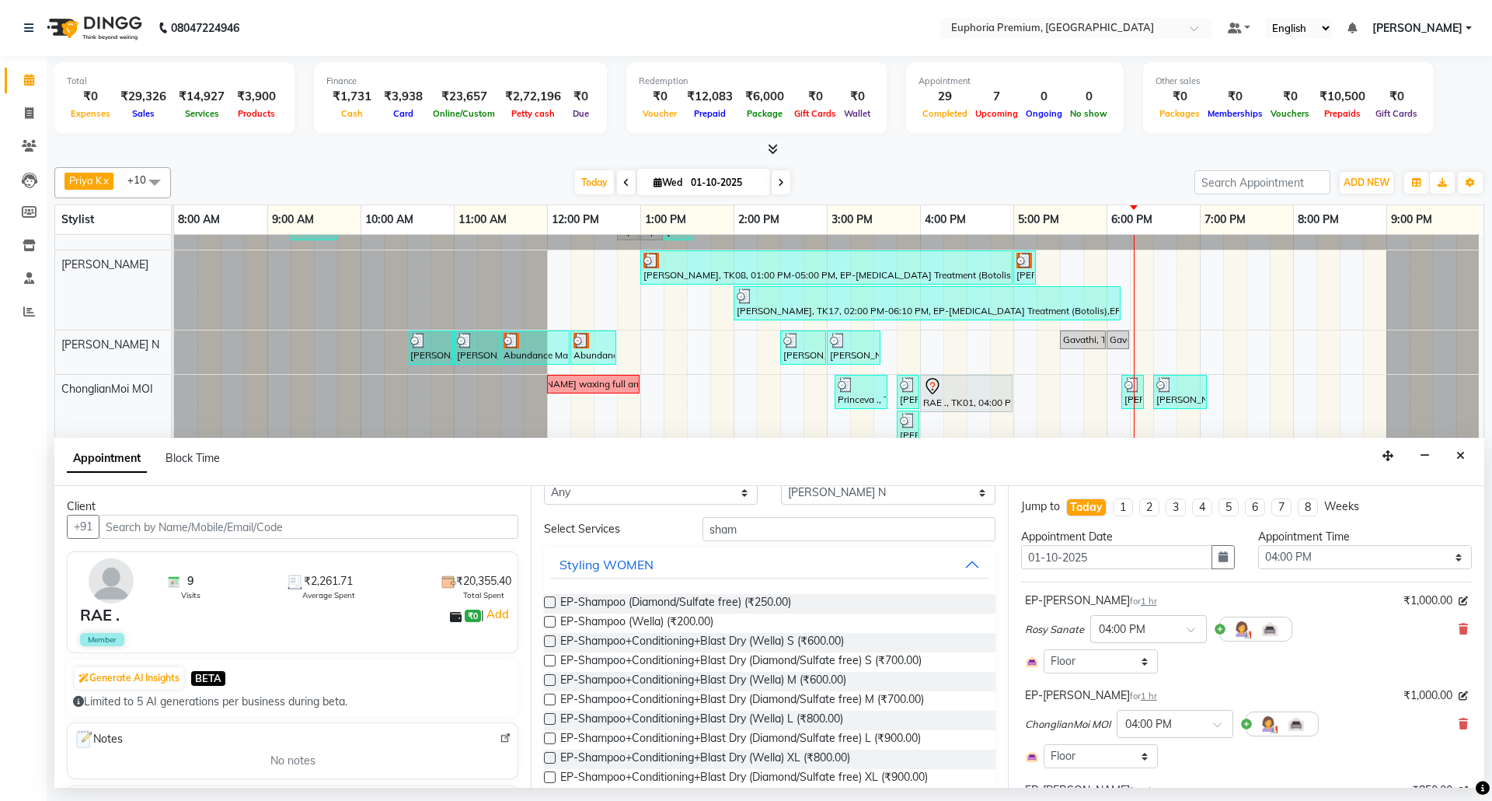
scroll to position [60, 0]
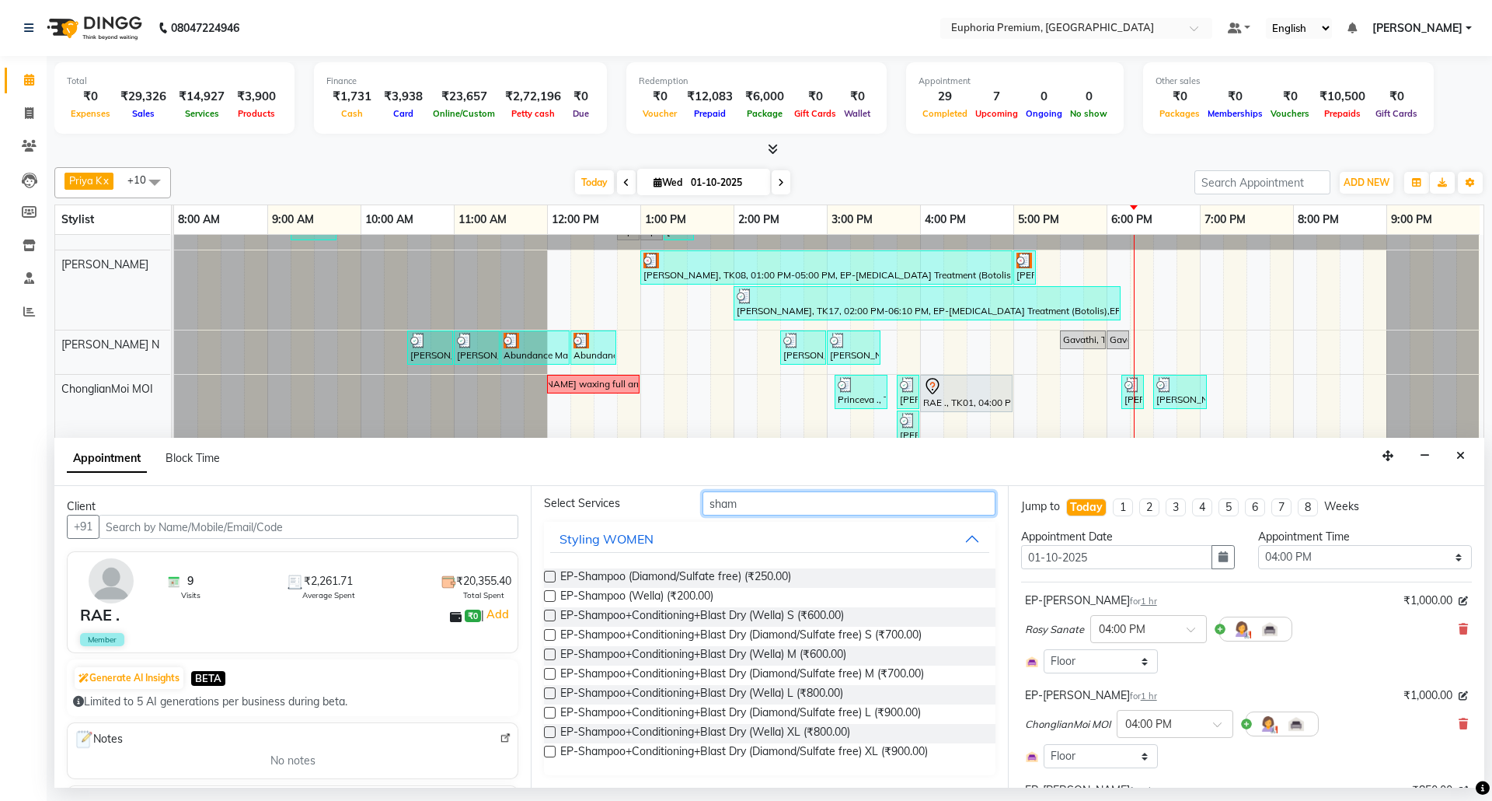
click at [748, 511] on input "sham" at bounding box center [849, 503] width 293 height 24
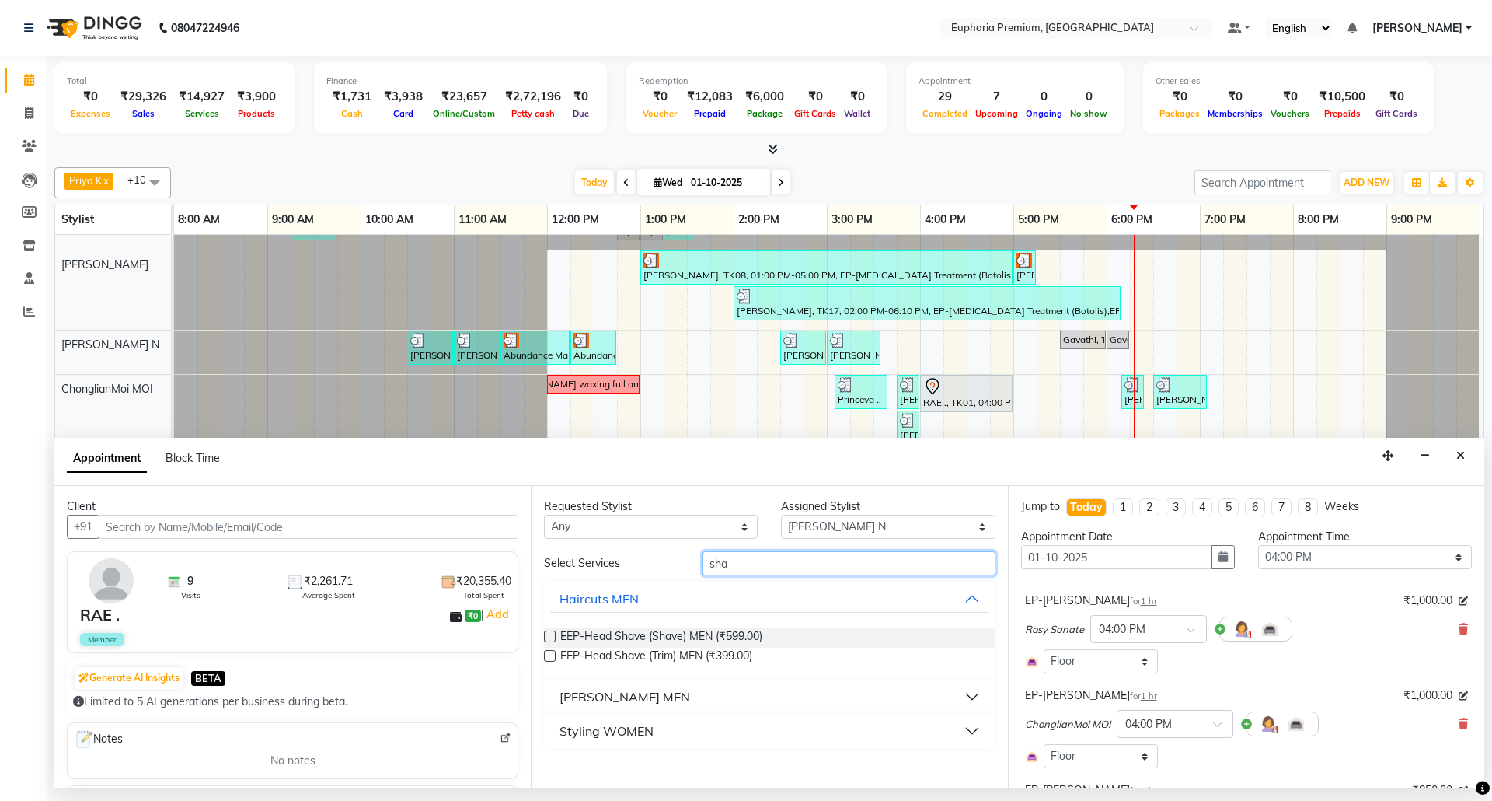
scroll to position [0, 0]
type input "s"
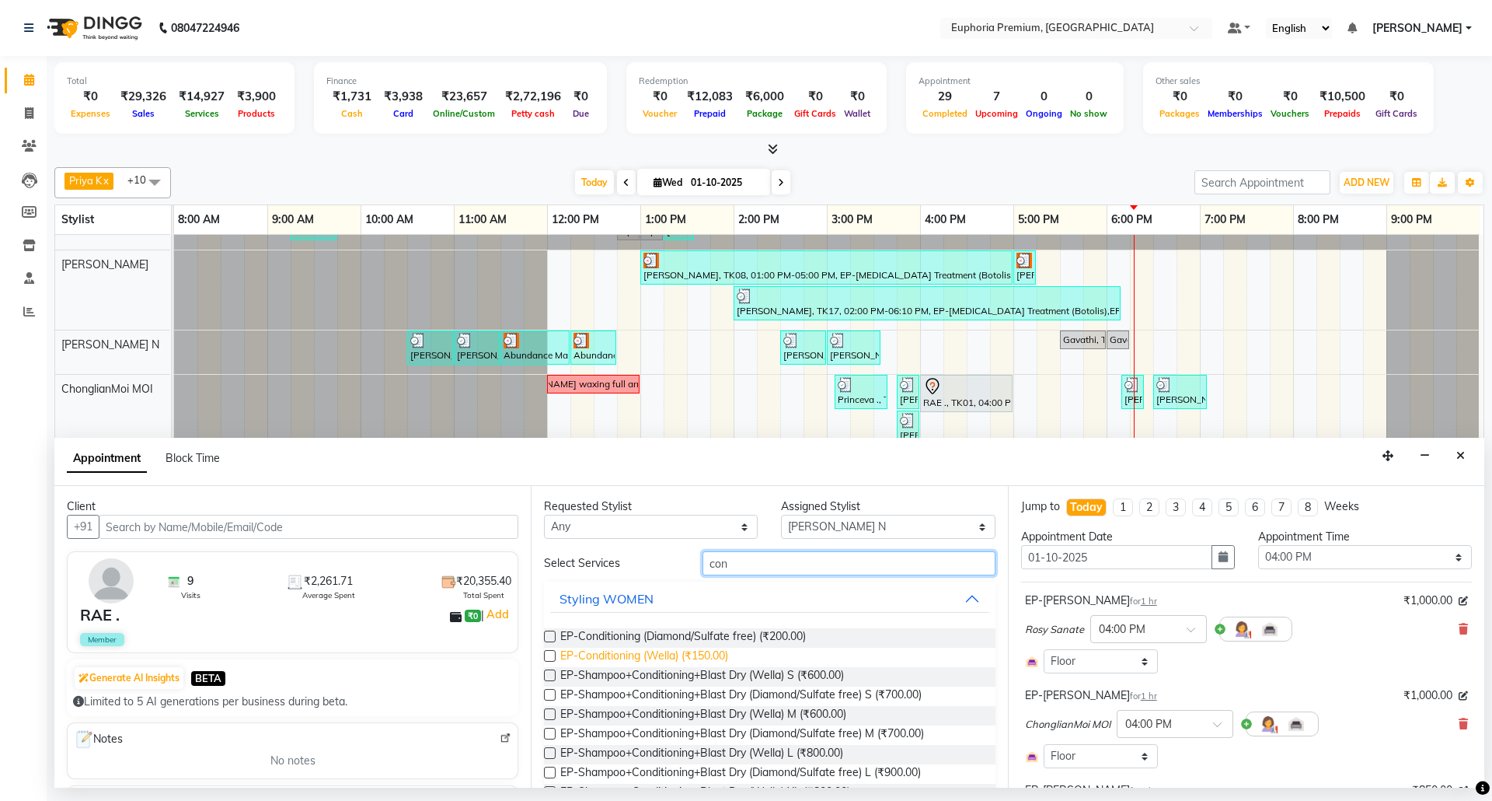
type input "con"
click at [716, 660] on span "EP-Conditioning (Wella) (₹150.00)" at bounding box center [644, 656] width 168 height 19
checkbox input "false"
click at [818, 569] on input "con" at bounding box center [849, 563] width 293 height 24
type input "c"
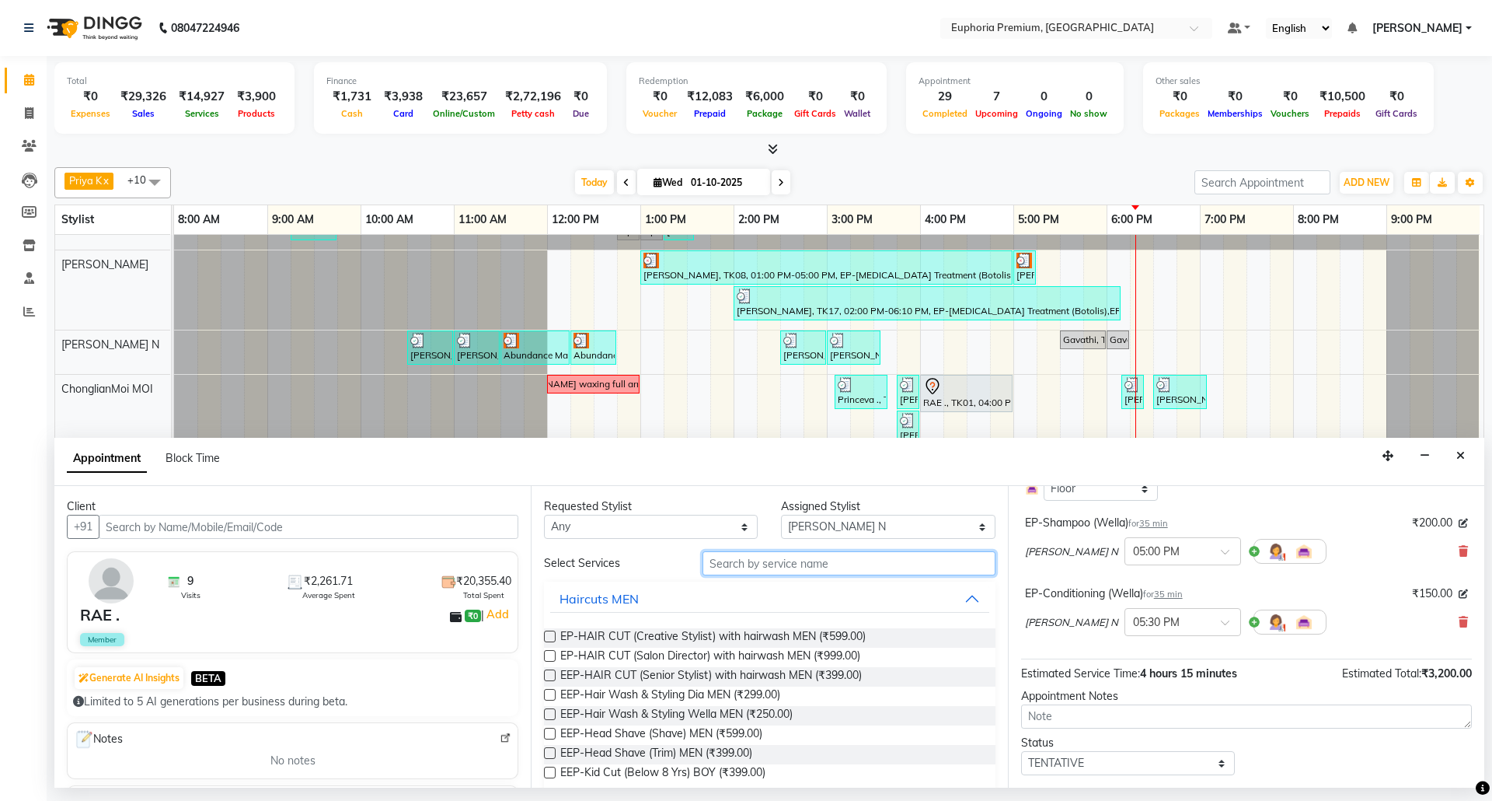
scroll to position [405, 0]
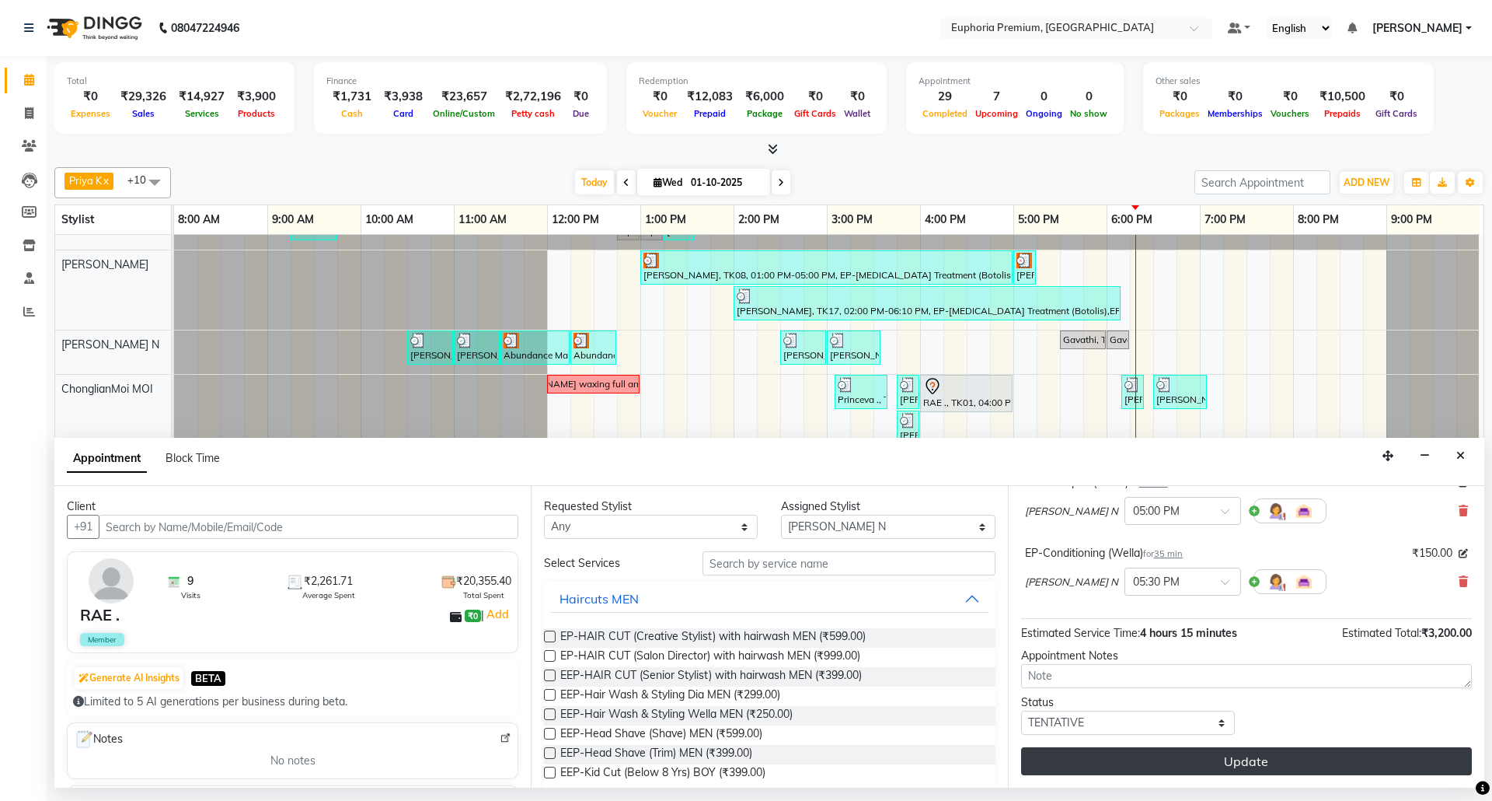
click at [1312, 763] on button "Update" at bounding box center [1246, 761] width 451 height 28
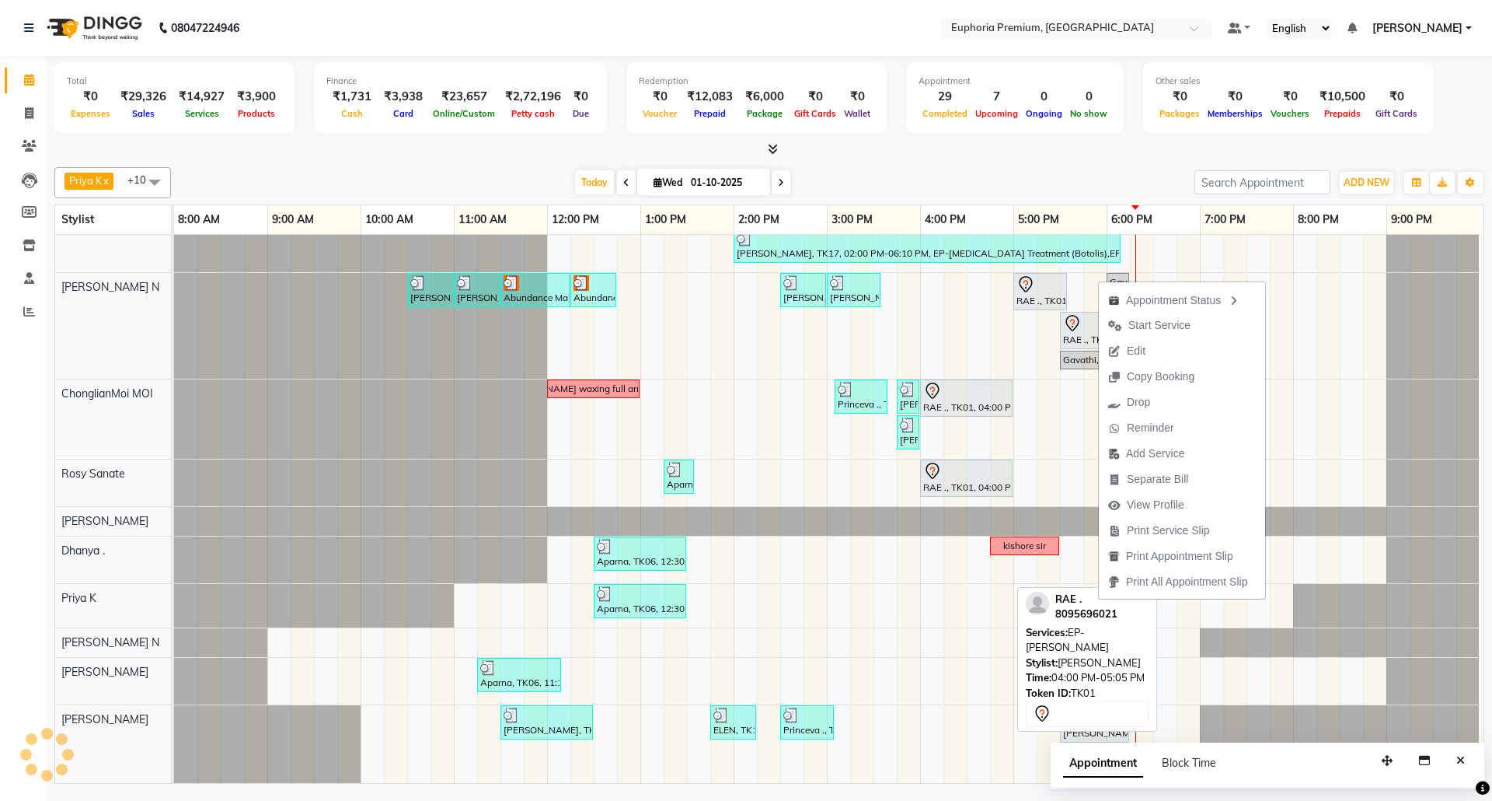
scroll to position [0, 0]
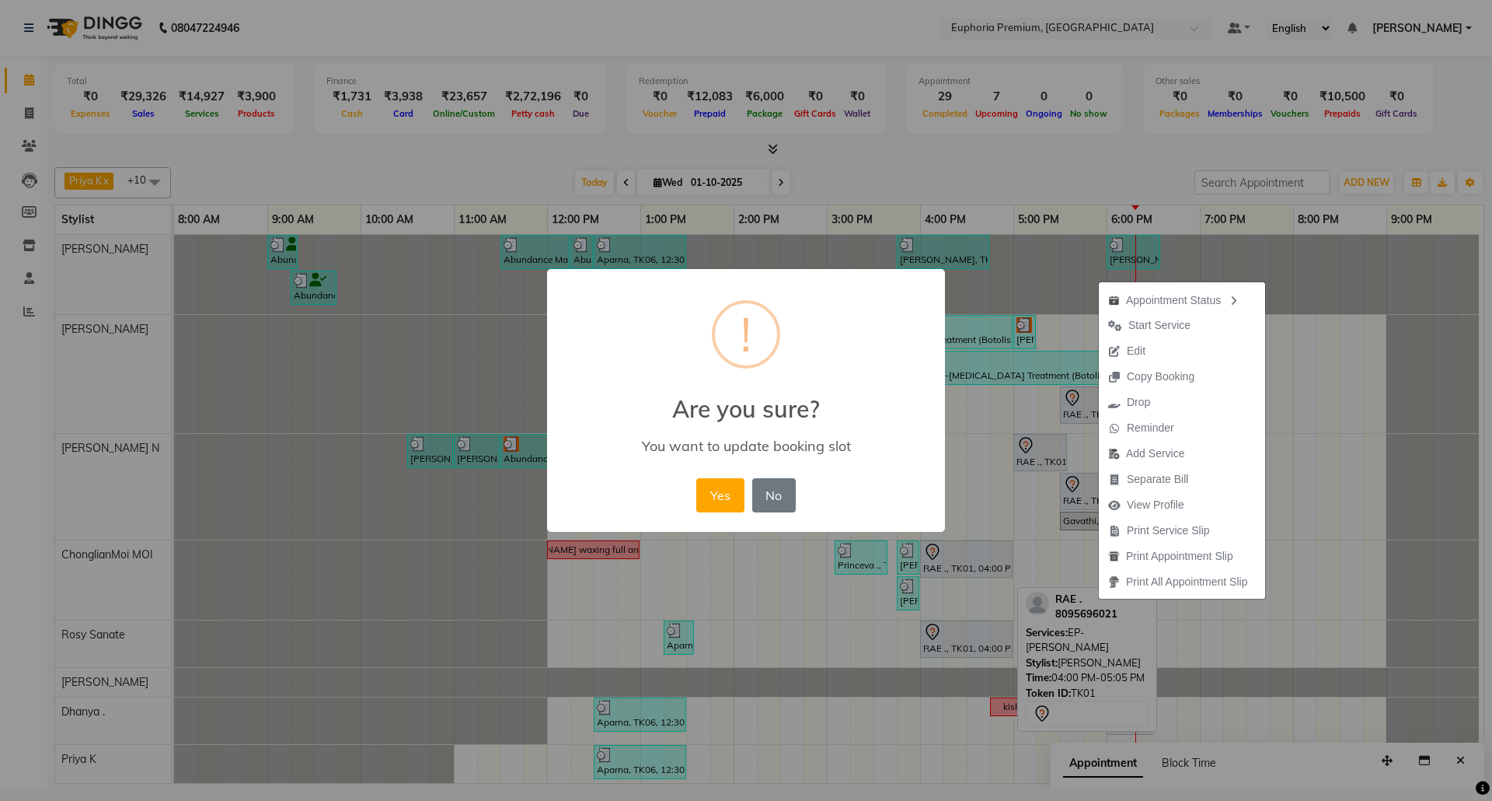
drag, startPoint x: 1096, startPoint y: 280, endPoint x: 1023, endPoint y: 327, distance: 87.1
drag, startPoint x: 775, startPoint y: 486, endPoint x: 836, endPoint y: 456, distance: 68.5
click at [775, 487] on button "No" at bounding box center [774, 495] width 44 height 34
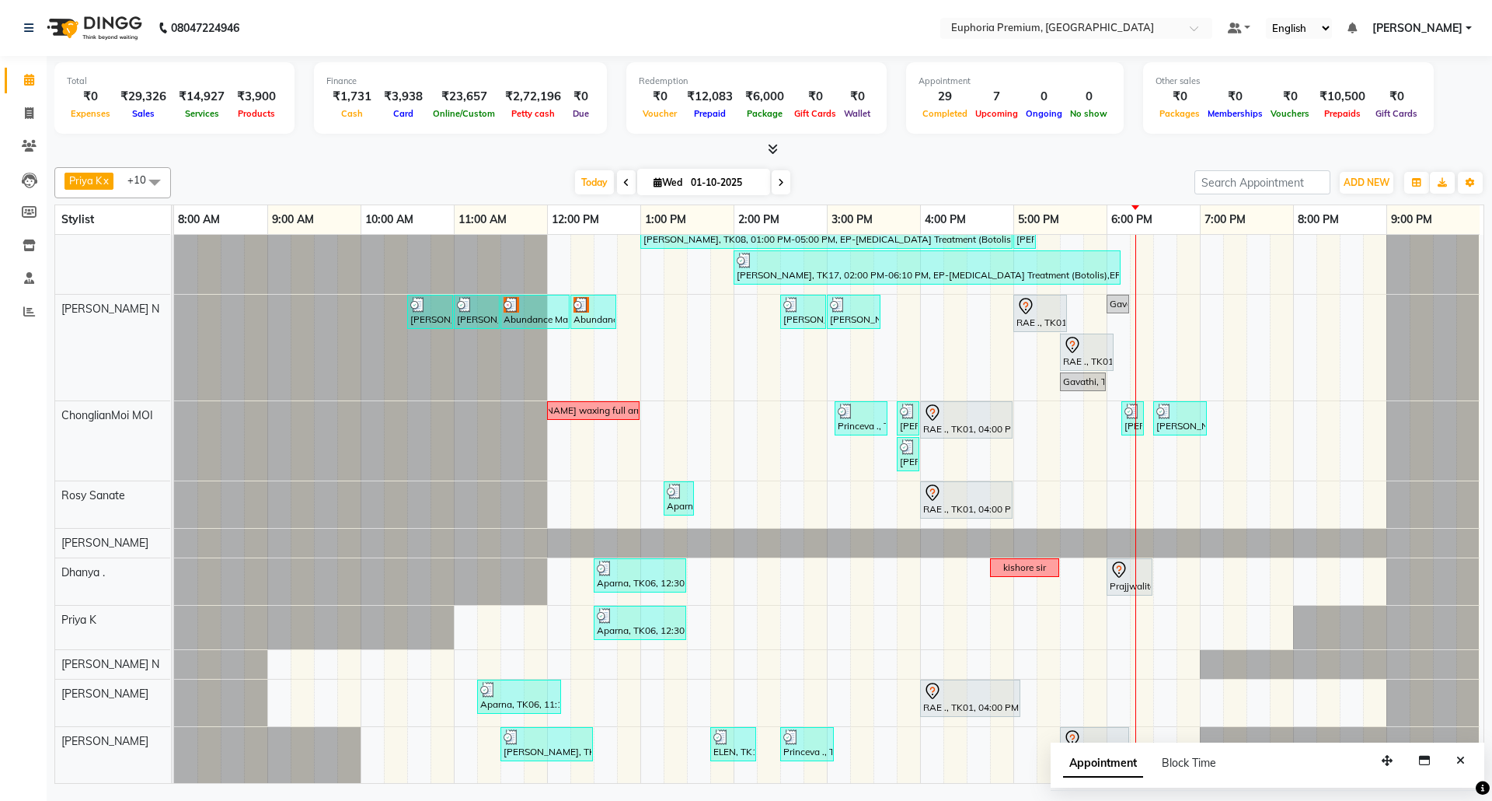
scroll to position [145, 0]
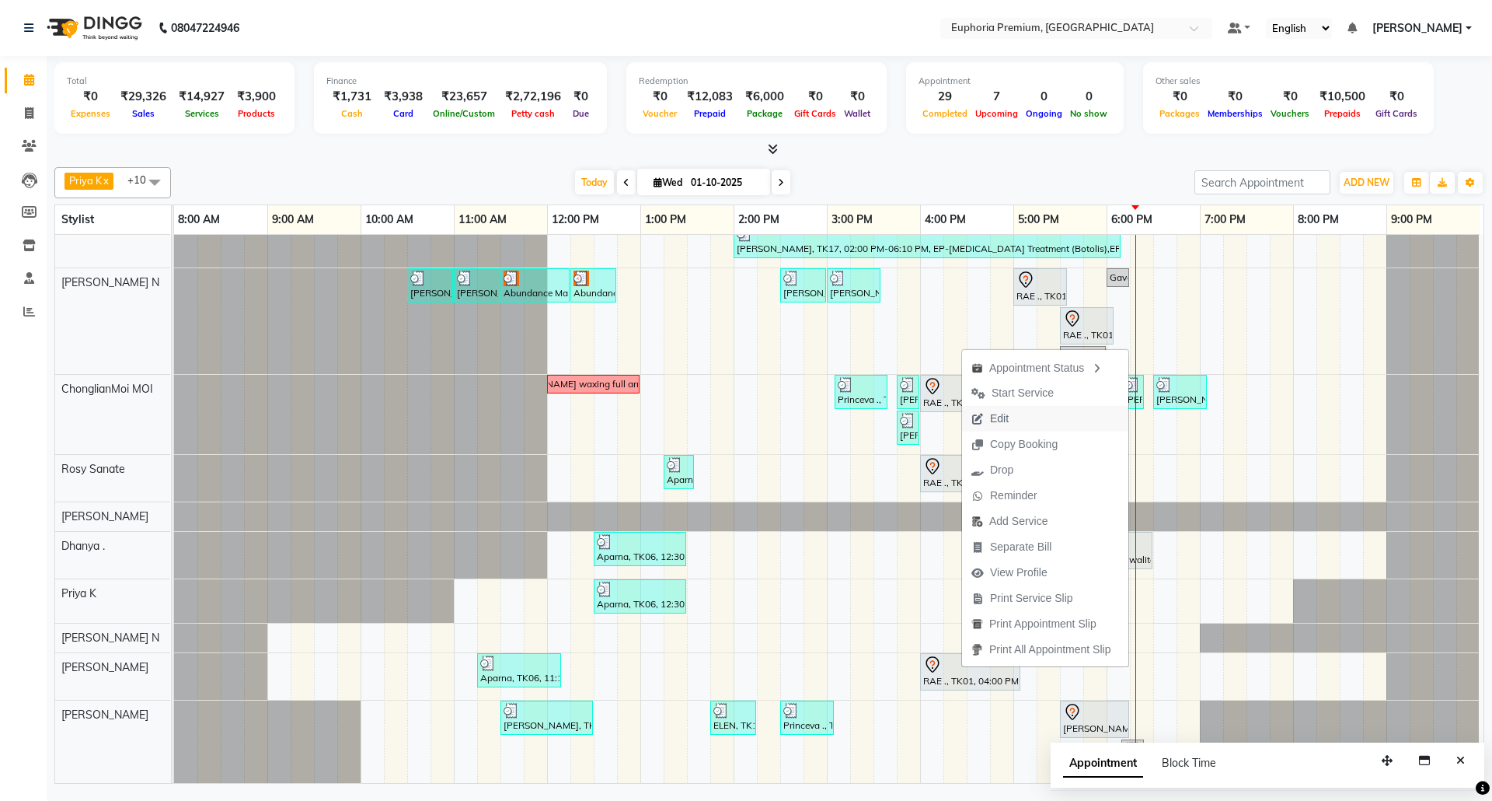
click at [997, 417] on span "Edit" at bounding box center [999, 418] width 19 height 16
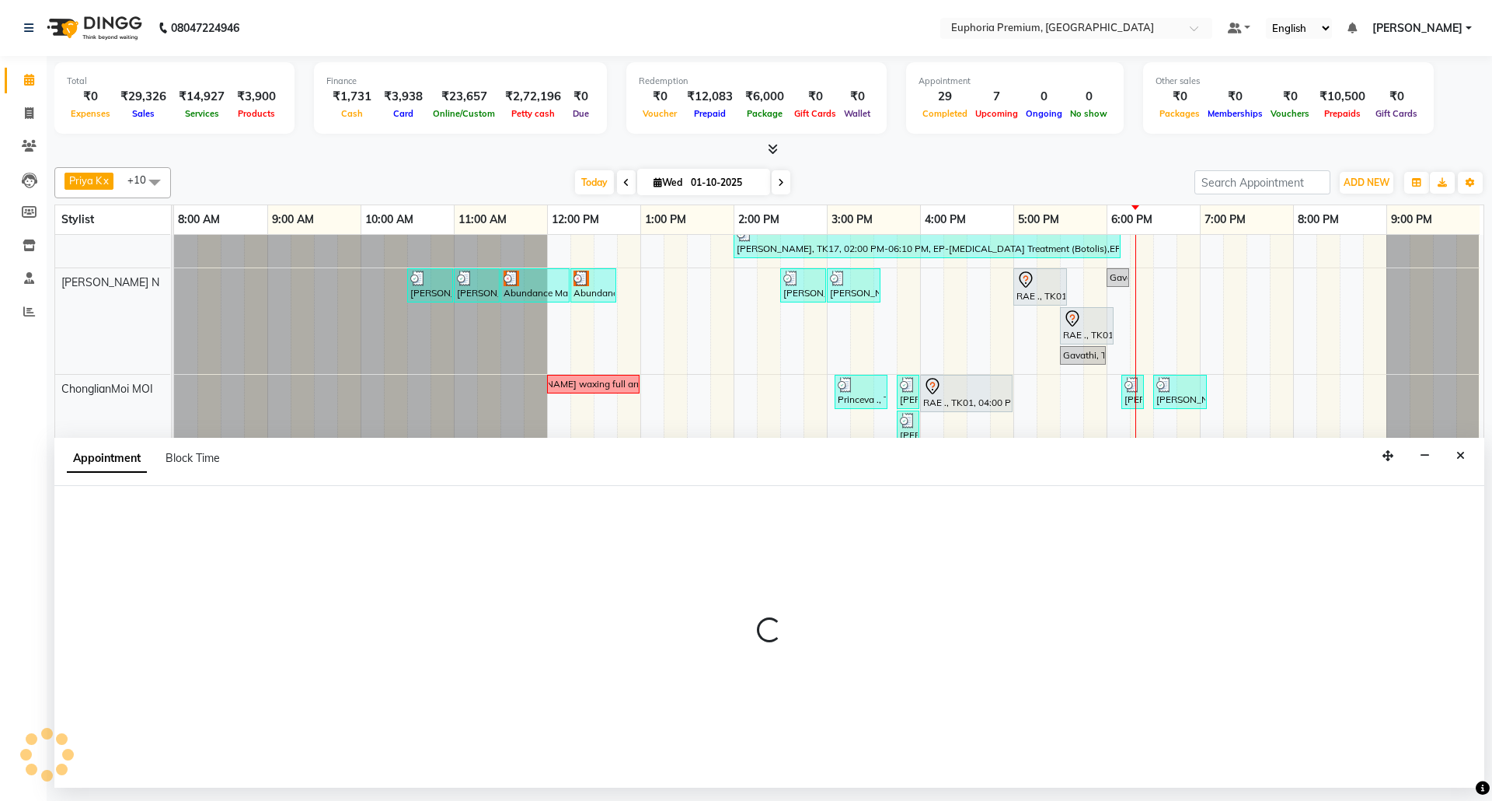
select select "tentative"
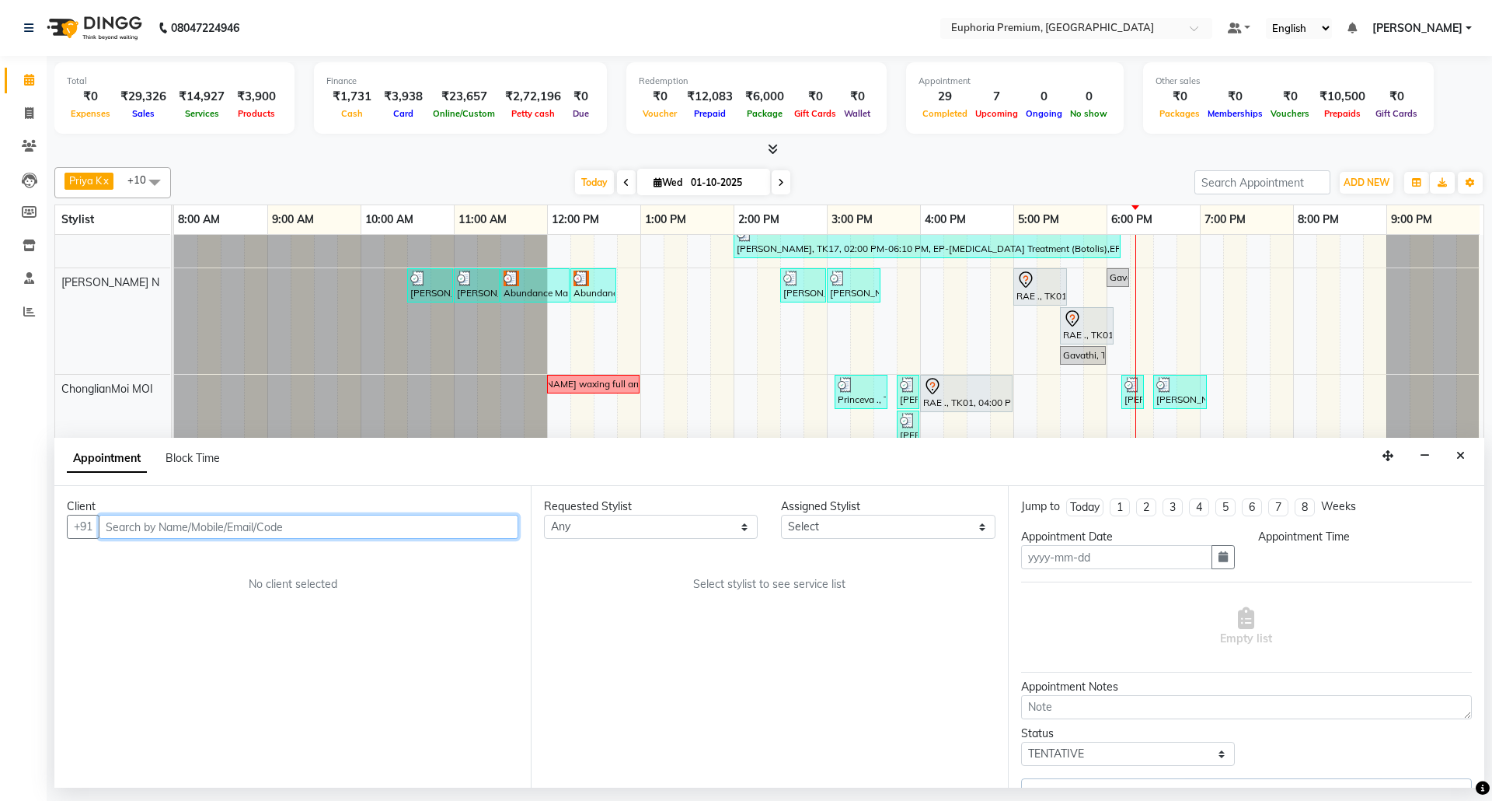
type input "01-10-2025"
select select "71614"
select select "960"
select select "4006"
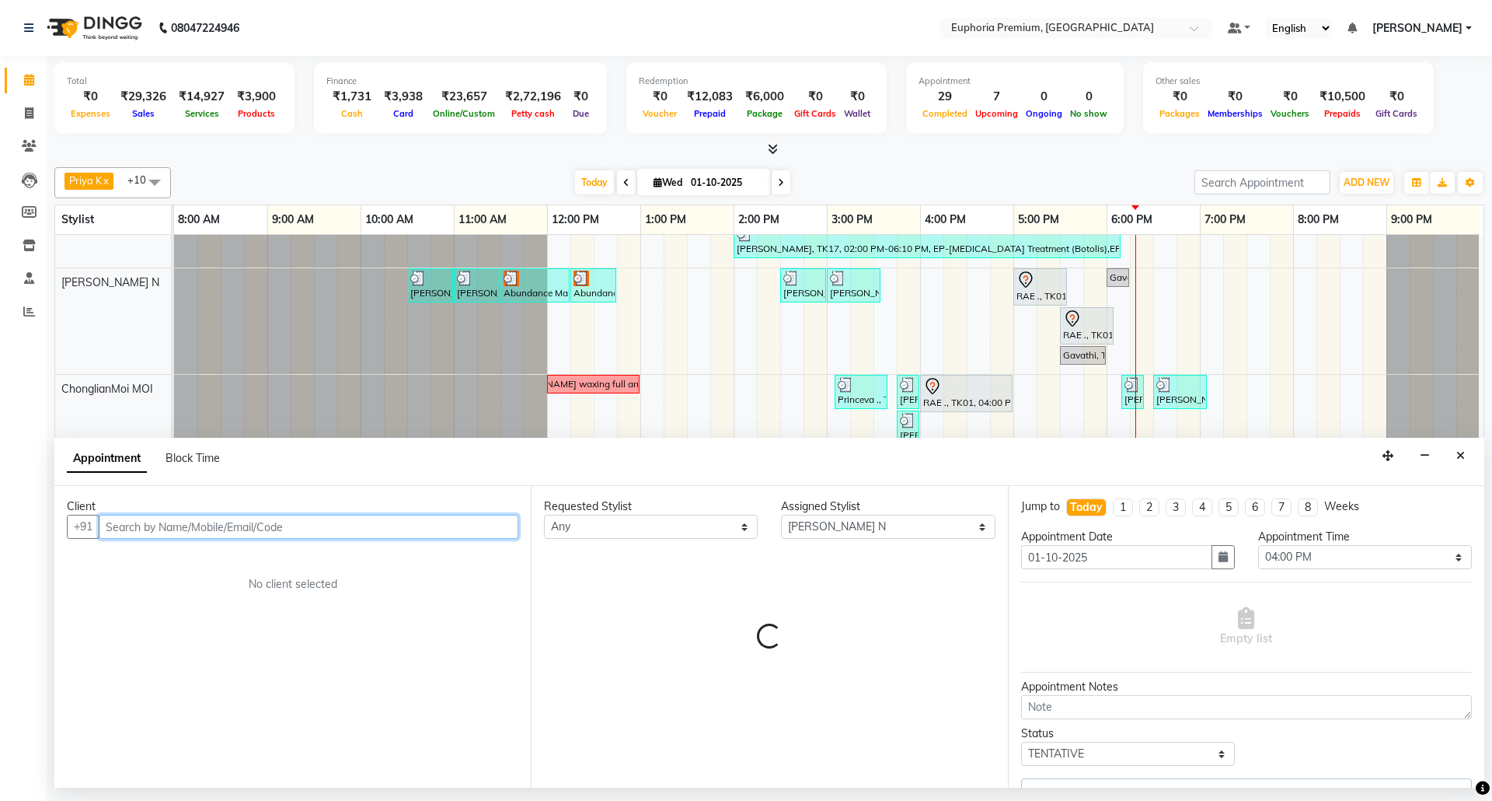
select select "4006"
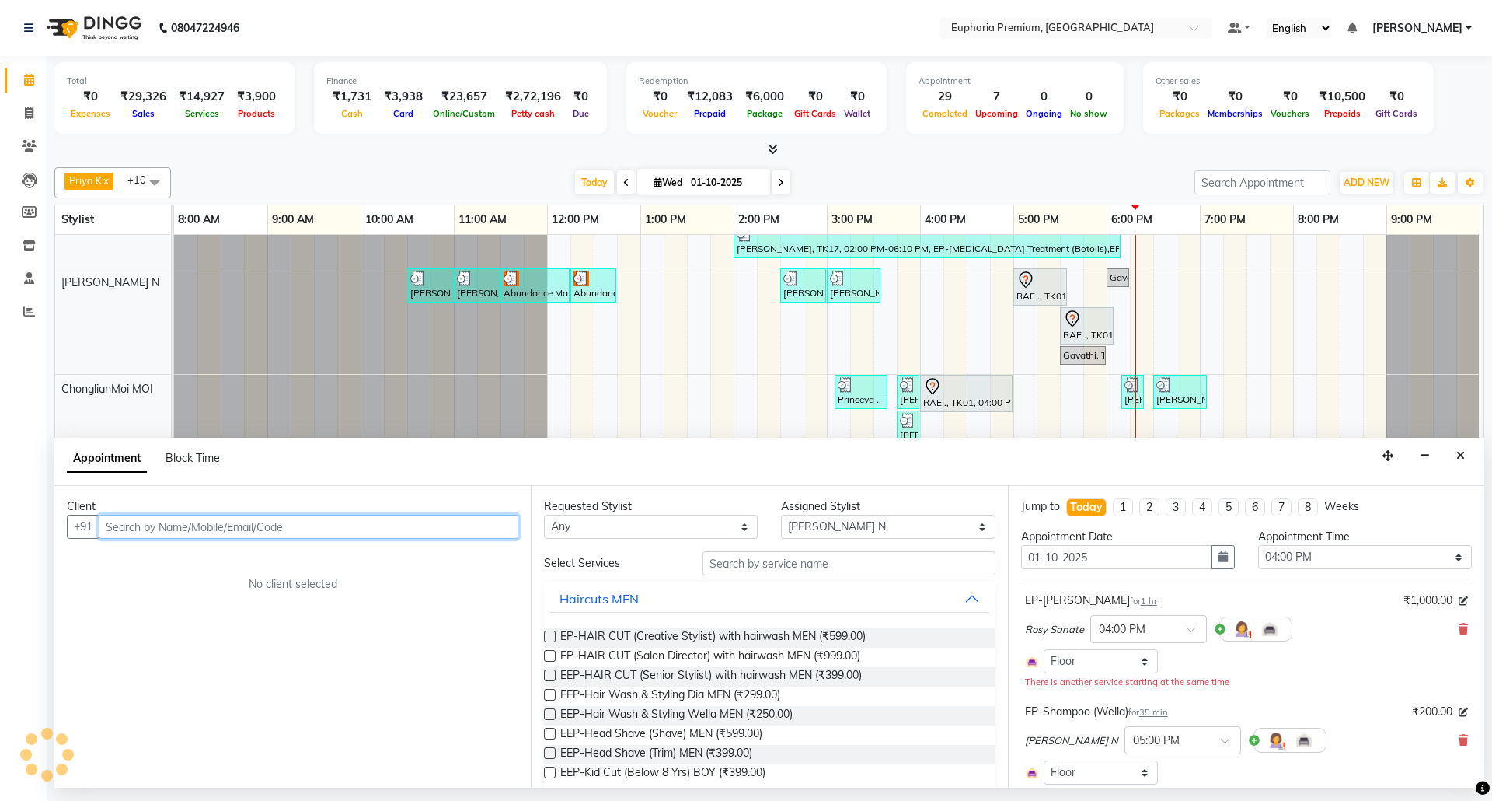
select select "4006"
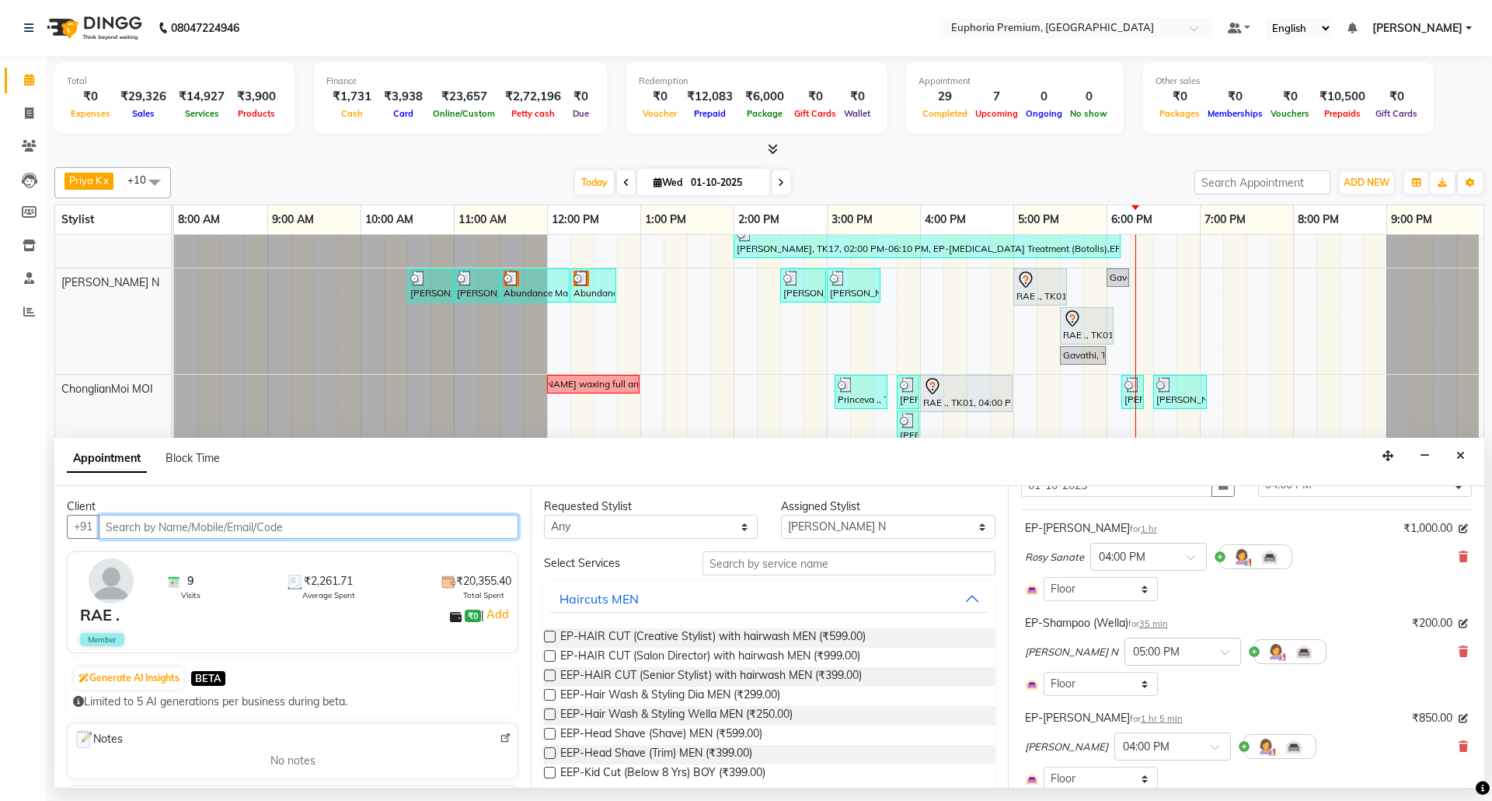
scroll to position [103, 0]
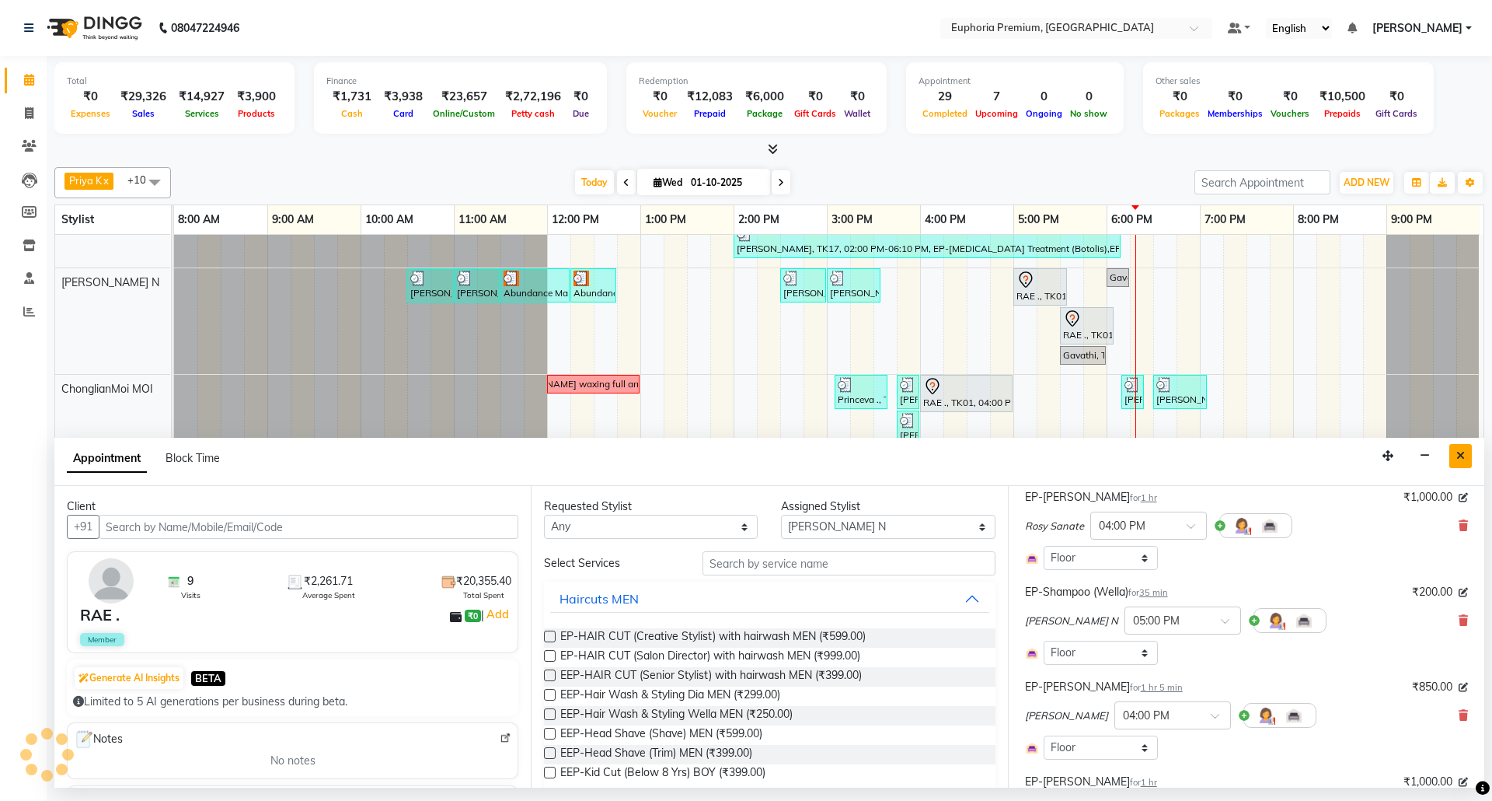
click at [1454, 456] on button "Close" at bounding box center [1461, 456] width 23 height 24
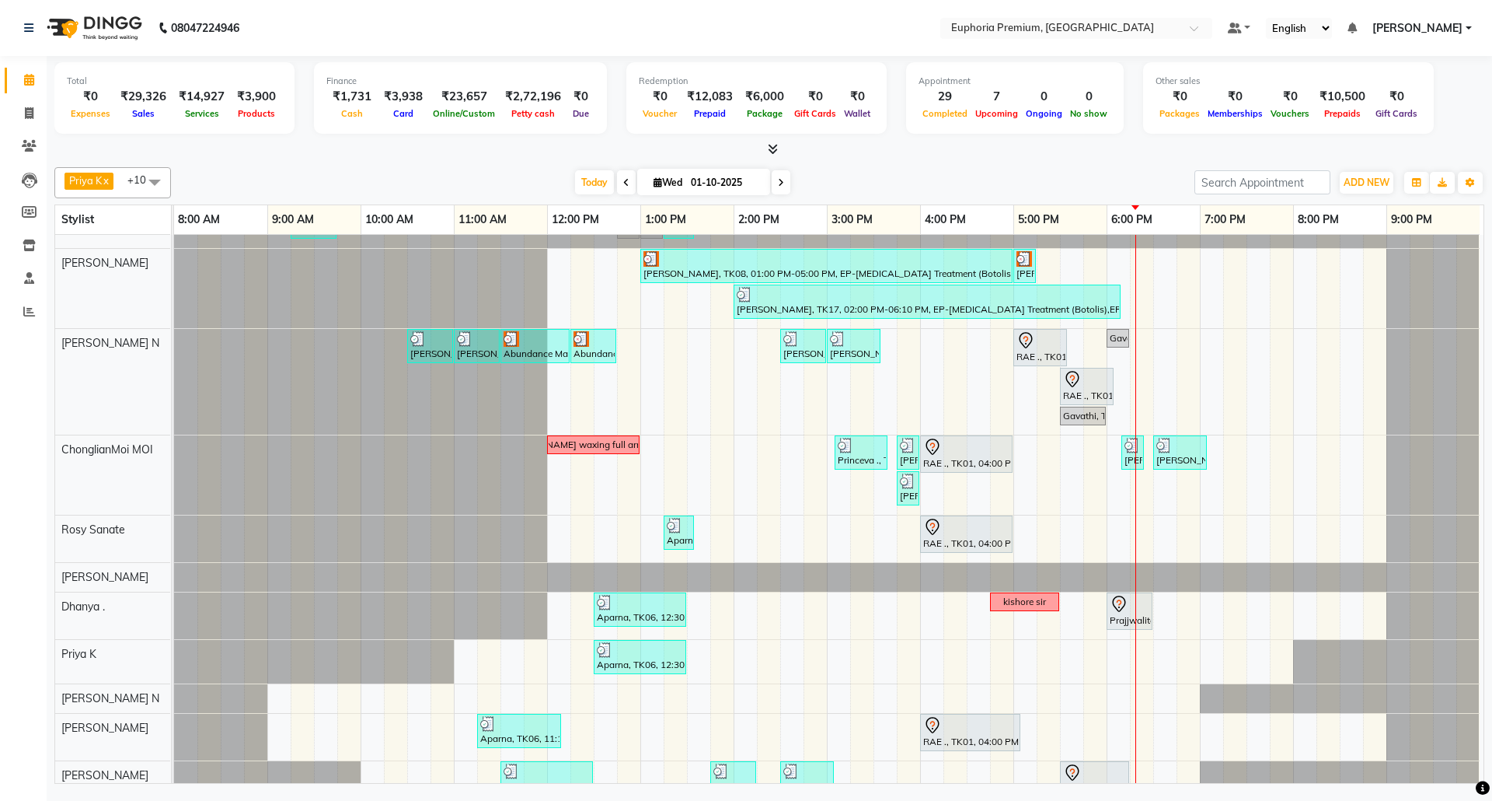
scroll to position [0, 0]
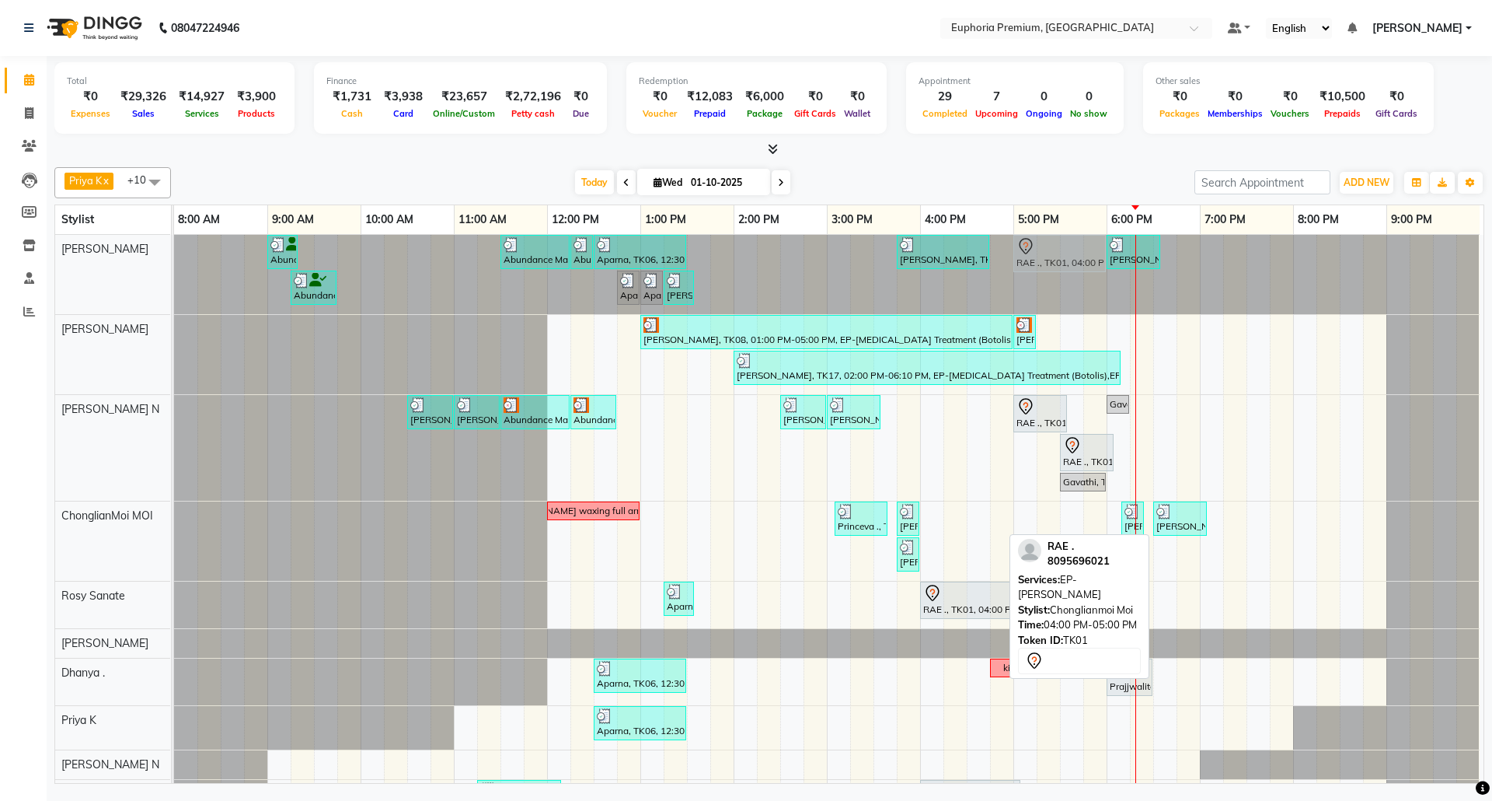
drag, startPoint x: 947, startPoint y: 524, endPoint x: 1015, endPoint y: 267, distance: 265.5
click at [1033, 266] on tbody "Abundance Manifestation 29AASCA8886B1Z0, TK12, 09:00 AM-09:20 AM, EP-Eyebrows T…" at bounding box center [827, 572] width 1306 height 675
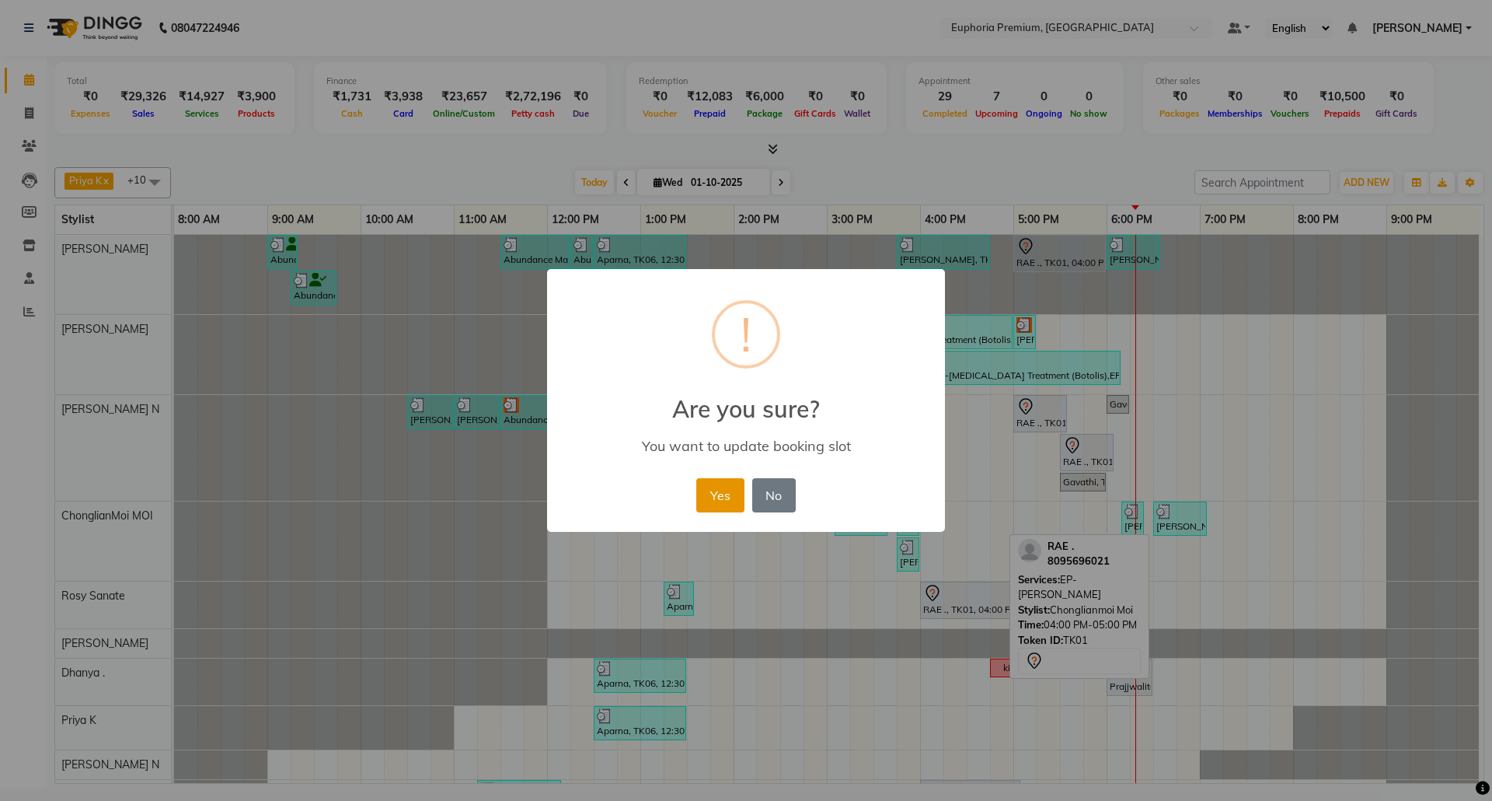
click at [731, 499] on button "Yes" at bounding box center [719, 495] width 47 height 34
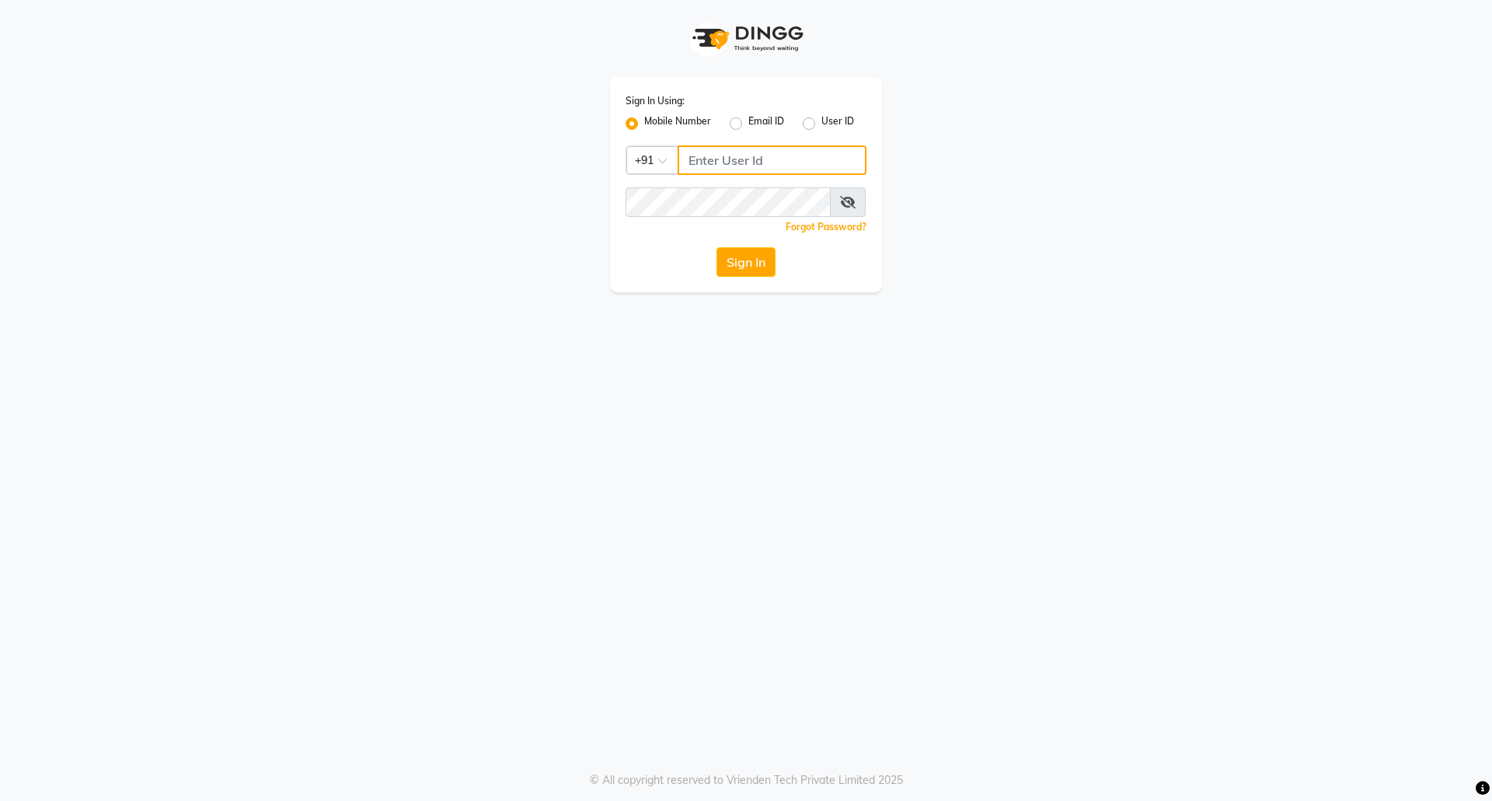
type input "8073170422"
click at [644, 122] on label "Mobile Number" at bounding box center [677, 123] width 67 height 19
click at [644, 122] on input "Mobile Number" at bounding box center [649, 119] width 10 height 10
click at [644, 121] on label "Mobile Number" at bounding box center [677, 123] width 67 height 19
click at [644, 121] on input "Mobile Number" at bounding box center [649, 119] width 10 height 10
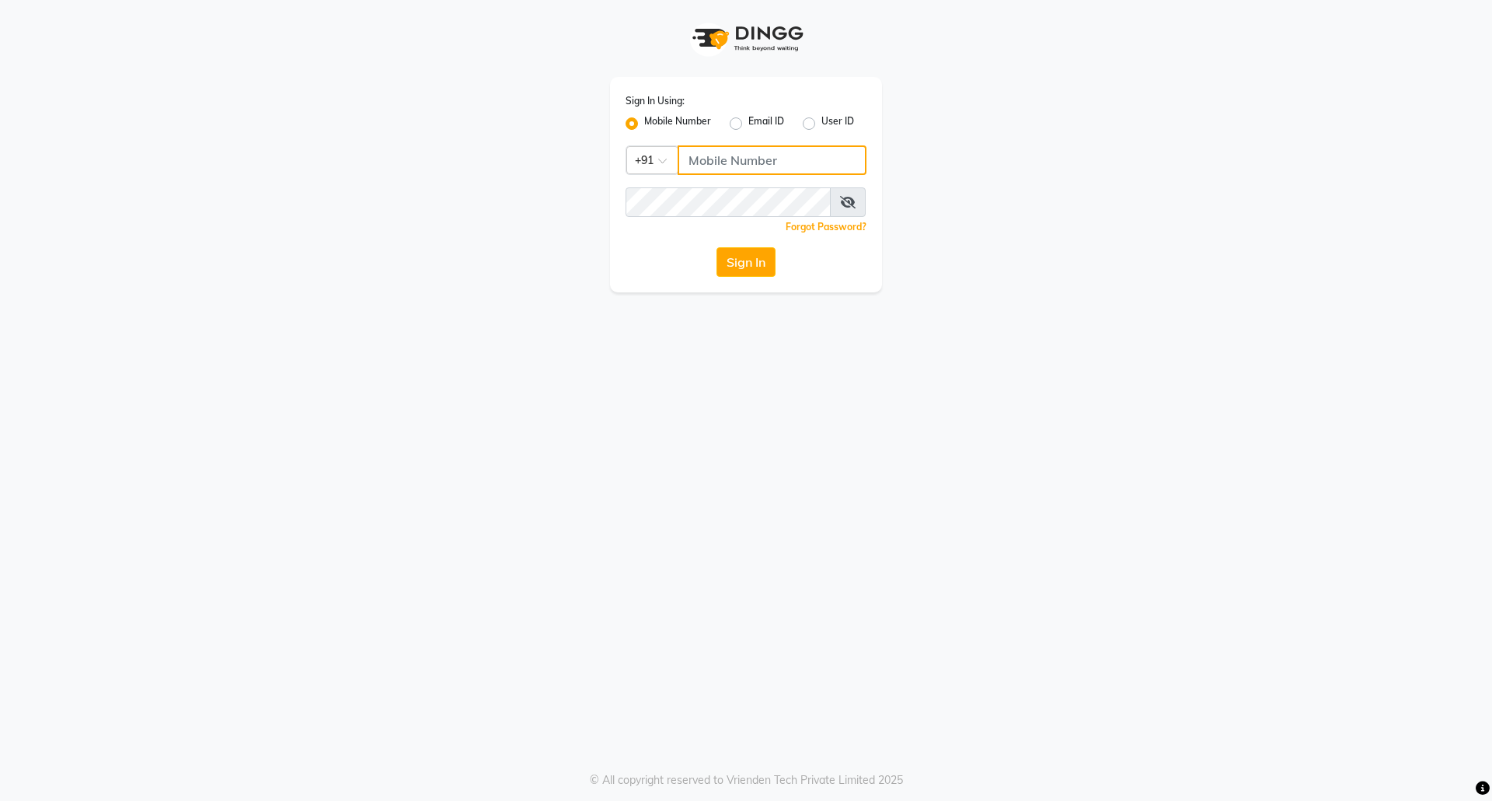
click at [713, 166] on input "Username" at bounding box center [772, 160] width 189 height 30
type input "7760179992"
click at [728, 268] on button "Sign In" at bounding box center [746, 262] width 59 height 30
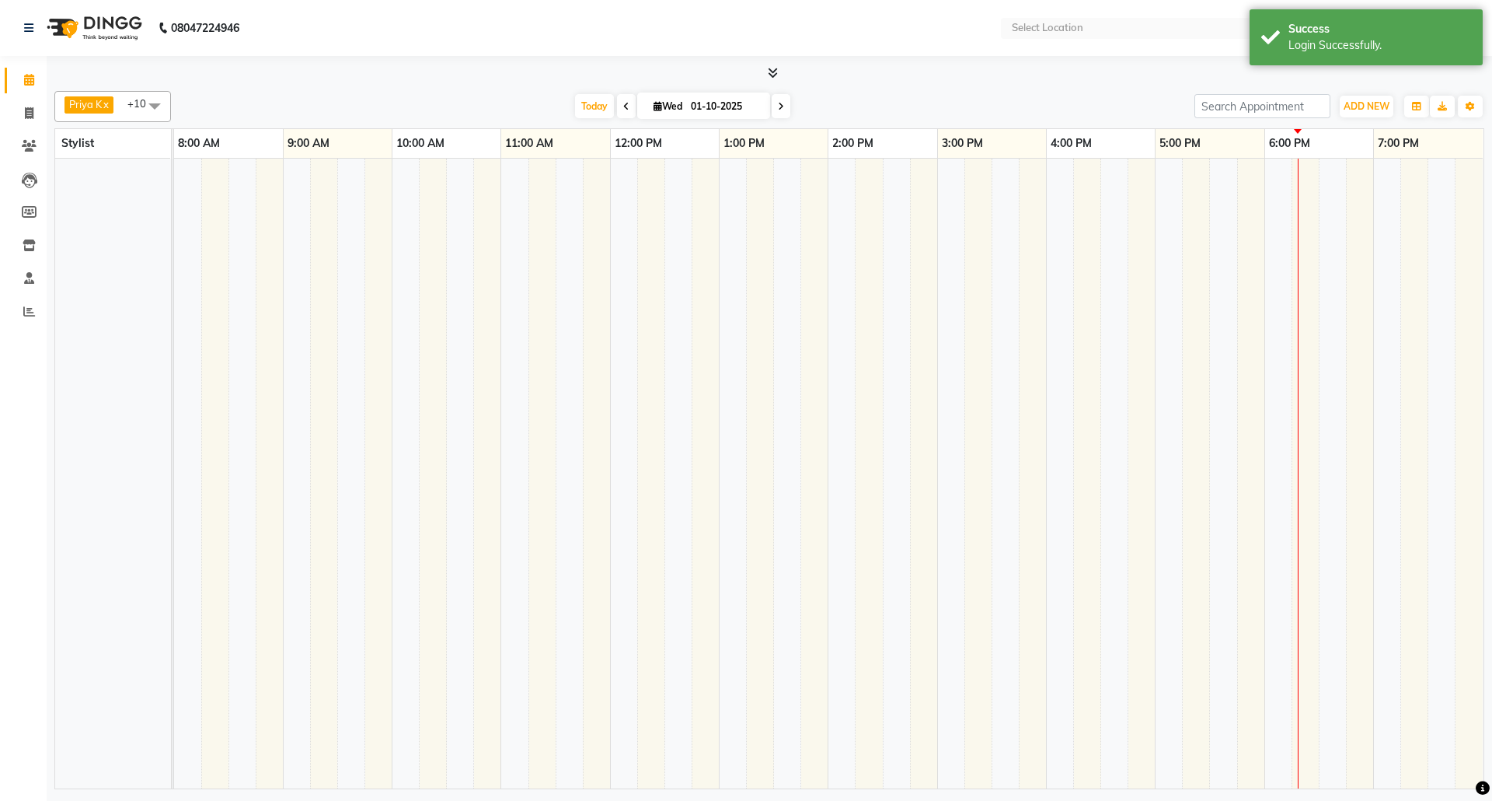
select select "en"
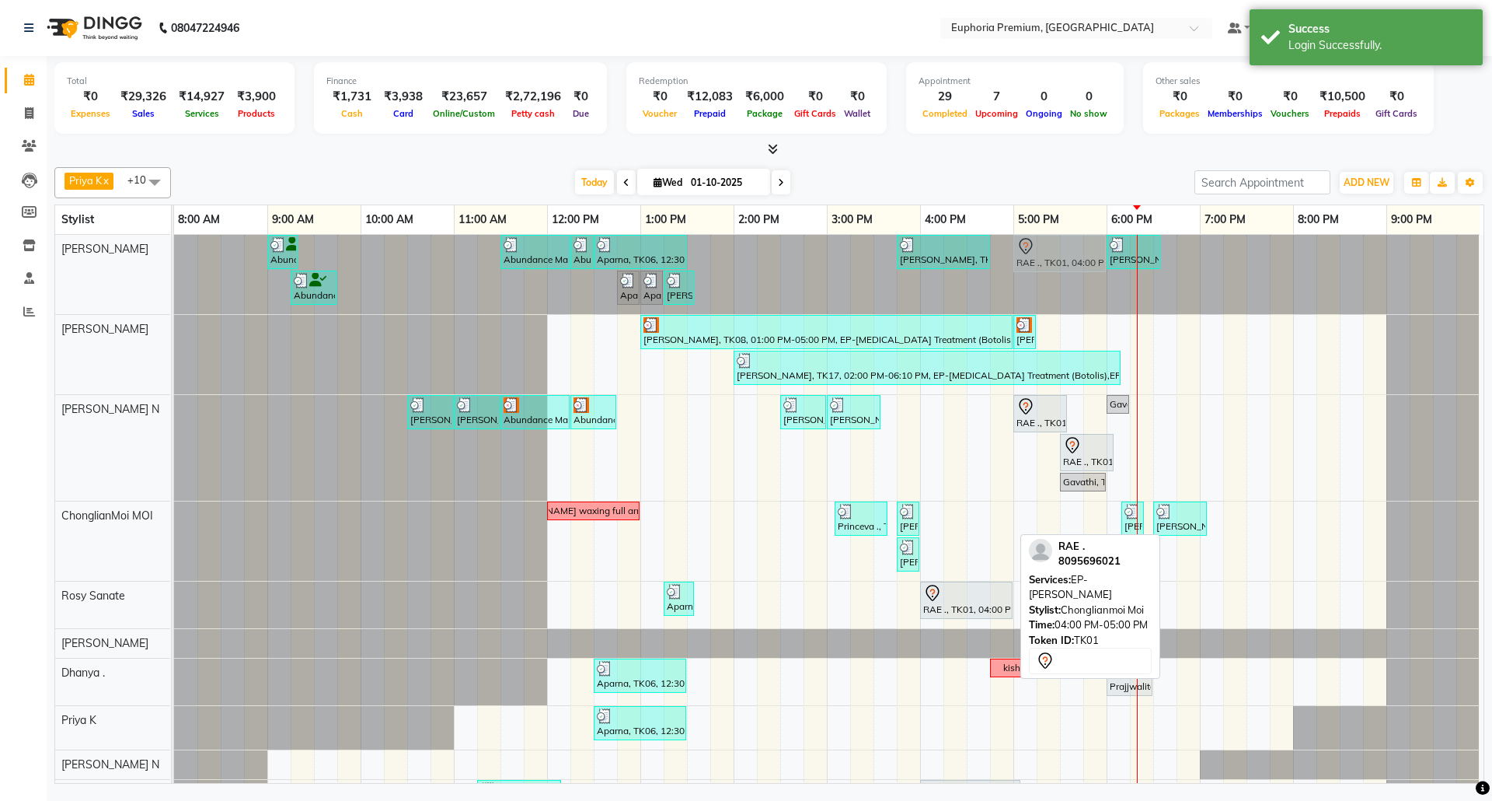
drag, startPoint x: 968, startPoint y: 529, endPoint x: 1054, endPoint y: 272, distance: 271.4
click at [1054, 272] on tbody "Abundance Manifestation 29AASCA8886B1Z0, TK12, 09:00 AM-09:20 AM, EP-Eyebrows T…" at bounding box center [827, 572] width 1306 height 675
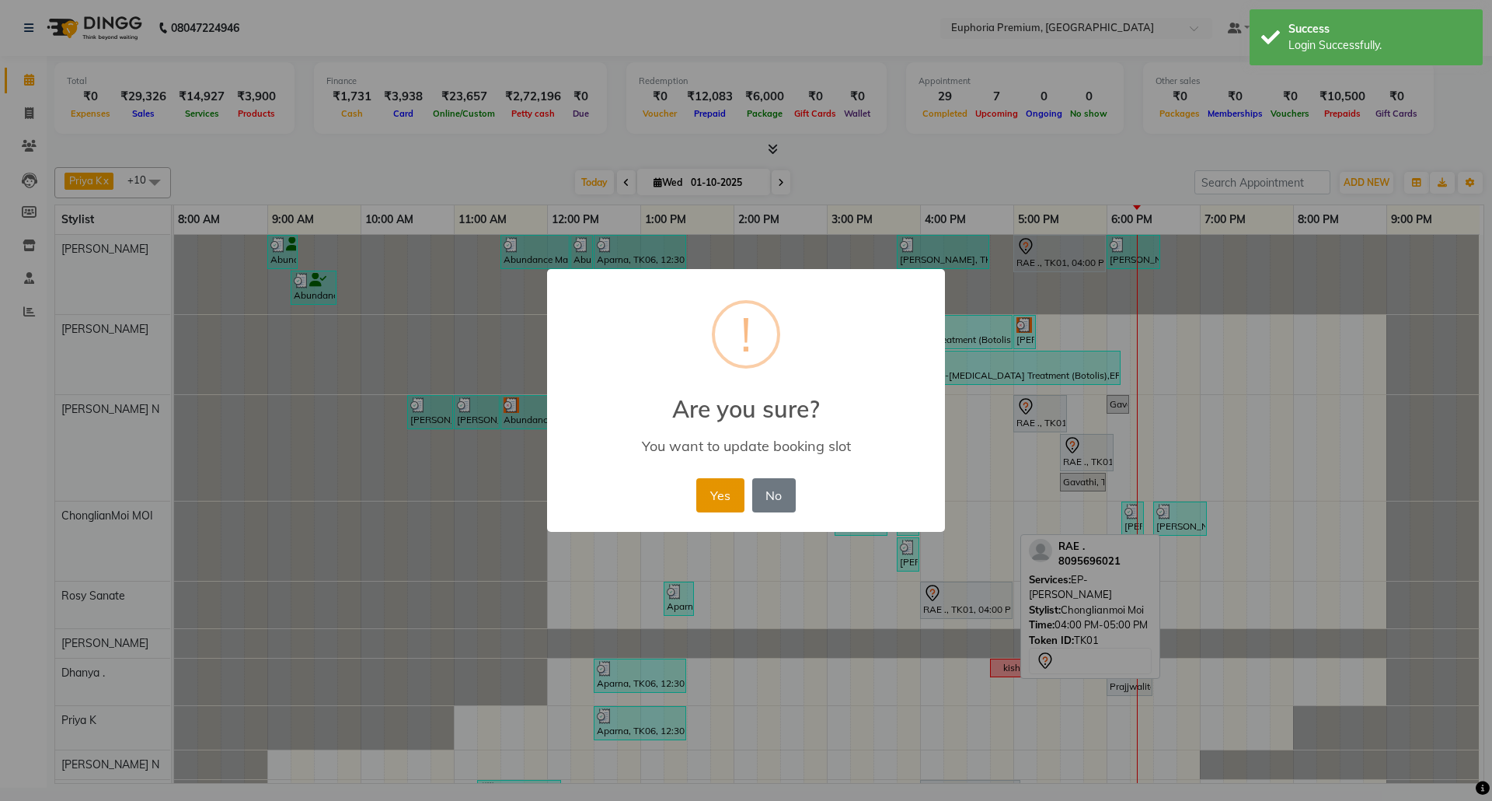
click at [728, 479] on button "Yes" at bounding box center [719, 495] width 47 height 34
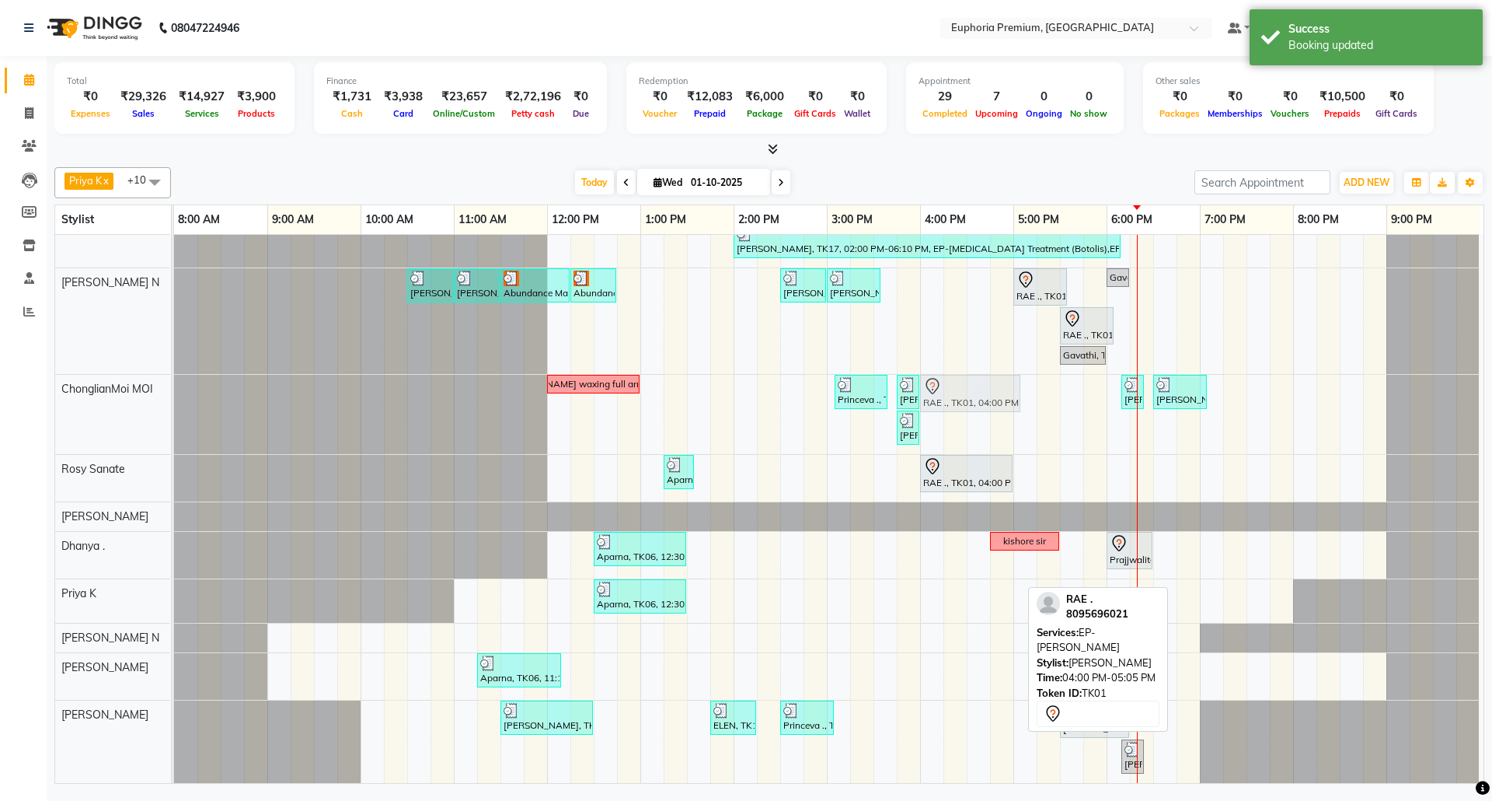
drag, startPoint x: 953, startPoint y: 668, endPoint x: 958, endPoint y: 442, distance: 227.0
click at [958, 442] on tbody "Abundance Manifestation 29AASCA8886B1Z0, TK12, 09:00 AM-09:20 AM, EP-Eyebrows T…" at bounding box center [827, 445] width 1306 height 675
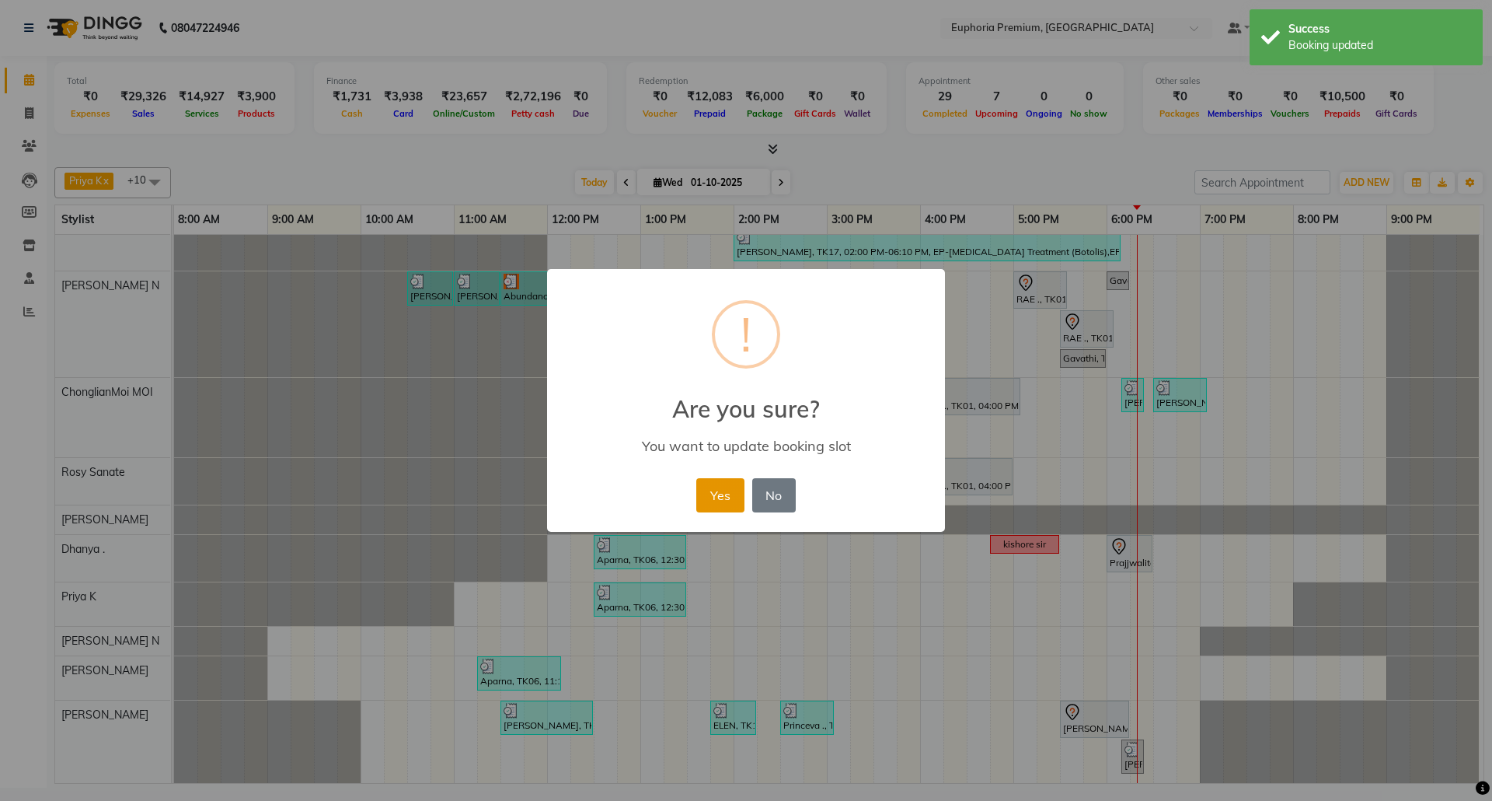
click at [731, 494] on button "Yes" at bounding box center [719, 495] width 47 height 34
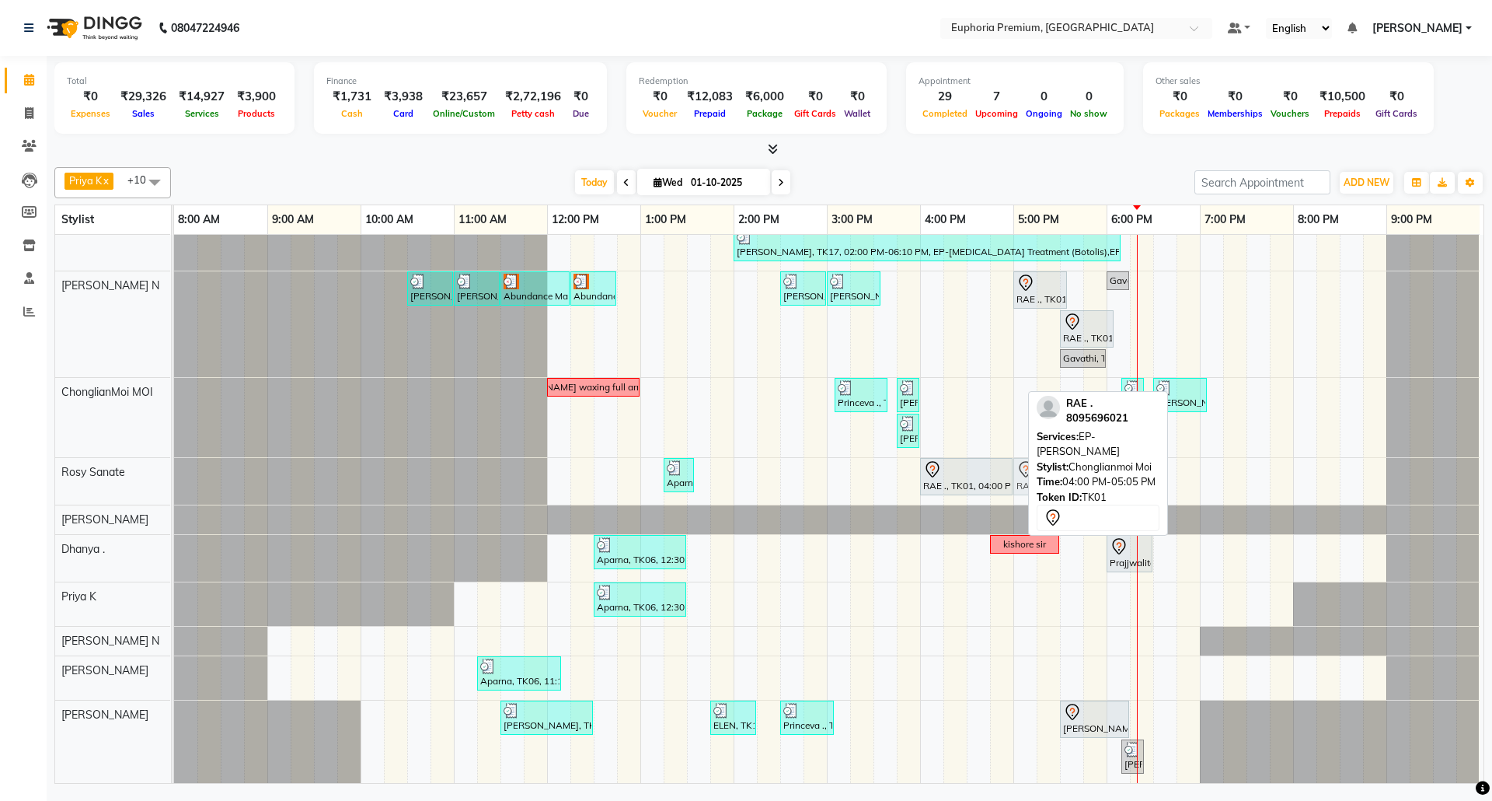
drag, startPoint x: 946, startPoint y: 367, endPoint x: 1045, endPoint y: 463, distance: 138.5
click at [1045, 463] on div "Priya K x ChonglianMoi MOI x Dhanya . x Shishi L x [PERSON_NAME] x [PERSON_NAME…" at bounding box center [769, 472] width 1430 height 623
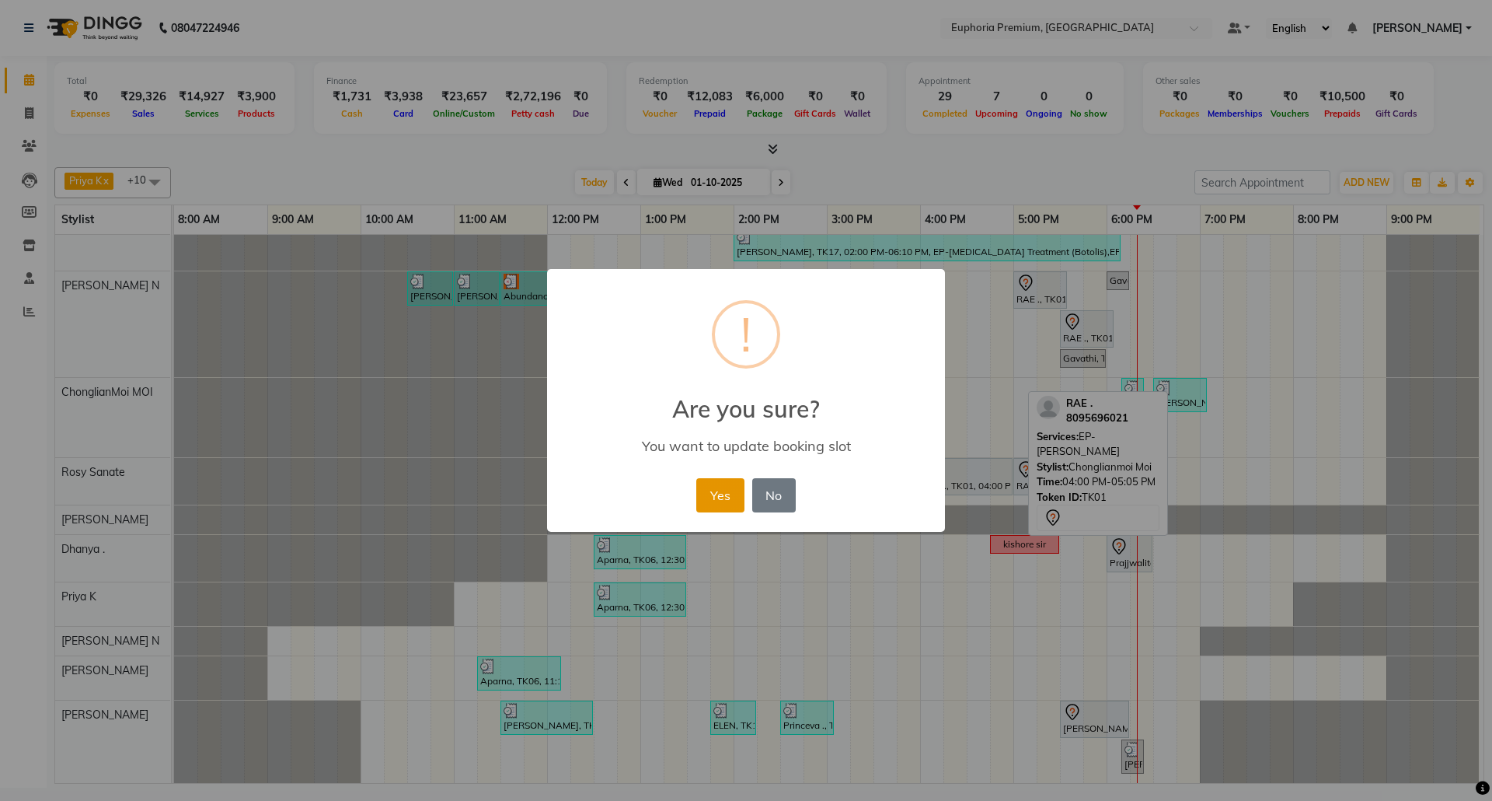
click at [721, 491] on button "Yes" at bounding box center [719, 495] width 47 height 34
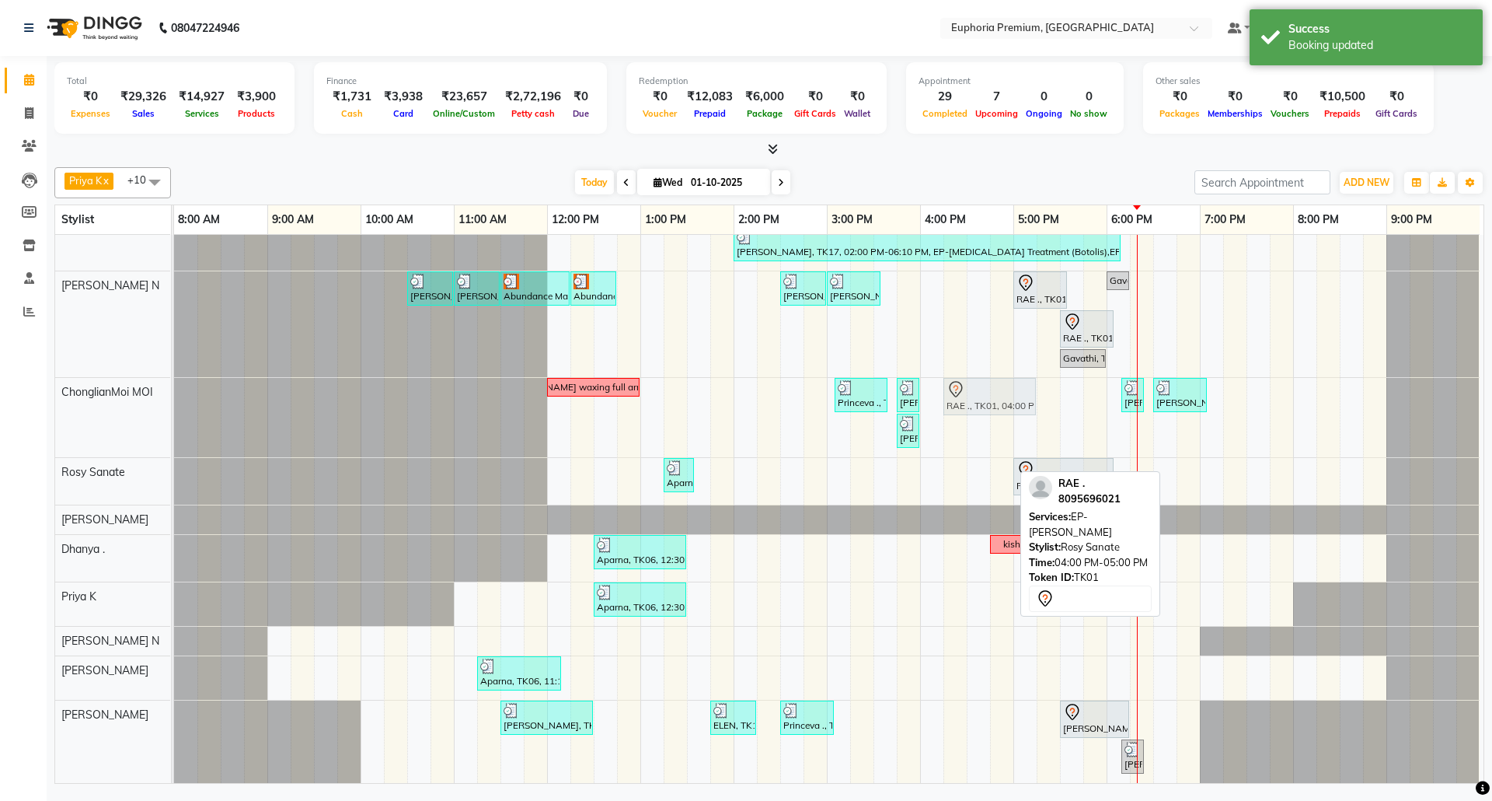
drag, startPoint x: 955, startPoint y: 457, endPoint x: 983, endPoint y: 402, distance: 62.2
click at [983, 402] on div "Abundance Manifestation 29AASCA8886B1Z0, TK12, 09:00 AM-09:20 AM, EP-Eyebrows T…" at bounding box center [829, 447] width 1310 height 672
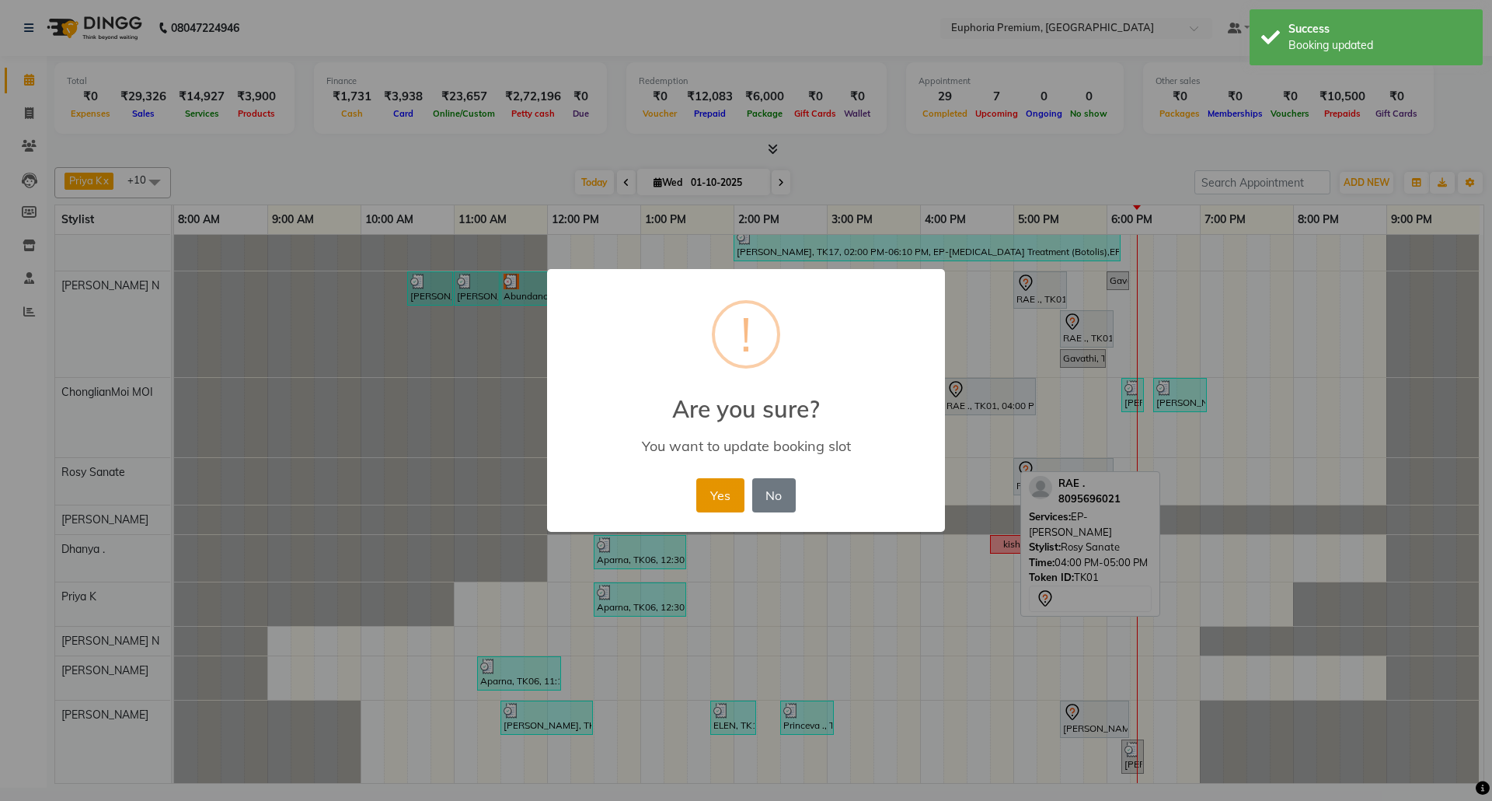
click at [737, 498] on button "Yes" at bounding box center [719, 495] width 47 height 34
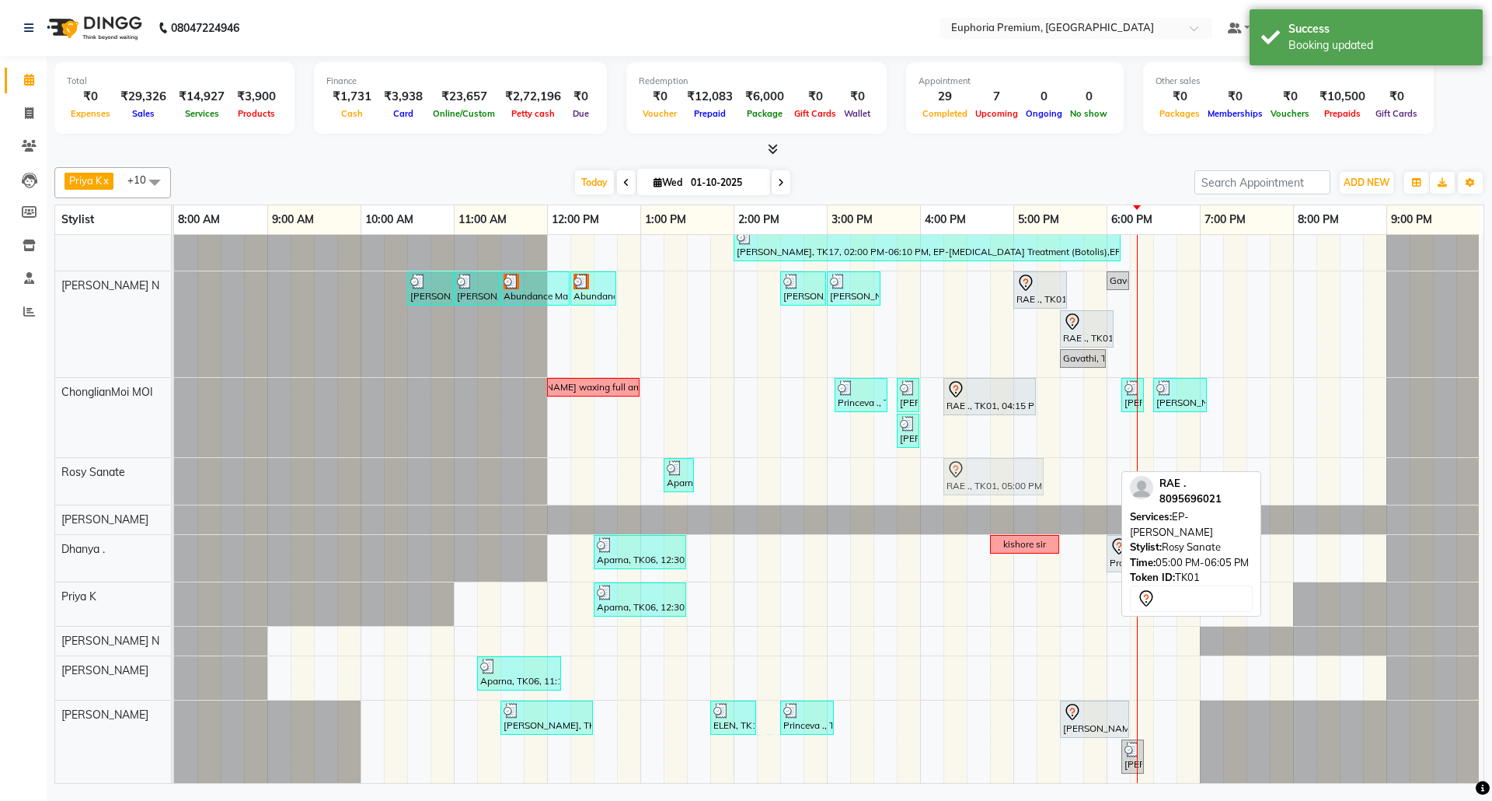
drag, startPoint x: 1068, startPoint y: 460, endPoint x: 999, endPoint y: 483, distance: 73.0
click at [999, 483] on div "Abundance Manifestation 29AASCA8886B1Z0, TK12, 09:00 AM-09:20 AM, EP-Eyebrows T…" at bounding box center [829, 447] width 1310 height 672
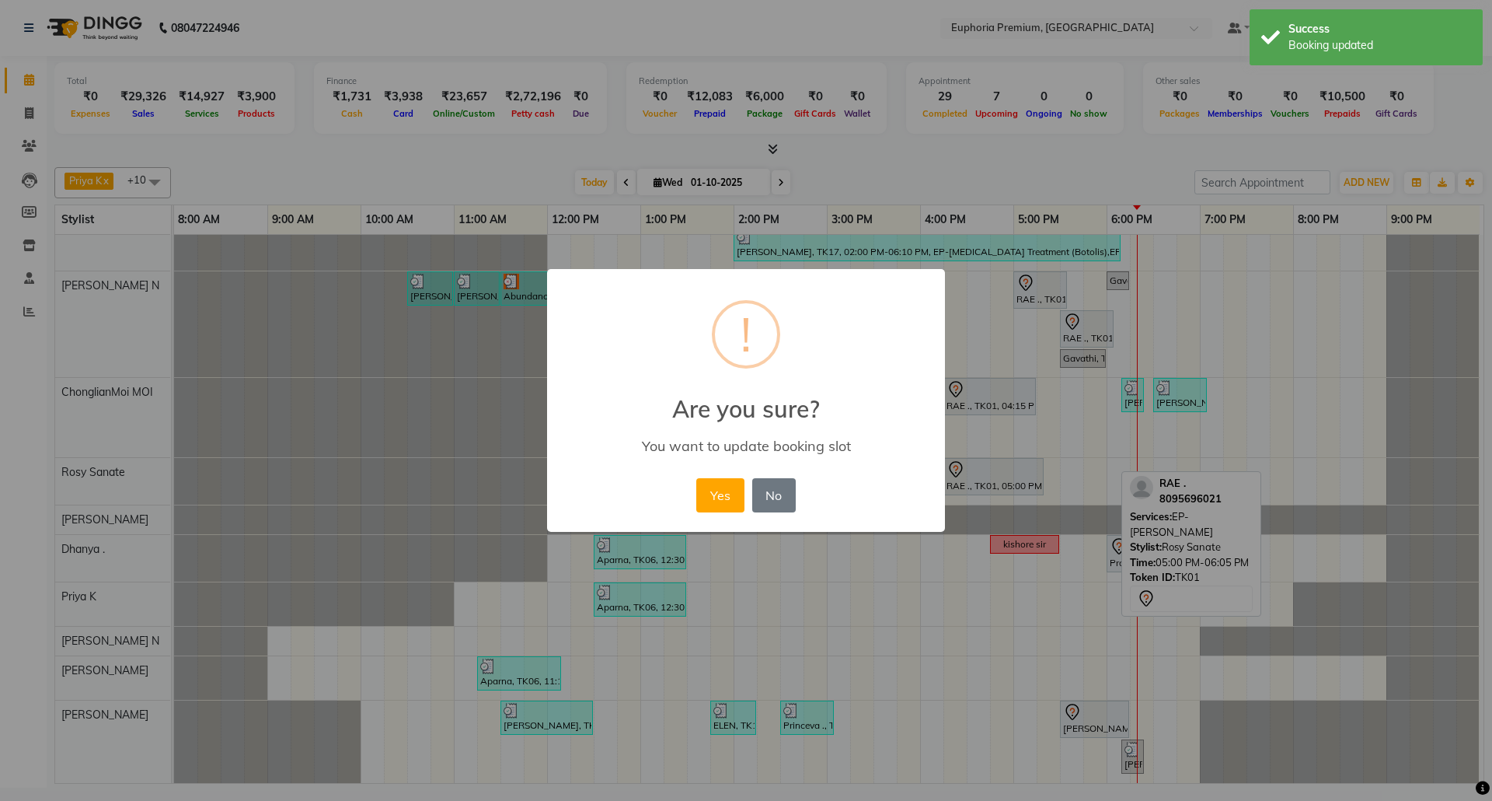
click at [707, 501] on button "Yes" at bounding box center [719, 495] width 47 height 34
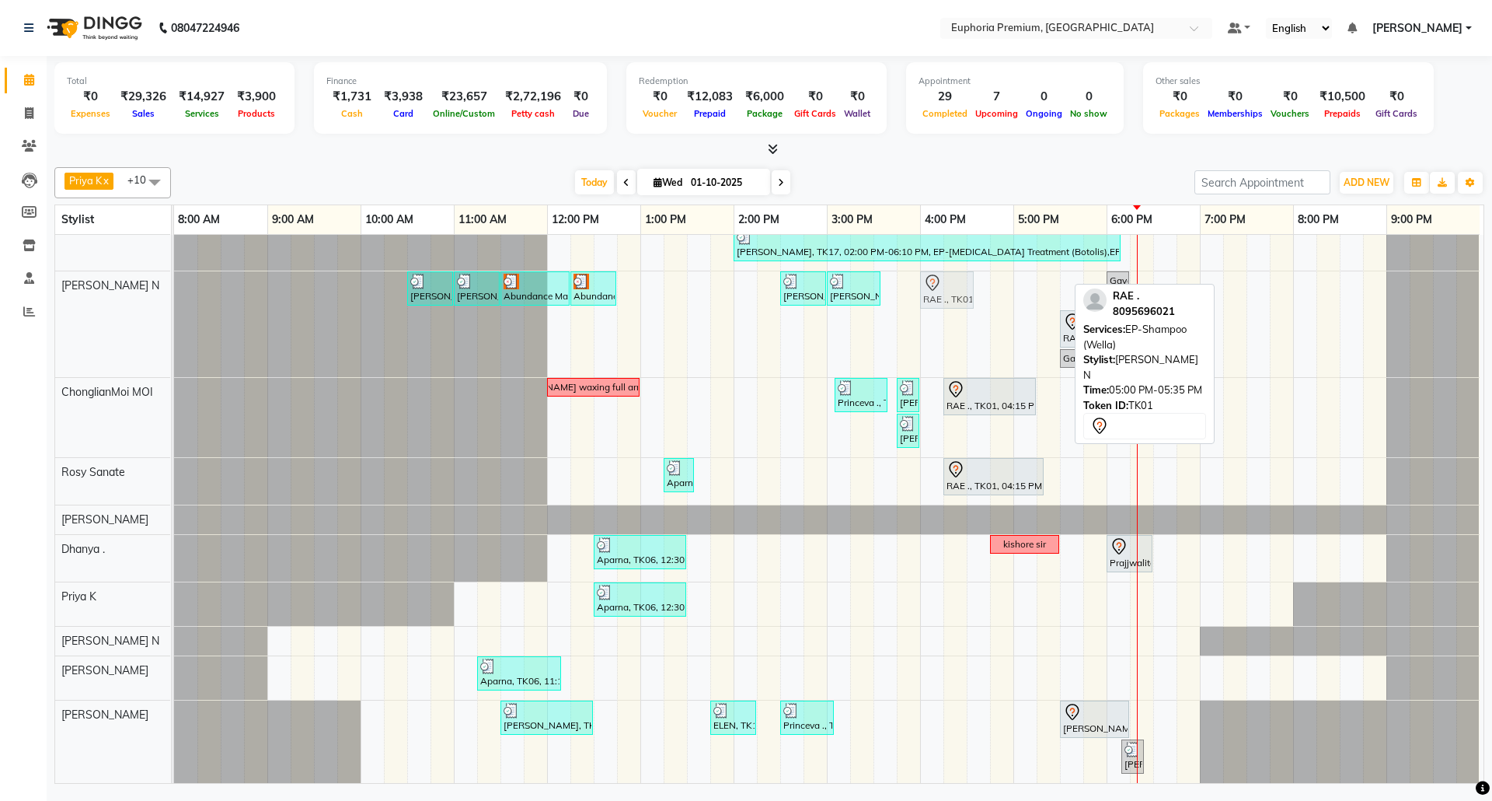
drag, startPoint x: 1033, startPoint y: 269, endPoint x: 933, endPoint y: 284, distance: 101.5
click at [174, 284] on div "[PERSON_NAME] ., TK04, 10:30 AM-11:00 AM, EEP-HAIR CUT (Senior Stylist) with ha…" at bounding box center [174, 324] width 0 height 106
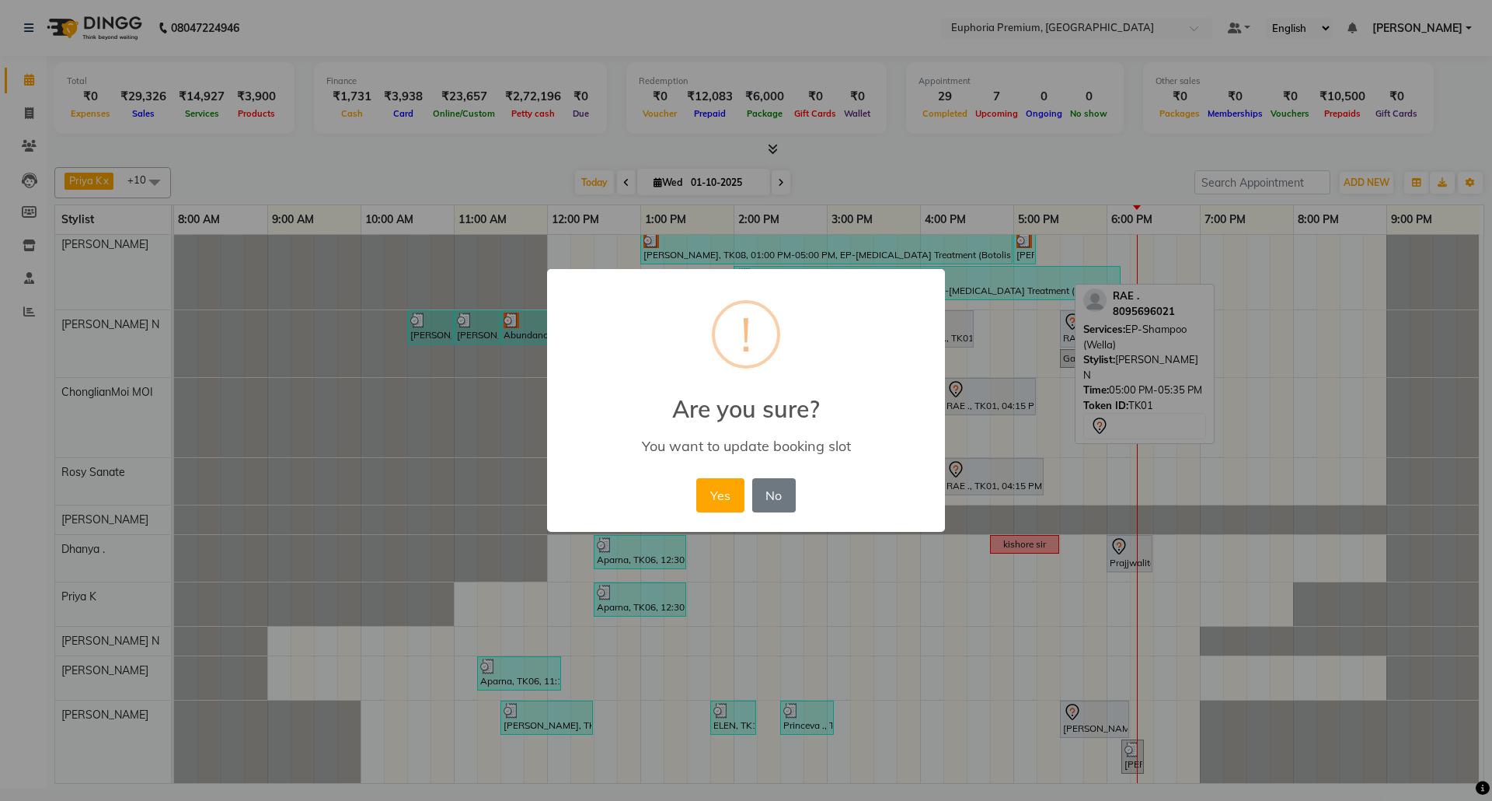
scroll to position [103, 0]
click at [731, 491] on button "Yes" at bounding box center [719, 495] width 47 height 34
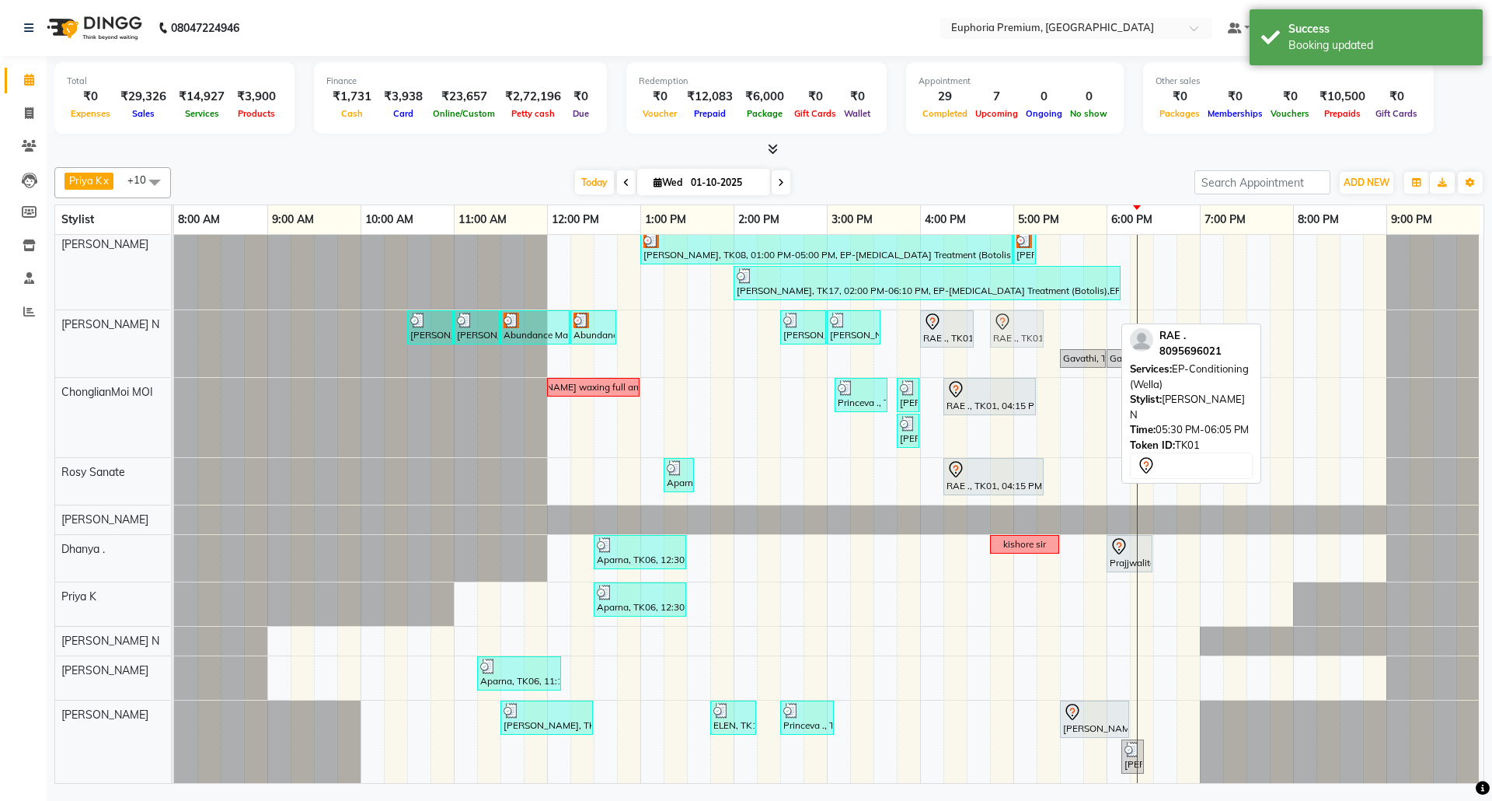
drag, startPoint x: 1085, startPoint y: 314, endPoint x: 1011, endPoint y: 328, distance: 75.9
click at [174, 328] on div "[PERSON_NAME] ., TK04, 10:30 AM-11:00 AM, EEP-HAIR CUT (Senior Stylist) with ha…" at bounding box center [174, 343] width 0 height 67
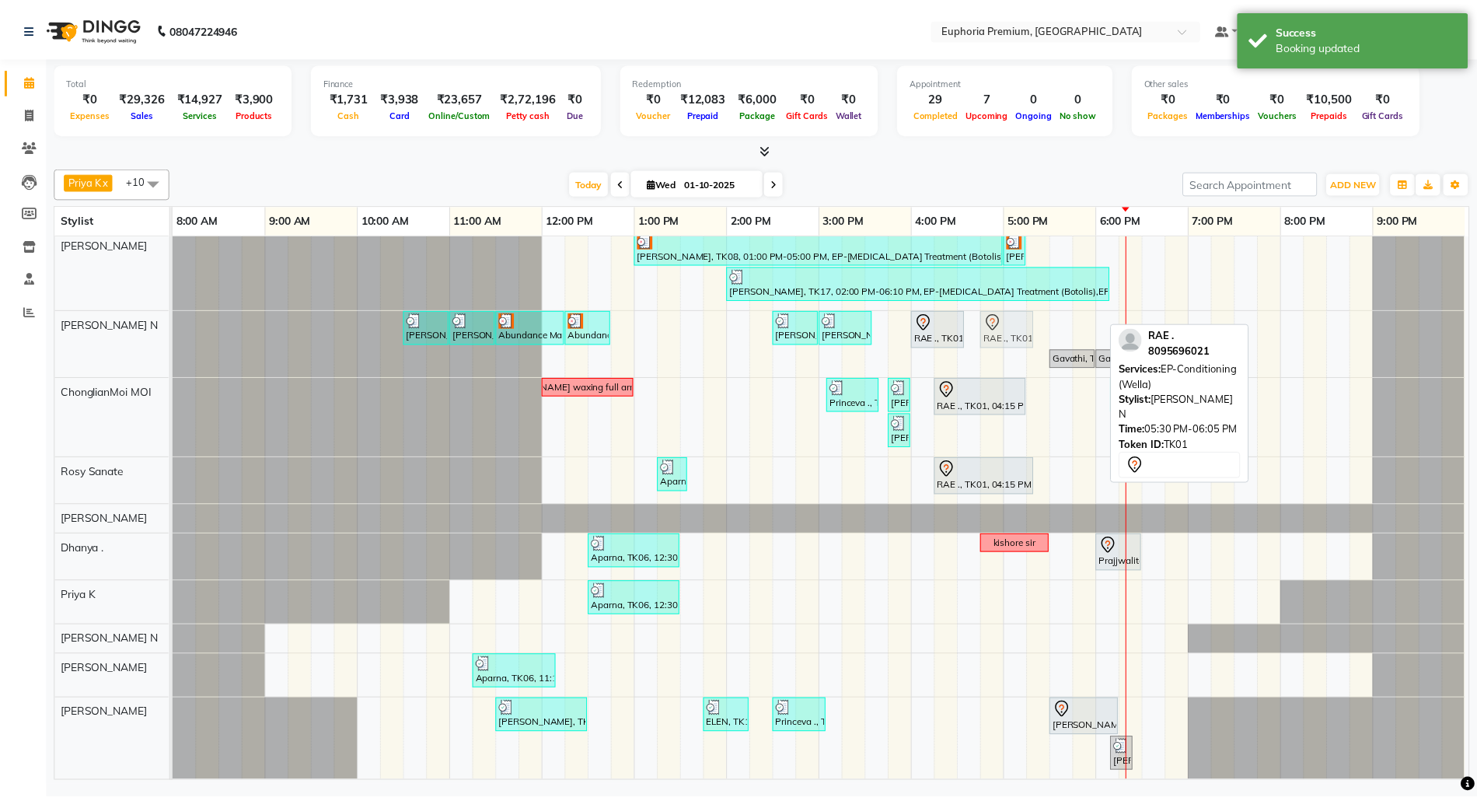
scroll to position [84, 0]
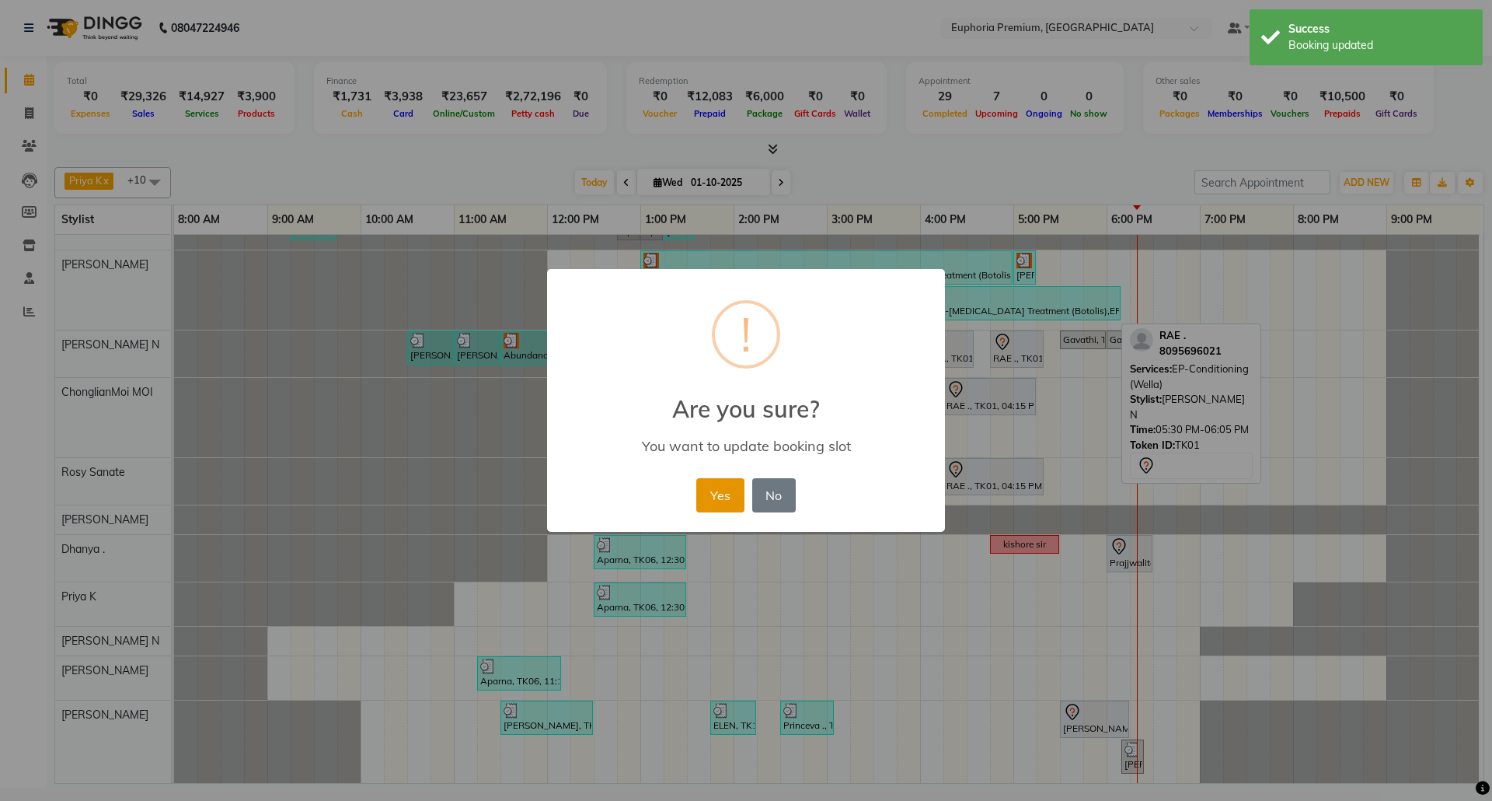
click at [738, 485] on button "Yes" at bounding box center [719, 495] width 47 height 34
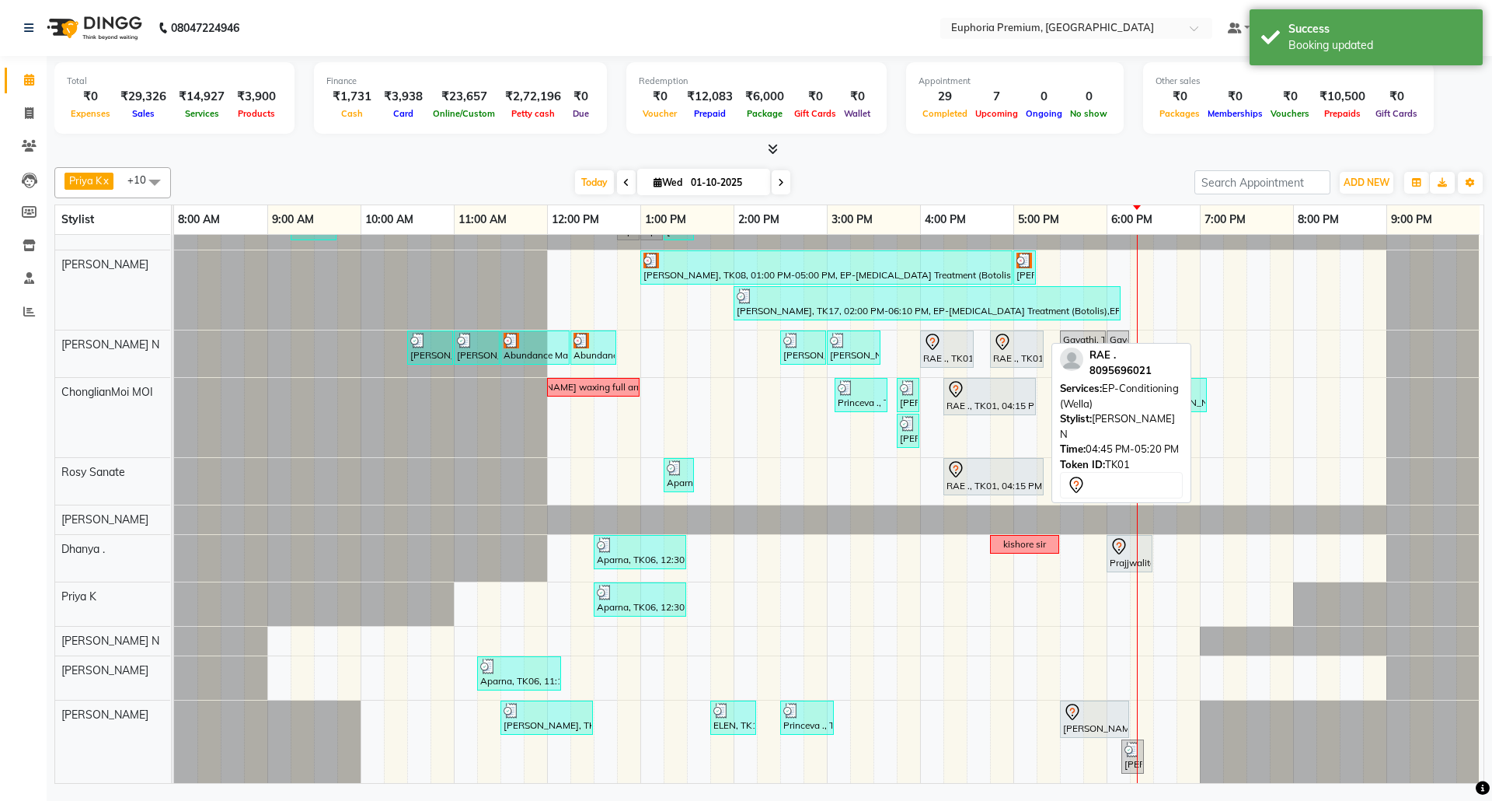
click at [1007, 333] on icon at bounding box center [1002, 342] width 19 height 19
click at [1031, 340] on div "RAE ., TK01, 04:45 PM-05:20 PM, EP-Conditioning (Wella)" at bounding box center [1017, 349] width 51 height 33
select select "7"
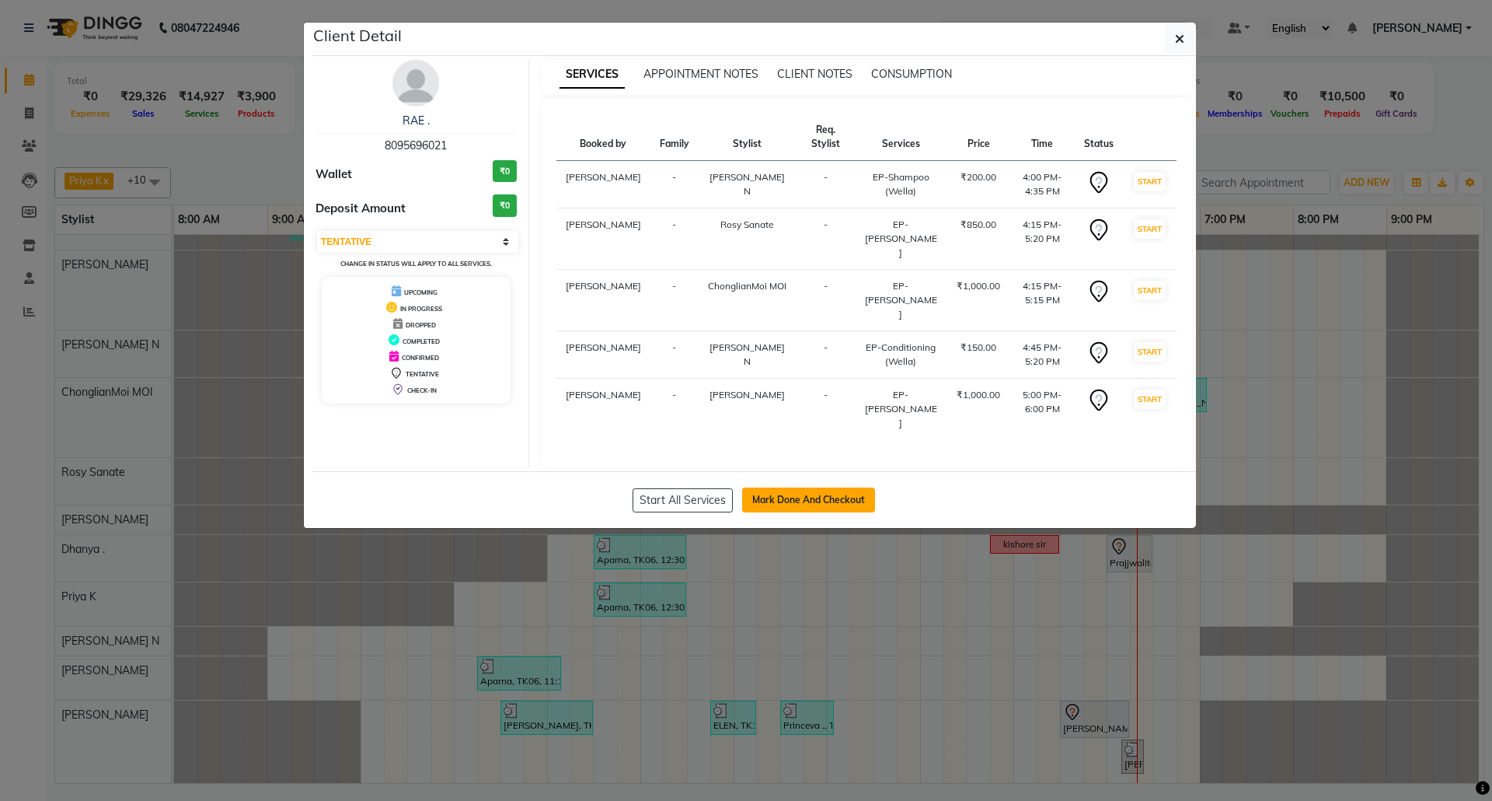
click at [850, 487] on button "Mark Done And Checkout" at bounding box center [808, 499] width 133 height 25
select select "service"
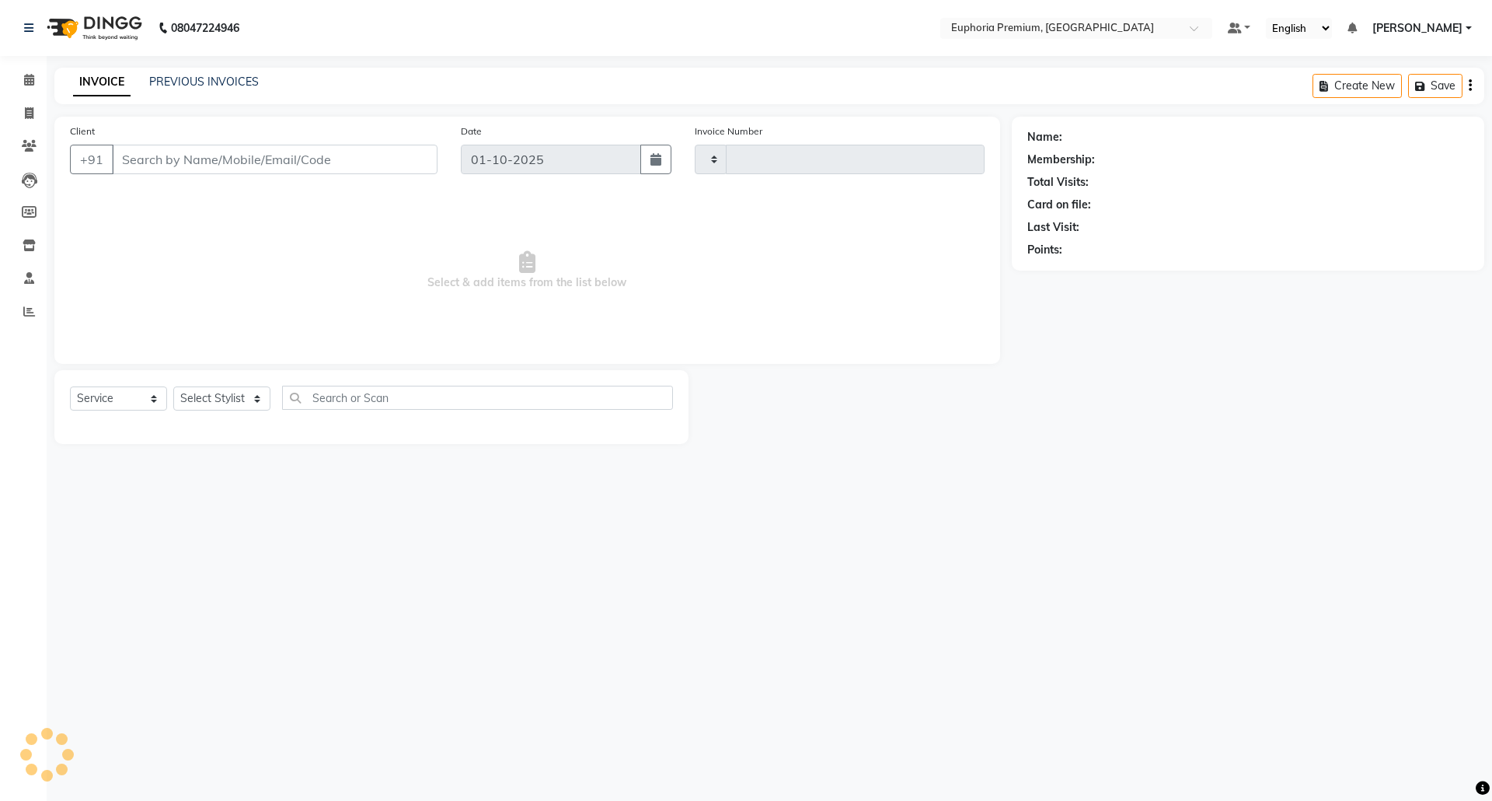
type input "3167"
select select "7925"
type input "80******21"
select select "71614"
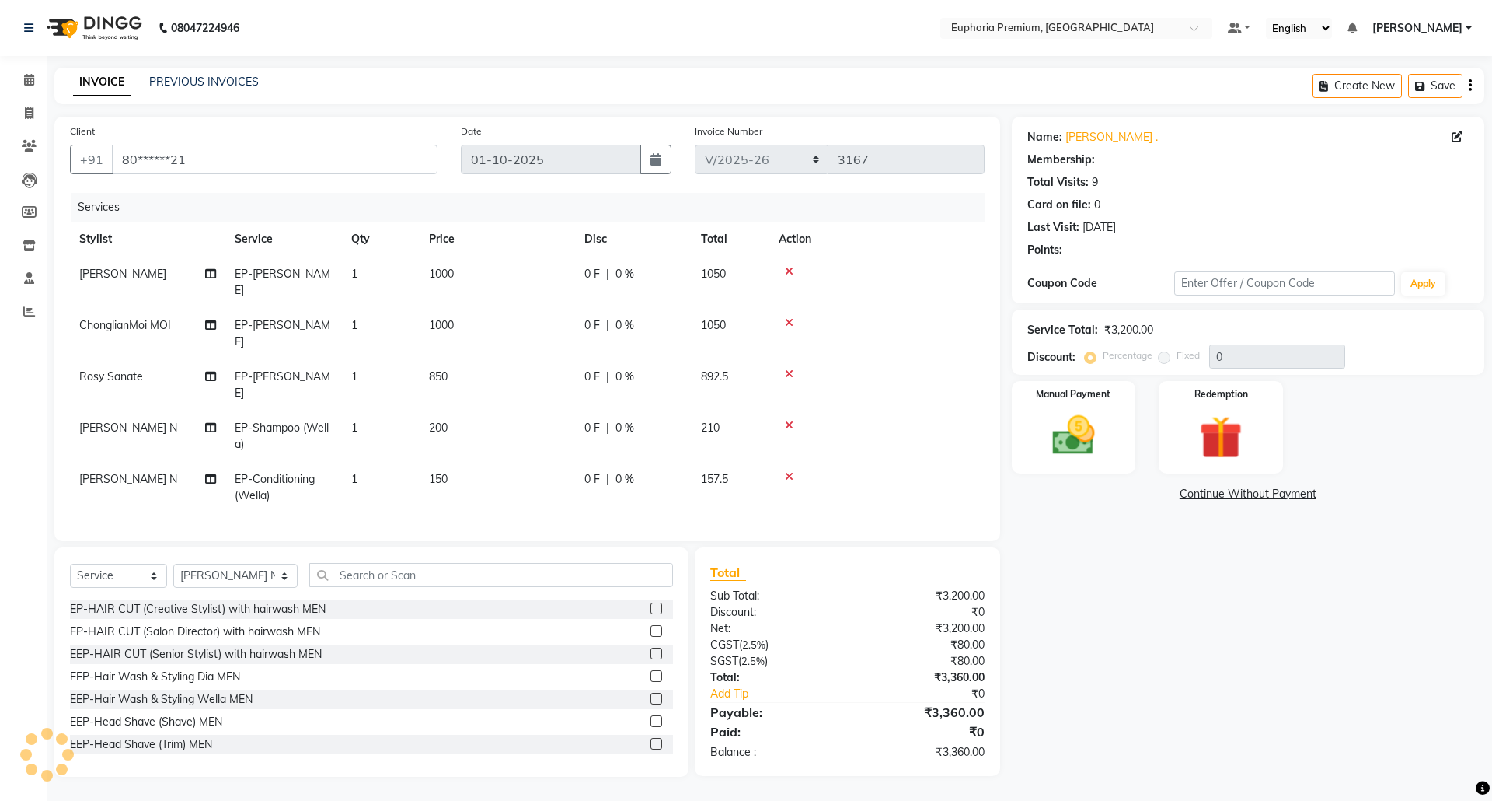
type input "10"
select select "2: Object"
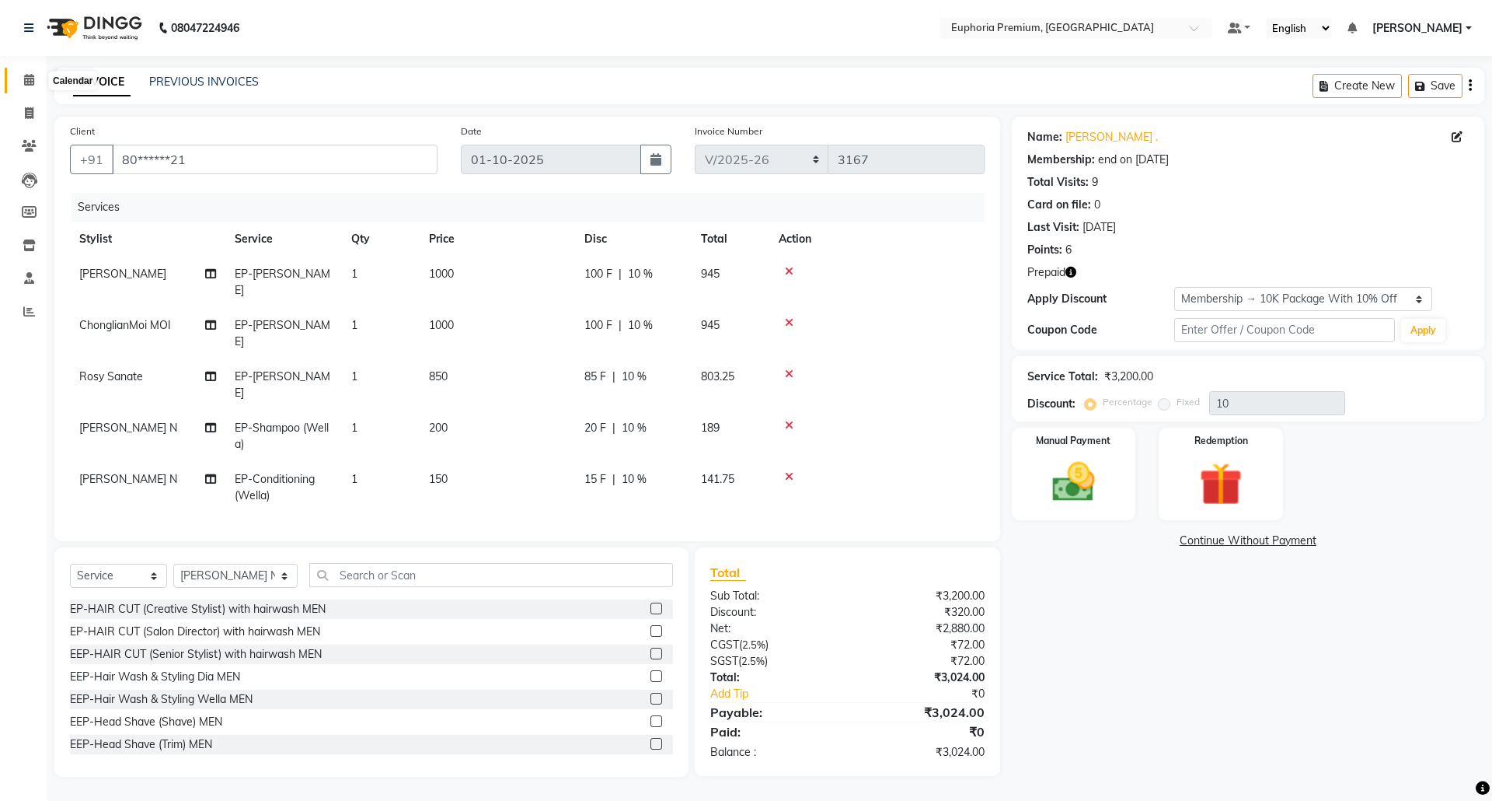
click at [29, 82] on icon at bounding box center [29, 80] width 10 height 12
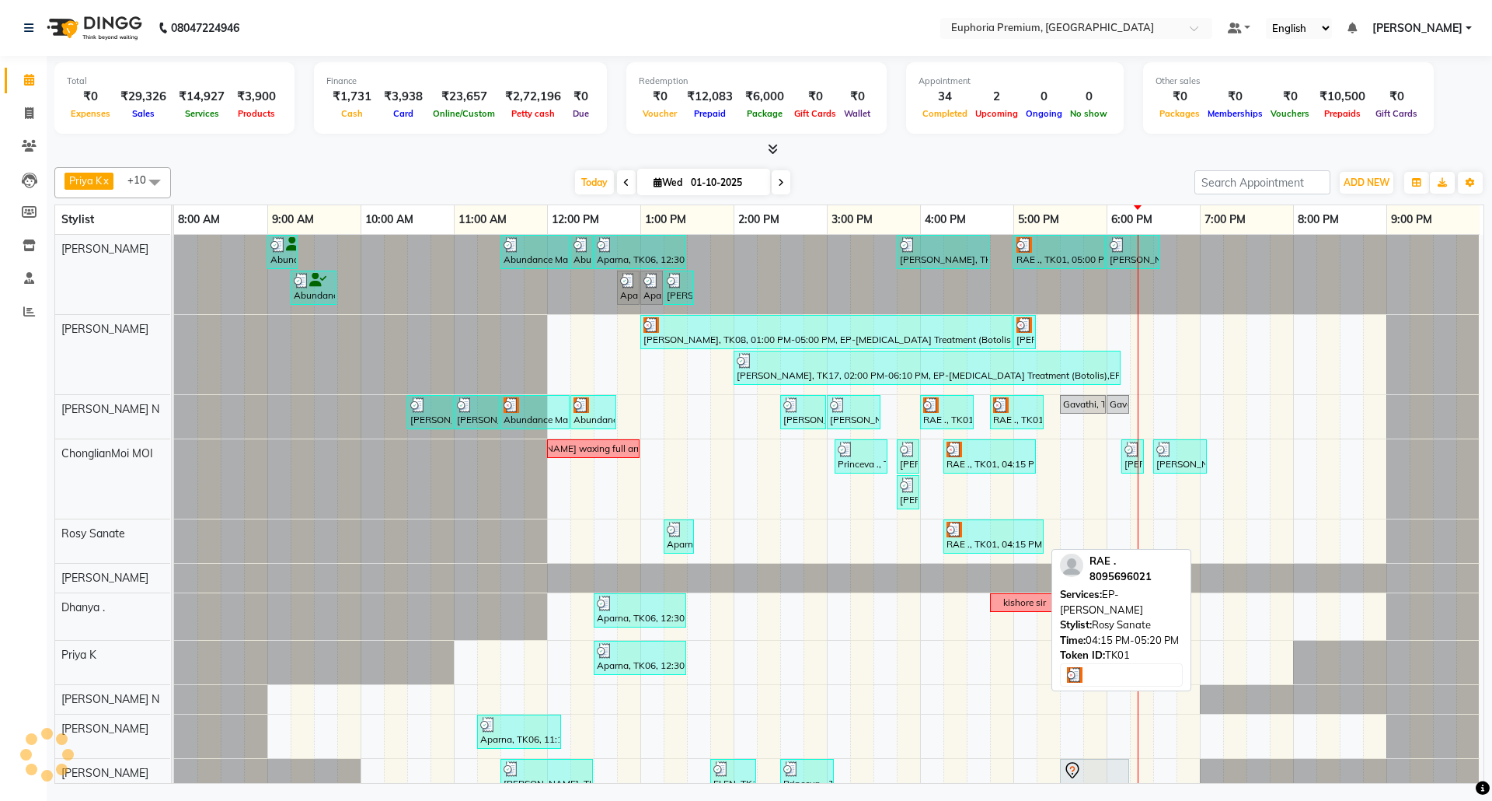
click at [986, 533] on div at bounding box center [994, 530] width 94 height 16
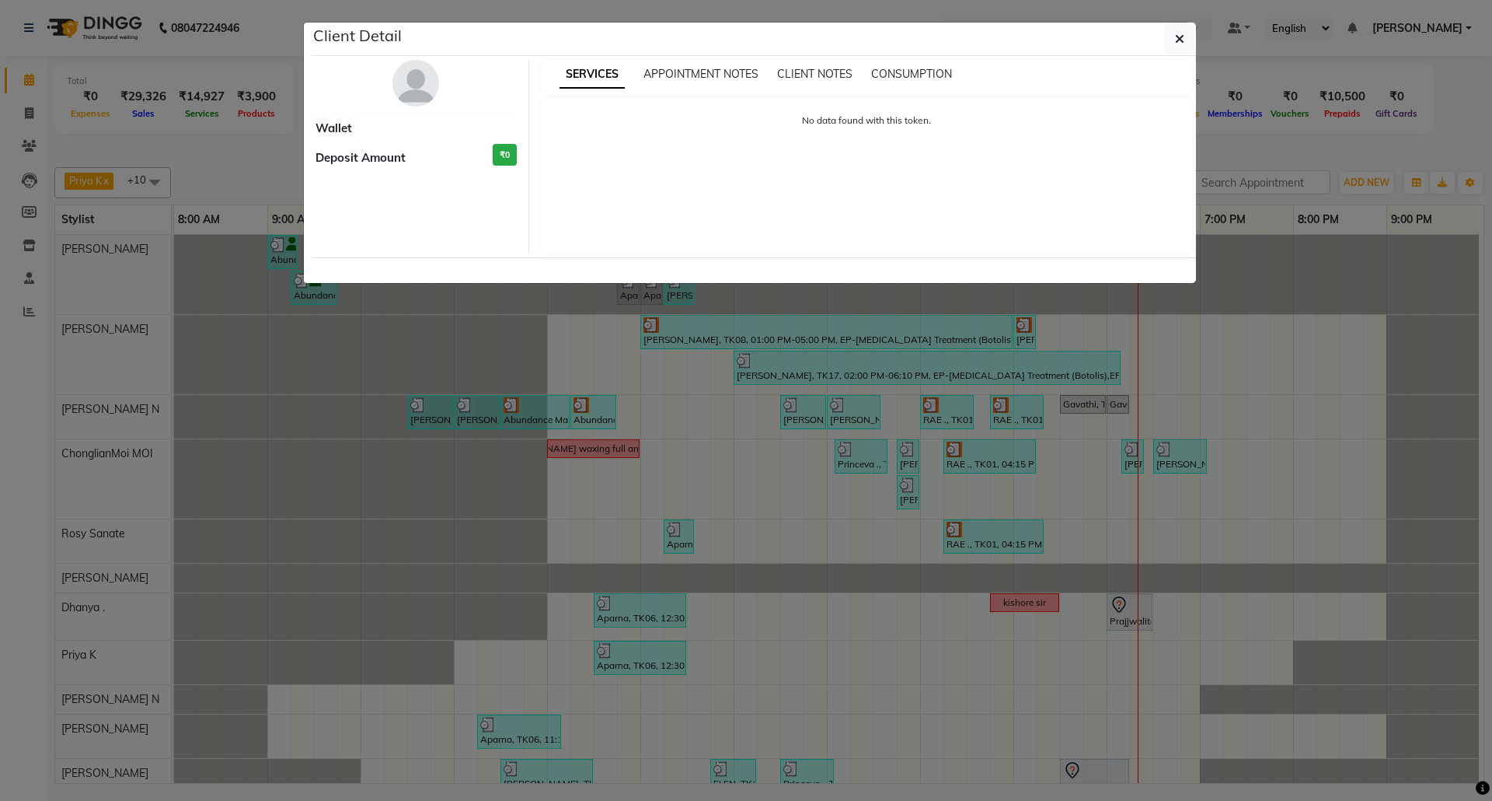
select select "3"
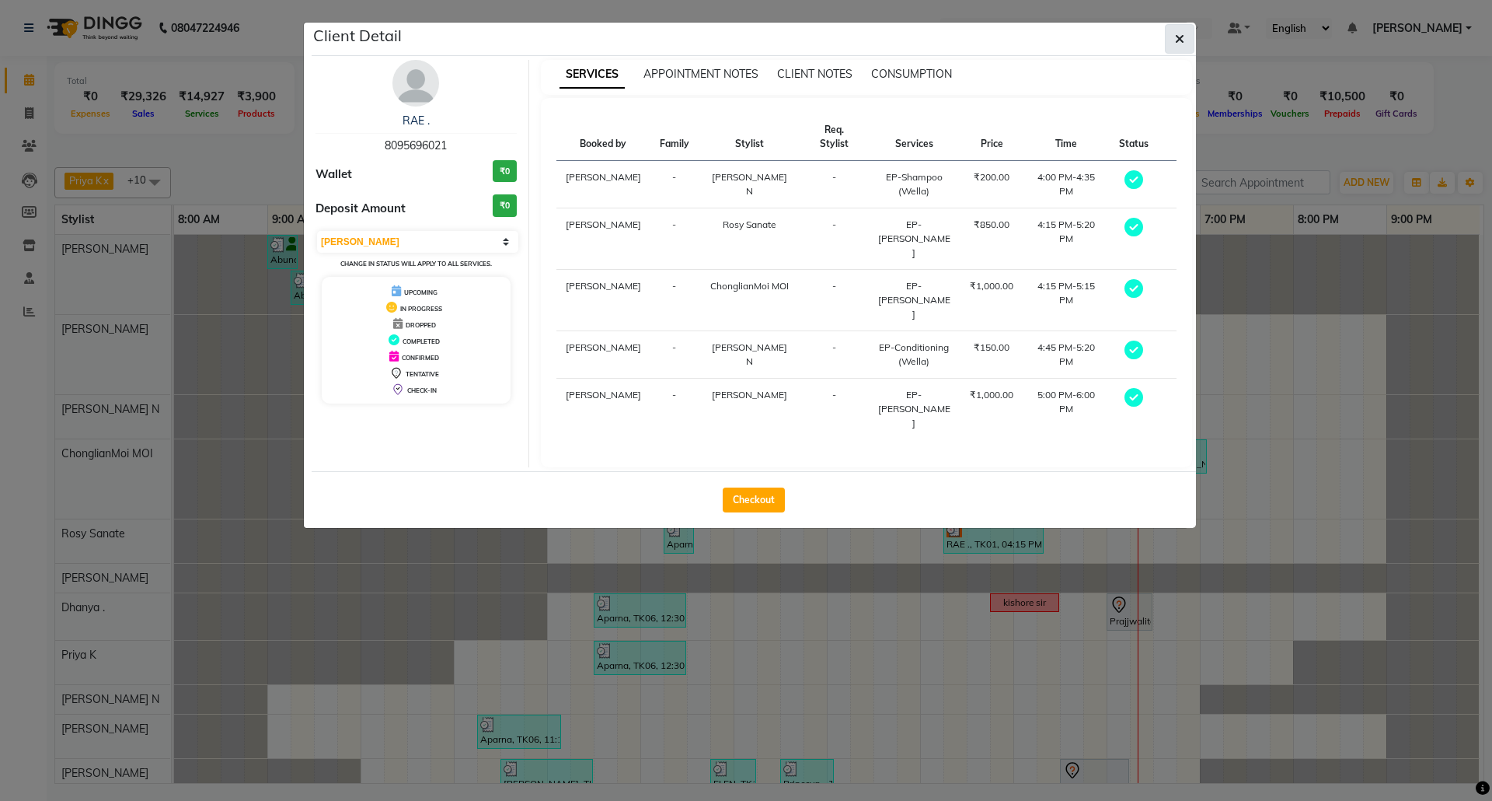
click at [1175, 37] on icon "button" at bounding box center [1179, 39] width 9 height 12
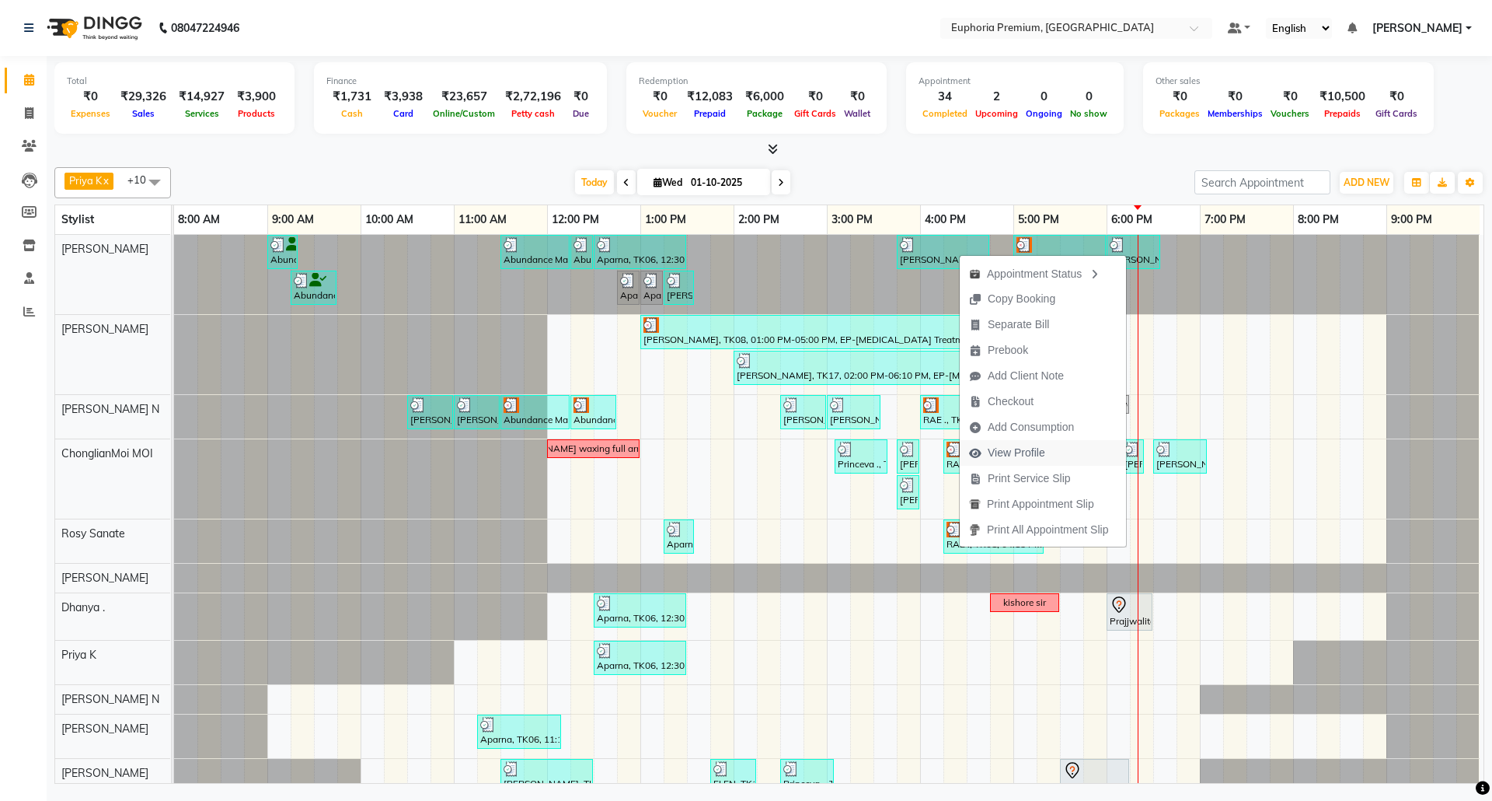
click at [1029, 446] on span "View Profile" at bounding box center [1017, 453] width 58 height 16
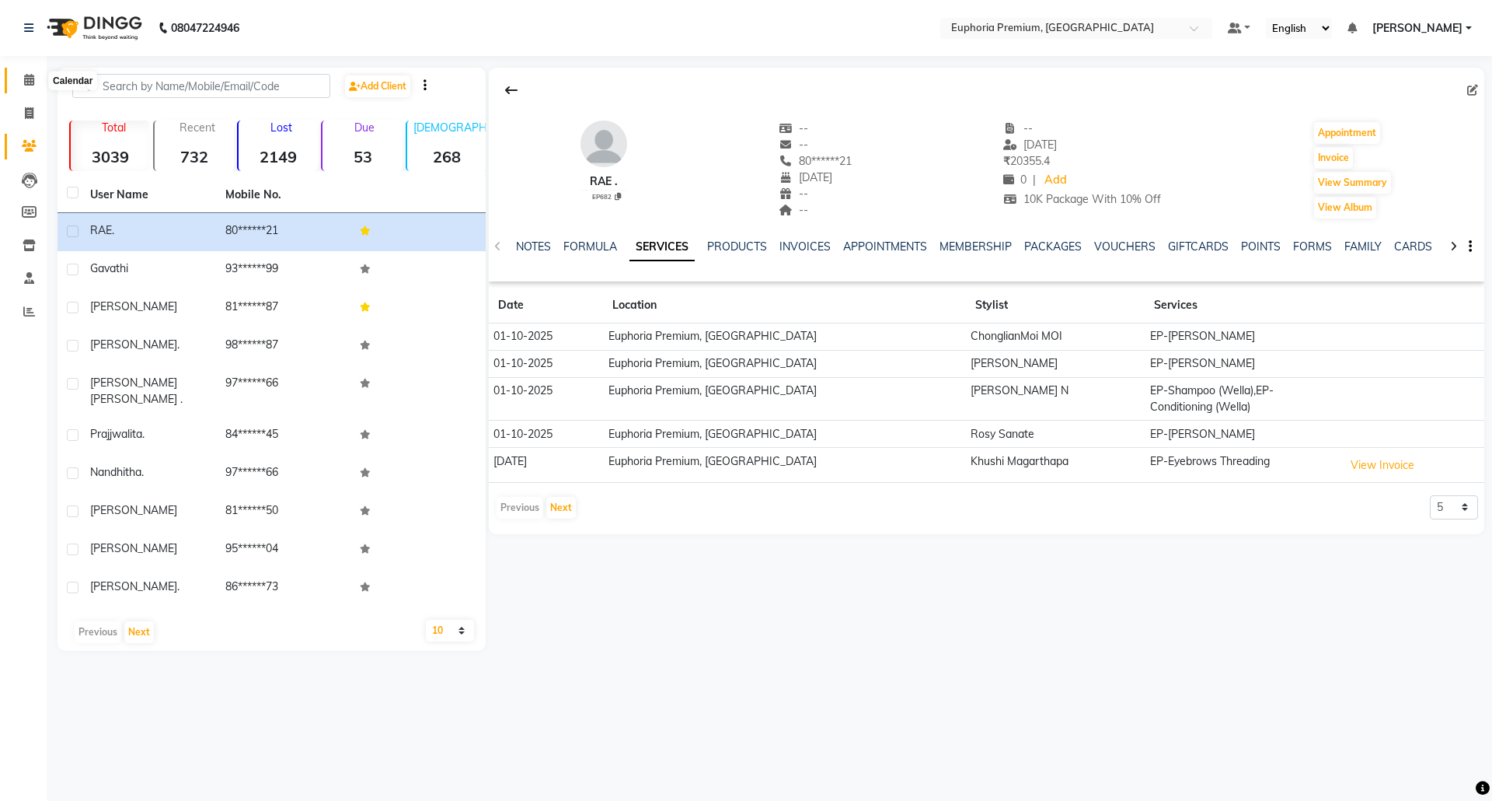
click at [26, 81] on icon at bounding box center [29, 80] width 10 height 12
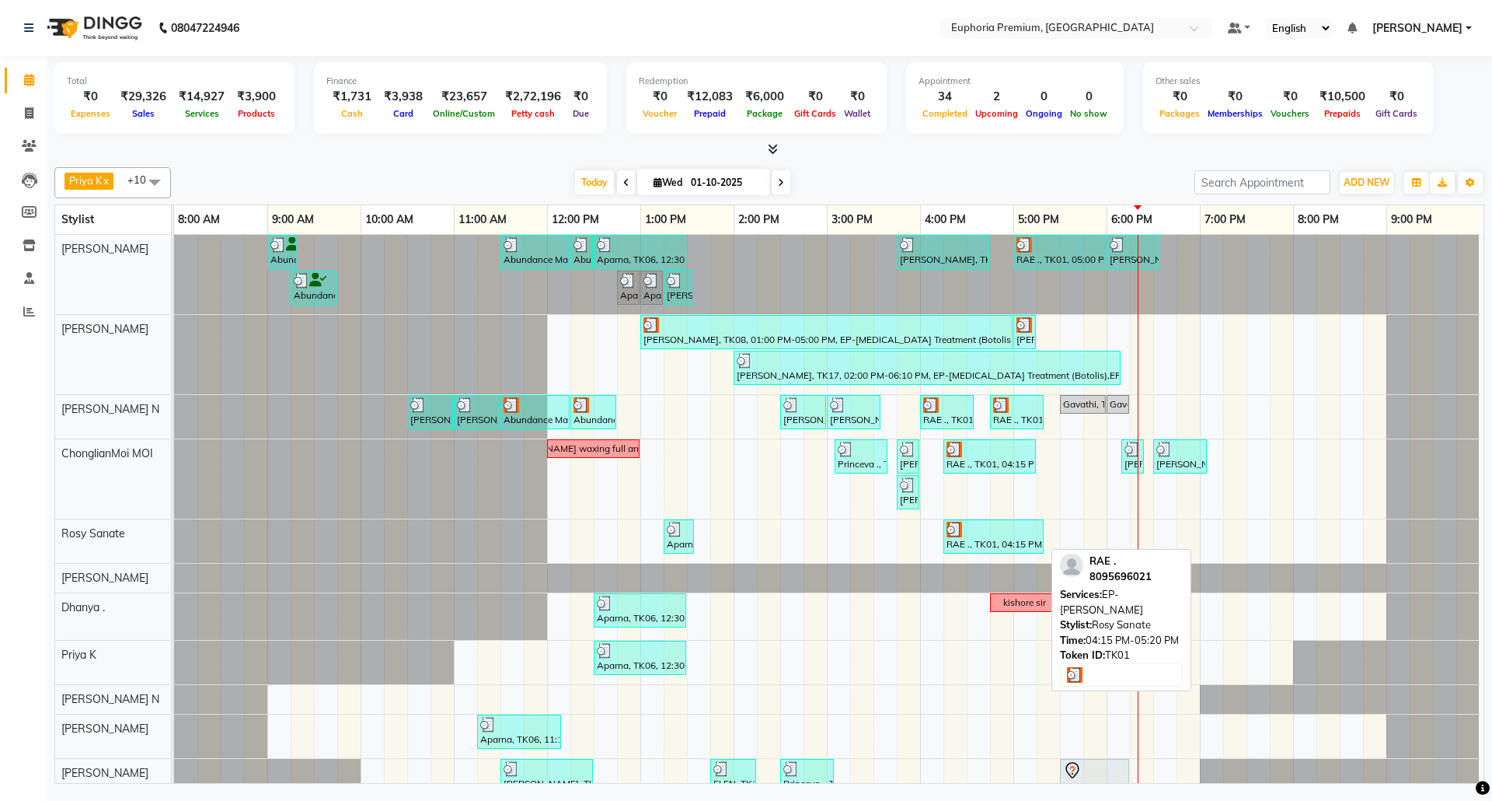
click at [1005, 537] on div at bounding box center [994, 530] width 94 height 16
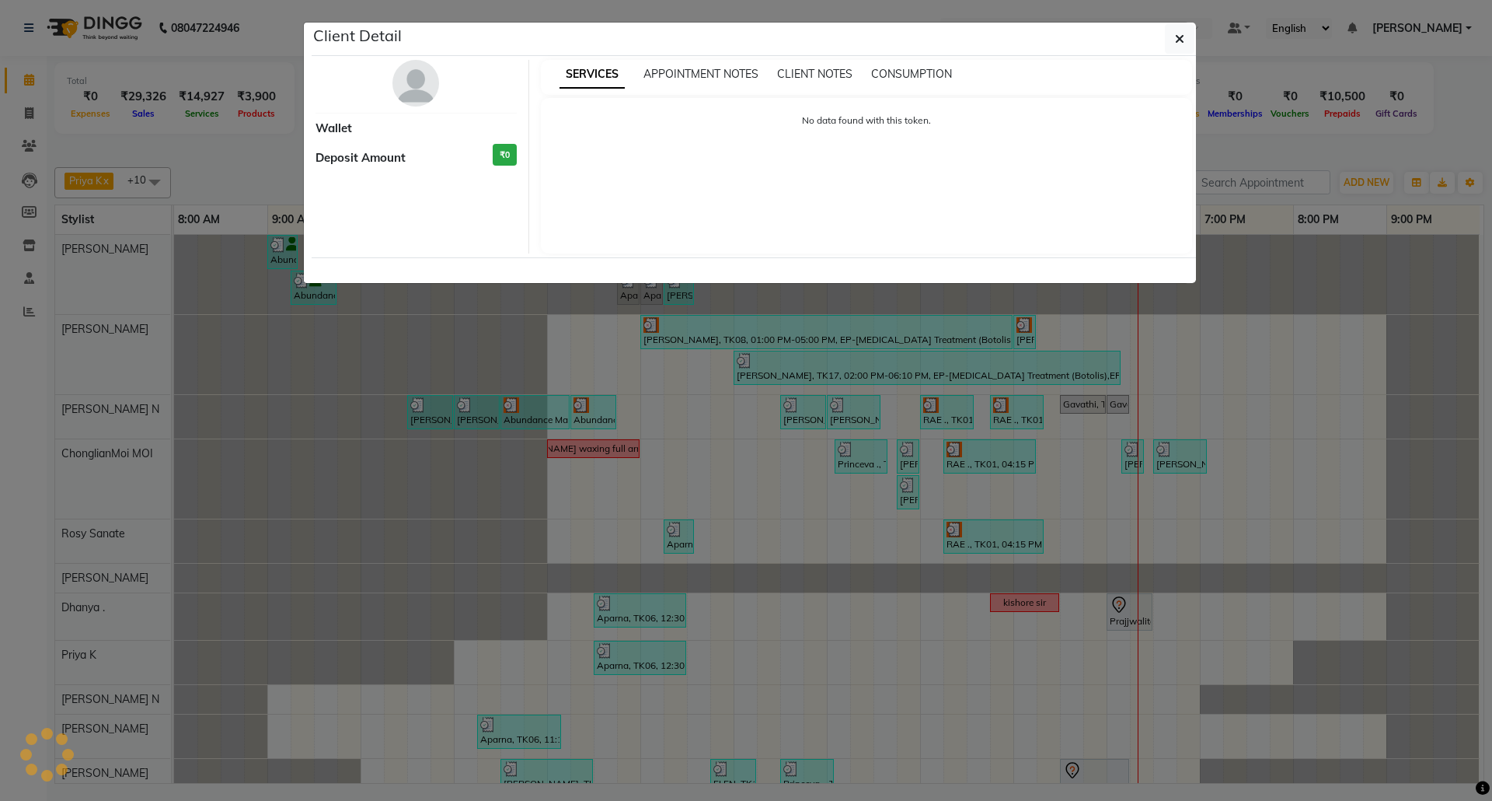
select select "3"
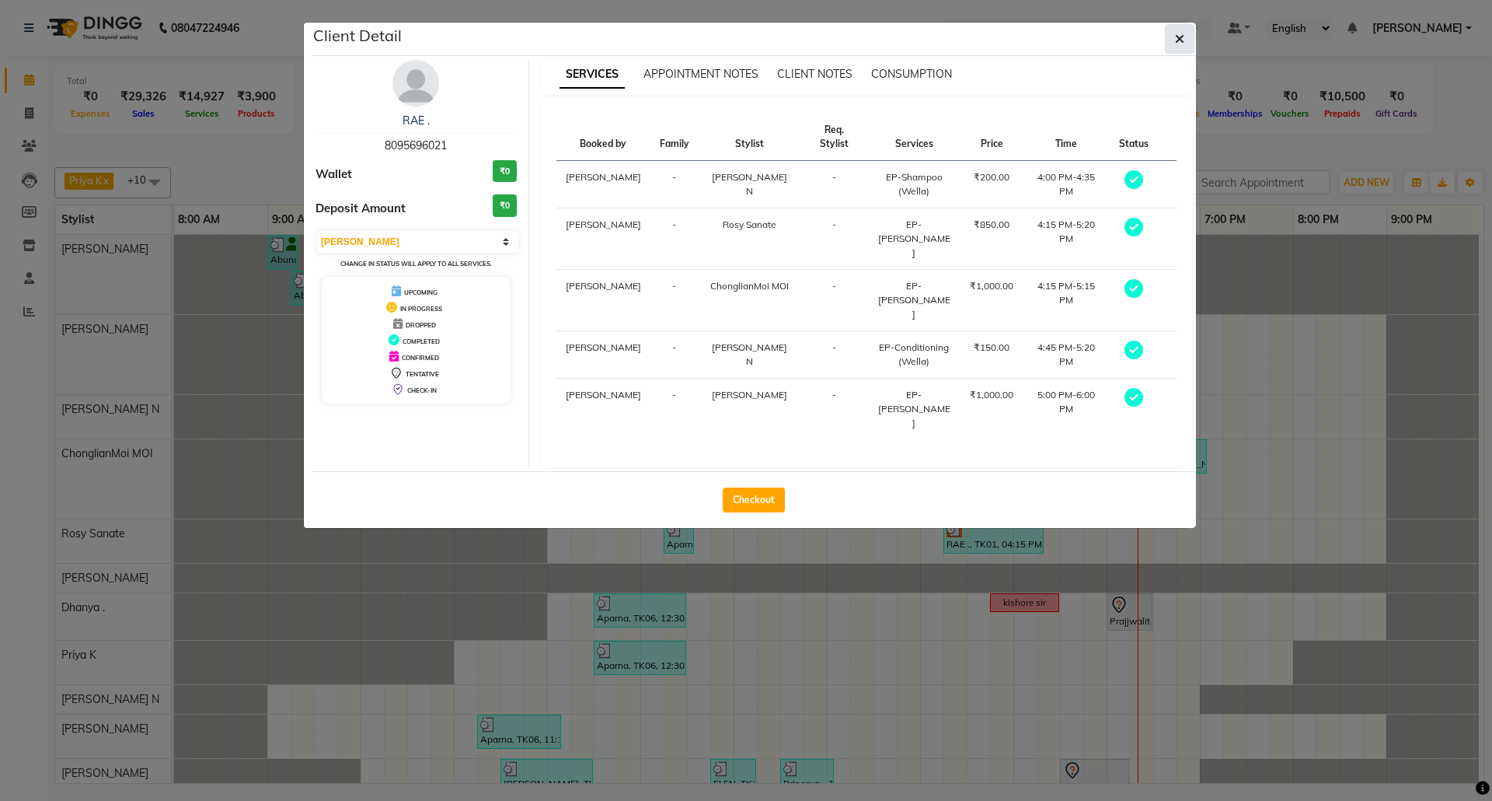
click at [1185, 37] on button "button" at bounding box center [1180, 39] width 30 height 30
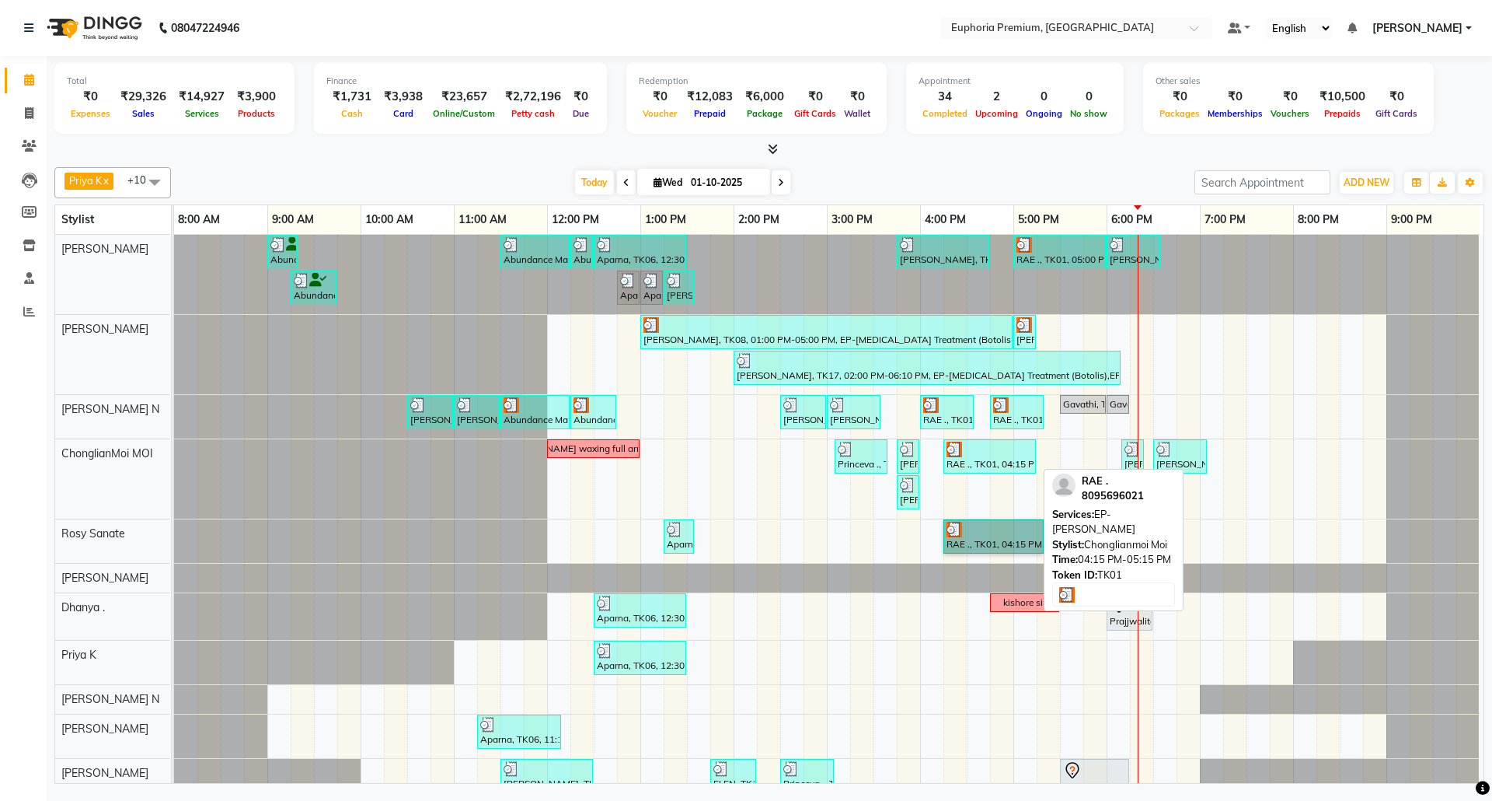
click at [1027, 456] on div at bounding box center [990, 450] width 86 height 16
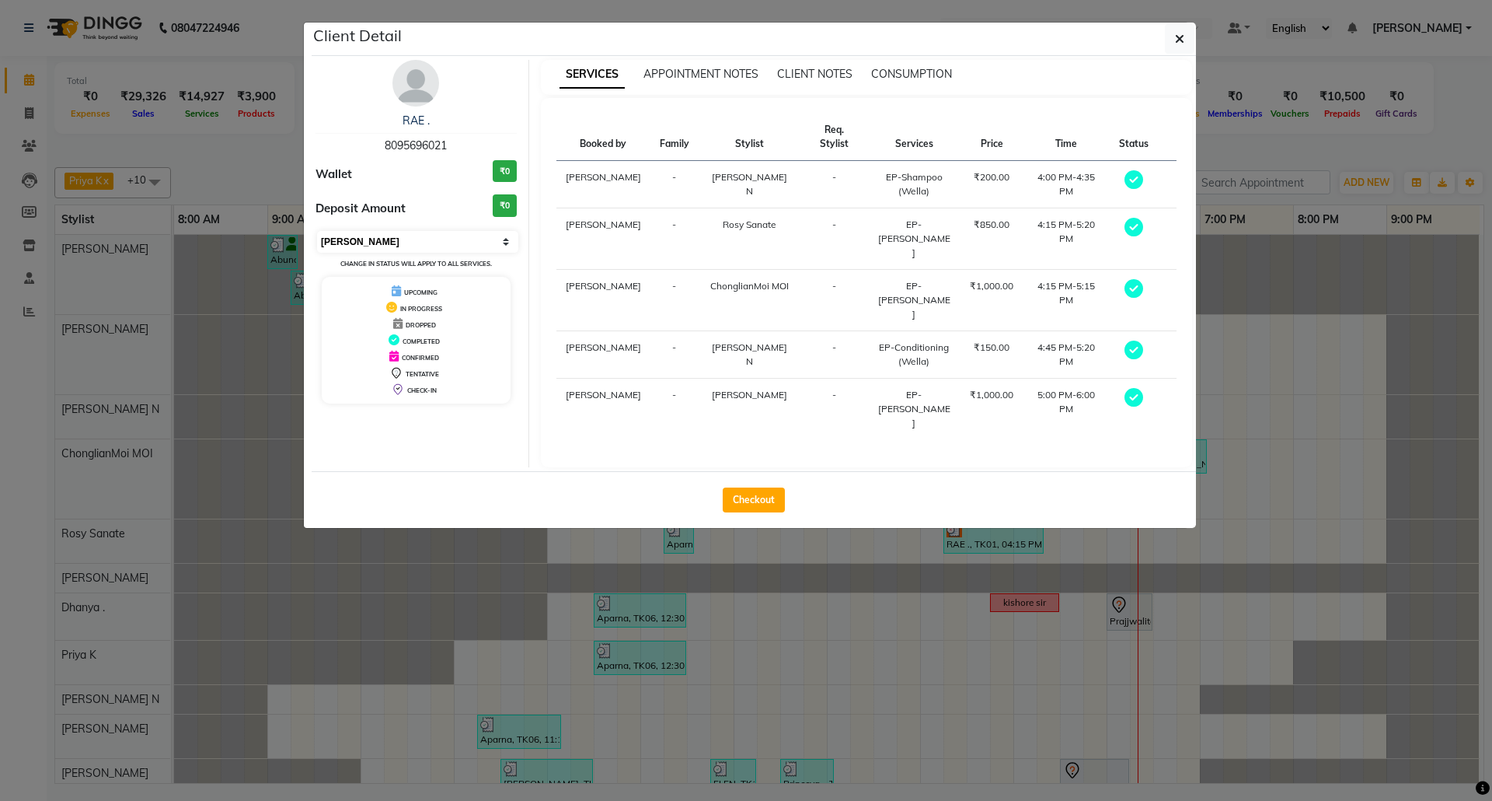
drag, startPoint x: 409, startPoint y: 240, endPoint x: 438, endPoint y: 241, distance: 29.5
click at [409, 240] on select "Select MARK DONE UPCOMING" at bounding box center [417, 242] width 201 height 22
click at [317, 232] on select "Select MARK DONE UPCOMING" at bounding box center [417, 242] width 201 height 22
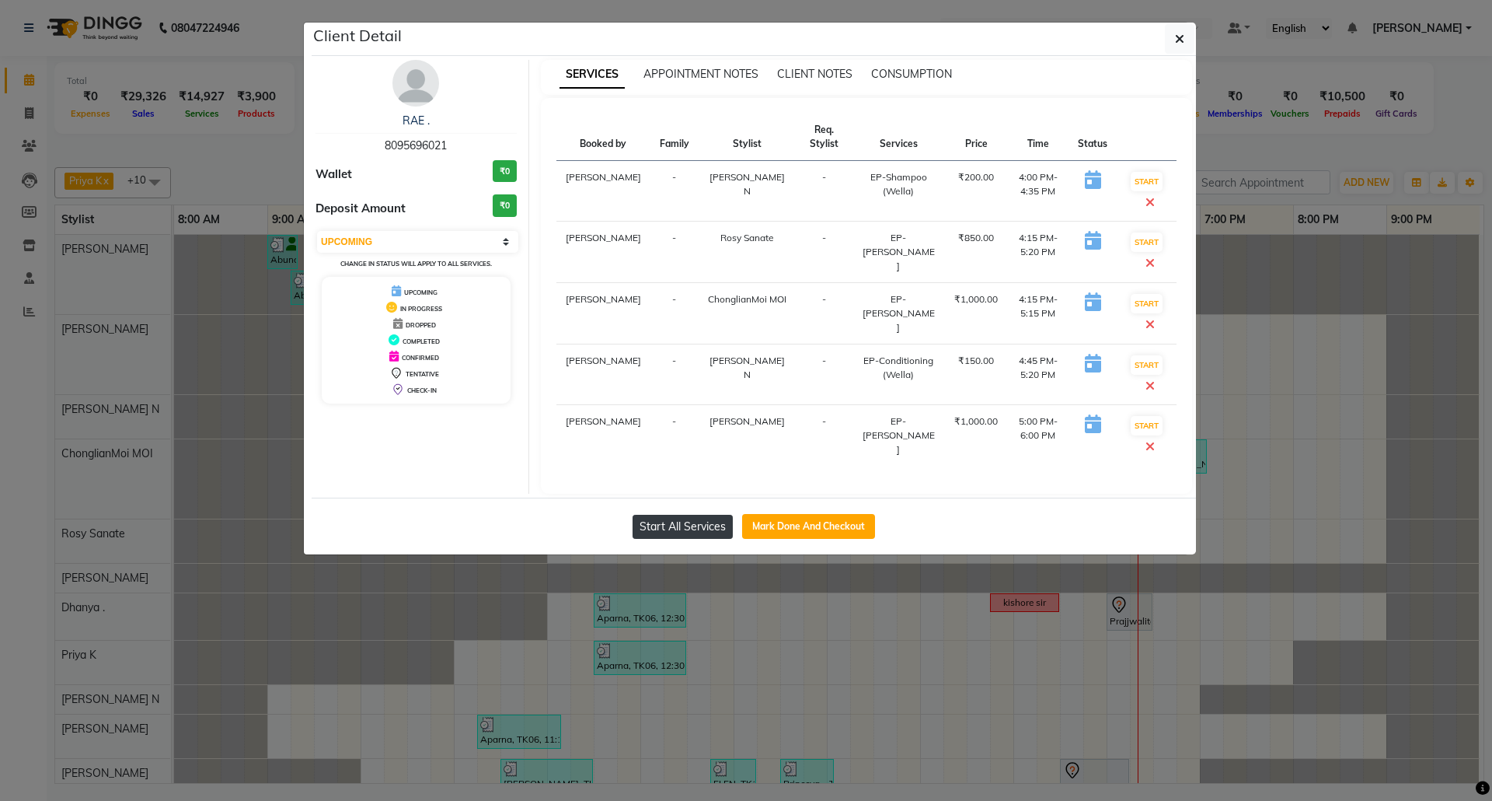
click at [703, 530] on button "Start All Services" at bounding box center [683, 527] width 100 height 24
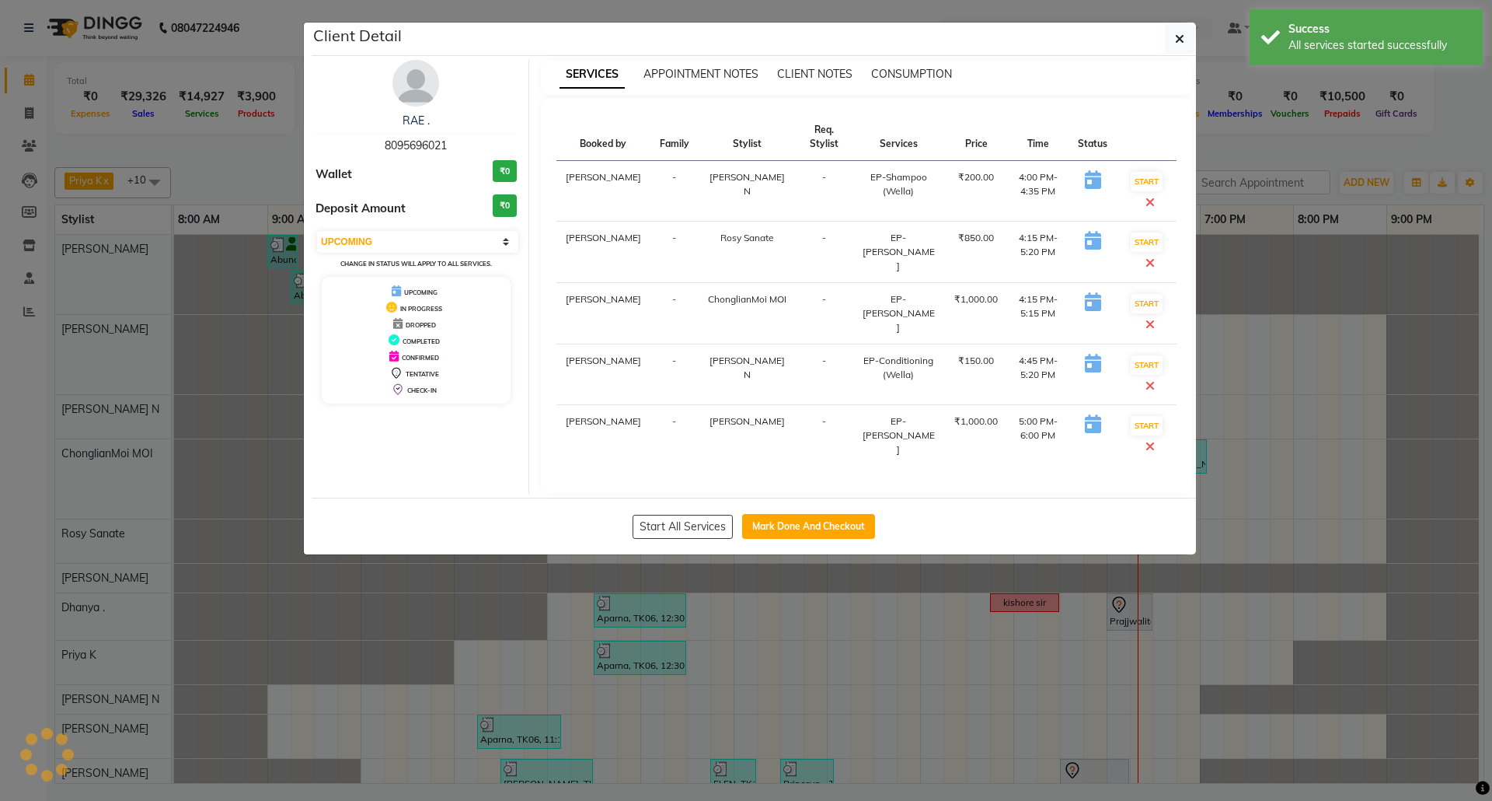
select select "1"
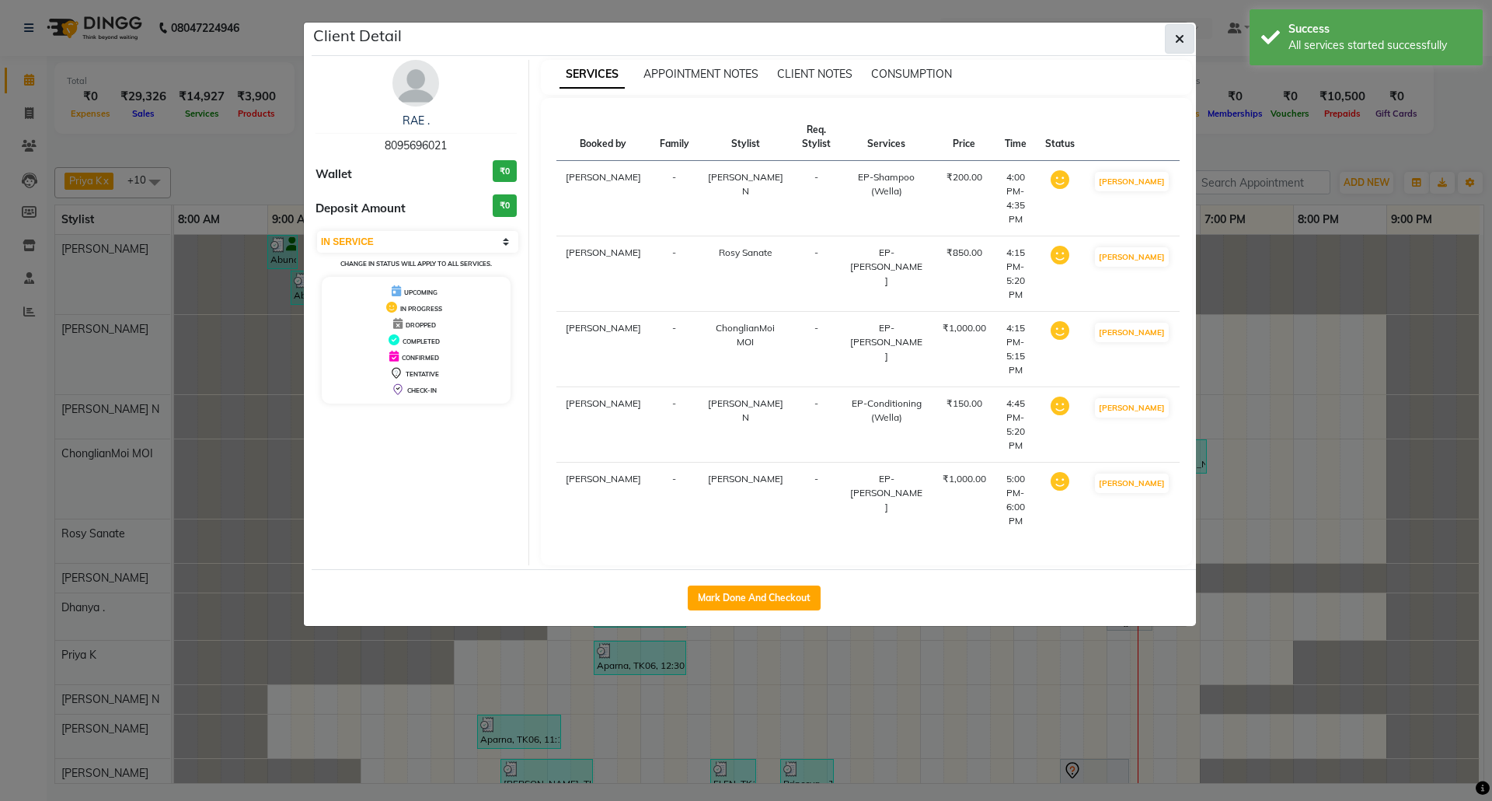
click at [1173, 42] on button "button" at bounding box center [1180, 39] width 30 height 30
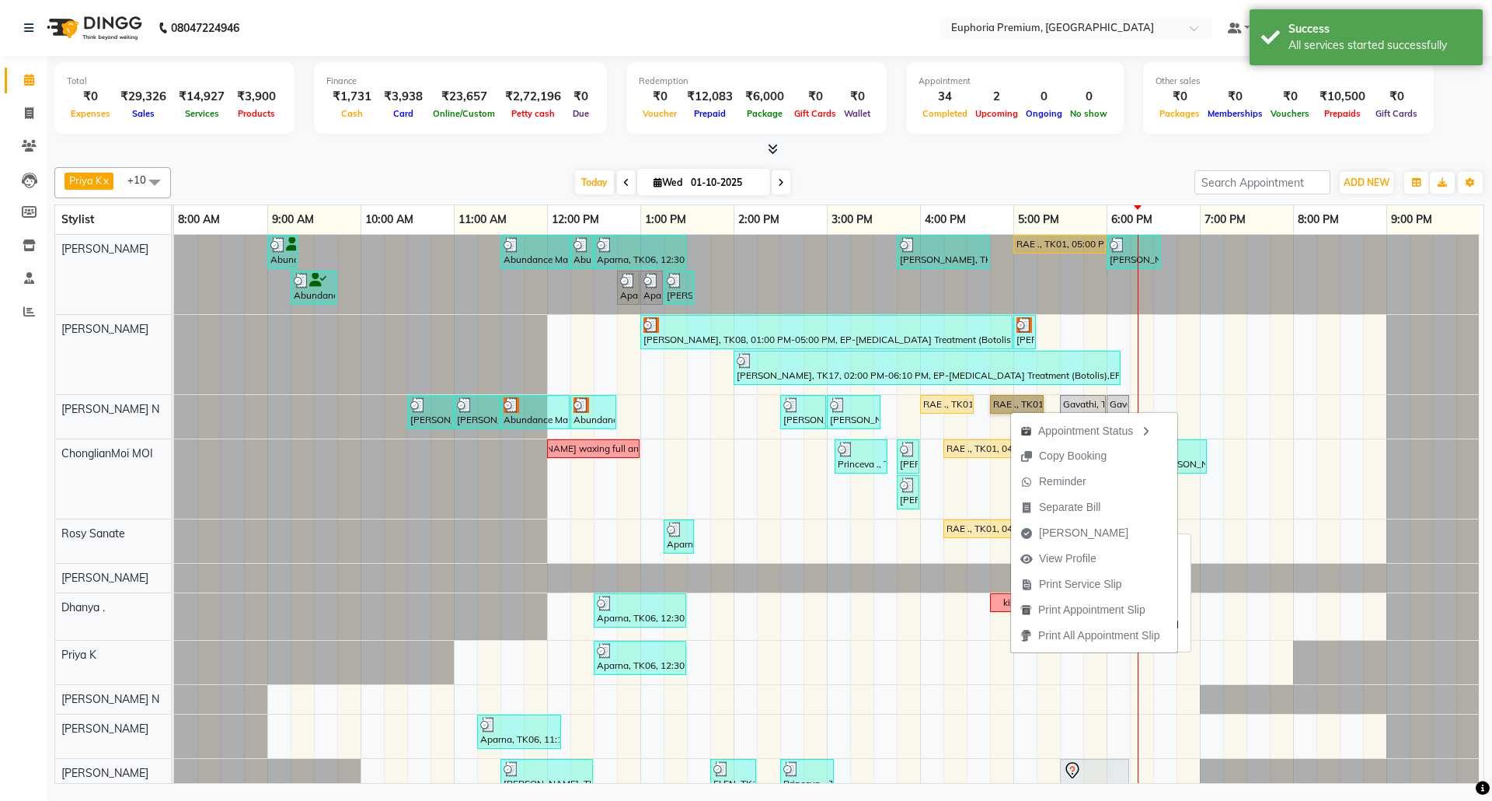
click at [968, 525] on div "RAE ., TK01, 04:15 PM-05:20 PM, EP-[PERSON_NAME]" at bounding box center [993, 529] width 97 height 14
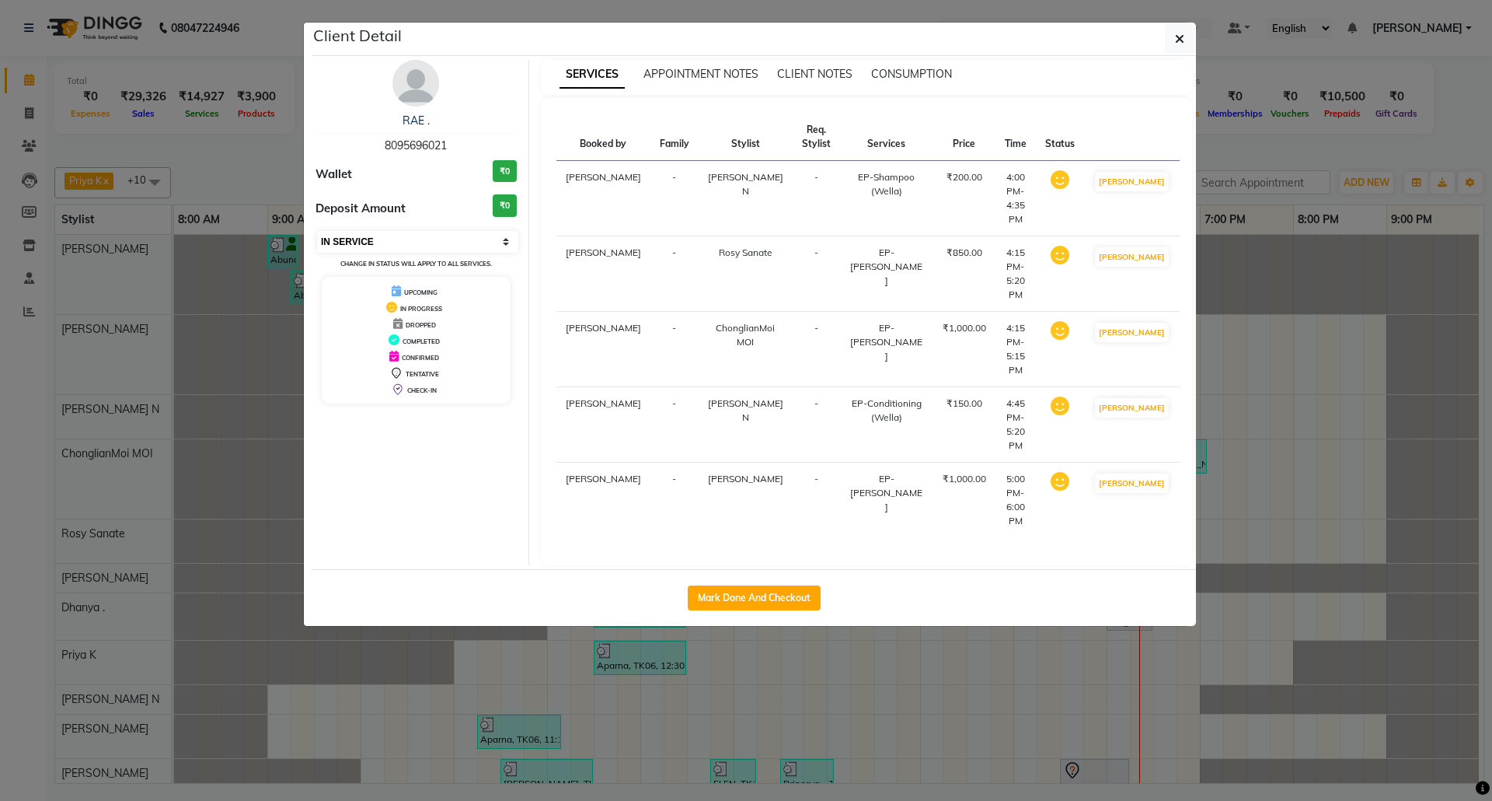
click at [396, 250] on select "Select IN SERVICE CONFIRMED TENTATIVE CHECK IN MARK DONE DROPPED UPCOMING" at bounding box center [417, 242] width 201 height 22
click at [317, 232] on select "Select IN SERVICE CONFIRMED TENTATIVE CHECK IN MARK DONE DROPPED UPCOMING" at bounding box center [417, 242] width 201 height 22
click at [787, 569] on div "Mark Done And Checkout" at bounding box center [754, 597] width 885 height 57
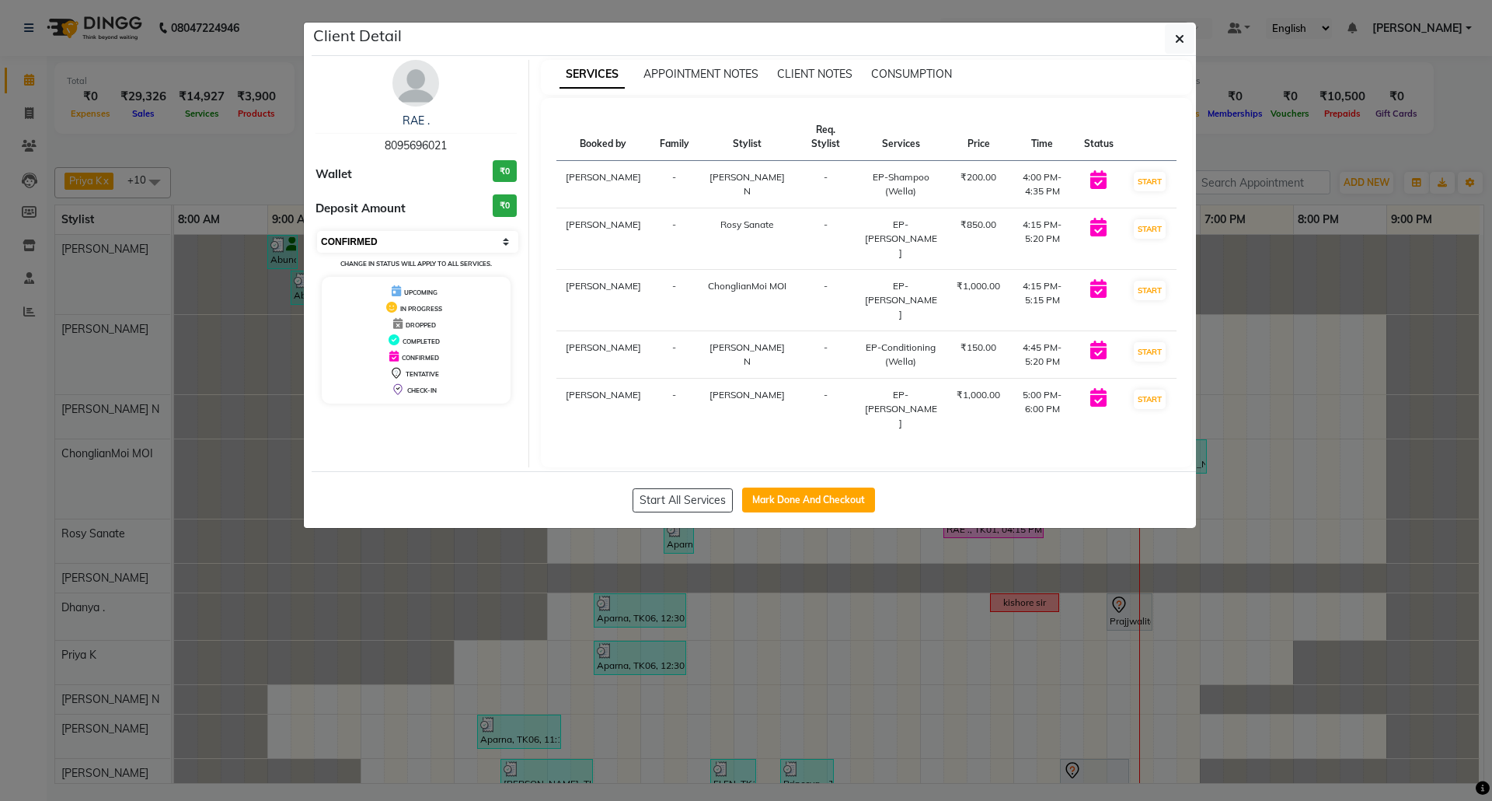
drag, startPoint x: 466, startPoint y: 243, endPoint x: 427, endPoint y: 250, distance: 40.3
click at [427, 250] on select "Select IN SERVICE CONFIRMED TENTATIVE CHECK IN MARK DONE DROPPED UPCOMING" at bounding box center [417, 242] width 201 height 22
select select "5"
click at [317, 232] on select "Select IN SERVICE CONFIRMED TENTATIVE CHECK IN MARK DONE DROPPED UPCOMING" at bounding box center [417, 242] width 201 height 22
click at [784, 487] on button "Mark Done And Checkout" at bounding box center [808, 499] width 133 height 25
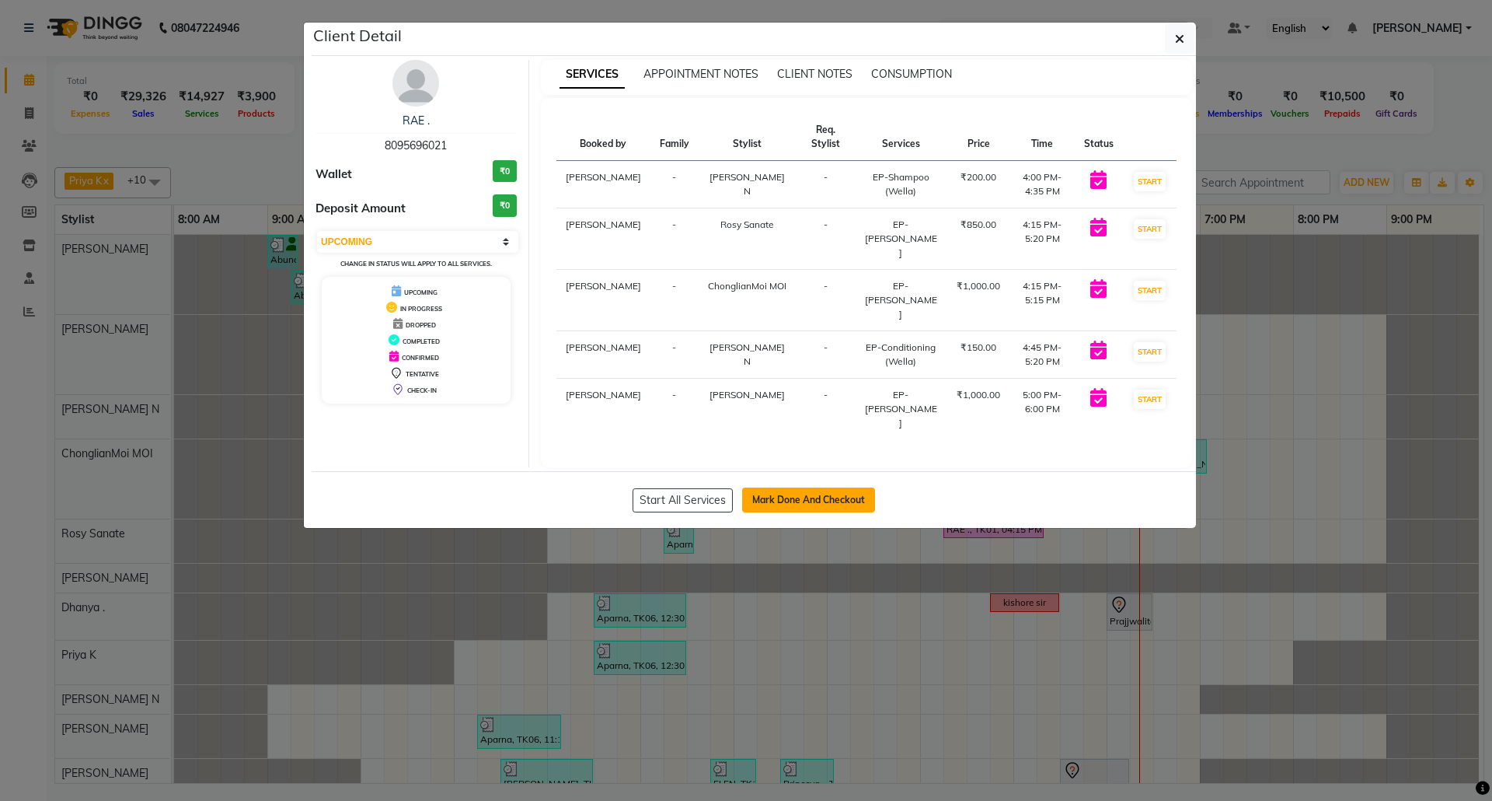
select select "service"
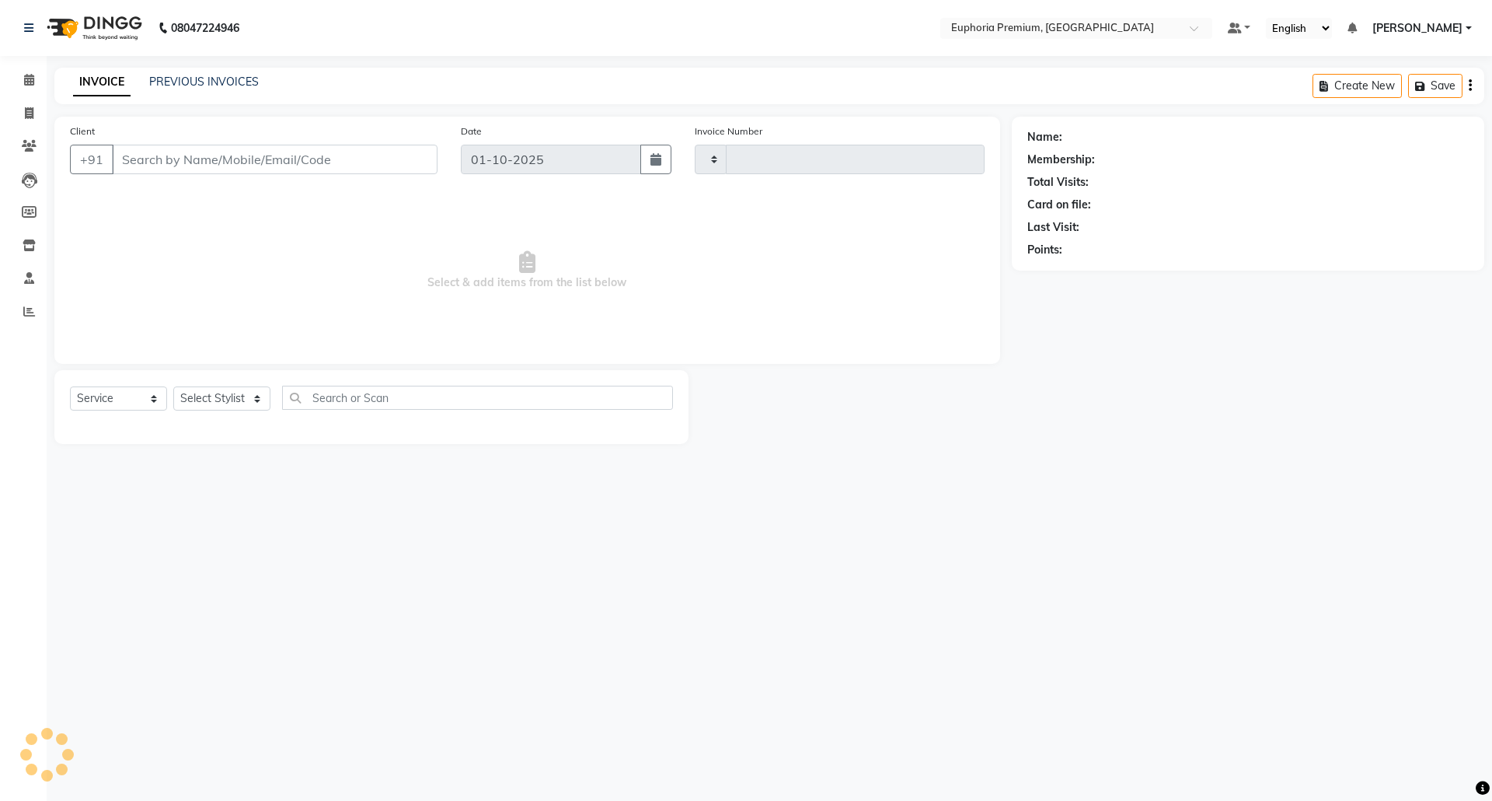
type input "3167"
select select "7925"
type input "80******21"
select select "71614"
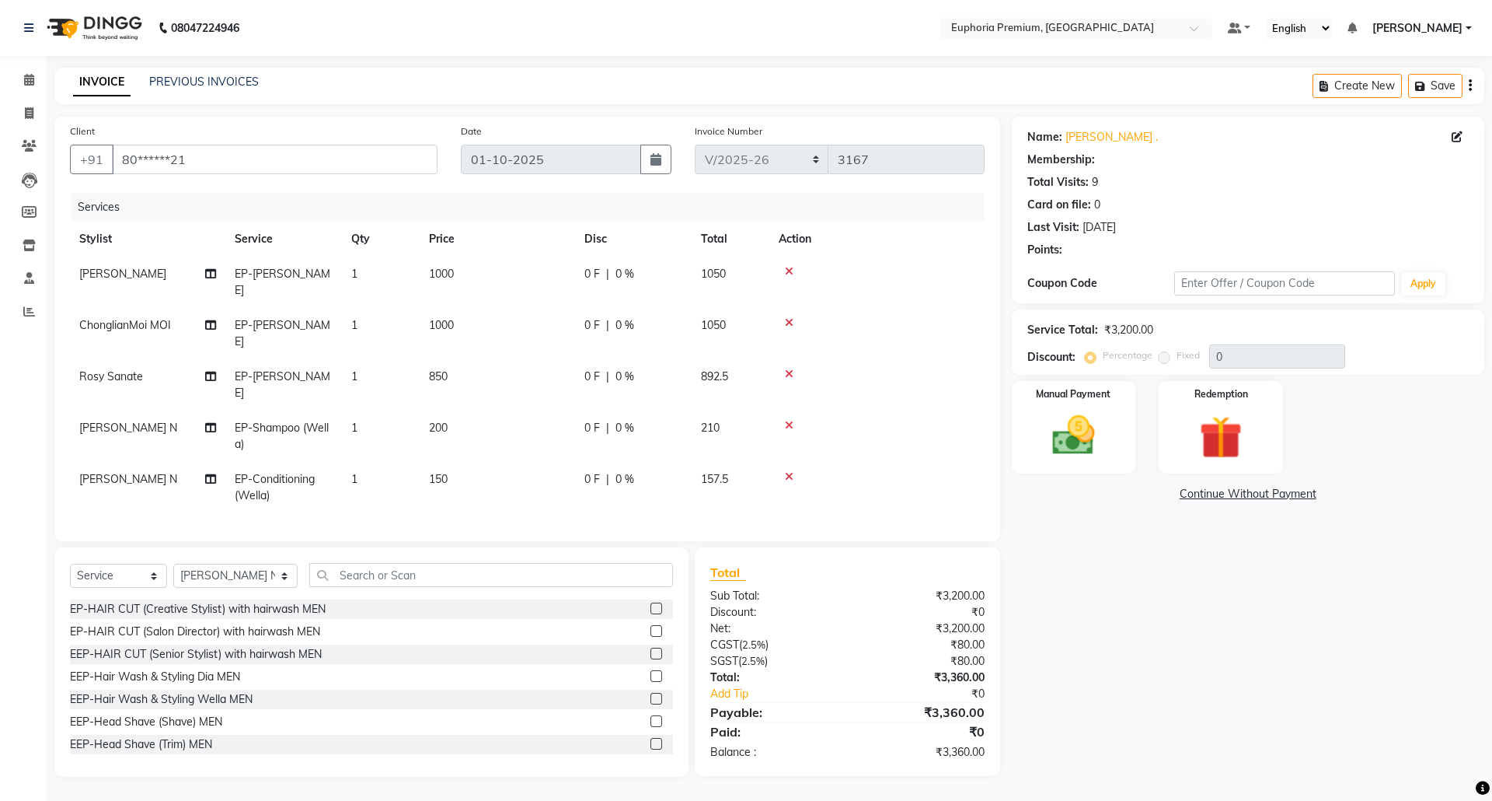
select select "2: Object"
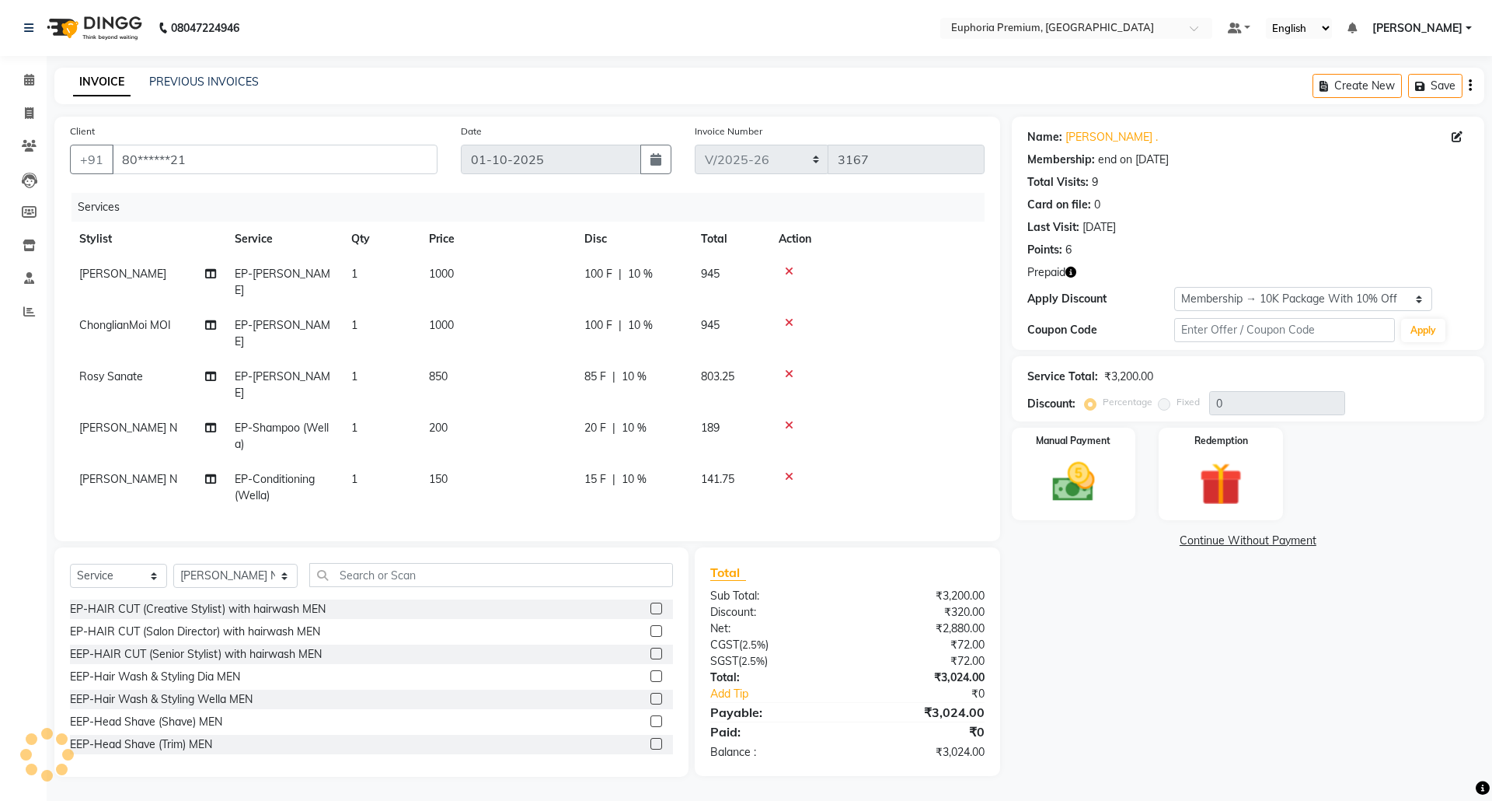
type input "10"
click at [239, 564] on select "Select Stylist Admin [PERSON_NAME] N [PERSON_NAME] N ChonglianMoi MOI [PERSON_N…" at bounding box center [235, 576] width 124 height 24
select select "91459"
click at [173, 564] on select "Select Stylist Admin [PERSON_NAME] N [PERSON_NAME] N ChonglianMoi MOI [PERSON_N…" at bounding box center [235, 576] width 124 height 24
click at [85, 564] on select "Select Service Product Membership Package Voucher Prepaid Gift Card" at bounding box center [118, 576] width 97 height 24
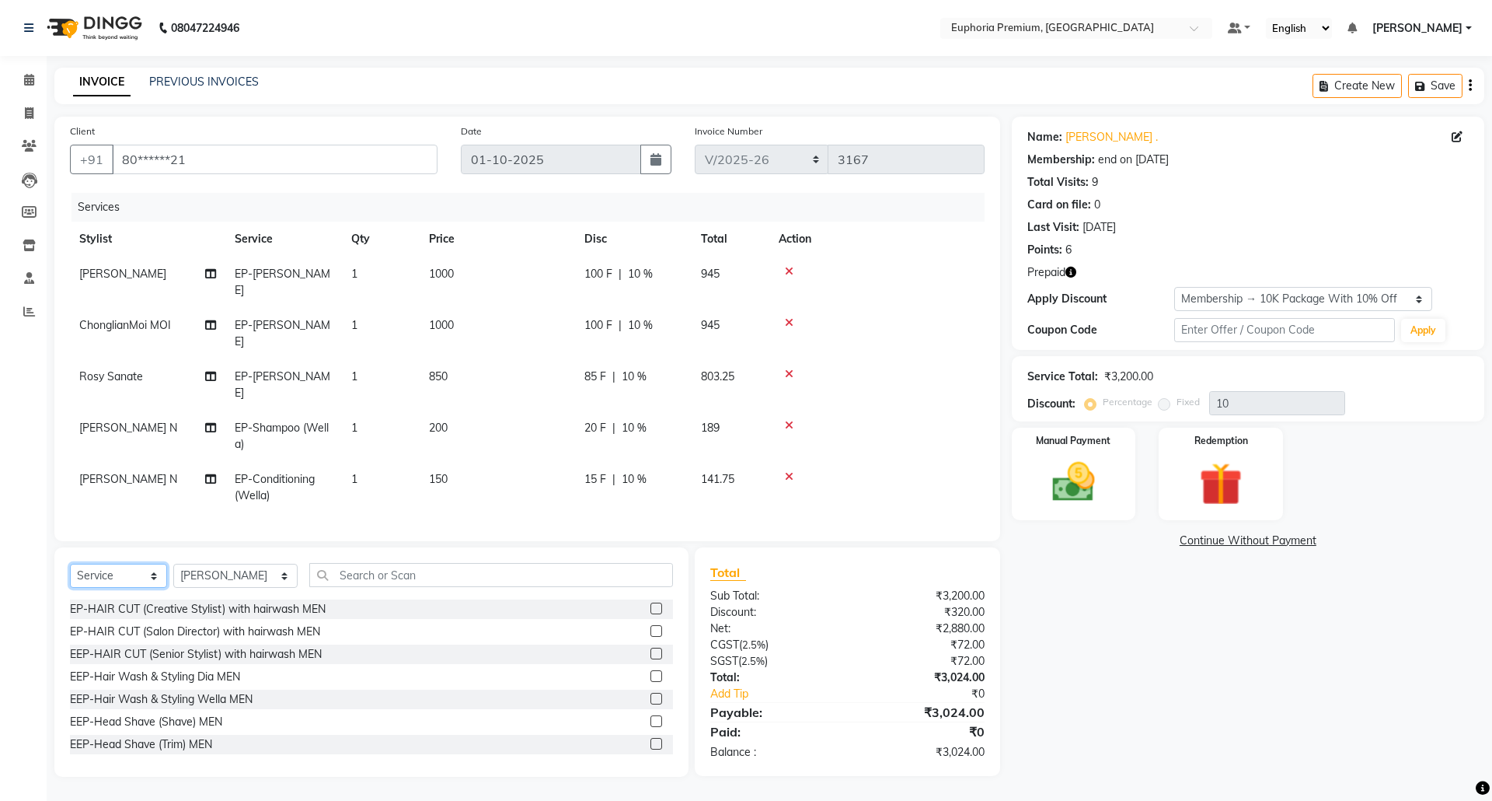
click at [85, 564] on select "Select Service Product Membership Package Voucher Prepaid Gift Card" at bounding box center [118, 576] width 97 height 24
click at [24, 81] on icon at bounding box center [29, 80] width 10 height 12
click at [1429, 89] on icon "button" at bounding box center [1423, 86] width 16 height 11
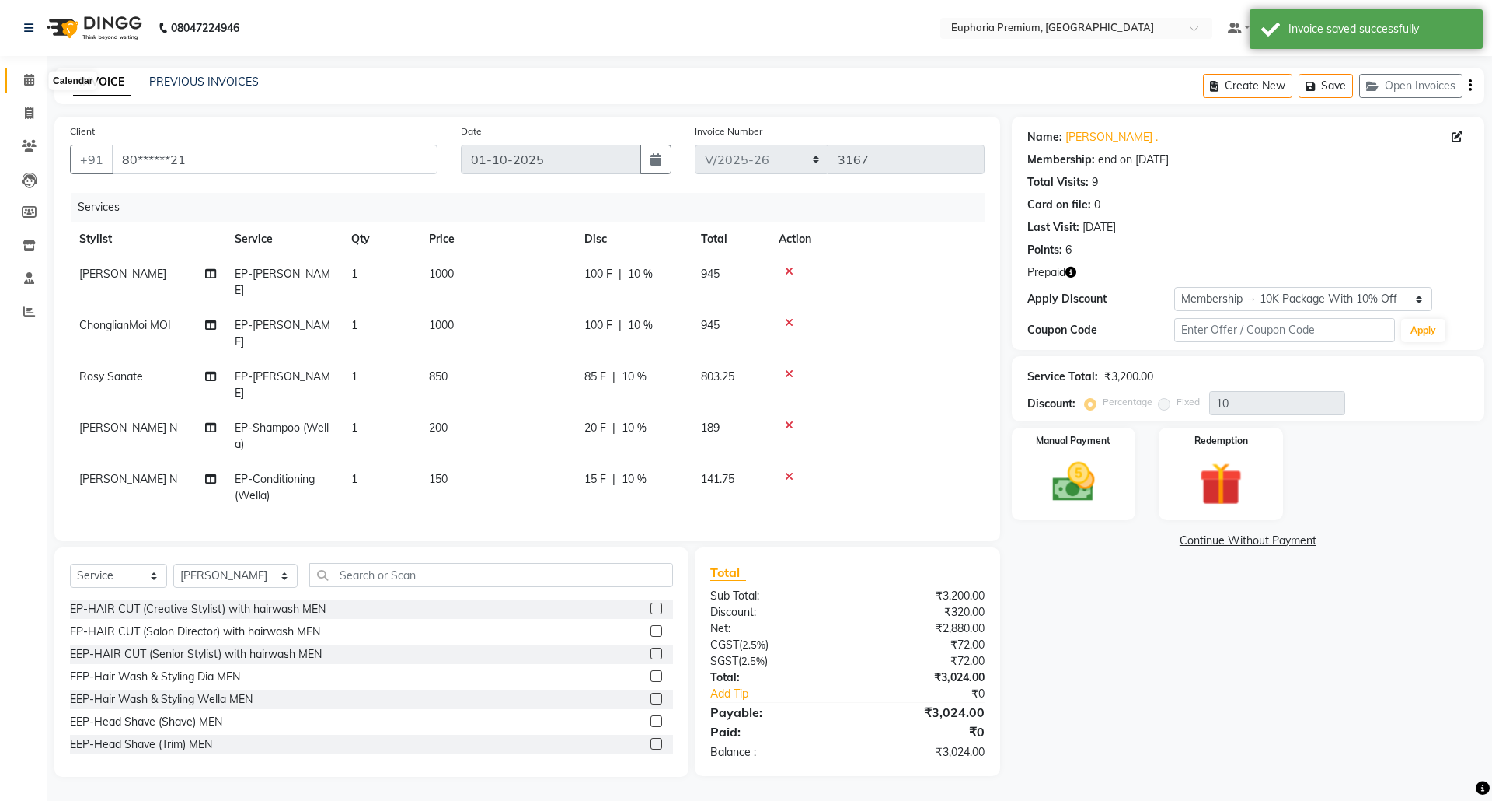
click at [28, 82] on icon at bounding box center [29, 80] width 10 height 12
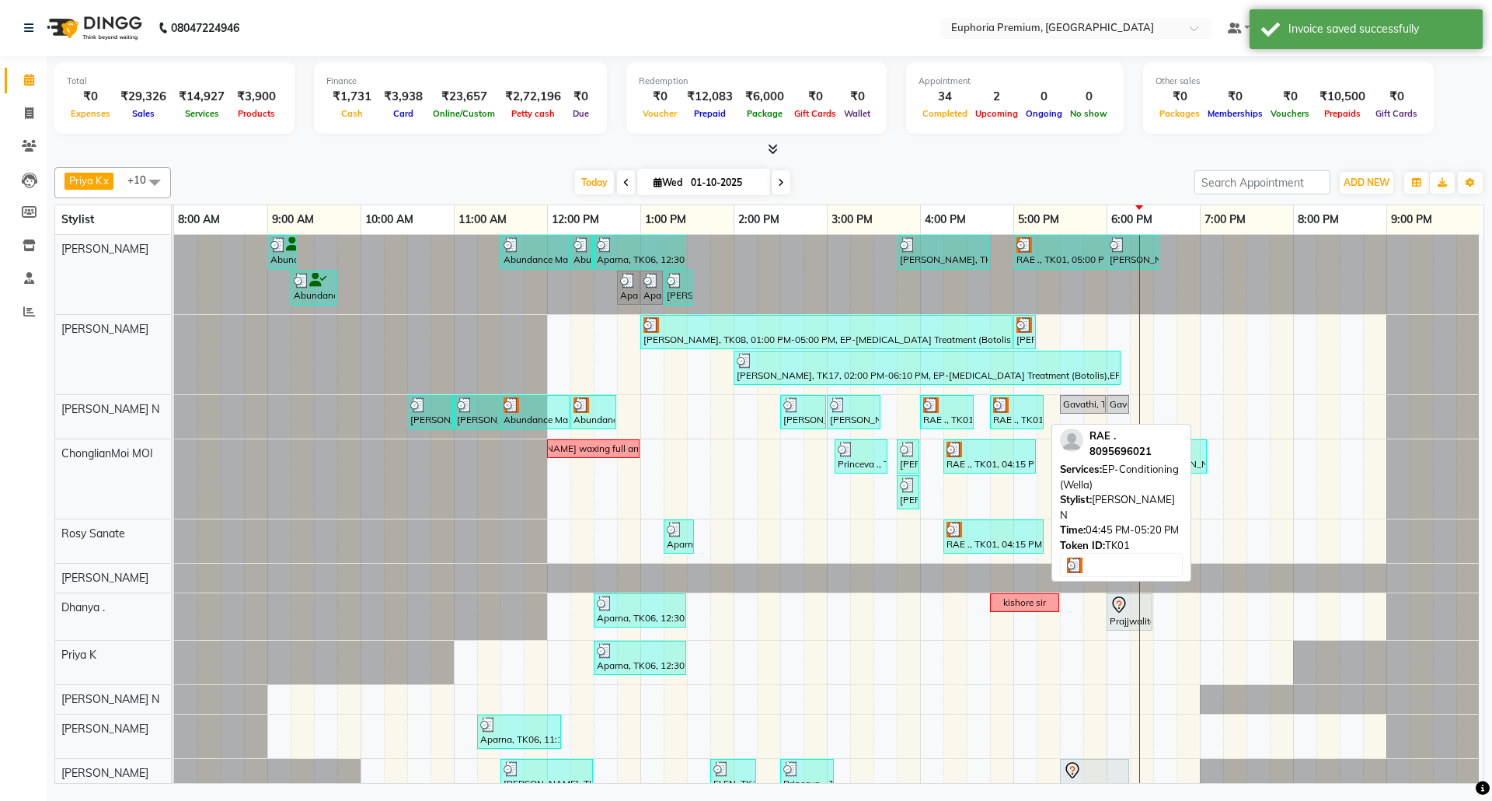
click at [1014, 429] on link "RAE ., TK01, 04:45 PM-05:20 PM, EP-Conditioning (Wella)" at bounding box center [1017, 412] width 54 height 34
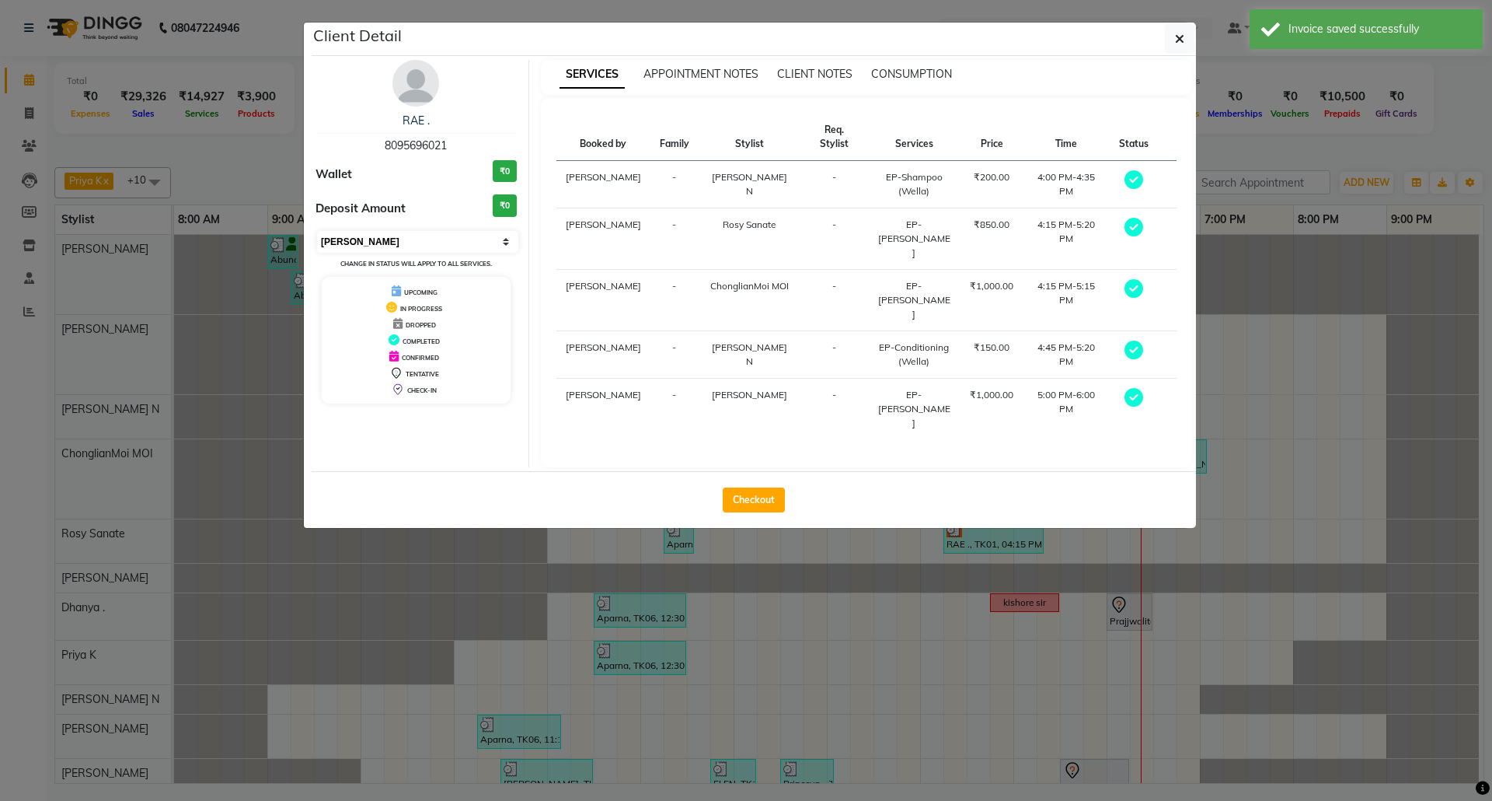
click at [434, 243] on select "Select MARK DONE UPCOMING" at bounding box center [417, 242] width 201 height 22
select select "5"
click at [317, 232] on select "Select MARK DONE UPCOMING" at bounding box center [417, 242] width 201 height 22
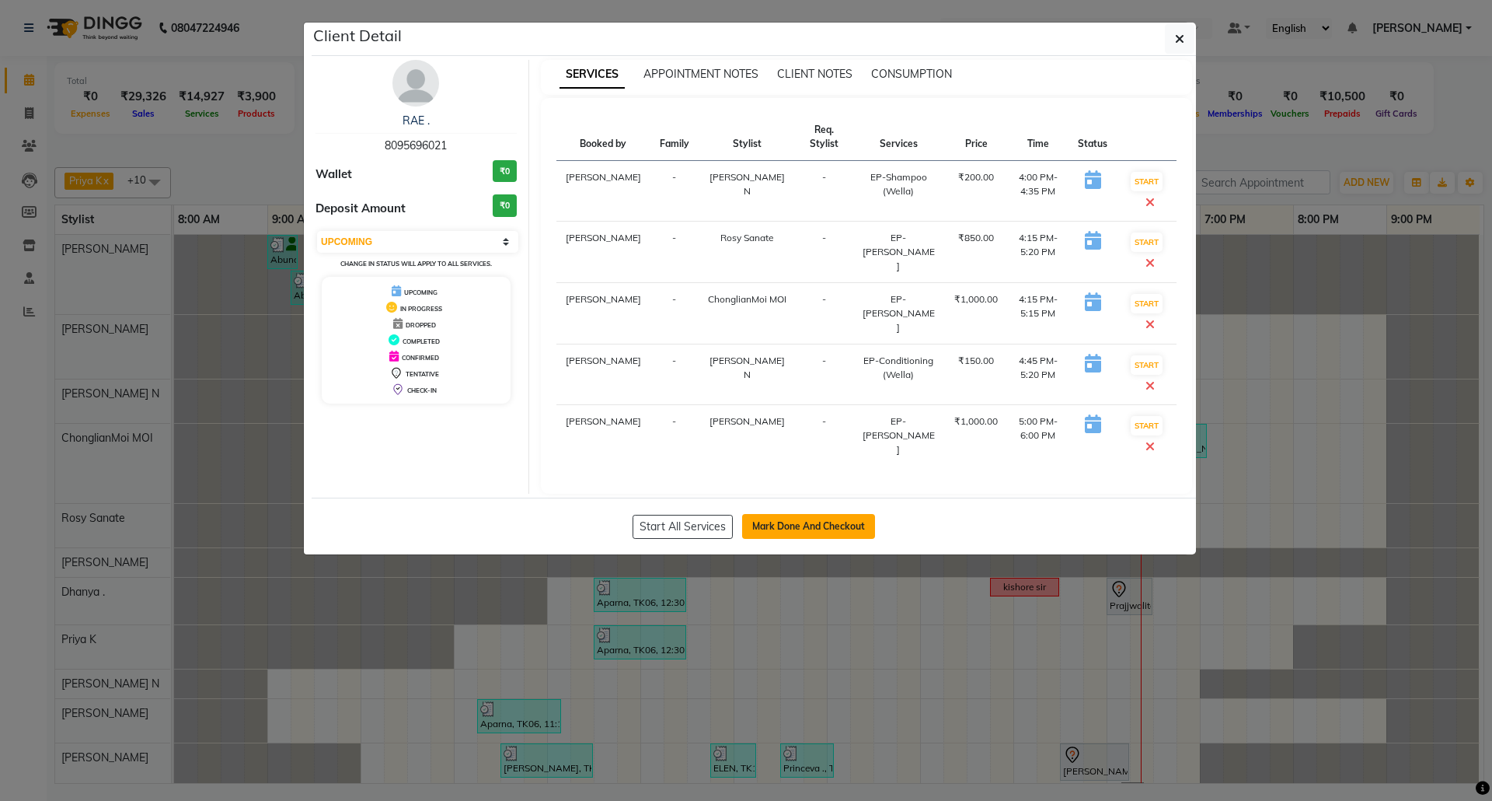
drag, startPoint x: 852, startPoint y: 527, endPoint x: 787, endPoint y: 527, distance: 65.3
click at [787, 527] on button "Mark Done And Checkout" at bounding box center [808, 526] width 133 height 25
select select "service"
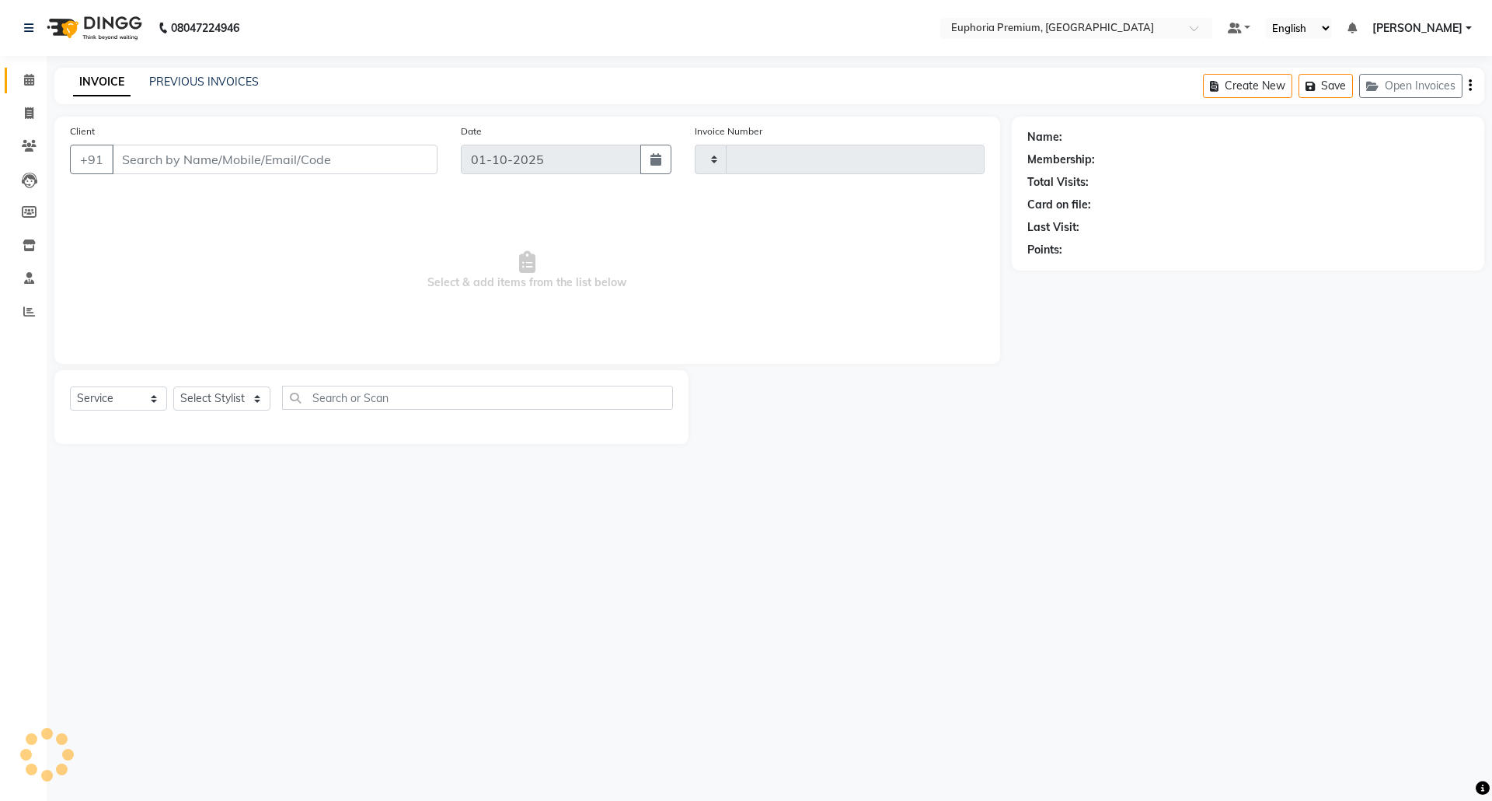
type input "3167"
select select "7925"
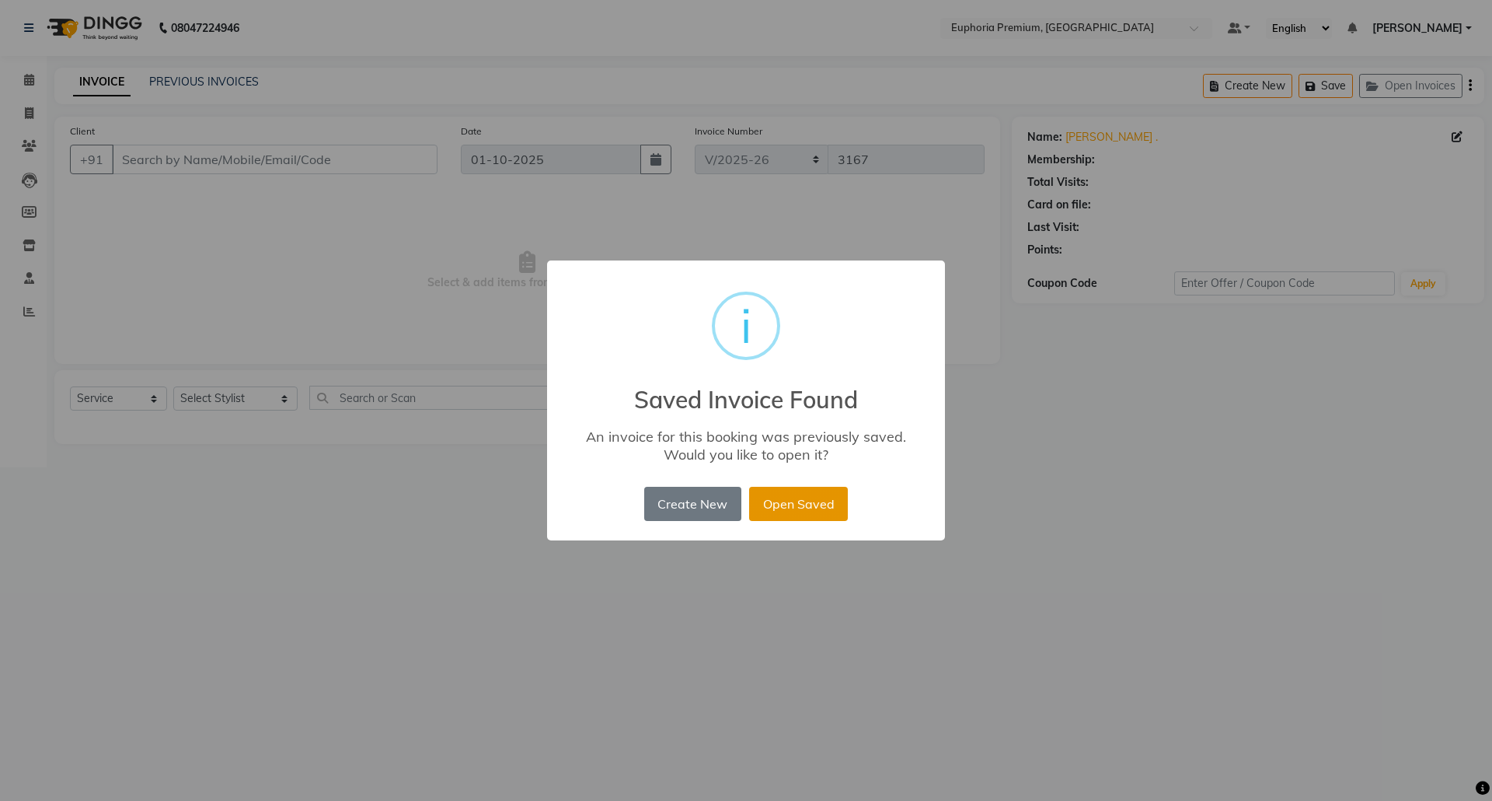
click at [804, 504] on button "Open Saved" at bounding box center [798, 504] width 99 height 34
type input "80******21"
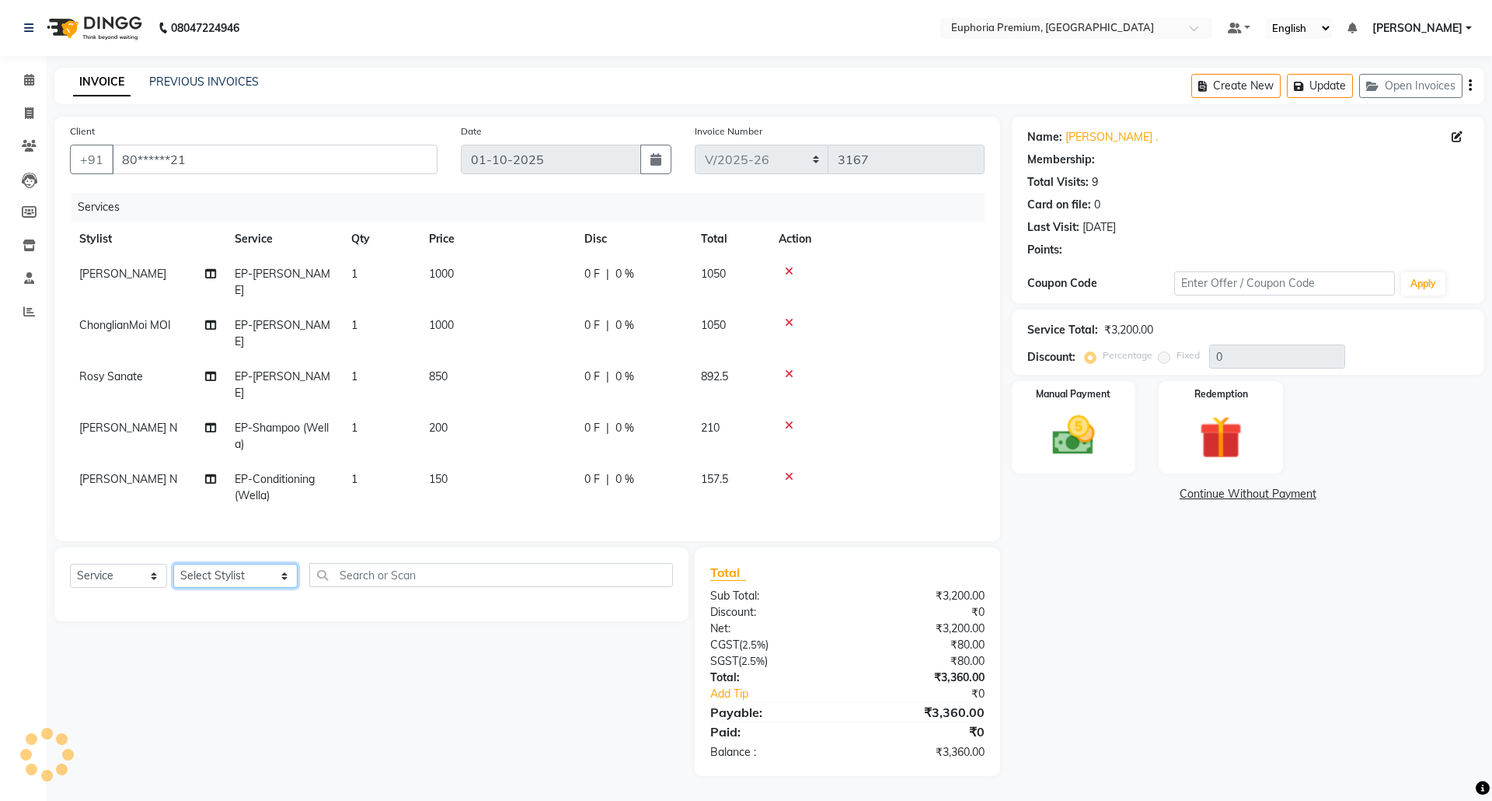
click at [201, 564] on select "Select Stylist Admin [PERSON_NAME] N [PERSON_NAME] N ChonglianMoi MOI [PERSON_N…" at bounding box center [235, 576] width 124 height 24
select select "2: Object"
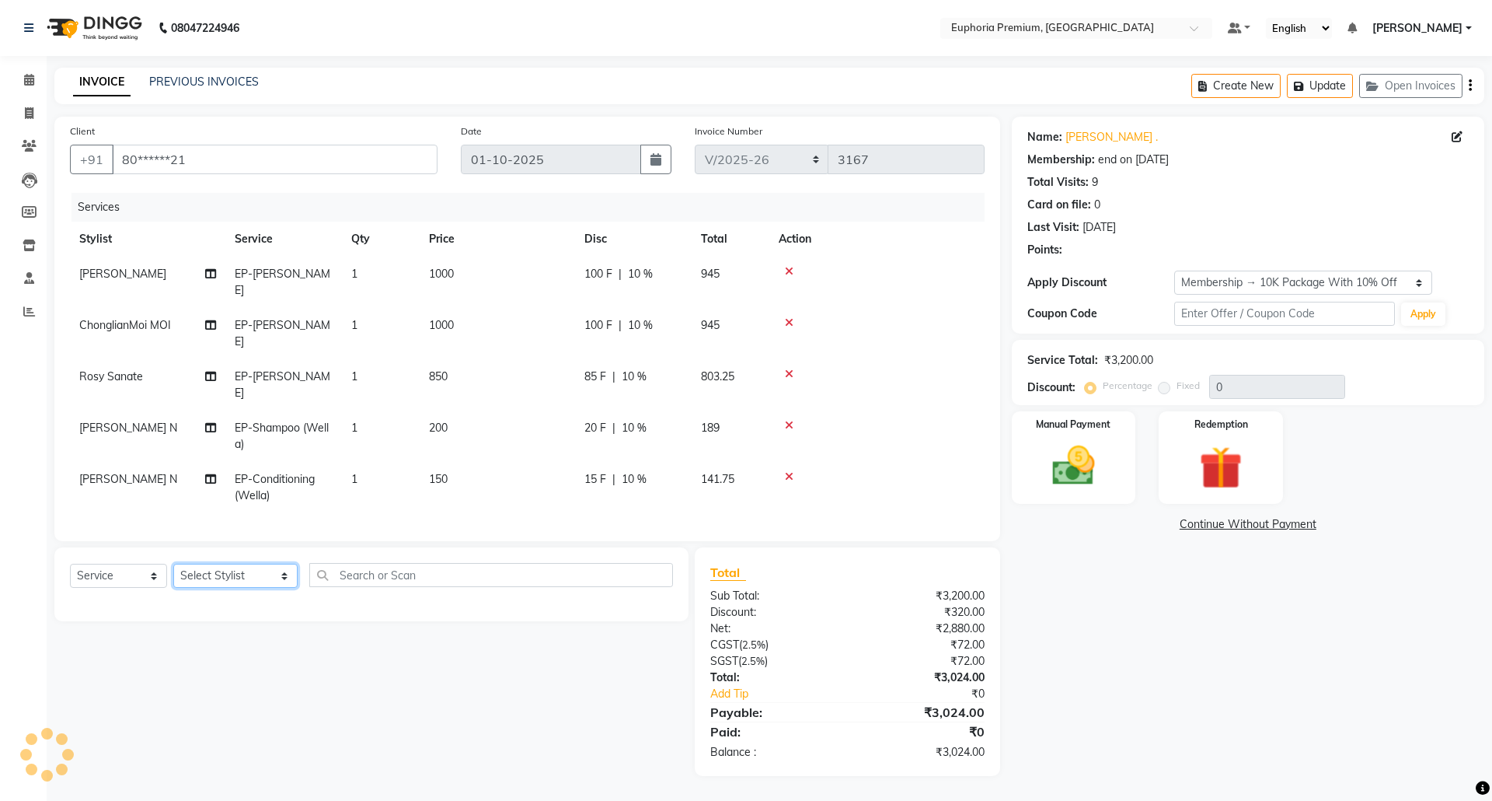
type input "10"
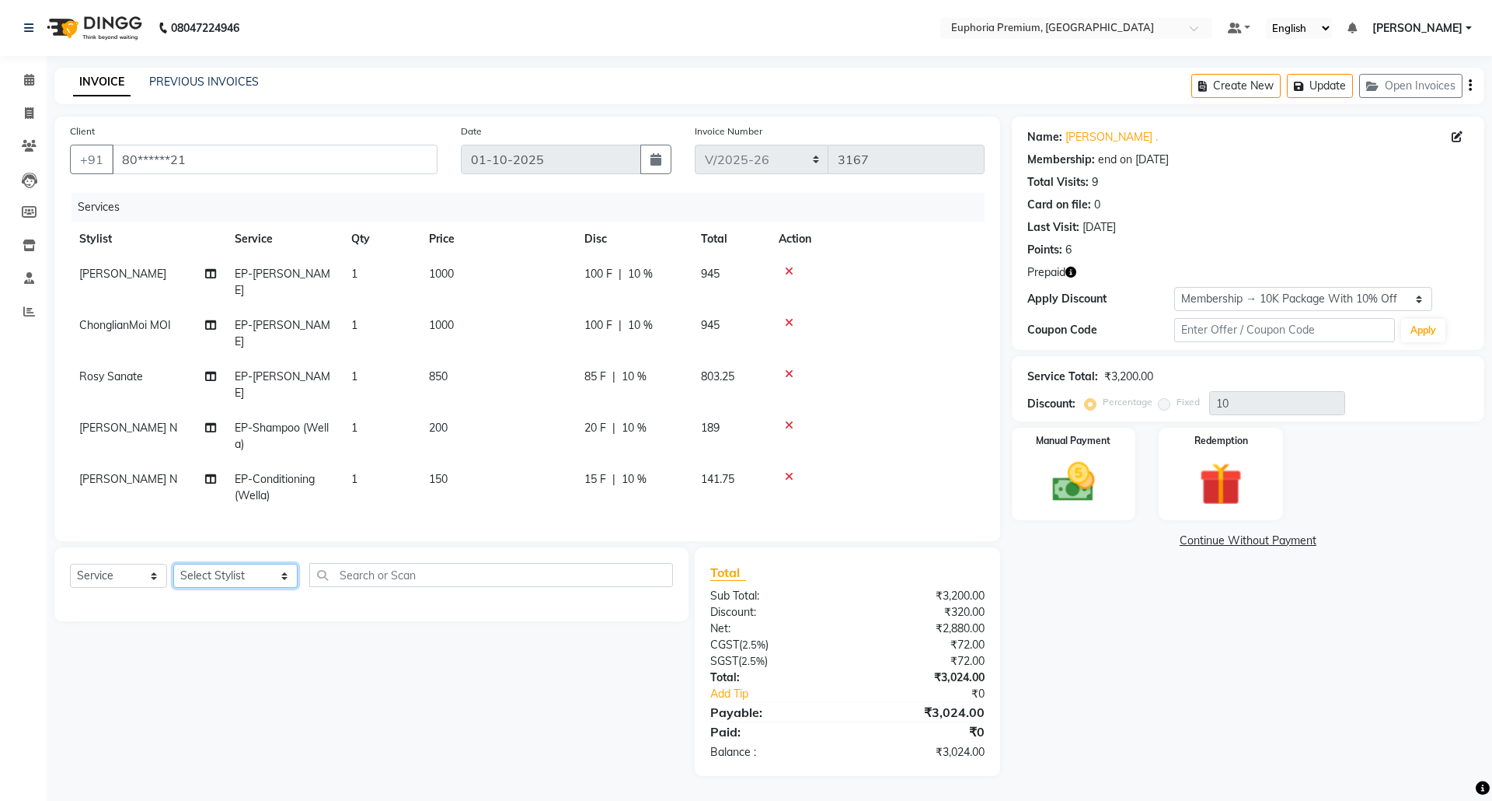
select select "91459"
click at [173, 564] on select "Select Stylist Admin [PERSON_NAME] N [PERSON_NAME] N ChonglianMoi MOI [PERSON_N…" at bounding box center [235, 576] width 124 height 24
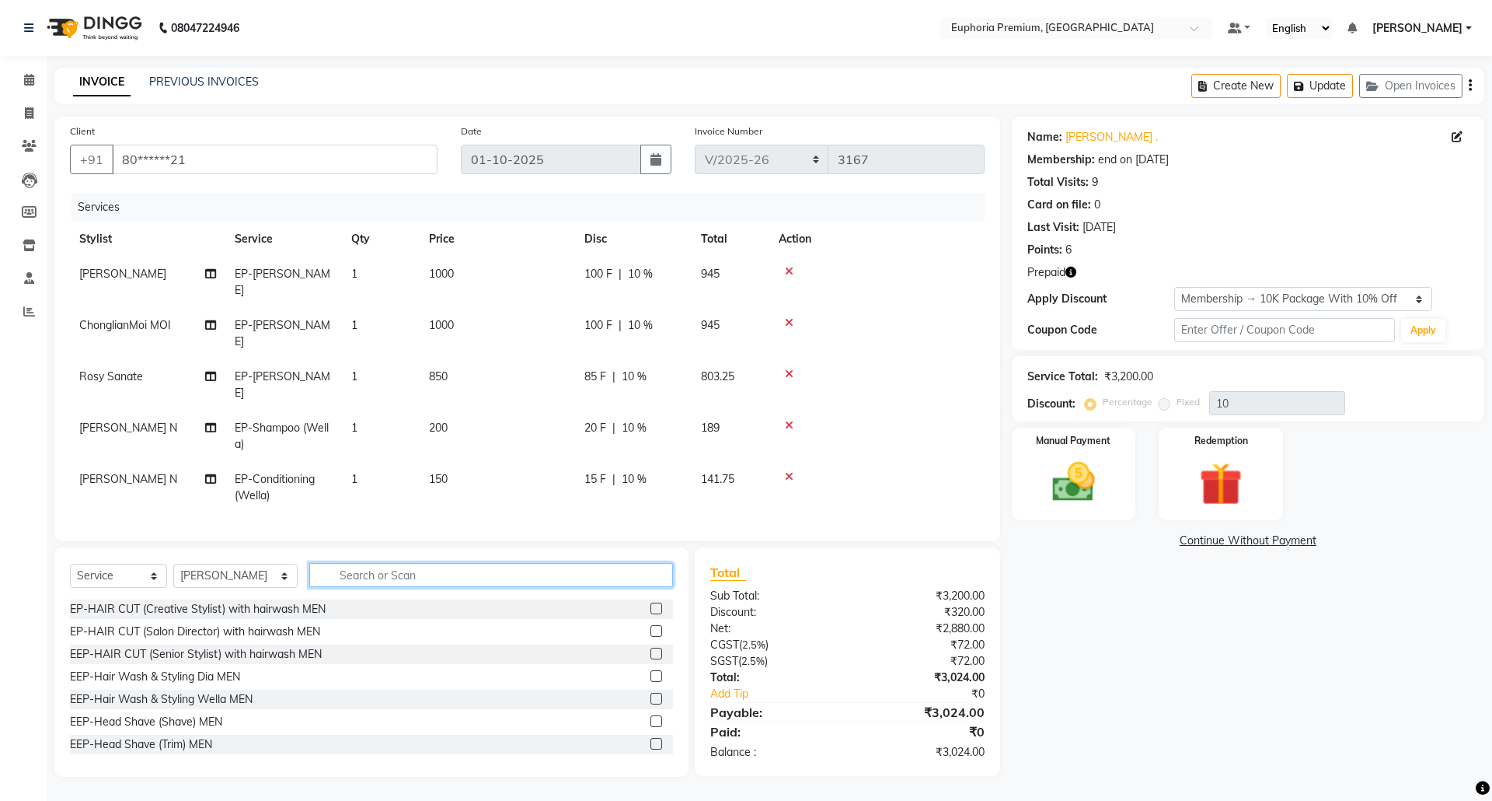
click at [326, 563] on input "text" at bounding box center [491, 575] width 364 height 24
type input "GEL"
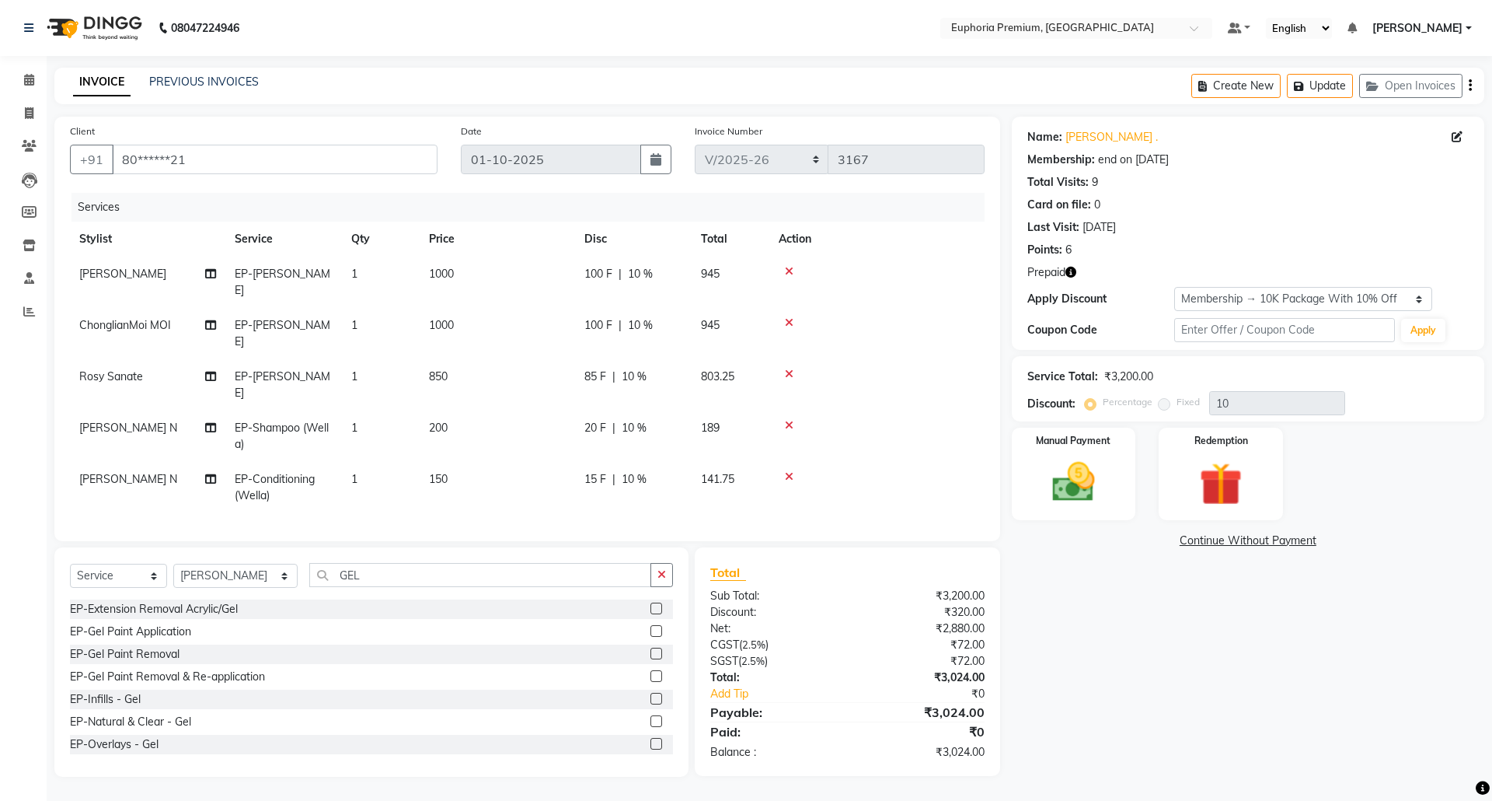
click at [651, 625] on label at bounding box center [657, 631] width 12 height 12
click at [651, 627] on input "checkbox" at bounding box center [656, 632] width 10 height 10
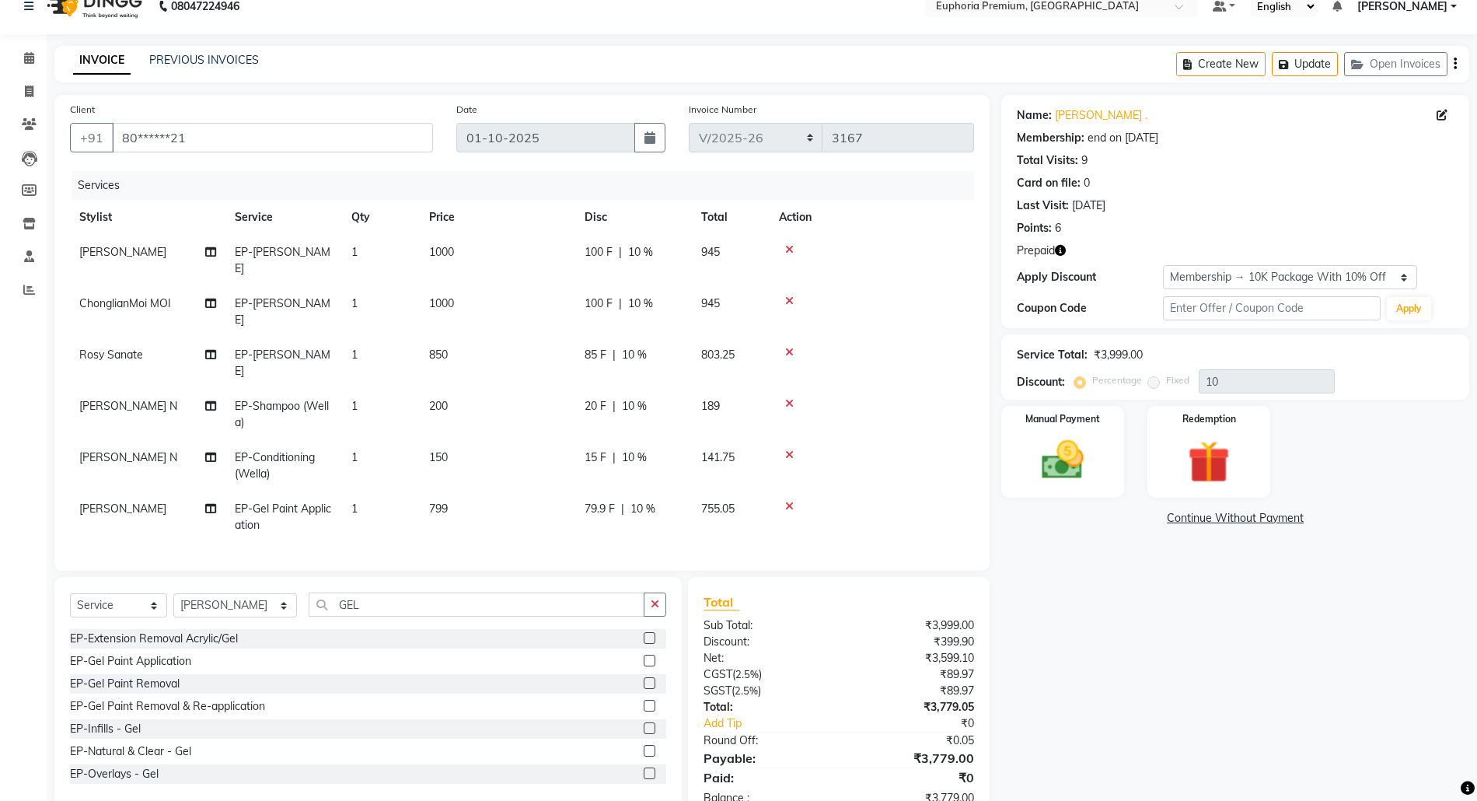
scroll to position [33, 0]
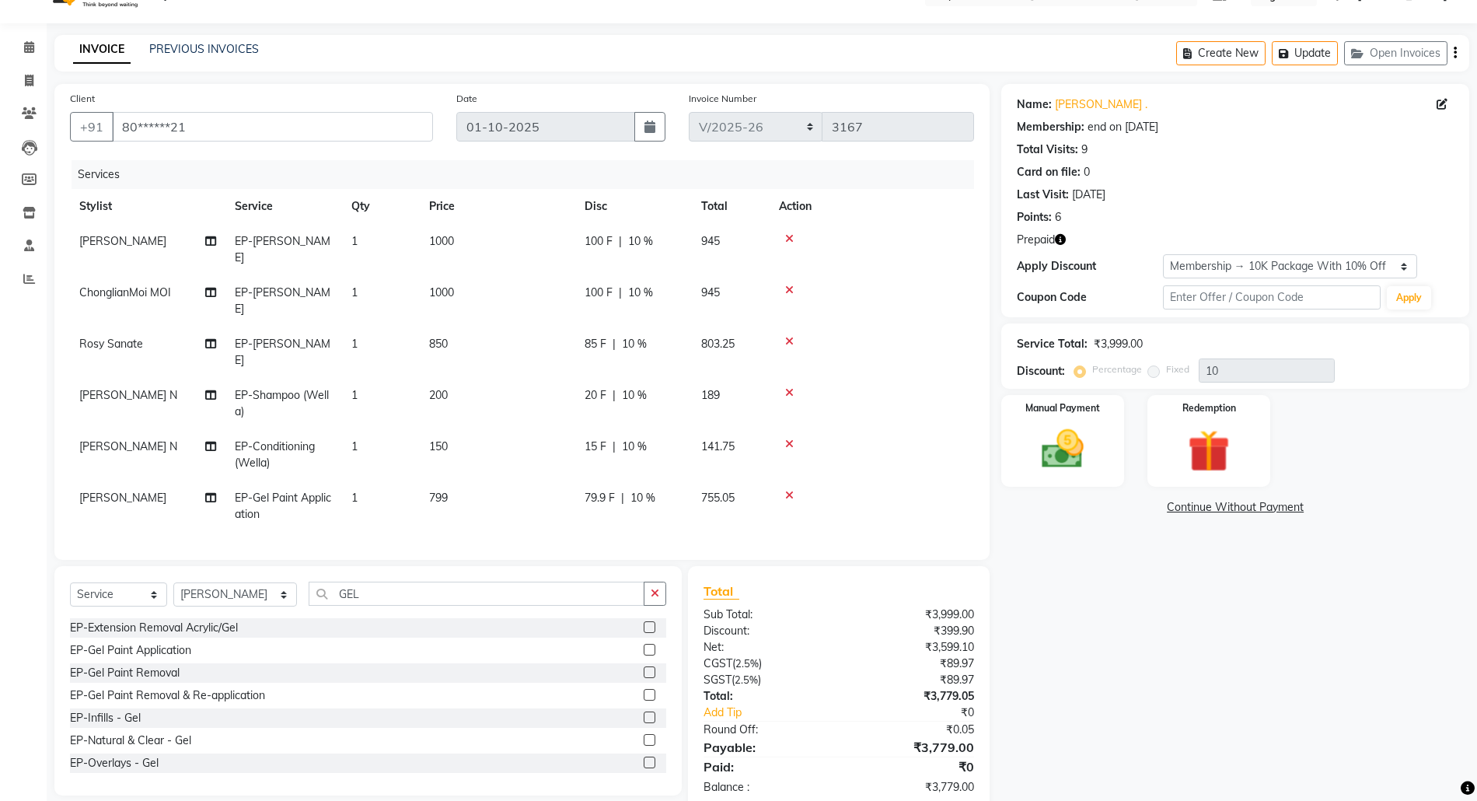
click at [644, 644] on label at bounding box center [650, 650] width 12 height 12
click at [644, 645] on input "checkbox" at bounding box center [649, 650] width 10 height 10
checkbox input "false"
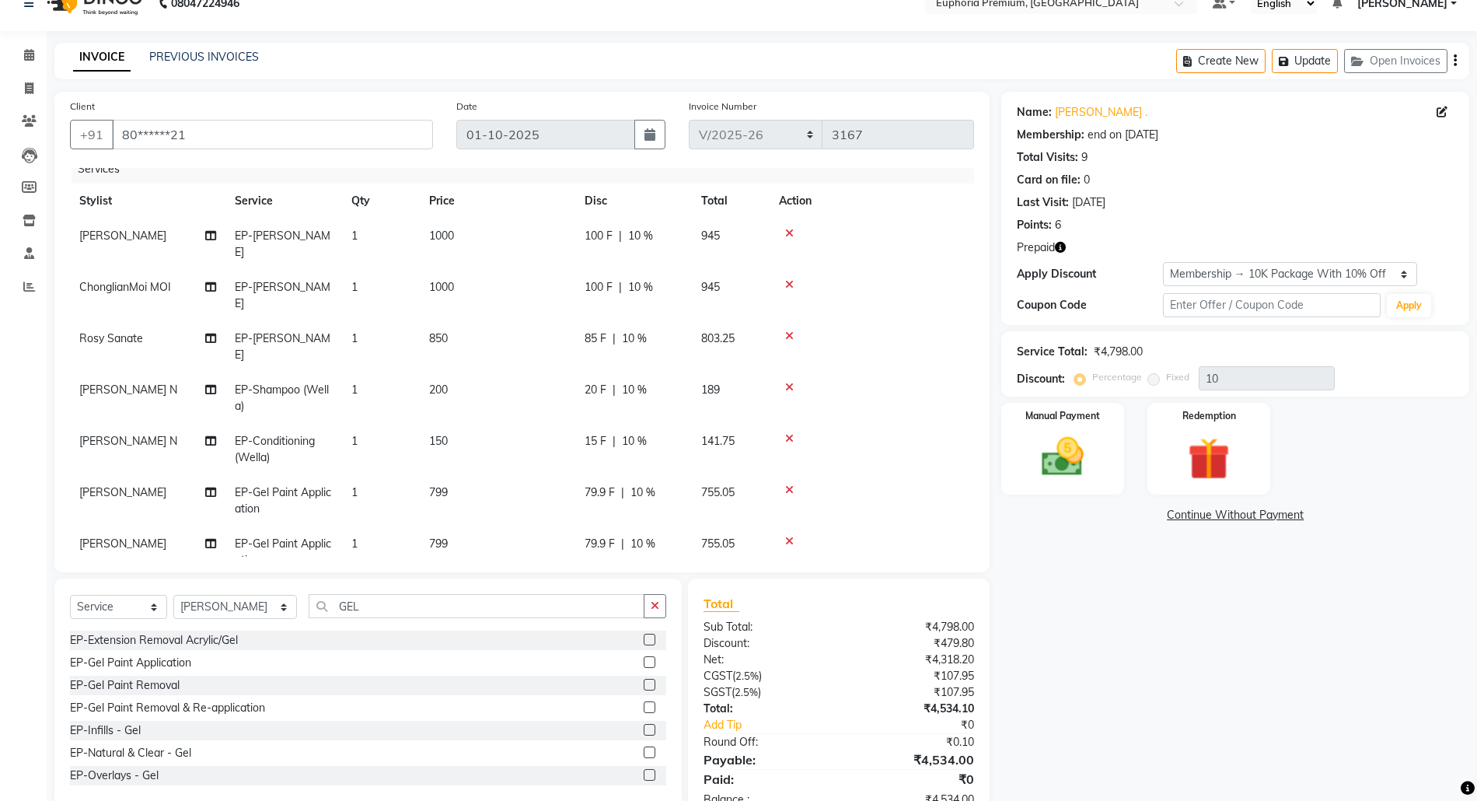
scroll to position [0, 0]
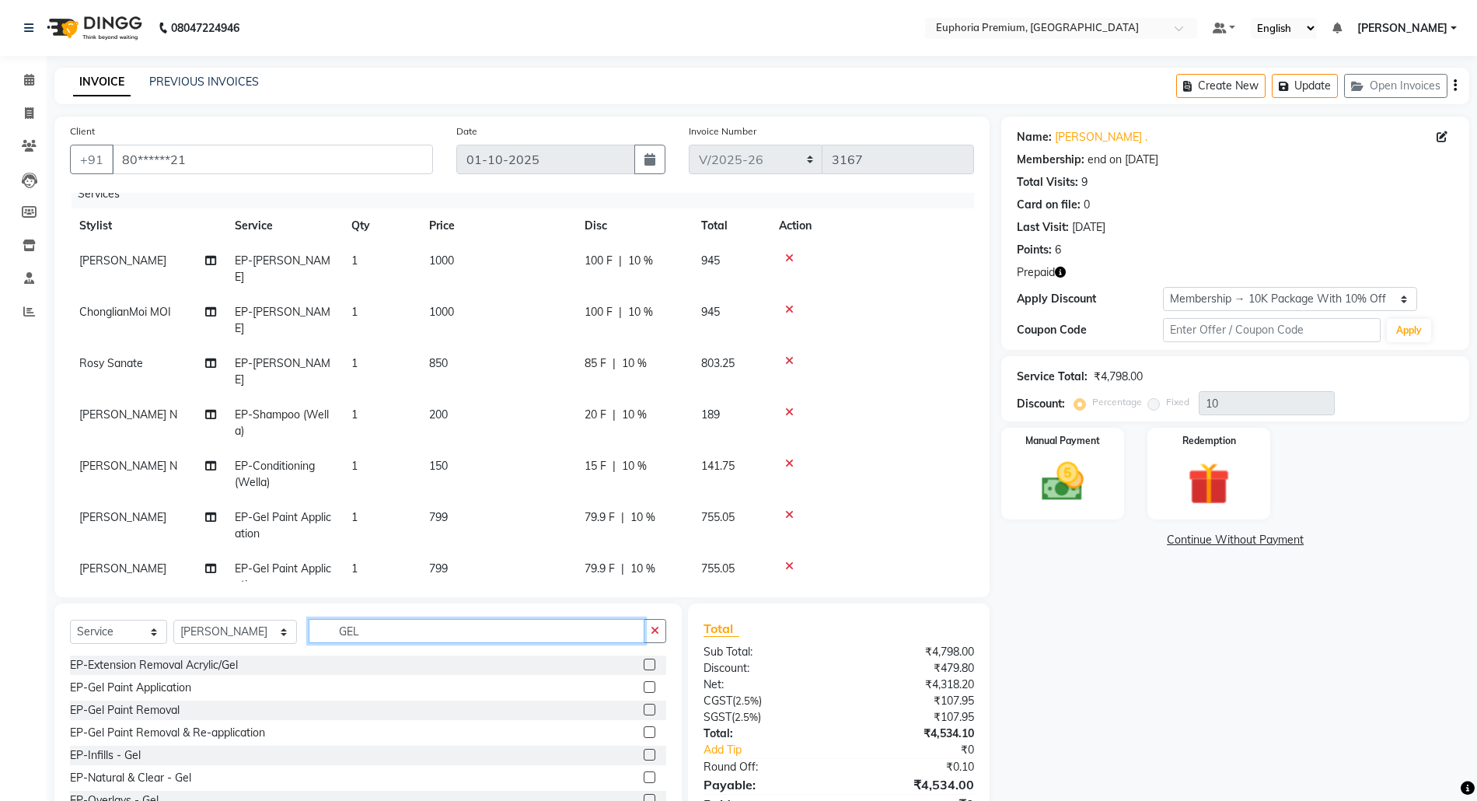
click at [376, 627] on input "GEL" at bounding box center [477, 631] width 336 height 24
drag, startPoint x: 236, startPoint y: 623, endPoint x: 229, endPoint y: 633, distance: 12.7
click at [233, 627] on select "Select Stylist Admin [PERSON_NAME] N [PERSON_NAME] N ChonglianMoi MOI [PERSON_N…" at bounding box center [235, 632] width 124 height 24
select select "71614"
click at [173, 620] on select "Select Stylist Admin [PERSON_NAME] N [PERSON_NAME] N ChonglianMoi MOI [PERSON_N…" at bounding box center [235, 632] width 124 height 24
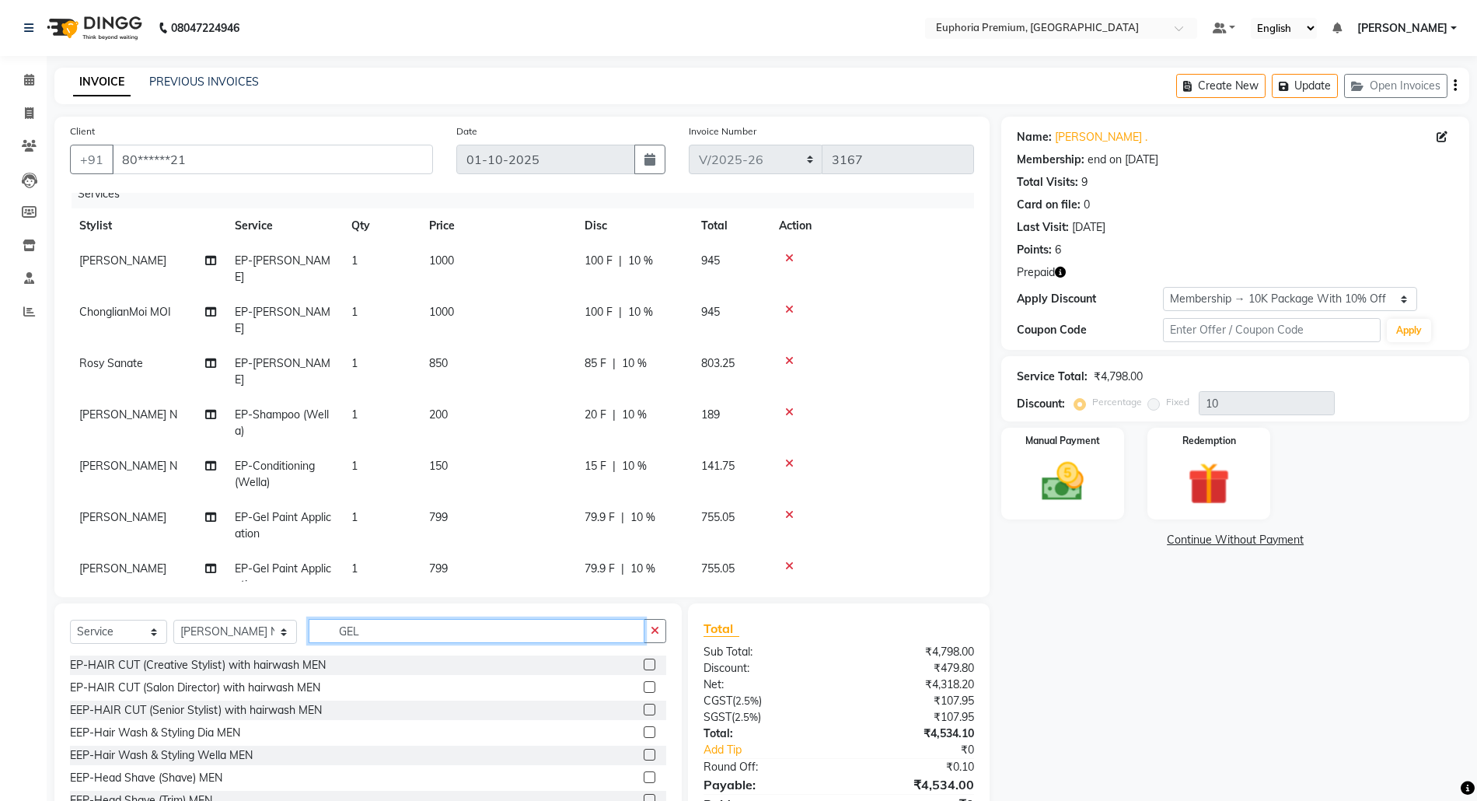
click at [340, 639] on input "GEL" at bounding box center [477, 631] width 336 height 24
type input "G"
type input "C"
click at [790, 407] on icon at bounding box center [789, 412] width 9 height 11
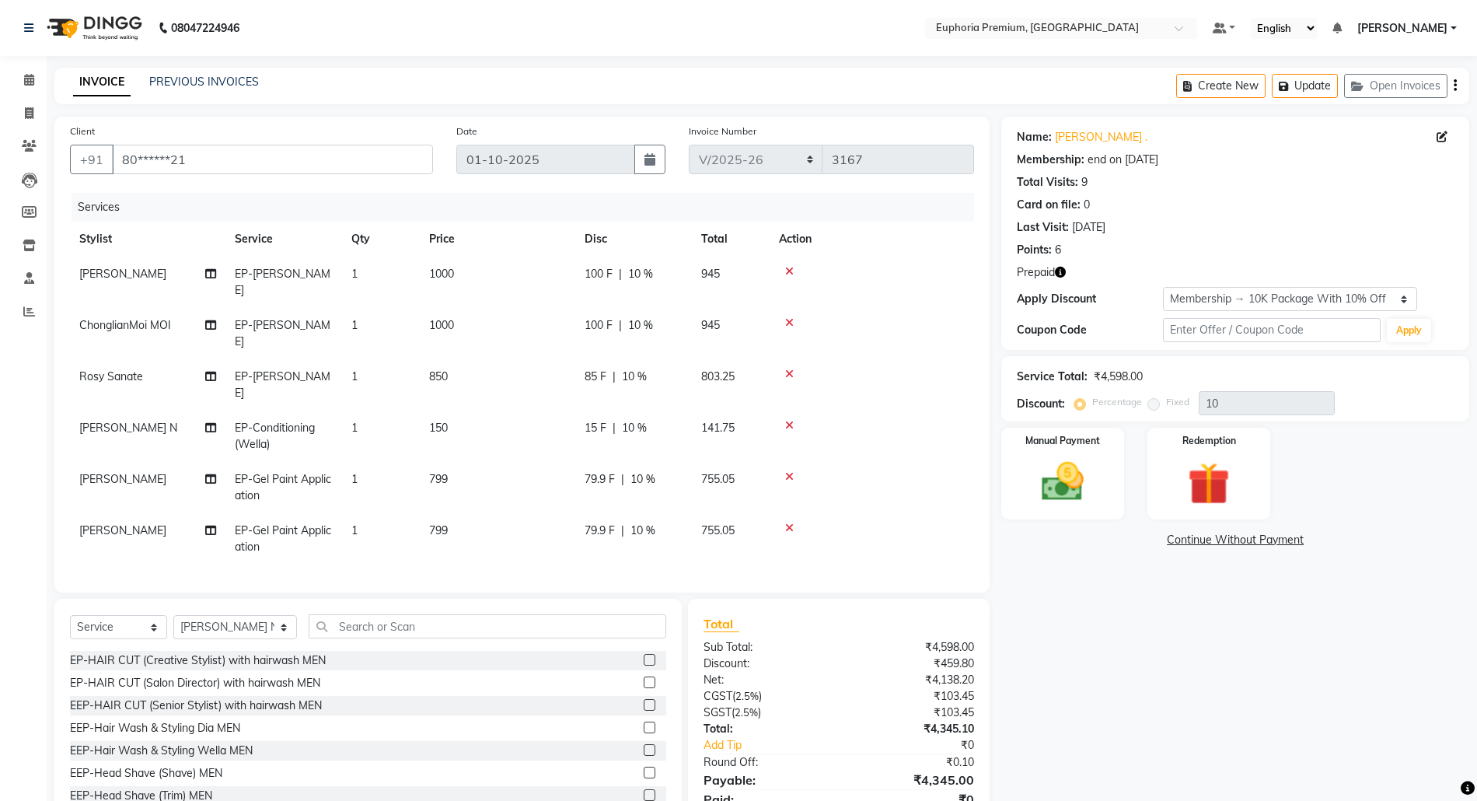
click at [790, 420] on icon at bounding box center [789, 425] width 9 height 11
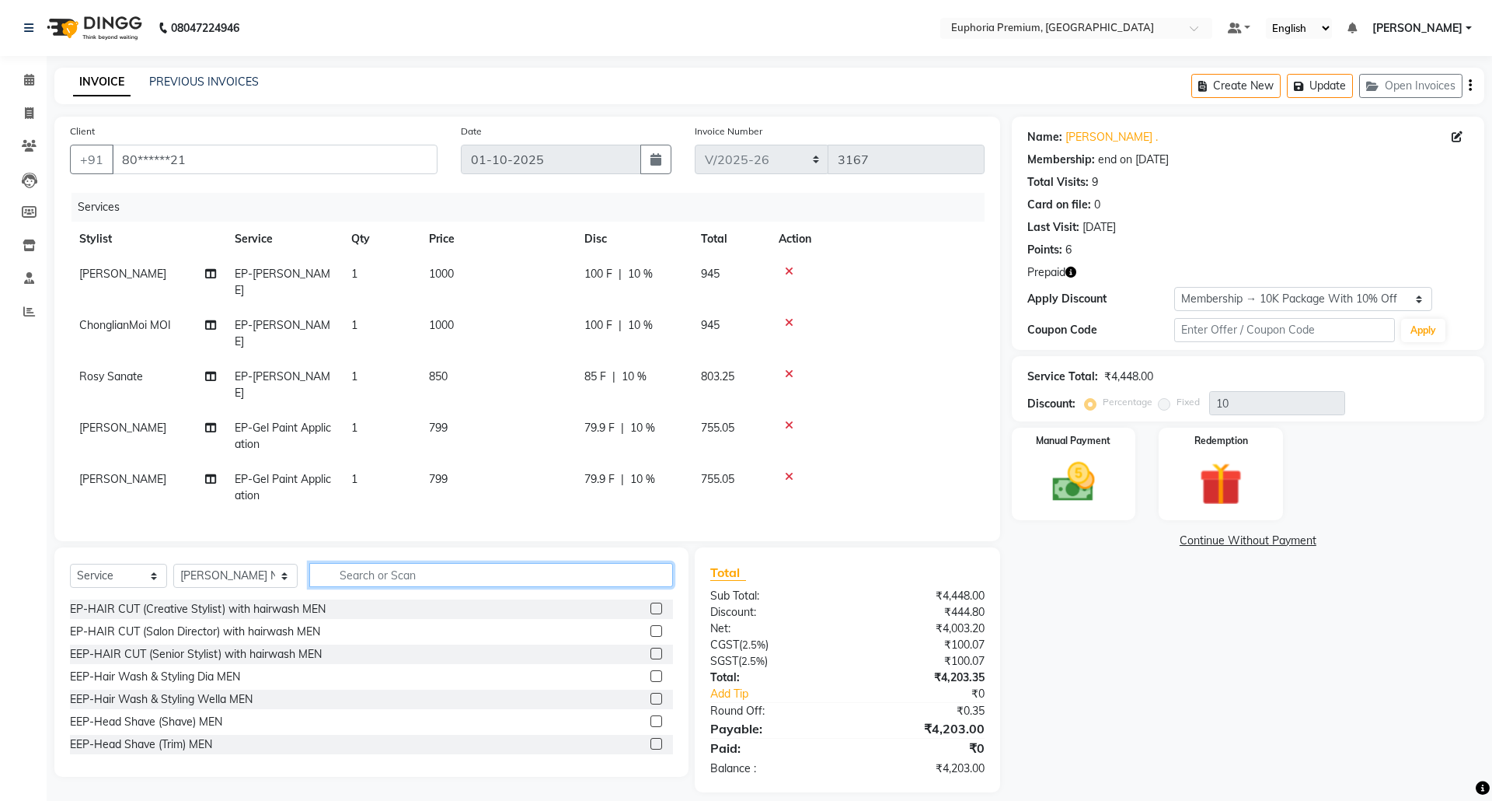
click at [361, 563] on input "text" at bounding box center [491, 575] width 364 height 24
type input "S"
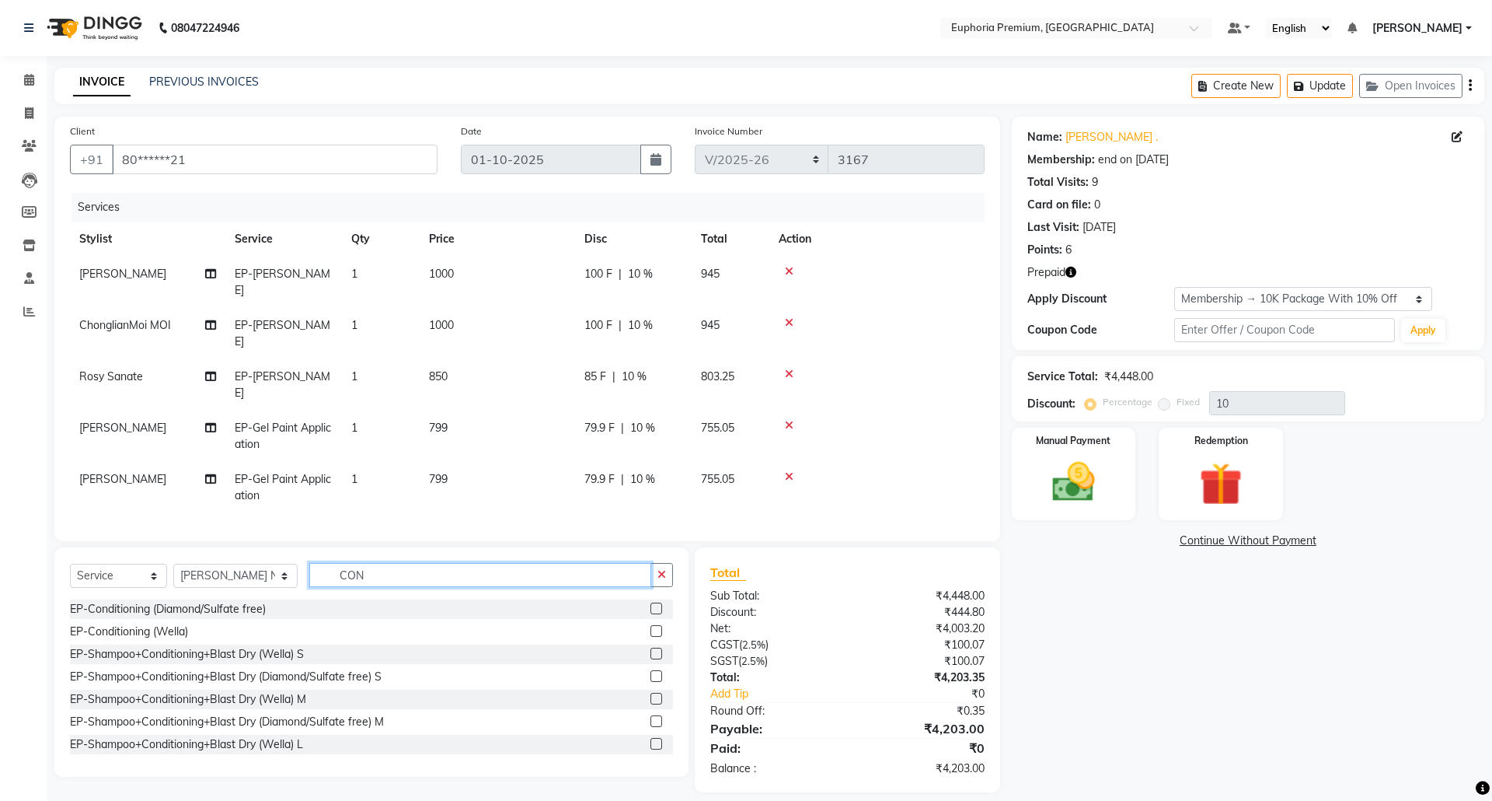
type input "CON"
click at [630, 644] on div "EP-Shampoo+Conditioning+Blast Dry (Wella) S" at bounding box center [371, 653] width 603 height 19
click at [651, 647] on label at bounding box center [657, 653] width 12 height 12
click at [651, 649] on input "checkbox" at bounding box center [656, 654] width 10 height 10
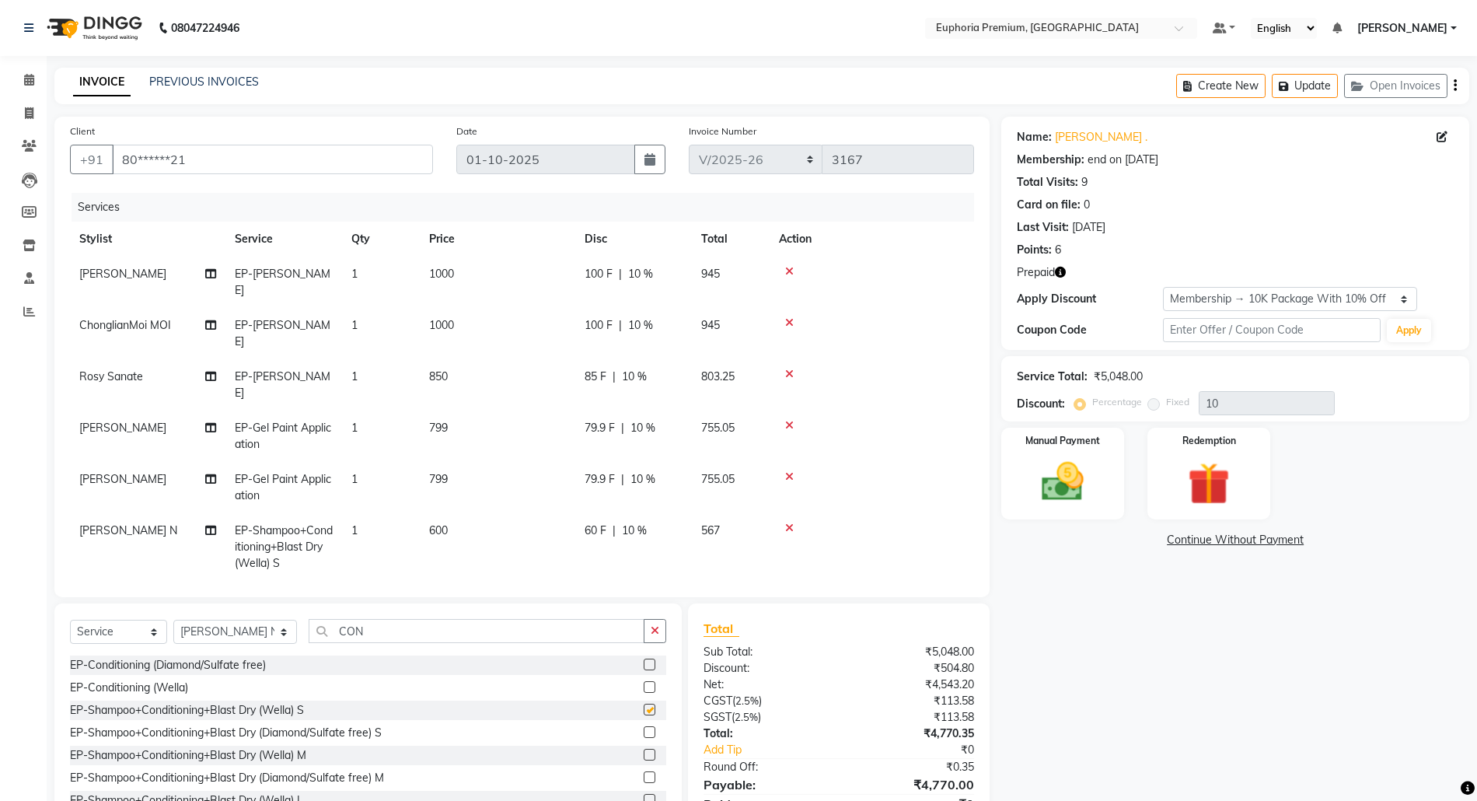
checkbox input "false"
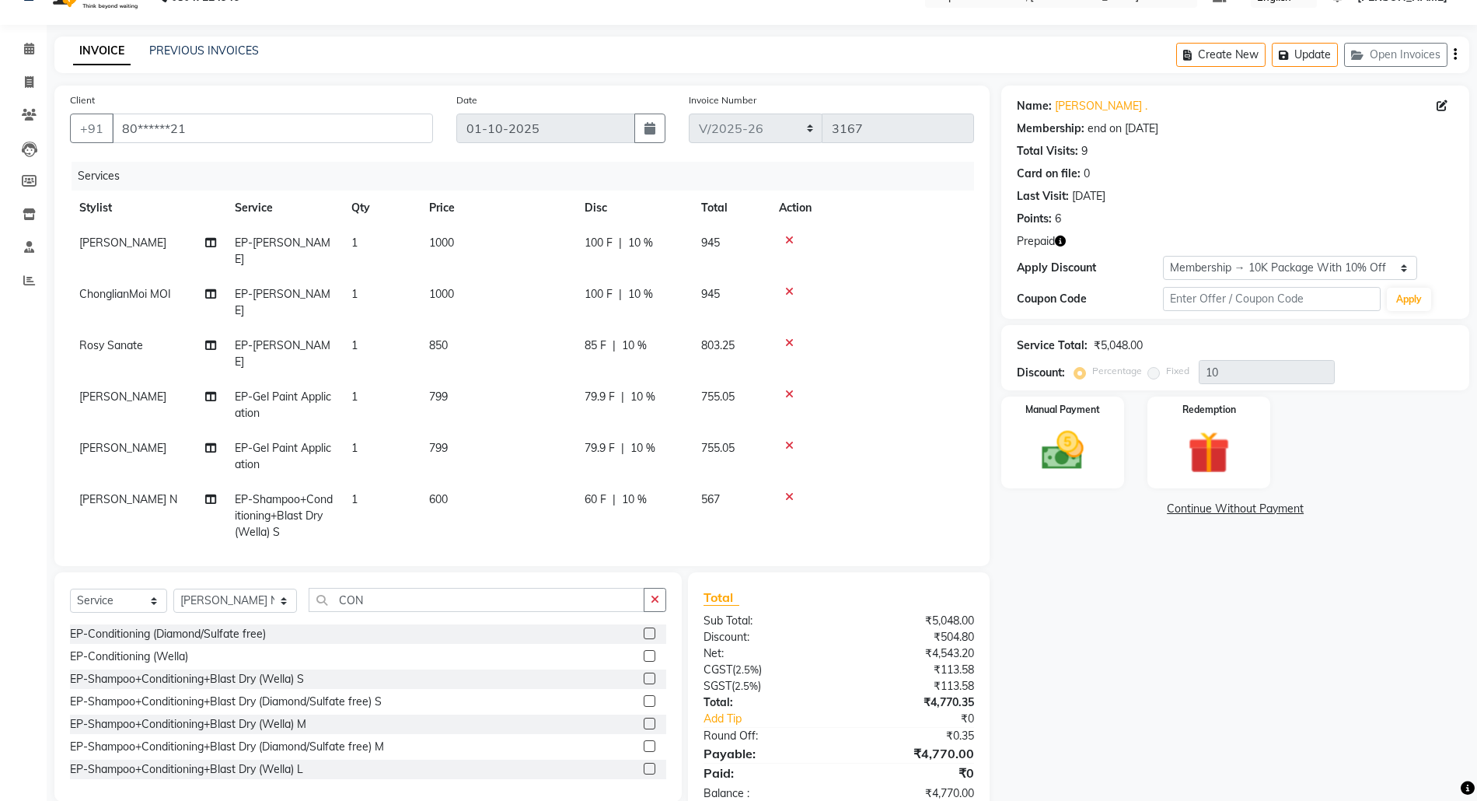
scroll to position [48, 0]
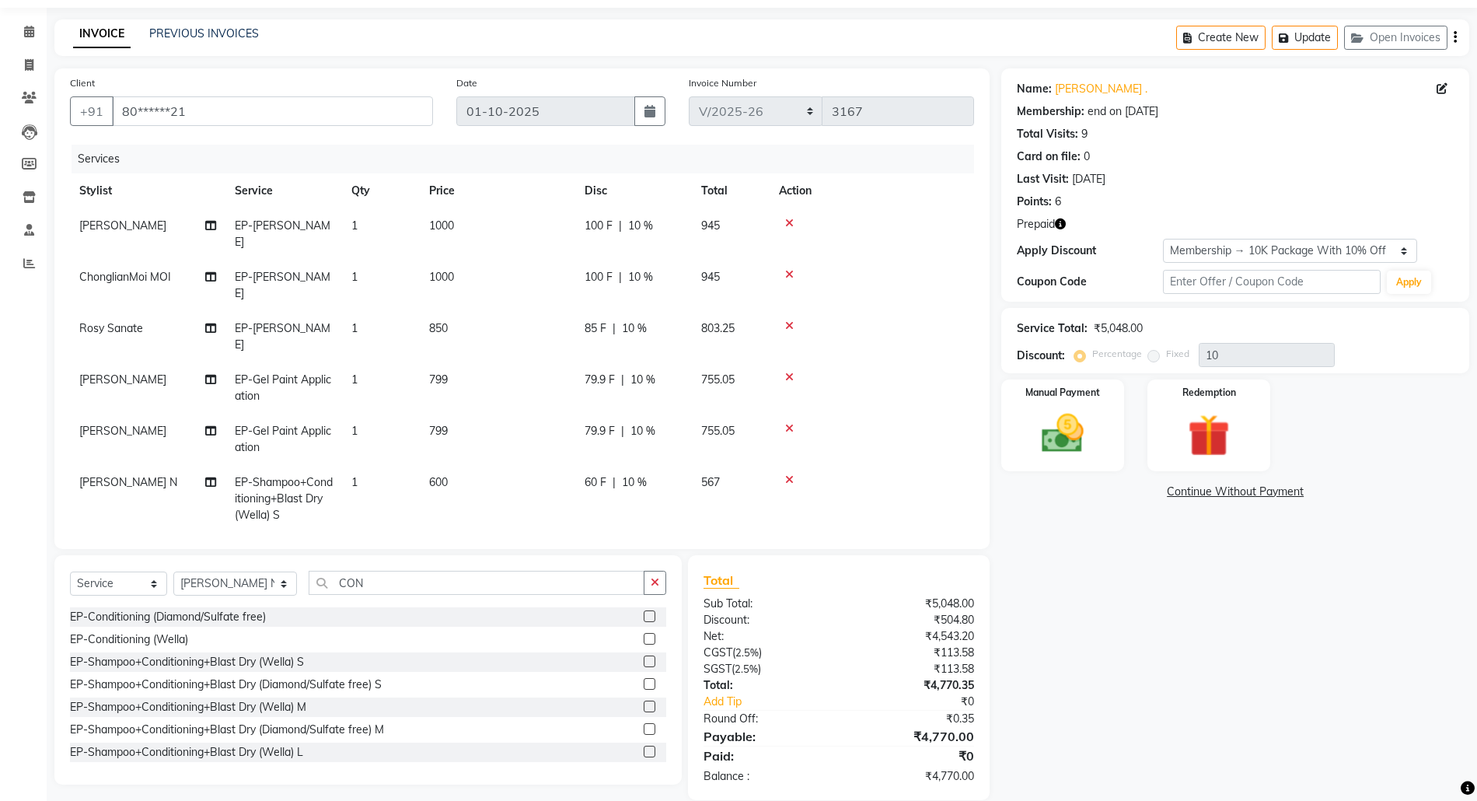
click at [790, 474] on icon at bounding box center [789, 479] width 9 height 11
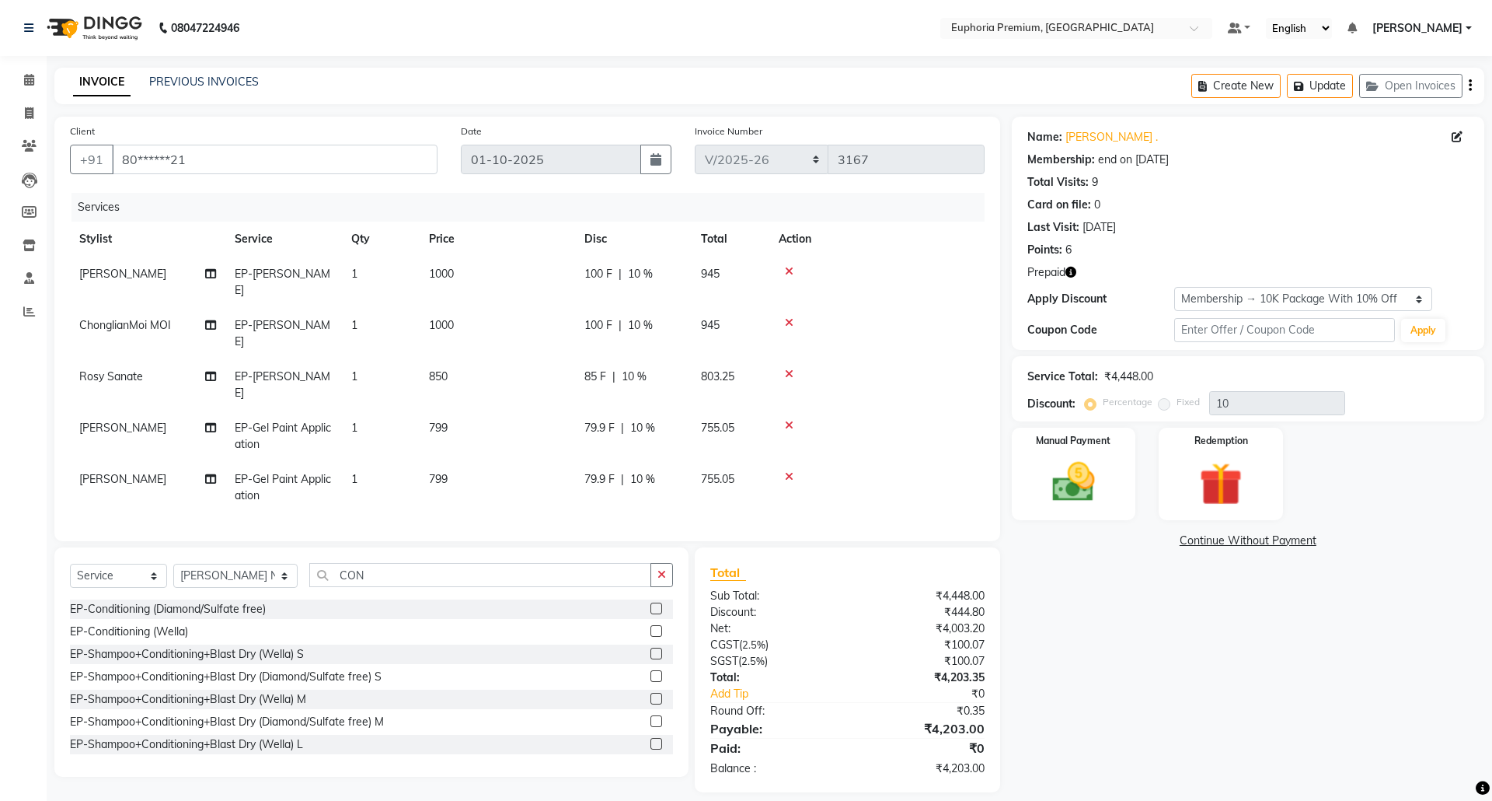
click at [651, 693] on label at bounding box center [657, 699] width 12 height 12
click at [651, 694] on input "checkbox" at bounding box center [656, 699] width 10 height 10
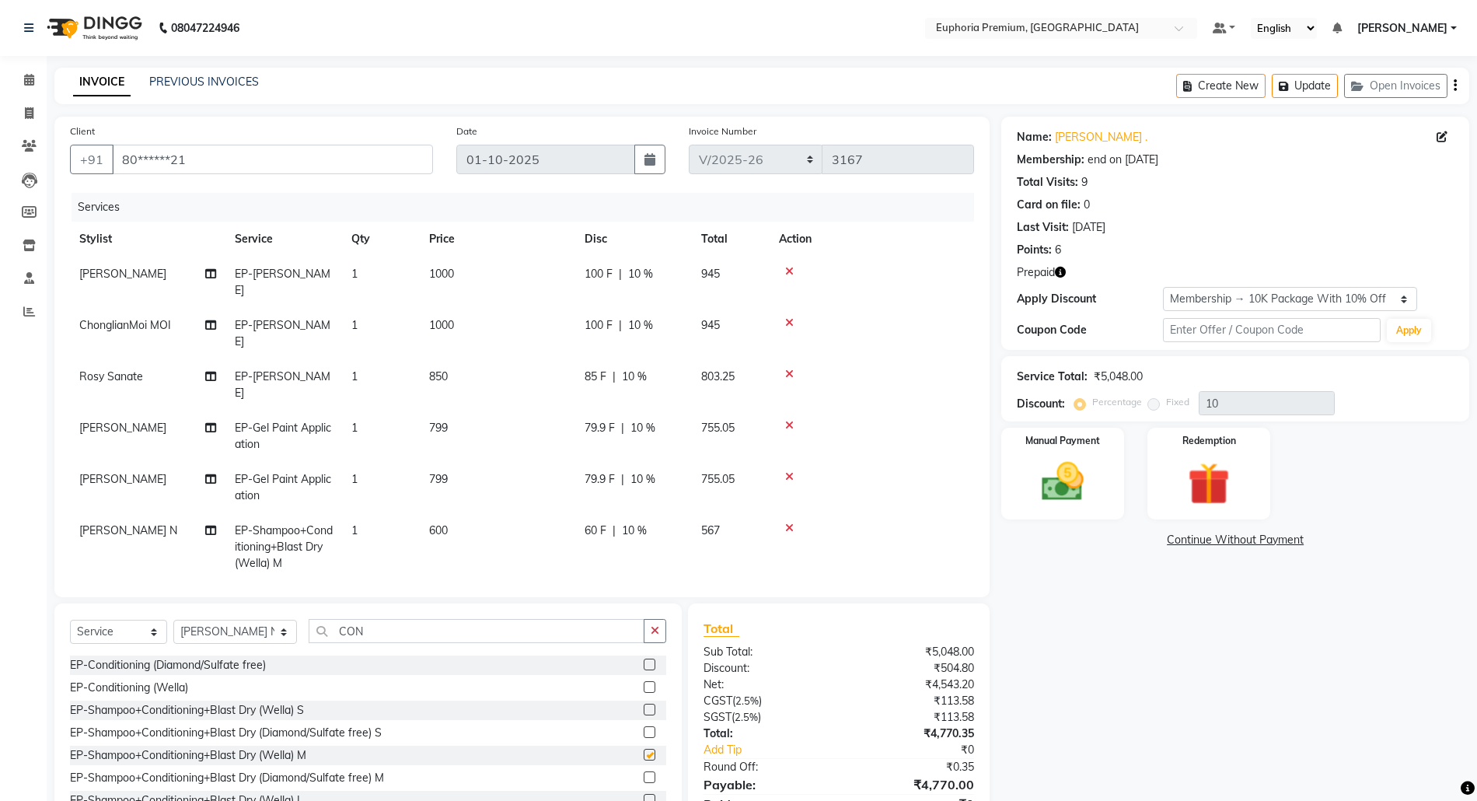
checkbox input "false"
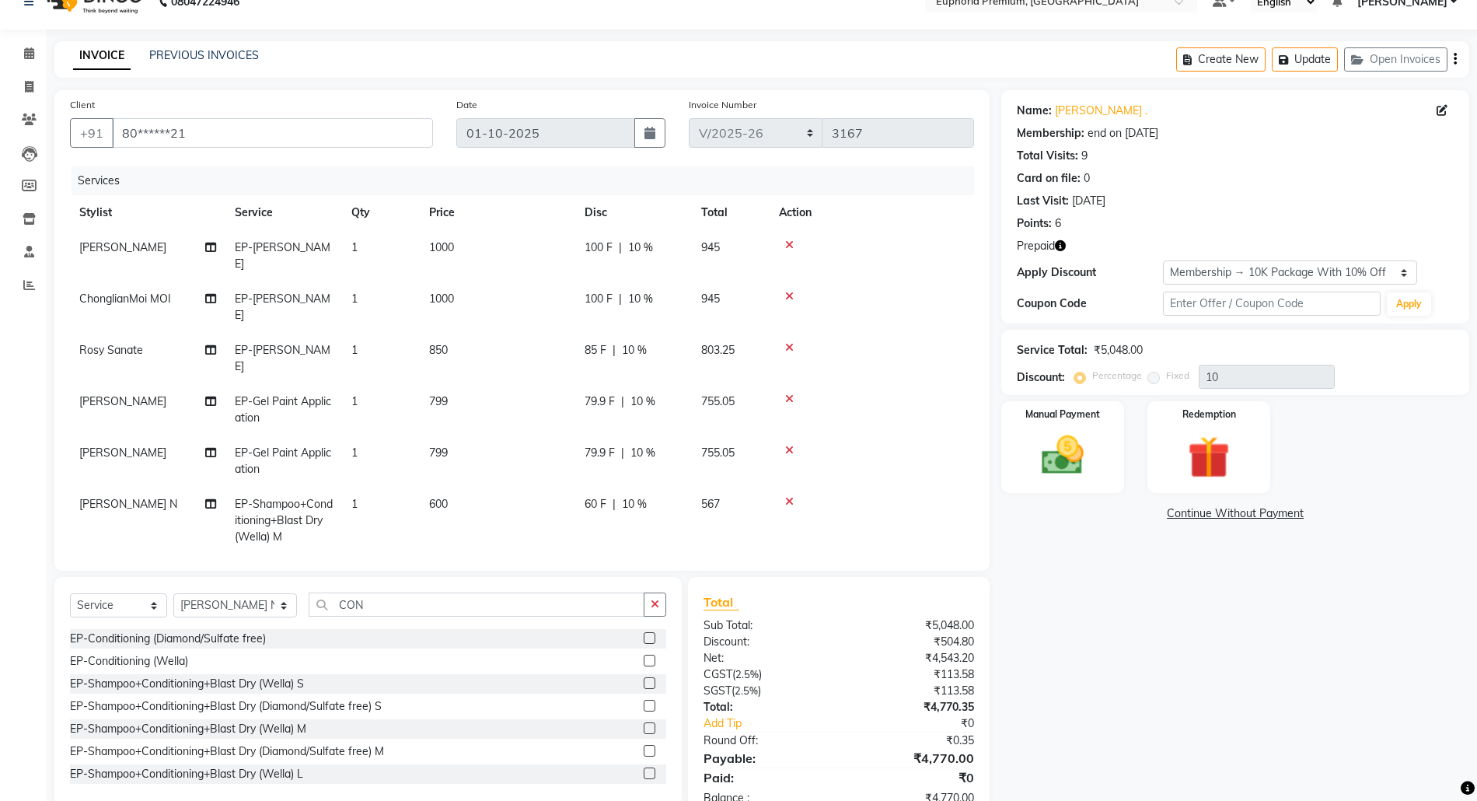
scroll to position [48, 0]
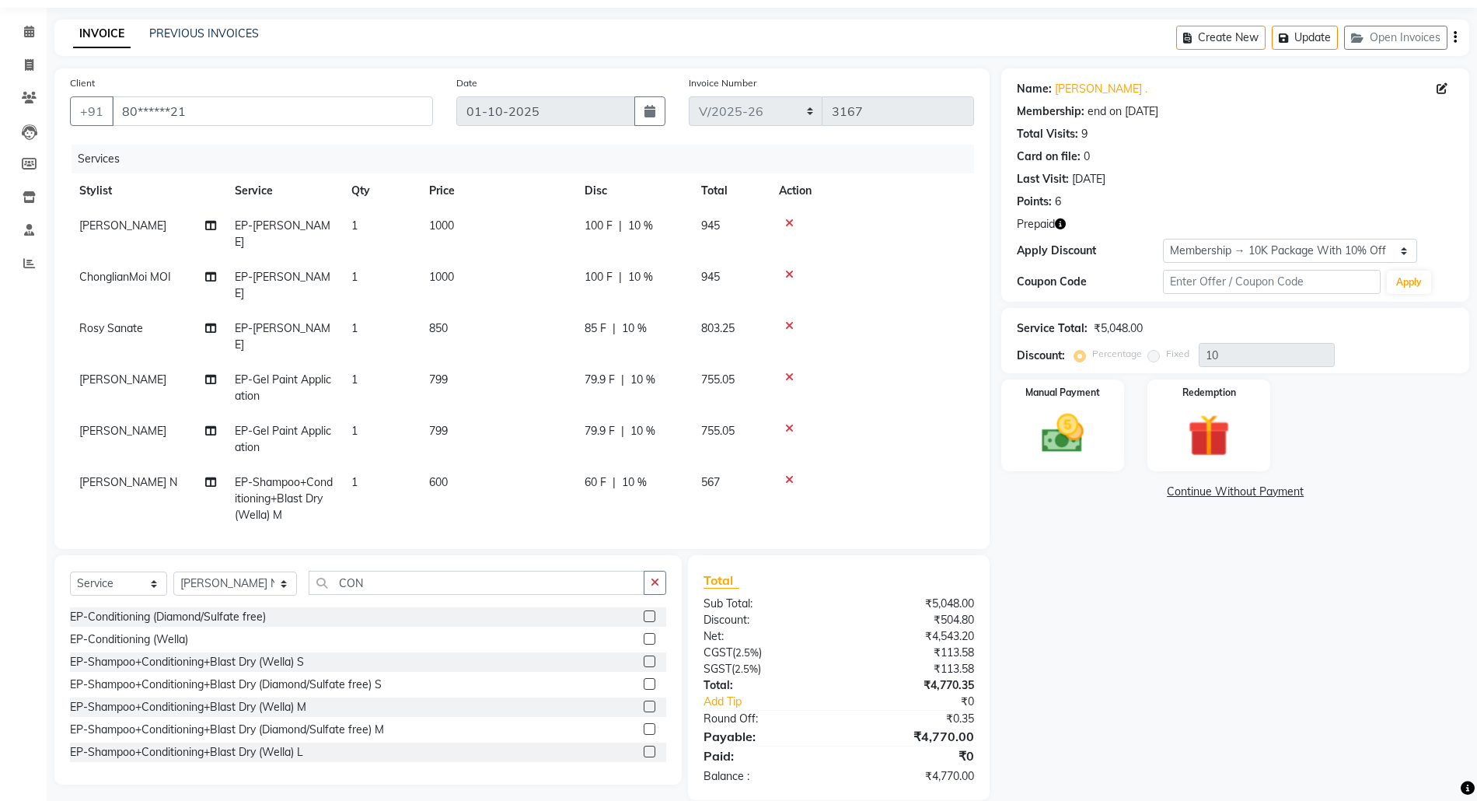
click at [299, 321] on span "EP-[PERSON_NAME]" at bounding box center [283, 336] width 96 height 30
select select "71633"
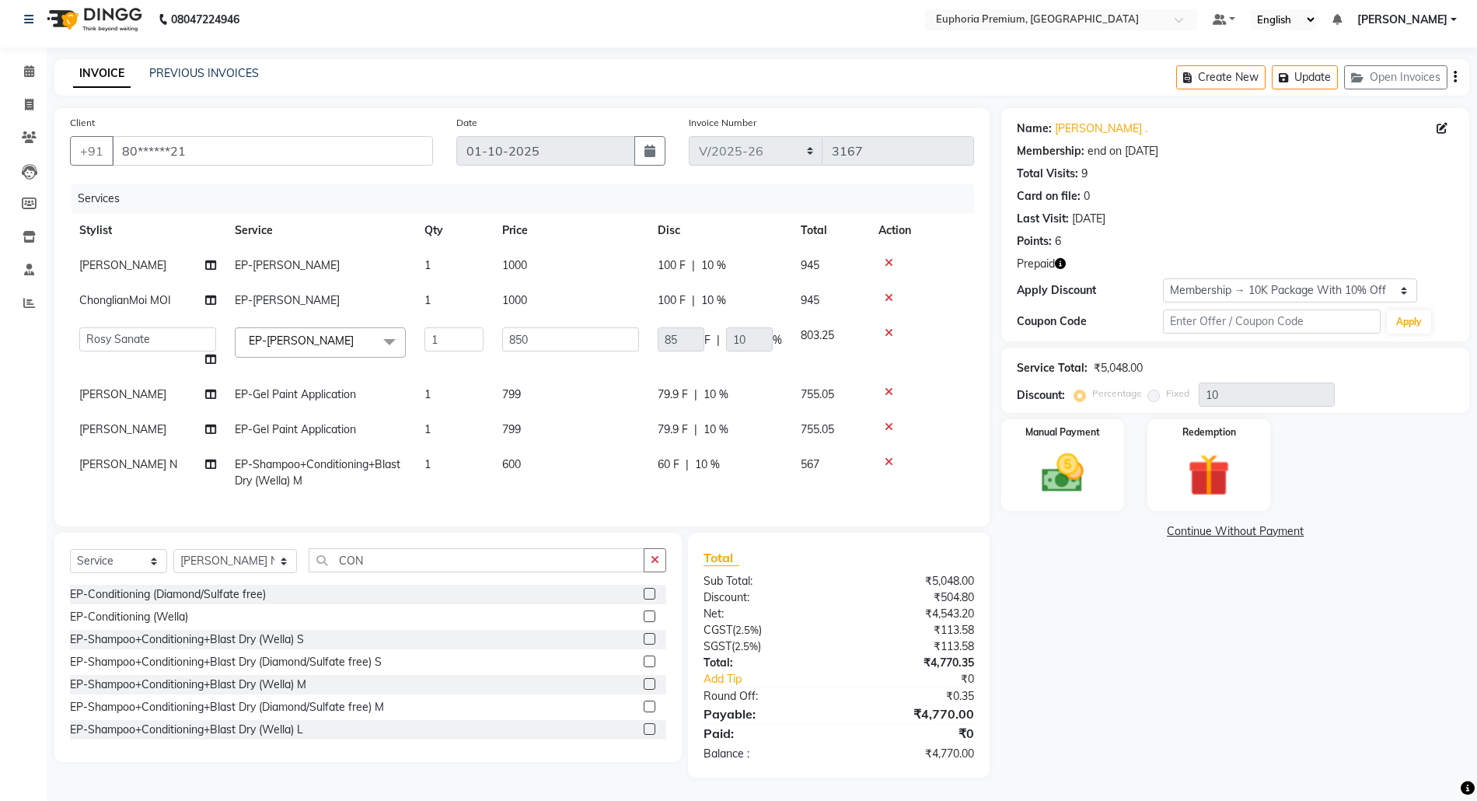
scroll to position [23, 0]
click at [319, 333] on span "EP-[PERSON_NAME]" at bounding box center [301, 340] width 105 height 14
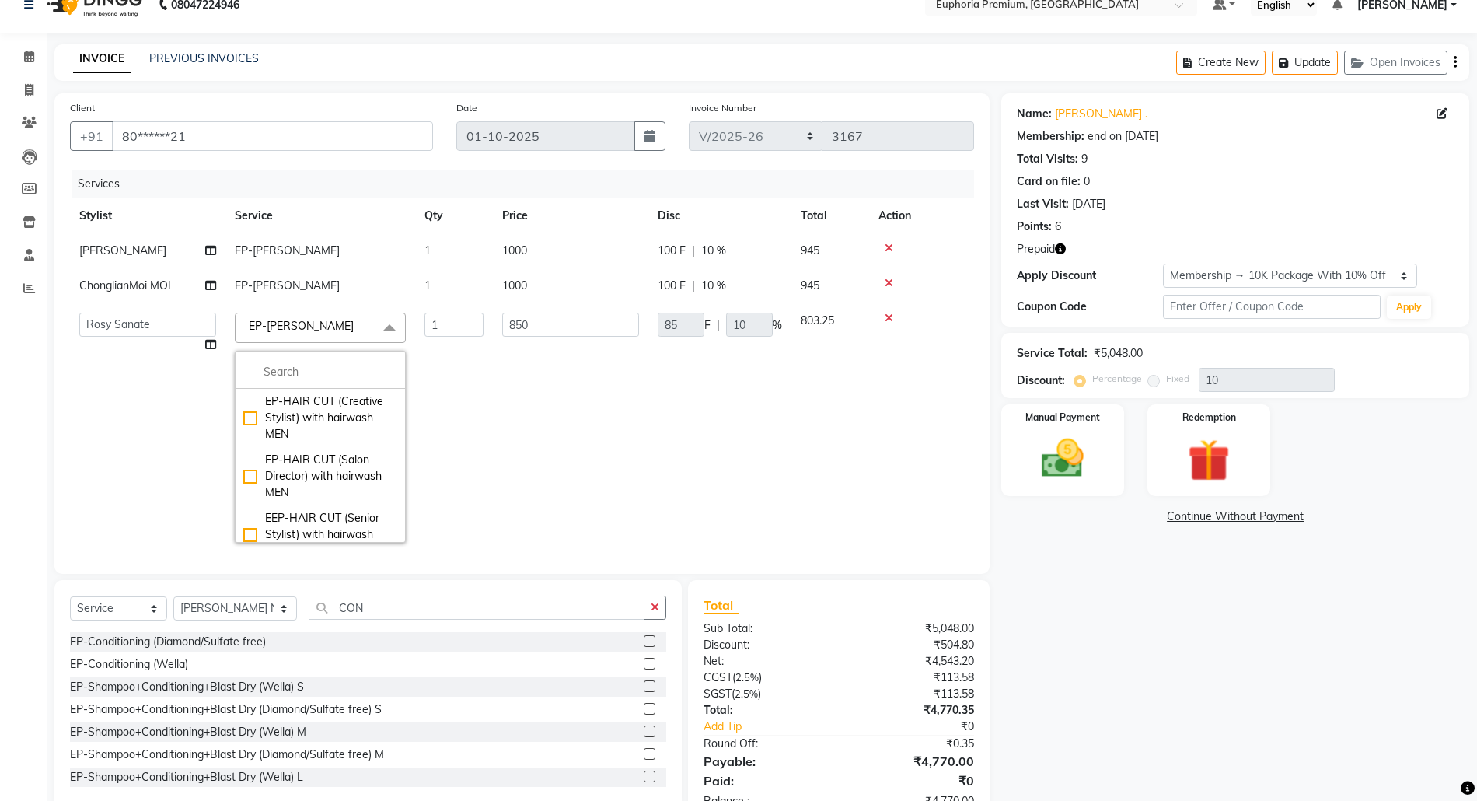
click at [319, 323] on span "EP-[PERSON_NAME]" at bounding box center [301, 326] width 105 height 14
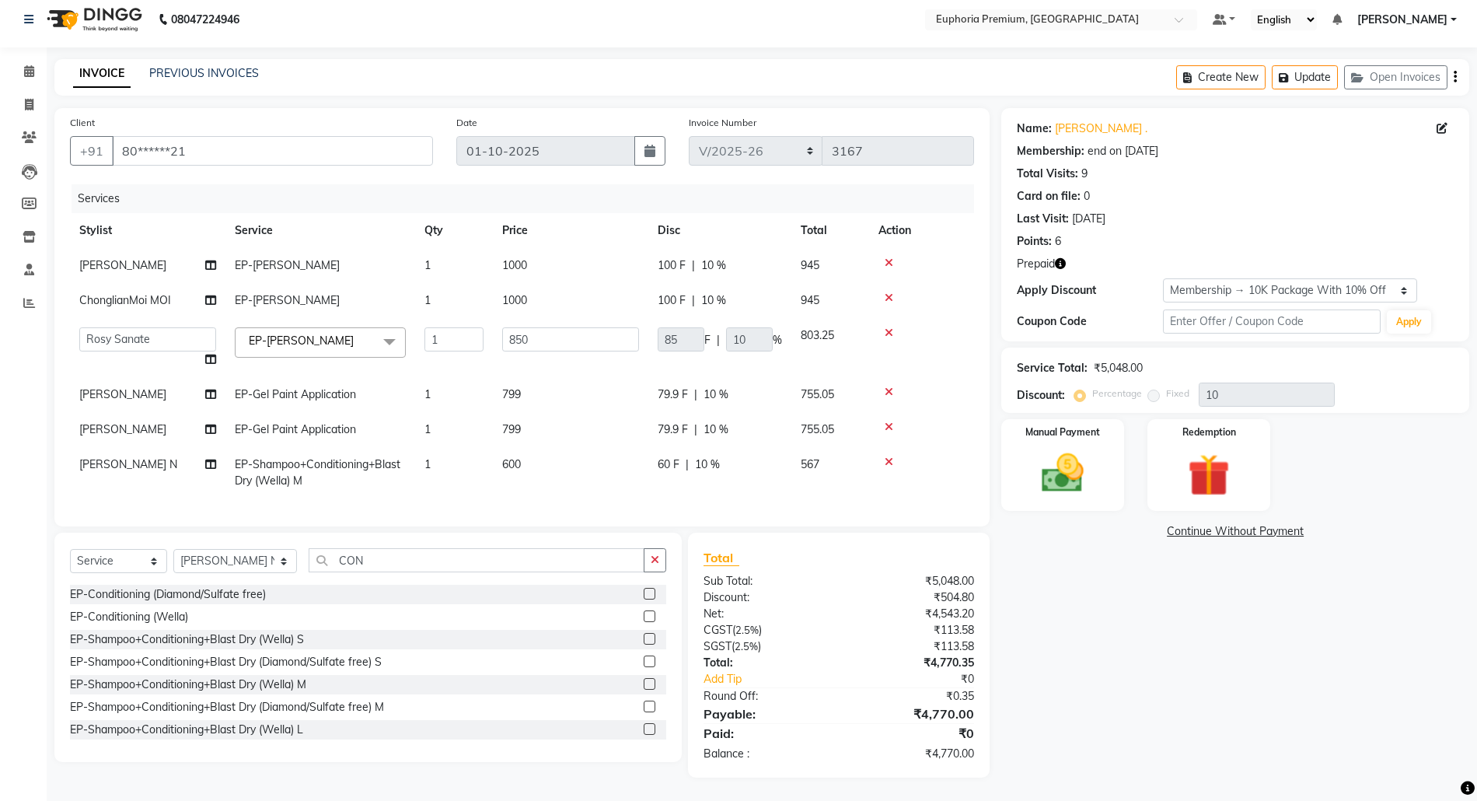
click at [319, 333] on span "EP-[PERSON_NAME]" at bounding box center [301, 340] width 105 height 14
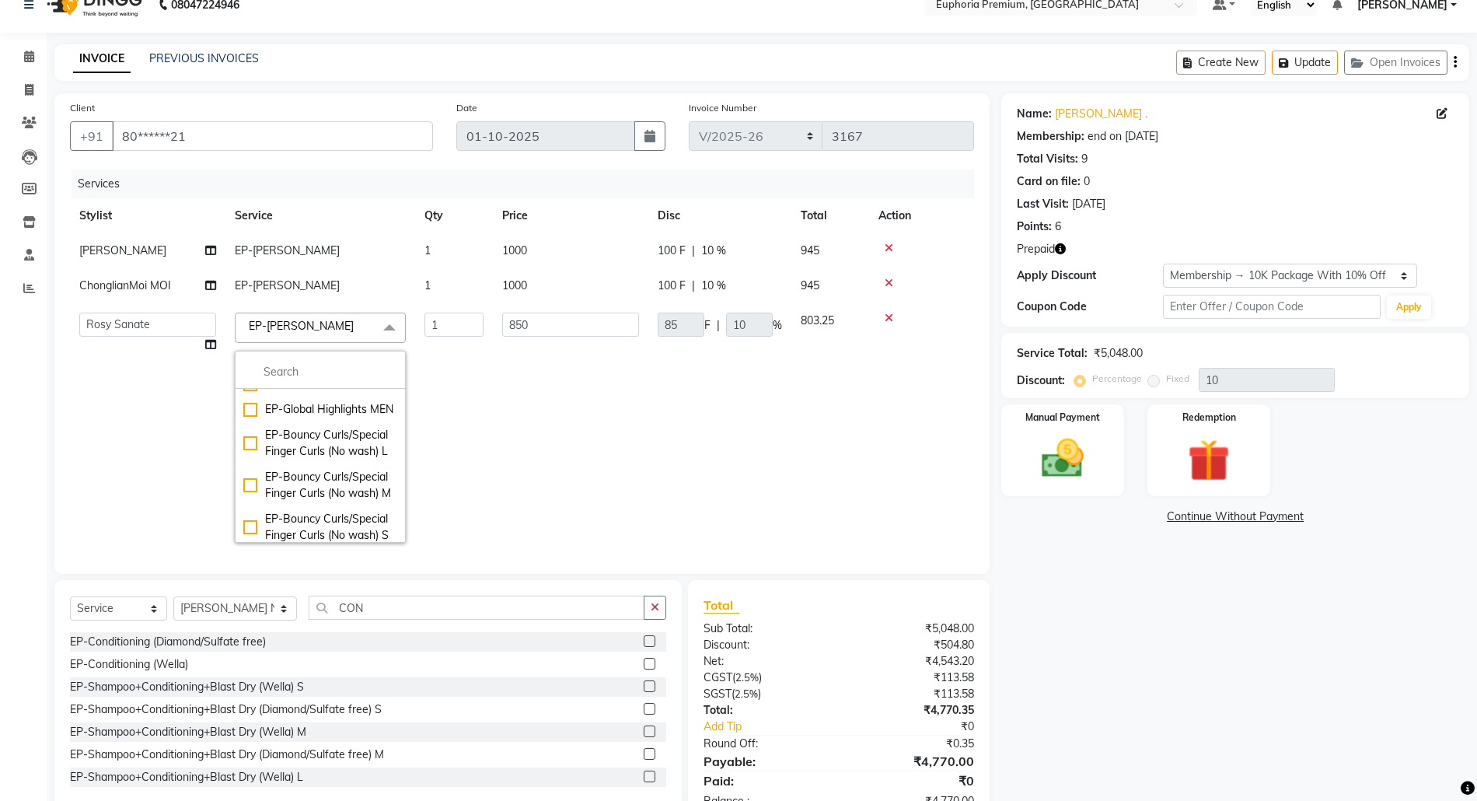
scroll to position [725, 0]
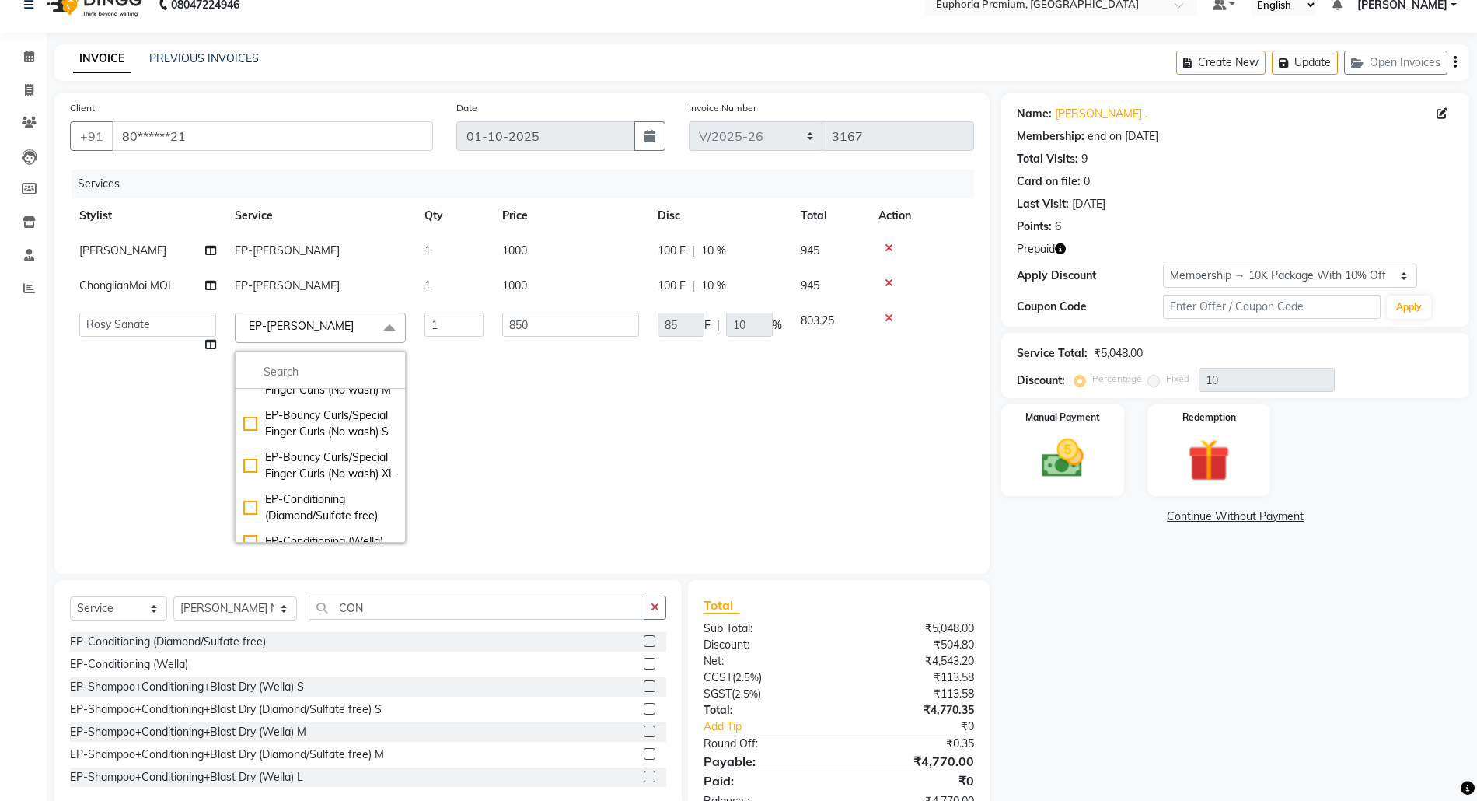
click at [320, 327] on span "EP-[PERSON_NAME]" at bounding box center [301, 326] width 105 height 14
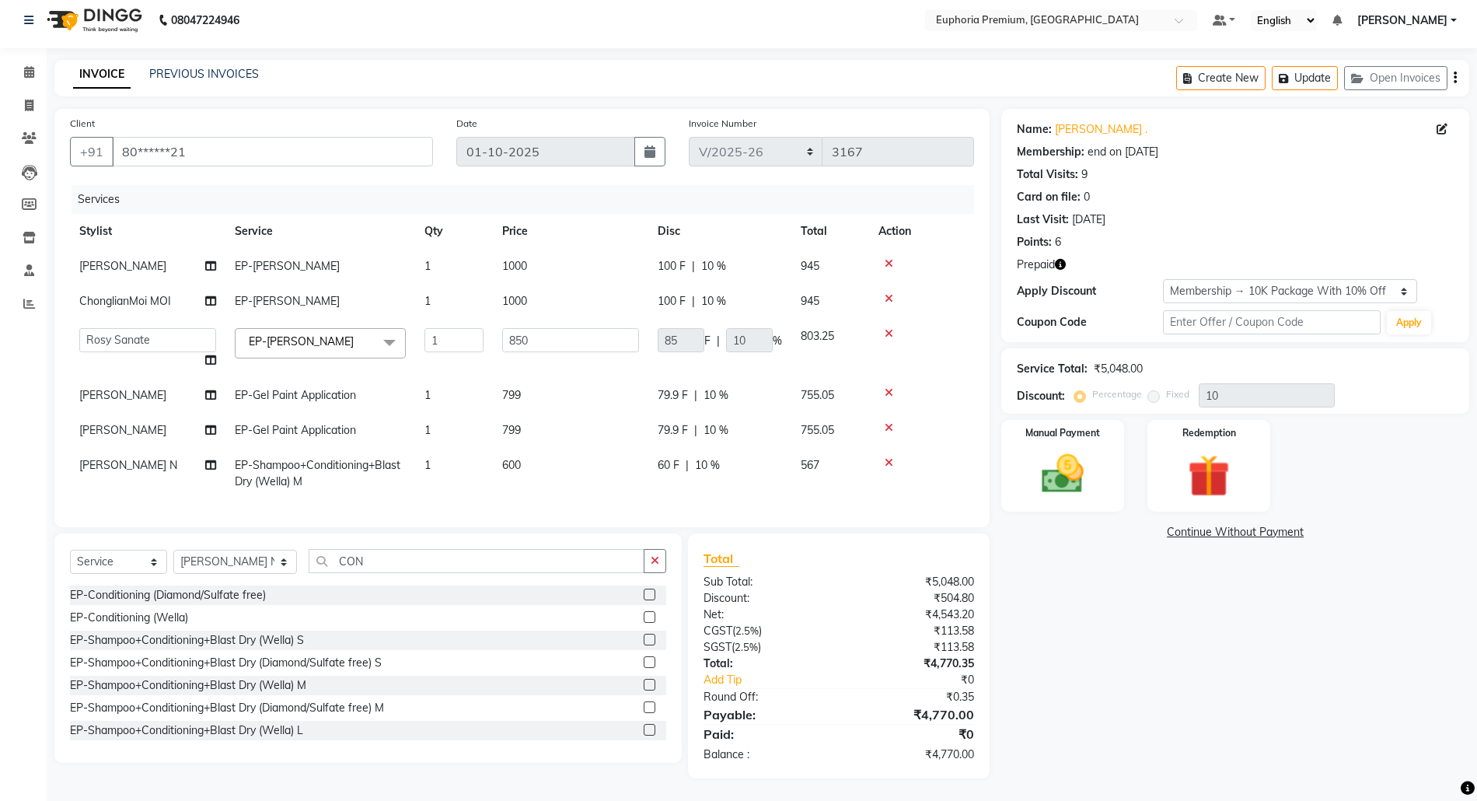
scroll to position [23, 0]
click at [343, 333] on span "EP-[PERSON_NAME] x" at bounding box center [305, 341] width 120 height 16
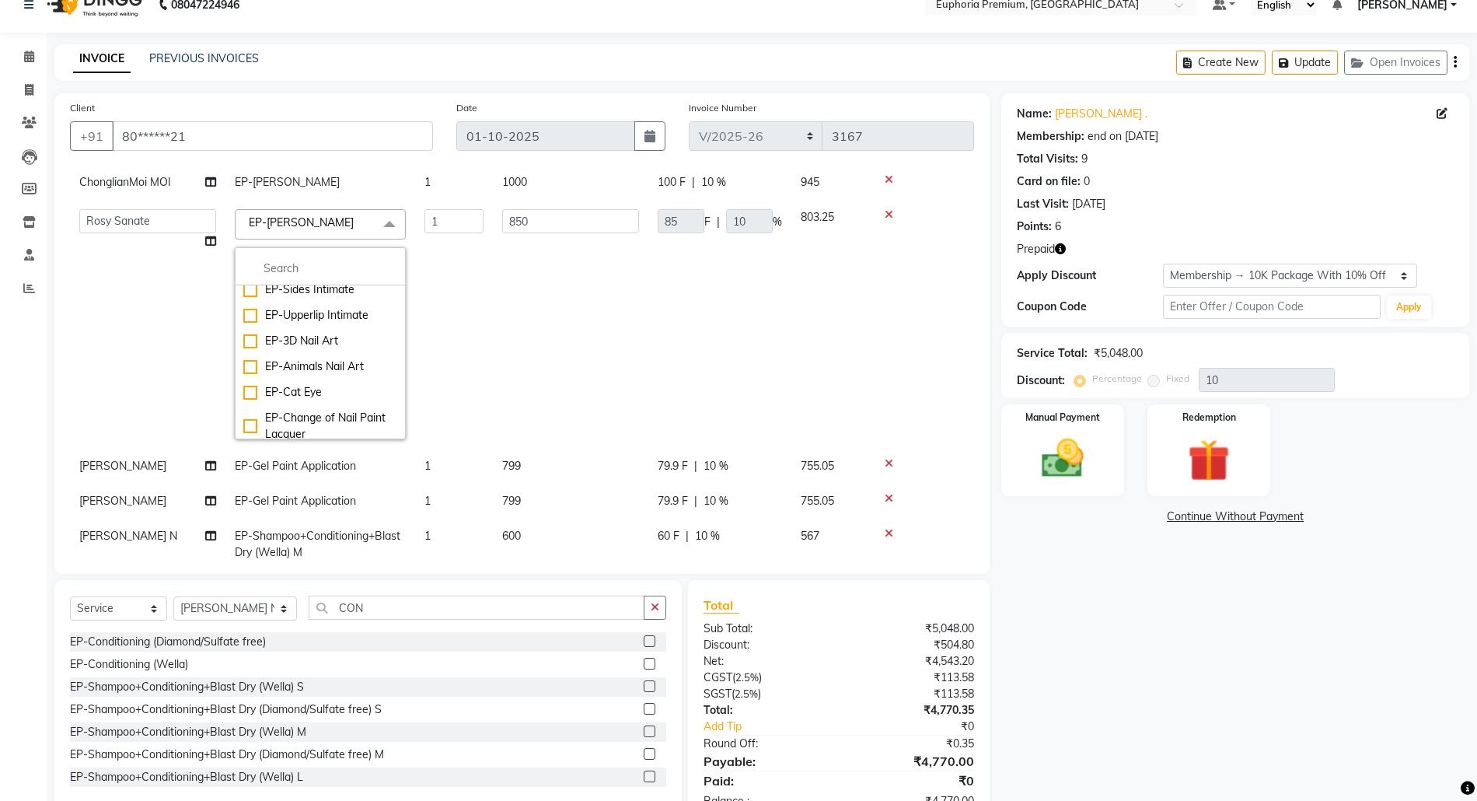
scroll to position [6840, 0]
checkbox input "false"
checkbox input "true"
type input "650"
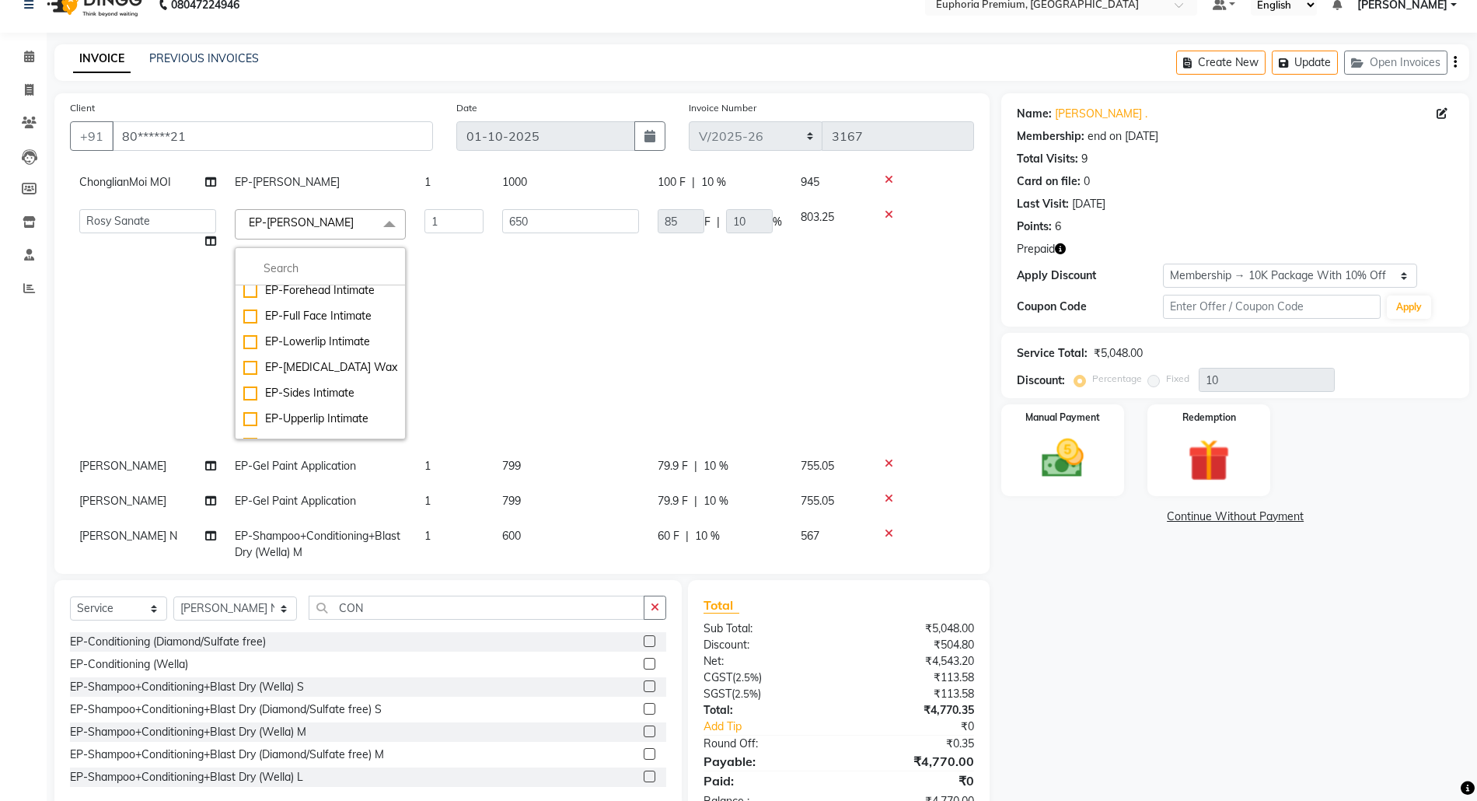
type input "65"
click at [703, 302] on td "65 F | 10 %" at bounding box center [719, 324] width 143 height 249
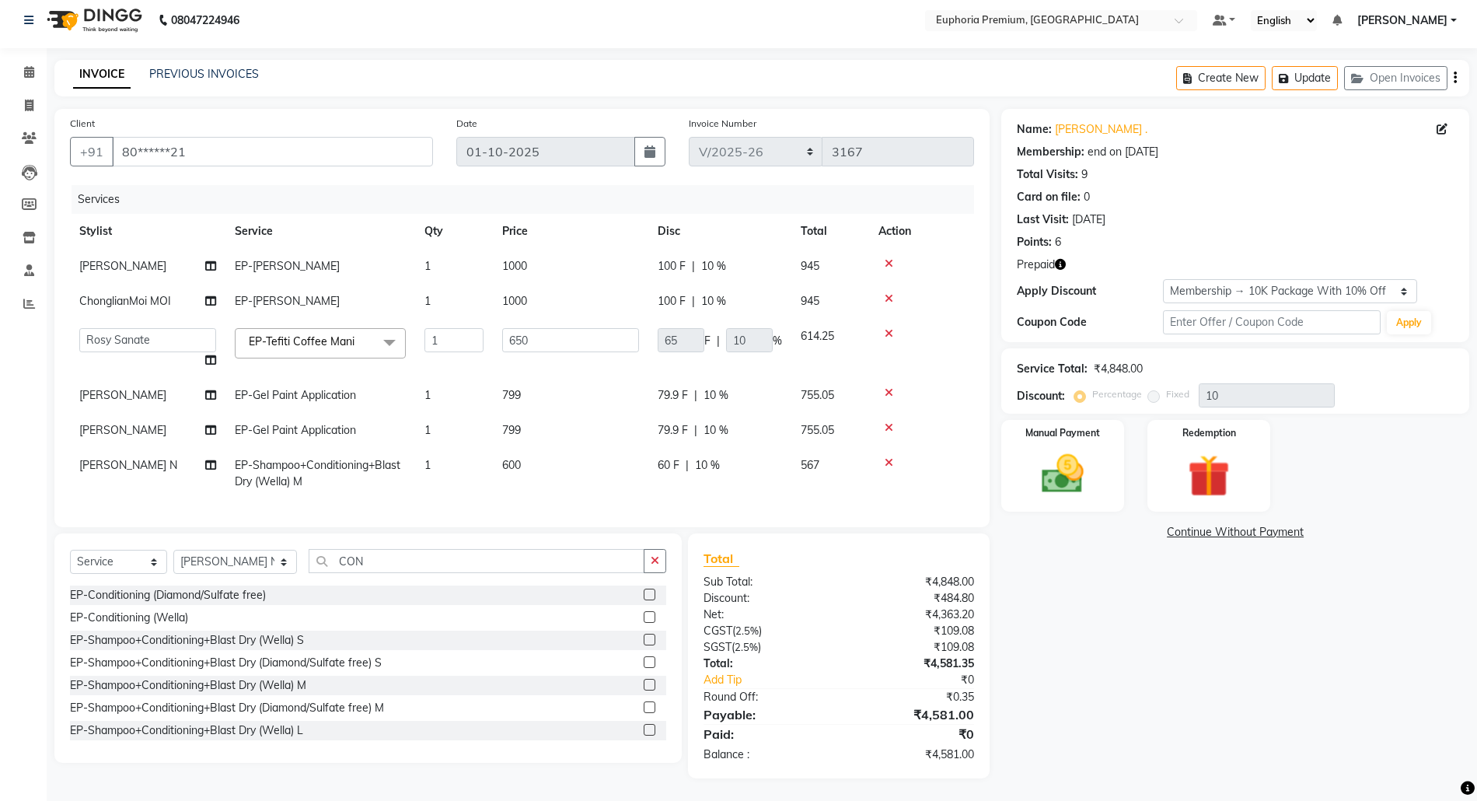
scroll to position [23, 0]
click at [608, 377] on td "799" at bounding box center [570, 394] width 155 height 35
select select "91459"
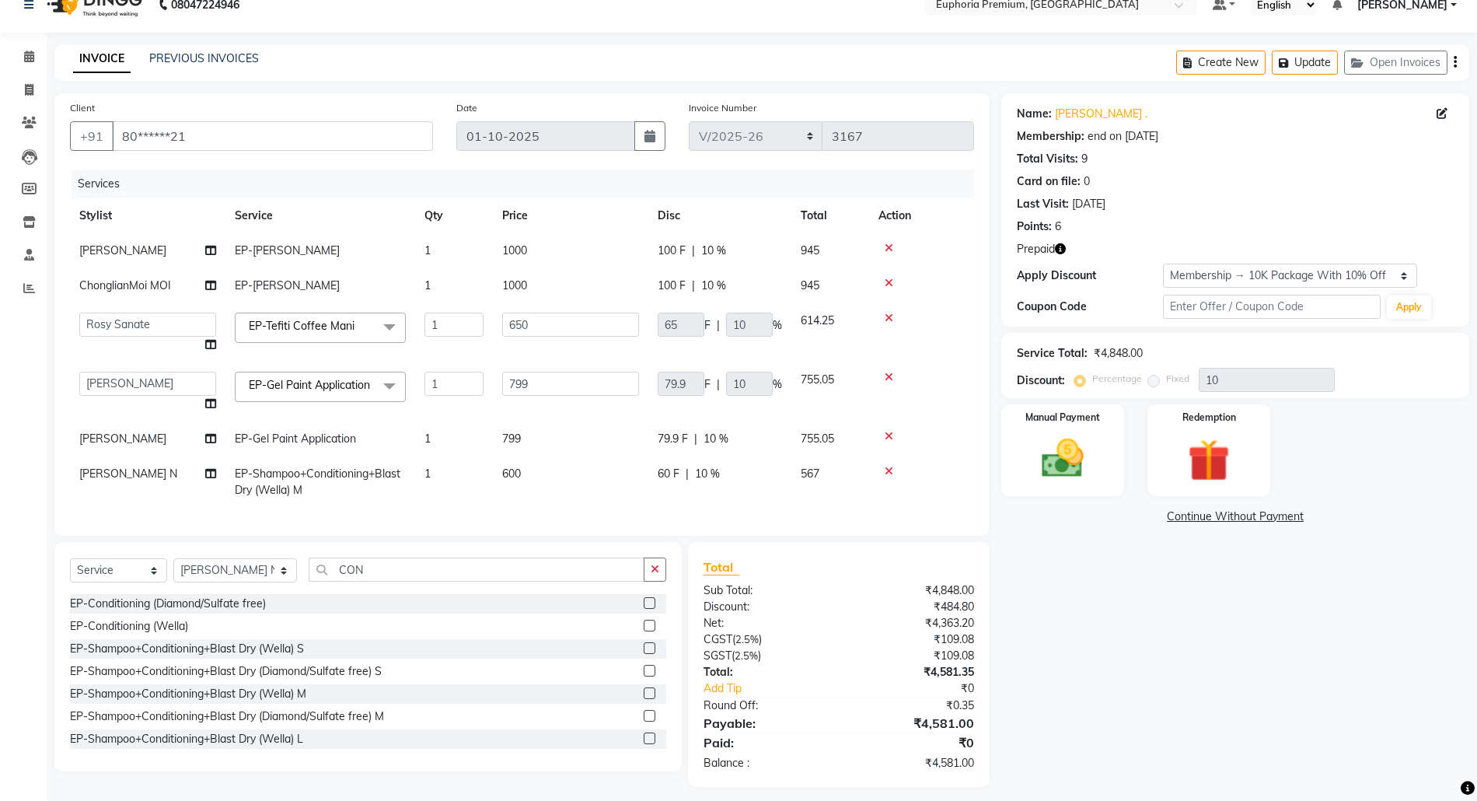
scroll to position [56, 0]
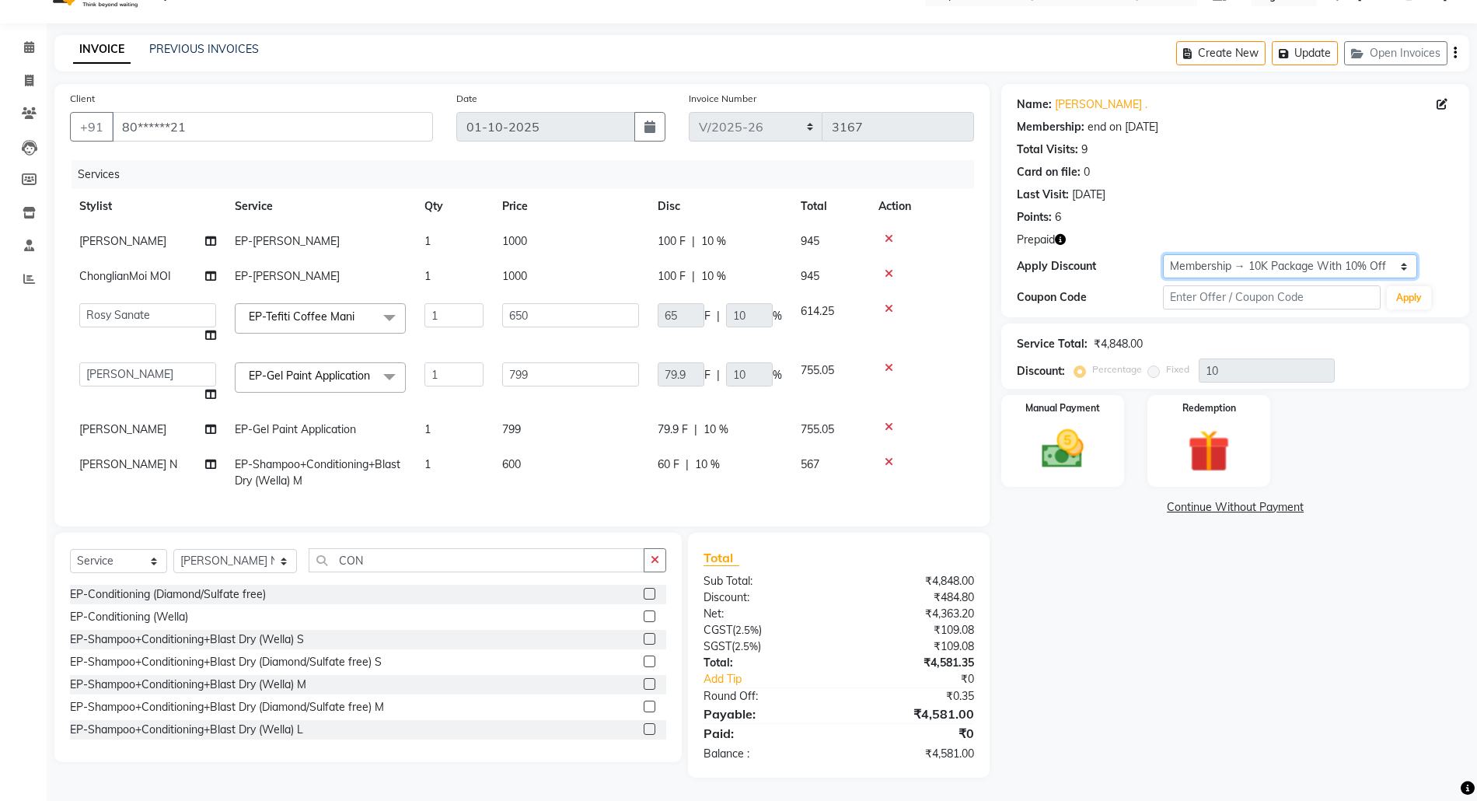
click at [1334, 254] on select "Select Membership → 10K Package With 10% Off Loyalty → All Euphoria Customers →…" at bounding box center [1290, 266] width 255 height 24
click at [1213, 427] on img at bounding box center [1209, 451] width 72 height 54
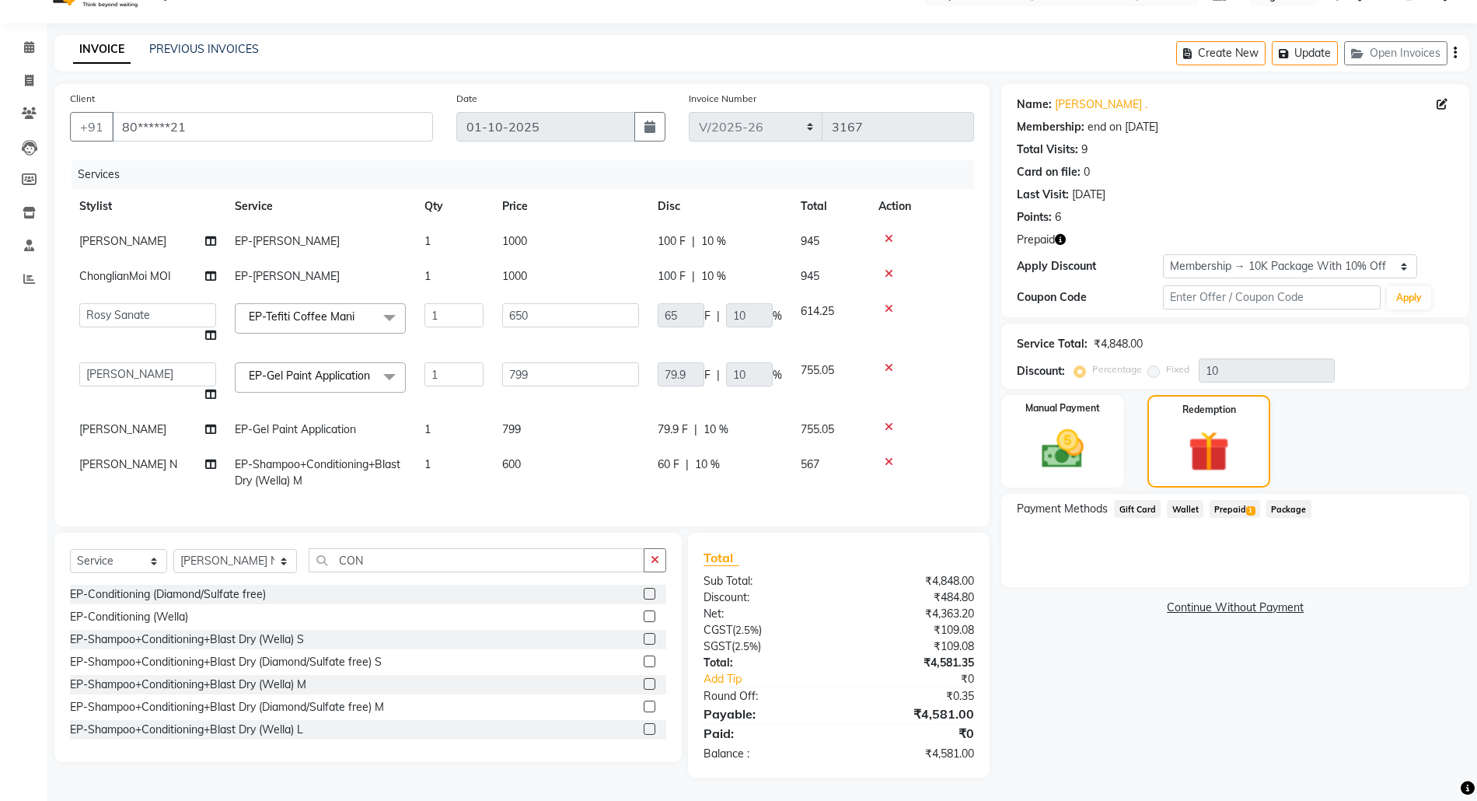
click at [1236, 500] on span "Prepaid 1" at bounding box center [1234, 509] width 51 height 18
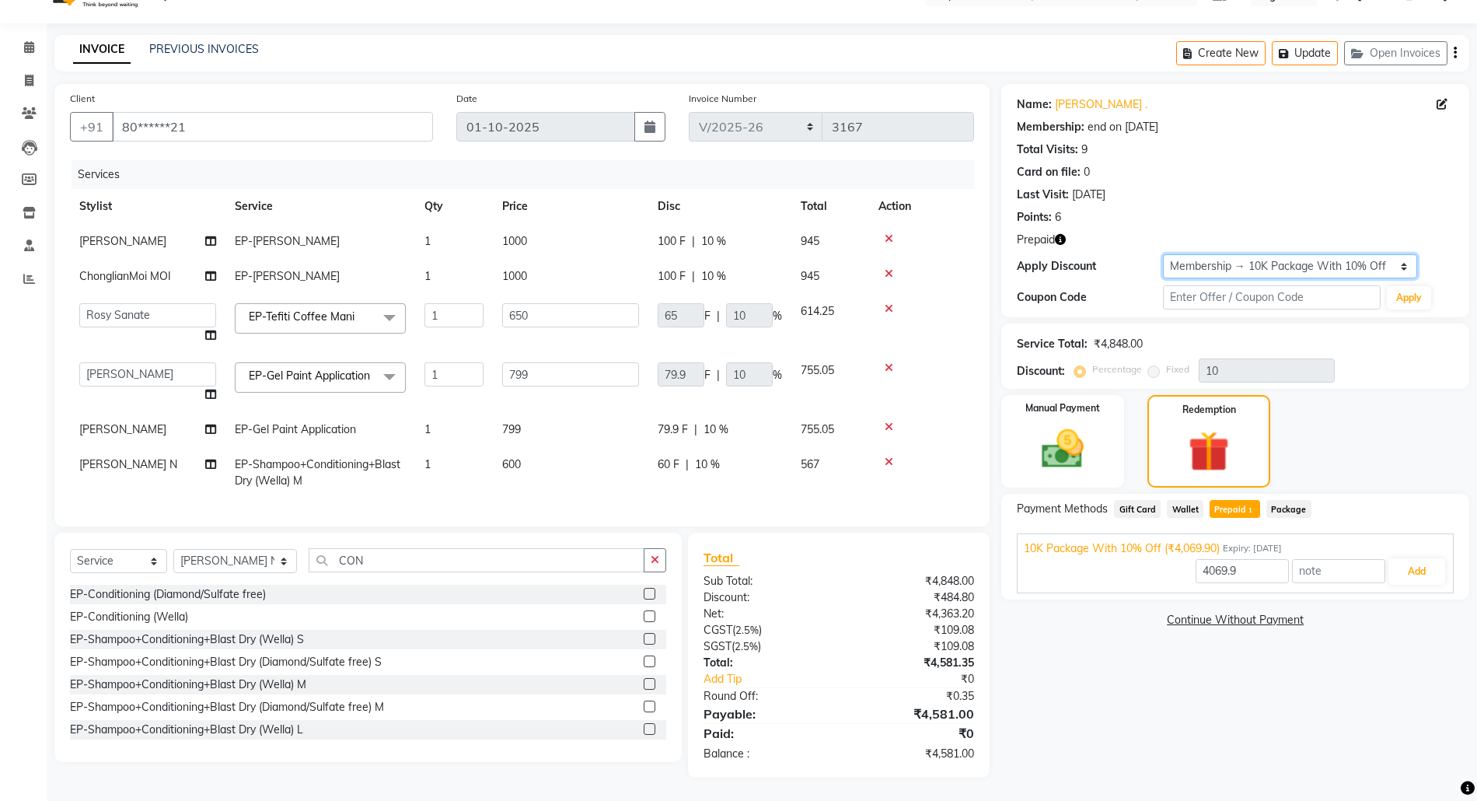
click at [1379, 254] on select "Select Membership → 10K Package With 10% Off Loyalty → All Euphoria Customers →…" at bounding box center [1290, 266] width 255 height 24
select select "1: Object"
click at [1163, 254] on select "Select Membership → 10K Package With 10% Off Loyalty → All Euphoria Customers →…" at bounding box center [1290, 266] width 255 height 24
type input "0"
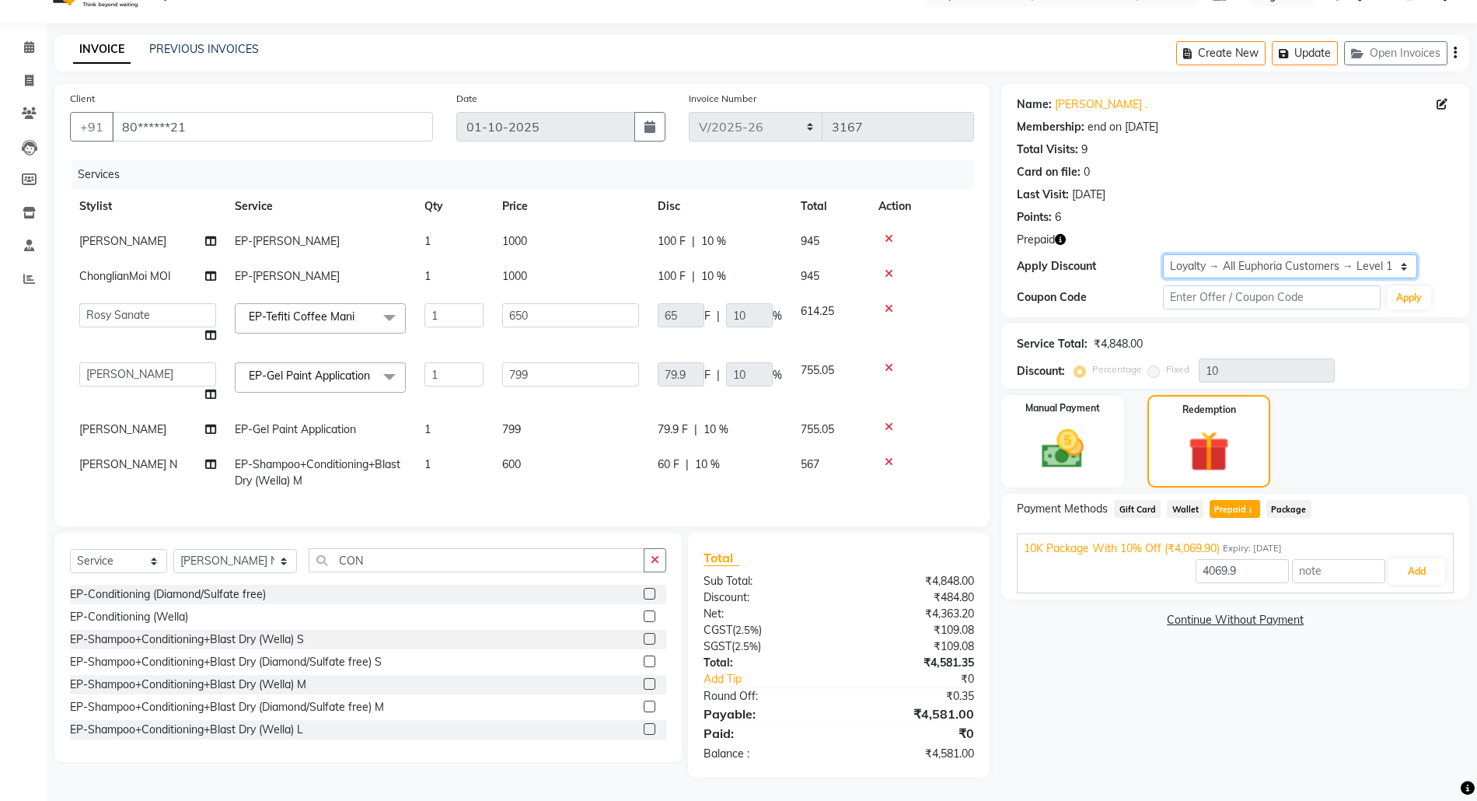
type input "0"
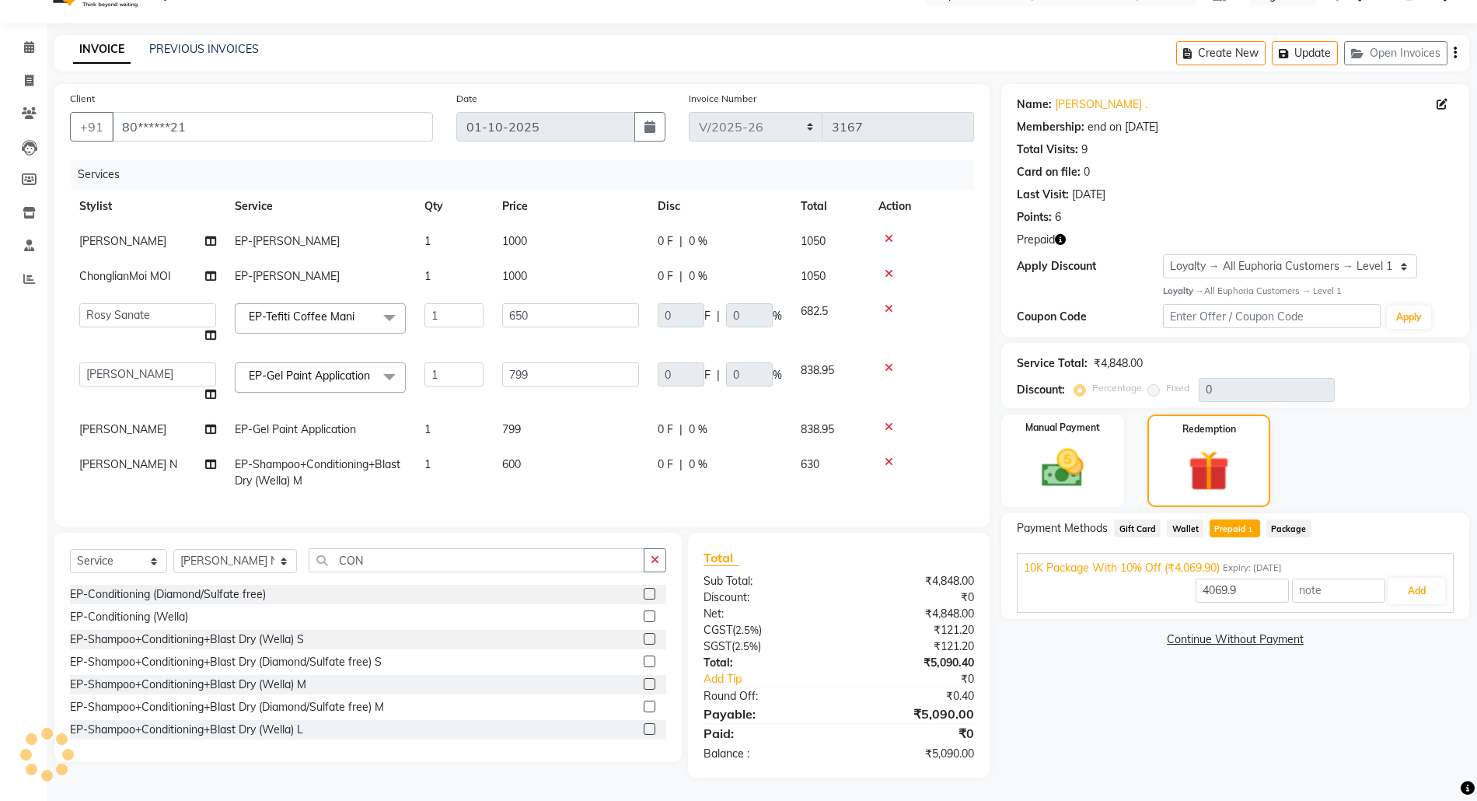
click at [1253, 164] on div "Card on file: 0" at bounding box center [1235, 172] width 437 height 16
click at [909, 477] on td at bounding box center [921, 472] width 105 height 51
click at [948, 457] on td at bounding box center [921, 472] width 105 height 51
click at [1077, 443] on img at bounding box center [1063, 468] width 72 height 51
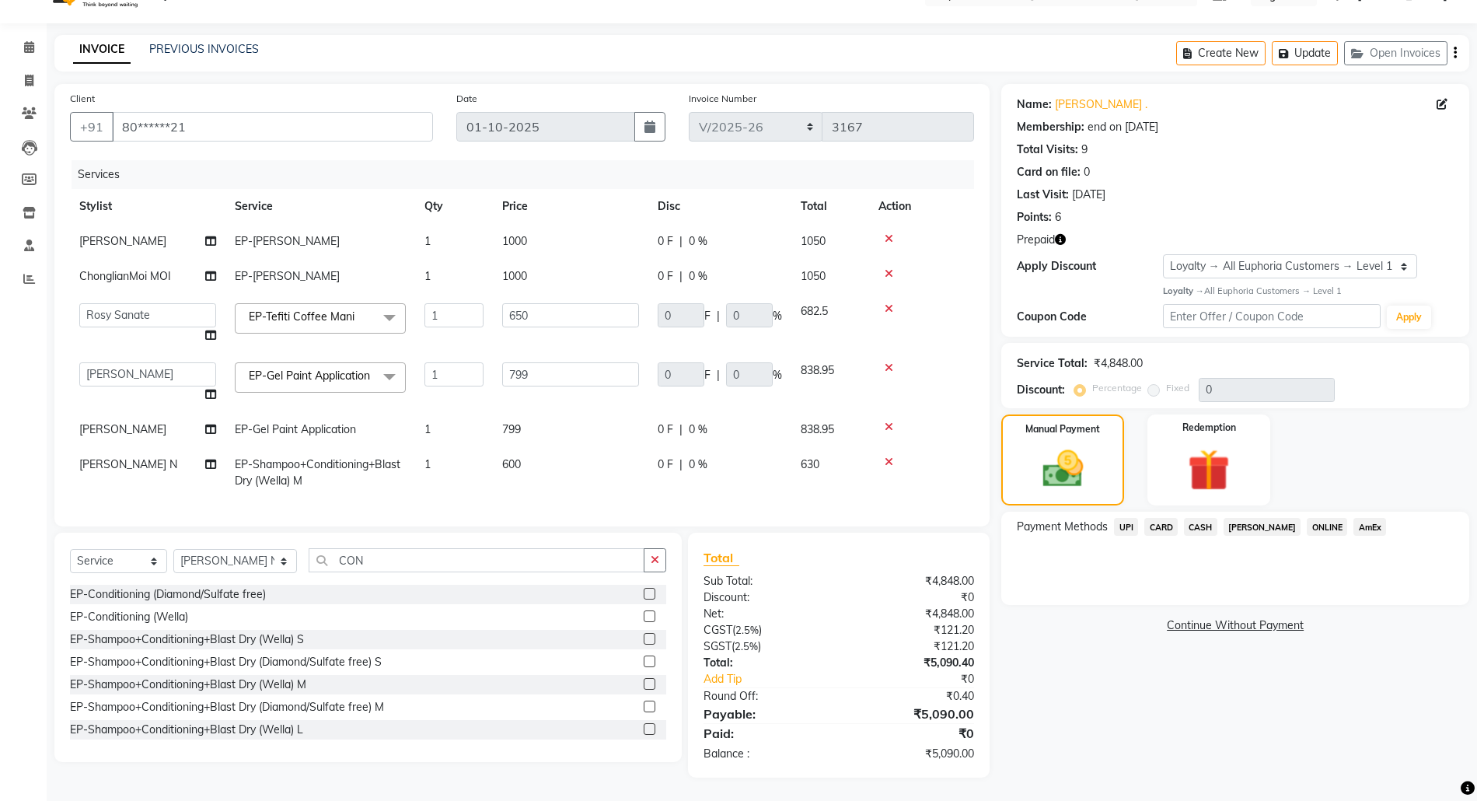
click at [1129, 518] on span "UPI" at bounding box center [1126, 527] width 24 height 18
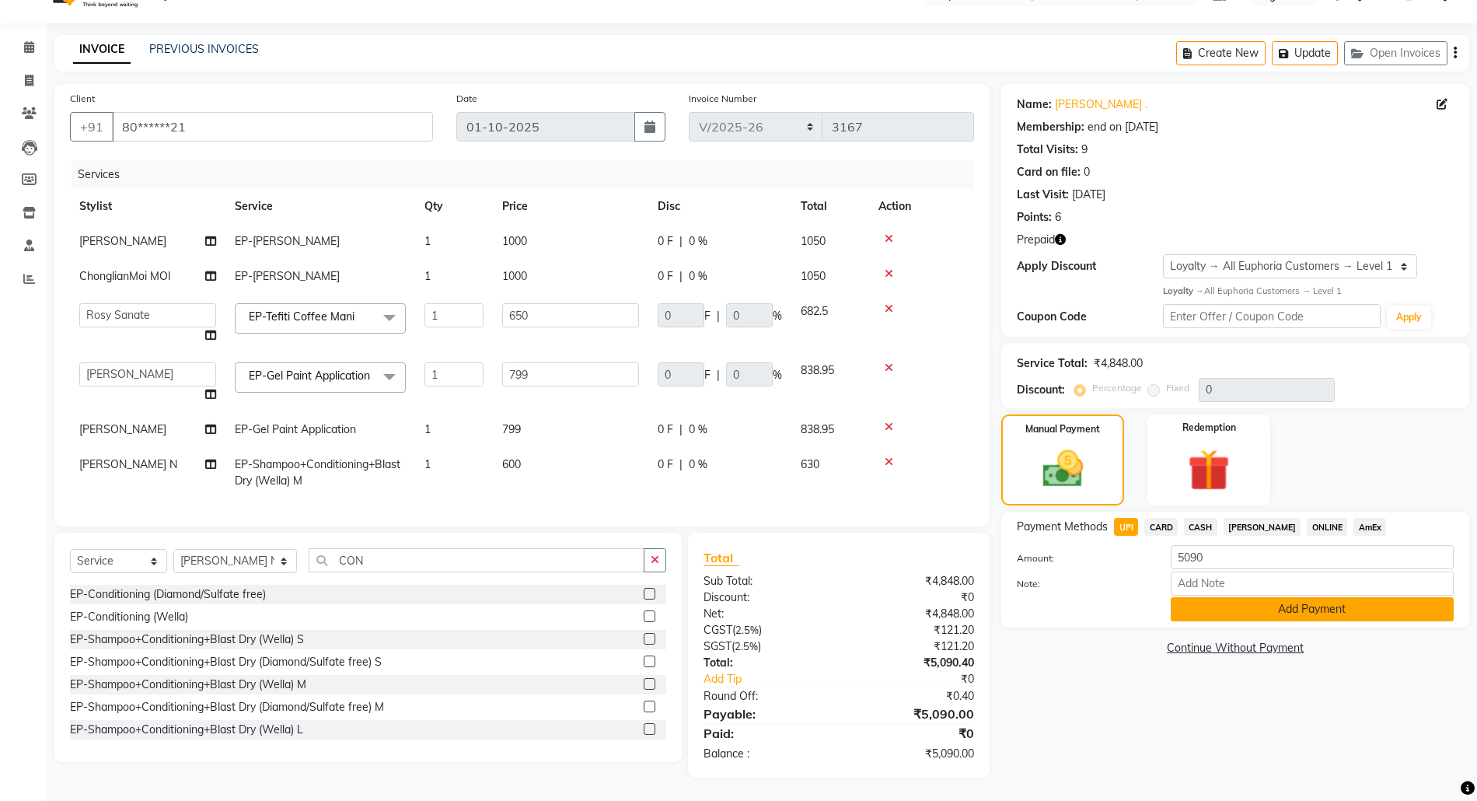
click at [1272, 597] on button "Add Payment" at bounding box center [1312, 609] width 283 height 24
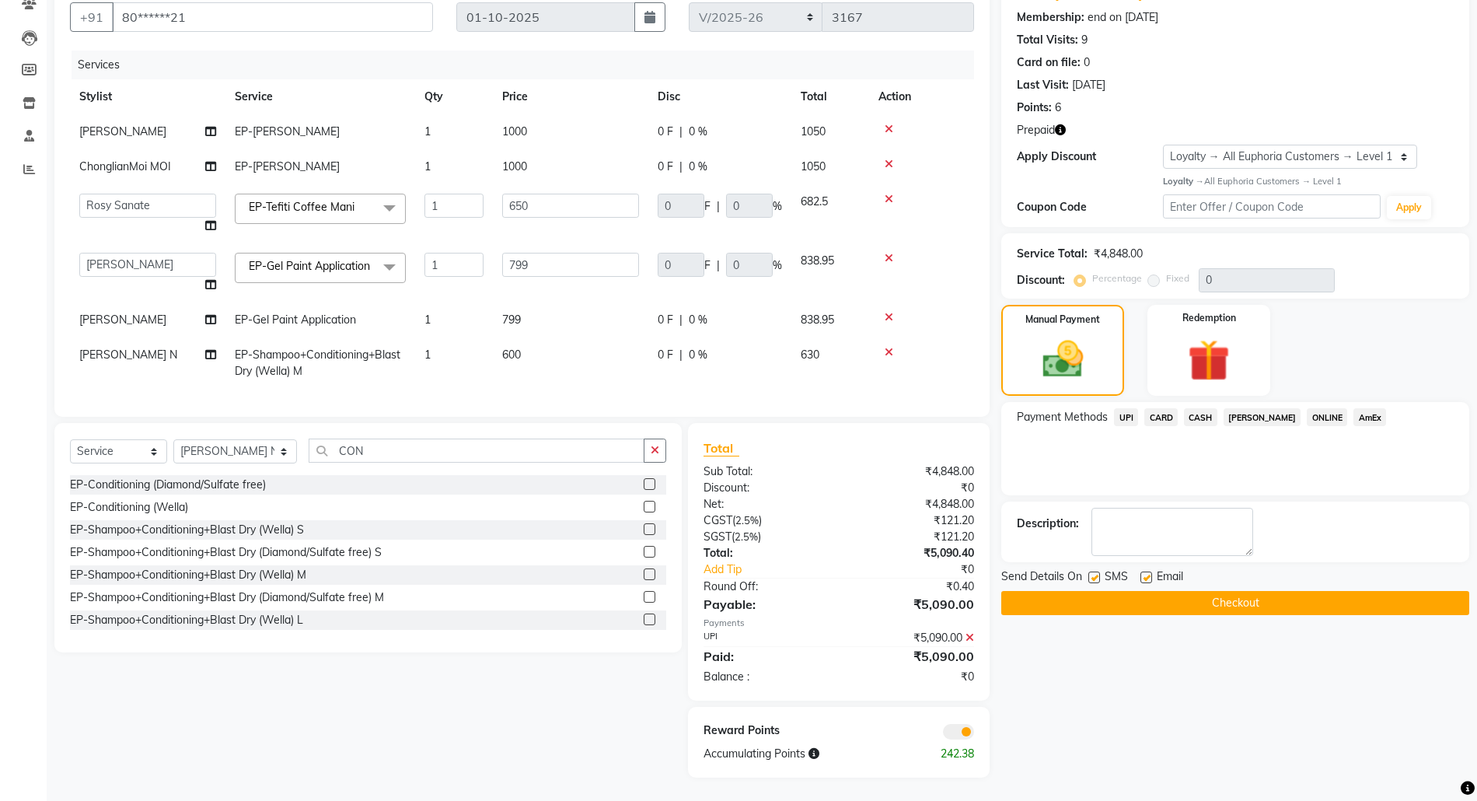
scroll to position [165, 0]
click at [1255, 591] on button "Checkout" at bounding box center [1235, 603] width 468 height 24
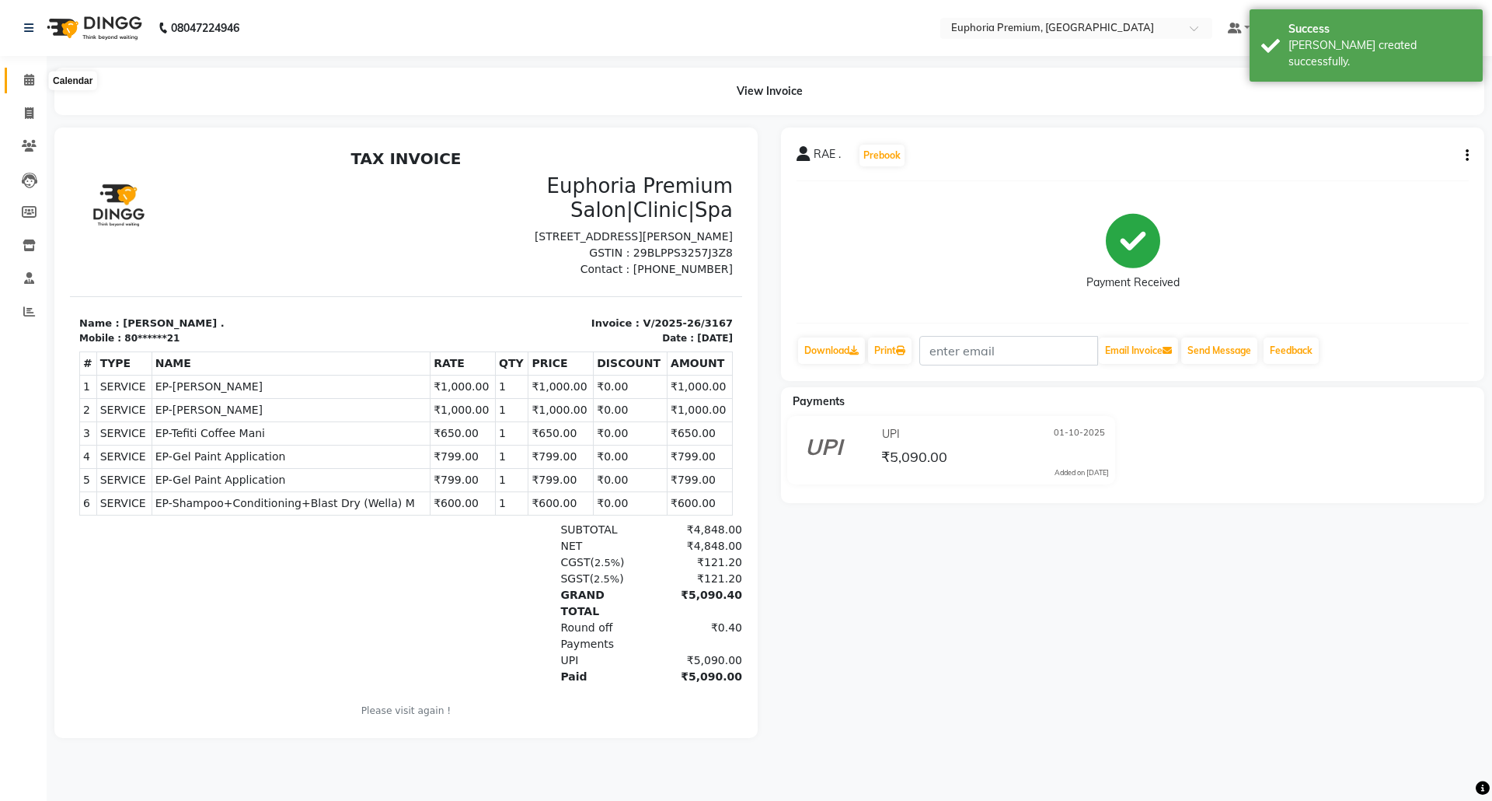
click at [33, 79] on icon at bounding box center [29, 80] width 10 height 12
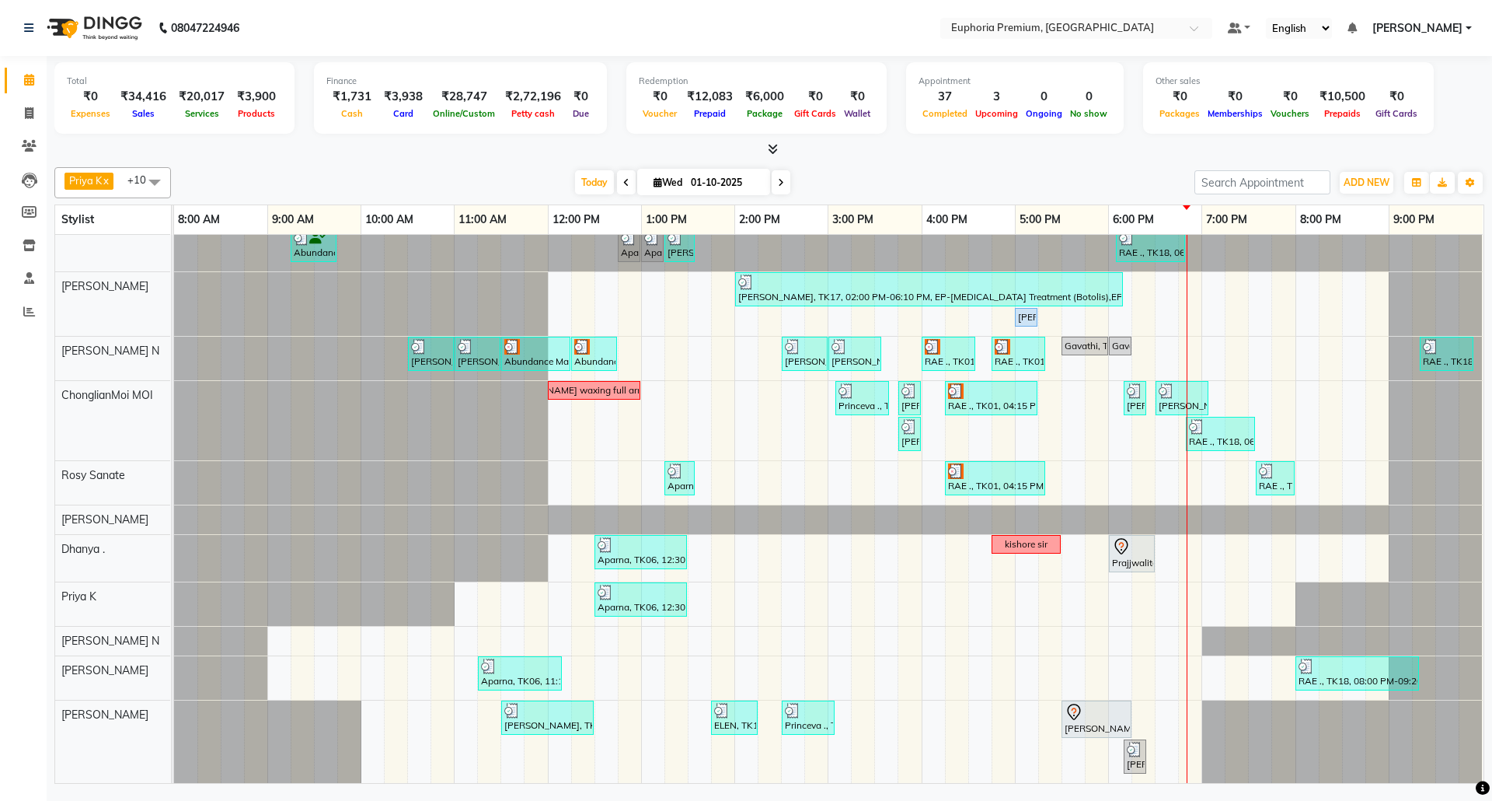
scroll to position [61, 14]
drag, startPoint x: 1436, startPoint y: 339, endPoint x: 1118, endPoint y: 420, distance: 328.8
click at [1118, 420] on div "Abundance Manifestation 29AASCA8886B1Z0, TK12, 09:00 AM-09:20 AM, EP-Eyebrows T…" at bounding box center [829, 487] width 1310 height 591
click at [768, 147] on icon at bounding box center [773, 149] width 10 height 12
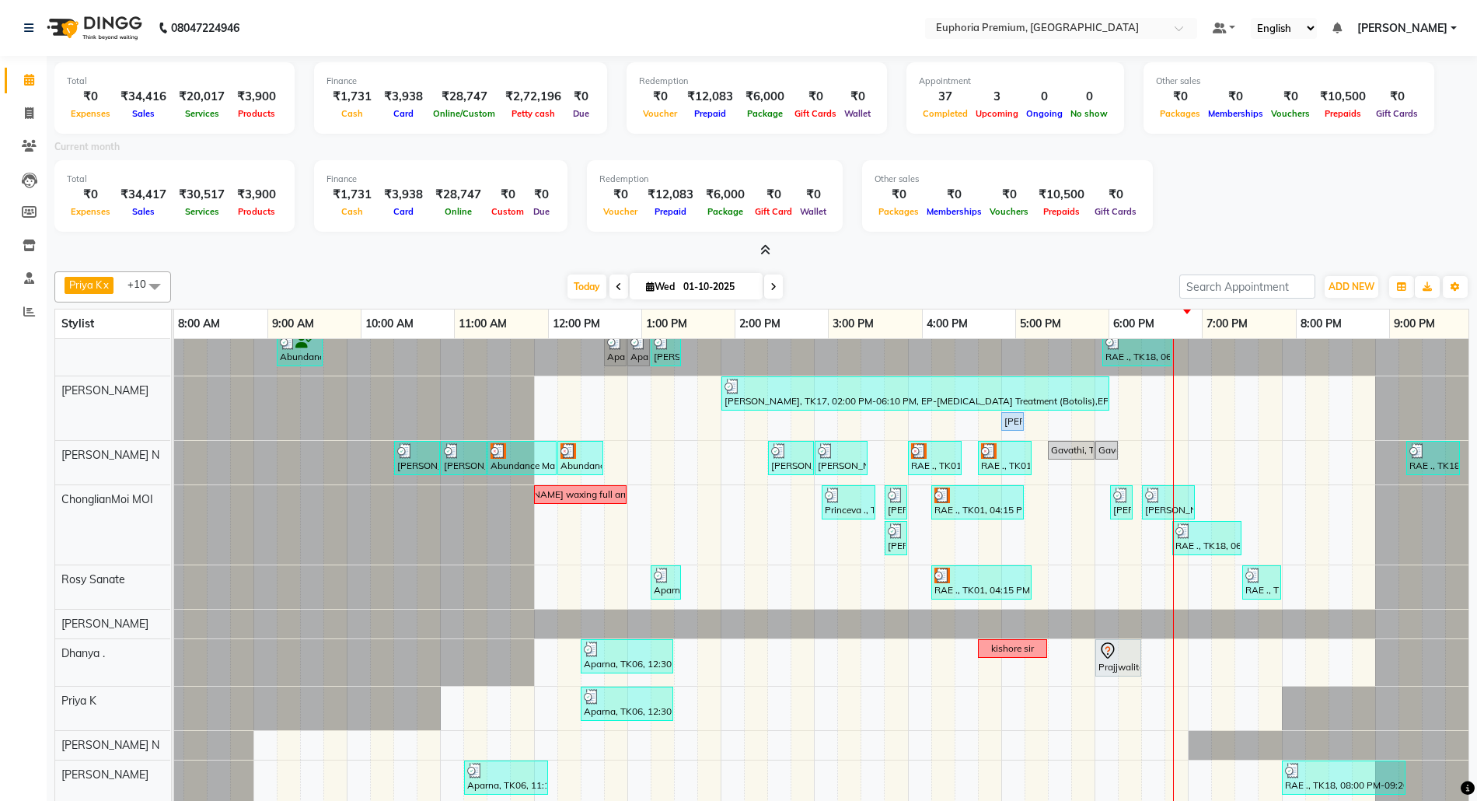
click at [769, 247] on icon at bounding box center [765, 250] width 10 height 12
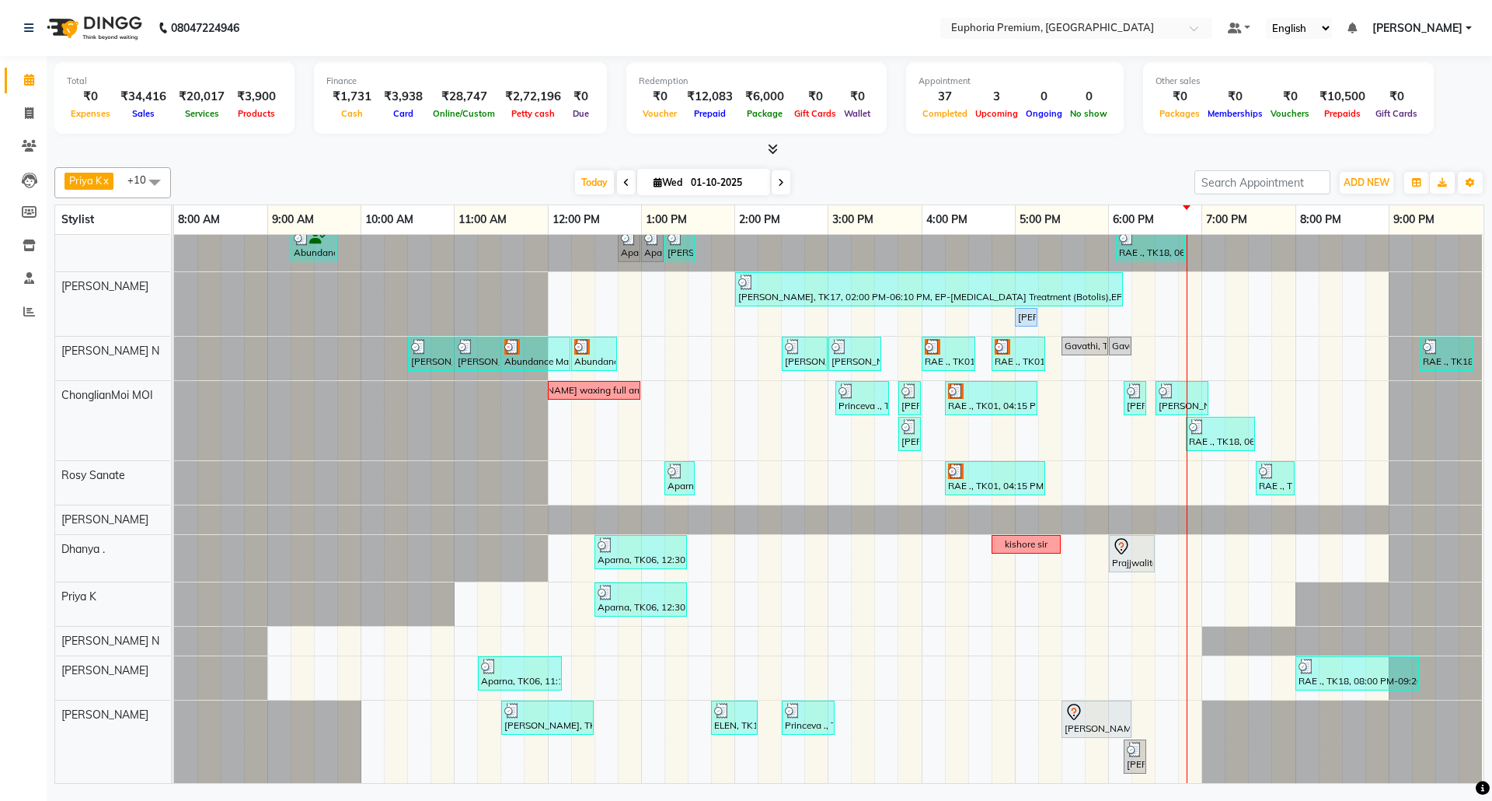
scroll to position [61, 12]
click at [780, 247] on div at bounding box center [791, 231] width 23 height 79
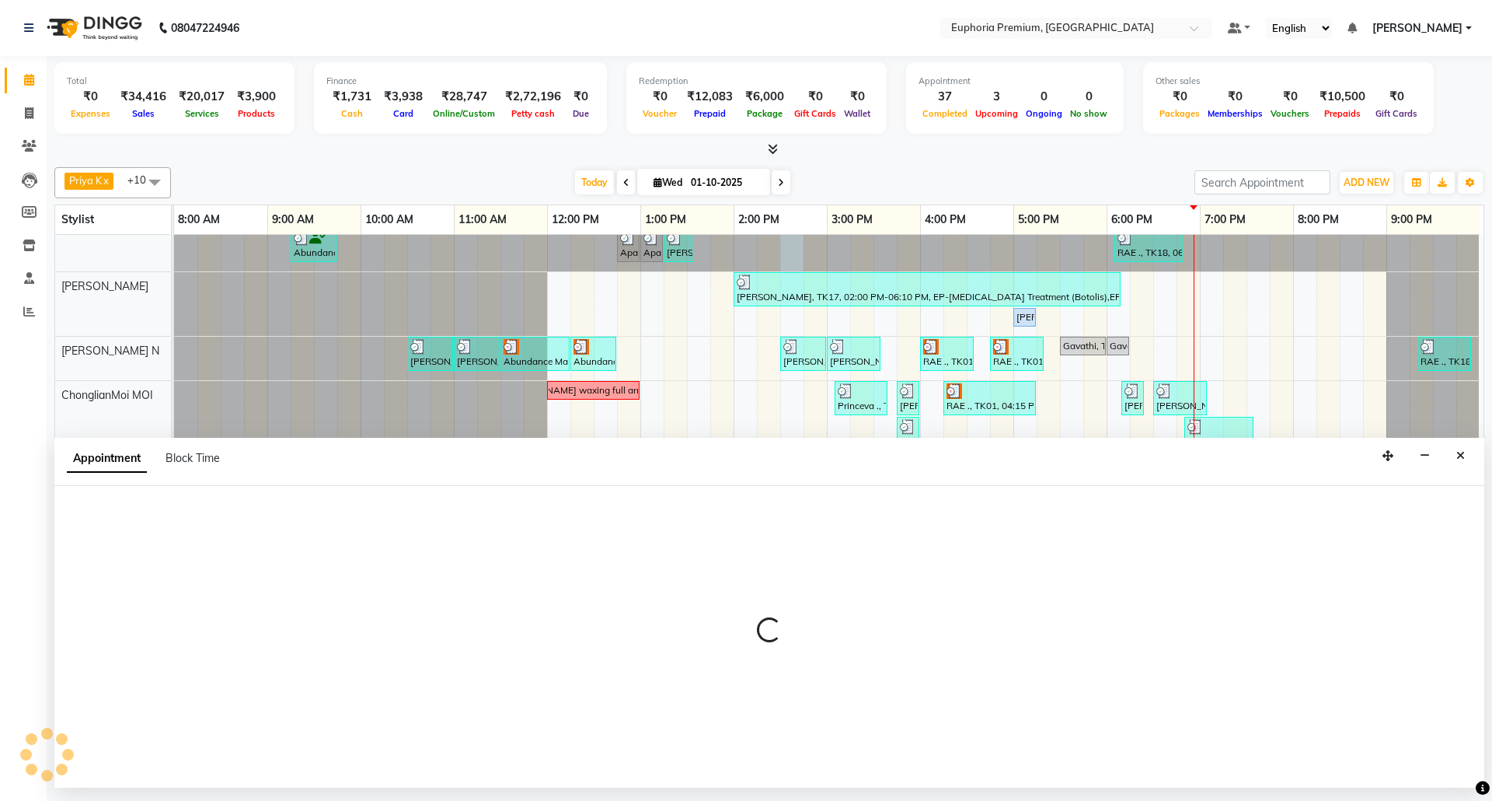
drag, startPoint x: 769, startPoint y: 247, endPoint x: 1353, endPoint y: 841, distance: 832.7
select select "71609"
select select "tentative"
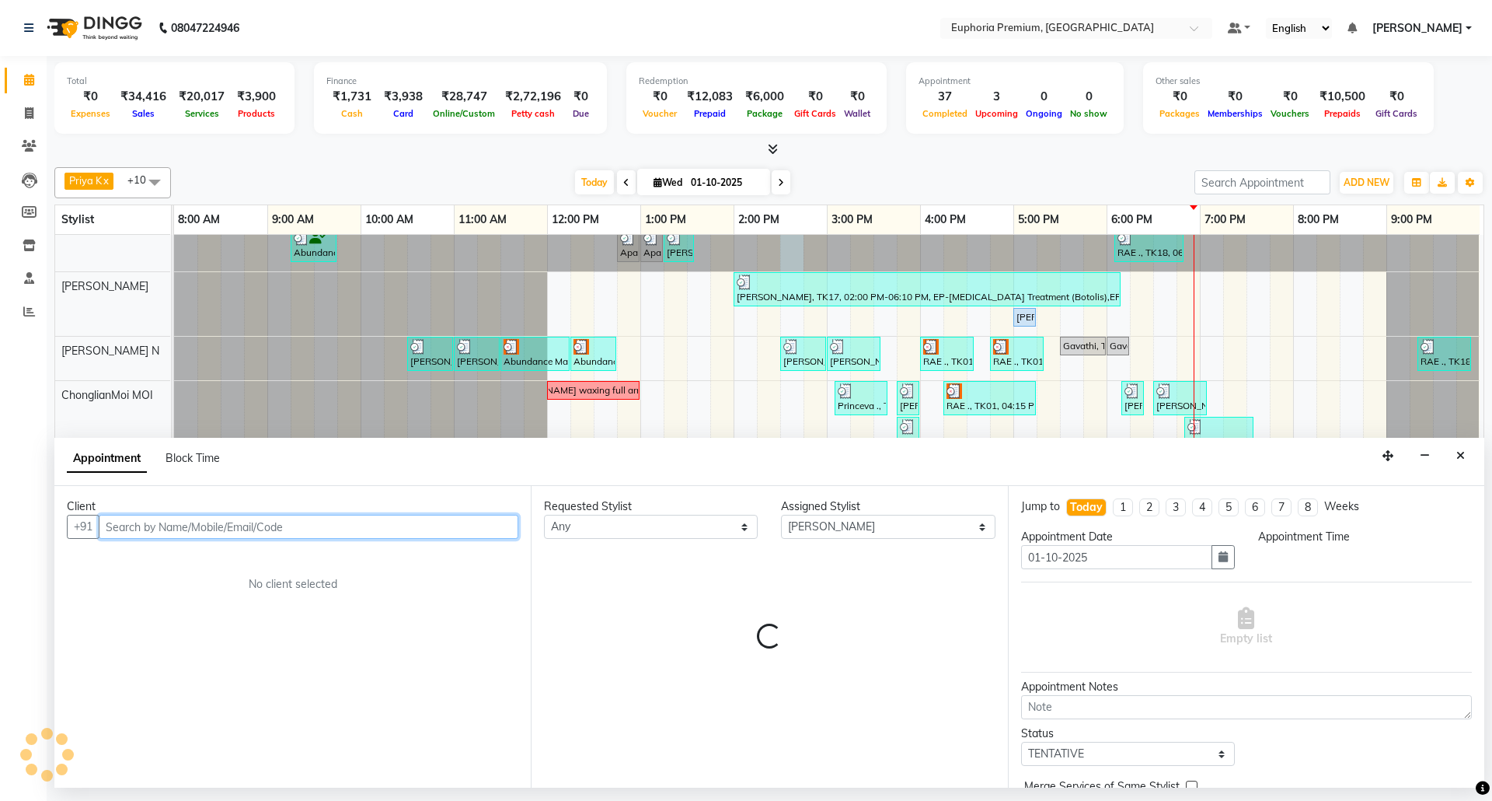
select select "870"
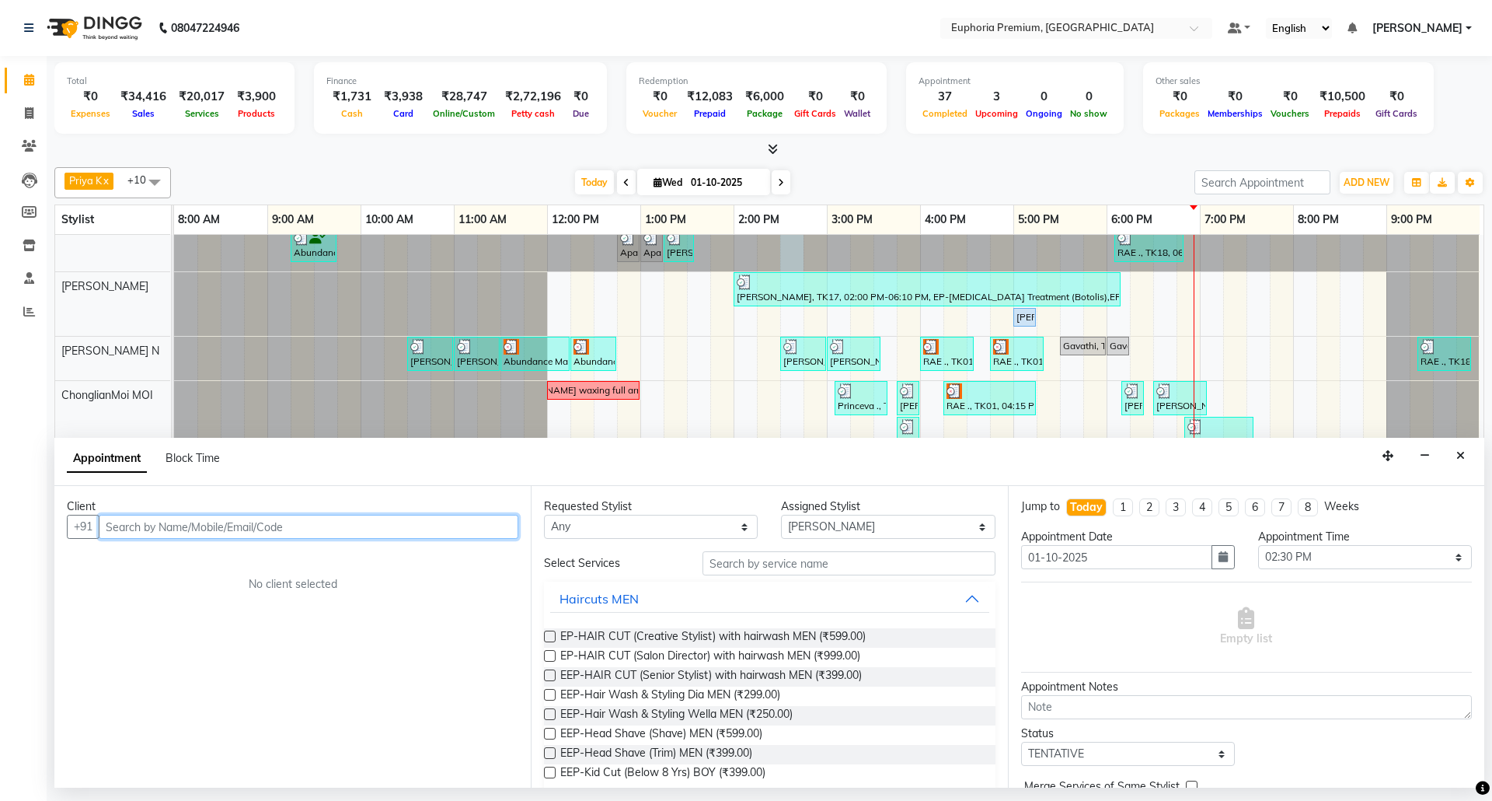
click at [1318, 336] on div "Abundance Manifestation 29AASCA8886B1Z0, TK12, 09:00 AM-09:20 AM, EP-Eyebrows T…" at bounding box center [829, 487] width 1310 height 591
drag, startPoint x: 1461, startPoint y: 452, endPoint x: 1320, endPoint y: 308, distance: 202.3
click at [1460, 452] on icon "Close" at bounding box center [1461, 455] width 9 height 11
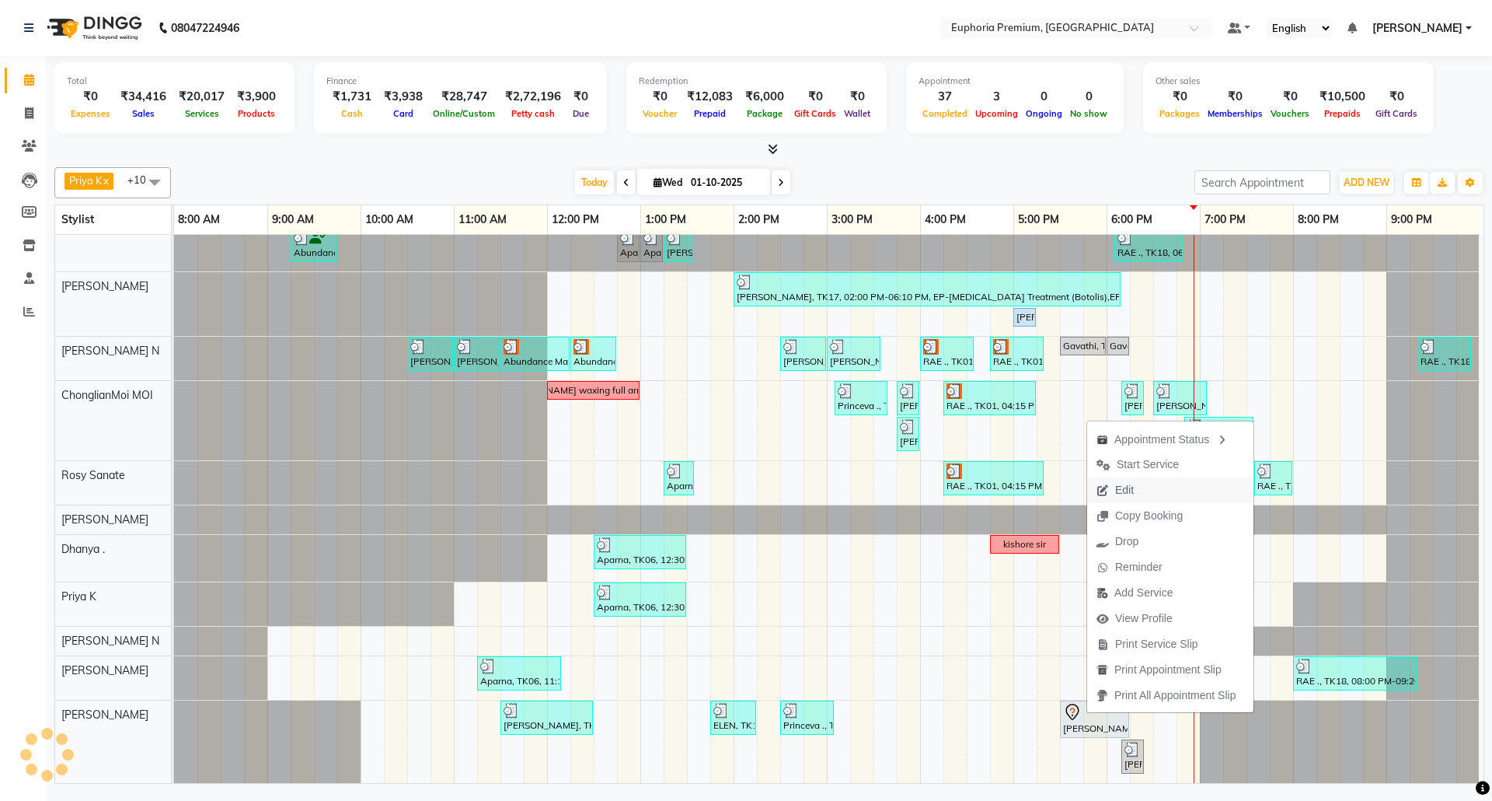
click at [1130, 491] on span "Edit" at bounding box center [1124, 490] width 19 height 16
select select "tentative"
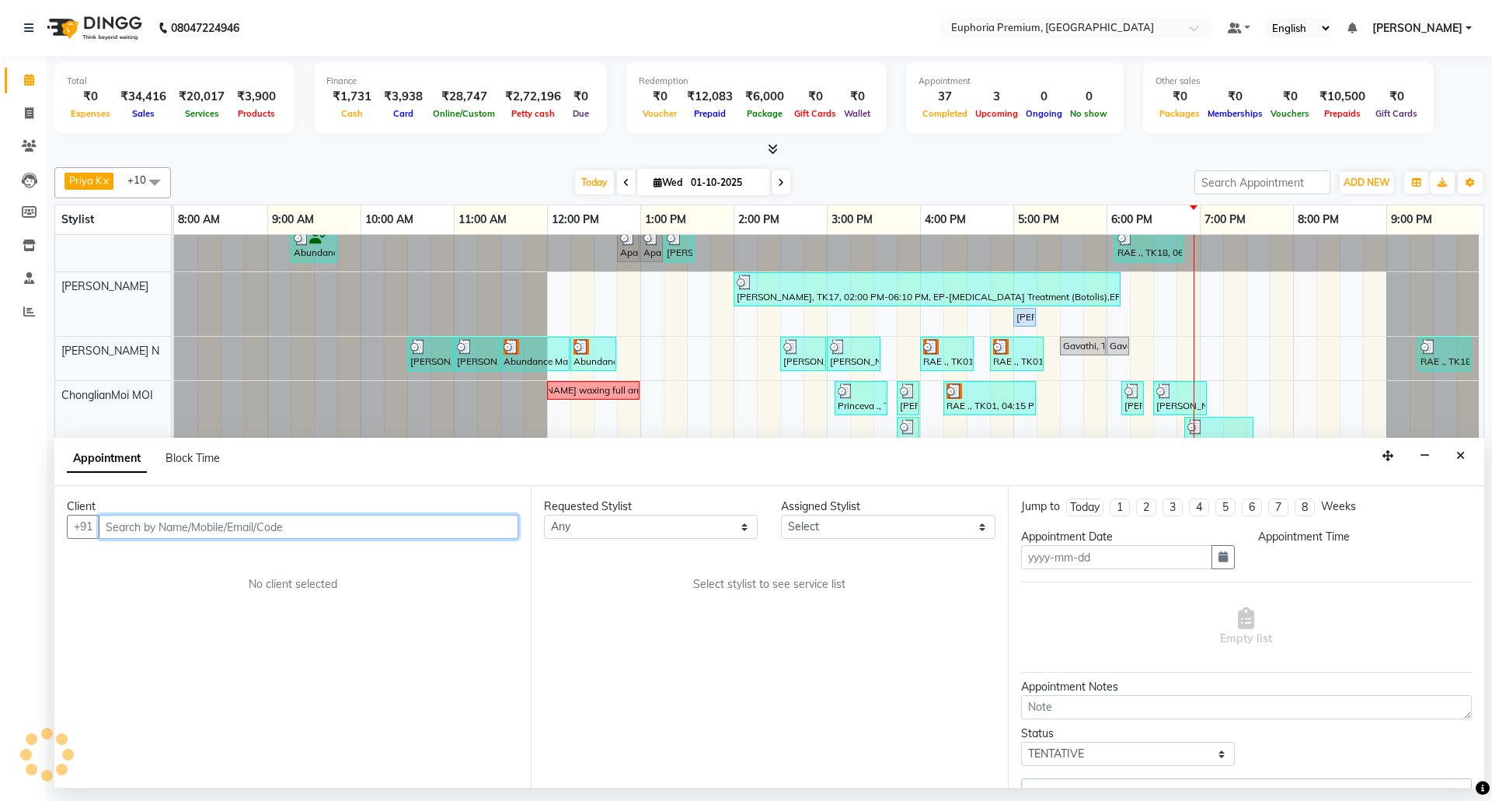
type input "01-10-2025"
select select "1050"
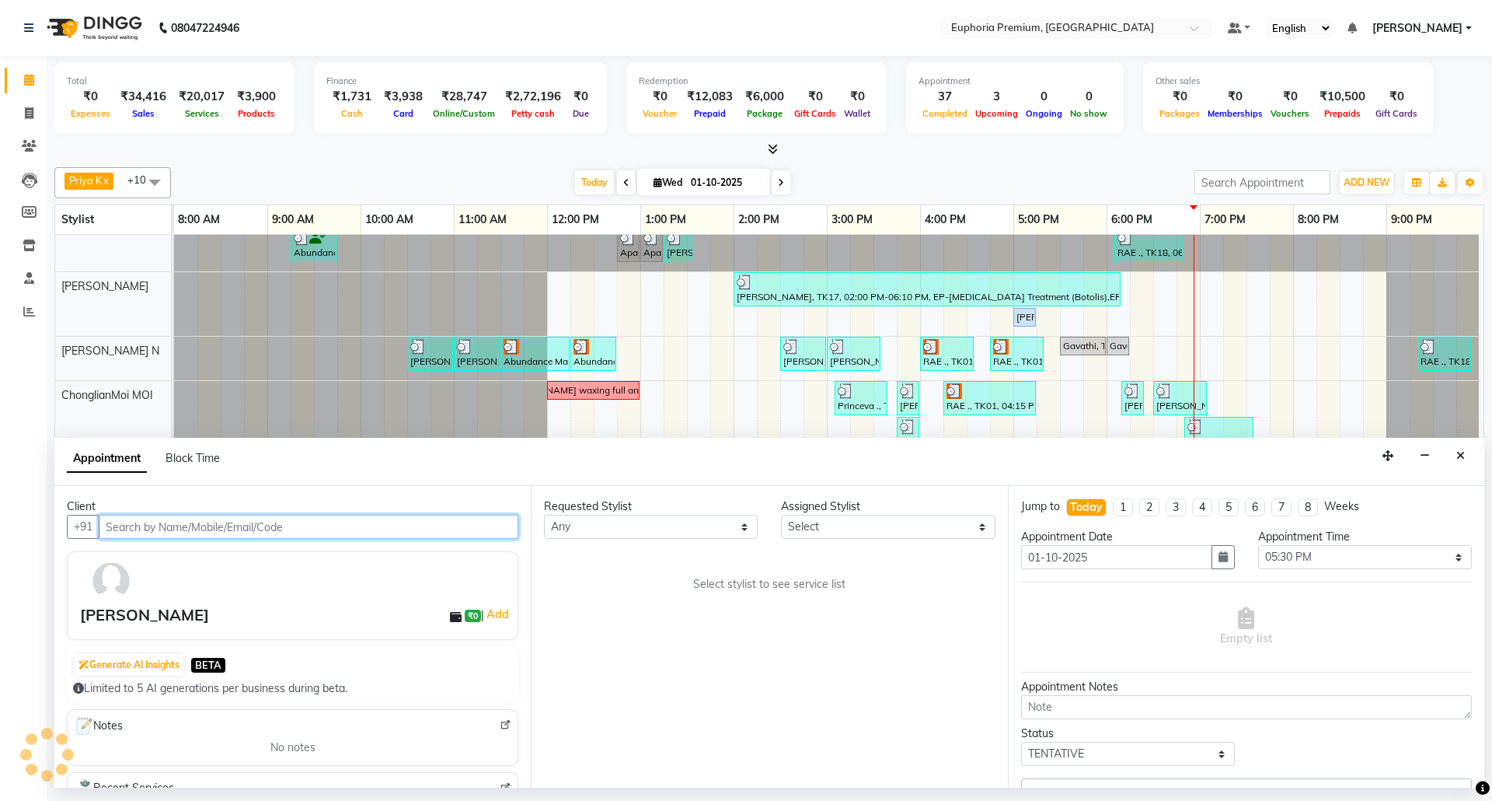
select select "91236"
select select "4006"
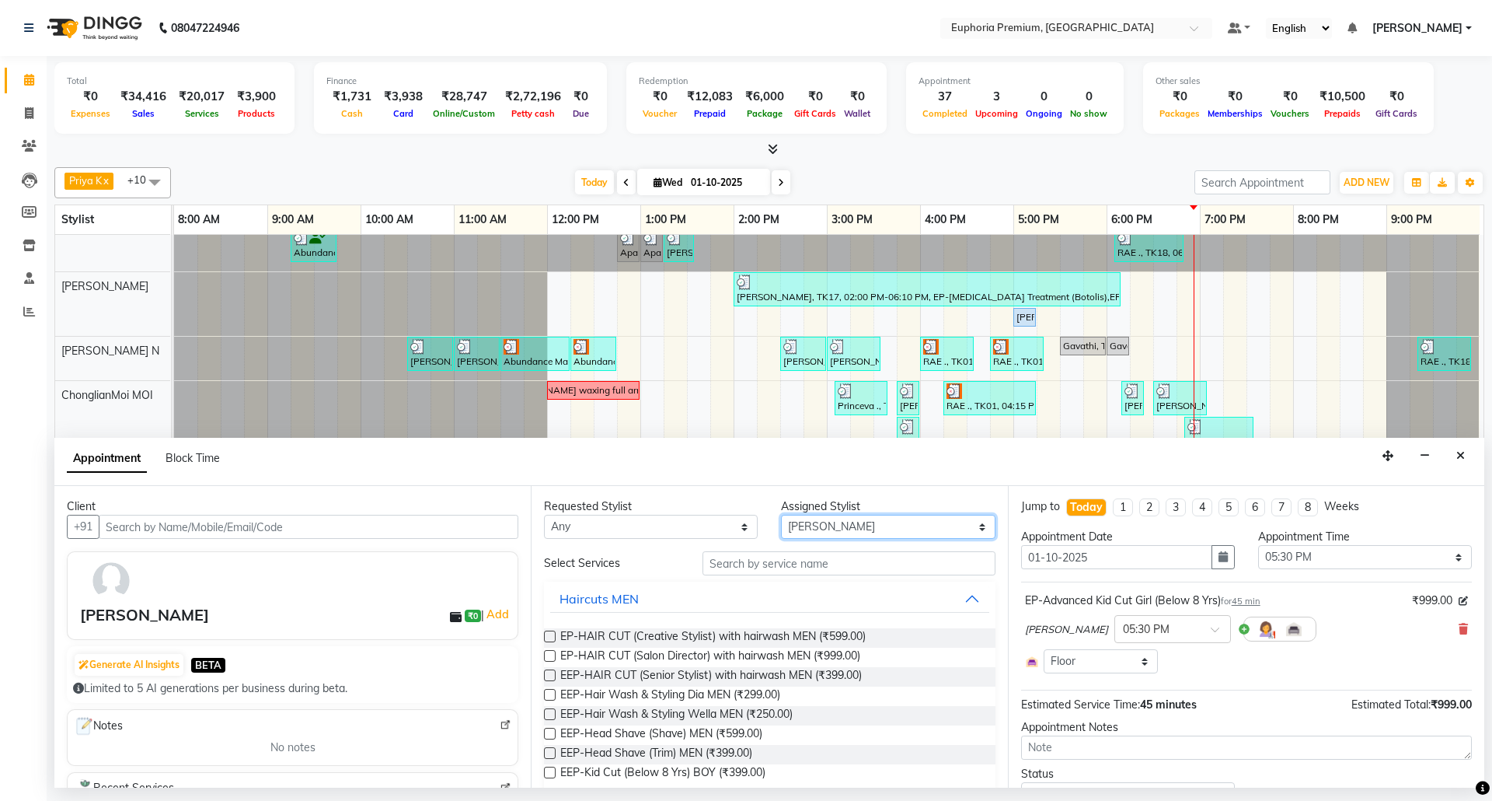
click at [841, 529] on select "Select [PERSON_NAME] N [PERSON_NAME] N ChonglianMoi MOI [PERSON_NAME] . [PERSON…" at bounding box center [888, 527] width 214 height 24
select select "78117"
click at [781, 516] on select "Select [PERSON_NAME] N [PERSON_NAME] N ChonglianMoi MOI [PERSON_NAME] . [PERSON…" at bounding box center [888, 527] width 214 height 24
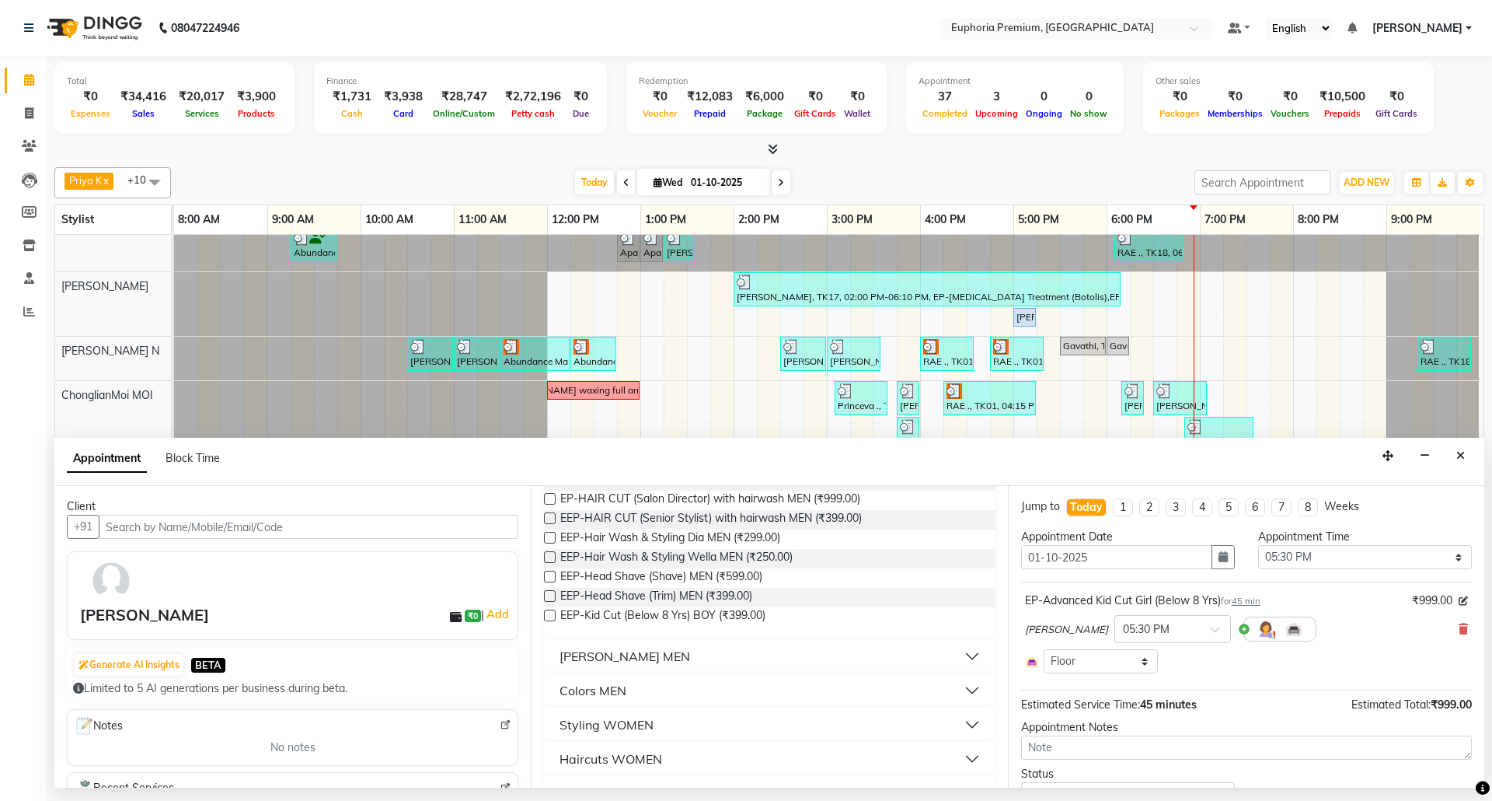
scroll to position [207, 0]
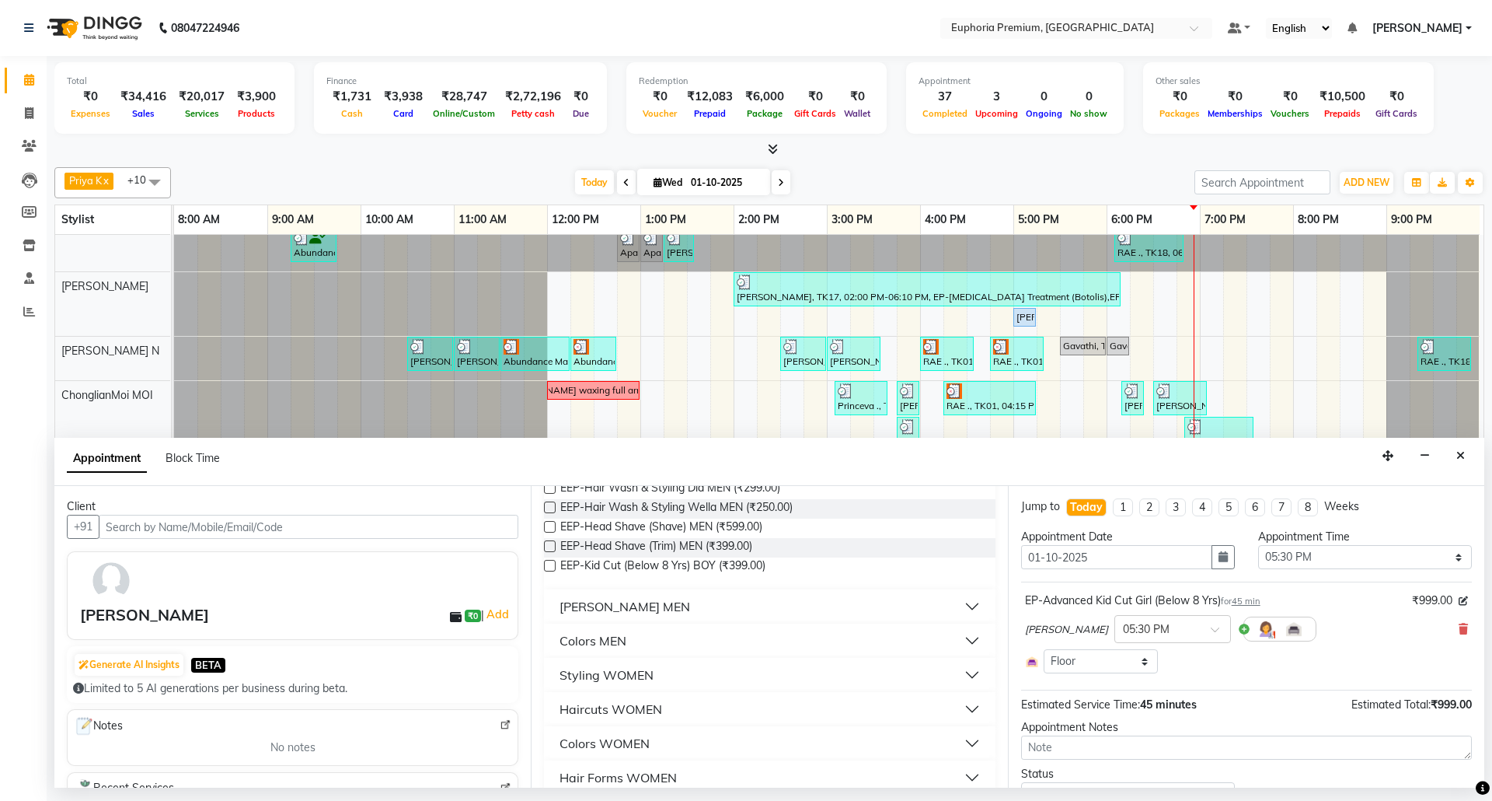
click at [663, 717] on button "Haircuts WOMEN" at bounding box center [769, 709] width 438 height 28
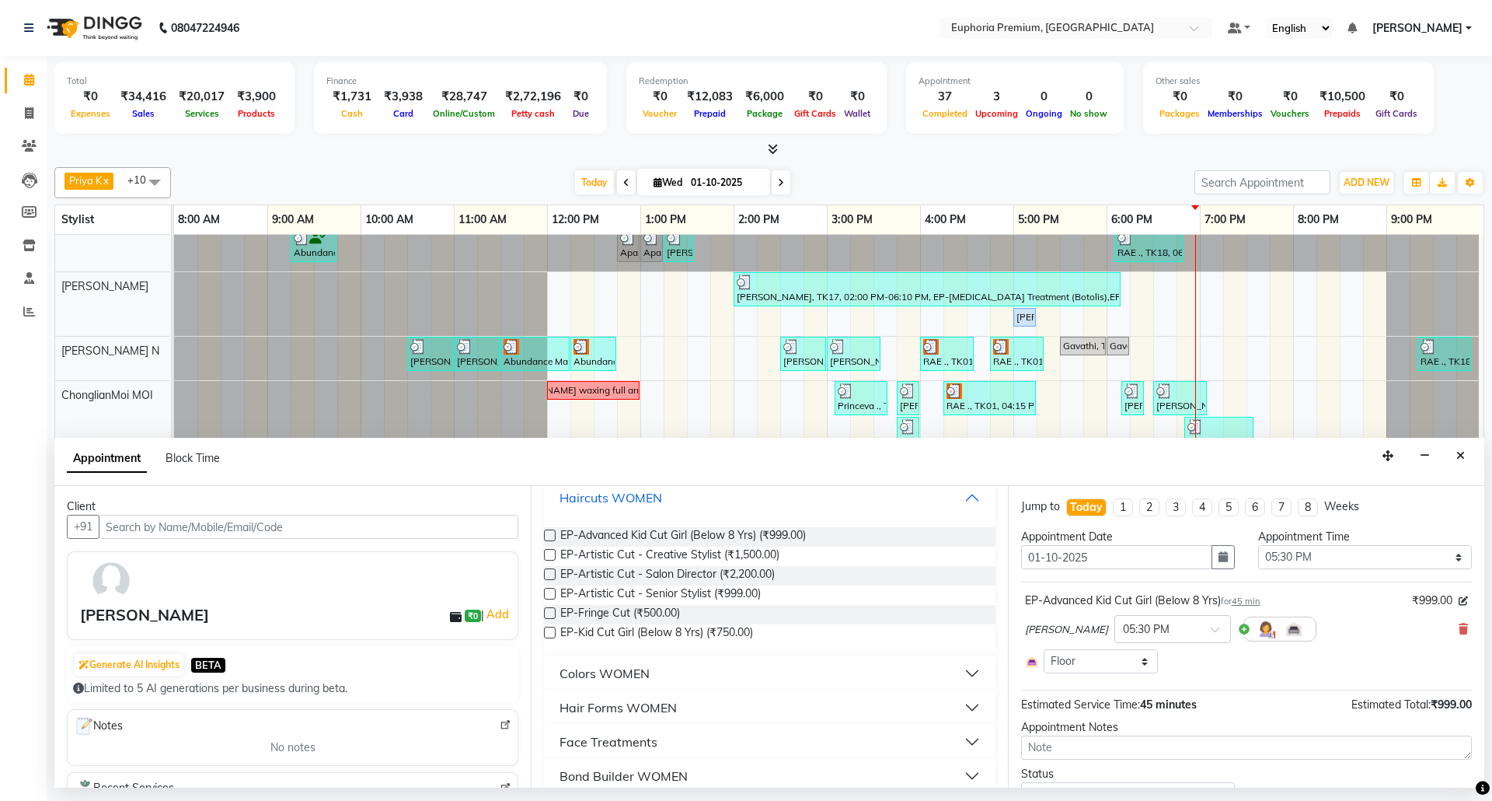
scroll to position [311, 0]
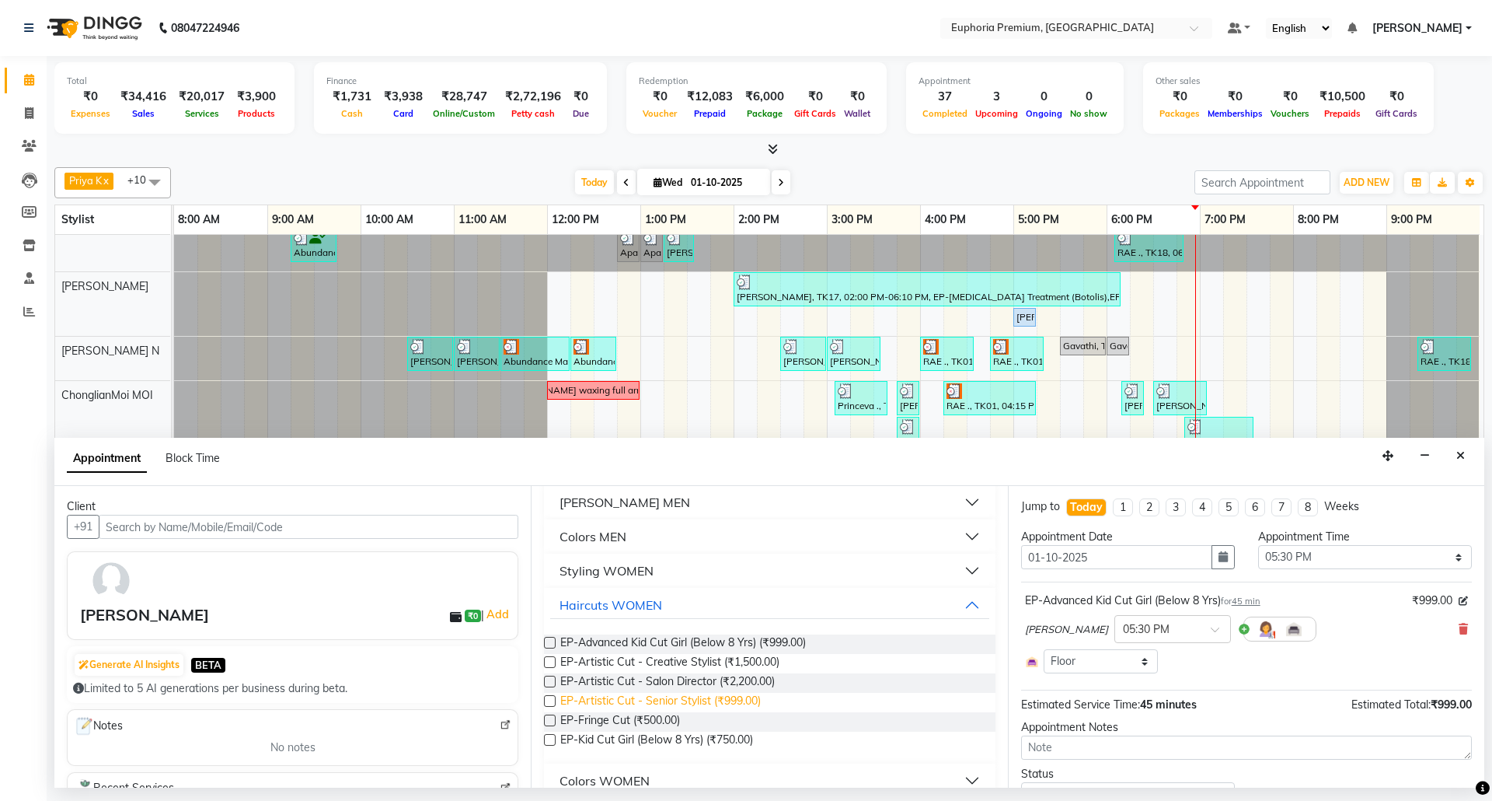
click at [620, 701] on span "EP-Artistic Cut - Senior Stylist (₹999.00)" at bounding box center [660, 702] width 201 height 19
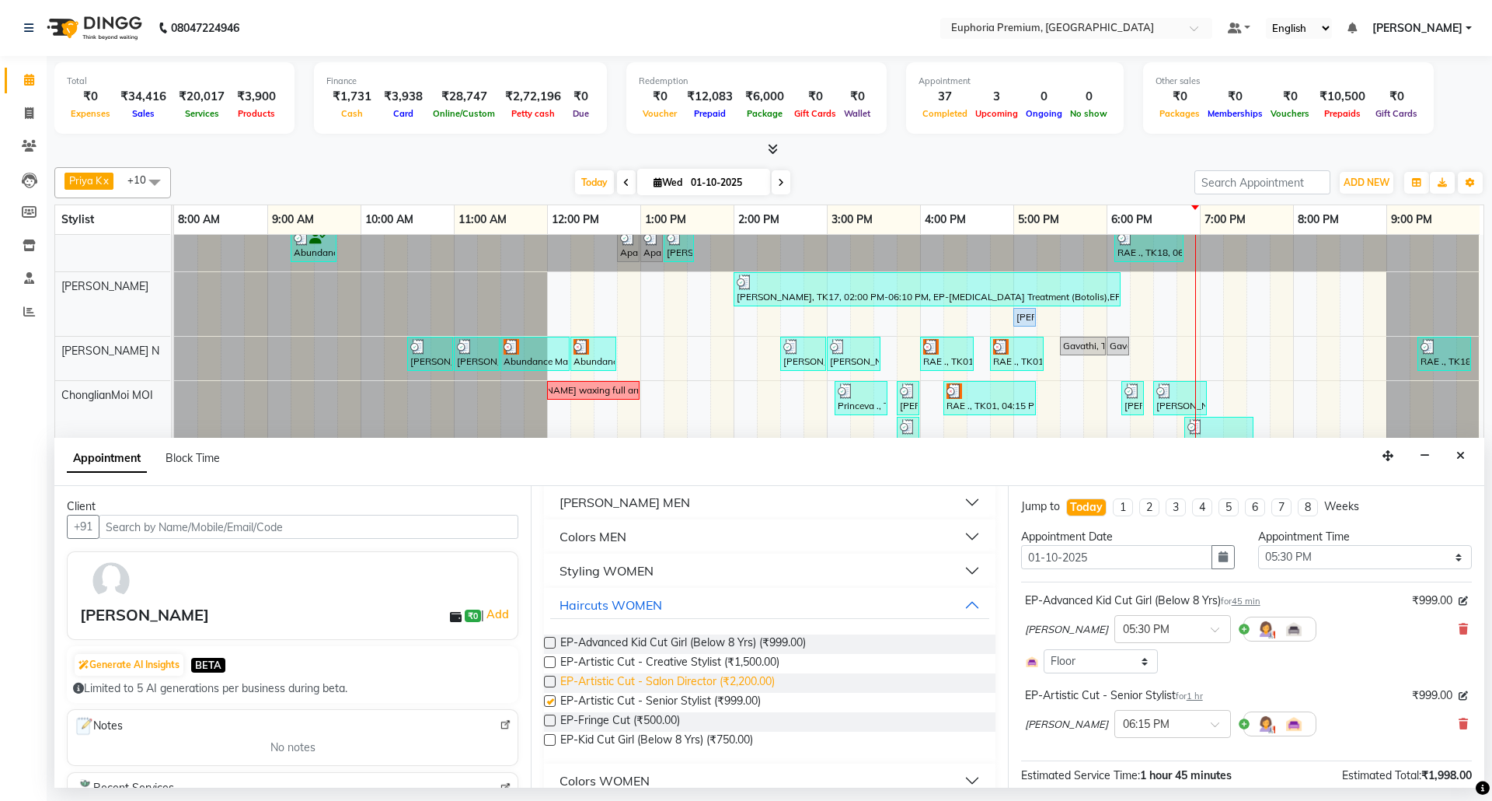
checkbox input "false"
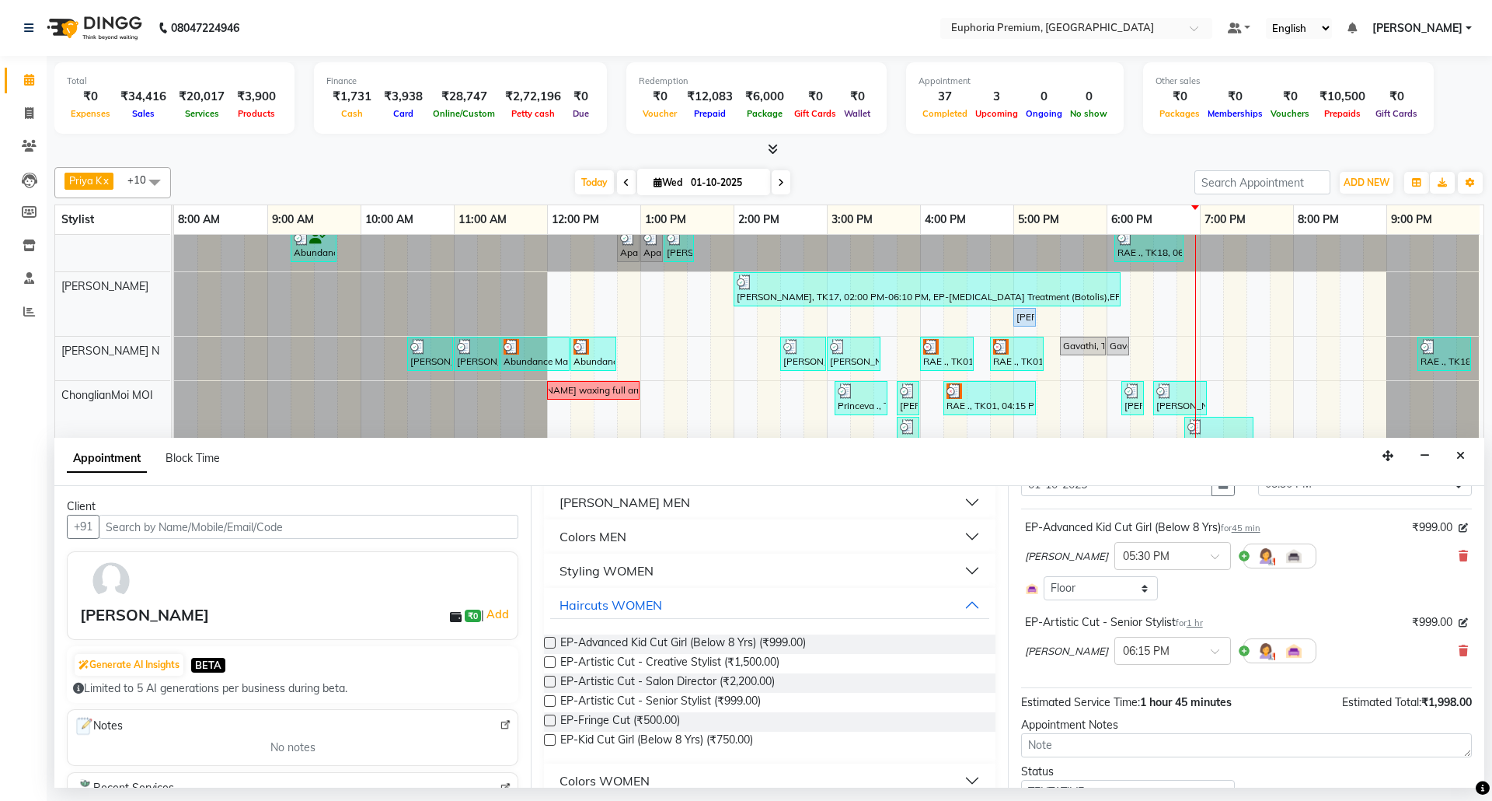
scroll to position [144, 0]
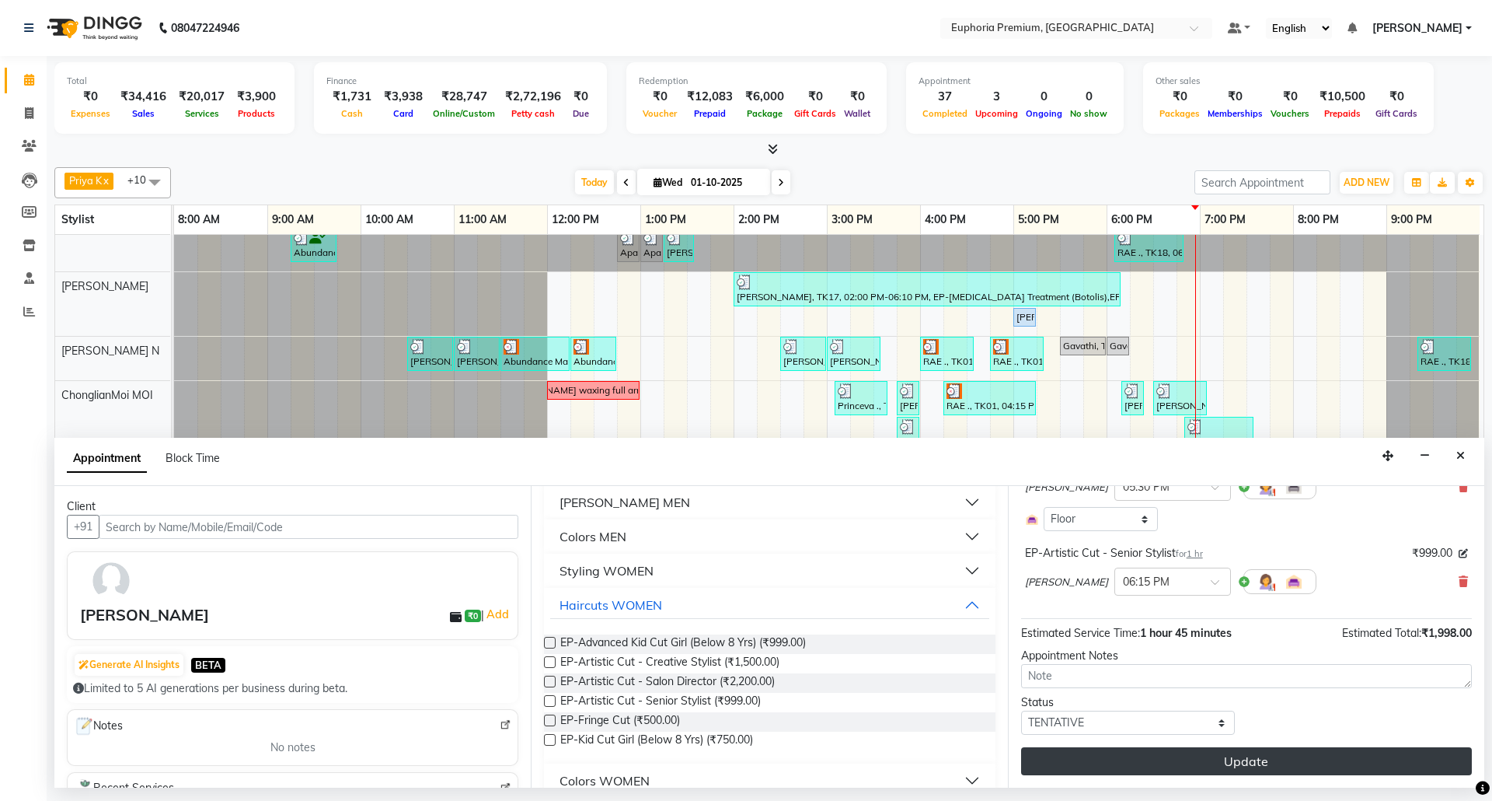
click at [1189, 765] on button "Update" at bounding box center [1246, 761] width 451 height 28
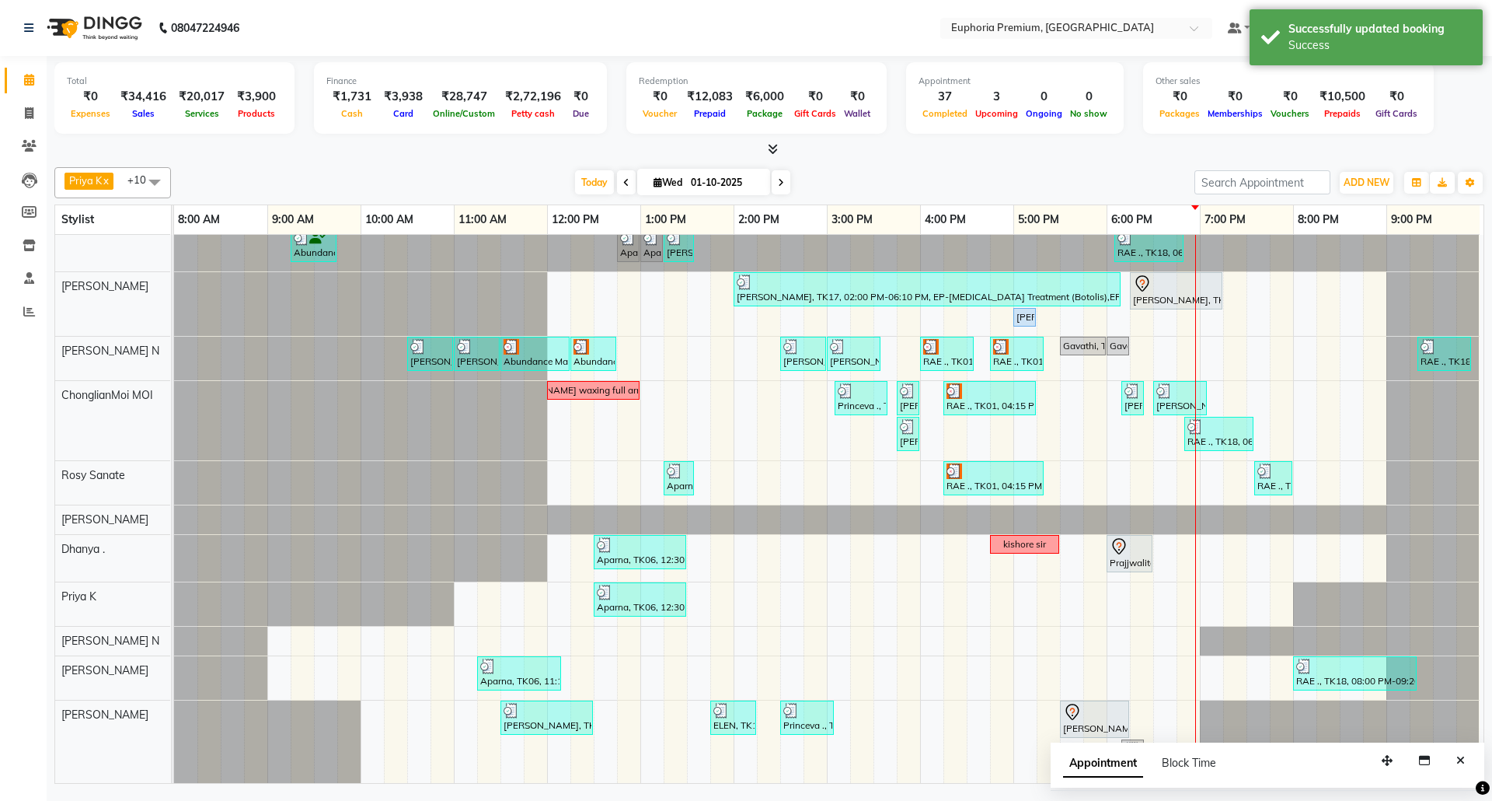
scroll to position [61, 11]
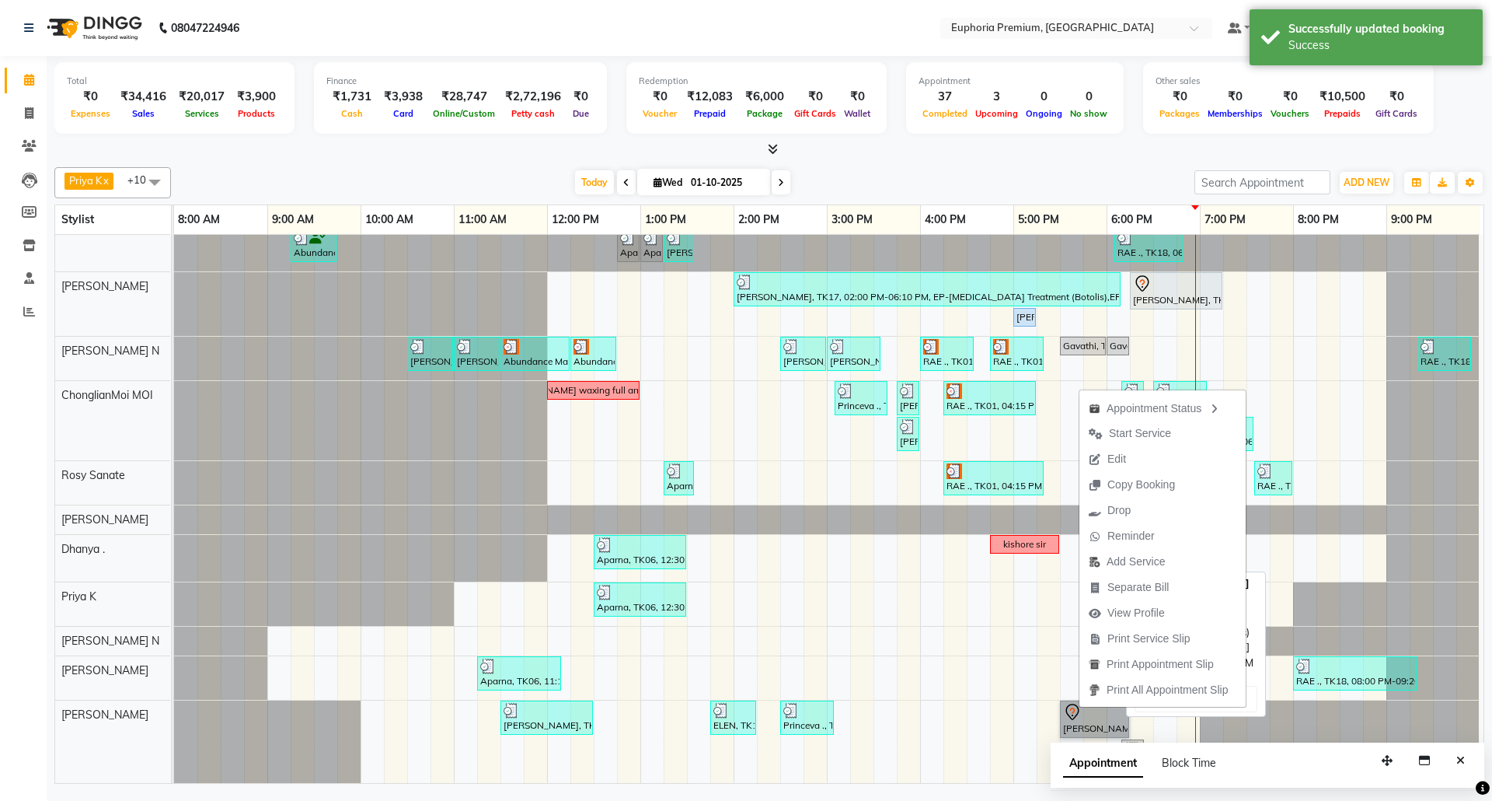
click at [1073, 718] on link "[PERSON_NAME], TK15, 05:30 PM-06:15 PM, EP-Advanced Kid Cut Girl (Below 8 Yrs)" at bounding box center [1094, 718] width 69 height 37
select select "7"
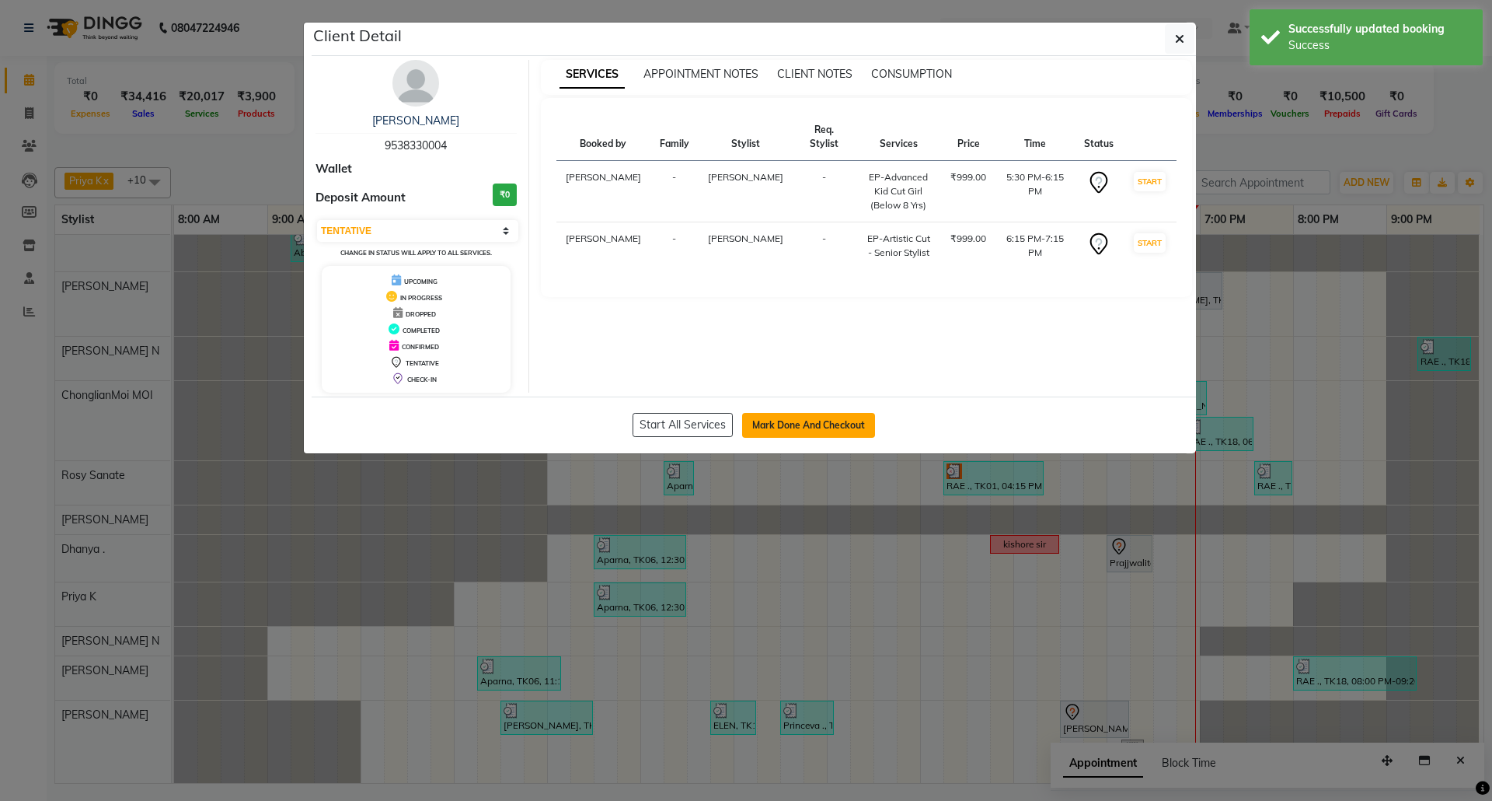
click at [831, 432] on button "Mark Done And Checkout" at bounding box center [808, 425] width 133 height 25
select select "service"
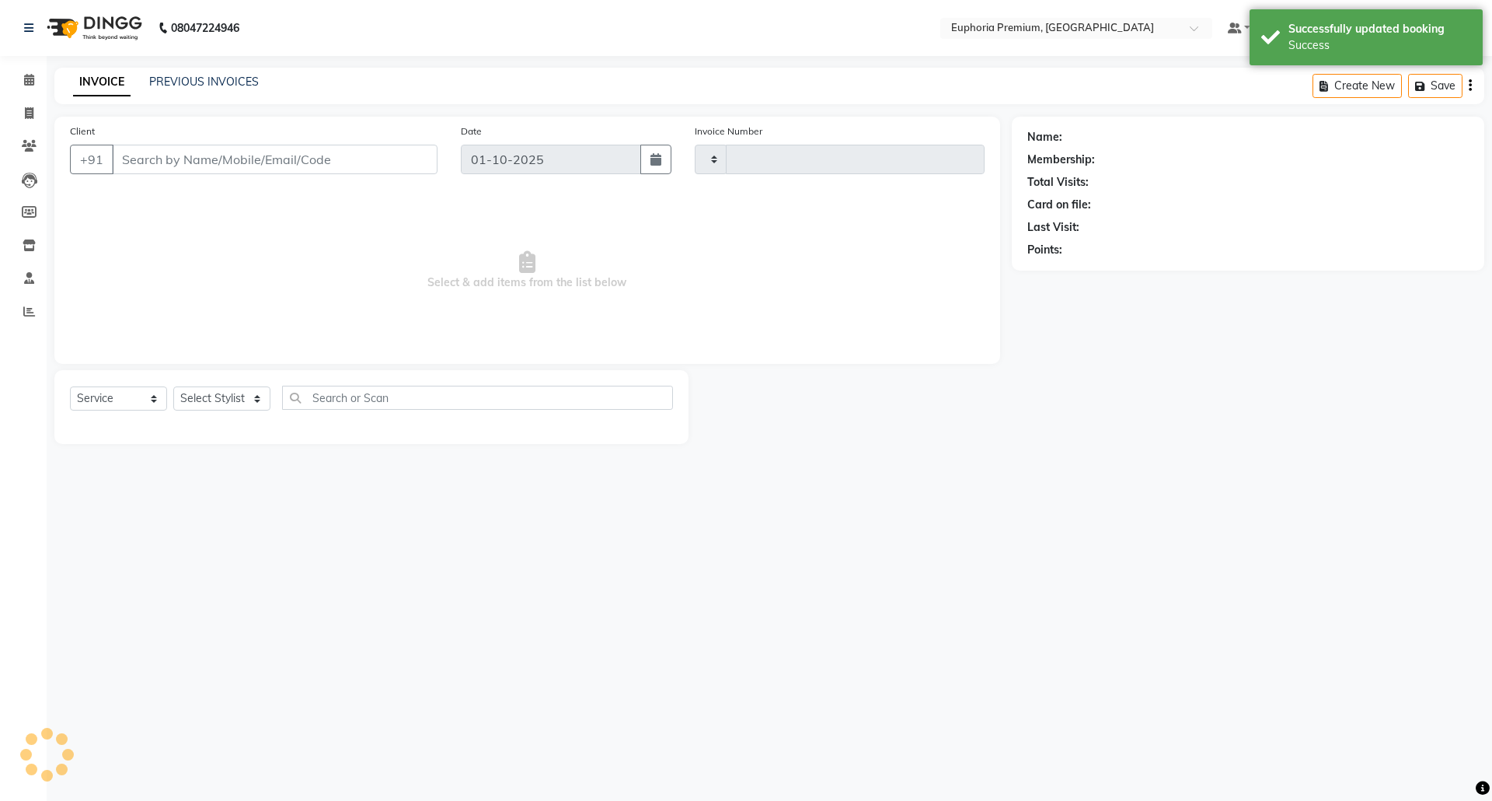
type input "3168"
select select "7925"
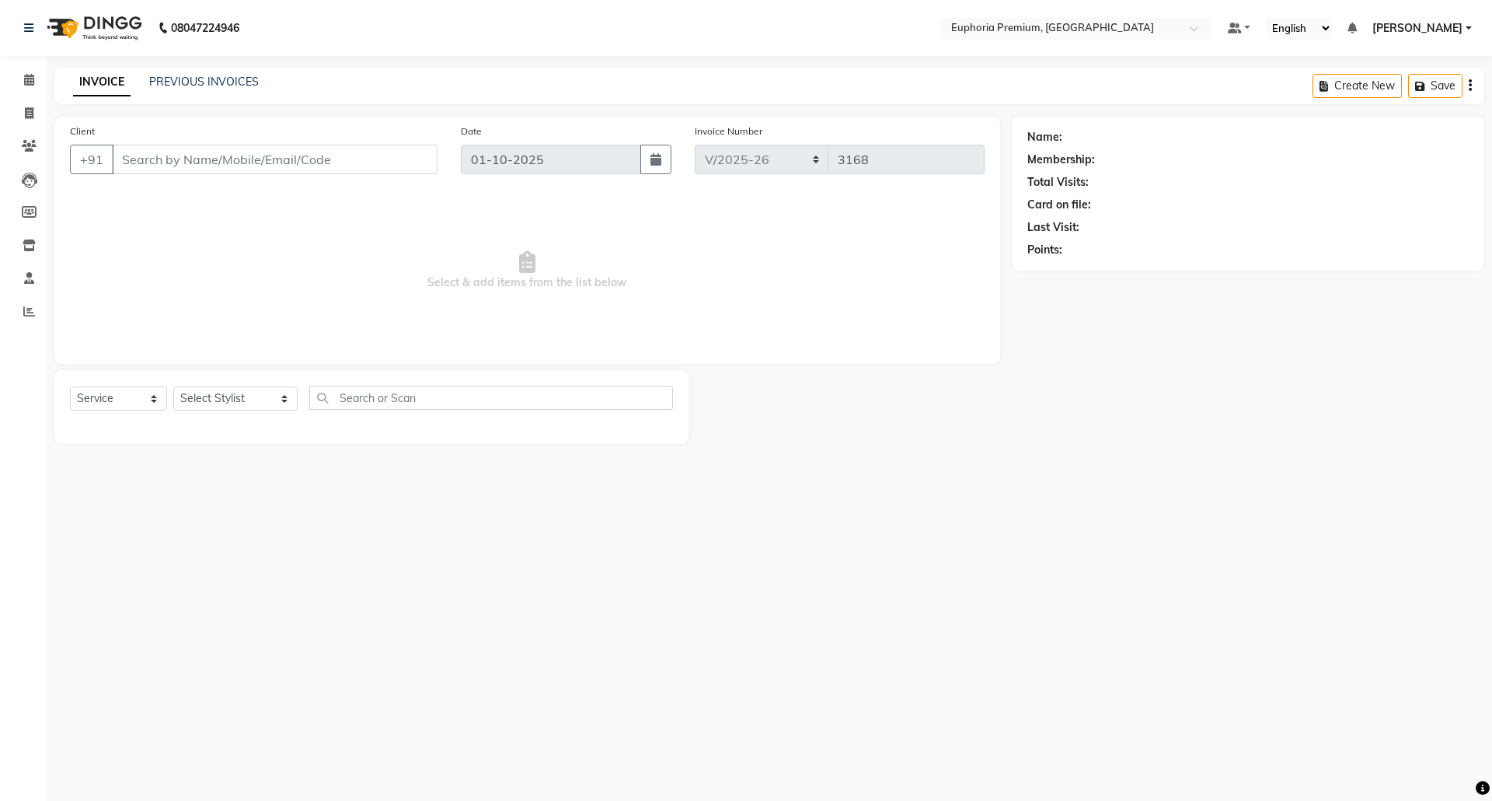
type input "95******04"
select select "78117"
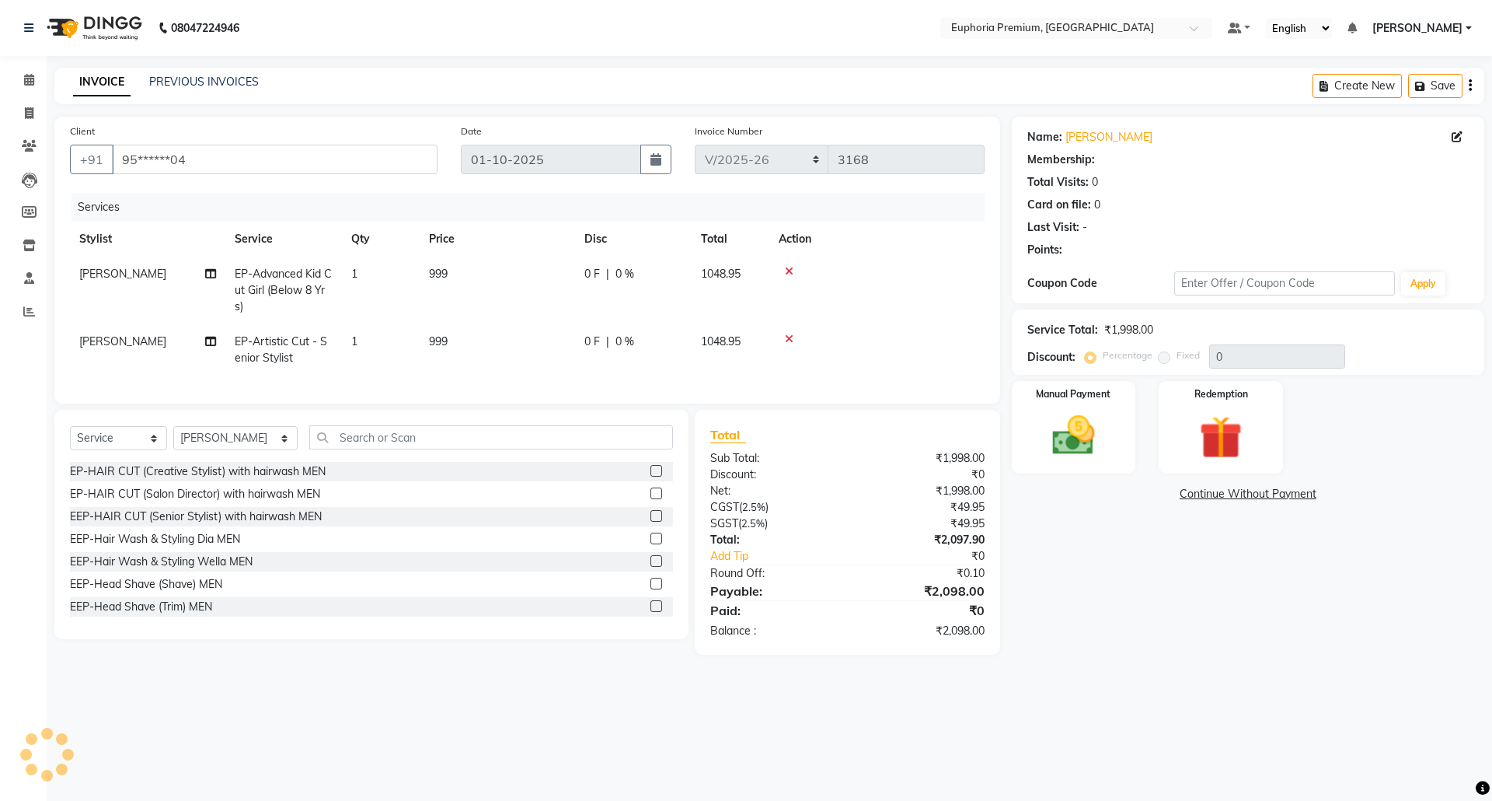
select select "1: Object"
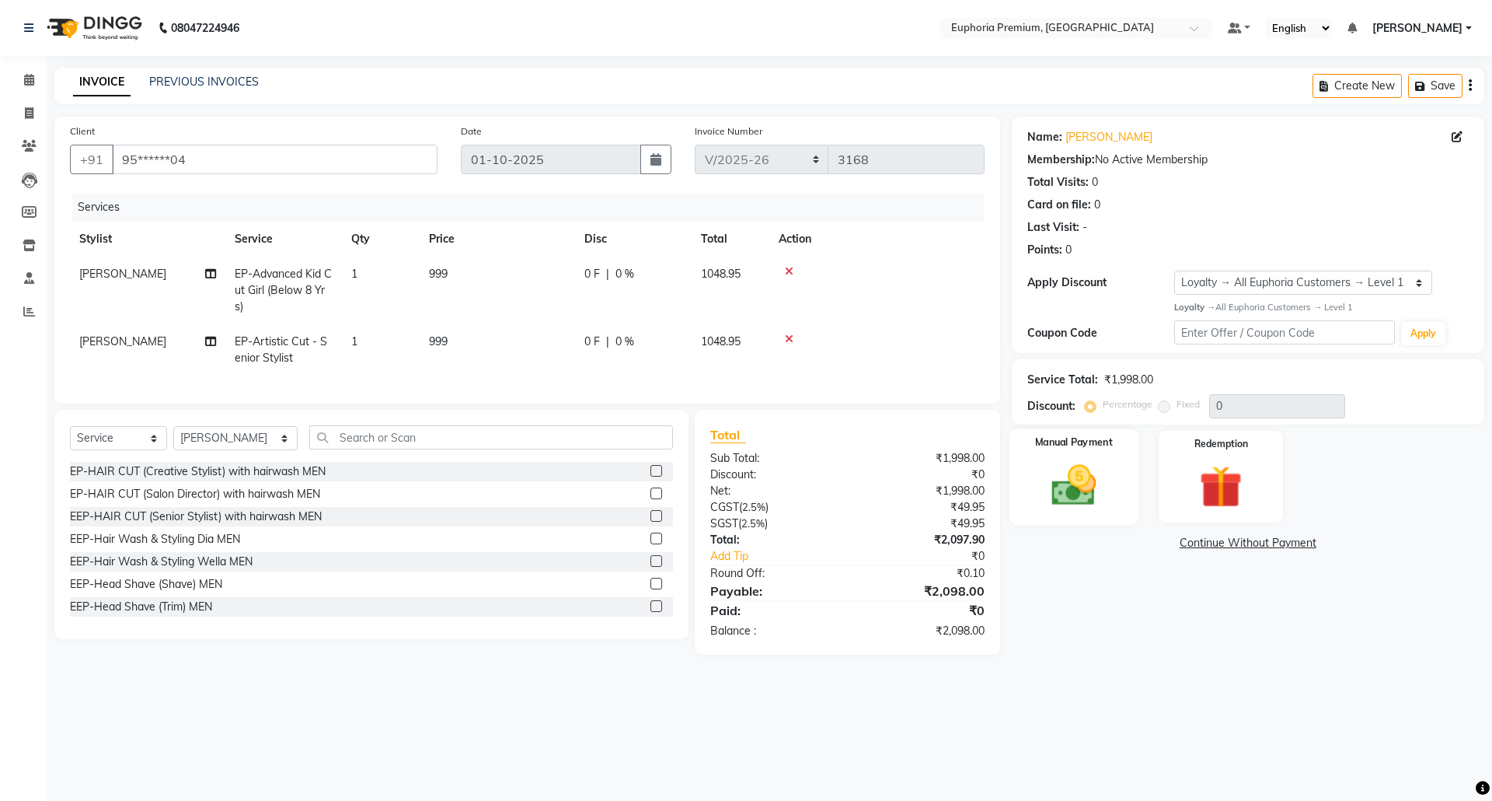
click at [1056, 469] on img at bounding box center [1074, 484] width 72 height 51
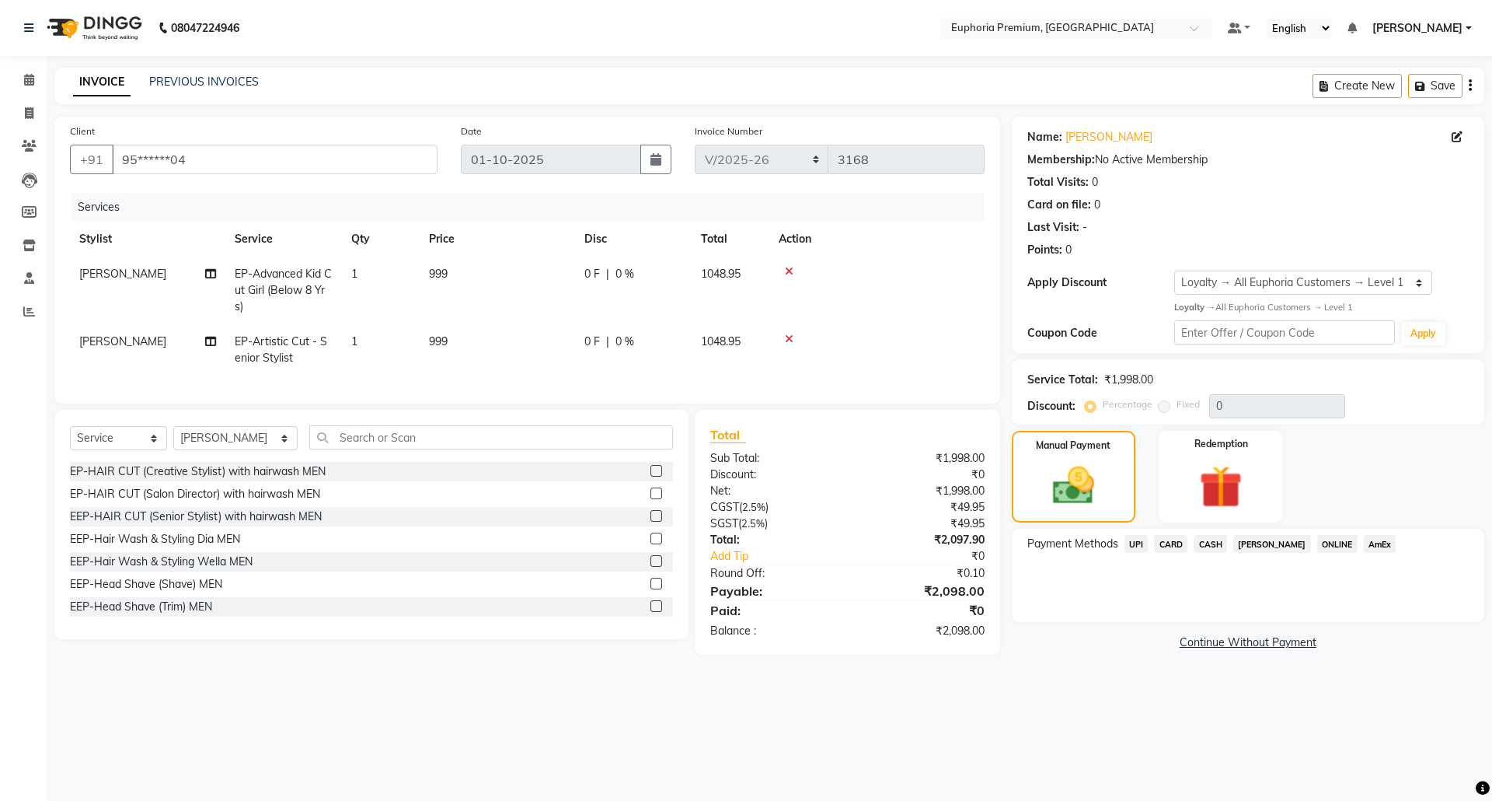
click at [1174, 547] on span "CARD" at bounding box center [1170, 544] width 33 height 18
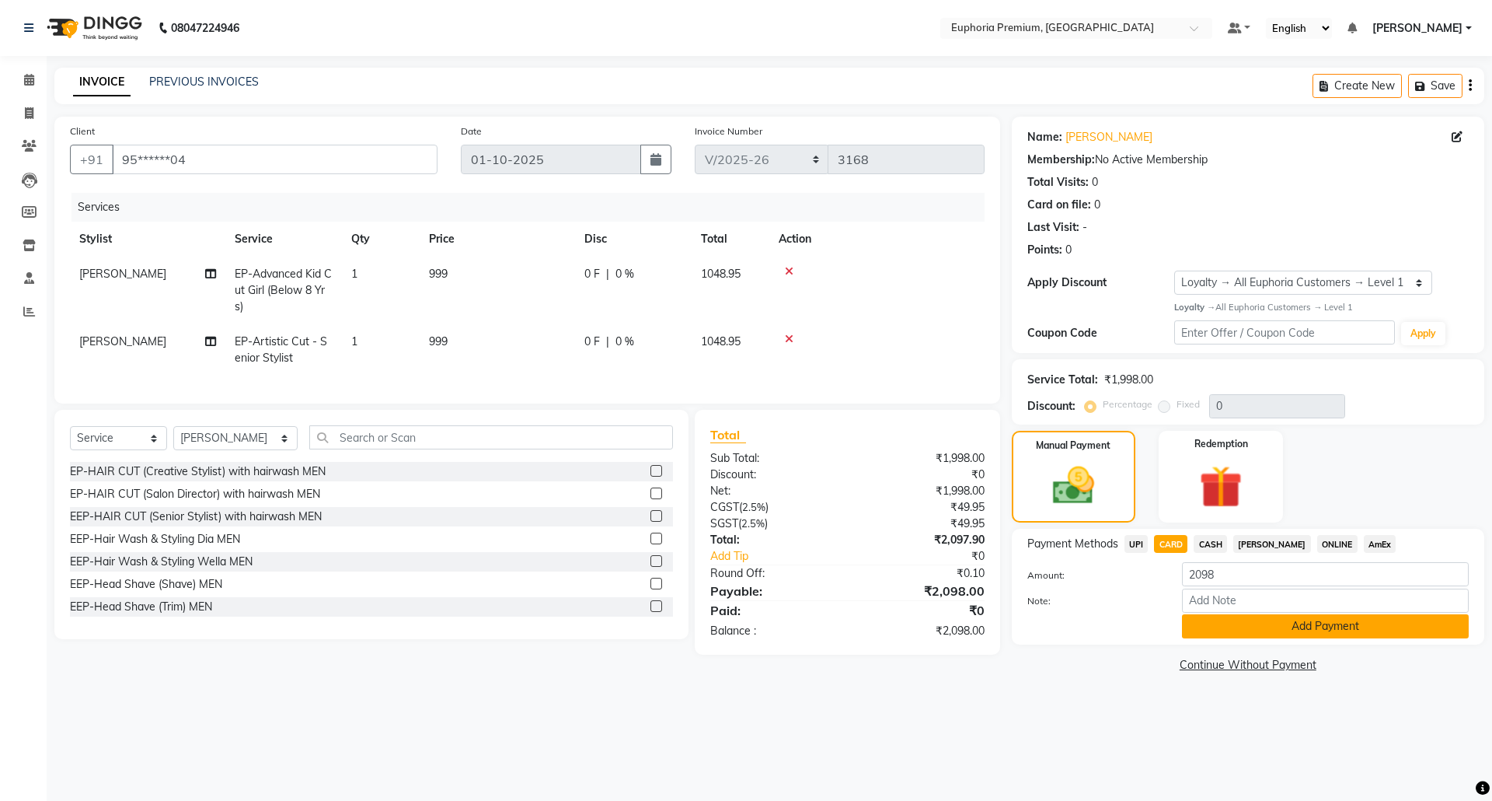
click at [1291, 628] on button "Add Payment" at bounding box center [1325, 626] width 287 height 24
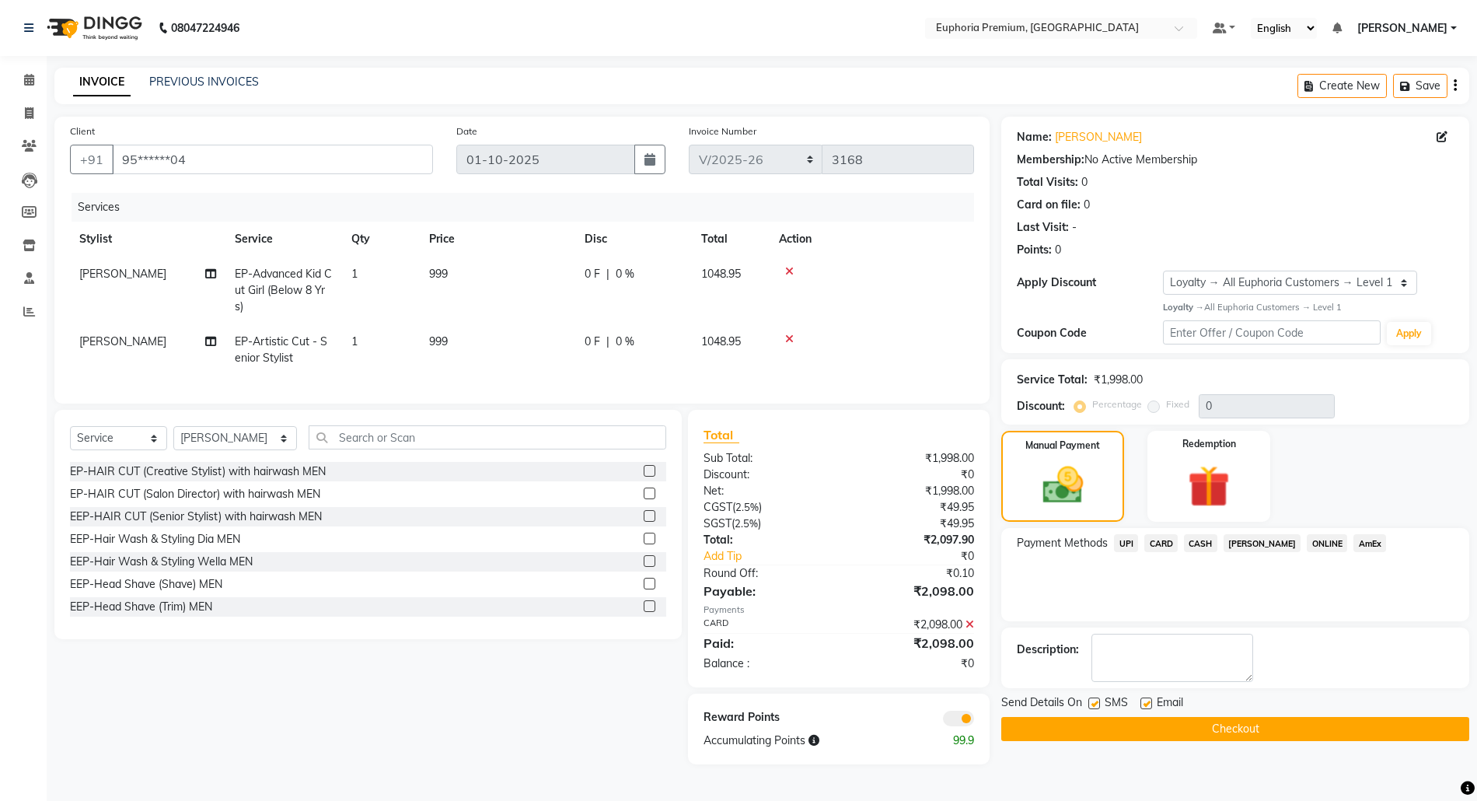
click at [1233, 731] on button "Checkout" at bounding box center [1235, 729] width 468 height 24
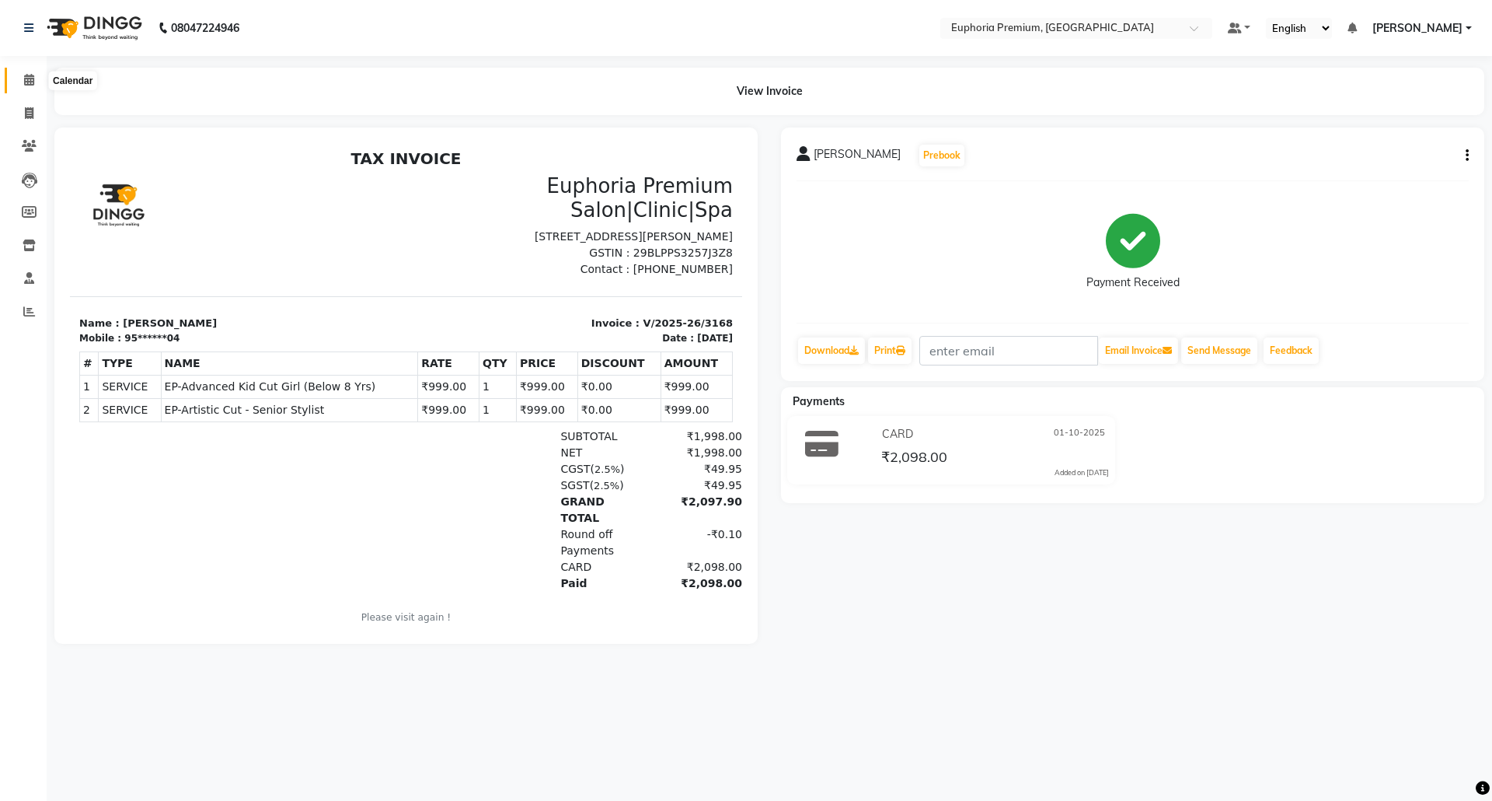
click at [30, 79] on icon at bounding box center [29, 80] width 10 height 12
